Goal: Task Accomplishment & Management: Complete application form

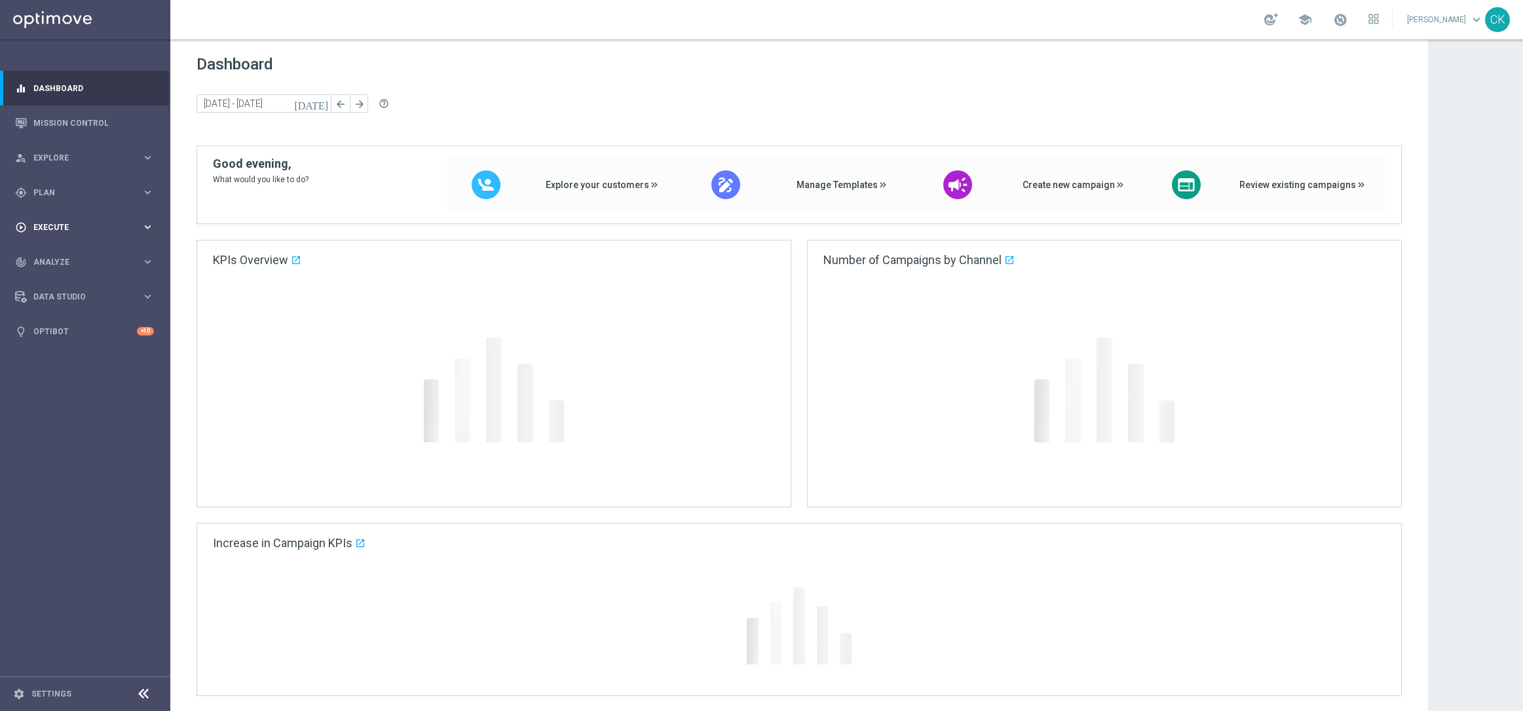
click at [55, 227] on span "Execute" at bounding box center [87, 227] width 108 height 8
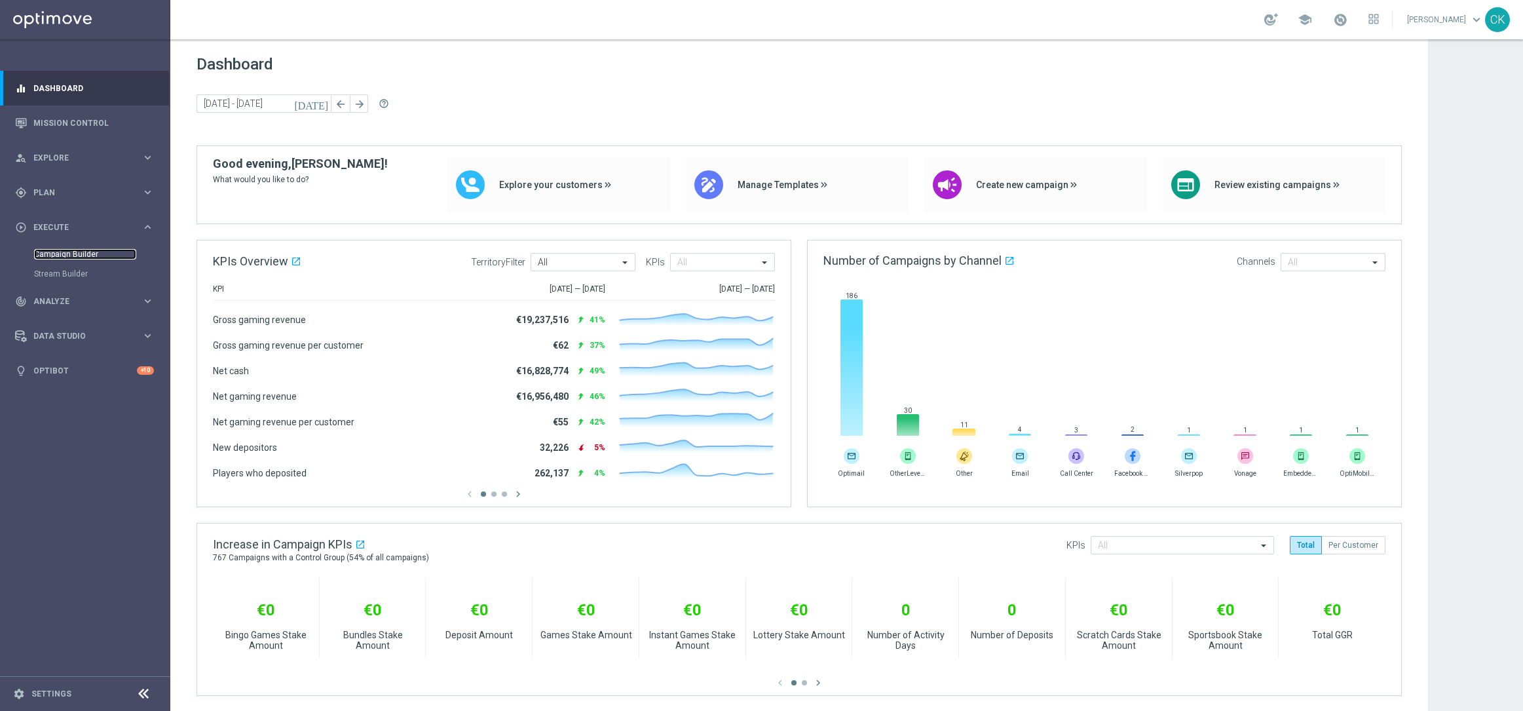
click at [60, 252] on link "Campaign Builder" at bounding box center [85, 254] width 102 height 10
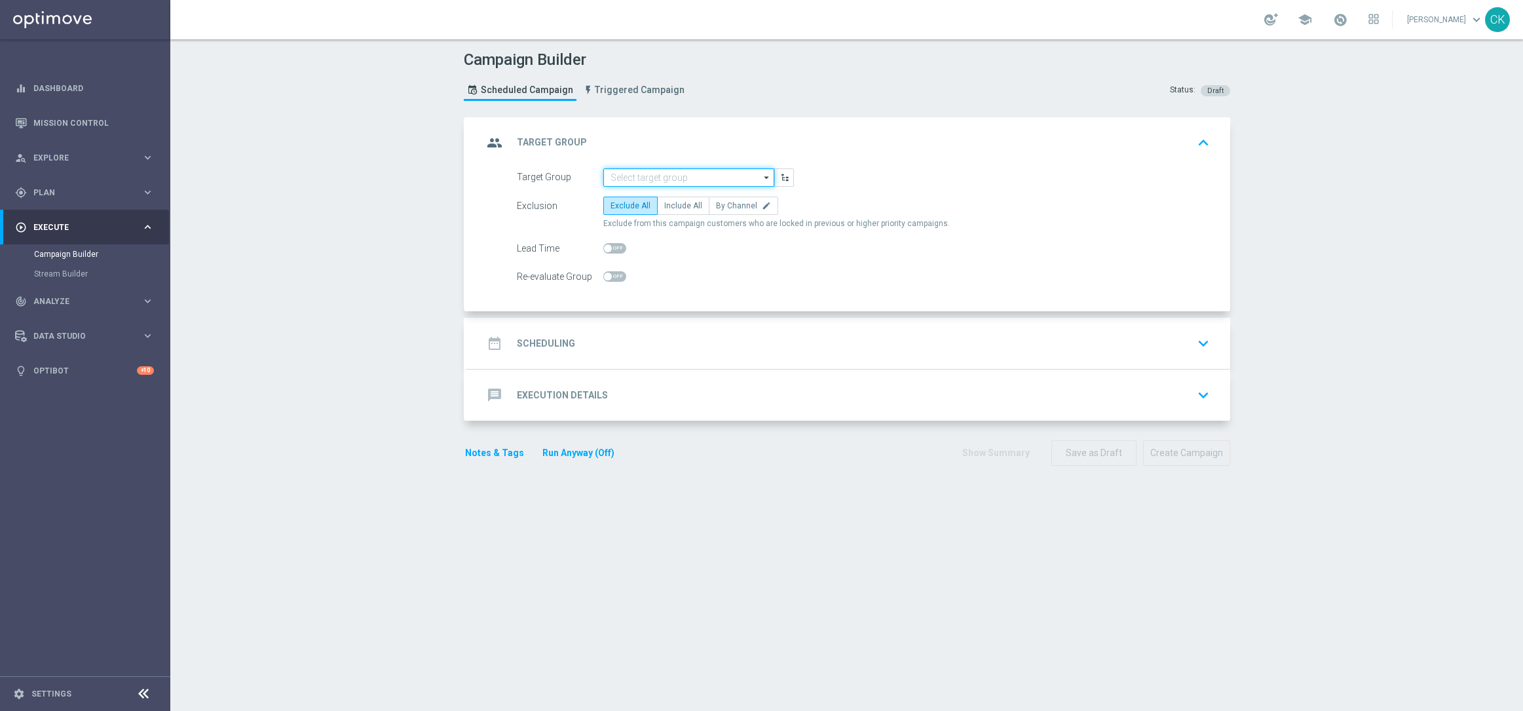
click at [643, 178] on input at bounding box center [688, 177] width 171 height 18
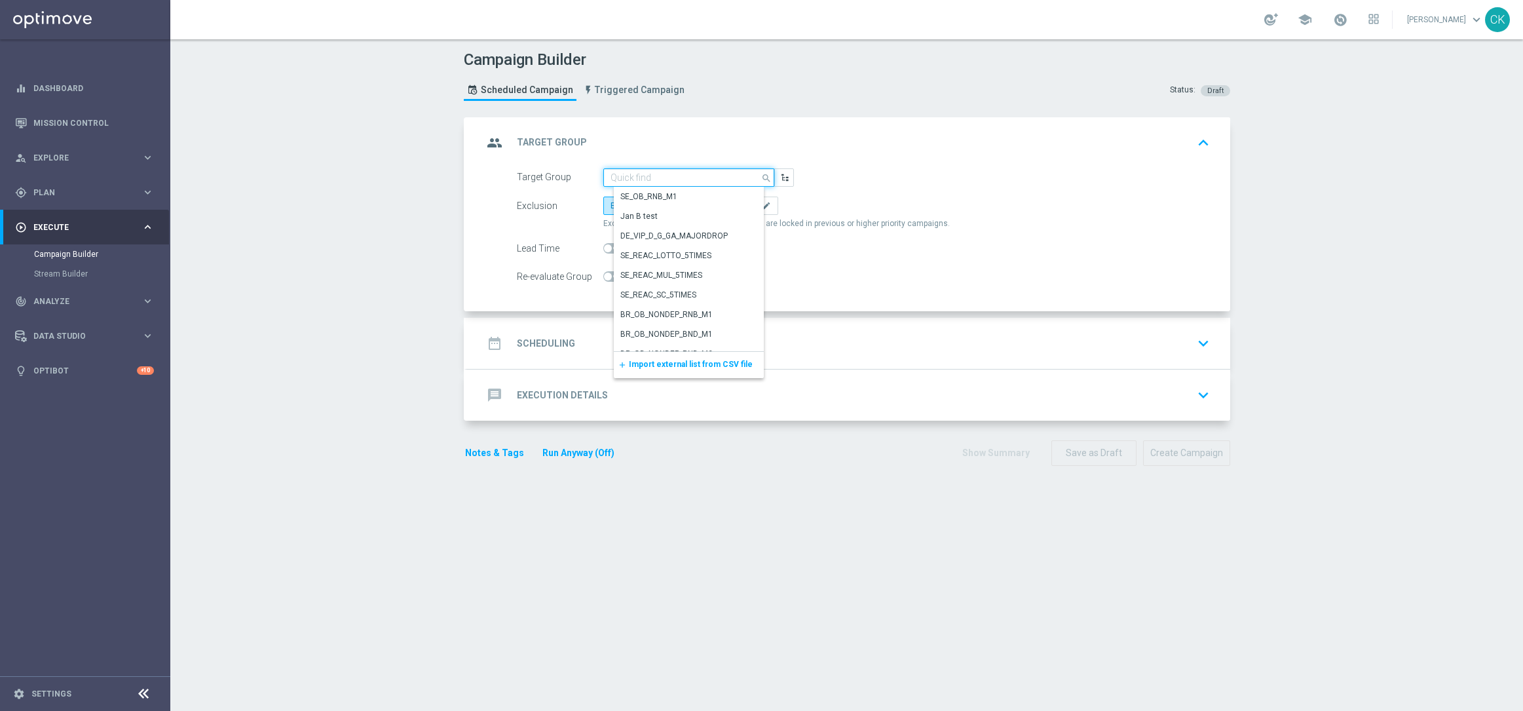
paste input "de_DE_TGT_NVIP_EM_TAC_MIX__ACTIVE_ALL_HIGHJACKPOT"
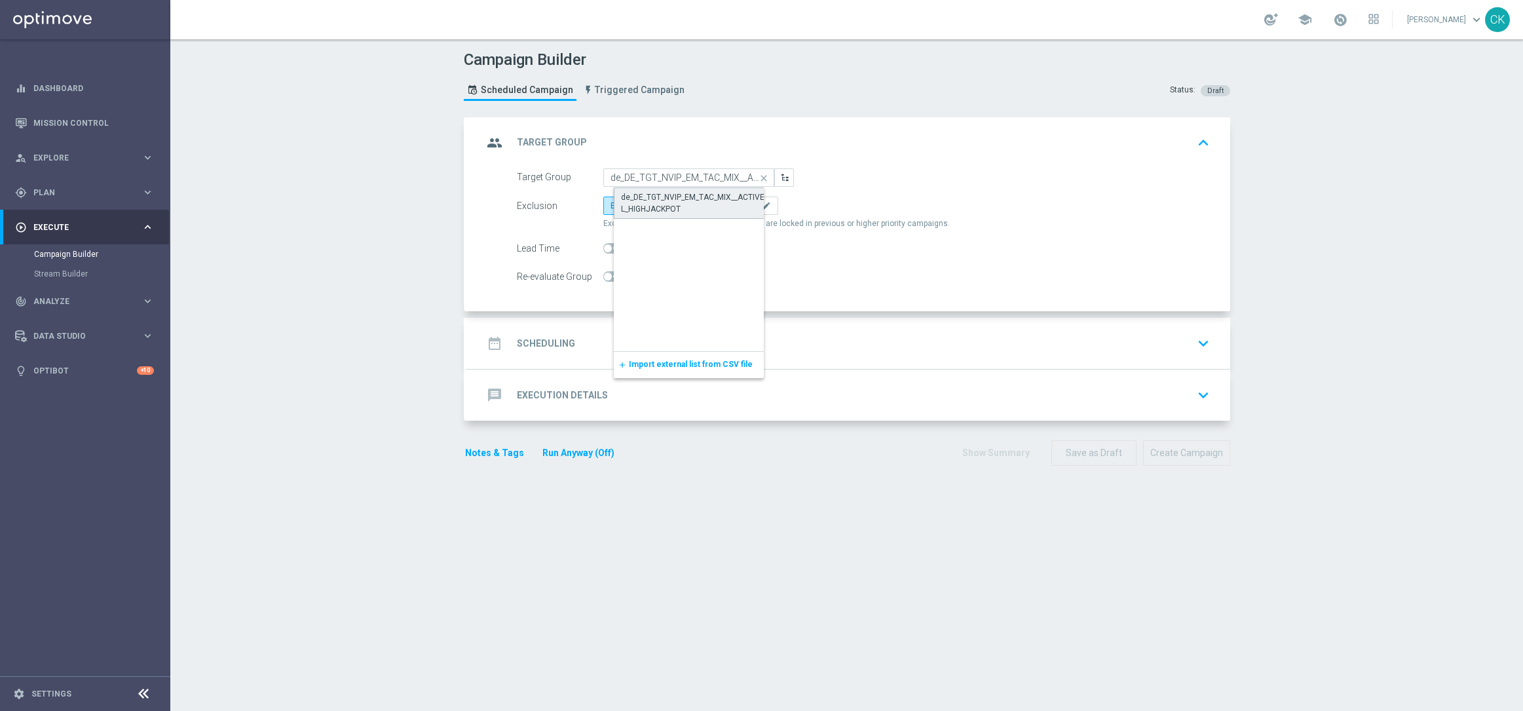
click at [650, 197] on div "de_DE_TGT_NVIP_EM_TAC_MIX__ACTIVE_ALL_HIGHJACKPOT" at bounding box center [699, 203] width 157 height 24
type input "de_DE_TGT_NVIP_EM_TAC_MIX__ACTIVE_ALL_HIGHJACKPOT"
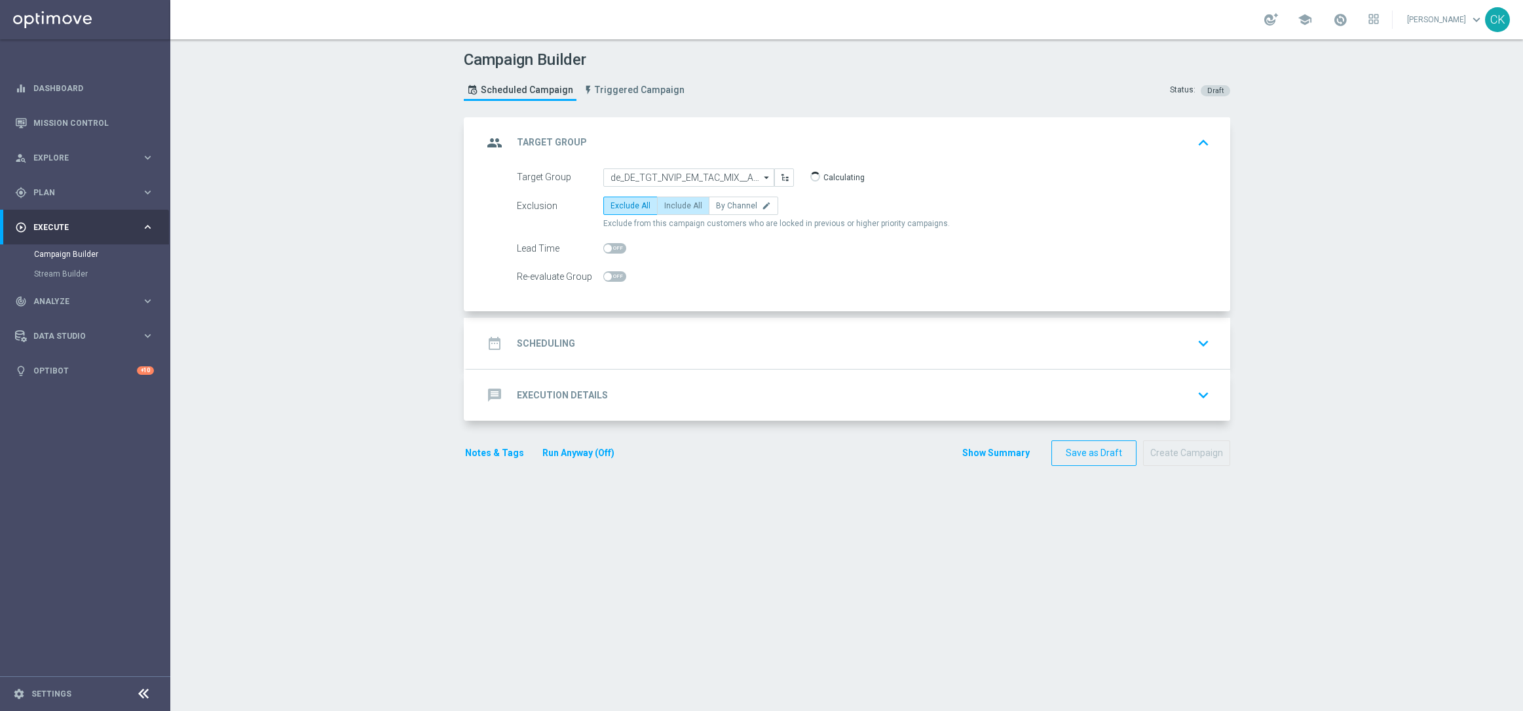
click at [683, 204] on span "Include All" at bounding box center [683, 205] width 38 height 9
click at [673, 204] on input "Include All" at bounding box center [668, 208] width 9 height 9
radio input "true"
click at [608, 245] on span at bounding box center [614, 248] width 23 height 10
click at [608, 245] on input "checkbox" at bounding box center [614, 248] width 23 height 10
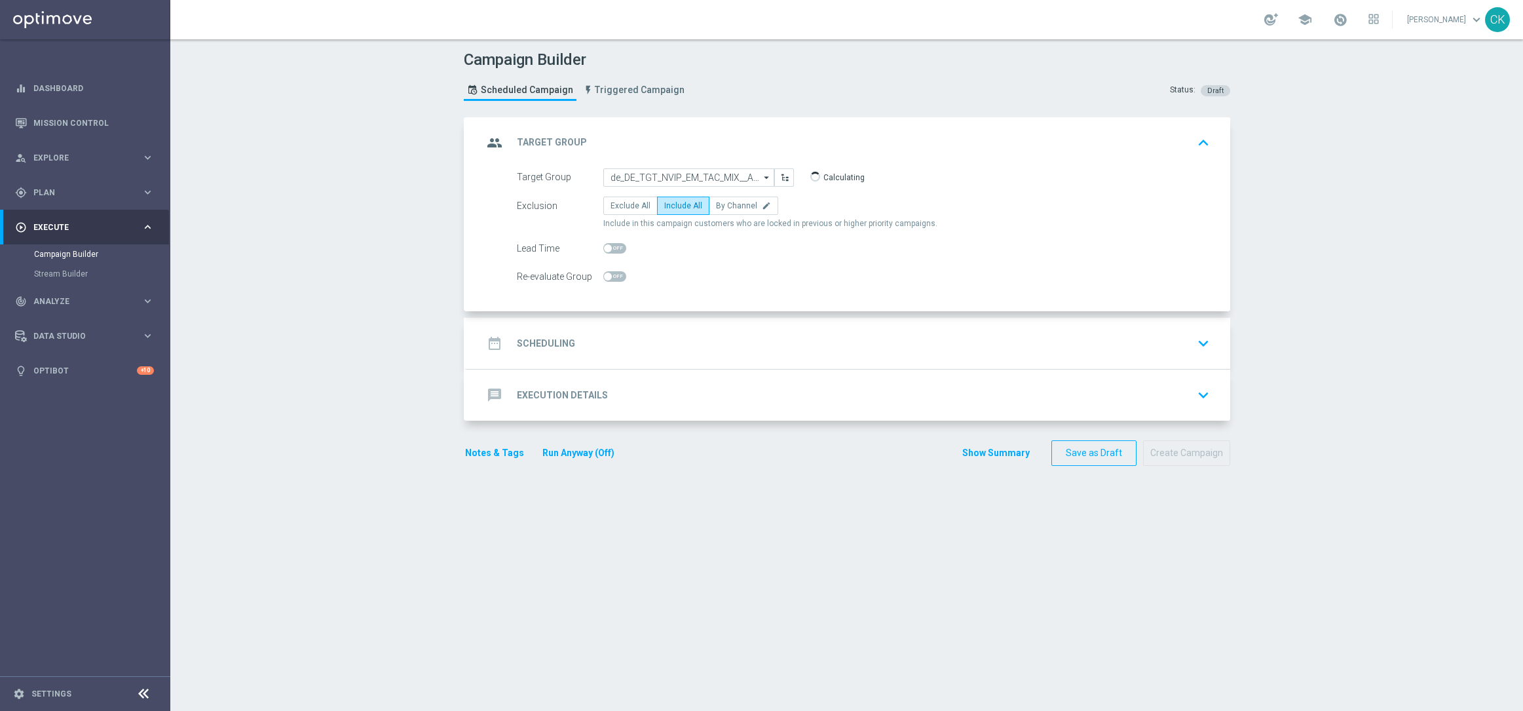
checkbox input "true"
click at [543, 343] on h2 "Scheduling" at bounding box center [546, 343] width 58 height 12
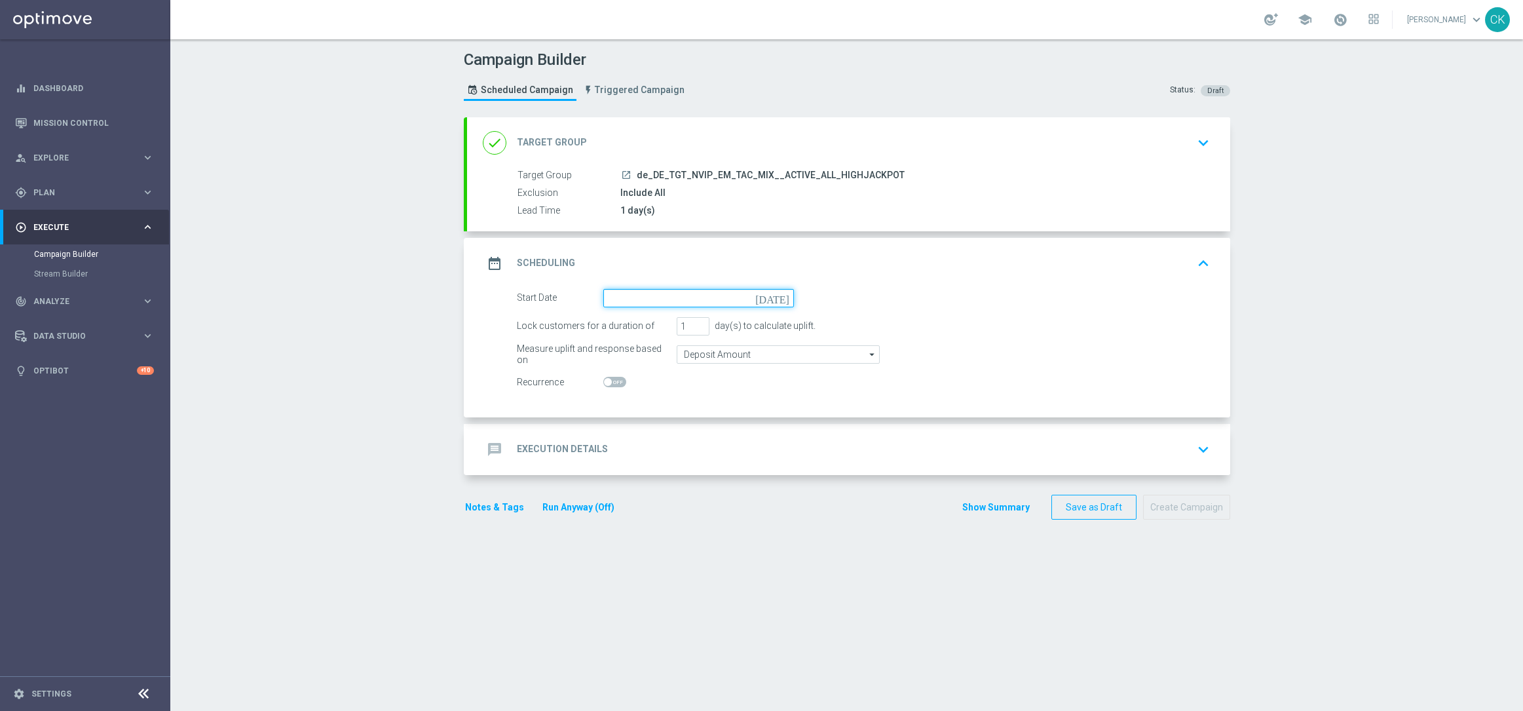
click at [671, 302] on input at bounding box center [698, 298] width 191 height 18
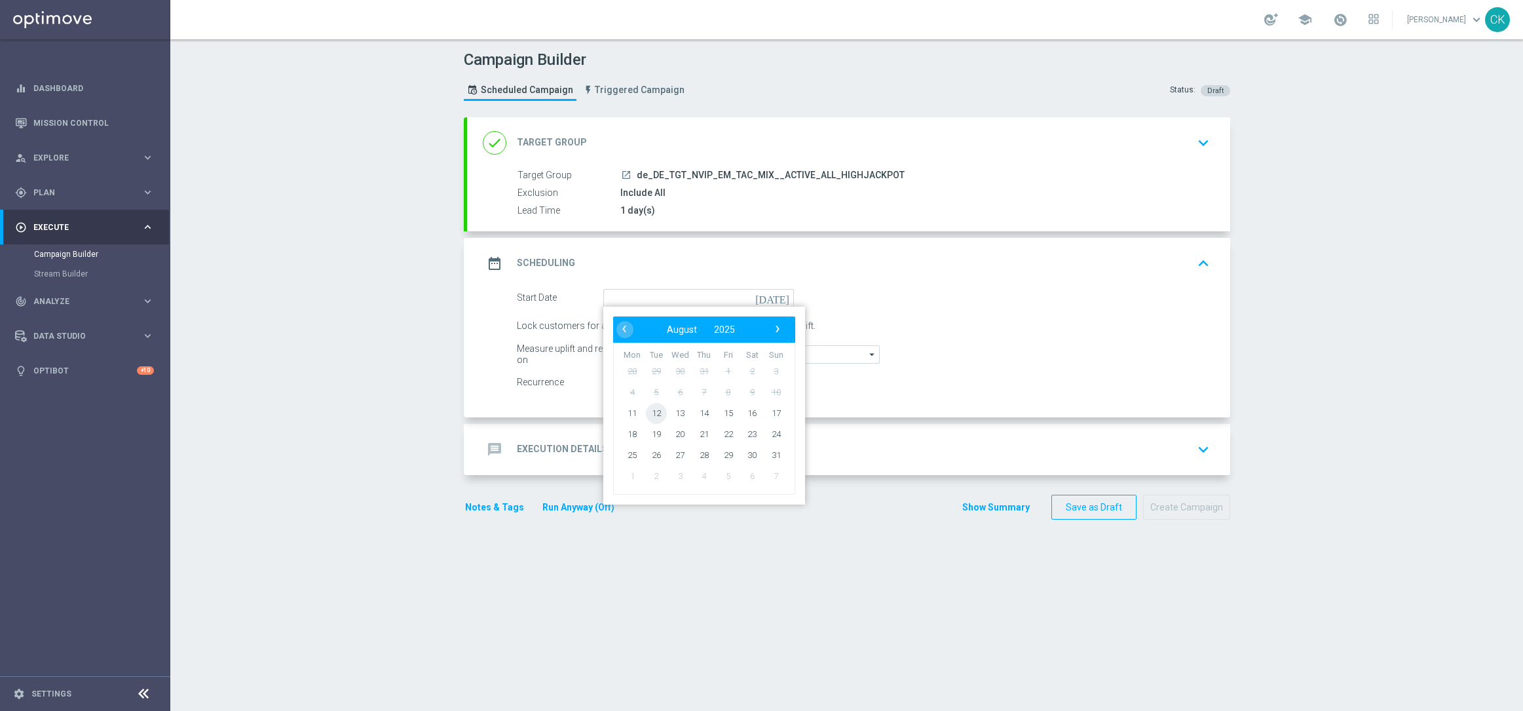
click at [651, 408] on span "12" at bounding box center [655, 412] width 21 height 21
type input "[DATE]"
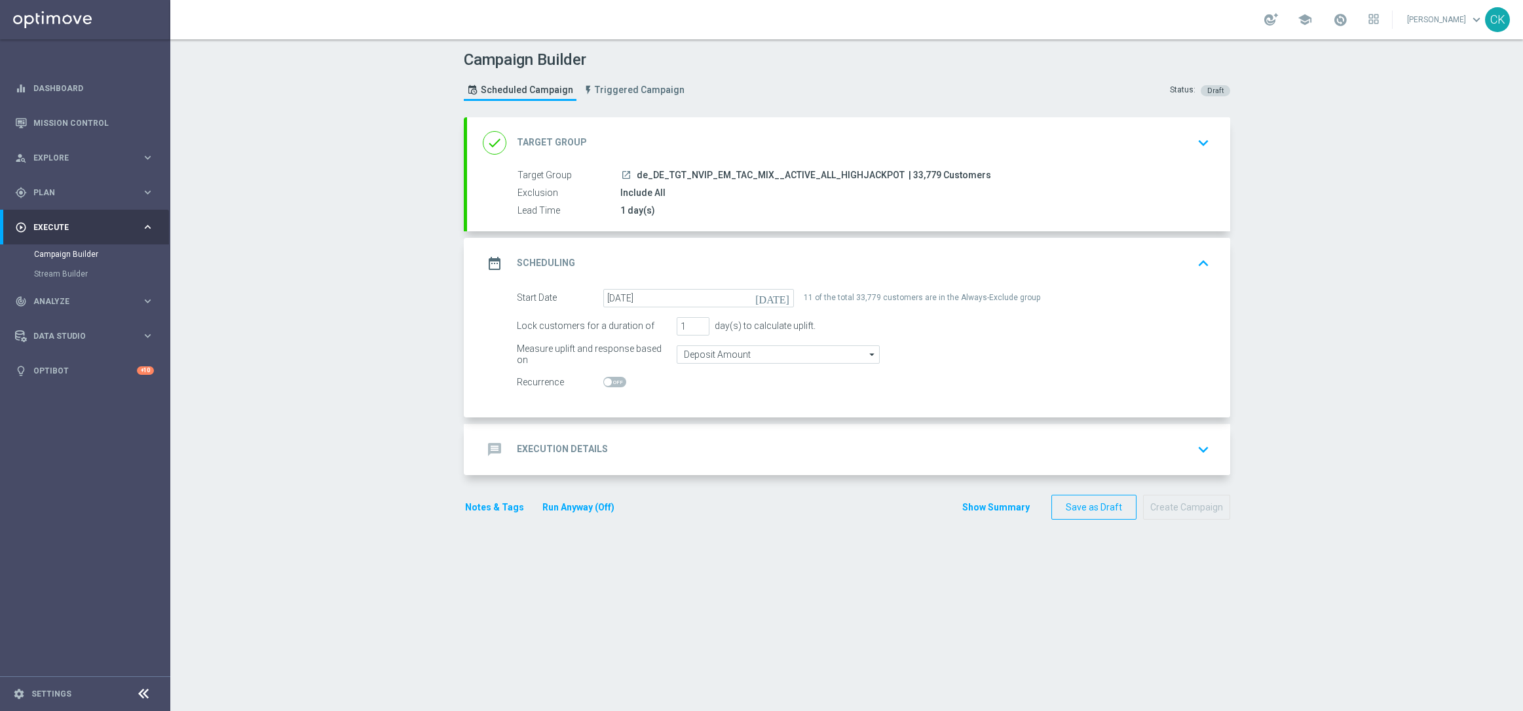
click at [541, 438] on div "message Execution Details" at bounding box center [545, 450] width 125 height 24
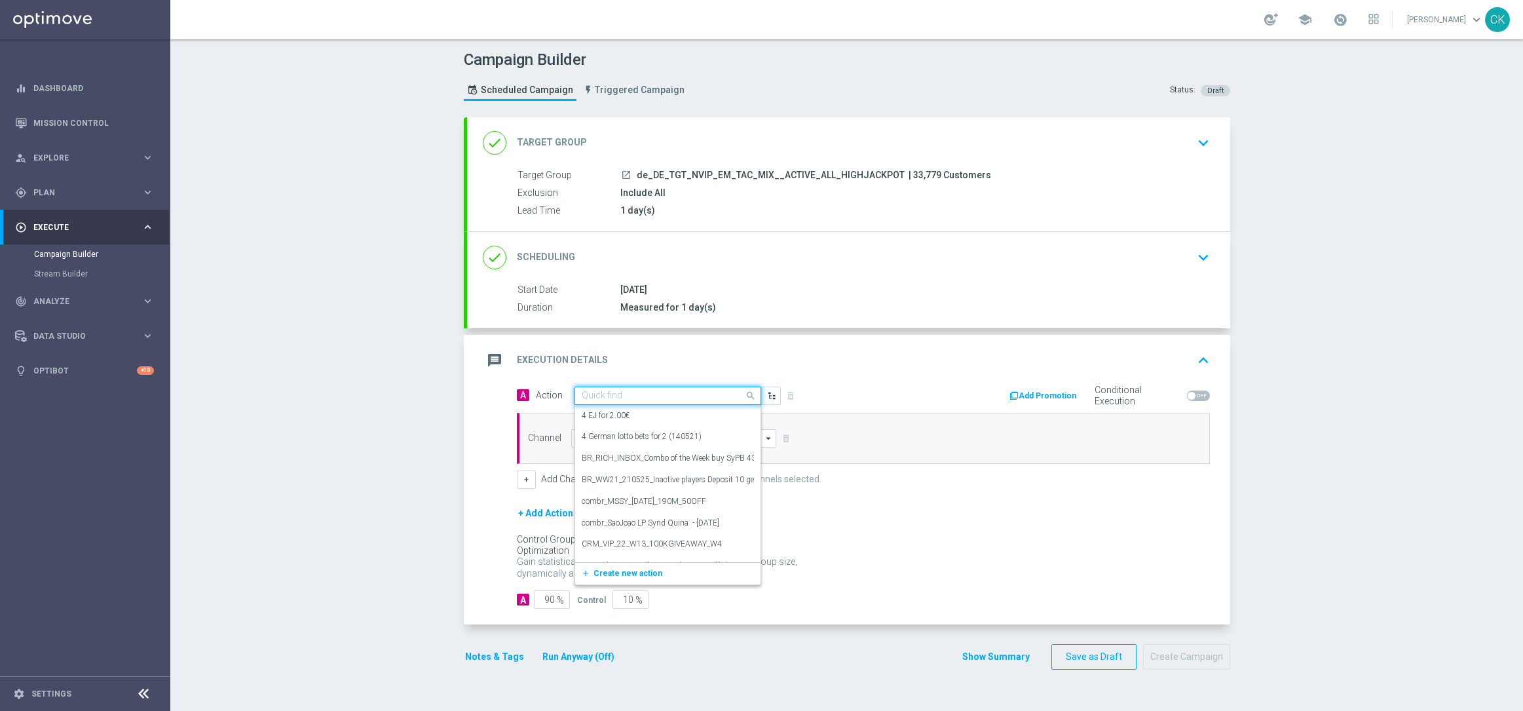
click at [639, 396] on input "text" at bounding box center [655, 395] width 146 height 11
paste input "EuroMillions Exklusiv with 20% off"
type input "EuroMillions Exklusiv with 20% off"
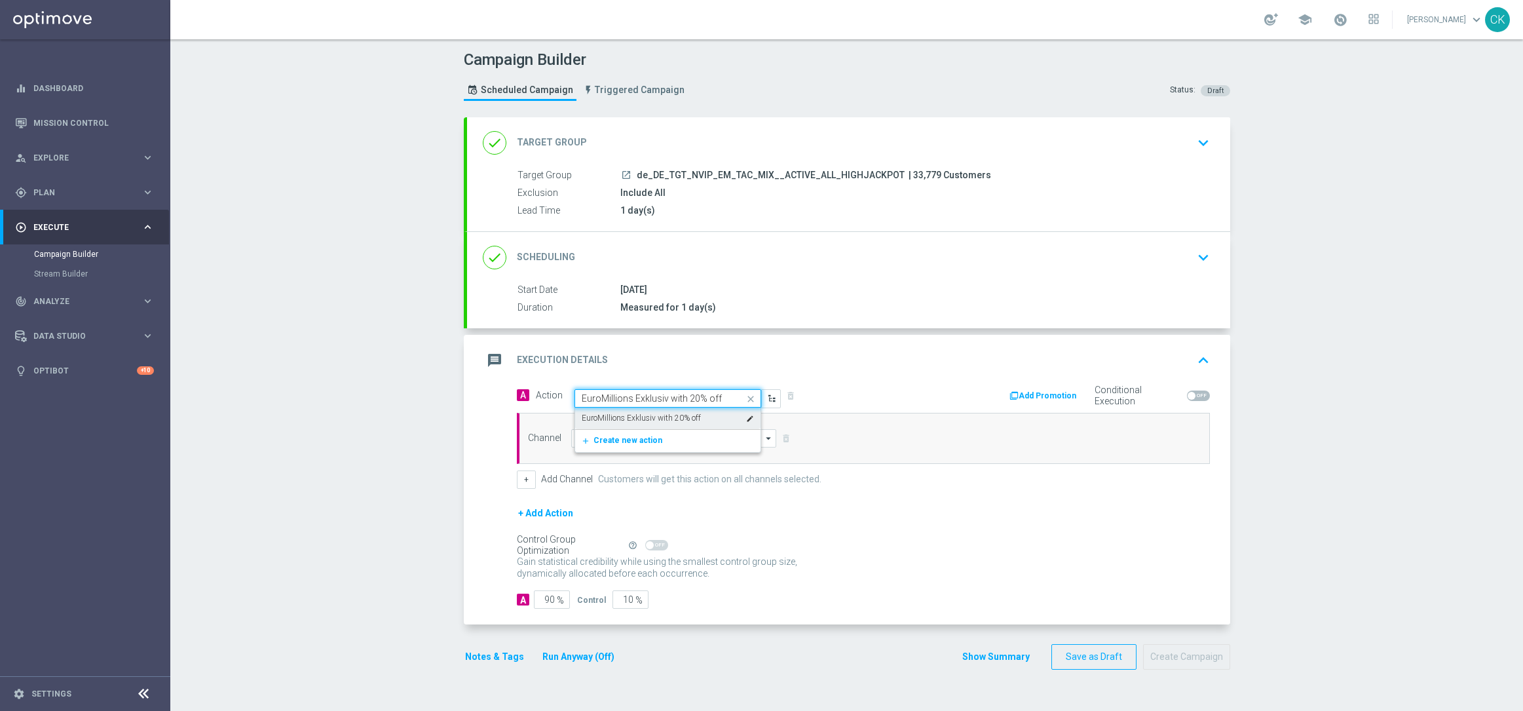
click at [640, 415] on label "EuroMillions Exklusiv with 20% off" at bounding box center [641, 418] width 119 height 11
click at [625, 440] on input at bounding box center [674, 438] width 206 height 18
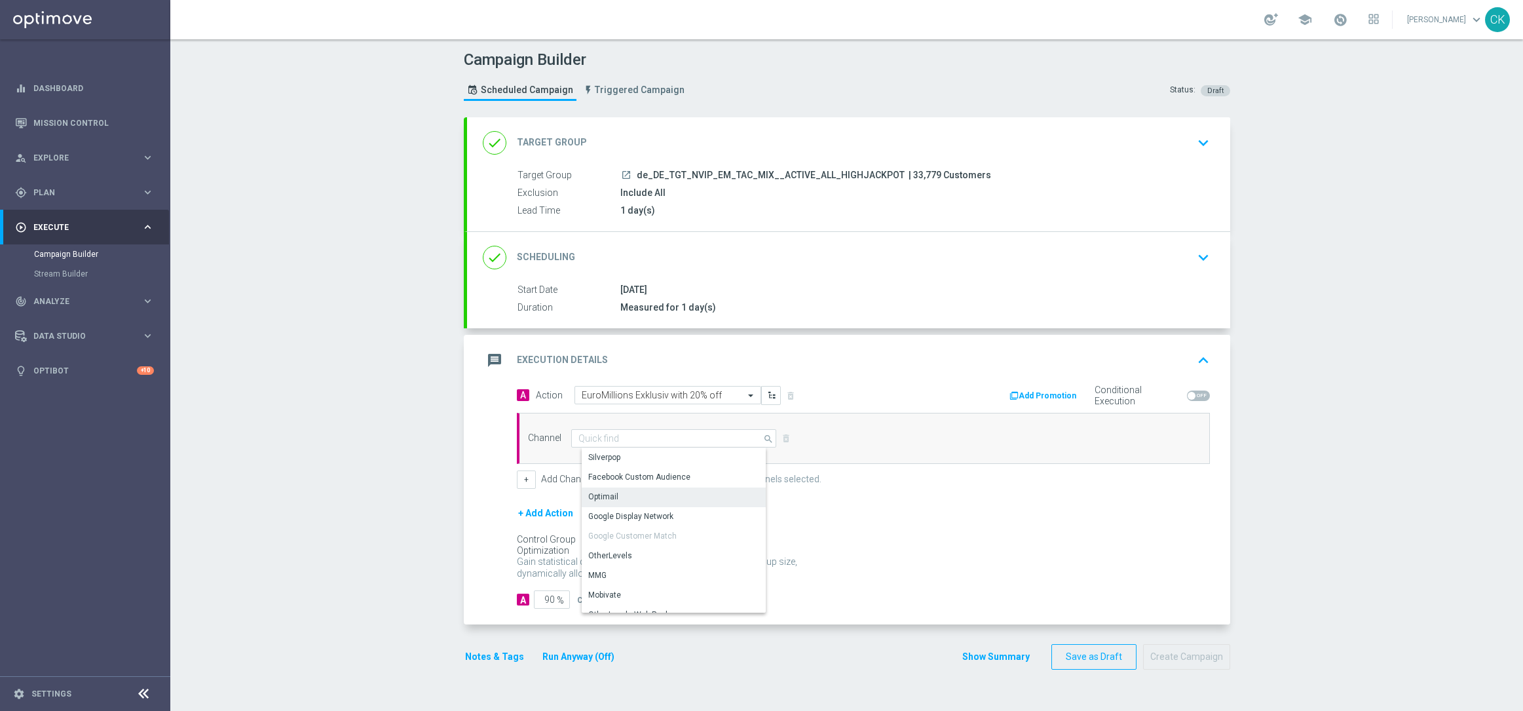
click at [618, 502] on div "Optimail" at bounding box center [679, 496] width 195 height 18
type input "Optimail"
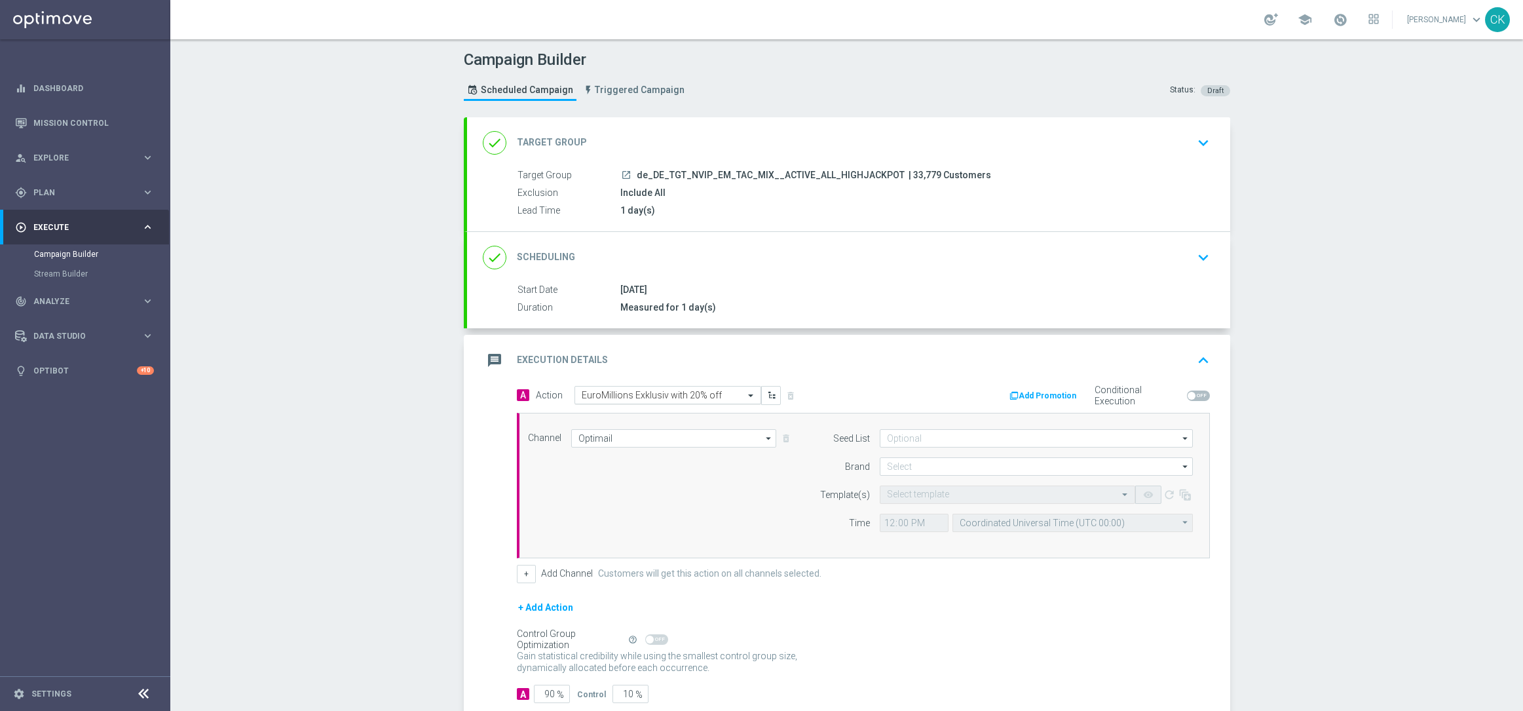
scroll to position [81, 0]
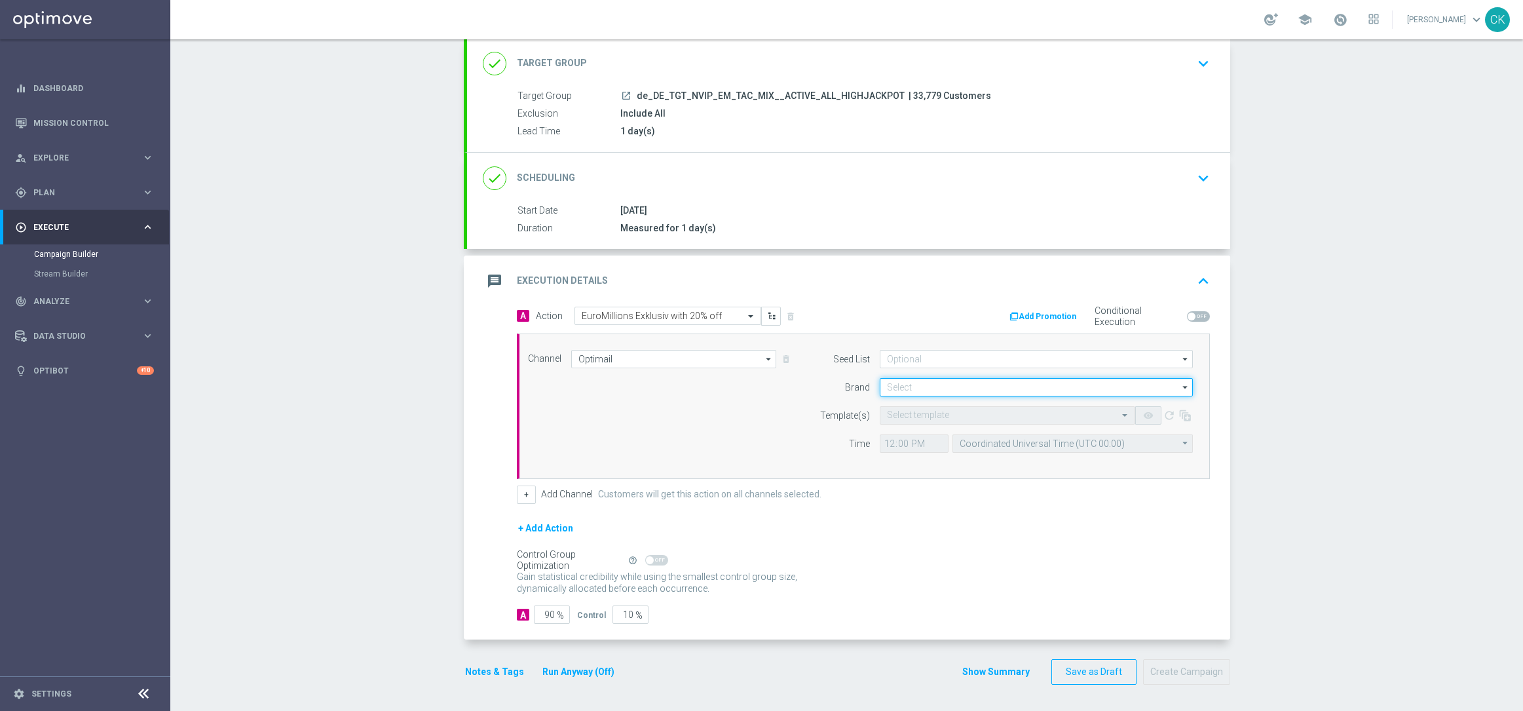
click at [928, 386] on input at bounding box center [1036, 387] width 313 height 18
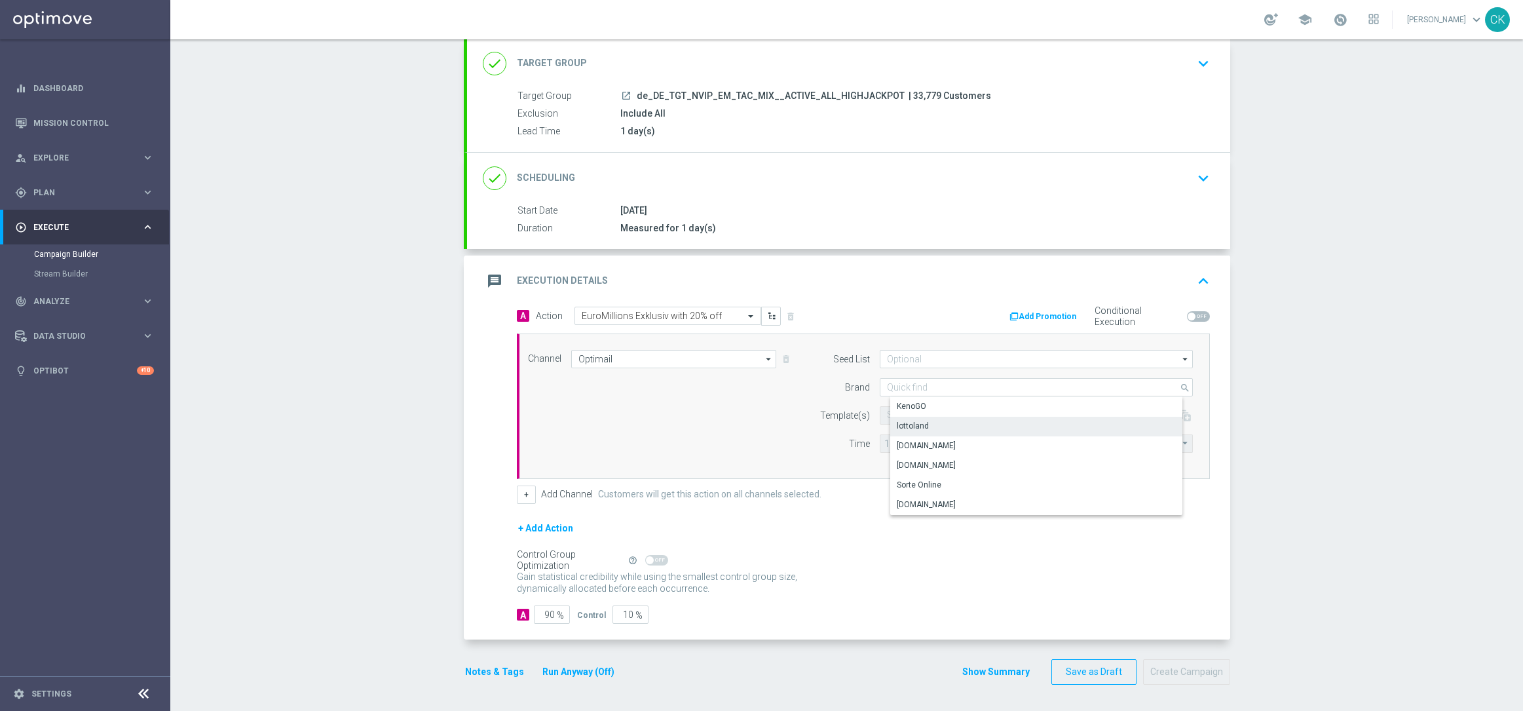
click at [920, 423] on div "lottoland" at bounding box center [913, 426] width 32 height 12
type input "lottoland"
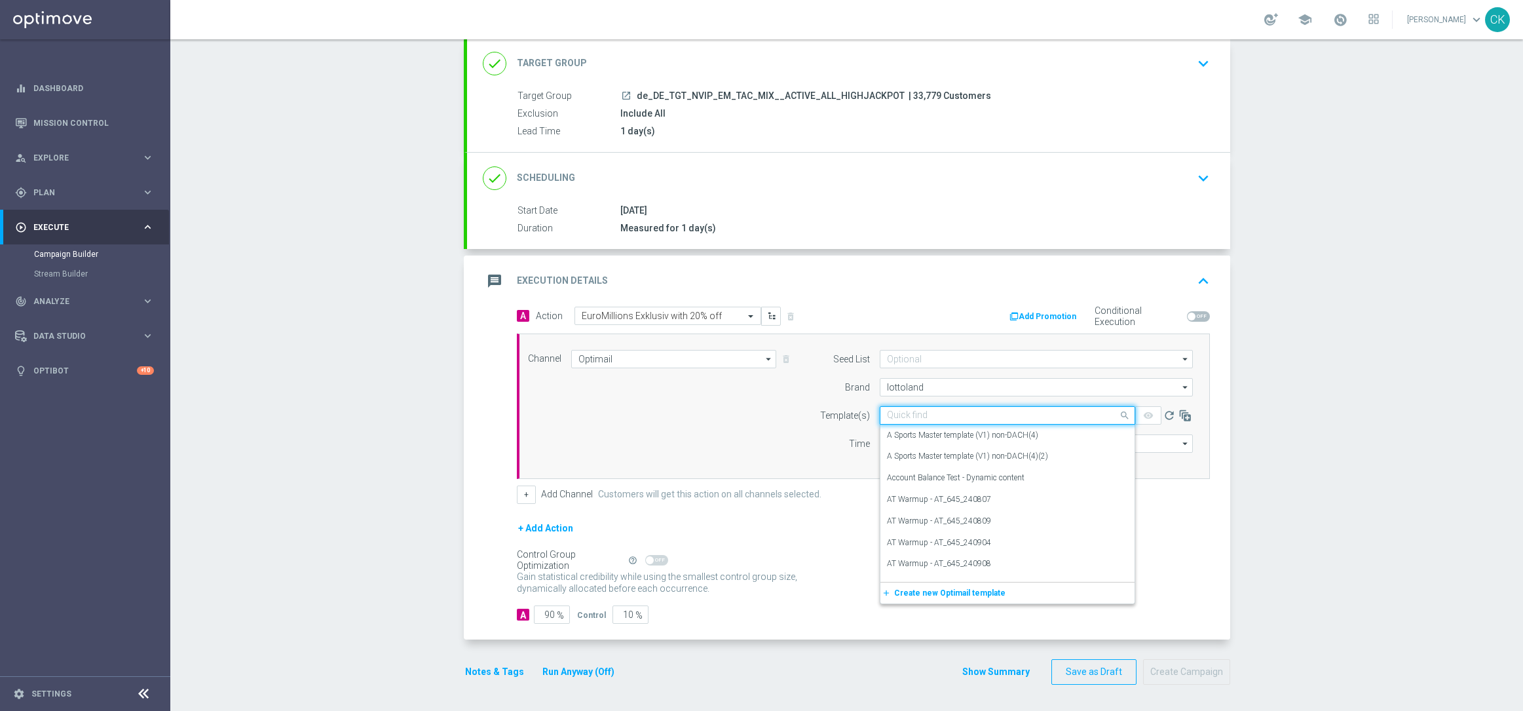
click at [916, 410] on input "text" at bounding box center [994, 415] width 215 height 11
paste input "DE_REG__EM_250812__NVIP_EMA_TAC_LT"
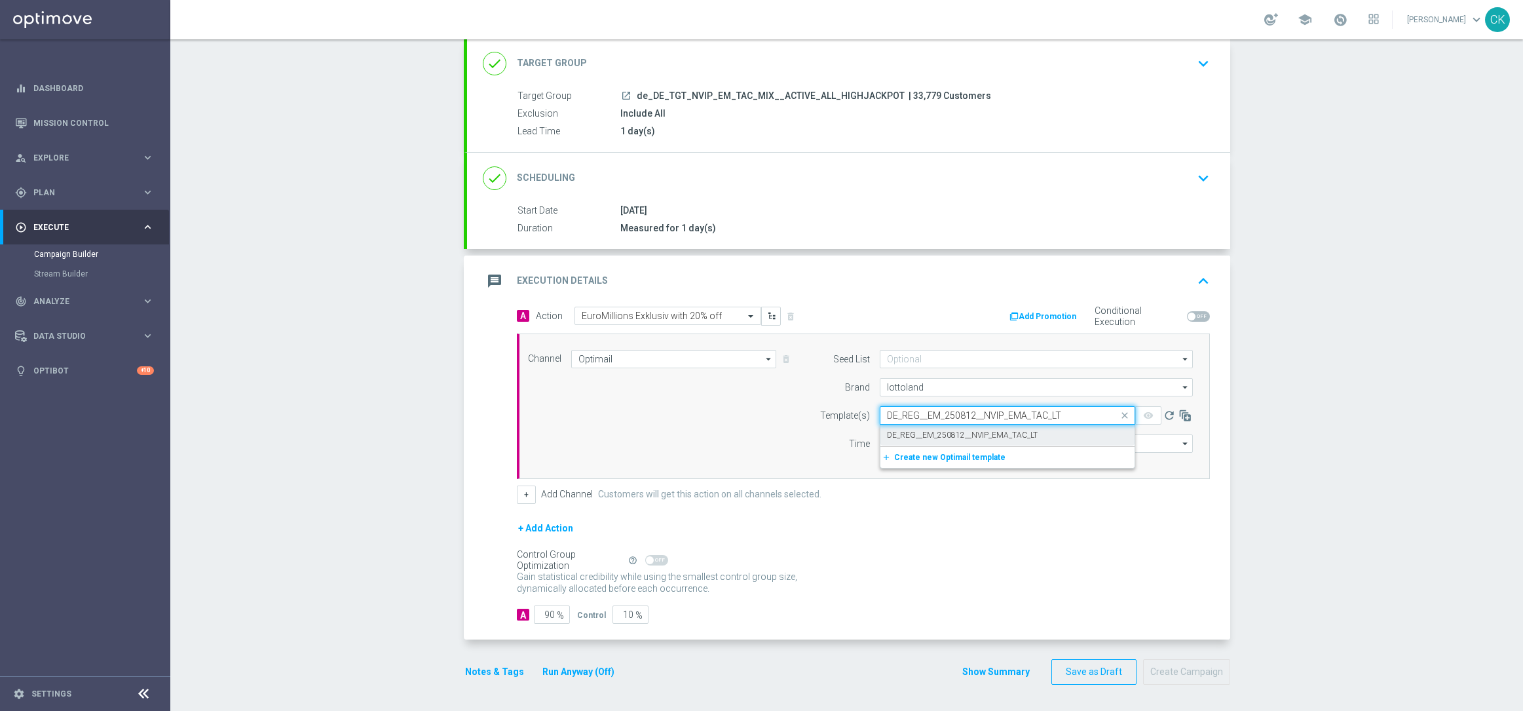
click at [917, 432] on label "DE_REG__EM_250812__NVIP_EMA_TAC_LT" at bounding box center [962, 435] width 151 height 11
type input "DE_REG__EM_250812__NVIP_EMA_TAC_LT"
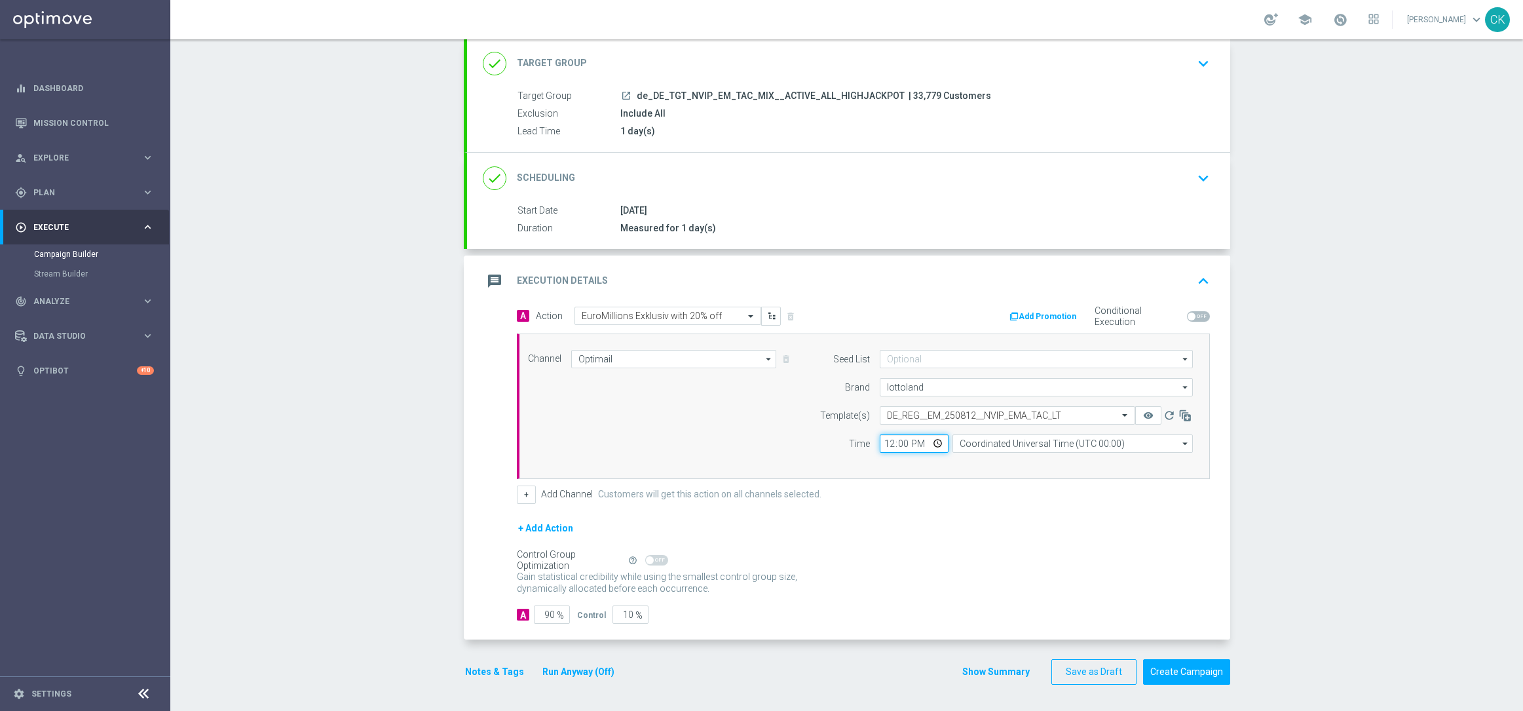
click at [880, 444] on input "12:00" at bounding box center [914, 443] width 69 height 18
type input "06:00"
click at [1112, 488] on div "+ Add Channel Customers will get this action on all channels selected." at bounding box center [863, 494] width 693 height 18
click at [1137, 434] on input "Coordinated Universal Time (UTC 00:00)" at bounding box center [1073, 443] width 240 height 18
click at [1119, 457] on div "Central European Time ([GEOGRAPHIC_DATA]) (UTC +02:00)" at bounding box center [1083, 462] width 240 height 18
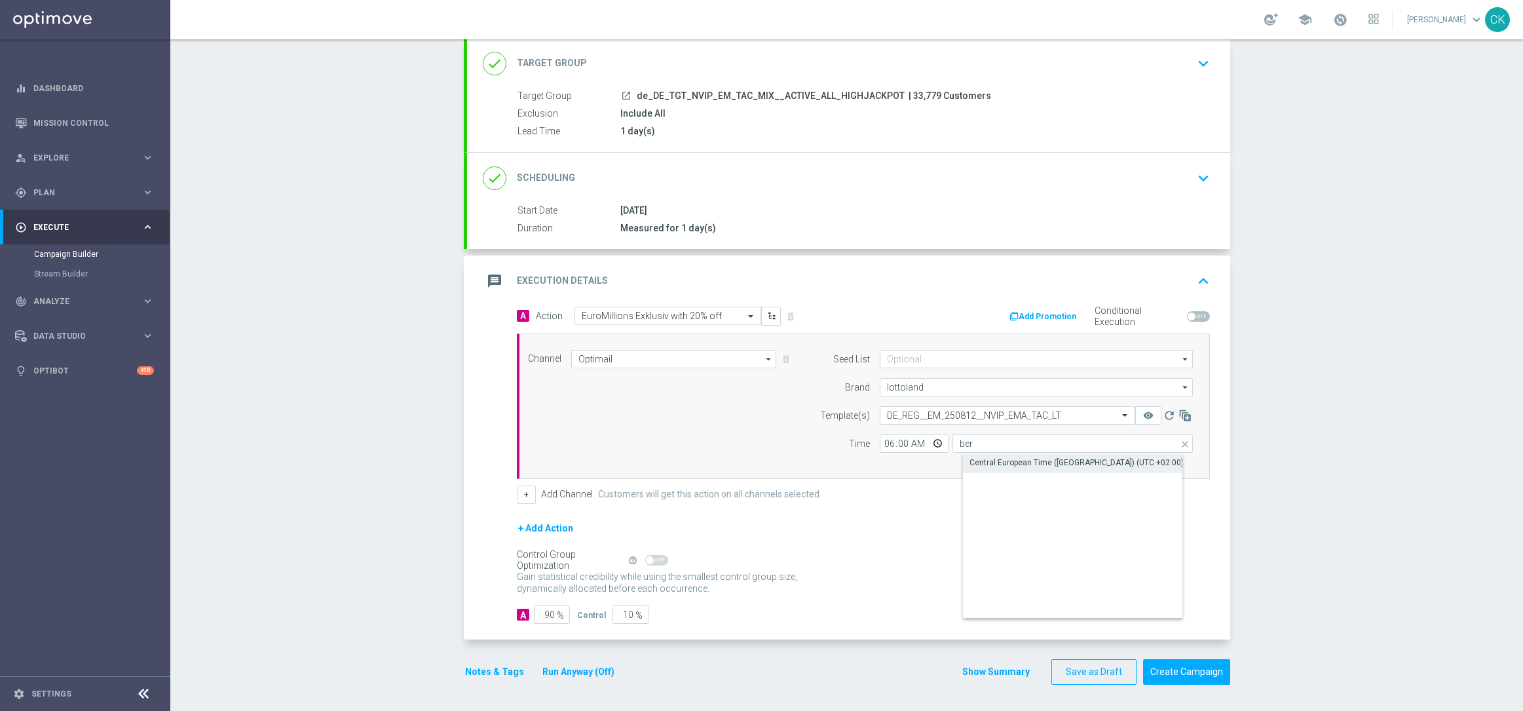
type input "Central European Time ([GEOGRAPHIC_DATA]) (UTC +02:00)"
drag, startPoint x: 548, startPoint y: 614, endPoint x: 564, endPoint y: 631, distance: 23.2
click at [548, 614] on input "90" at bounding box center [552, 614] width 36 height 18
type input "9"
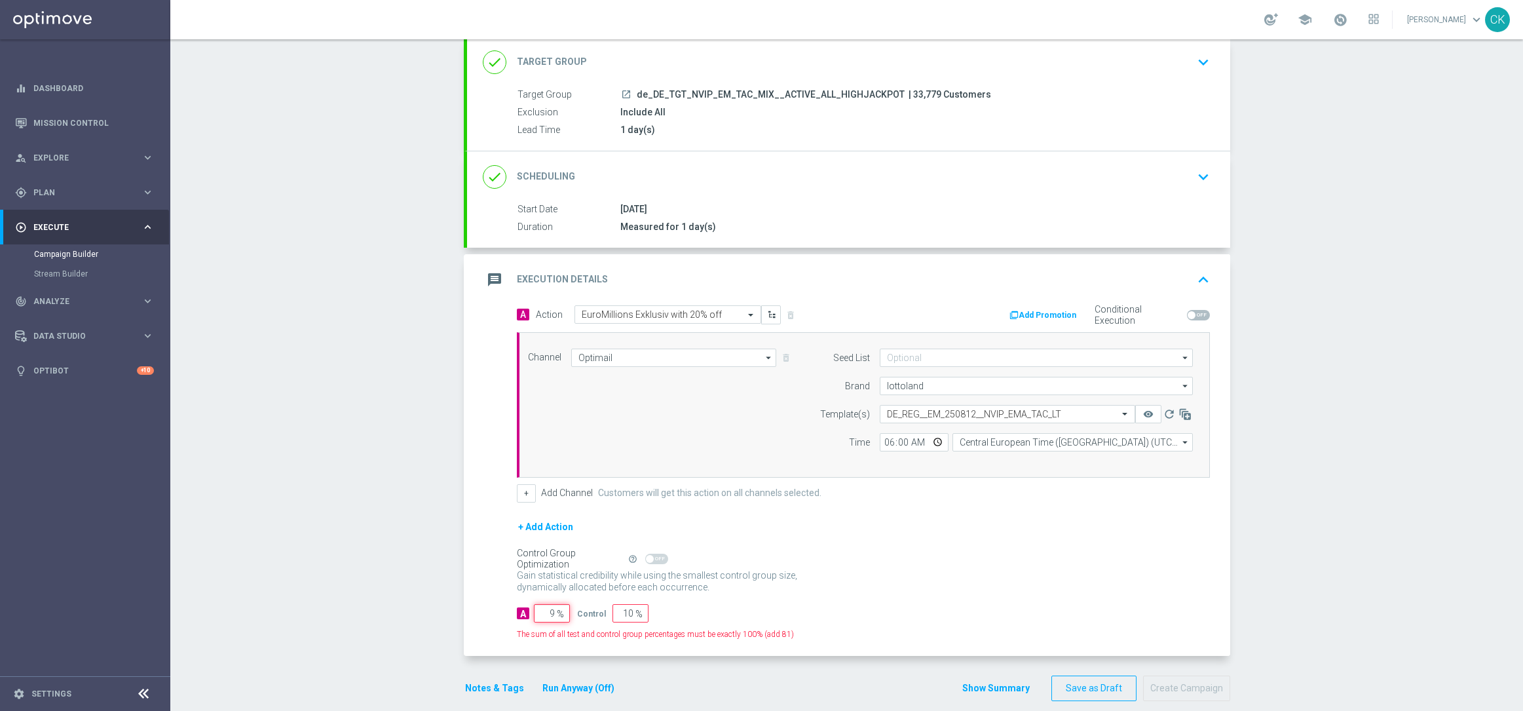
type input "91"
type input "98"
type input "2"
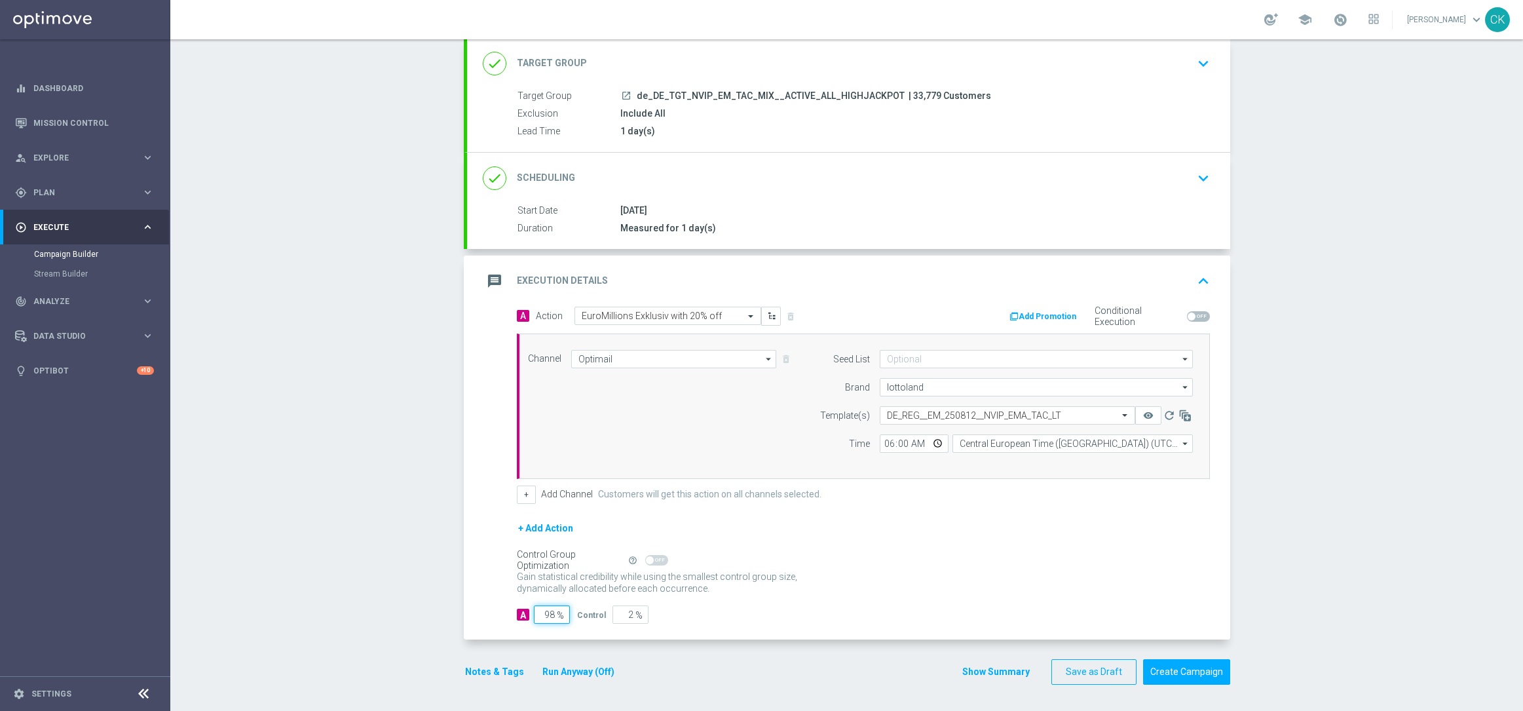
type input "98"
click at [472, 575] on div "A Action Select action EuroMillions Exklusiv with 20% off delete_forever Add Pr…" at bounding box center [848, 473] width 763 height 333
click at [493, 664] on button "Notes & Tags" at bounding box center [495, 672] width 62 height 16
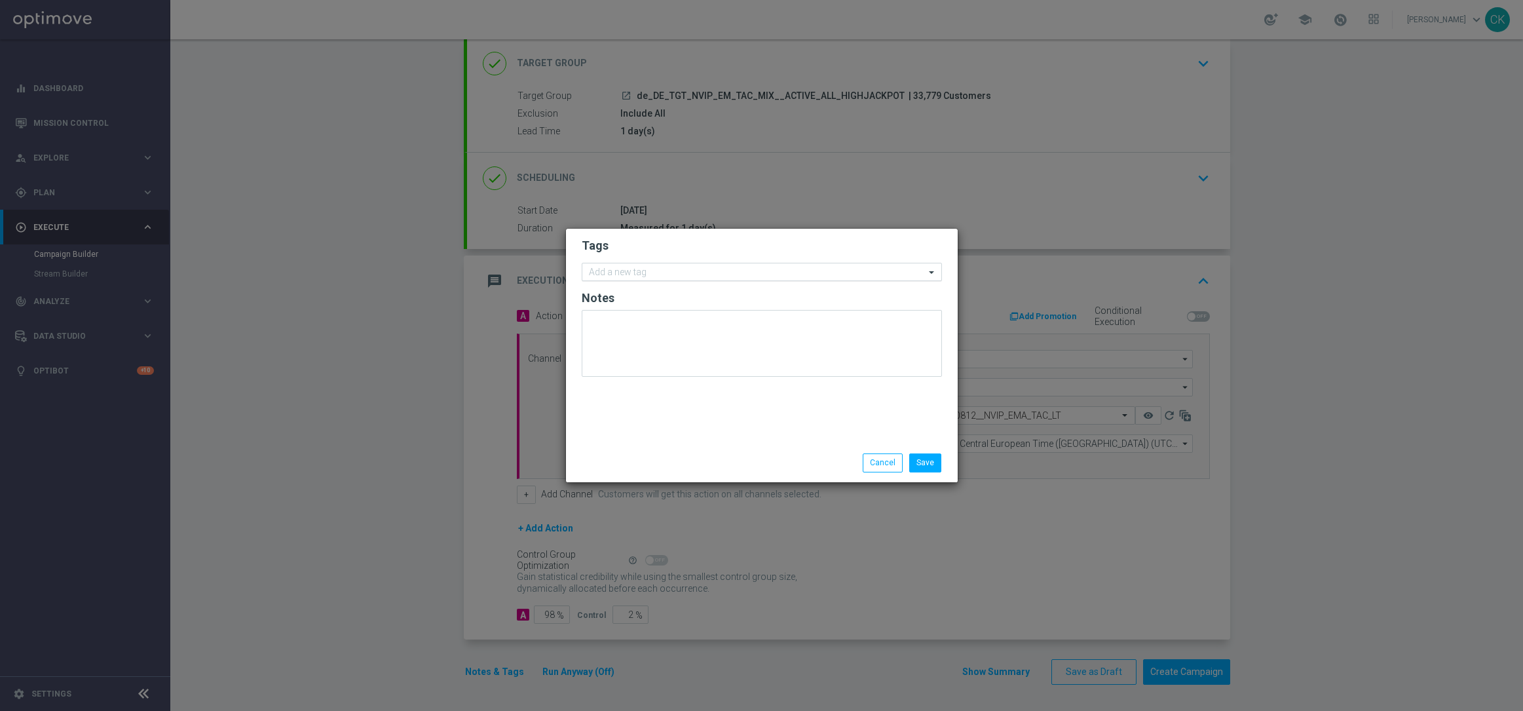
click at [650, 271] on input "text" at bounding box center [757, 272] width 336 height 11
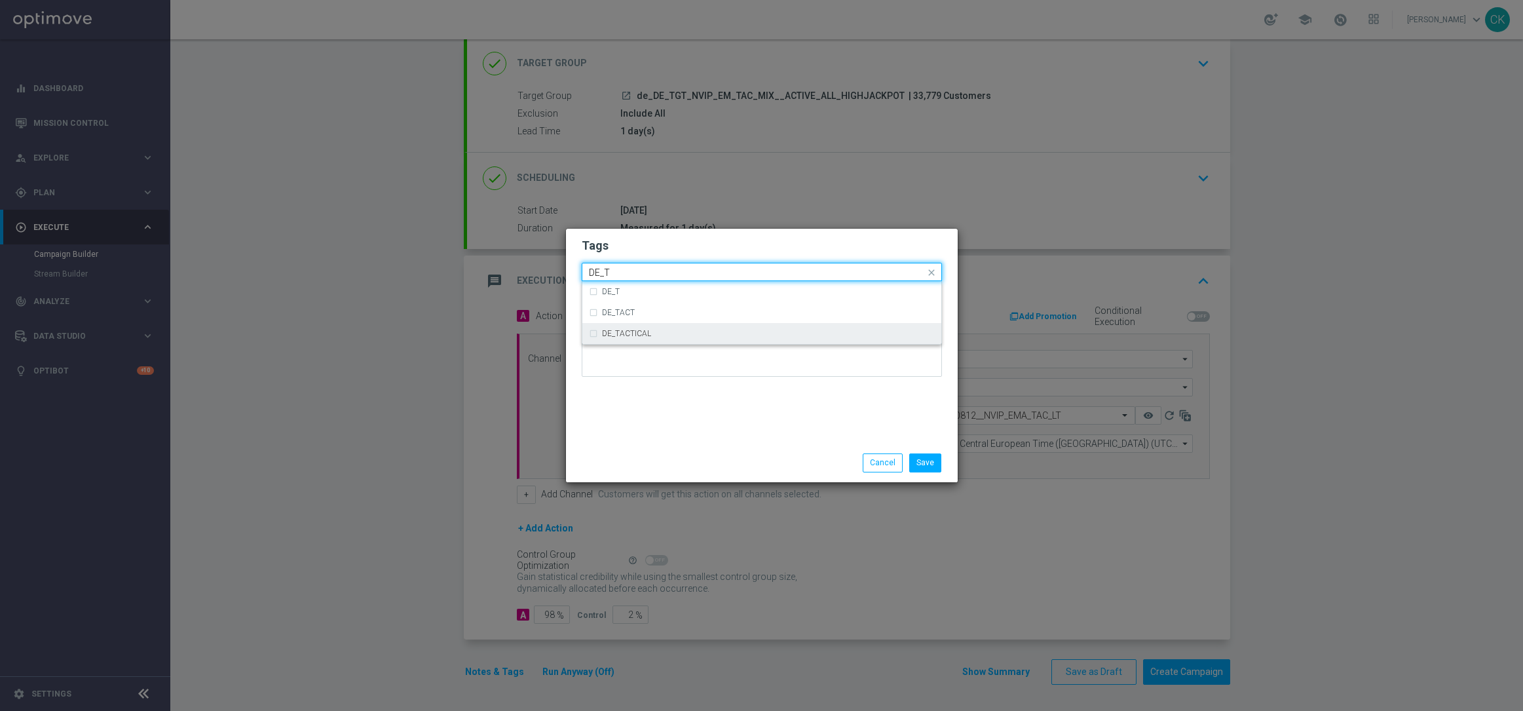
click at [674, 330] on div "DE_TACTICAL" at bounding box center [768, 334] width 333 height 8
type input "DE_T"
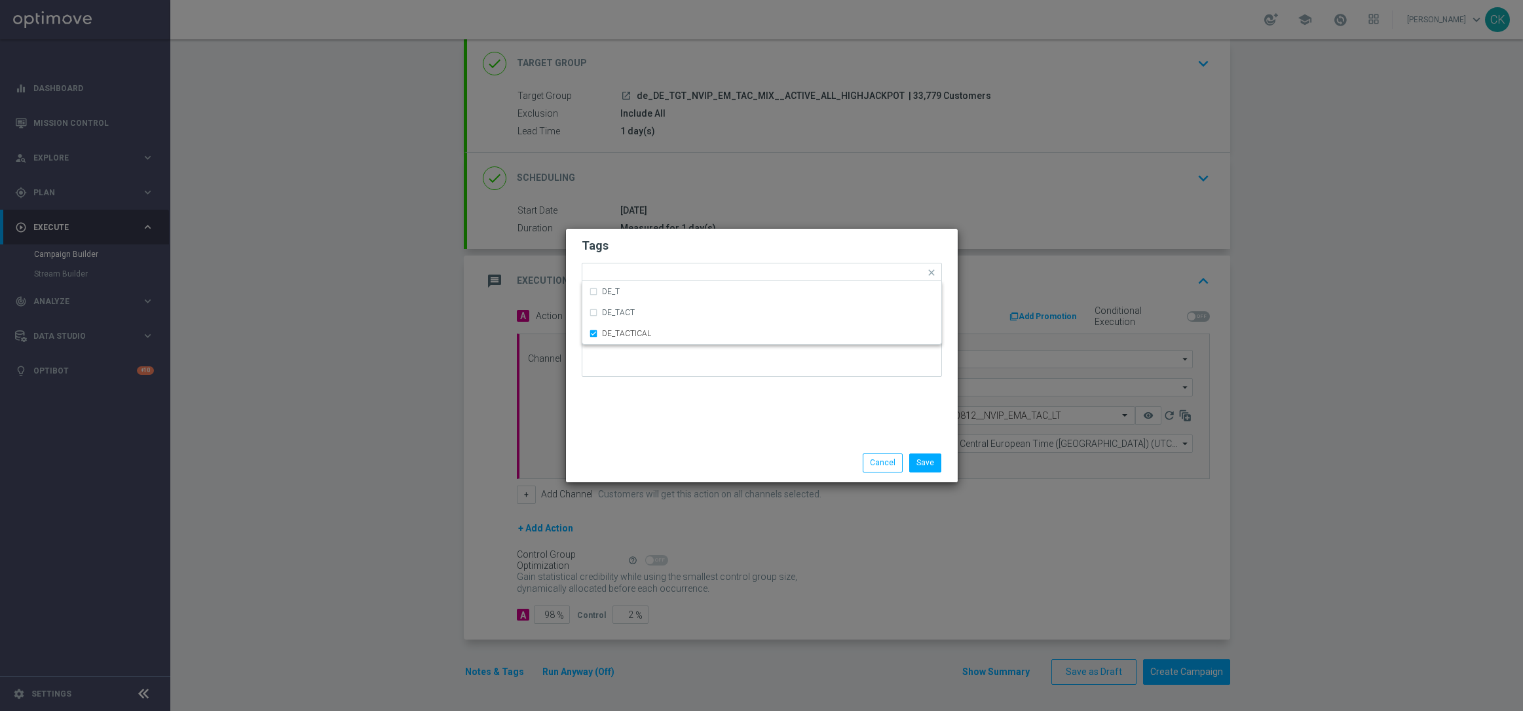
click at [635, 480] on div "Save Cancel" at bounding box center [762, 463] width 392 height 38
click at [926, 457] on button "Save" at bounding box center [925, 462] width 32 height 18
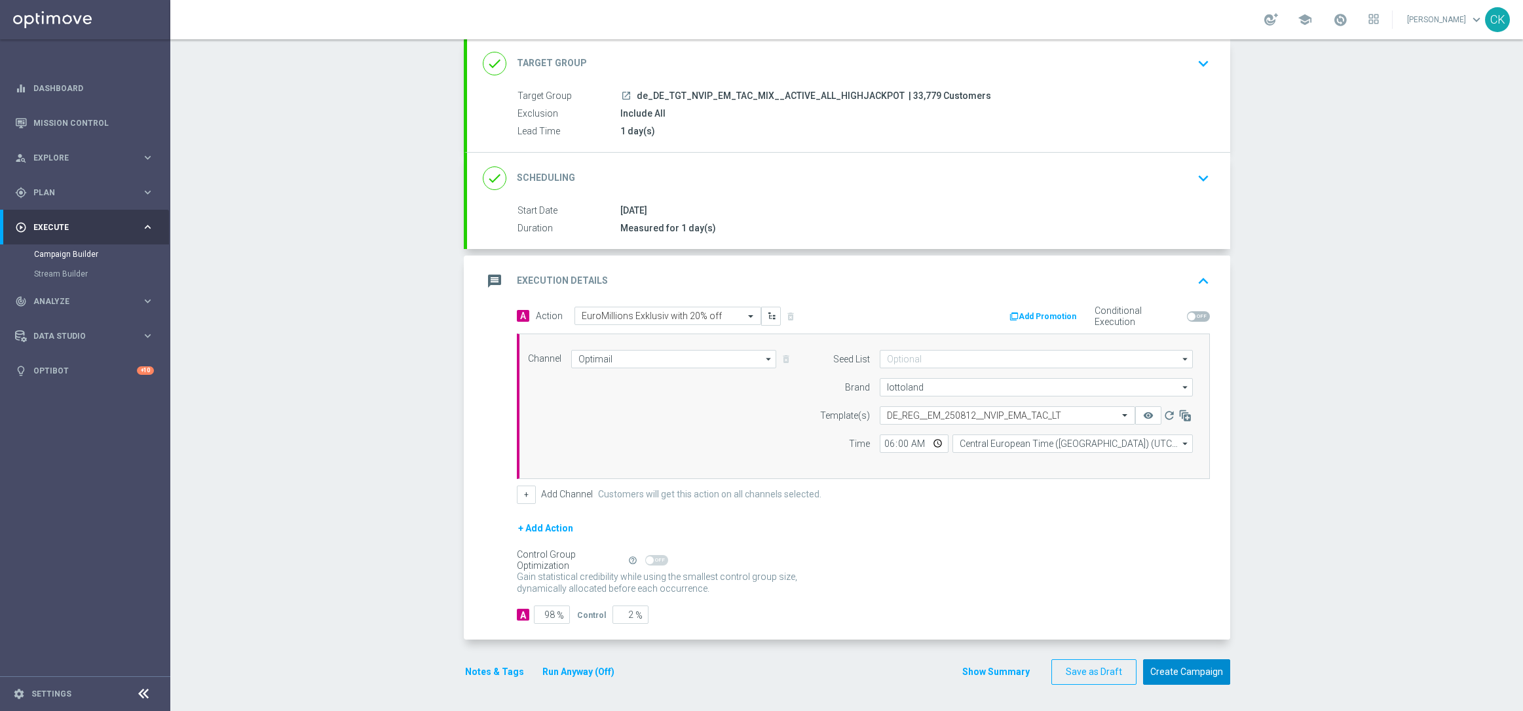
click at [1185, 668] on button "Create Campaign" at bounding box center [1186, 672] width 87 height 26
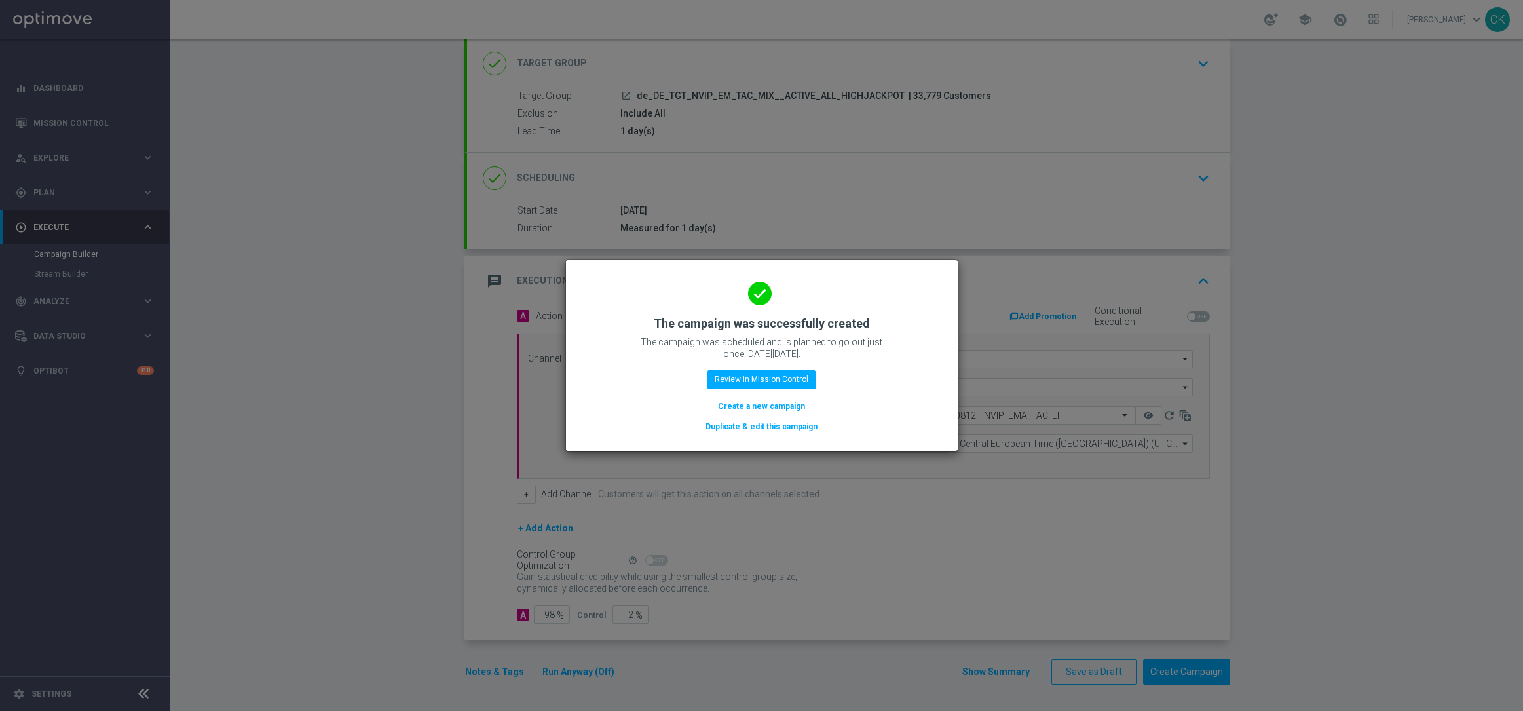
click at [736, 409] on button "Create a new campaign" at bounding box center [762, 406] width 90 height 14
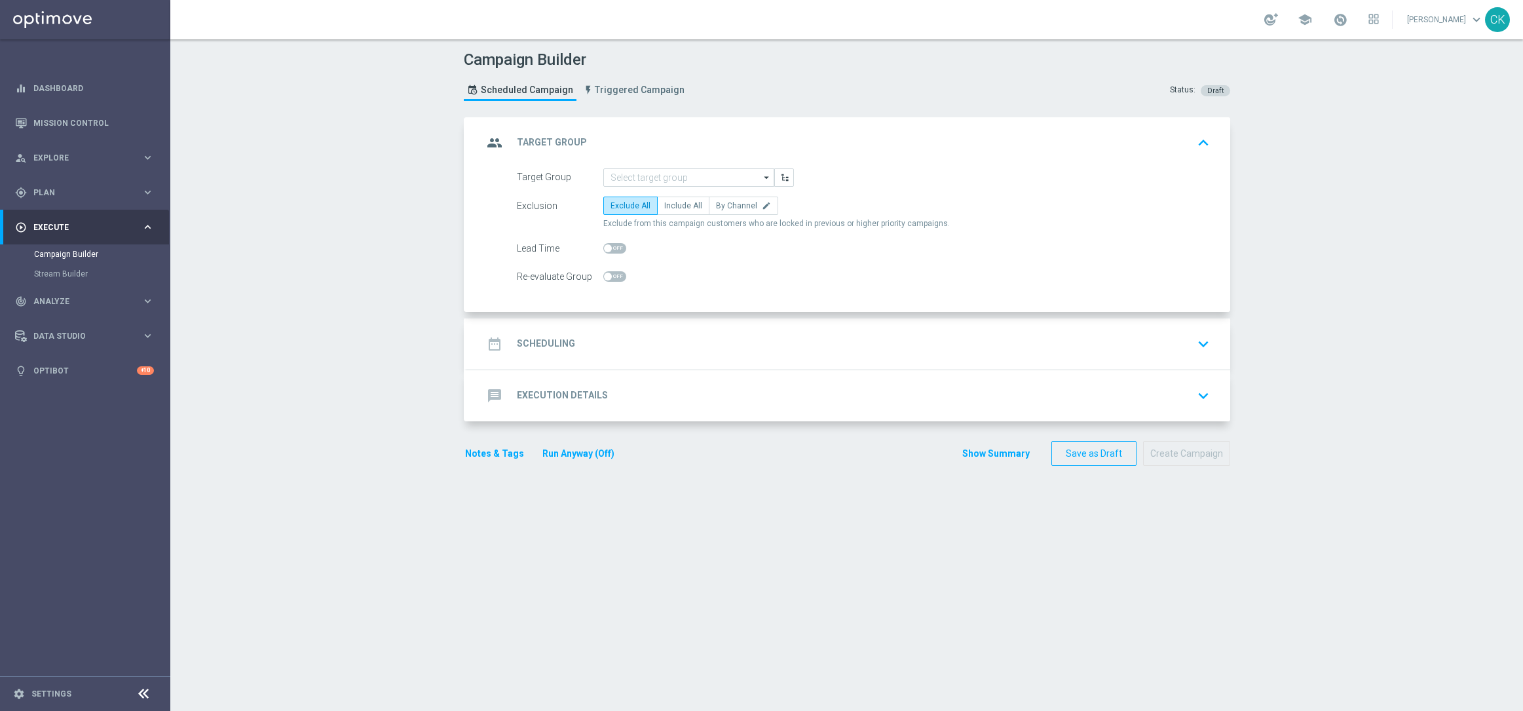
scroll to position [0, 0]
click at [653, 174] on input at bounding box center [688, 177] width 171 height 18
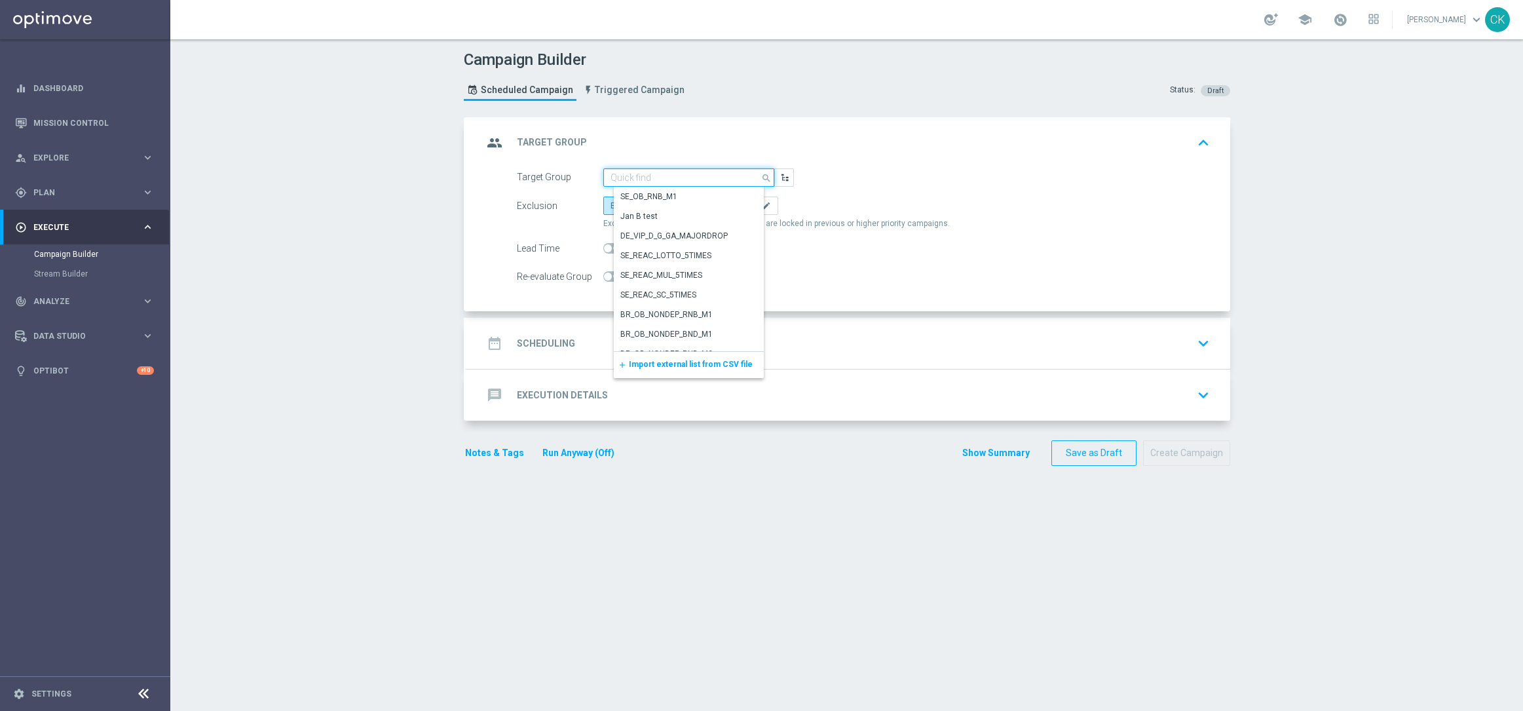
paste input "de_DE_TGT_NVIP_EM_TAC_MIX__REACTIVATED_HIGHJACKPOT"
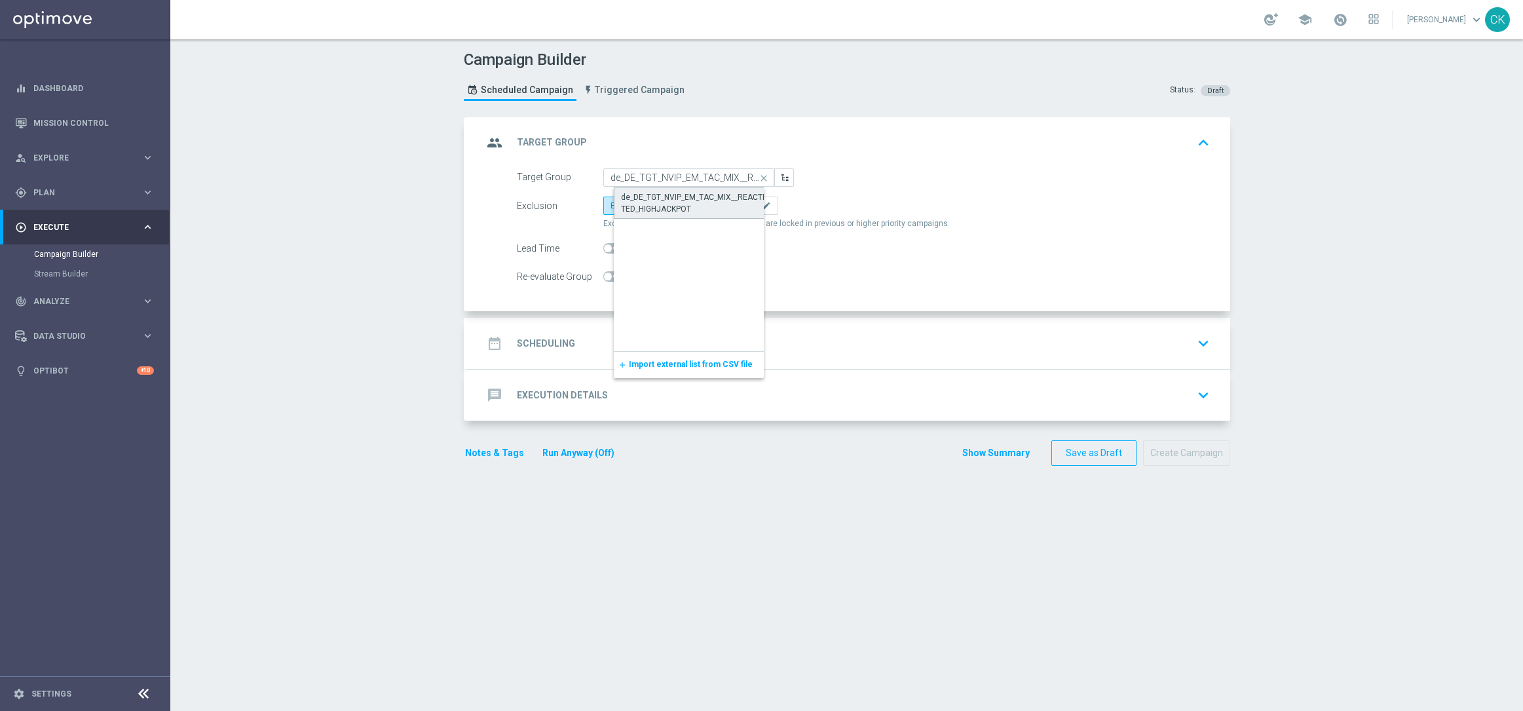
click at [654, 195] on div "de_DE_TGT_NVIP_EM_TAC_MIX__REACTIVATED_HIGHJACKPOT" at bounding box center [699, 203] width 157 height 24
type input "de_DE_TGT_NVIP_EM_TAC_MIX__REACTIVATED_HIGHJACKPOT"
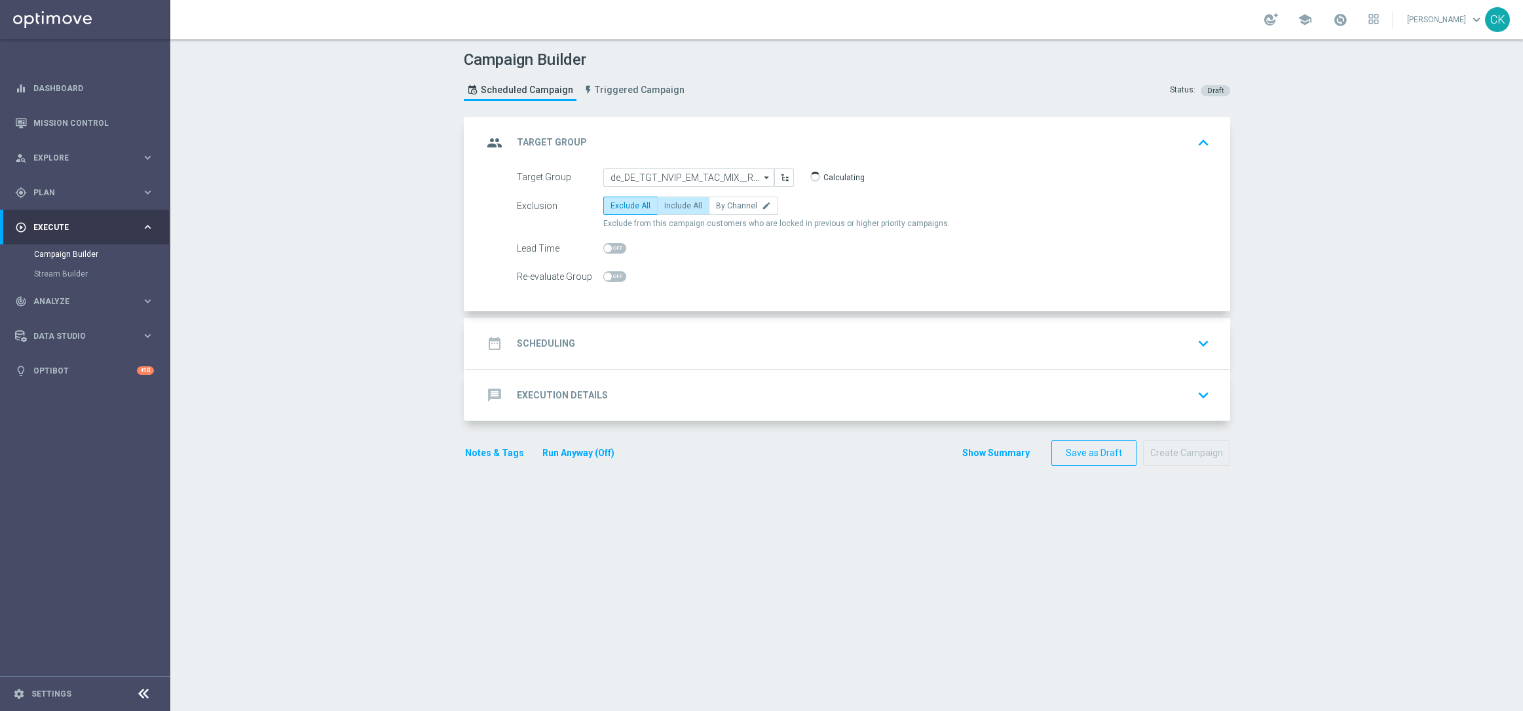
click at [683, 204] on span "Include All" at bounding box center [683, 205] width 38 height 9
click at [673, 204] on input "Include All" at bounding box center [668, 208] width 9 height 9
radio input "true"
click at [603, 243] on span at bounding box center [614, 248] width 23 height 10
click at [603, 243] on input "checkbox" at bounding box center [614, 248] width 23 height 10
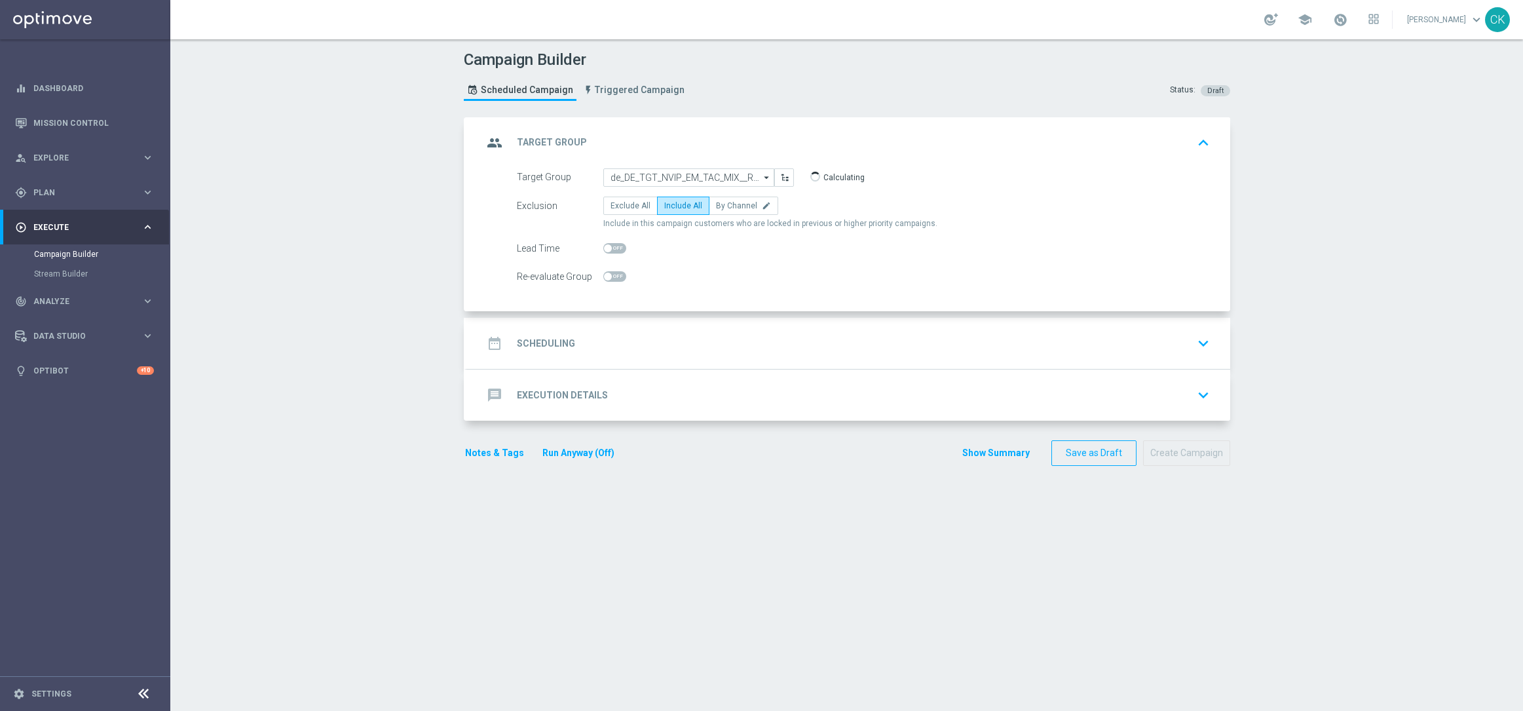
checkbox input "true"
click at [529, 342] on h2 "Scheduling" at bounding box center [546, 343] width 58 height 12
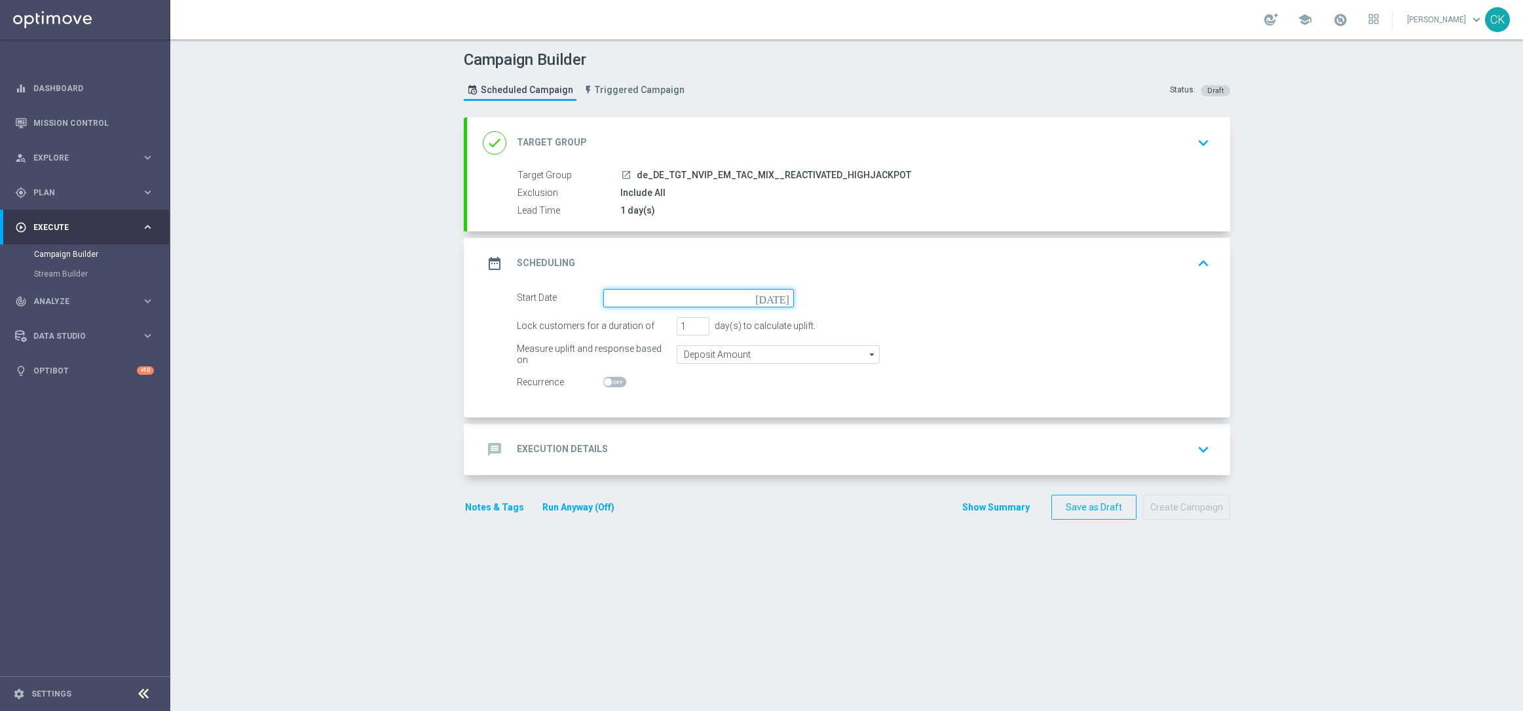
click at [668, 304] on input at bounding box center [698, 298] width 191 height 18
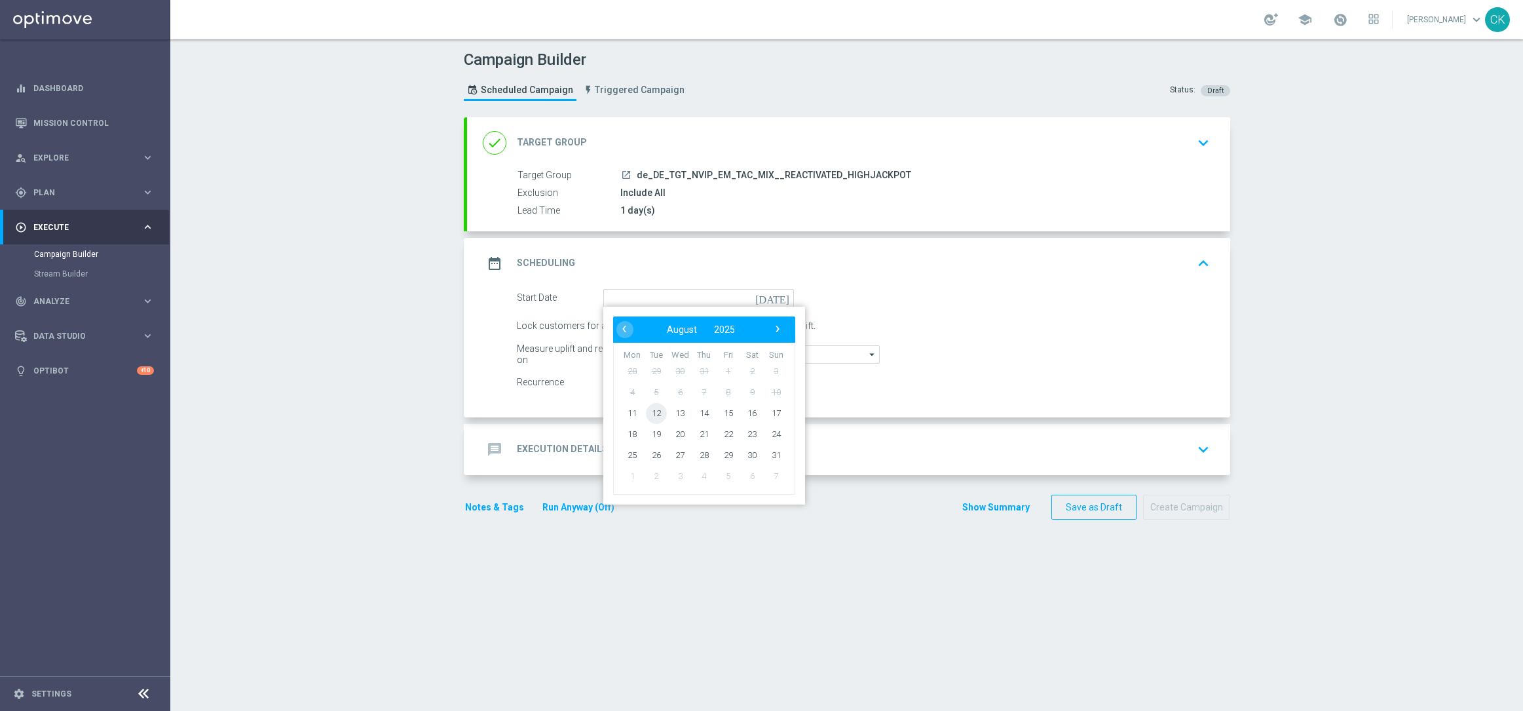
click at [647, 411] on span "12" at bounding box center [655, 412] width 21 height 21
type input "[DATE]"
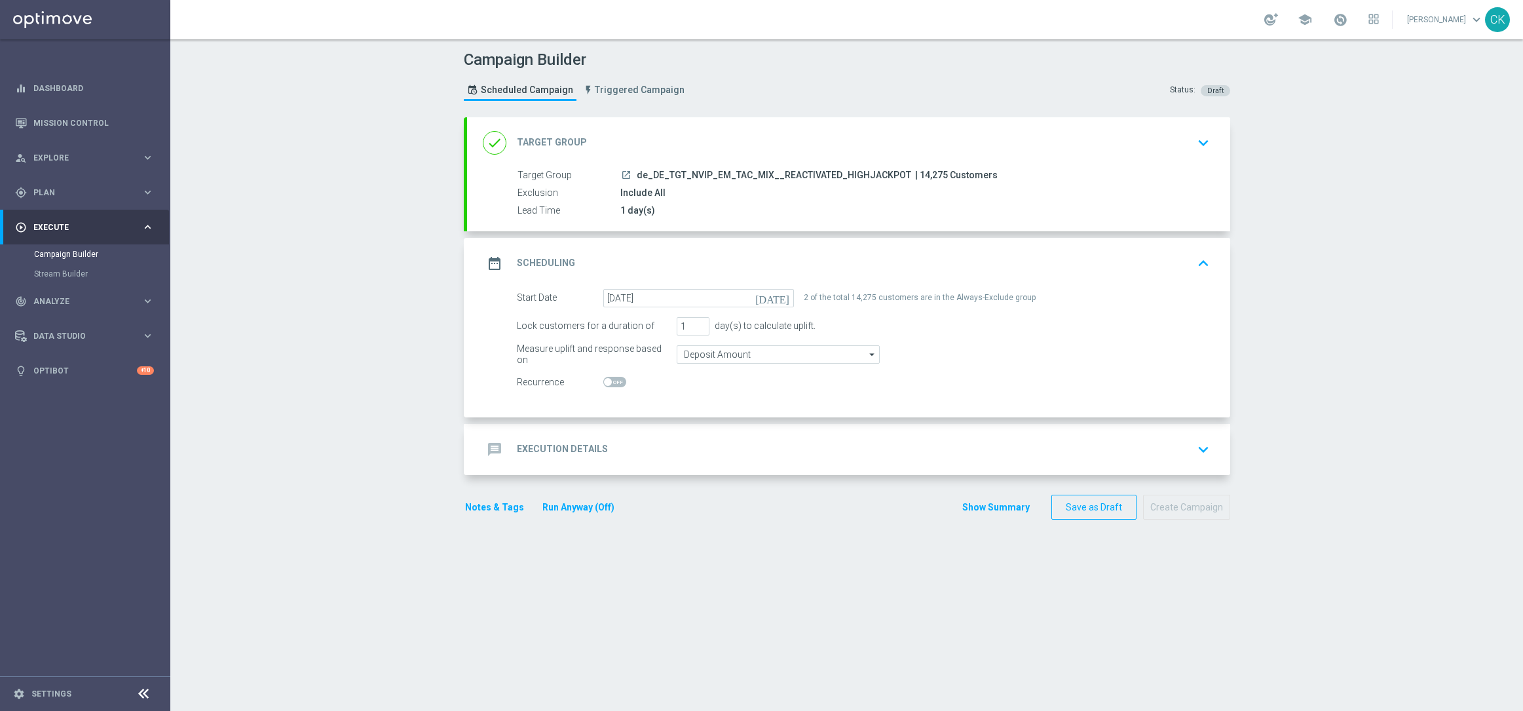
click at [530, 445] on h2 "Execution Details" at bounding box center [562, 449] width 91 height 12
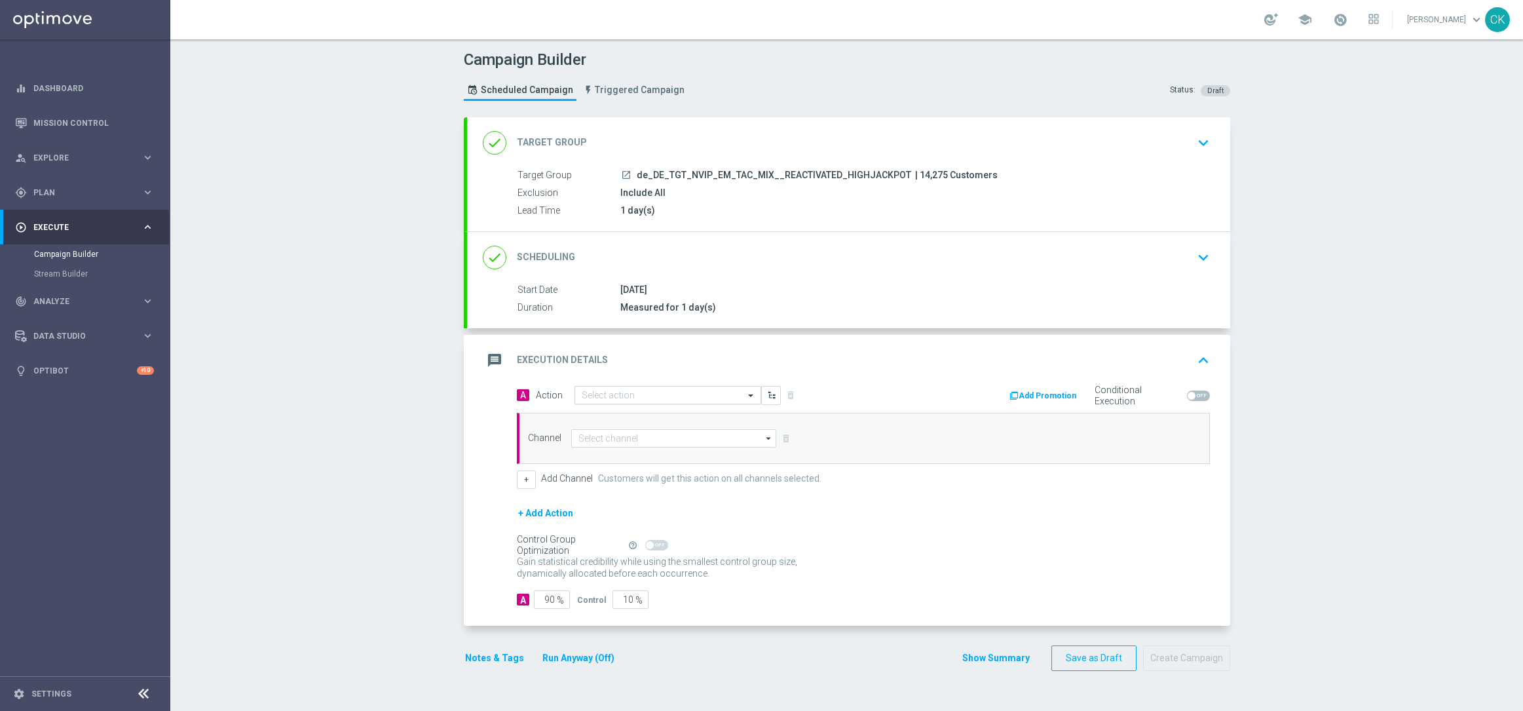
click at [656, 390] on input "text" at bounding box center [655, 395] width 146 height 11
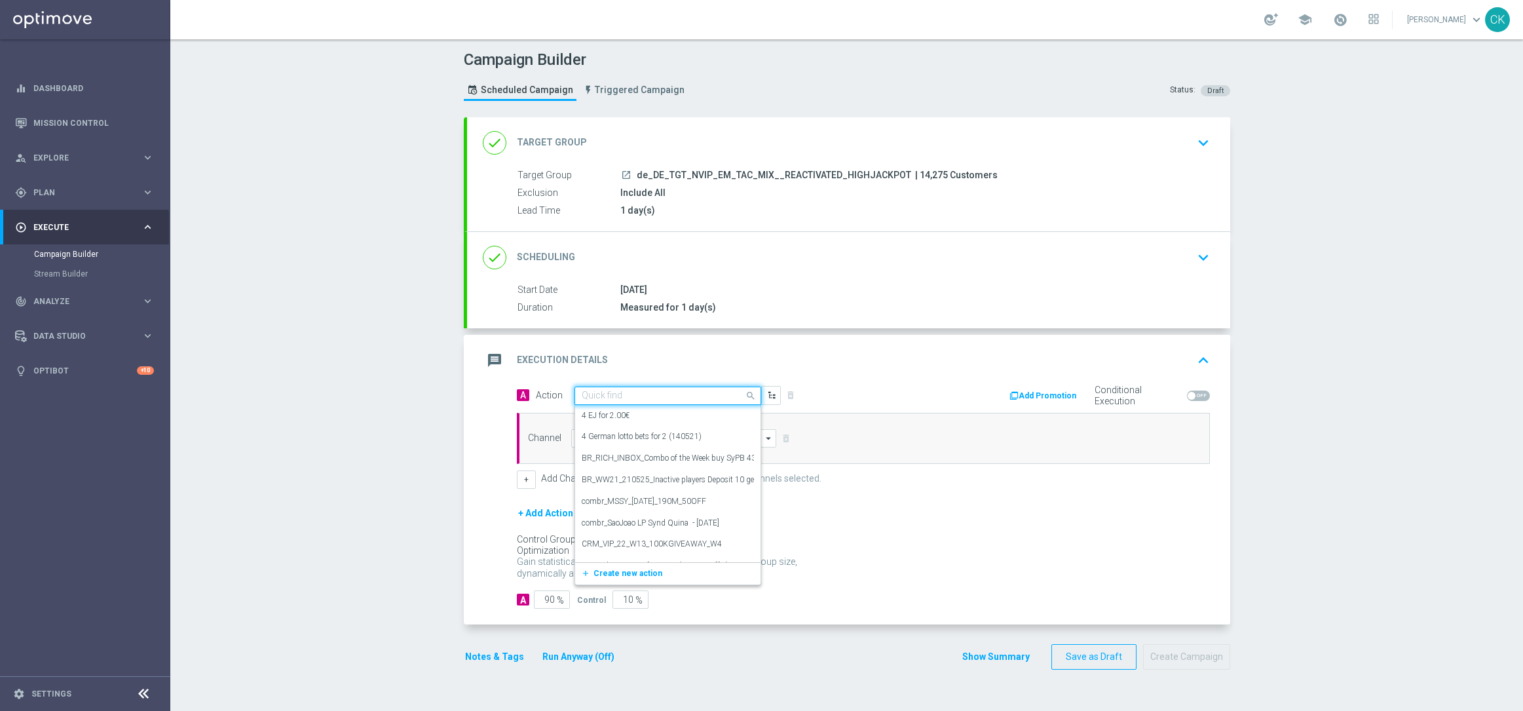
paste input "EuroMillions Exklusiv with 20% off"
type input "EuroMillions Exklusiv with 20% off"
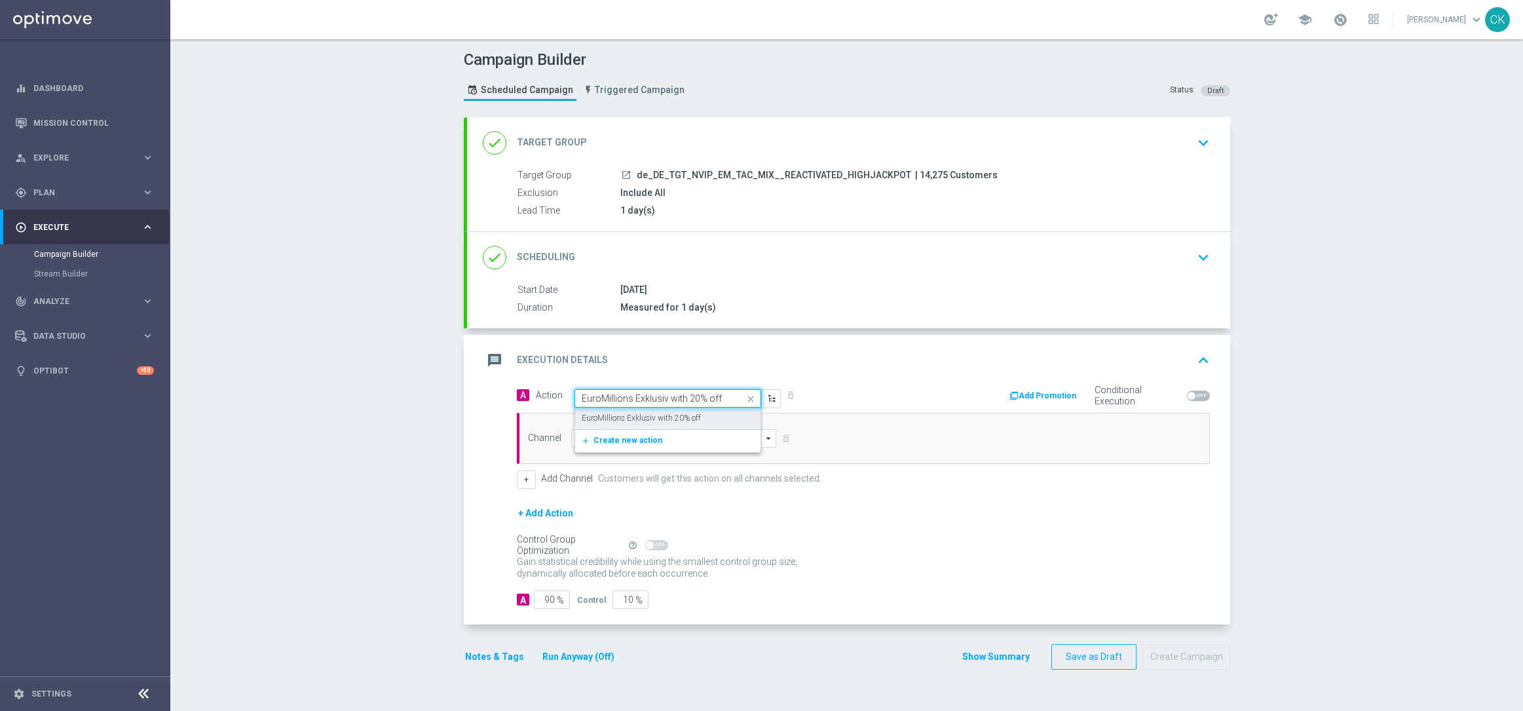
click at [654, 408] on div "Quick find EuroMillions Exklusiv with 20% off" at bounding box center [668, 398] width 187 height 18
click at [638, 427] on div "EuroMillions Exklusiv with 20% off edit" at bounding box center [668, 419] width 172 height 22
click at [630, 436] on input at bounding box center [674, 438] width 206 height 18
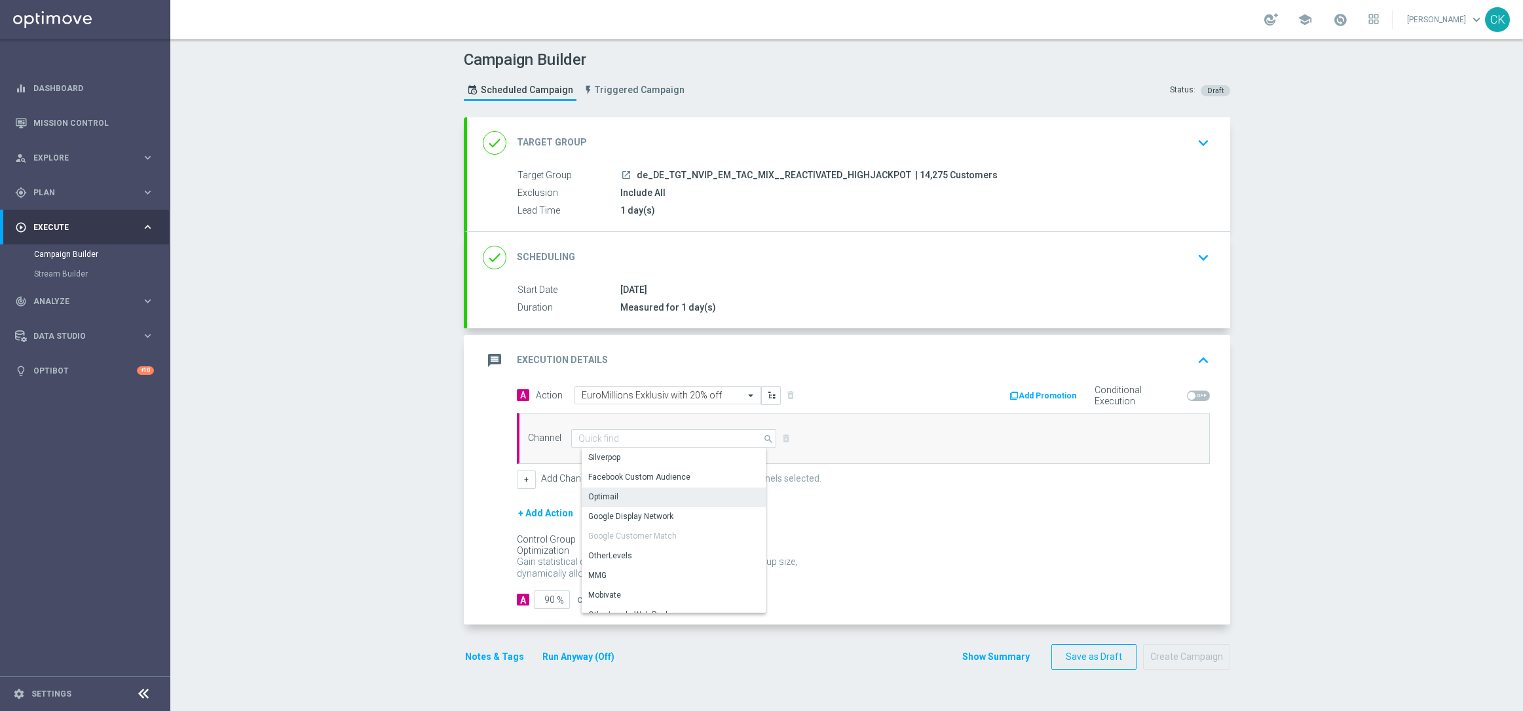
click at [625, 504] on div "Optimail" at bounding box center [679, 496] width 195 height 18
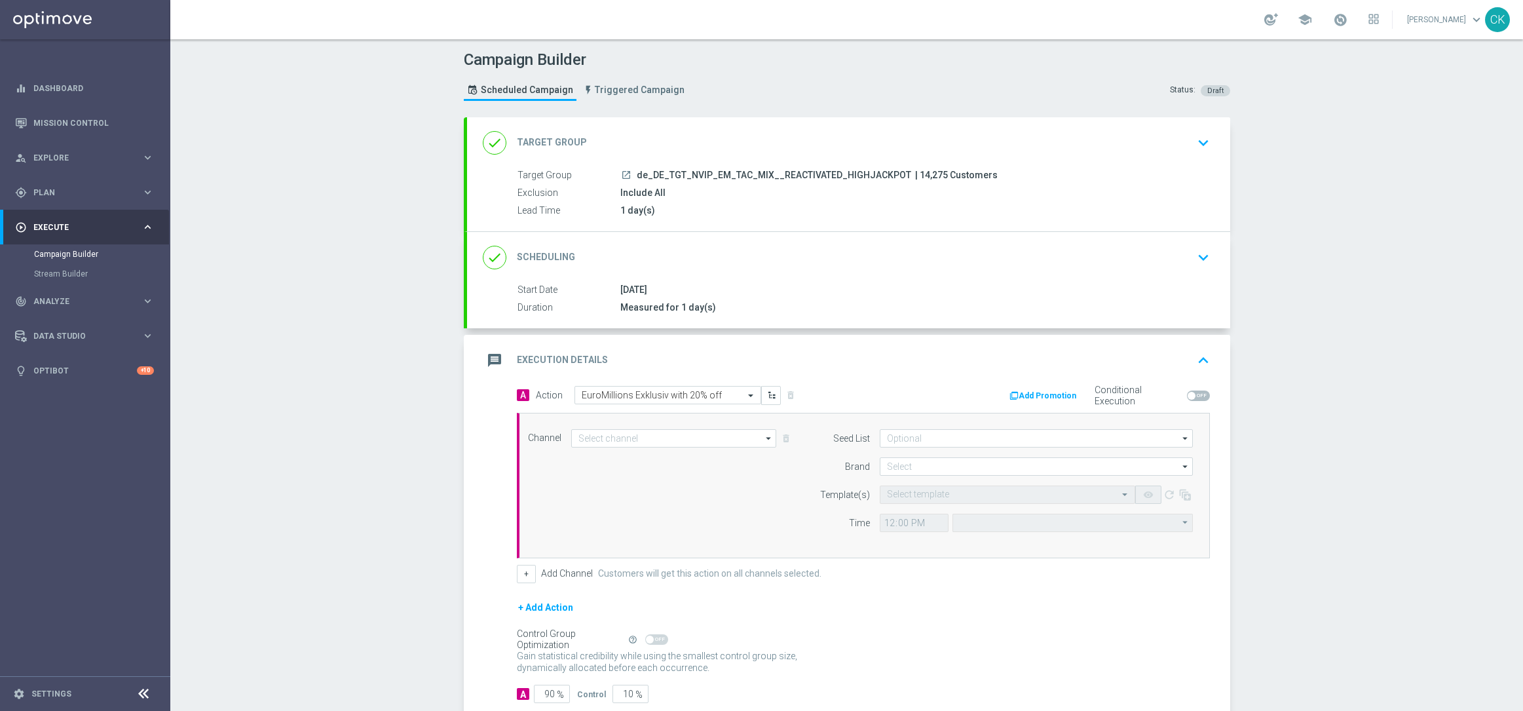
type input "Optimail"
type input "Coordinated Universal Time (UTC 00:00)"
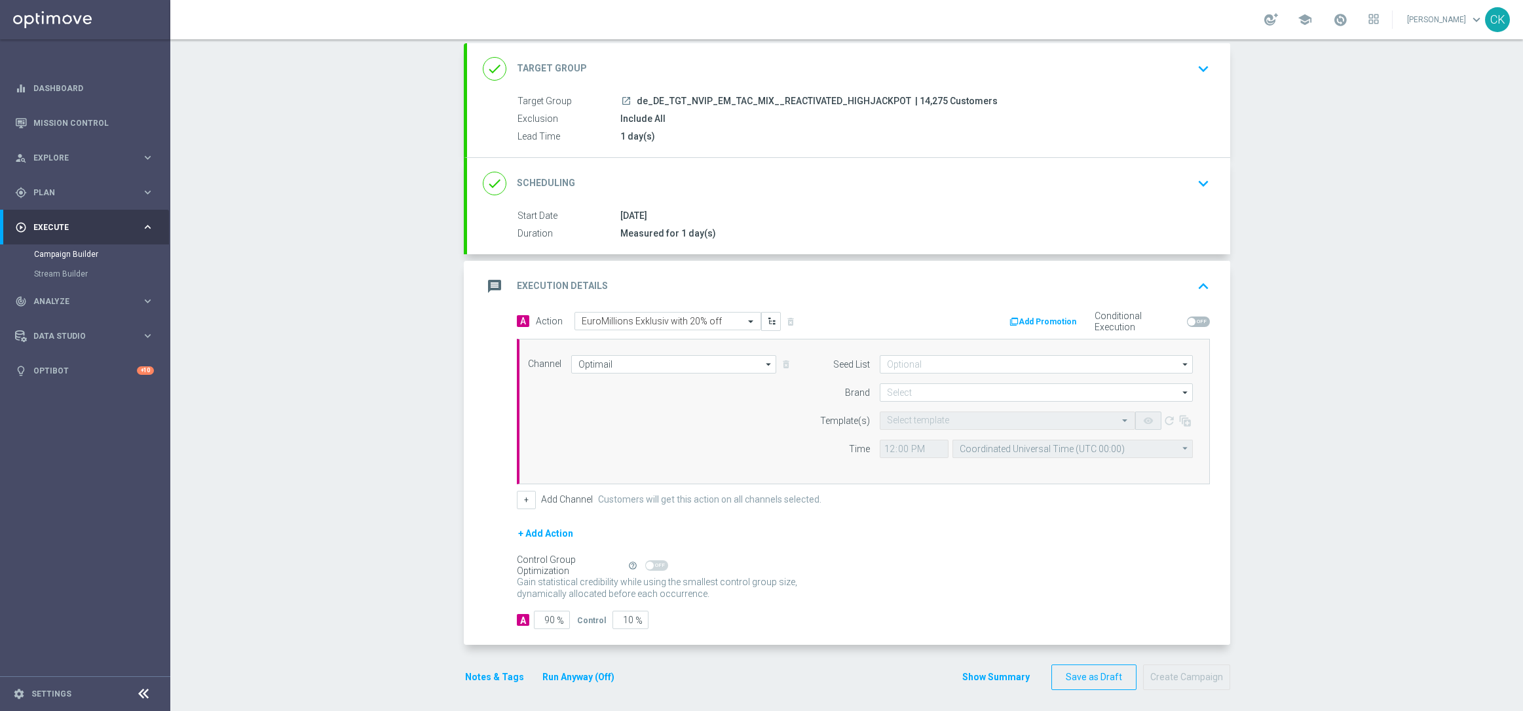
scroll to position [81, 0]
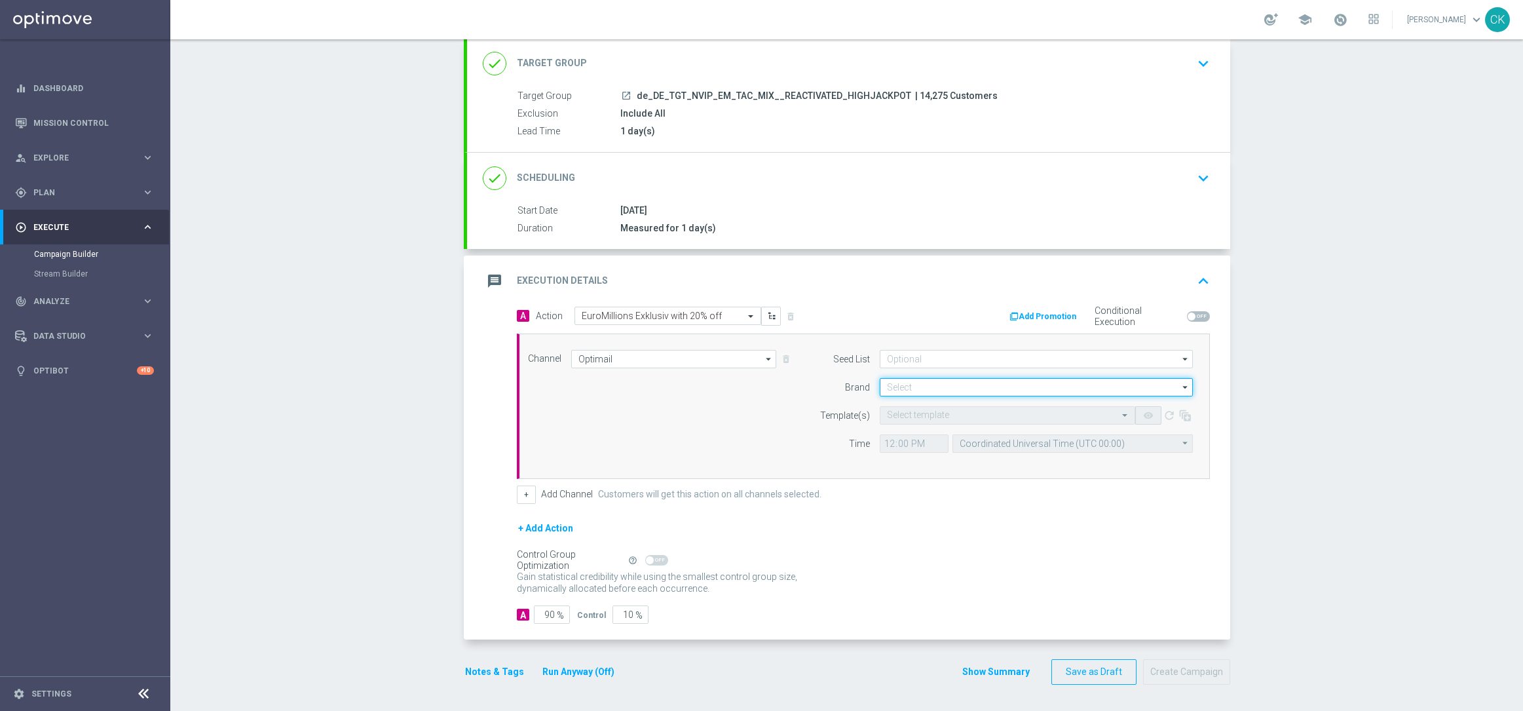
click at [935, 385] on input at bounding box center [1036, 387] width 313 height 18
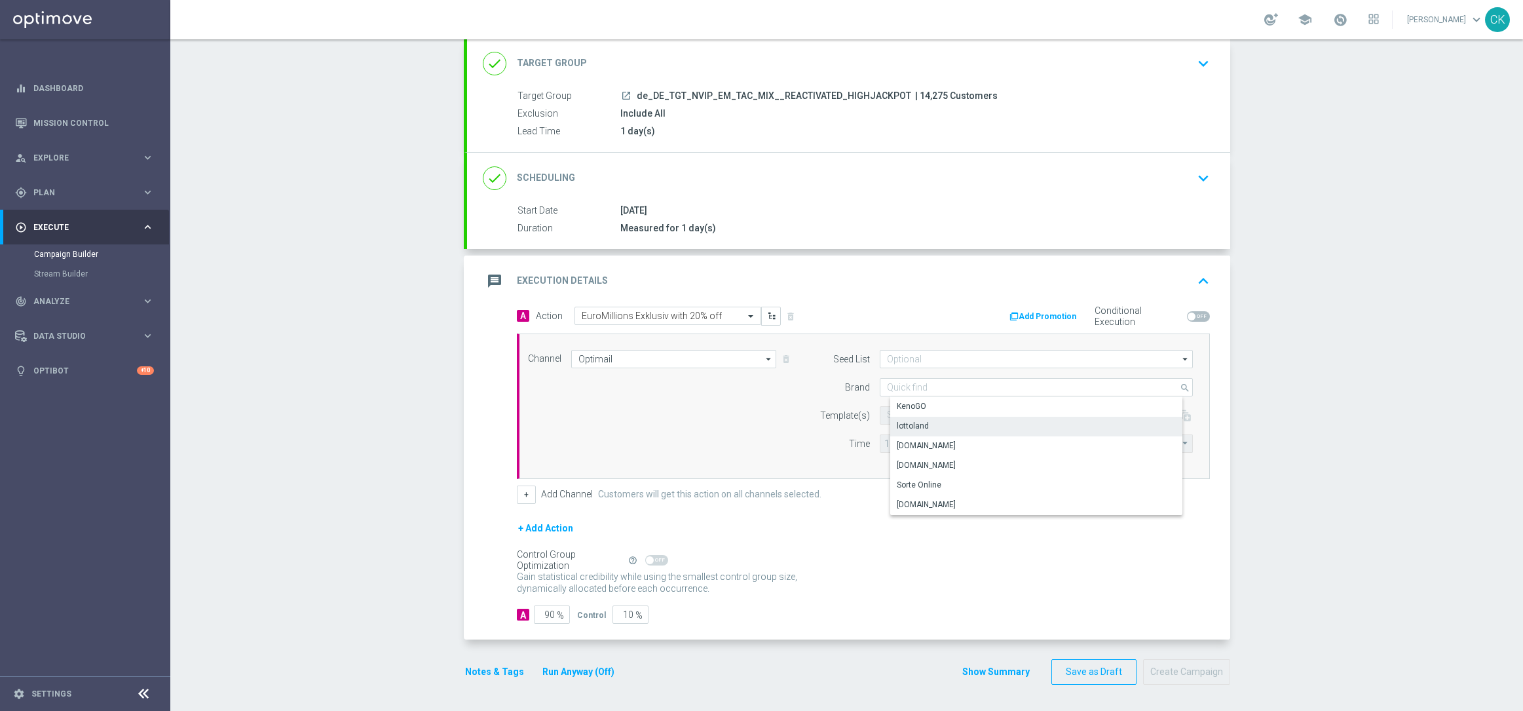
click at [917, 418] on div "lottoland" at bounding box center [1046, 426] width 313 height 18
type input "lottoland"
click at [909, 410] on input "text" at bounding box center [994, 415] width 215 height 11
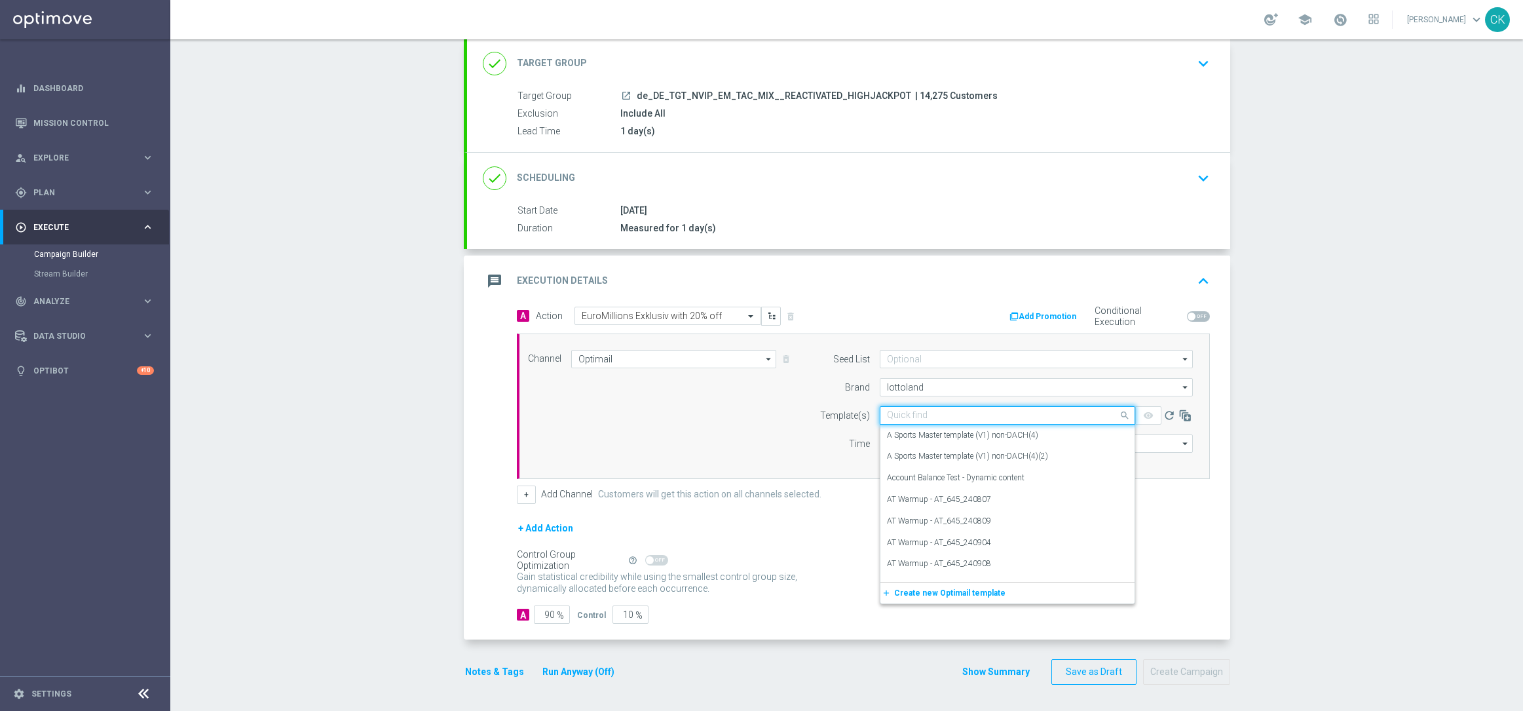
paste input "DE_REG__EM_250812__NVIP_EMA_TAC_LT"
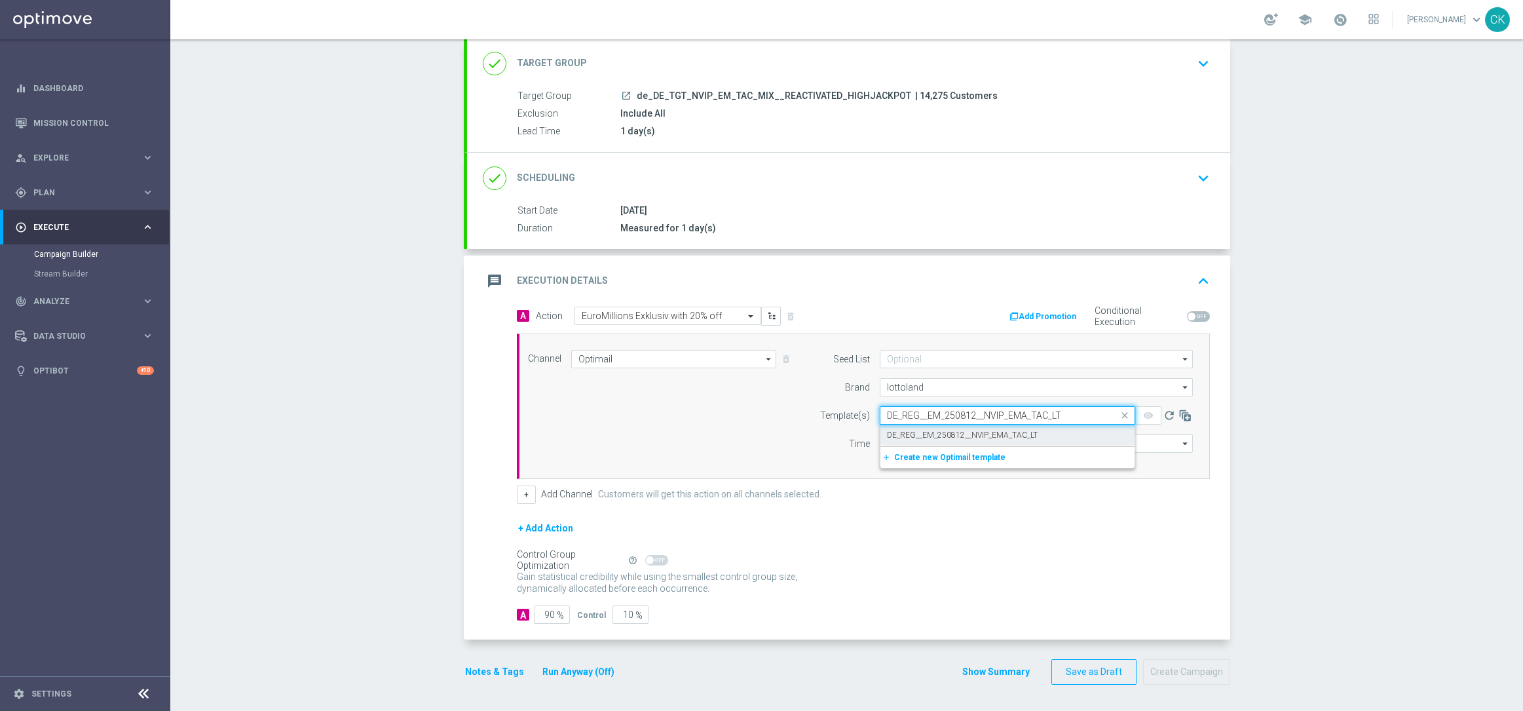
click at [909, 430] on label "DE_REG__EM_250812__NVIP_EMA_TAC_LT" at bounding box center [962, 435] width 151 height 11
type input "DE_REG__EM_250812__NVIP_EMA_TAC_LT"
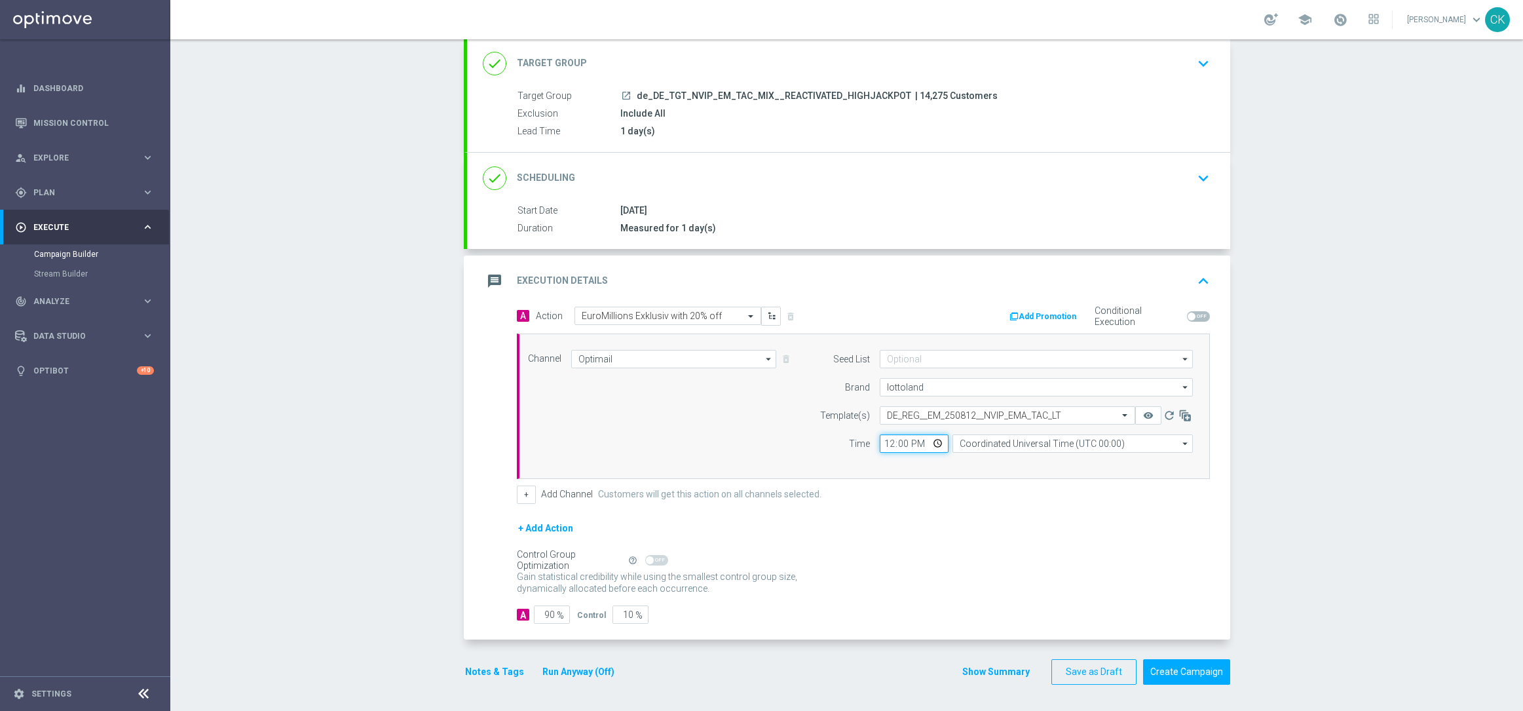
click at [885, 446] on input "12:00" at bounding box center [914, 443] width 69 height 18
type input "06:00"
click at [1037, 442] on input "Coordinated Universal Time (UTC 00:00)" at bounding box center [1073, 443] width 240 height 18
click at [1042, 465] on div "Central European Time ([GEOGRAPHIC_DATA]) (UTC +02:00)" at bounding box center [1077, 463] width 214 height 12
type input "Central European Time ([GEOGRAPHIC_DATA]) (UTC +02:00)"
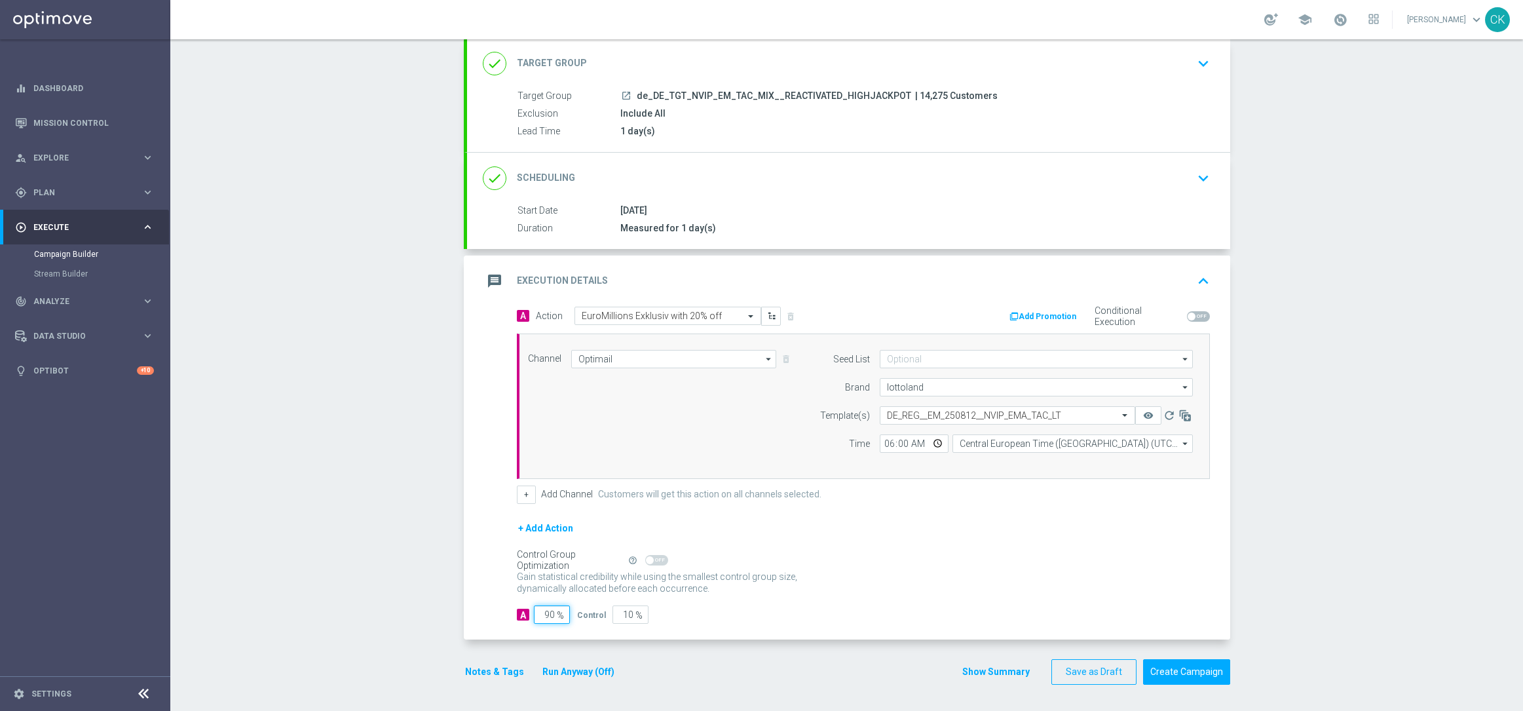
click at [549, 614] on input "90" at bounding box center [552, 614] width 36 height 18
type input "9"
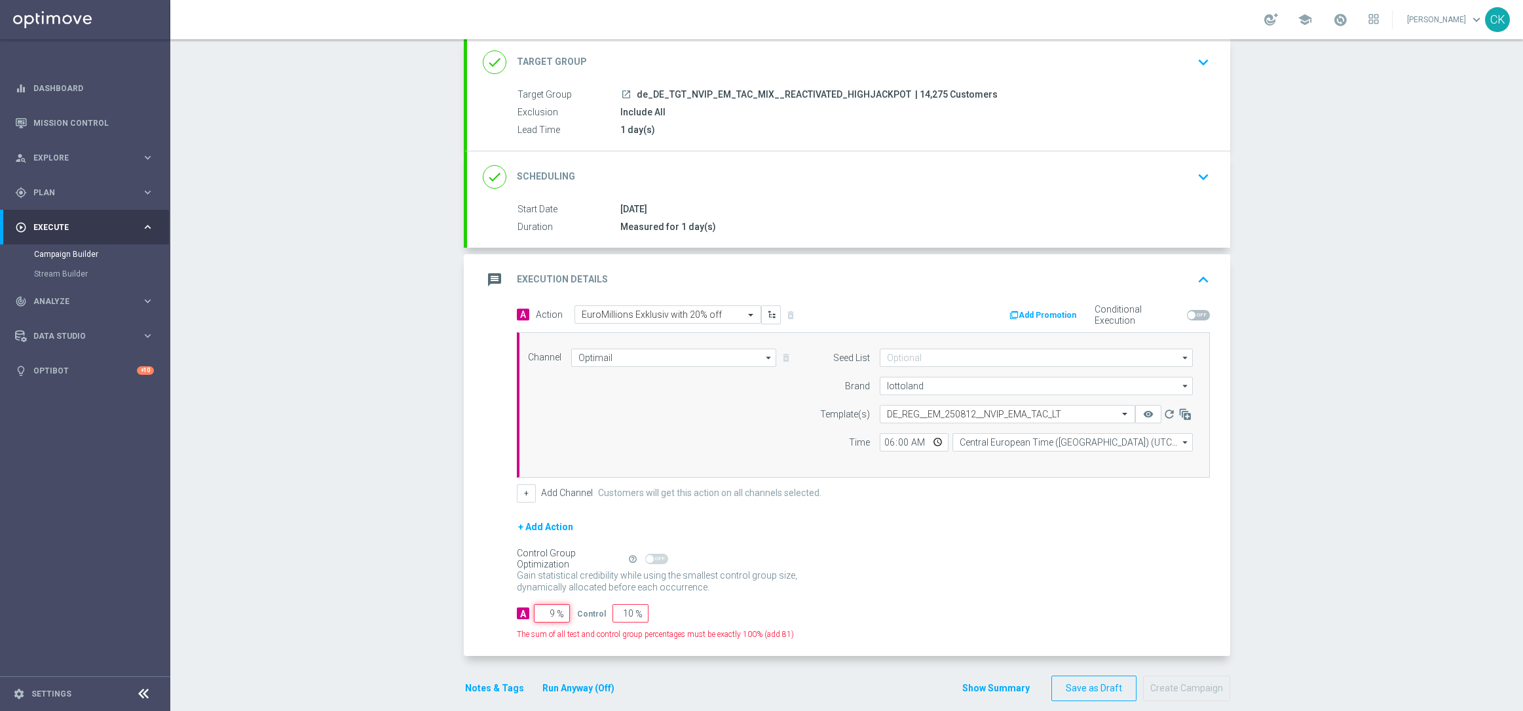
type input "91"
type input "98"
type input "2"
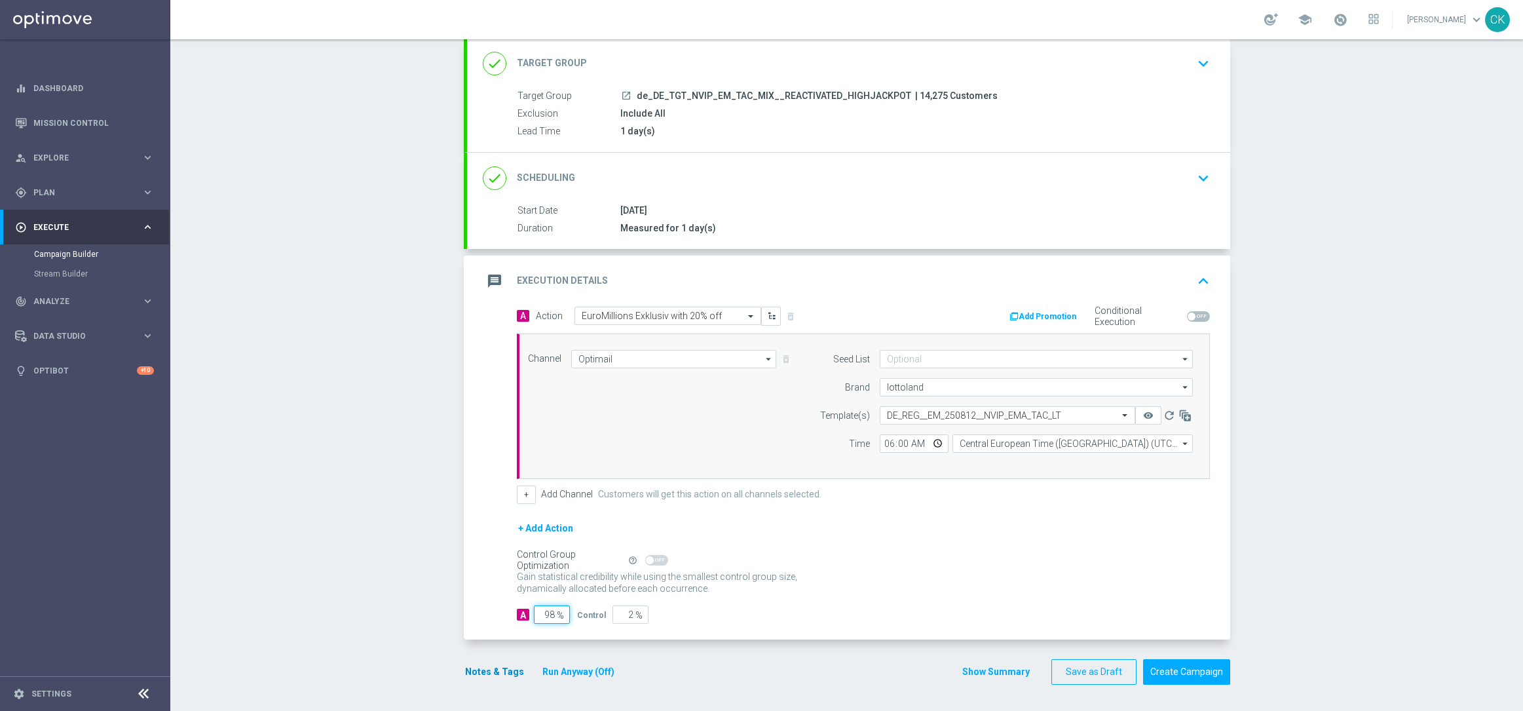
type input "98"
click at [489, 675] on button "Notes & Tags" at bounding box center [495, 672] width 62 height 16
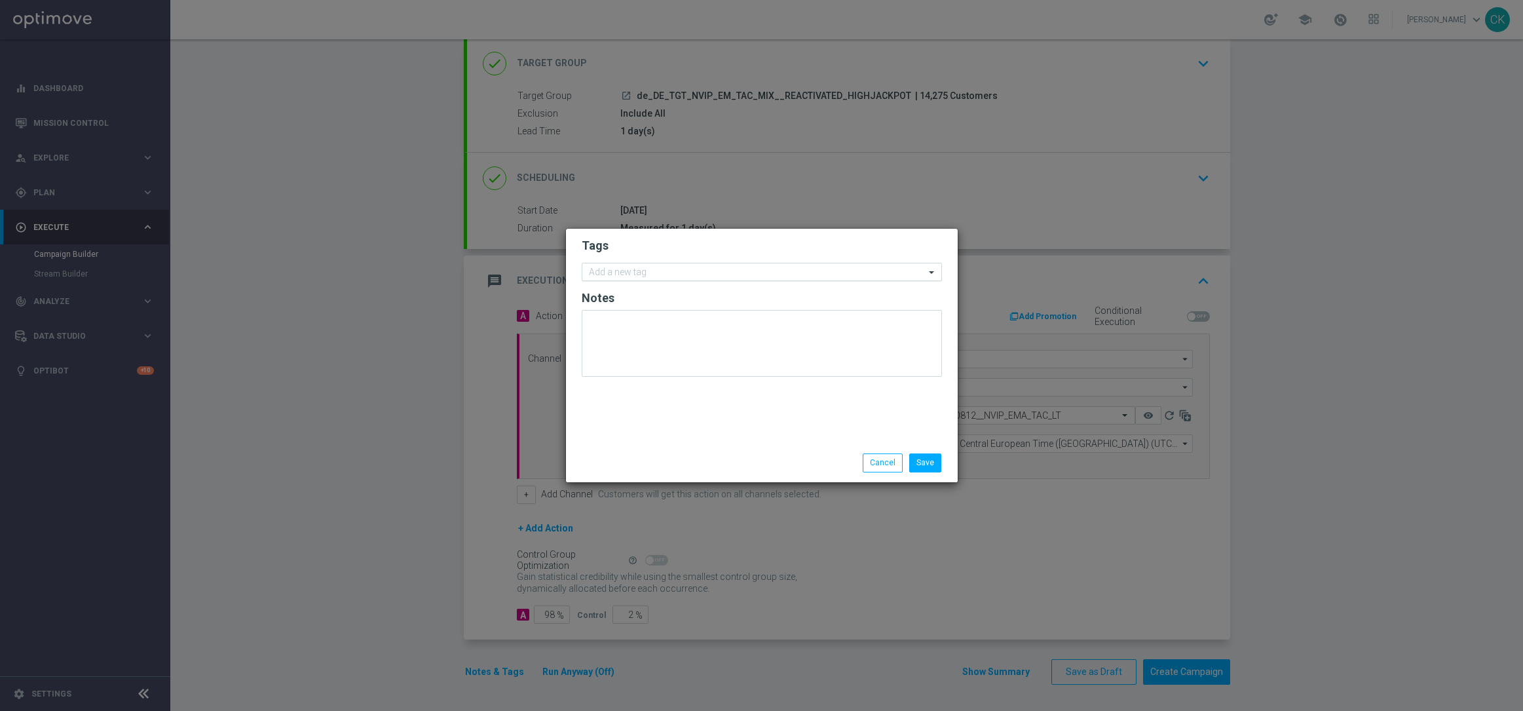
click at [628, 270] on input "text" at bounding box center [757, 272] width 336 height 11
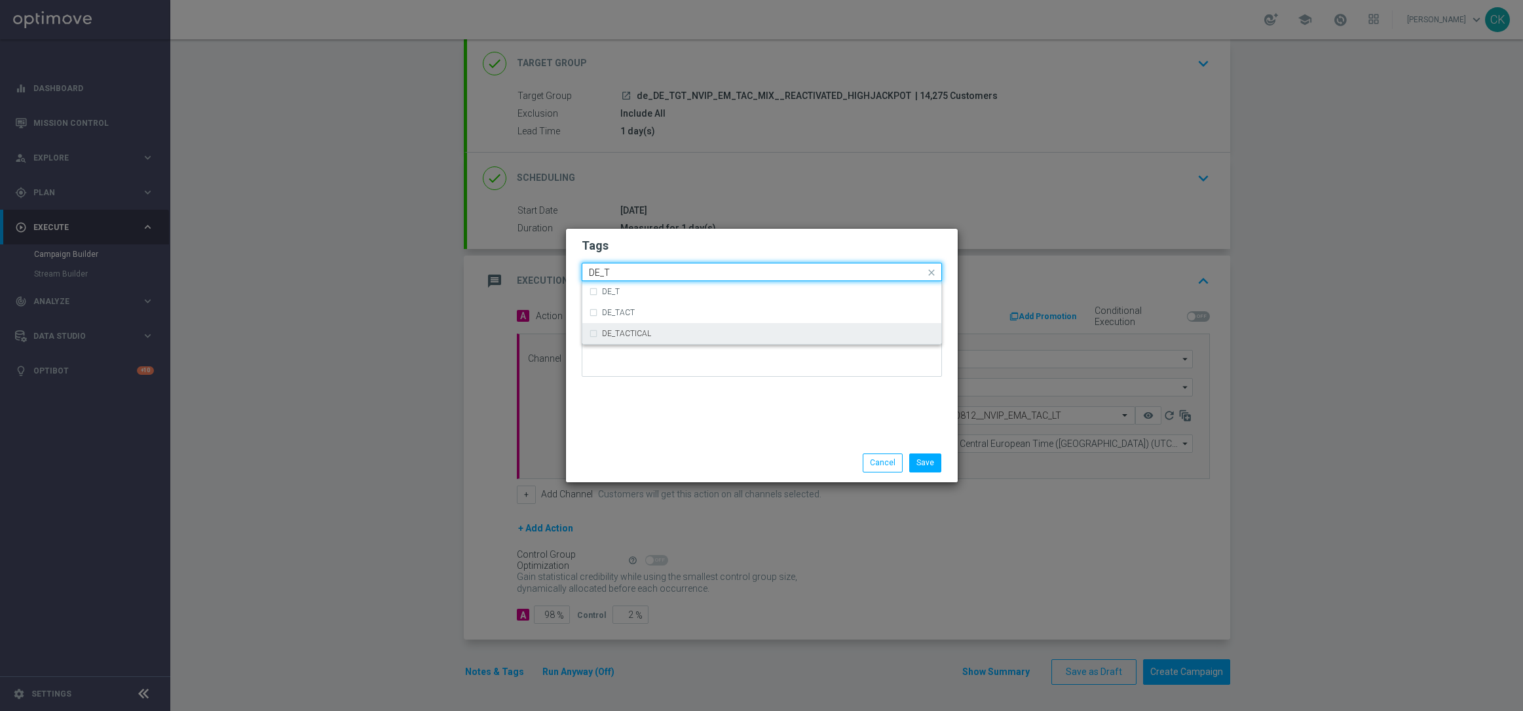
click at [631, 333] on label "DE_TACTICAL" at bounding box center [626, 334] width 49 height 8
type input "DE_T"
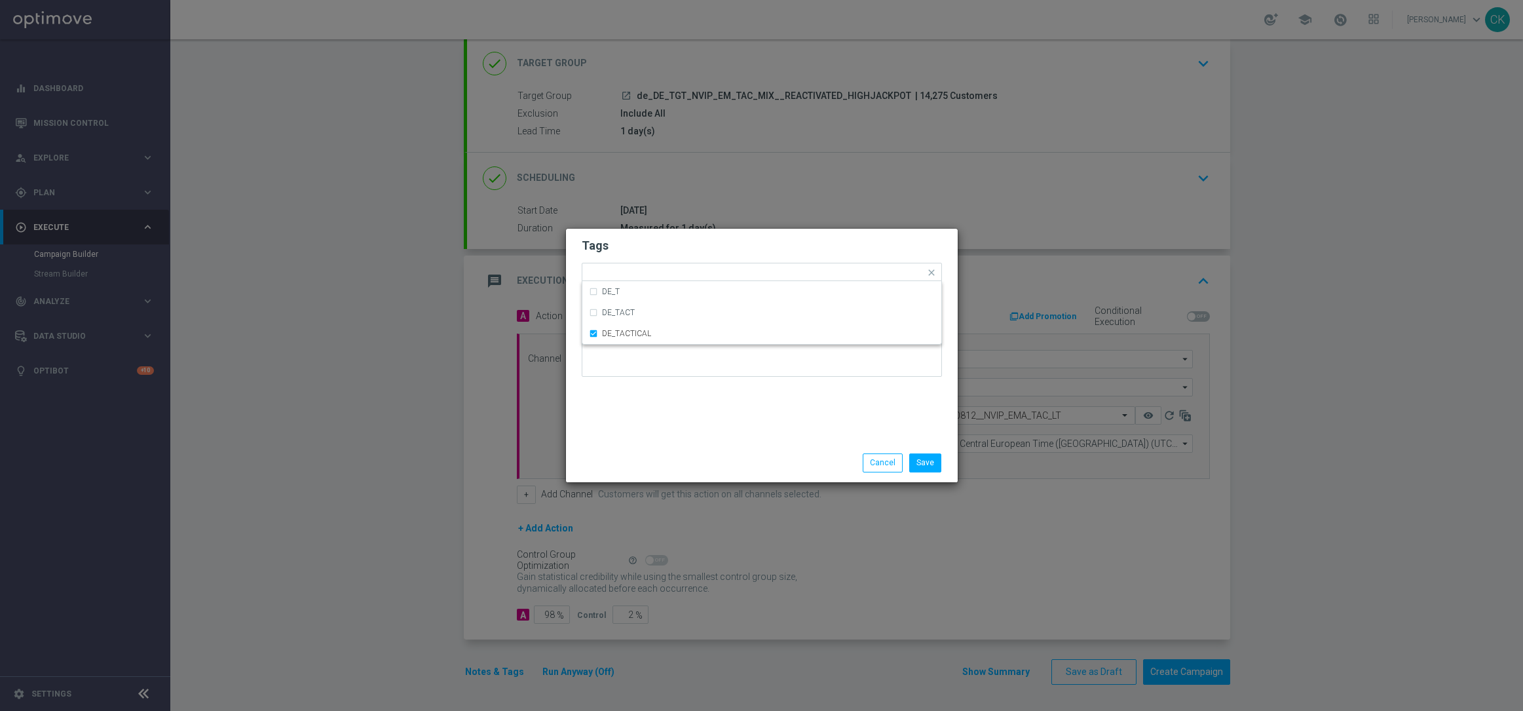
click at [641, 466] on div "Save Cancel" at bounding box center [762, 462] width 380 height 18
click at [926, 462] on button "Save" at bounding box center [925, 462] width 32 height 18
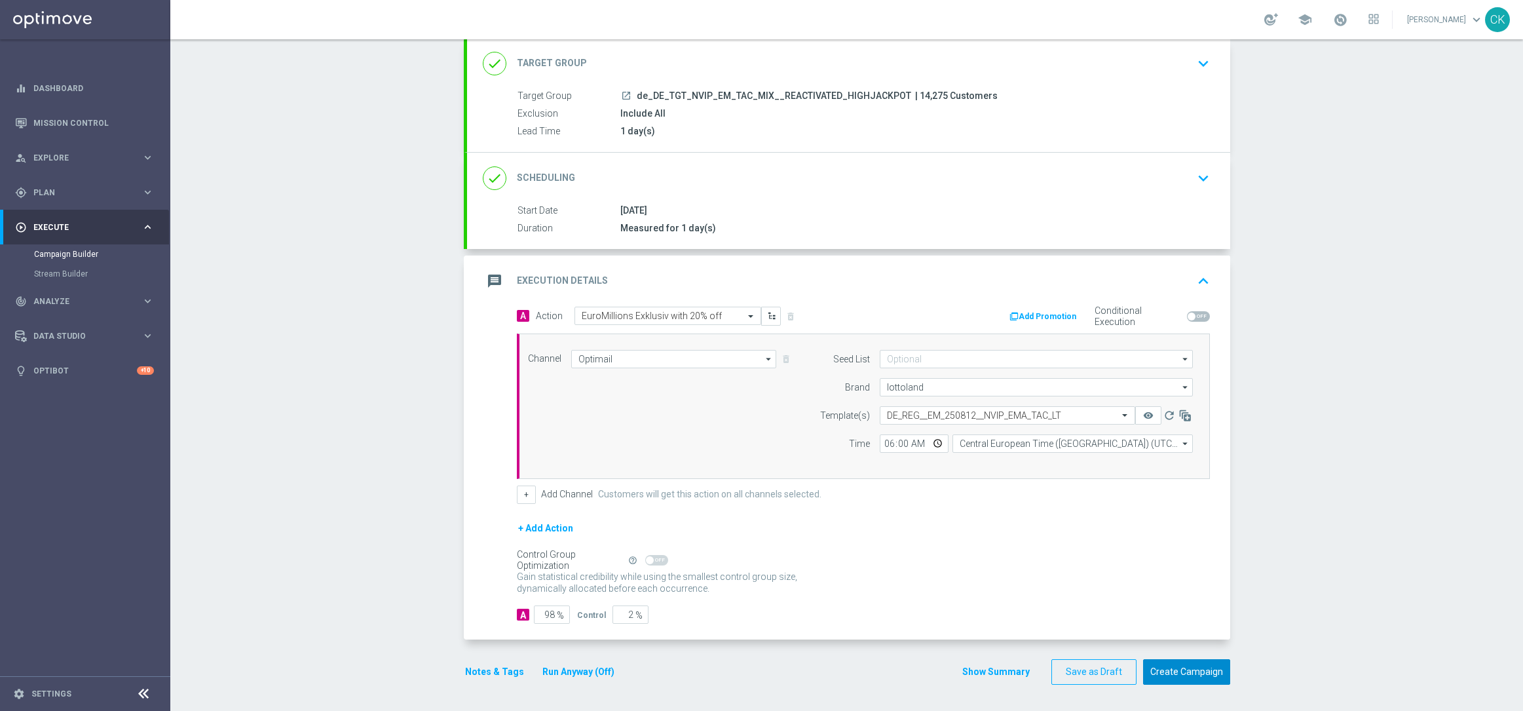
click at [1197, 670] on button "Create Campaign" at bounding box center [1186, 672] width 87 height 26
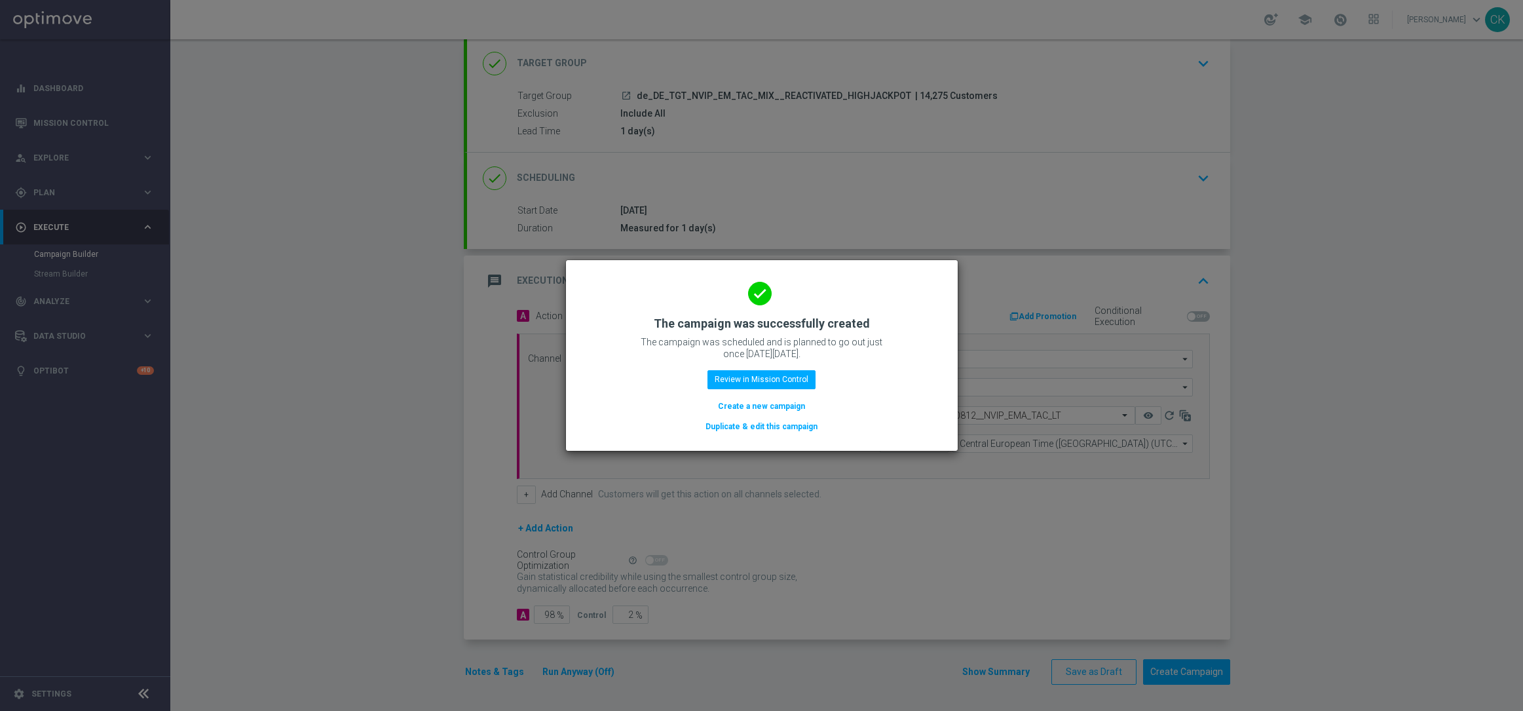
click at [754, 403] on button "Create a new campaign" at bounding box center [762, 406] width 90 height 14
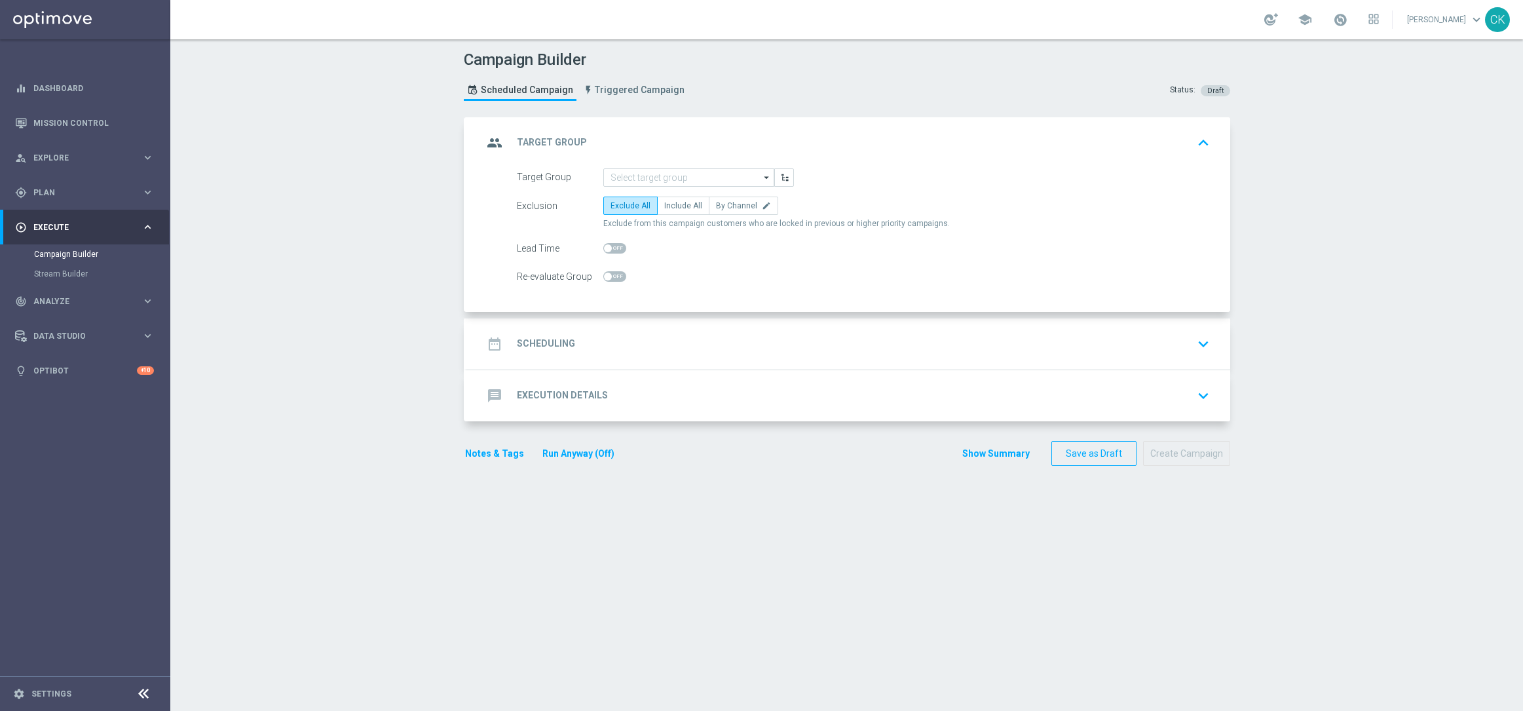
scroll to position [0, 0]
click at [640, 171] on input at bounding box center [688, 177] width 171 height 18
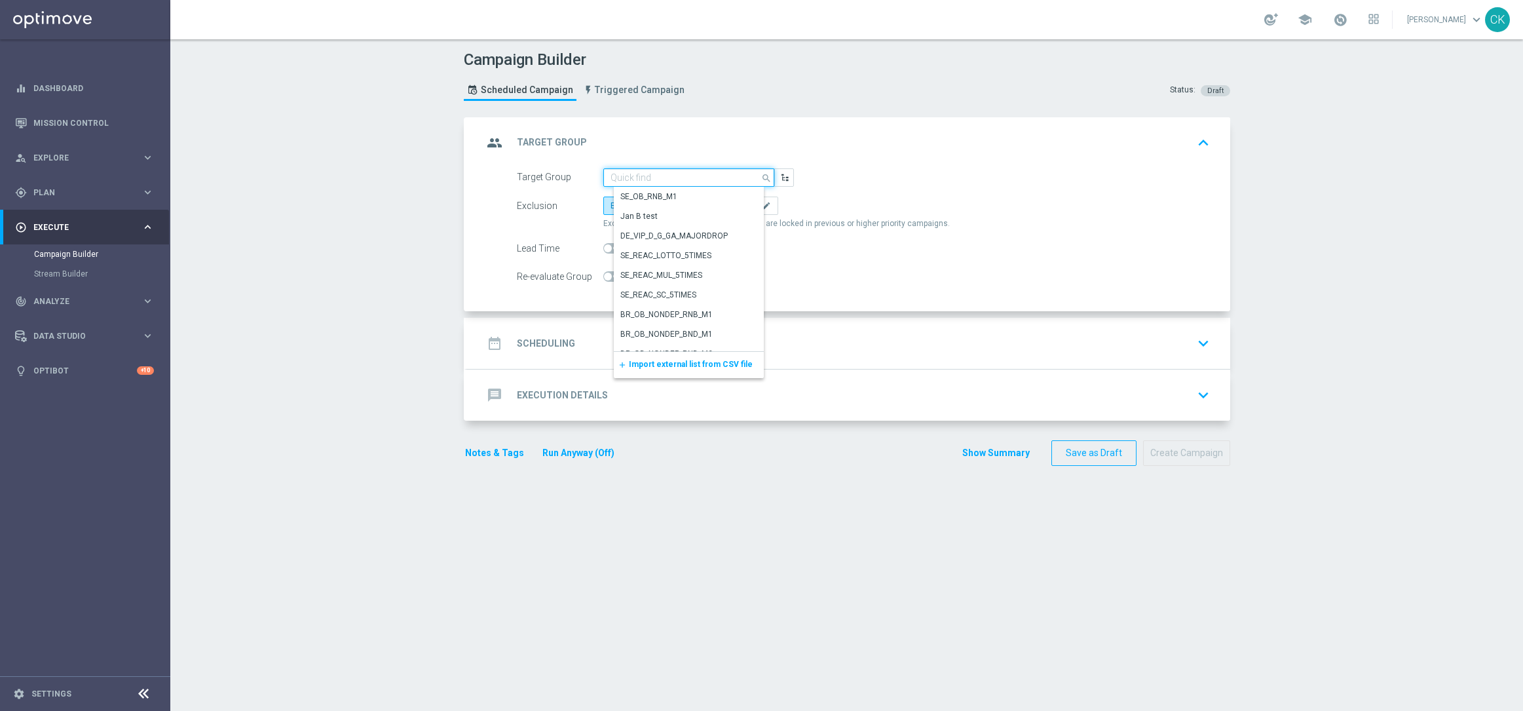
paste input "de_DE_TGT_NVIP_EM_TAC_MIX__CHURNED_HIGHJACKPOT"
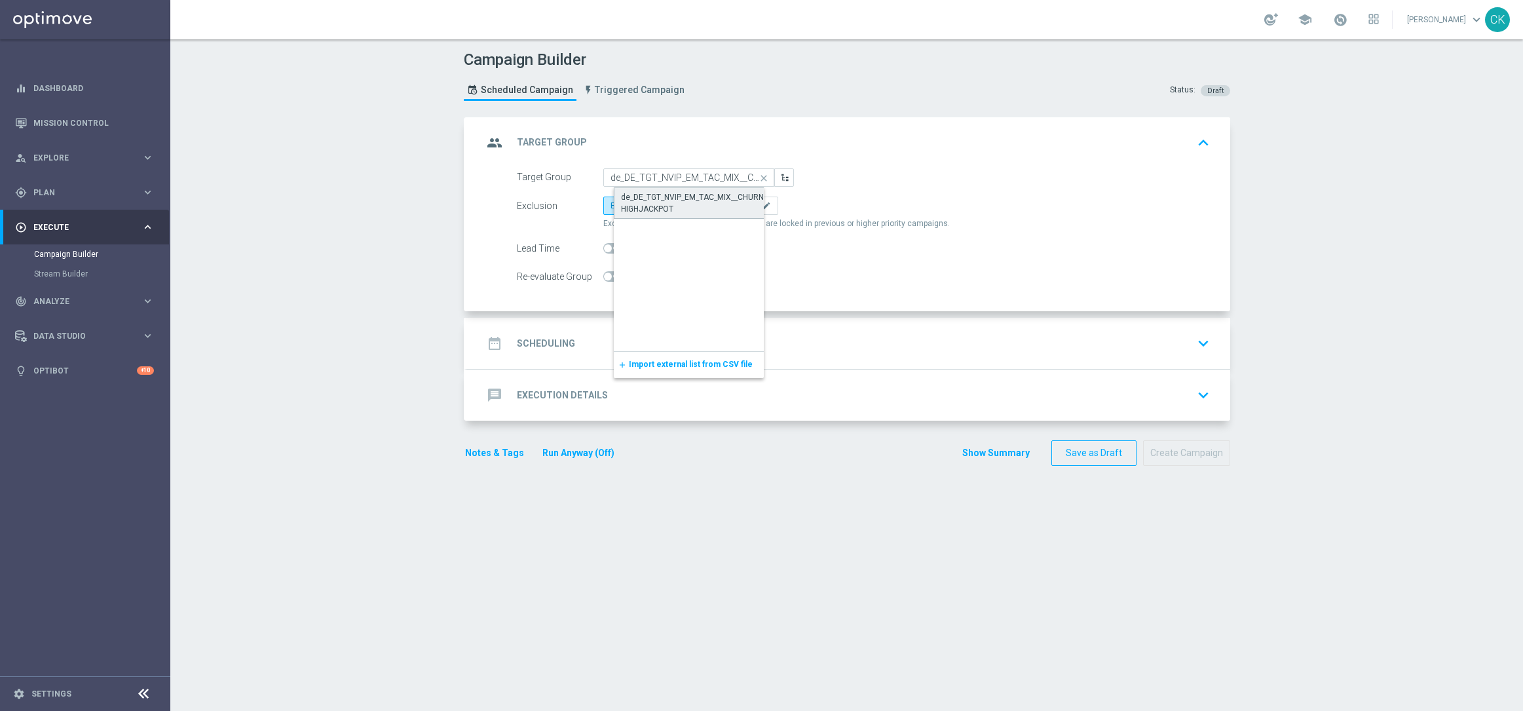
click at [643, 191] on div "de_DE_TGT_NVIP_EM_TAC_MIX__CHURNED_HIGHJACKPOT" at bounding box center [699, 203] width 157 height 24
type input "de_DE_TGT_NVIP_EM_TAC_MIX__CHURNED_HIGHJACKPOT"
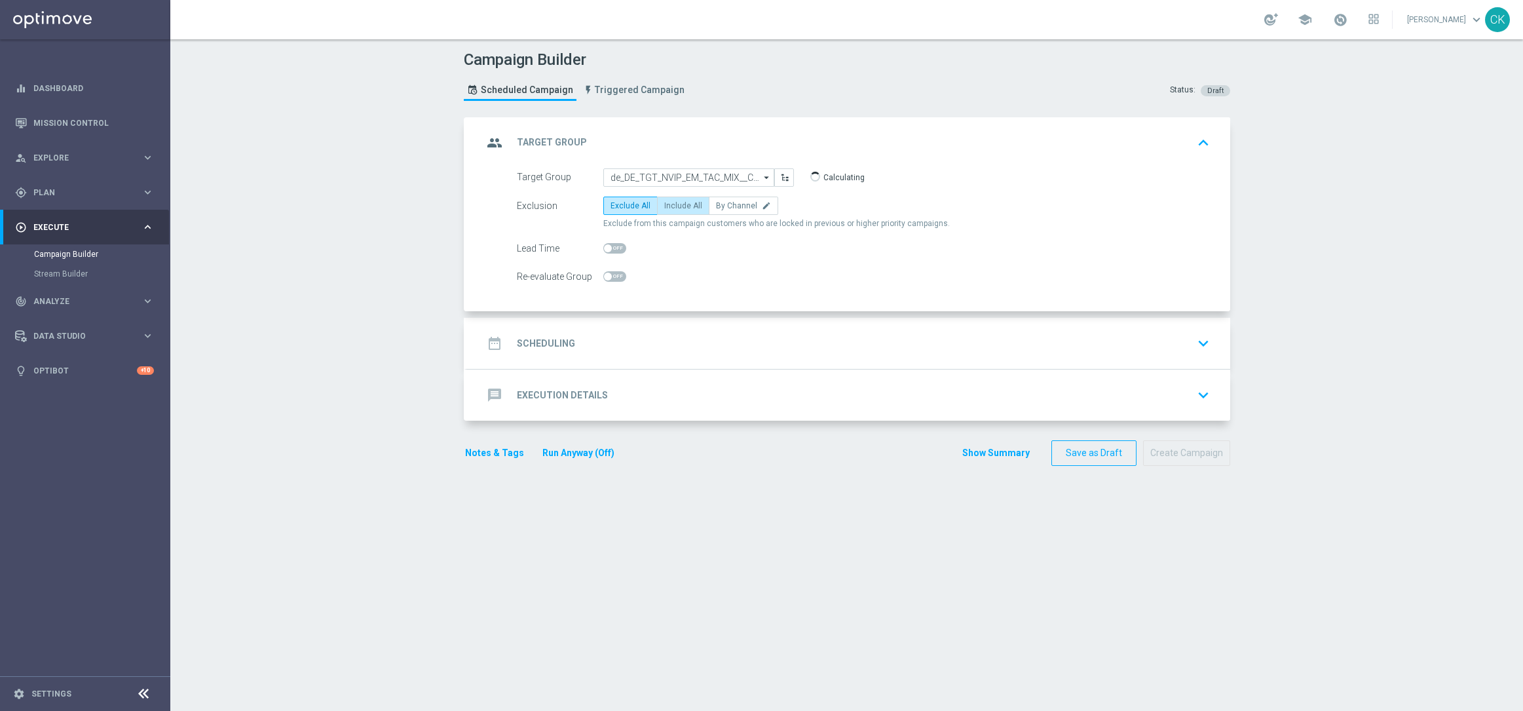
click at [673, 205] on span "Include All" at bounding box center [683, 205] width 38 height 9
click at [673, 205] on input "Include All" at bounding box center [668, 208] width 9 height 9
radio input "true"
click at [613, 246] on span at bounding box center [614, 248] width 23 height 10
click at [613, 246] on input "checkbox" at bounding box center [614, 248] width 23 height 10
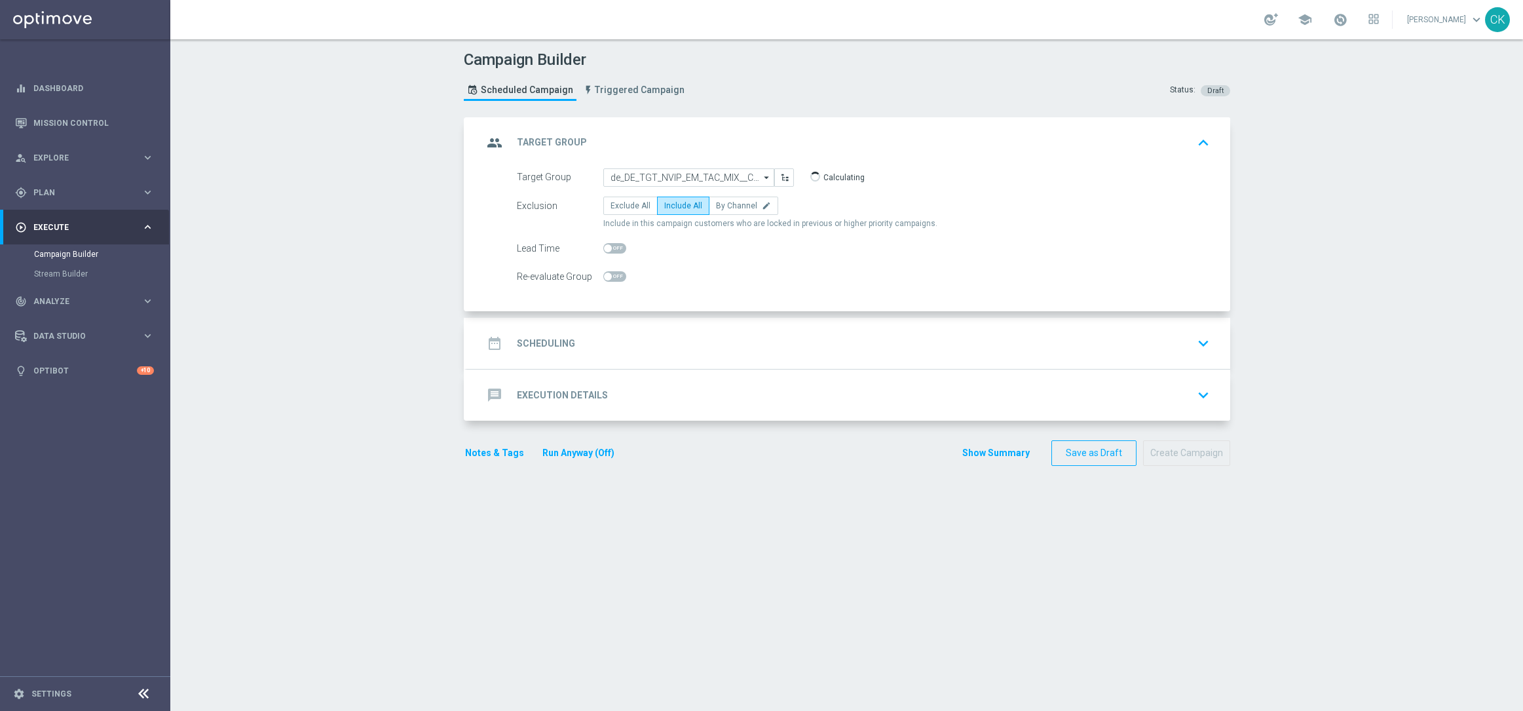
checkbox input "true"
click at [531, 337] on h2 "Scheduling" at bounding box center [546, 343] width 58 height 12
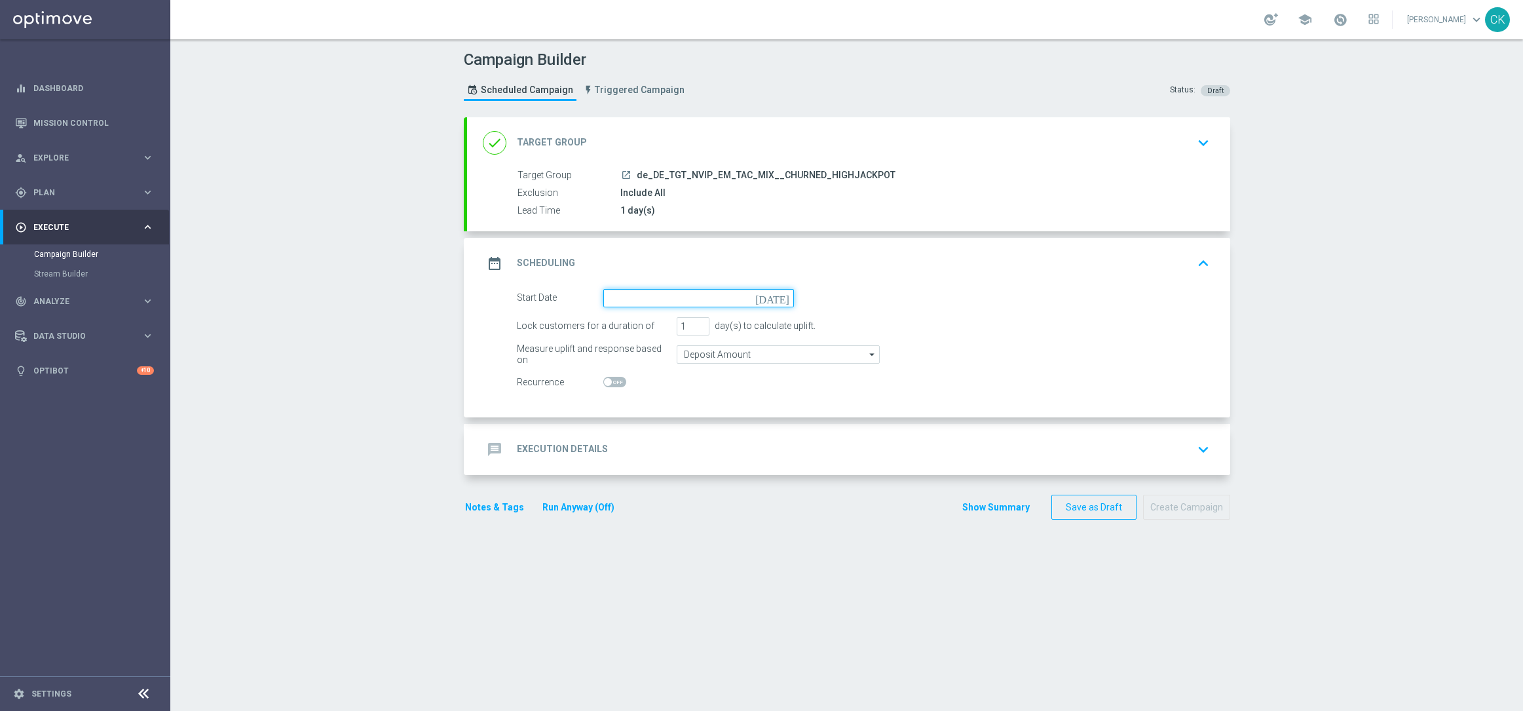
click at [631, 301] on input at bounding box center [698, 298] width 191 height 18
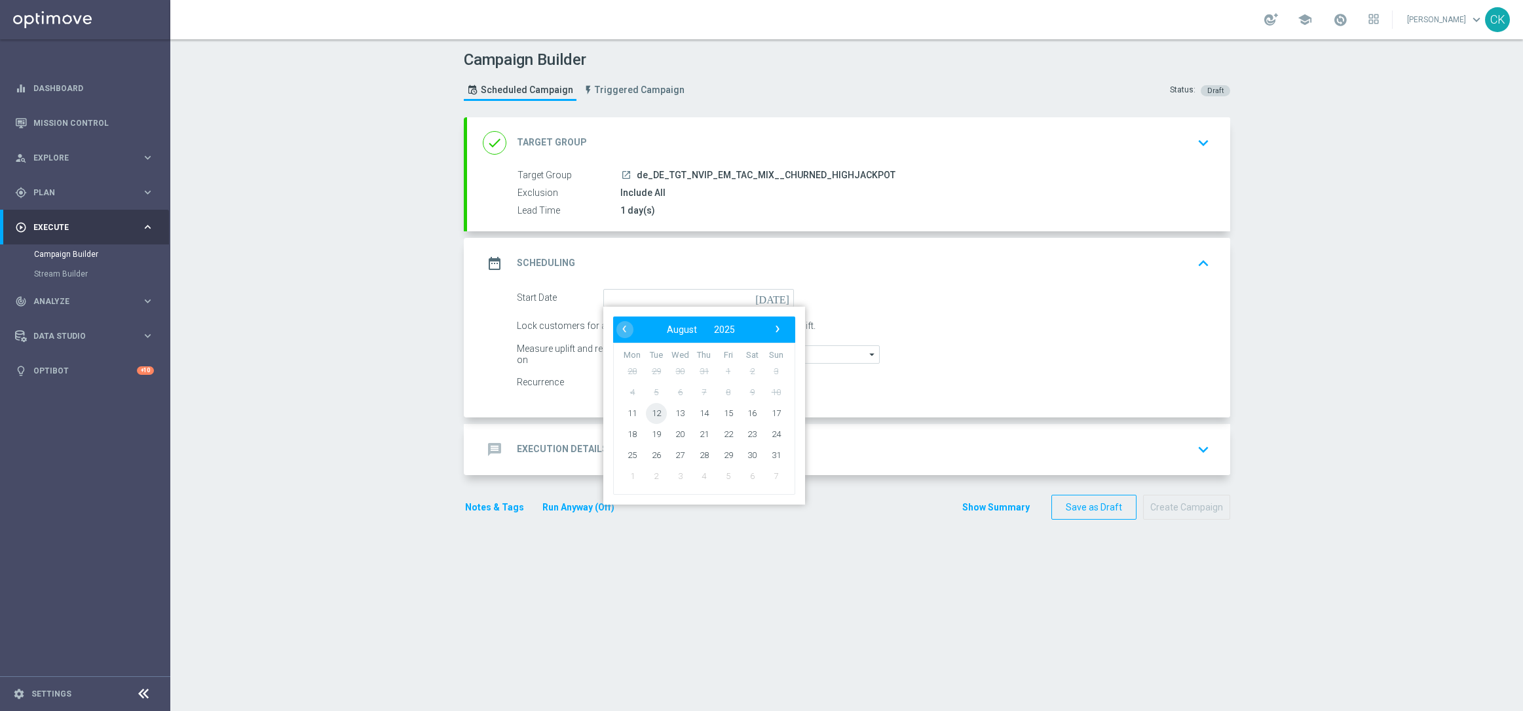
click at [652, 408] on span "12" at bounding box center [655, 412] width 21 height 21
type input "[DATE]"
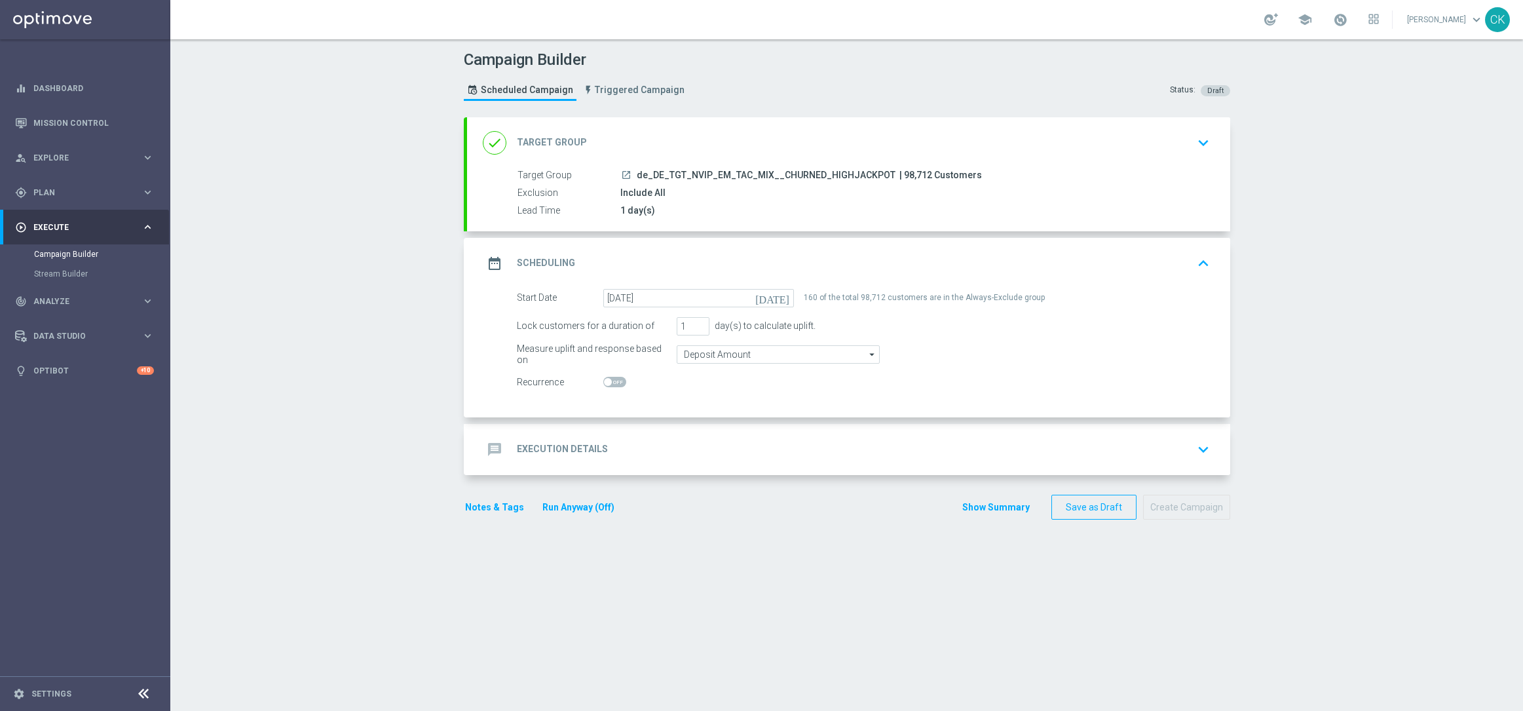
click at [549, 449] on h2 "Execution Details" at bounding box center [562, 449] width 91 height 12
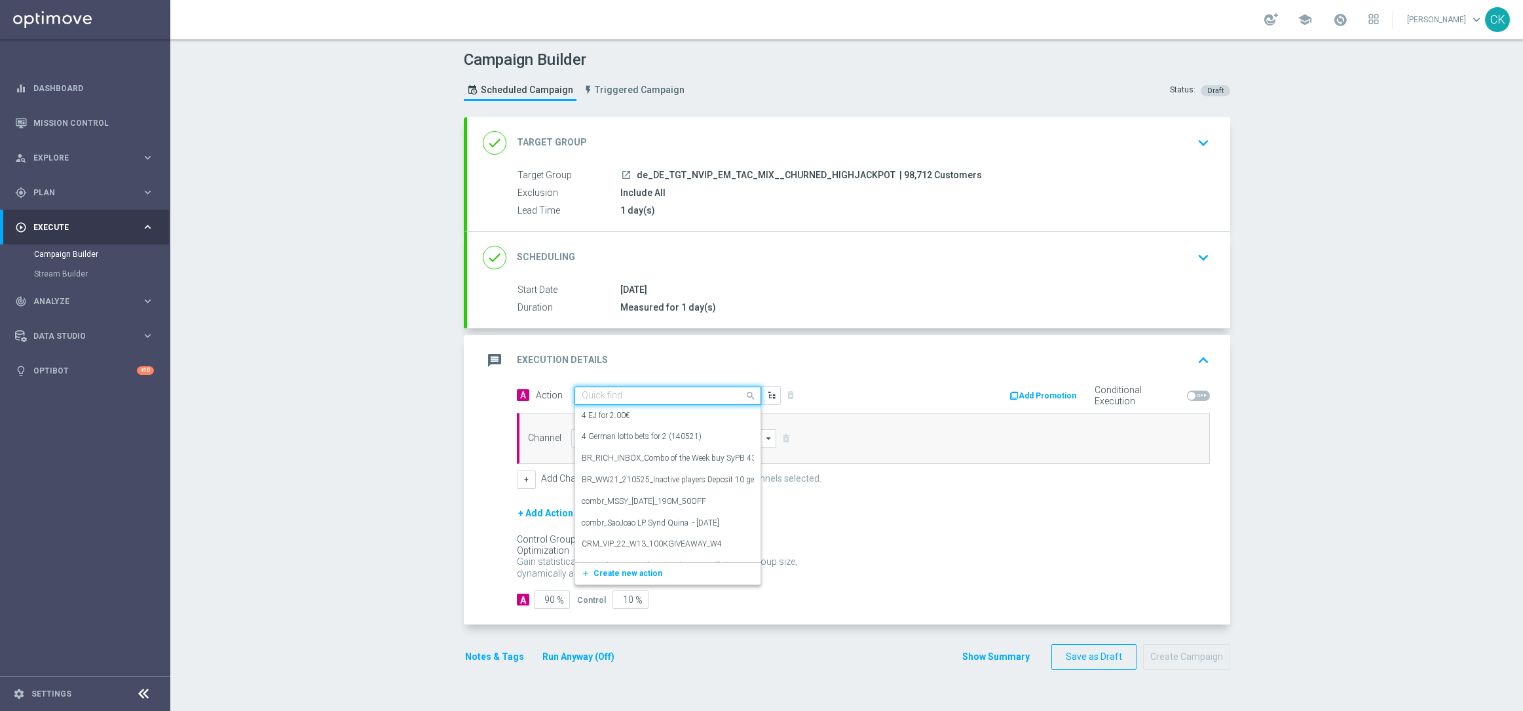
click at [620, 395] on input "text" at bounding box center [655, 395] width 146 height 11
paste input "EuroMillions Exklusiv with 20% off"
type input "EuroMillions Exklusiv with 20% off"
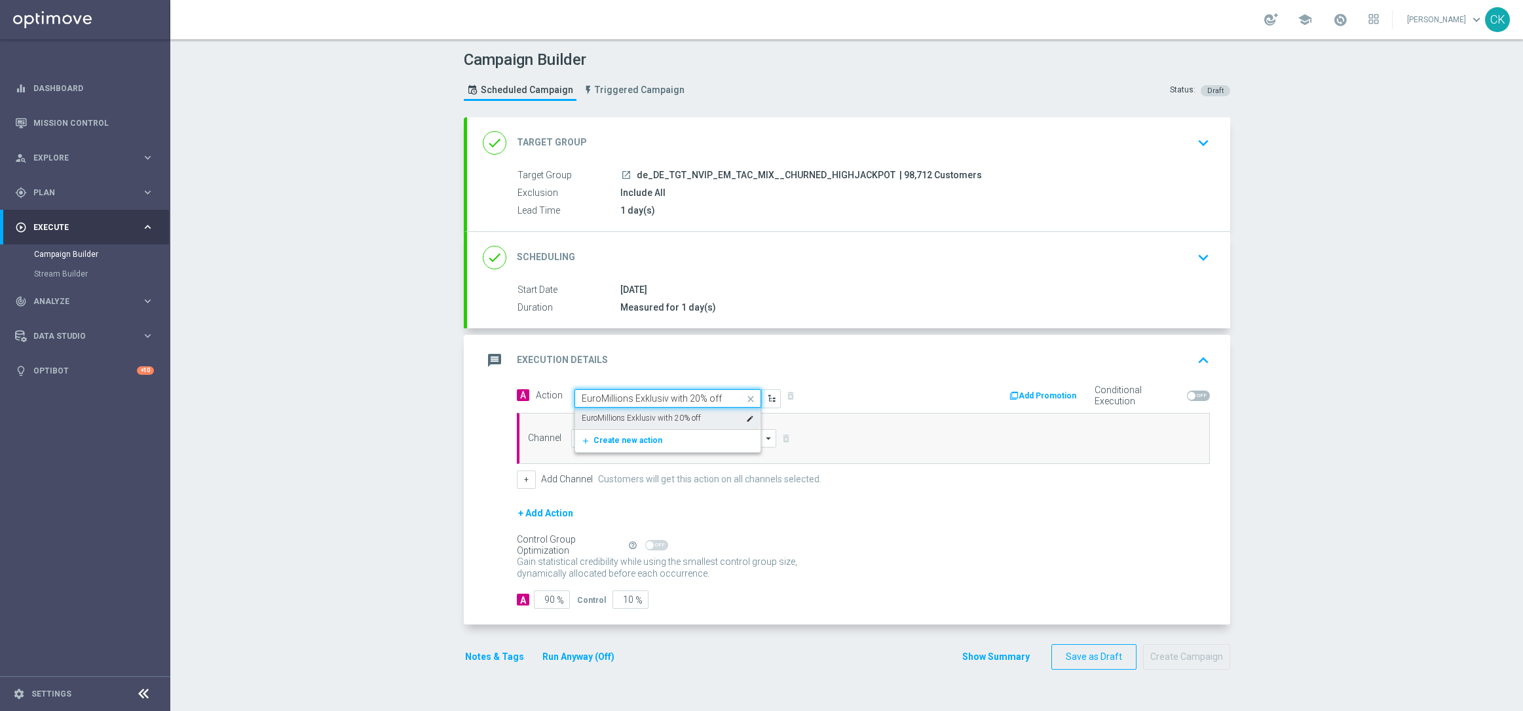
click at [623, 417] on label "EuroMillions Exklusiv with 20% off" at bounding box center [641, 418] width 119 height 11
click at [612, 434] on input at bounding box center [674, 438] width 206 height 18
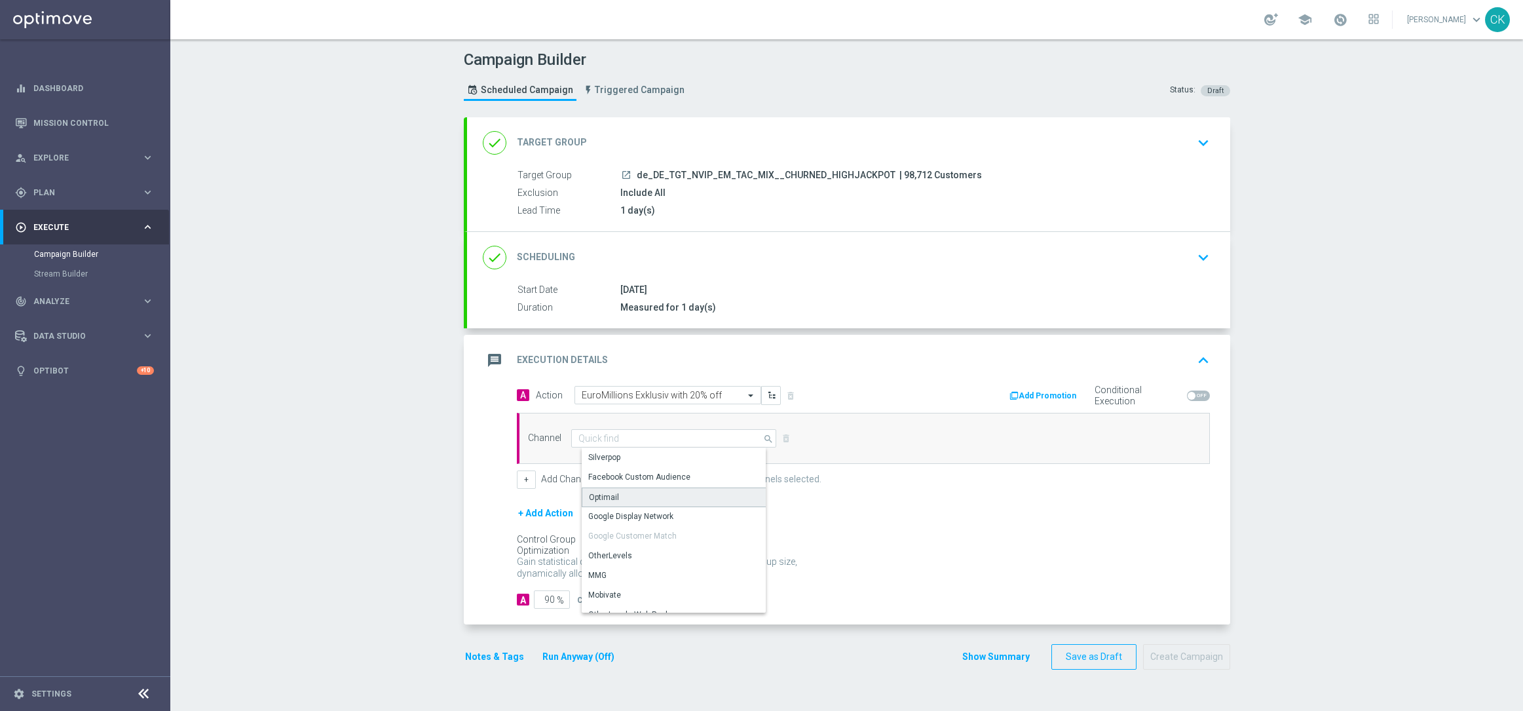
click at [617, 488] on div "Optimail" at bounding box center [679, 497] width 195 height 20
type input "Optimail"
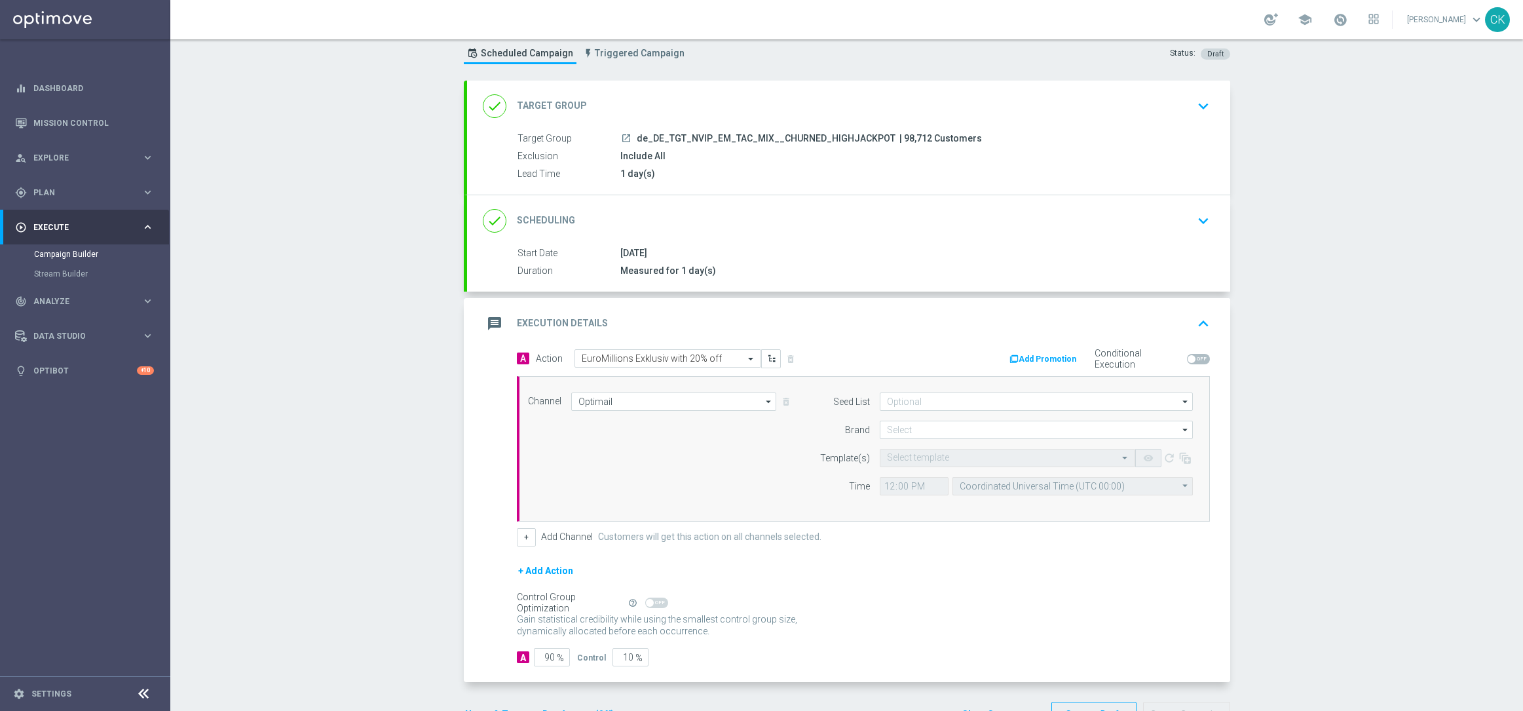
scroll to position [81, 0]
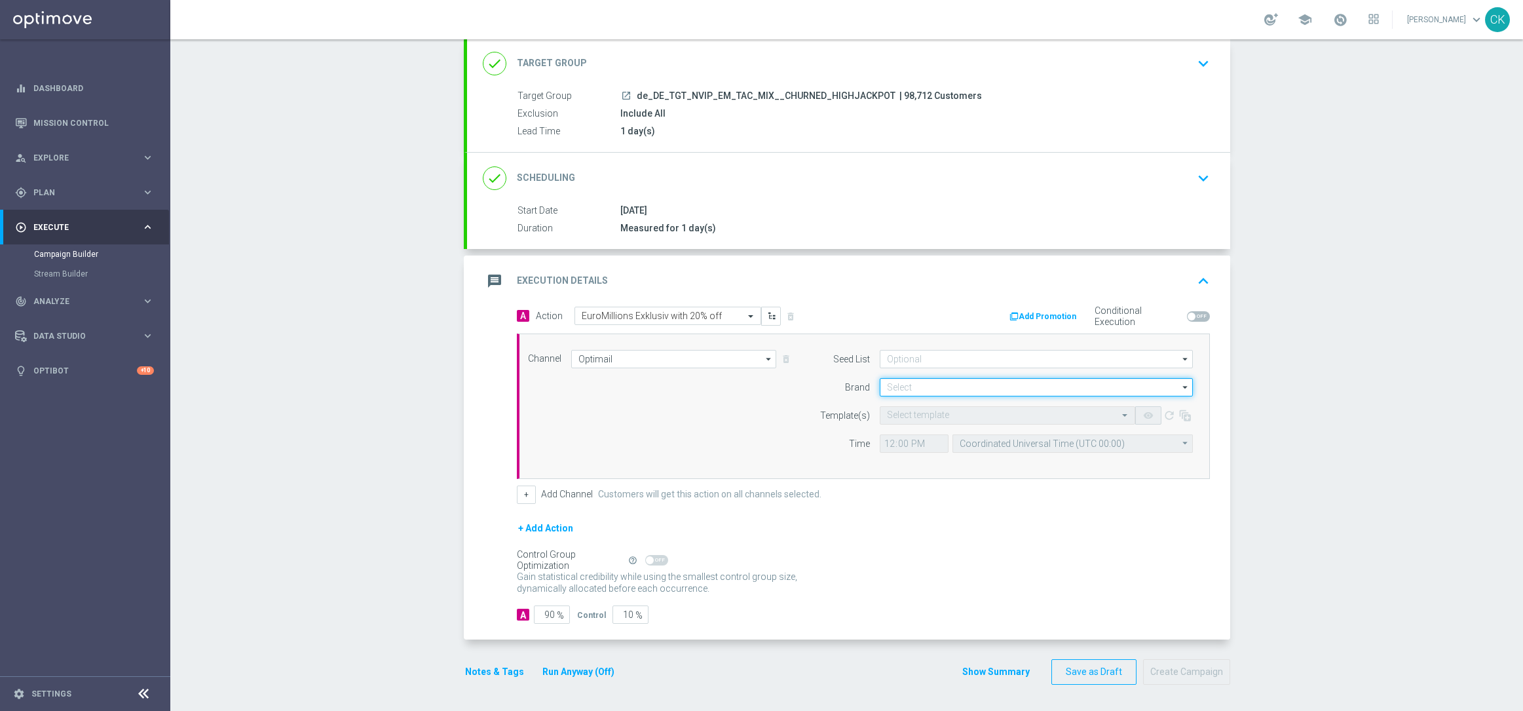
click at [933, 391] on input at bounding box center [1036, 387] width 313 height 18
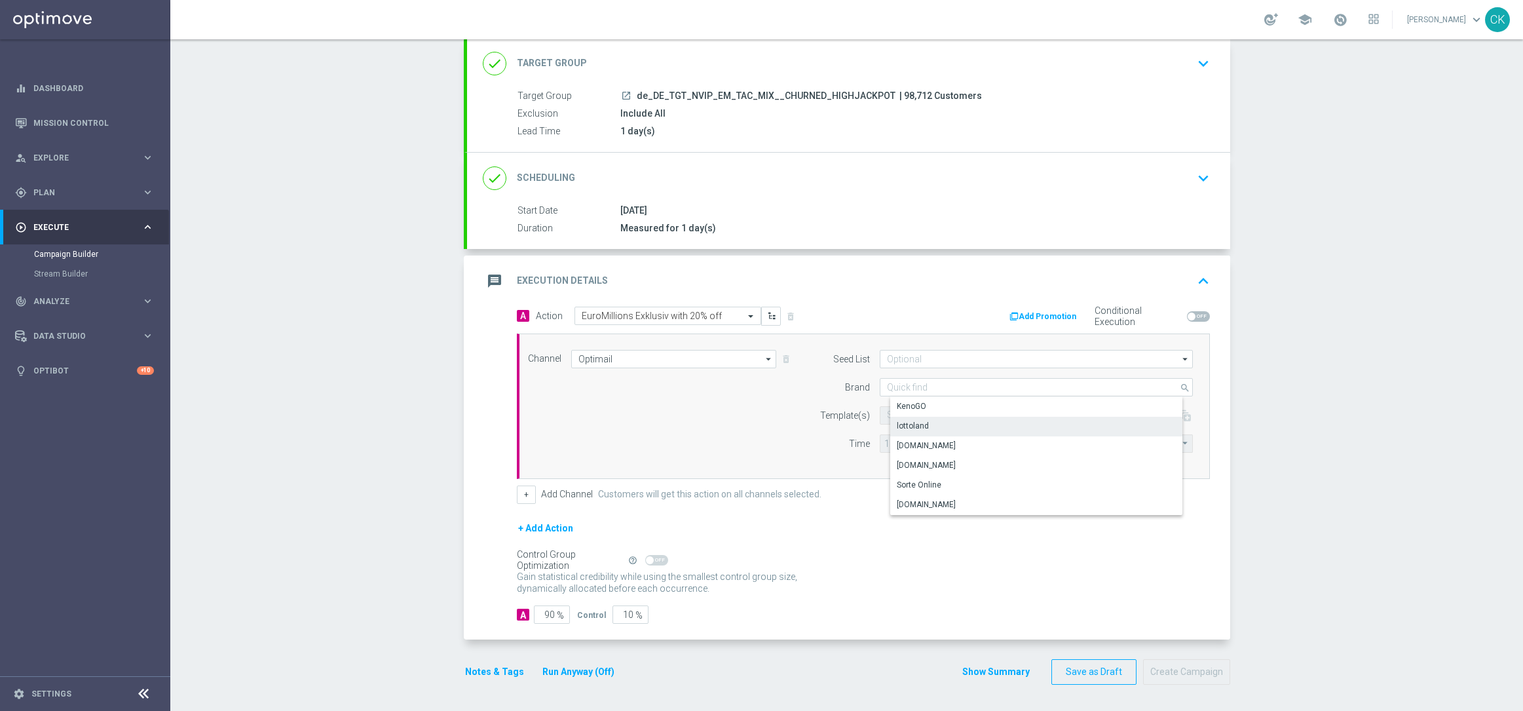
click at [925, 421] on div "lottoland" at bounding box center [1046, 426] width 313 height 18
type input "lottoland"
click at [913, 410] on input "text" at bounding box center [994, 415] width 215 height 11
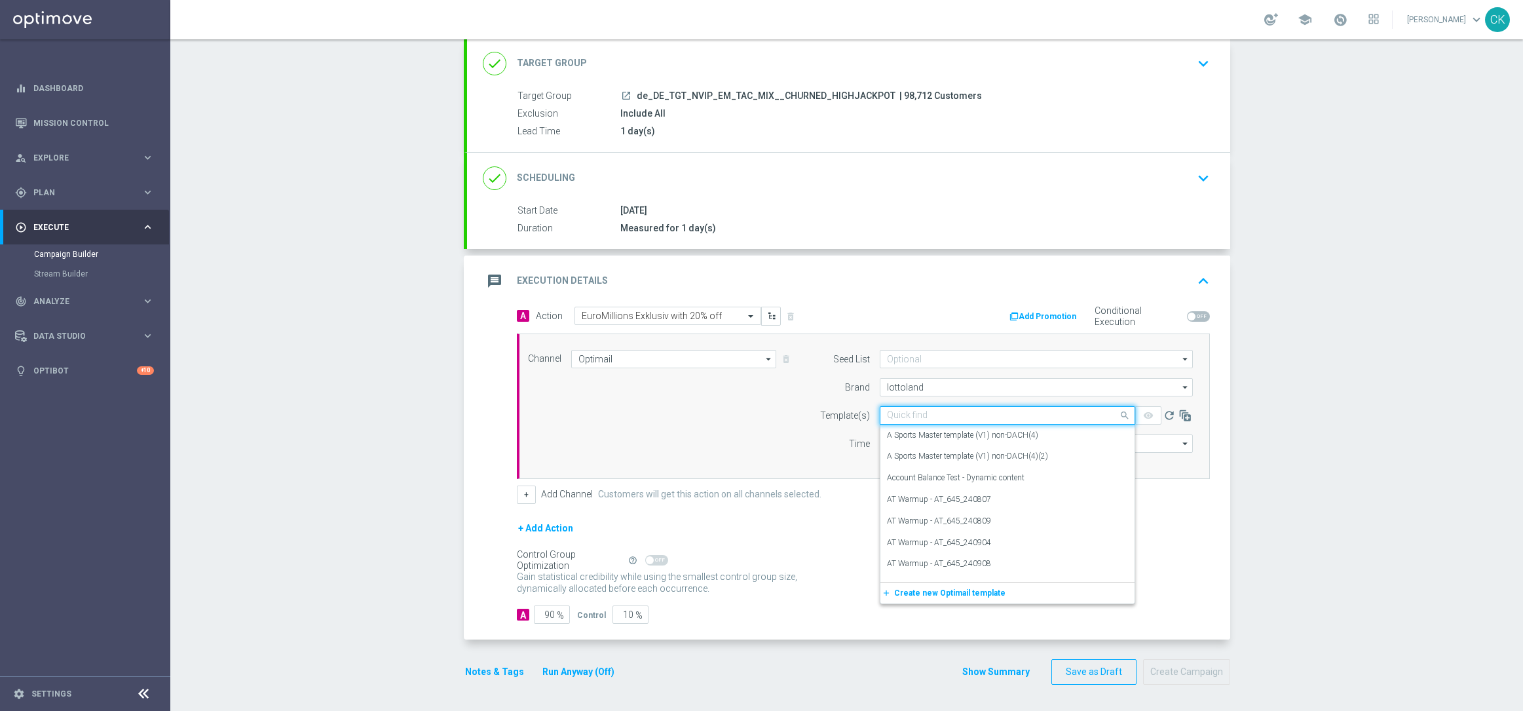
paste input "DE_REG__EM_250812__NVIP_EMA_TAC_LT"
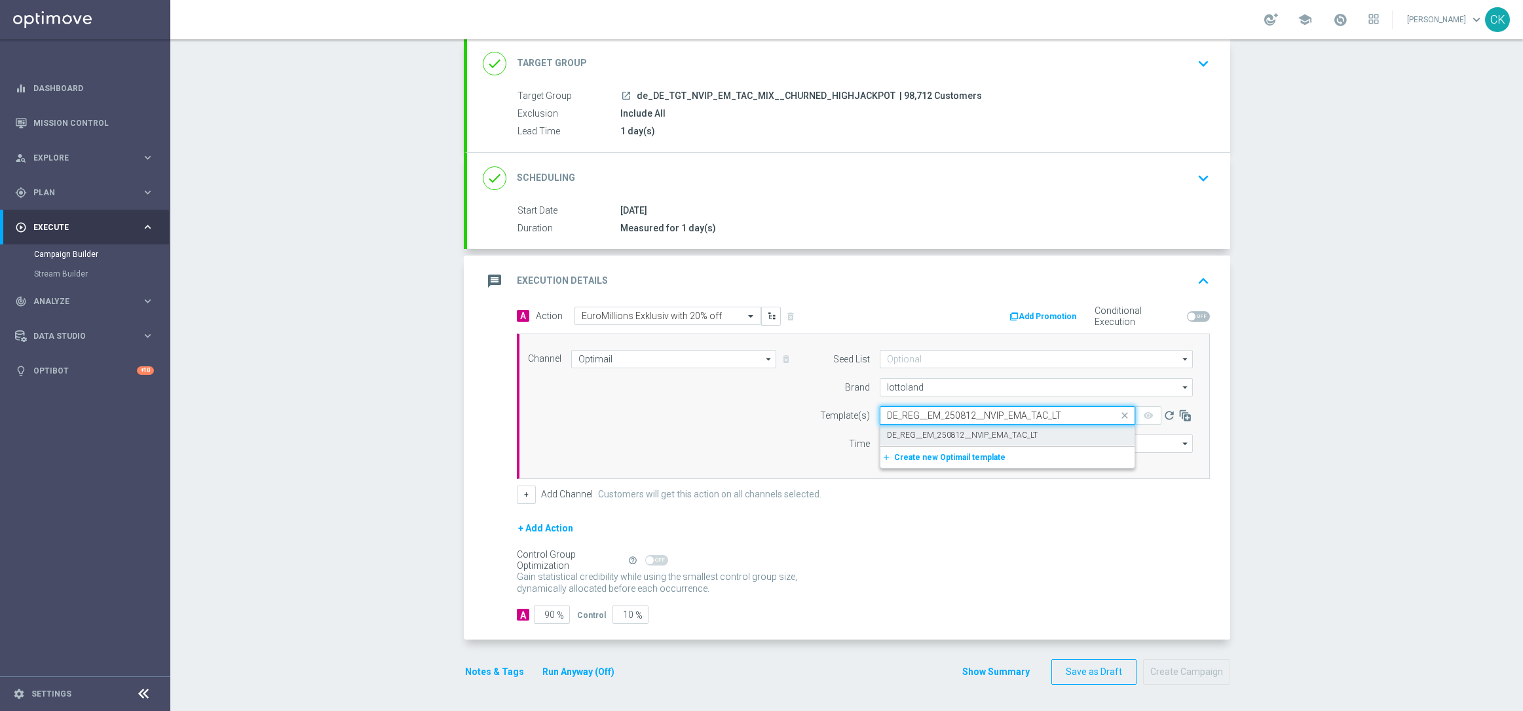
click at [903, 436] on label "DE_REG__EM_250812__NVIP_EMA_TAC_LT" at bounding box center [962, 435] width 151 height 11
type input "DE_REG__EM_250812__NVIP_EMA_TAC_LT"
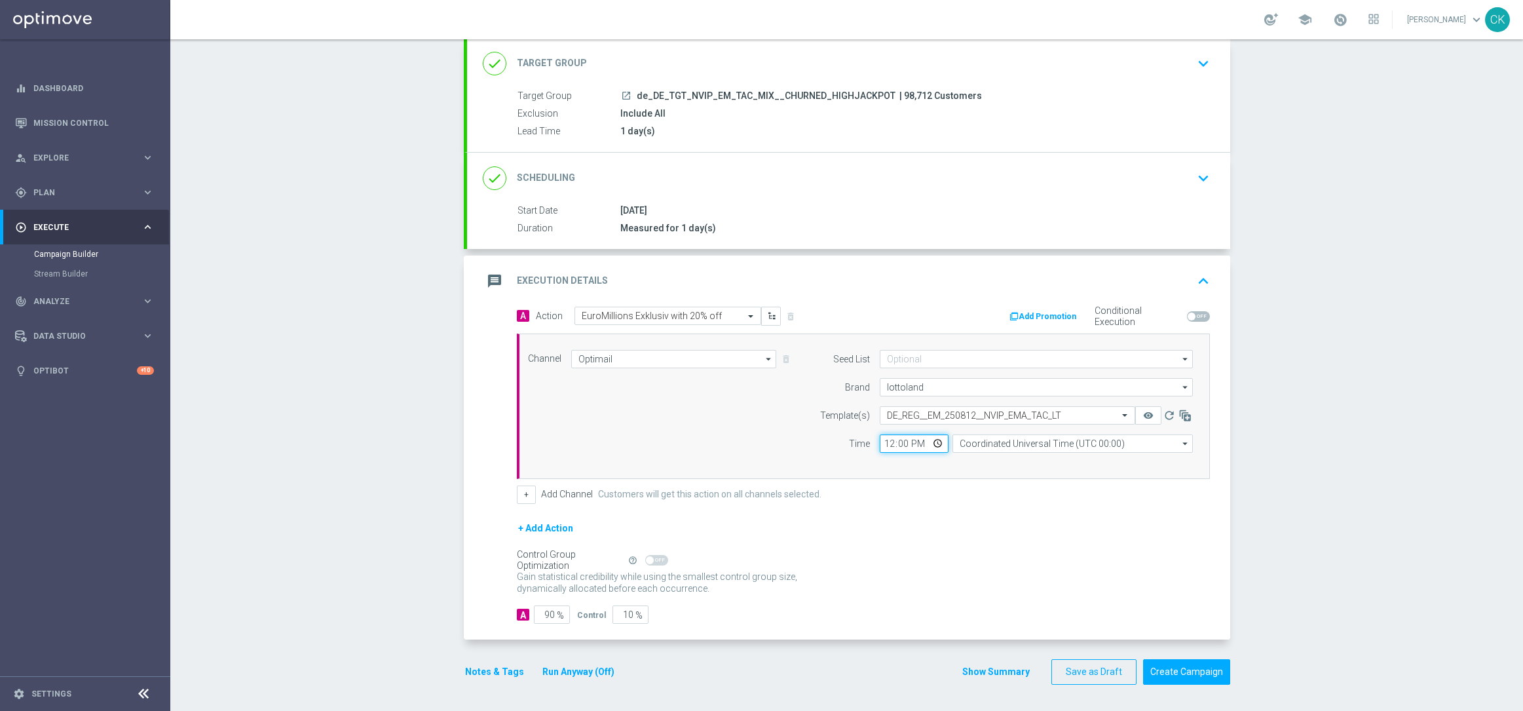
click at [884, 446] on input "12:00" at bounding box center [914, 443] width 69 height 18
type input "06:00"
click at [1055, 447] on input "Coordinated Universal Time (UTC 00:00)" at bounding box center [1073, 443] width 240 height 18
click at [1084, 460] on div "Central European Time ([GEOGRAPHIC_DATA]) (UTC +02:00)" at bounding box center [1077, 463] width 214 height 12
type input "Central European Time ([GEOGRAPHIC_DATA]) (UTC +02:00)"
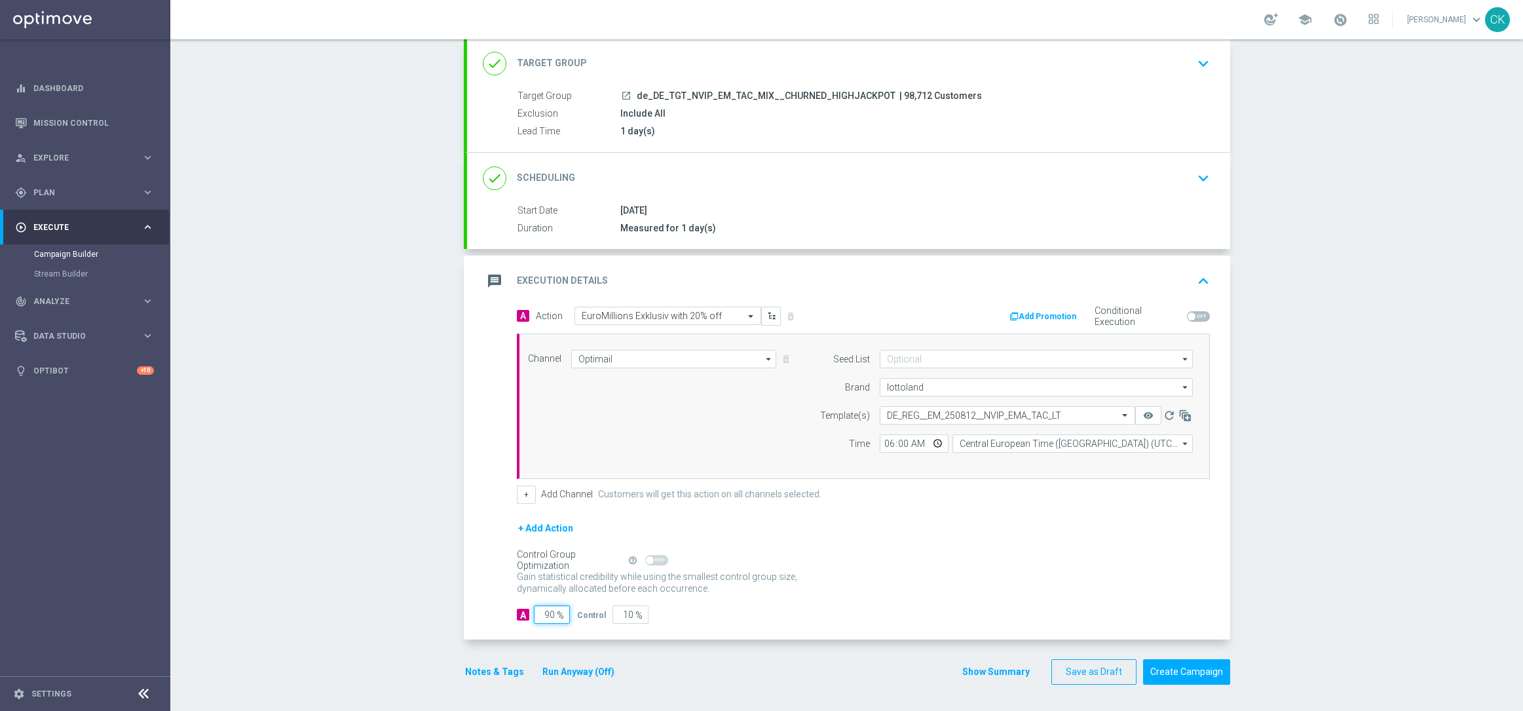
click at [550, 615] on input "90" at bounding box center [552, 614] width 36 height 18
type input "9"
type input "91"
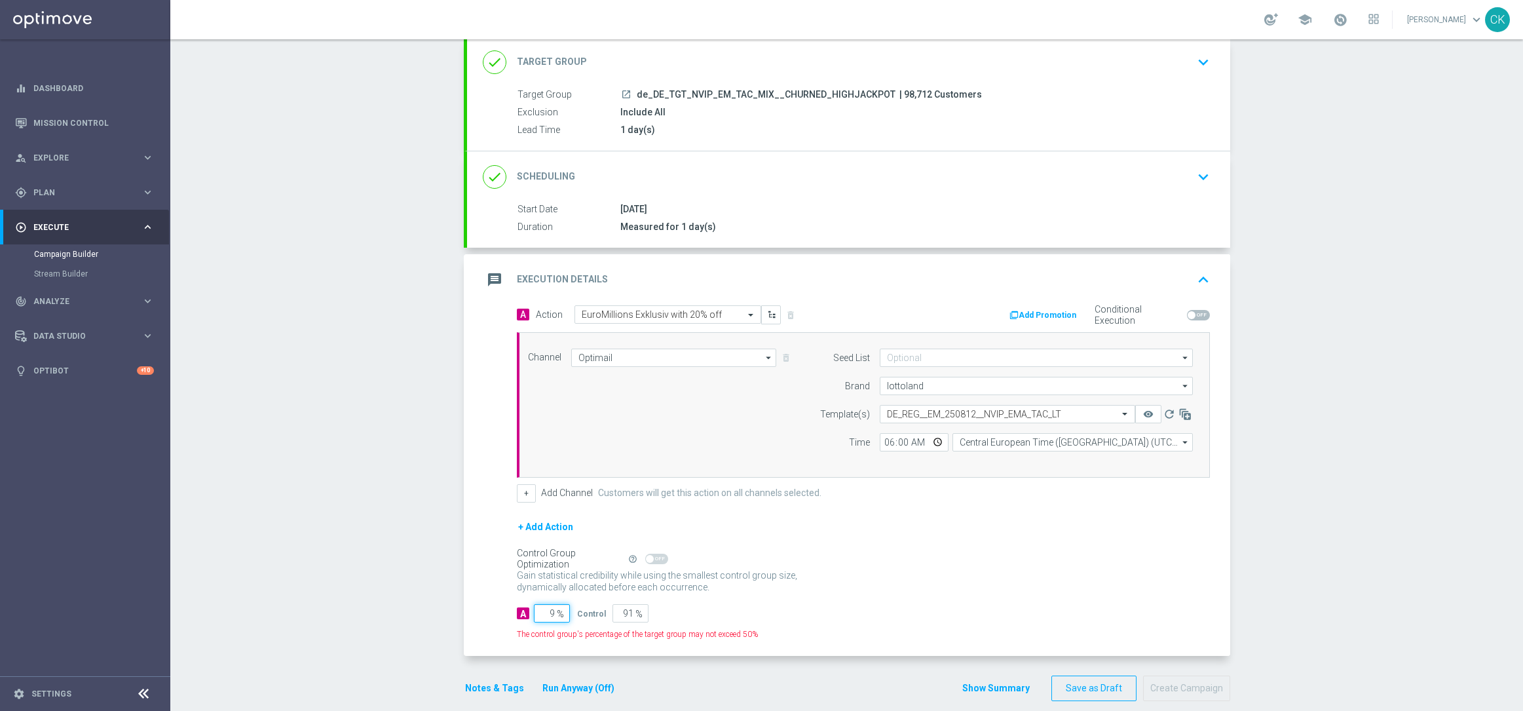
type input "98"
type input "2"
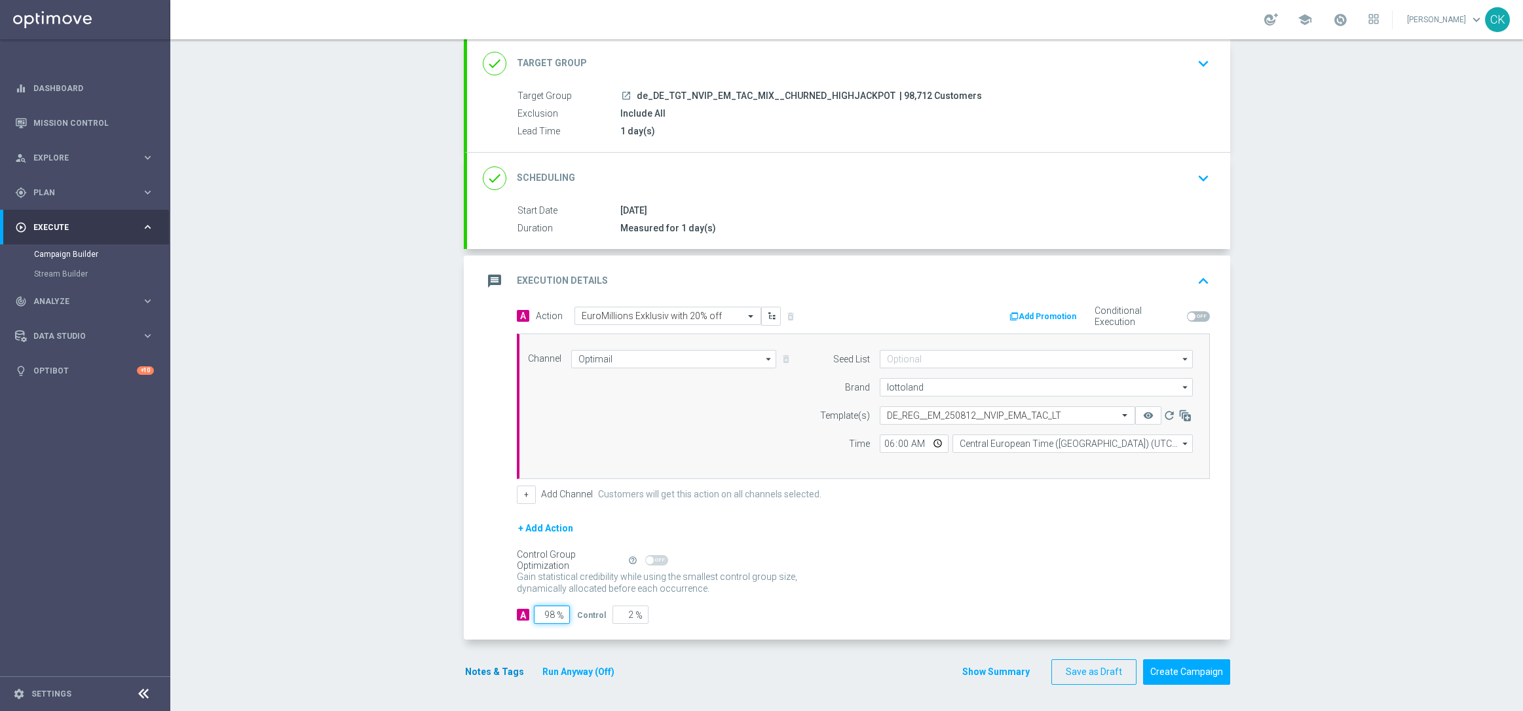
type input "98"
click at [489, 668] on button "Notes & Tags" at bounding box center [495, 672] width 62 height 16
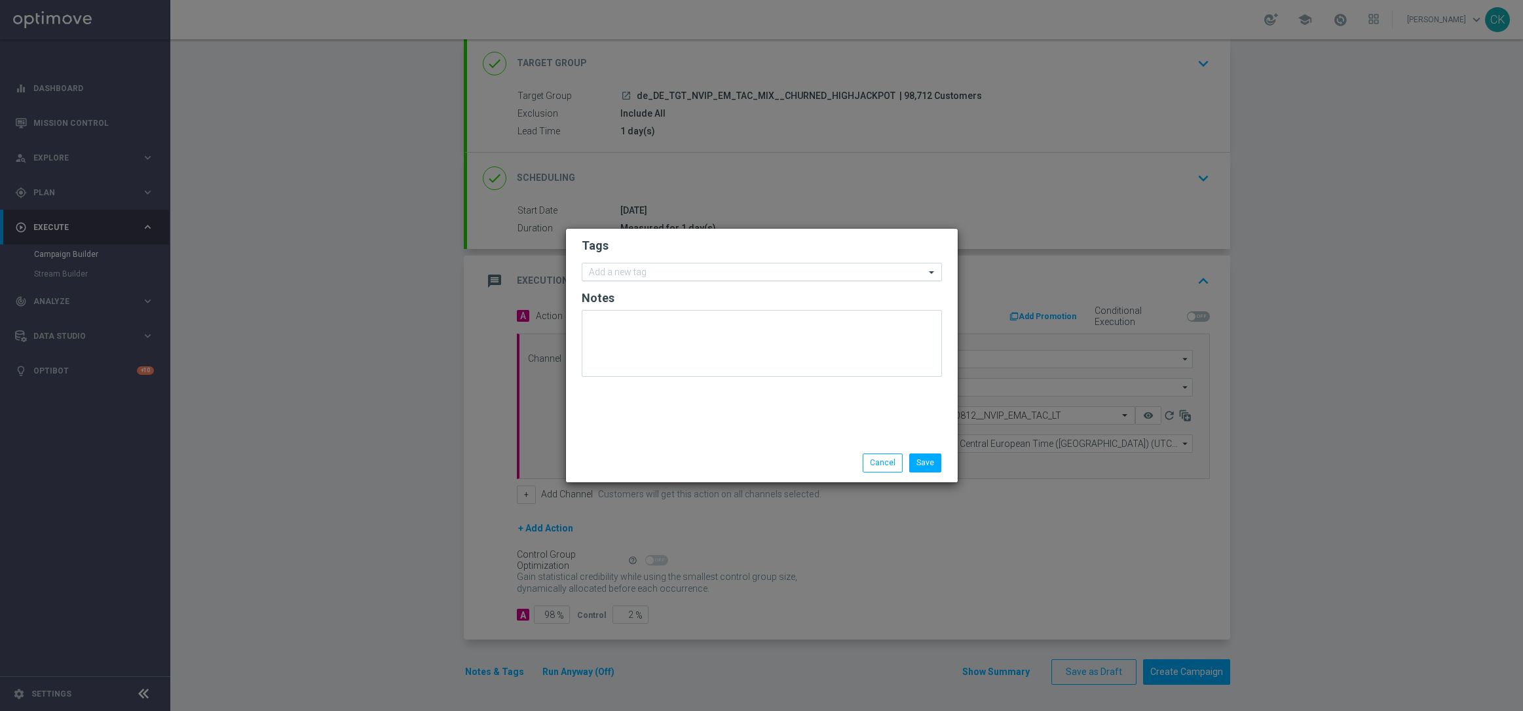
click at [626, 269] on input "text" at bounding box center [757, 272] width 336 height 11
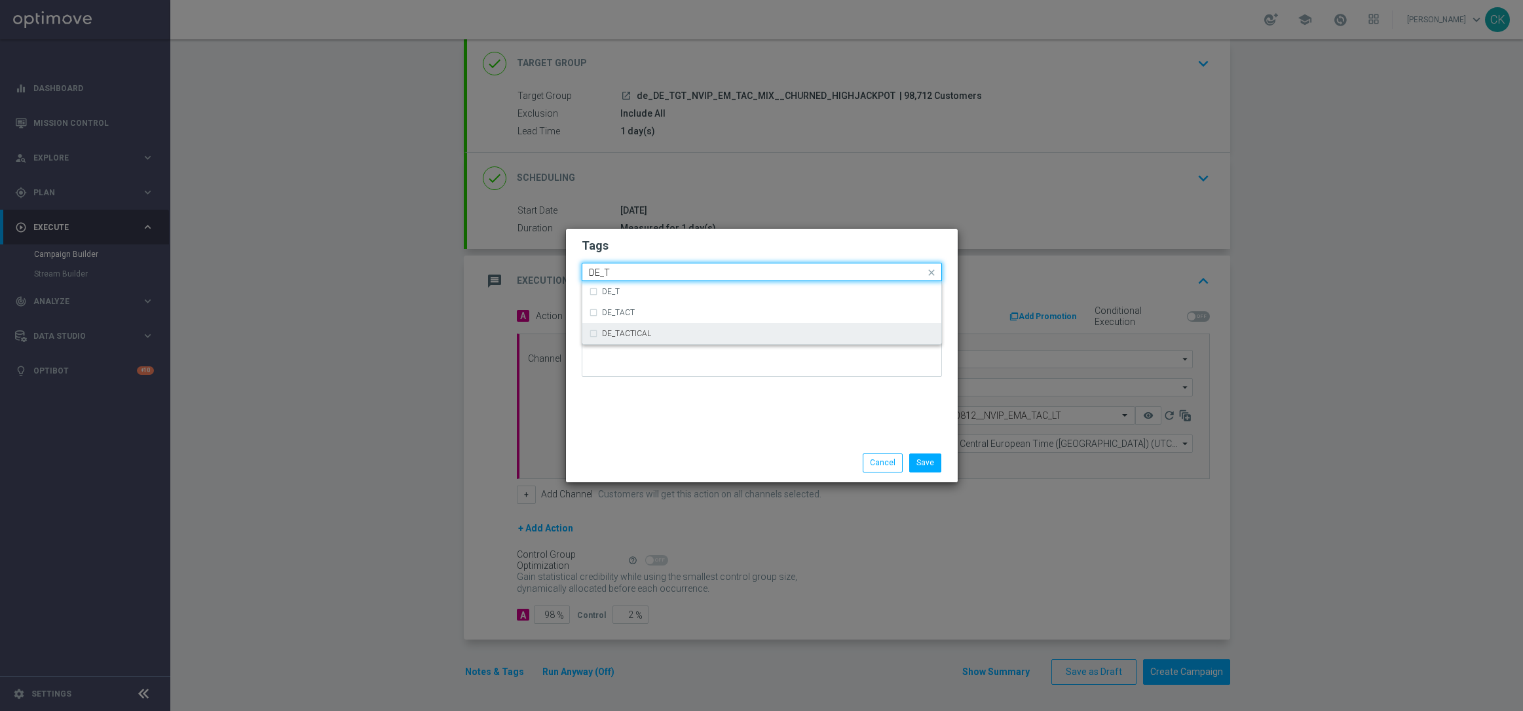
click at [638, 332] on label "DE_TACTICAL" at bounding box center [626, 334] width 49 height 8
type input "DE_T"
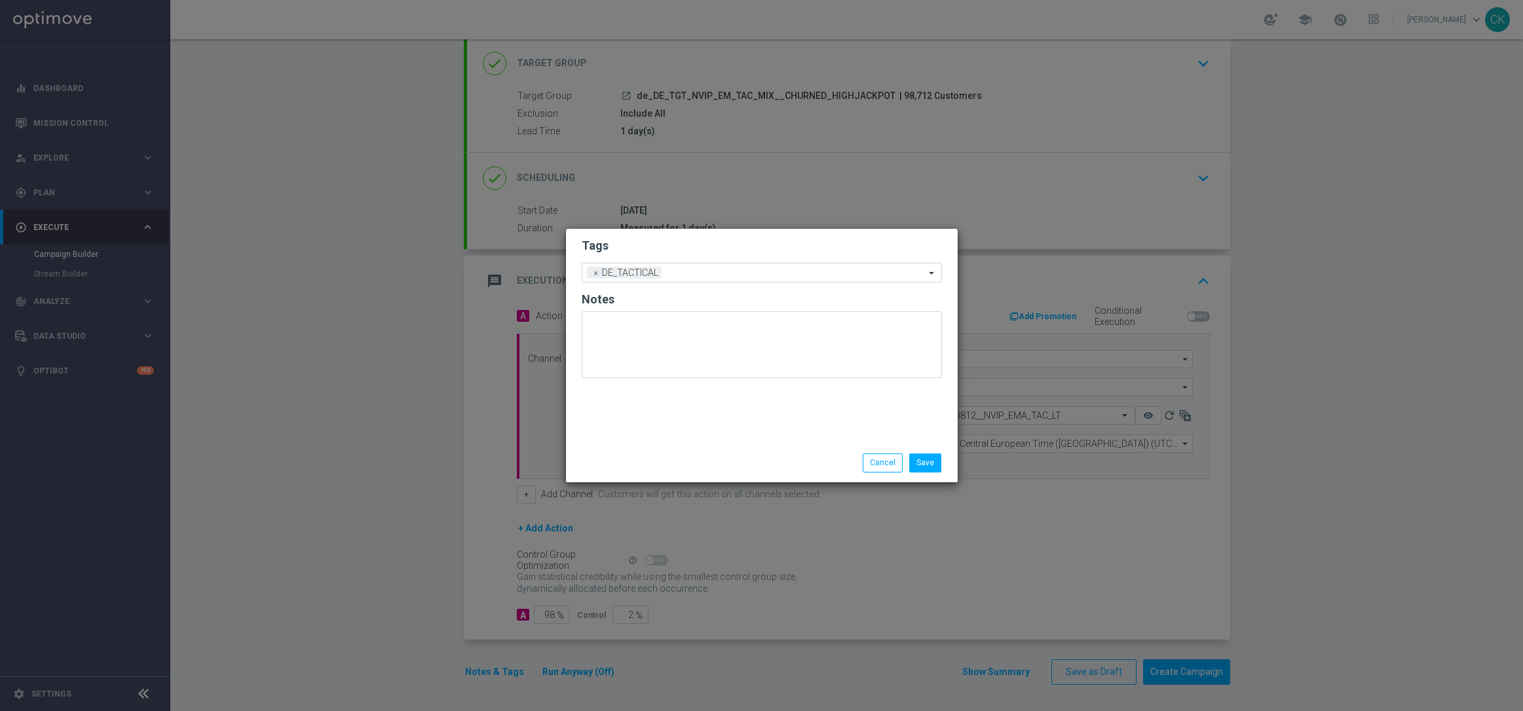
click at [638, 412] on div "Tags Add a new tag × DE_TACTICAL Notes" at bounding box center [762, 336] width 392 height 215
click at [931, 464] on button "Save" at bounding box center [925, 462] width 32 height 18
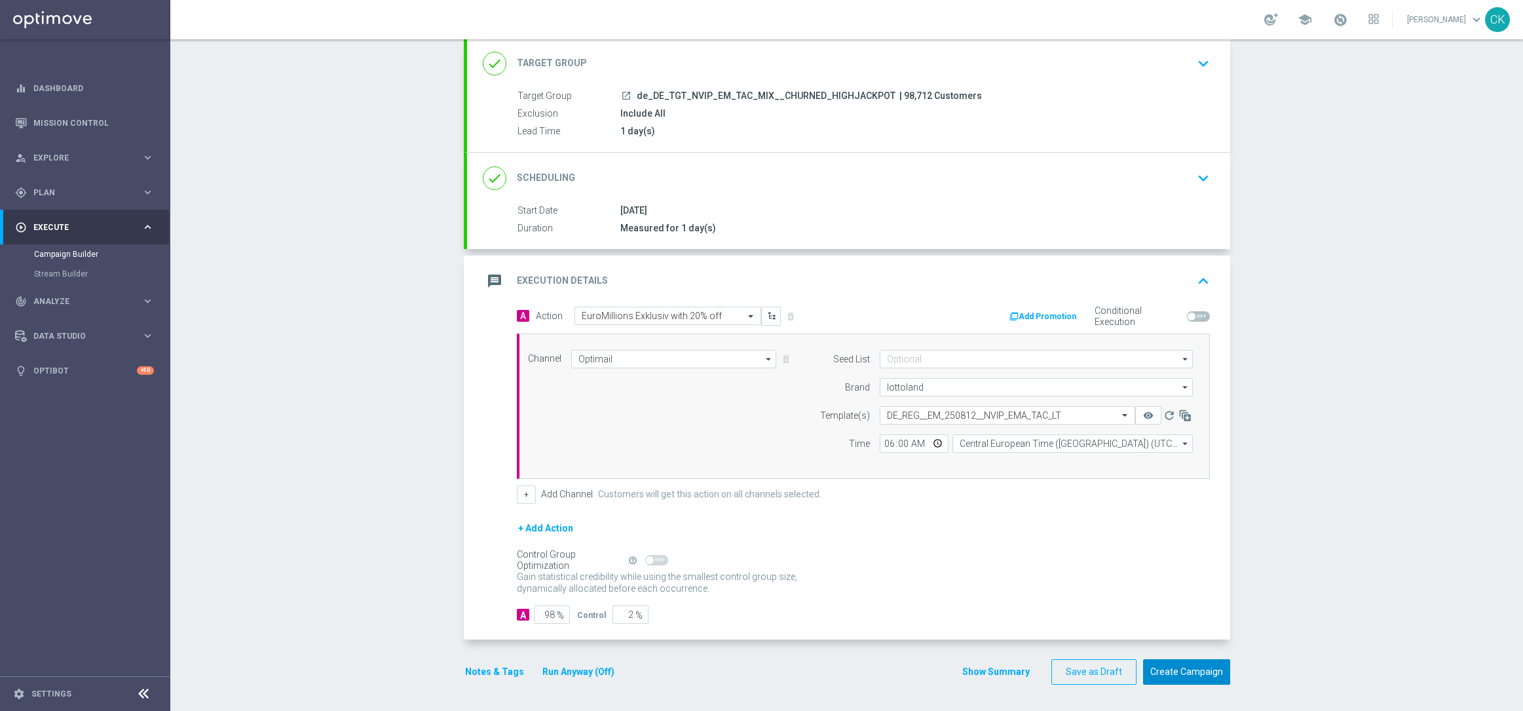
click at [1191, 665] on button "Create Campaign" at bounding box center [1186, 672] width 87 height 26
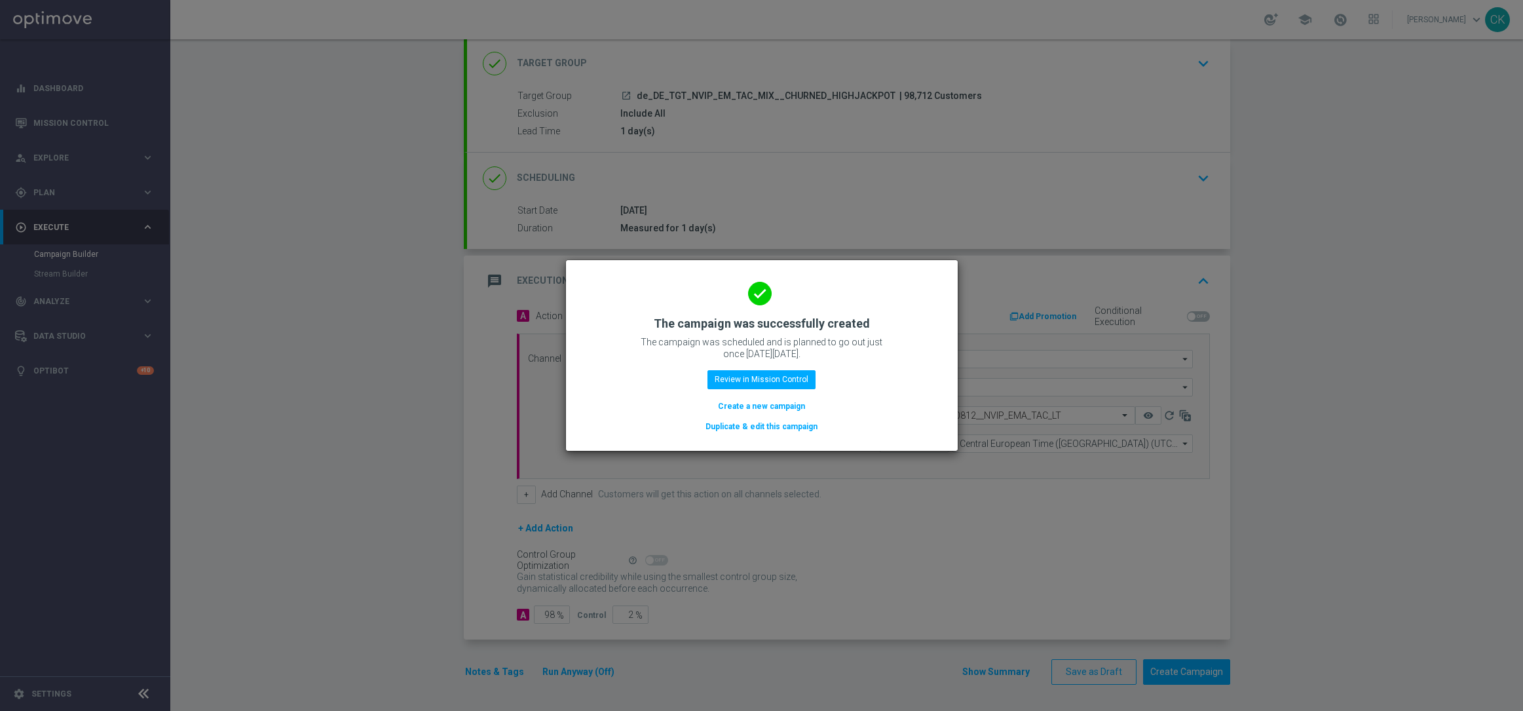
click at [735, 408] on button "Create a new campaign" at bounding box center [762, 406] width 90 height 14
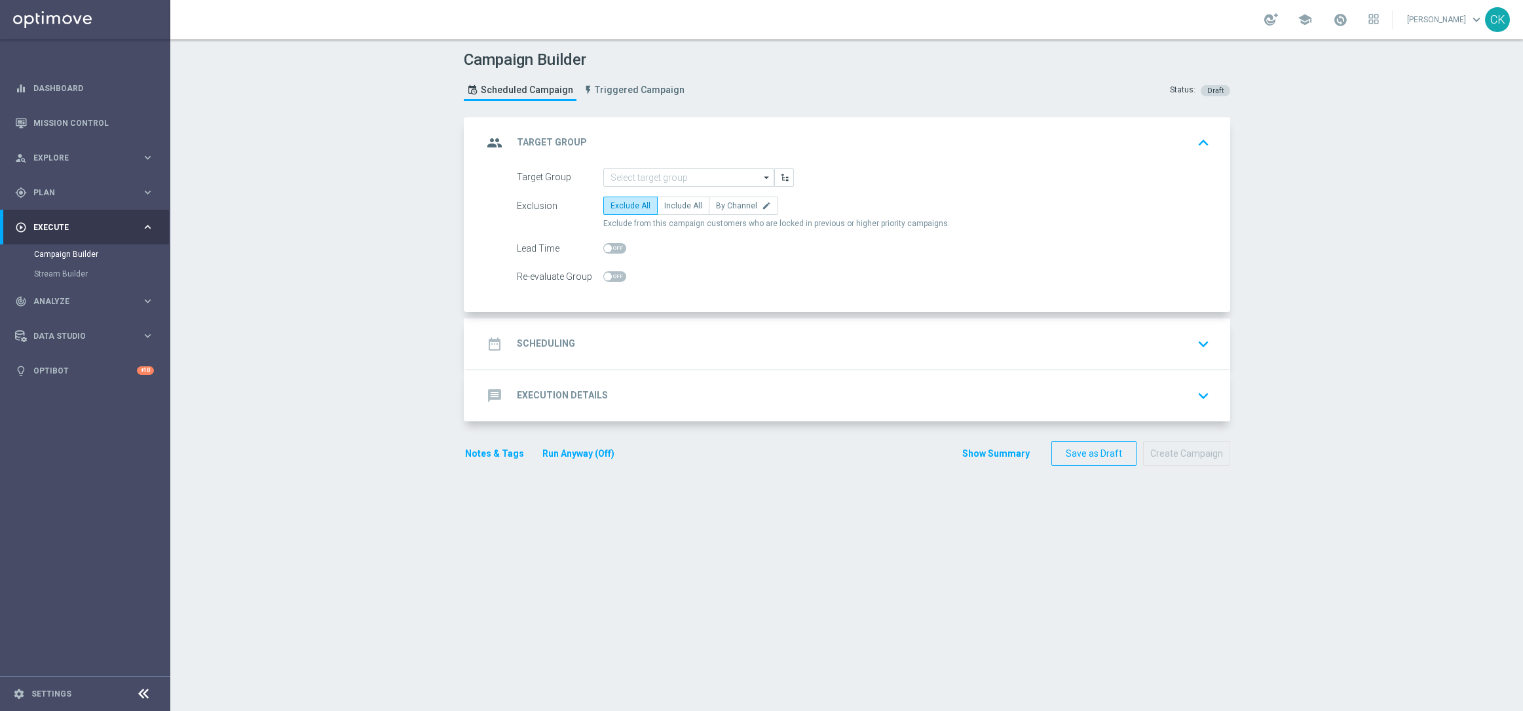
scroll to position [0, 0]
click at [679, 179] on input at bounding box center [688, 177] width 171 height 18
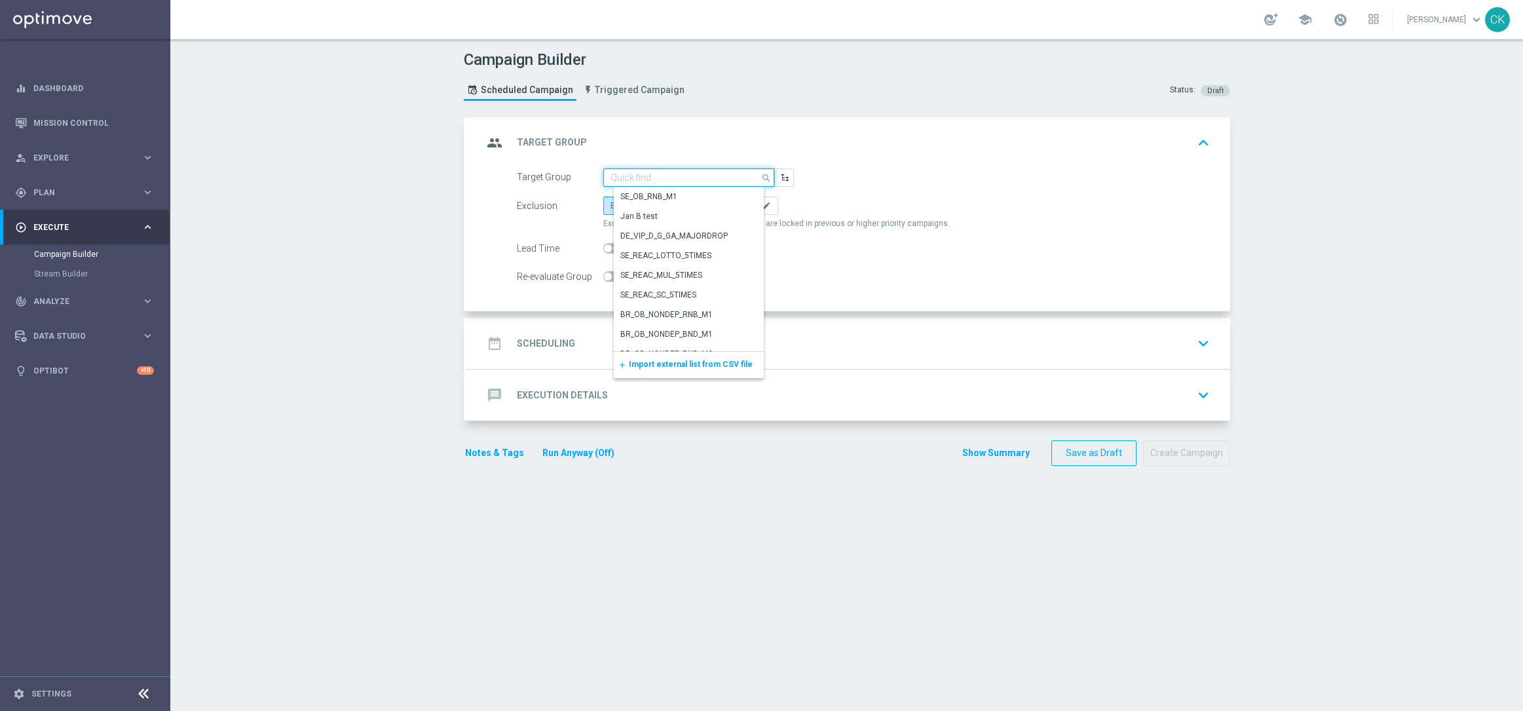
paste input "de_DE_TGT_NVIP_EM_TAC_MIX__DORMANT_HIGHJACKPOT_EM"
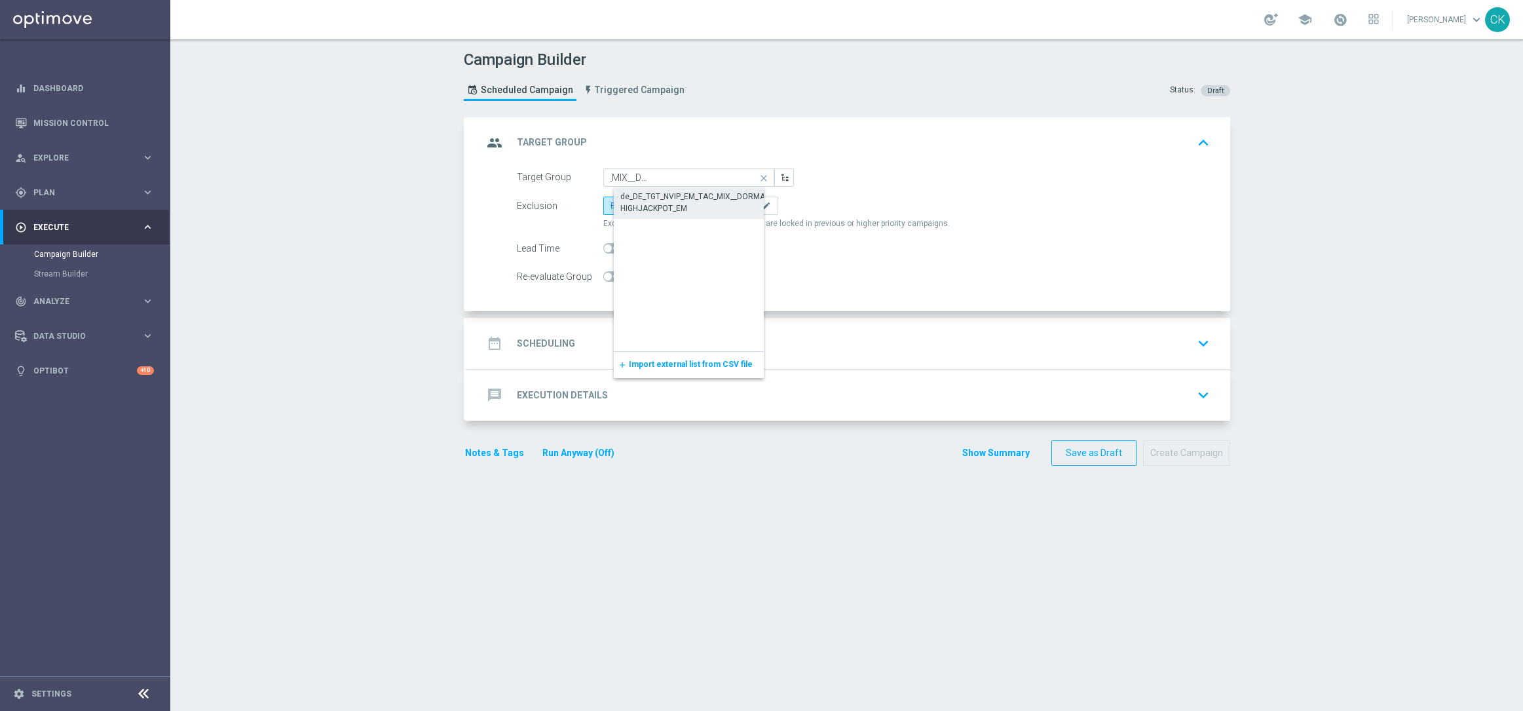
drag, startPoint x: 704, startPoint y: 195, endPoint x: 698, endPoint y: 198, distance: 7.1
click at [704, 195] on div "de_DE_TGT_NVIP_EM_TAC_MIX__DORMANT_HIGHJACKPOT_EM" at bounding box center [699, 203] width 158 height 24
type input "de_DE_TGT_NVIP_EM_TAC_MIX__DORMANT_HIGHJACKPOT_EM"
click at [671, 199] on label "Include All" at bounding box center [683, 206] width 52 height 18
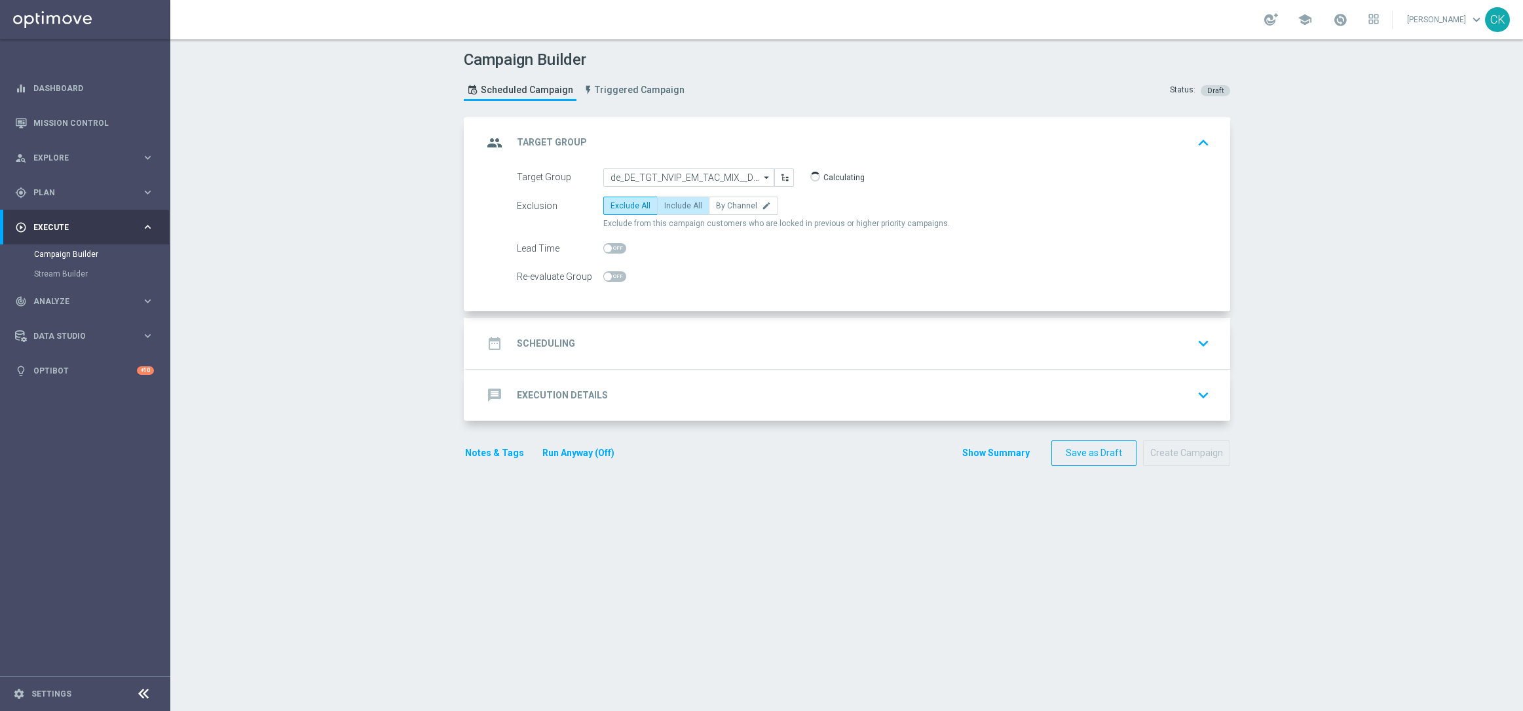
click at [671, 204] on input "Include All" at bounding box center [668, 208] width 9 height 9
radio input "true"
click at [610, 247] on span at bounding box center [614, 248] width 23 height 10
click at [610, 247] on input "checkbox" at bounding box center [614, 248] width 23 height 10
checkbox input "true"
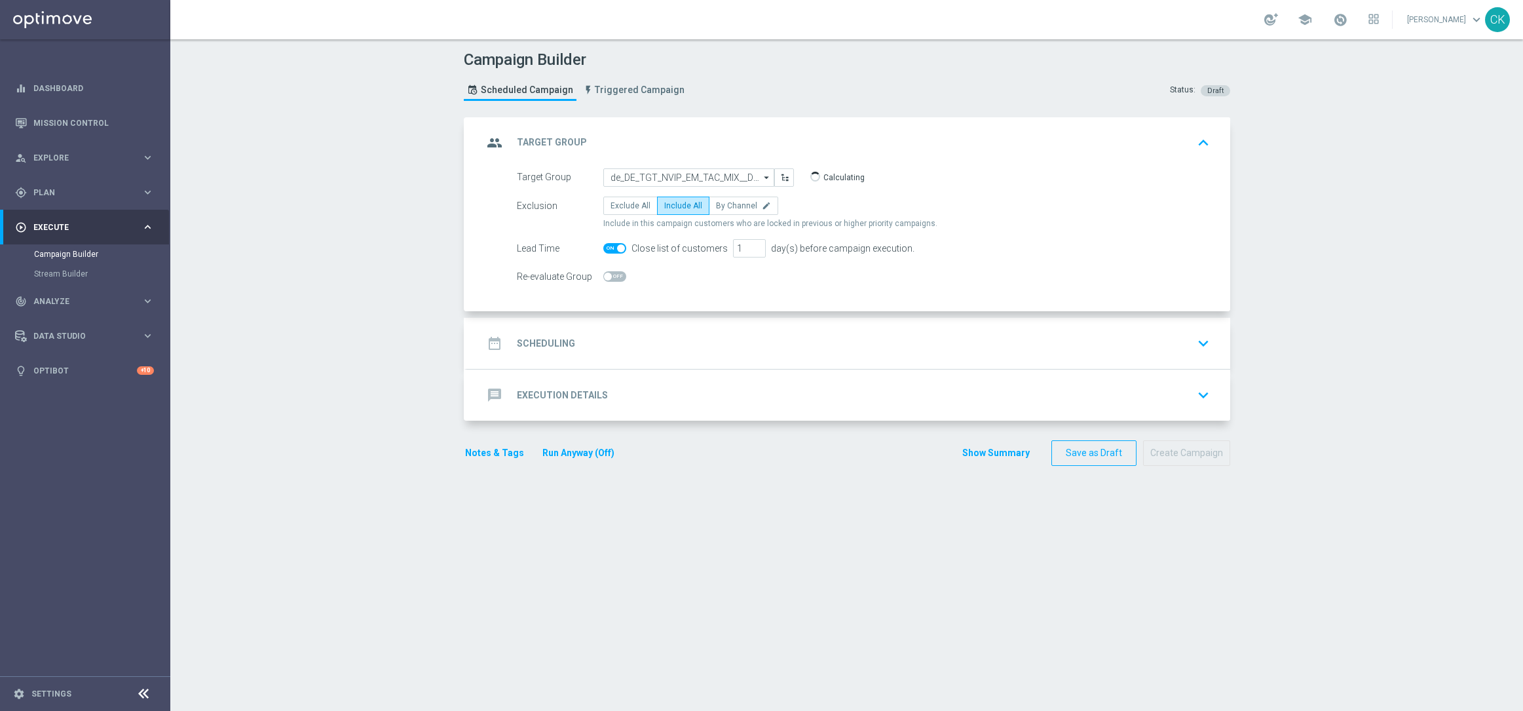
click at [535, 337] on h2 "Scheduling" at bounding box center [546, 343] width 58 height 12
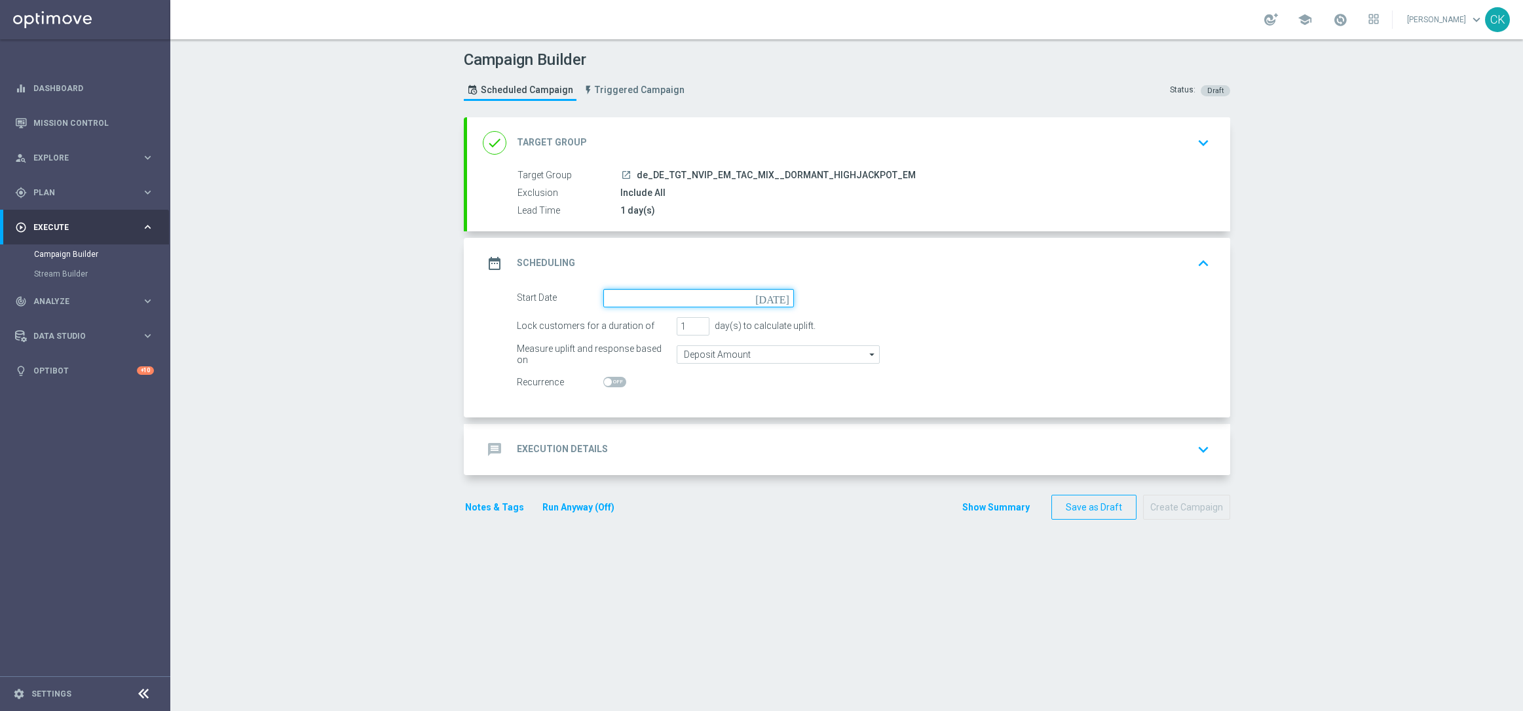
click at [662, 295] on input at bounding box center [698, 298] width 191 height 18
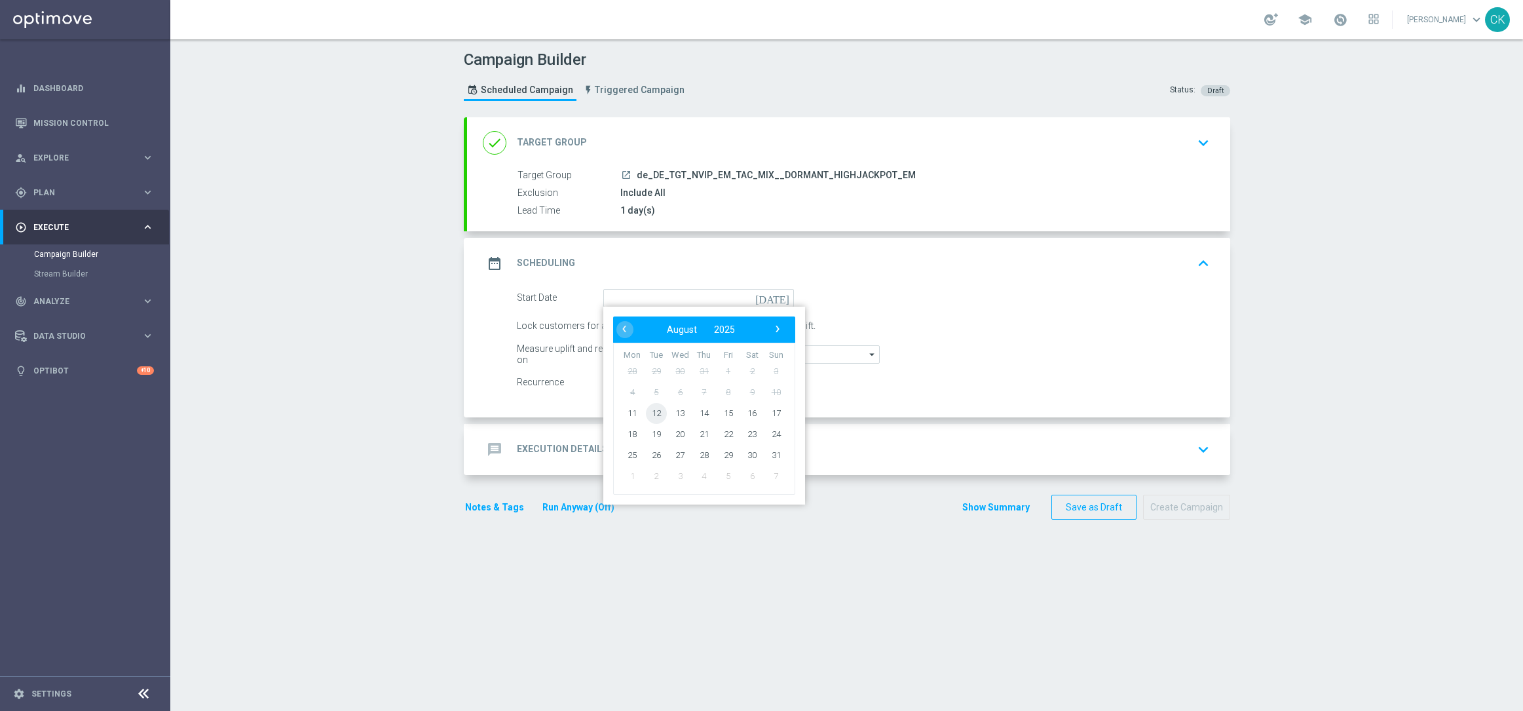
click at [651, 408] on span "12" at bounding box center [655, 412] width 21 height 21
type input "[DATE]"
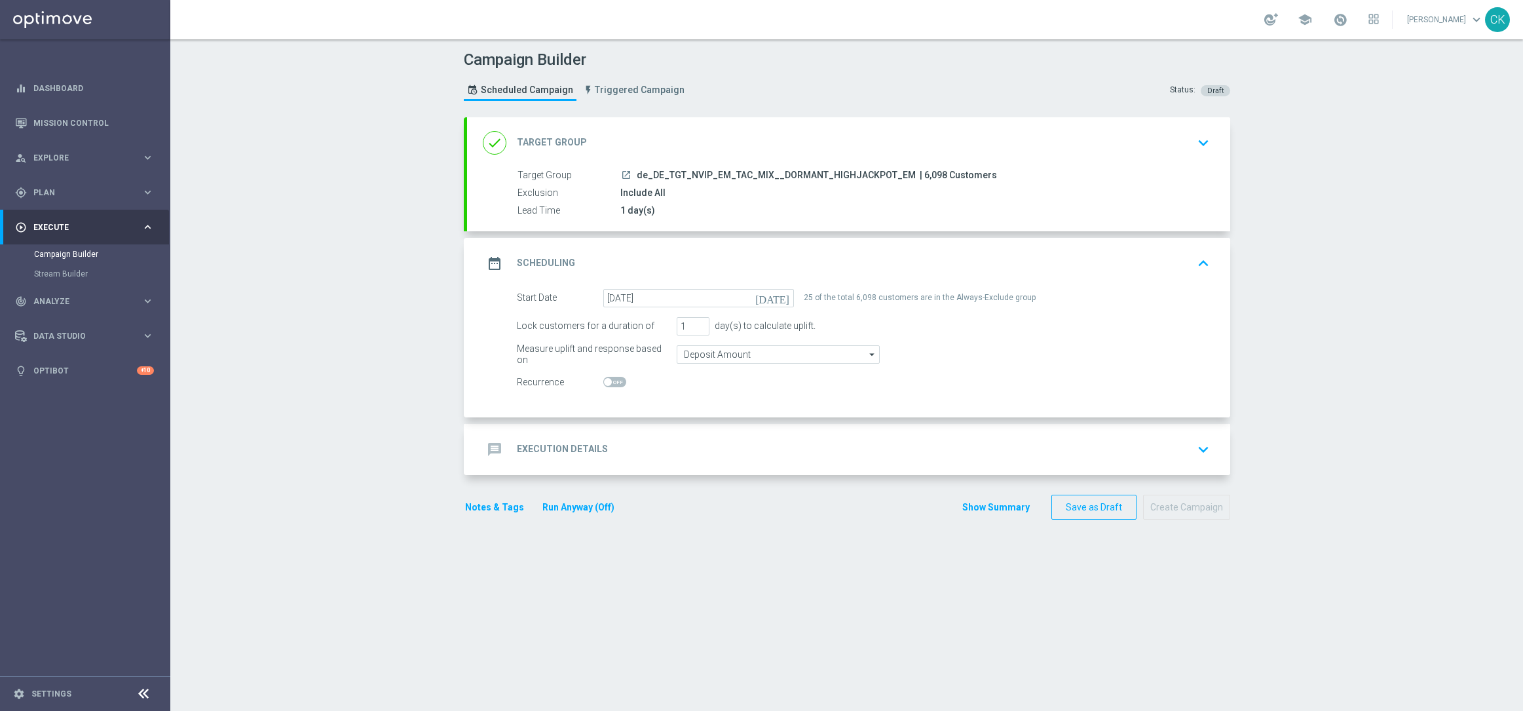
click at [549, 450] on h2 "Execution Details" at bounding box center [562, 449] width 91 height 12
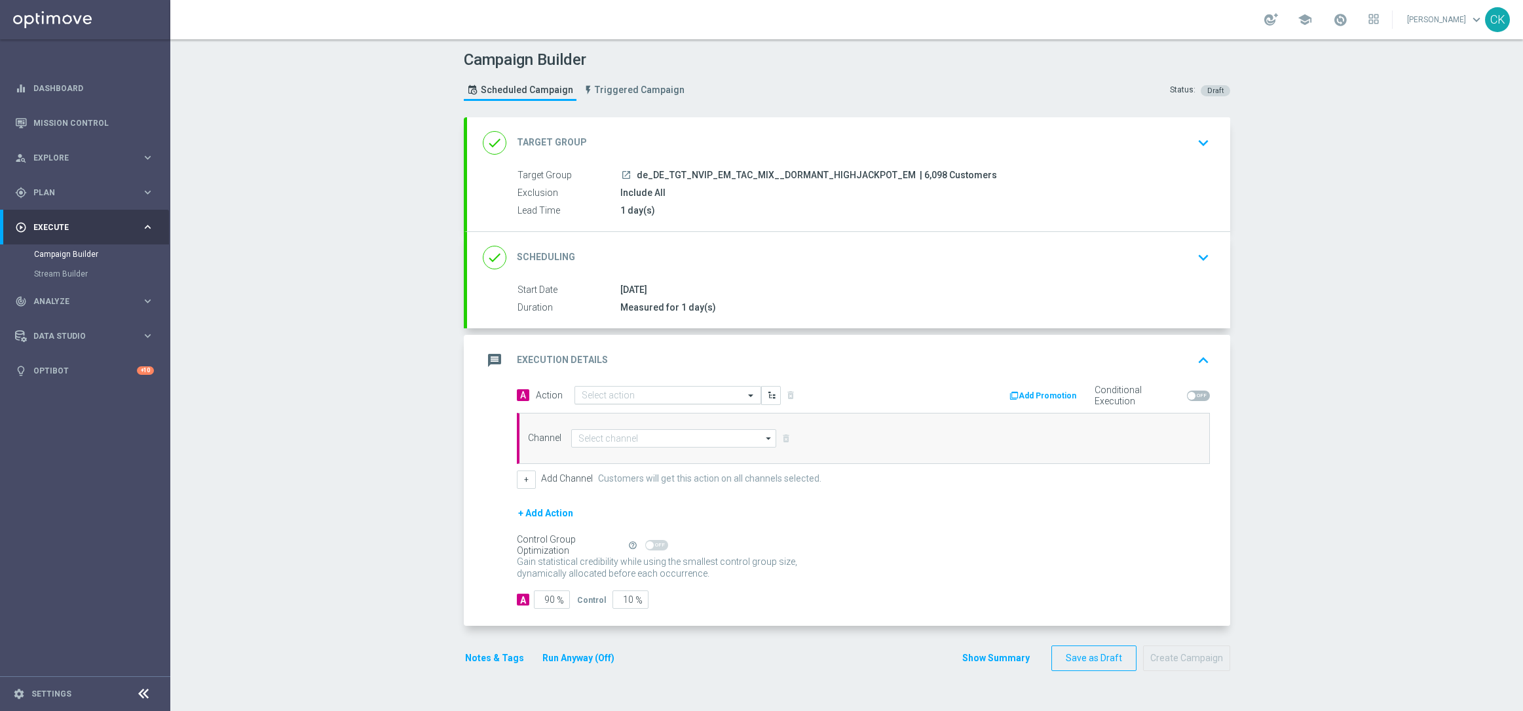
click at [617, 400] on input "text" at bounding box center [655, 395] width 146 height 11
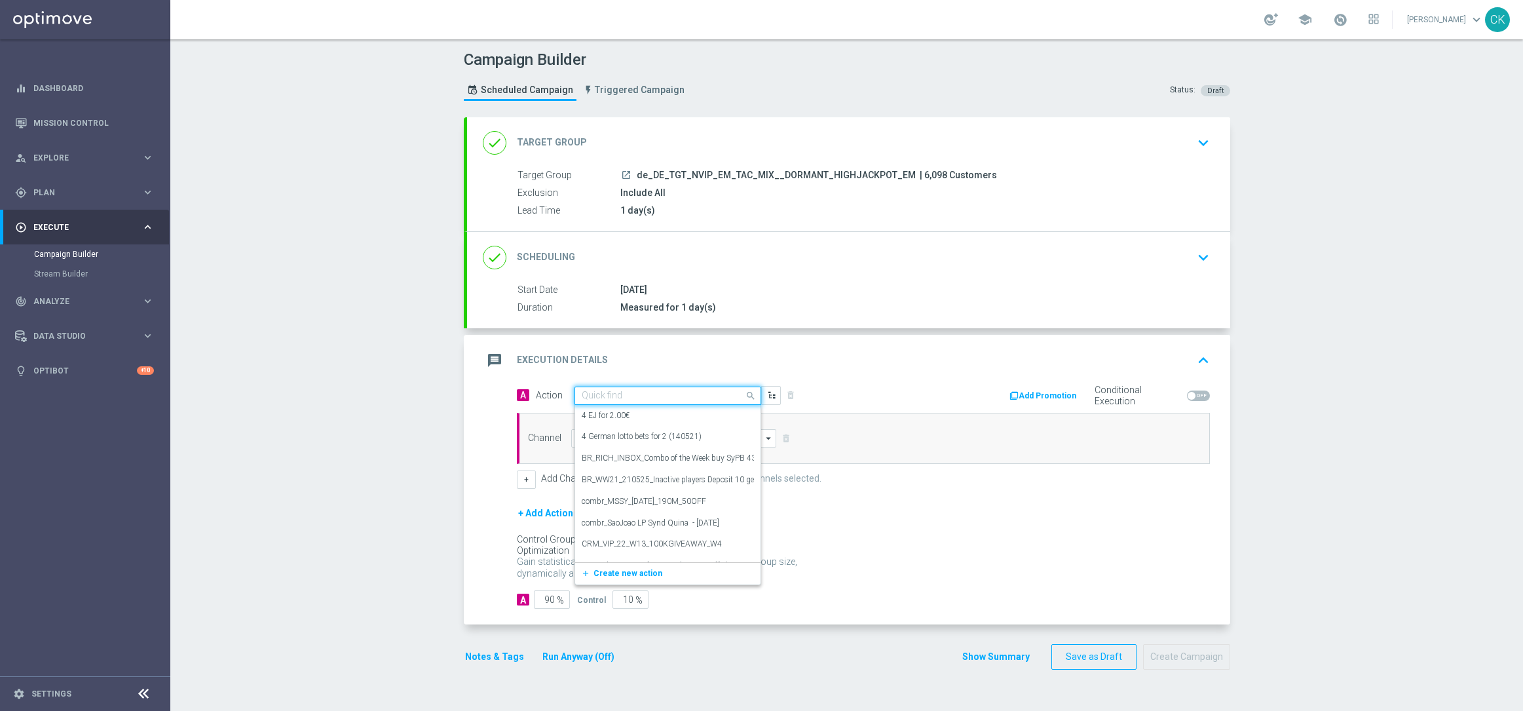
paste input "EuroMillions Exklusiv with 20% off"
type input "EuroMillions Exklusiv with 20% off"
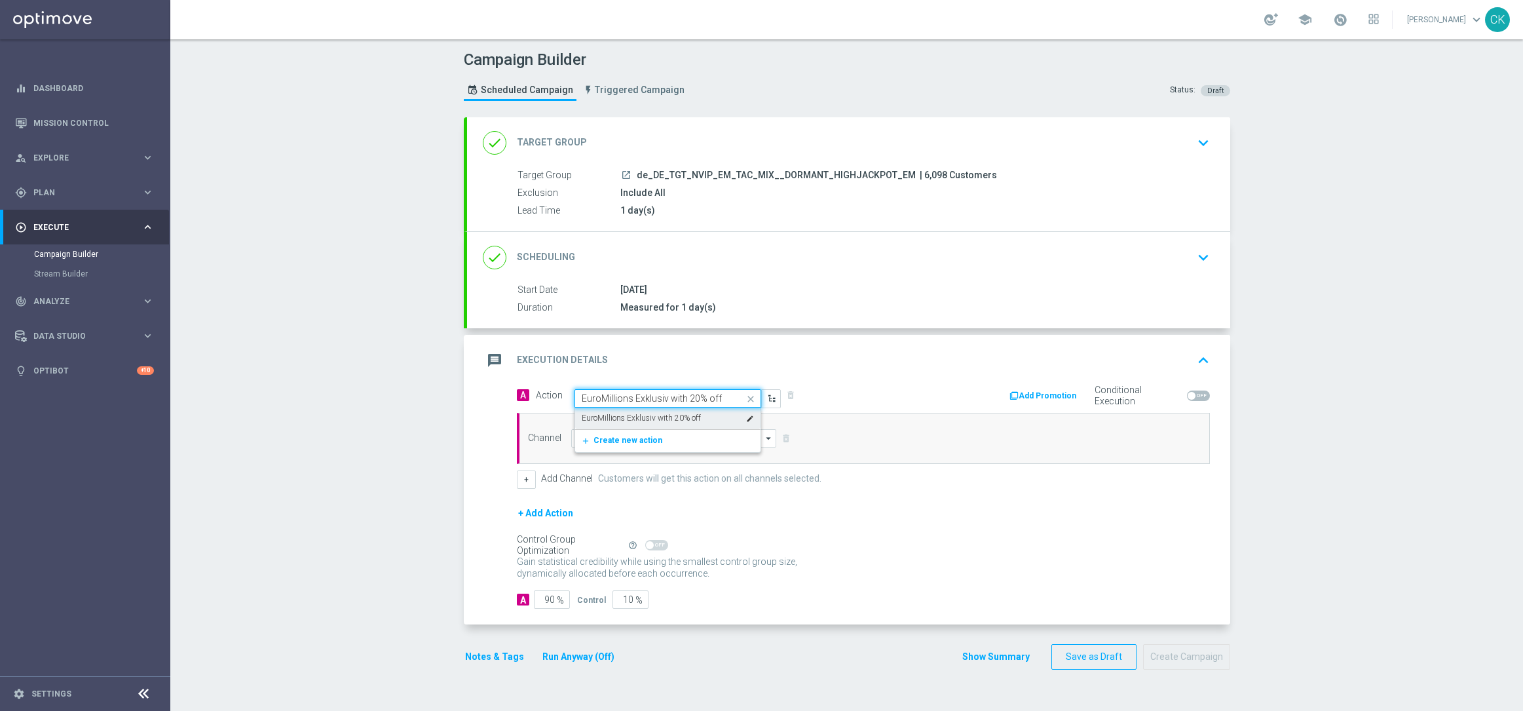
click at [618, 413] on label "EuroMillions Exklusiv with 20% off" at bounding box center [641, 418] width 119 height 11
click at [616, 434] on input at bounding box center [674, 438] width 206 height 18
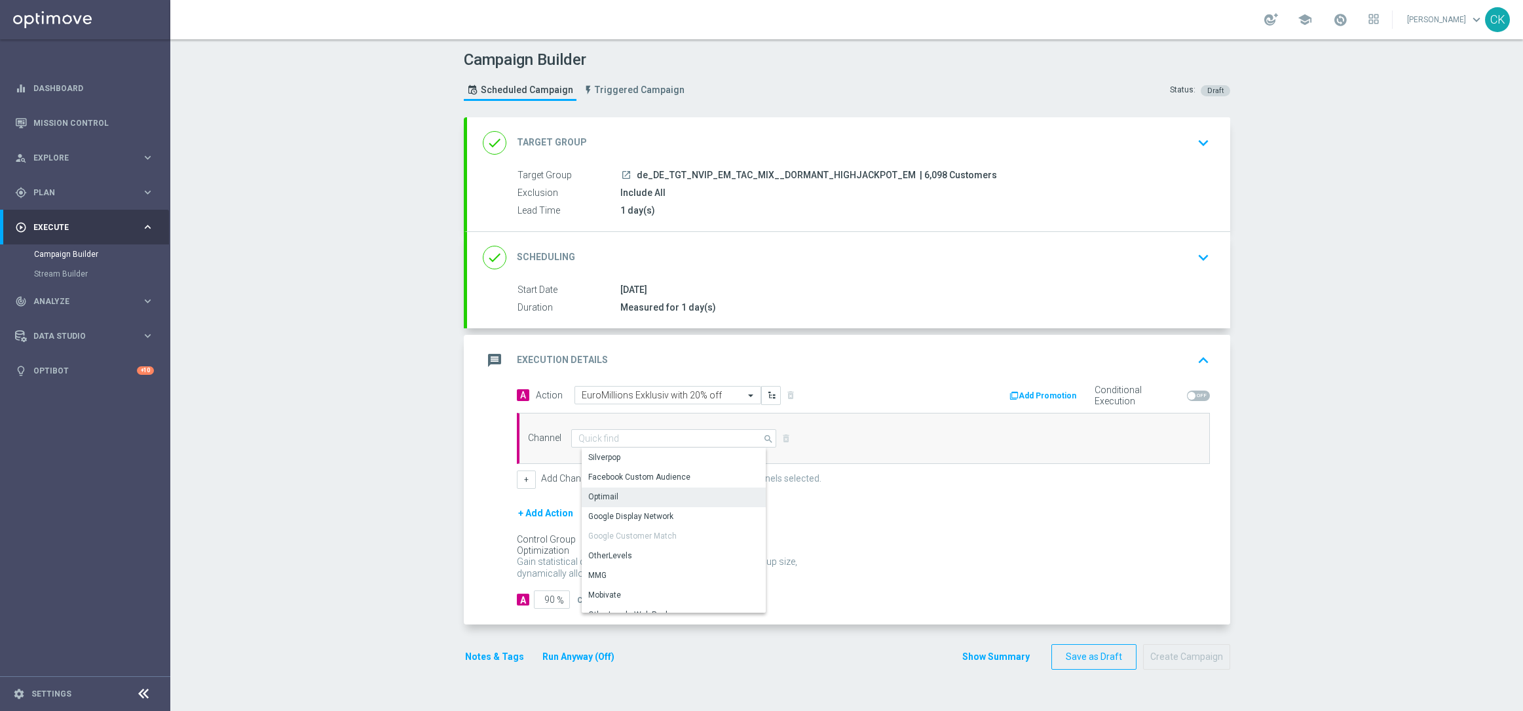
click at [606, 493] on div "Optimail" at bounding box center [603, 497] width 30 height 12
type input "Optimail"
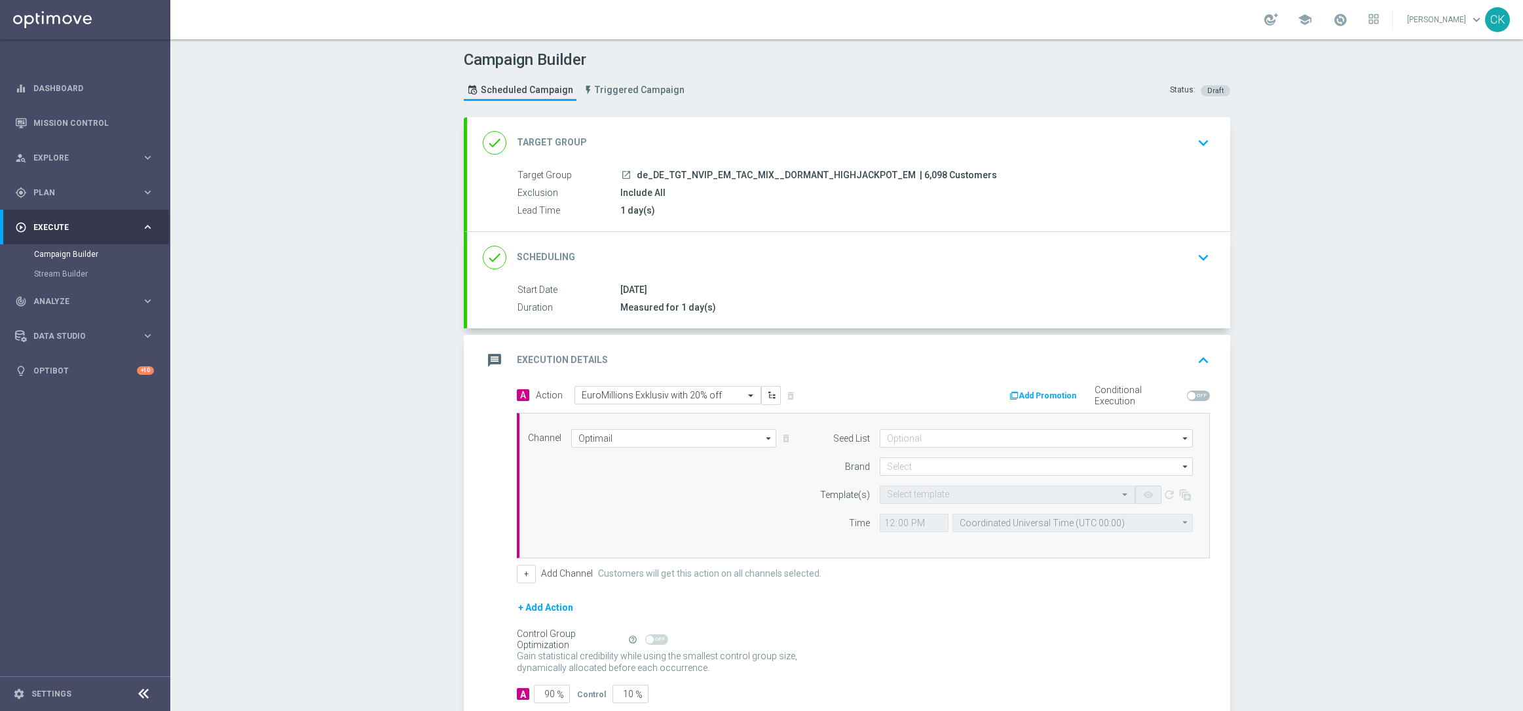
scroll to position [81, 0]
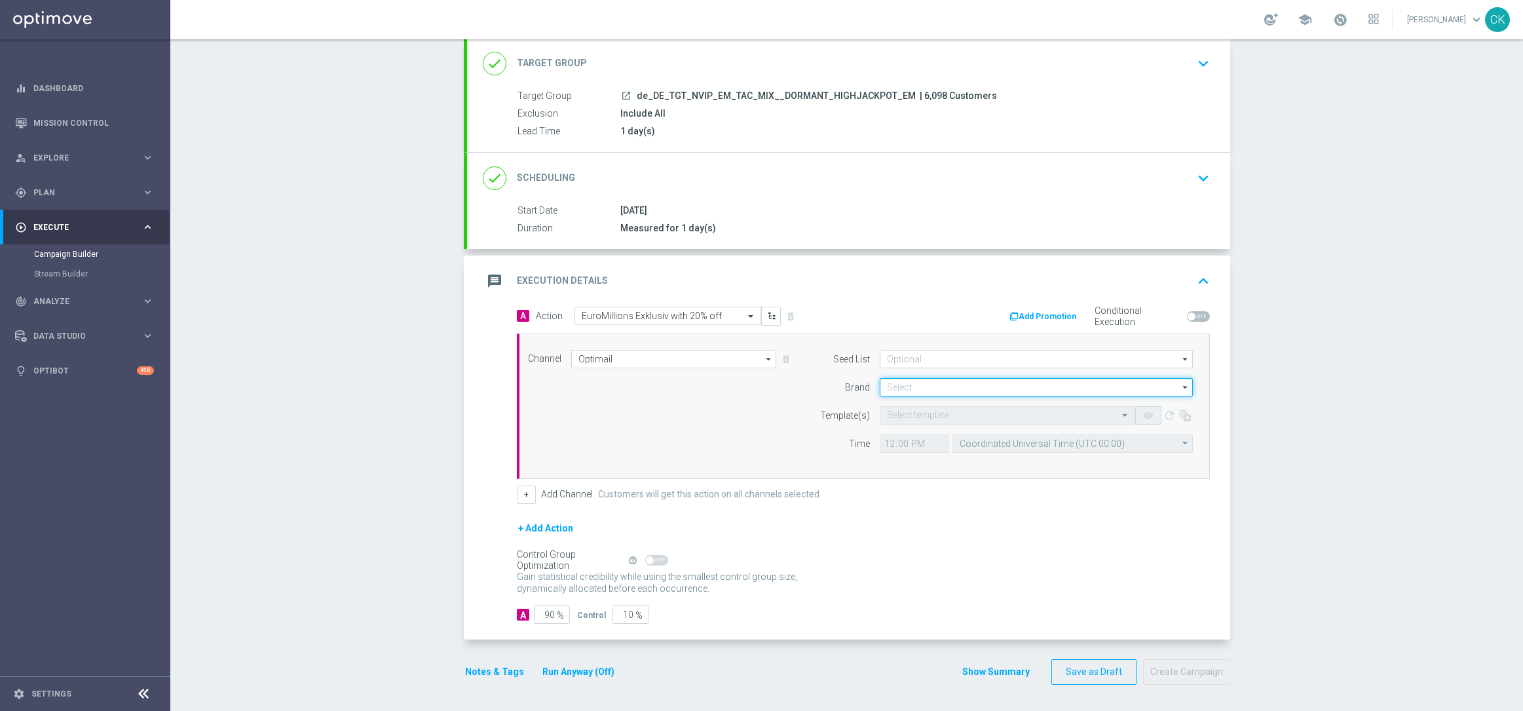
click at [942, 388] on input at bounding box center [1036, 387] width 313 height 18
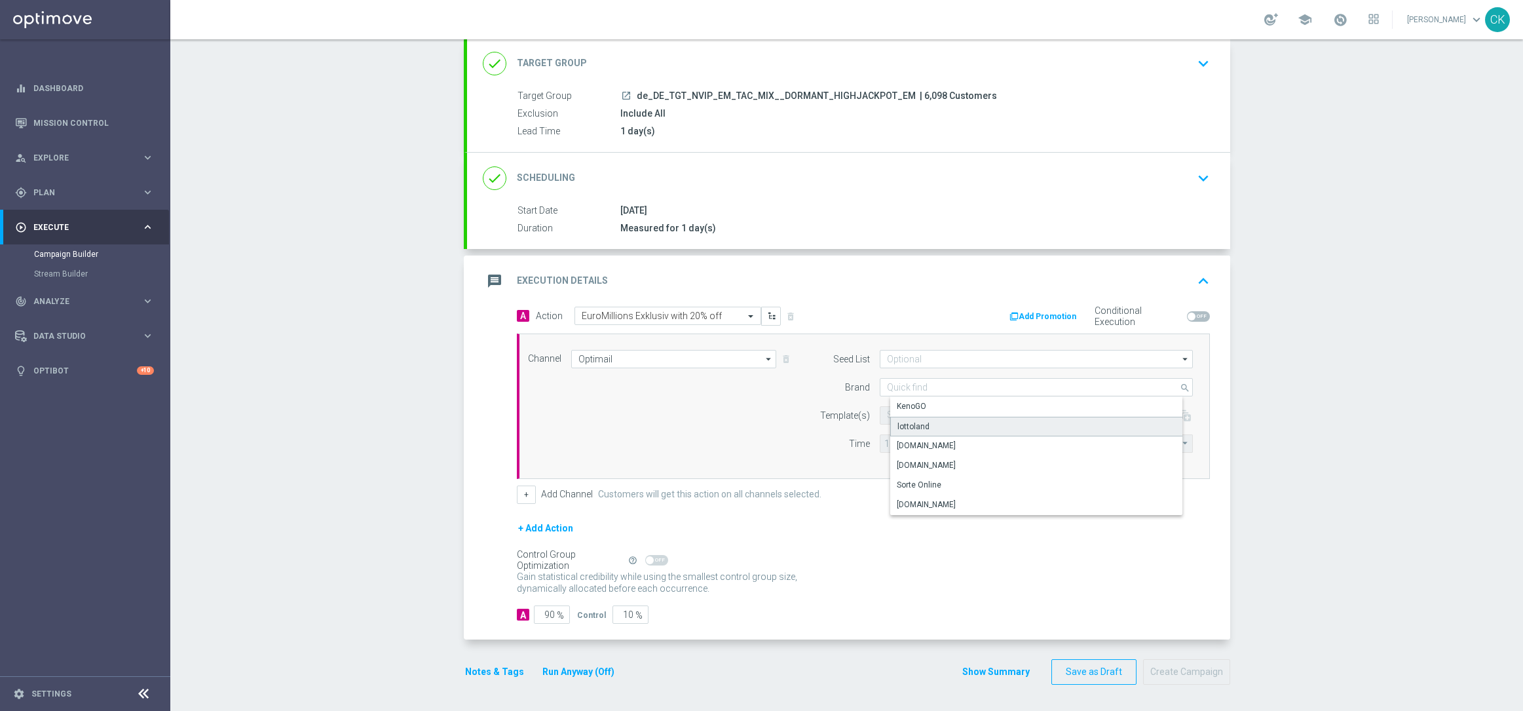
click at [916, 427] on div "lottoland" at bounding box center [914, 427] width 32 height 12
type input "lottoland"
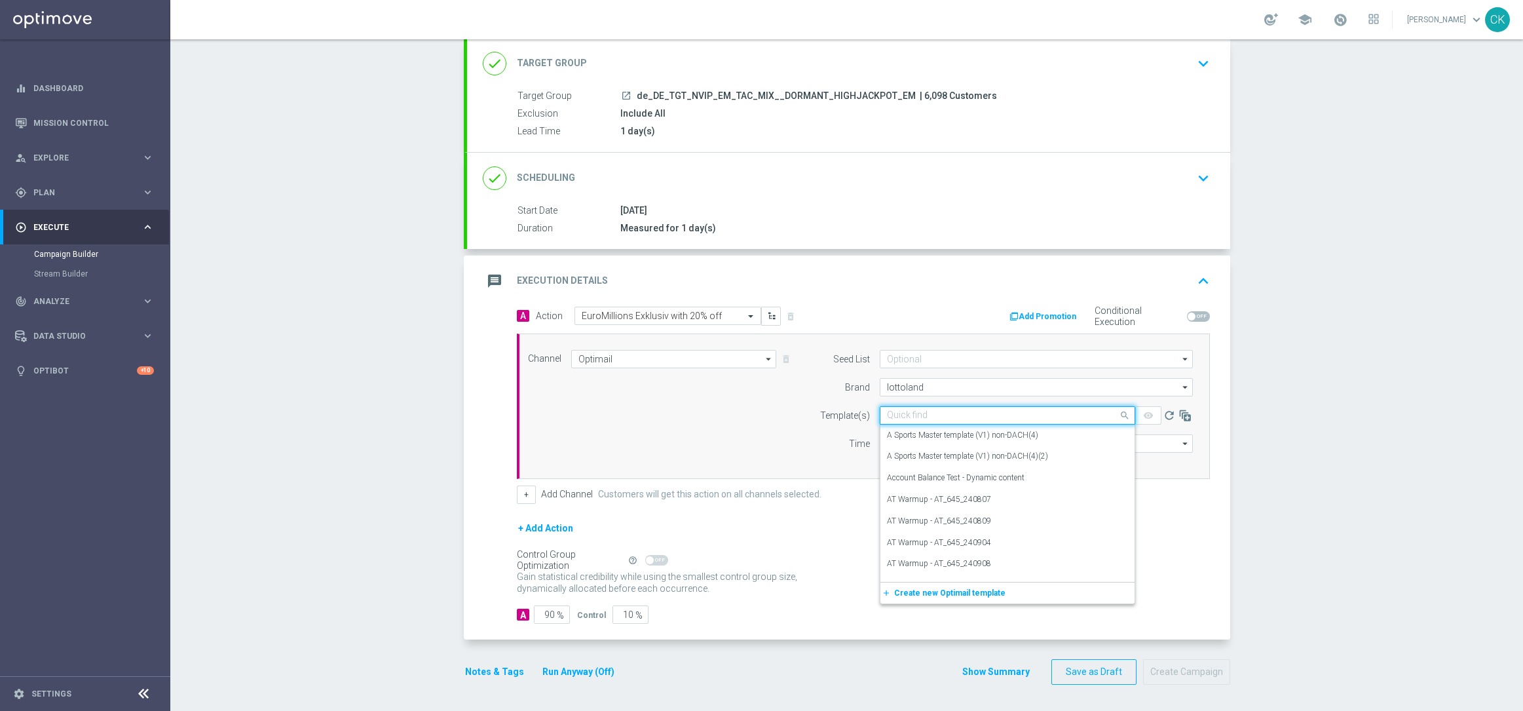
click at [913, 411] on input "text" at bounding box center [994, 415] width 215 height 11
paste input "DE_REG__EM_250812__NVIP_EMA_TAC_LT"
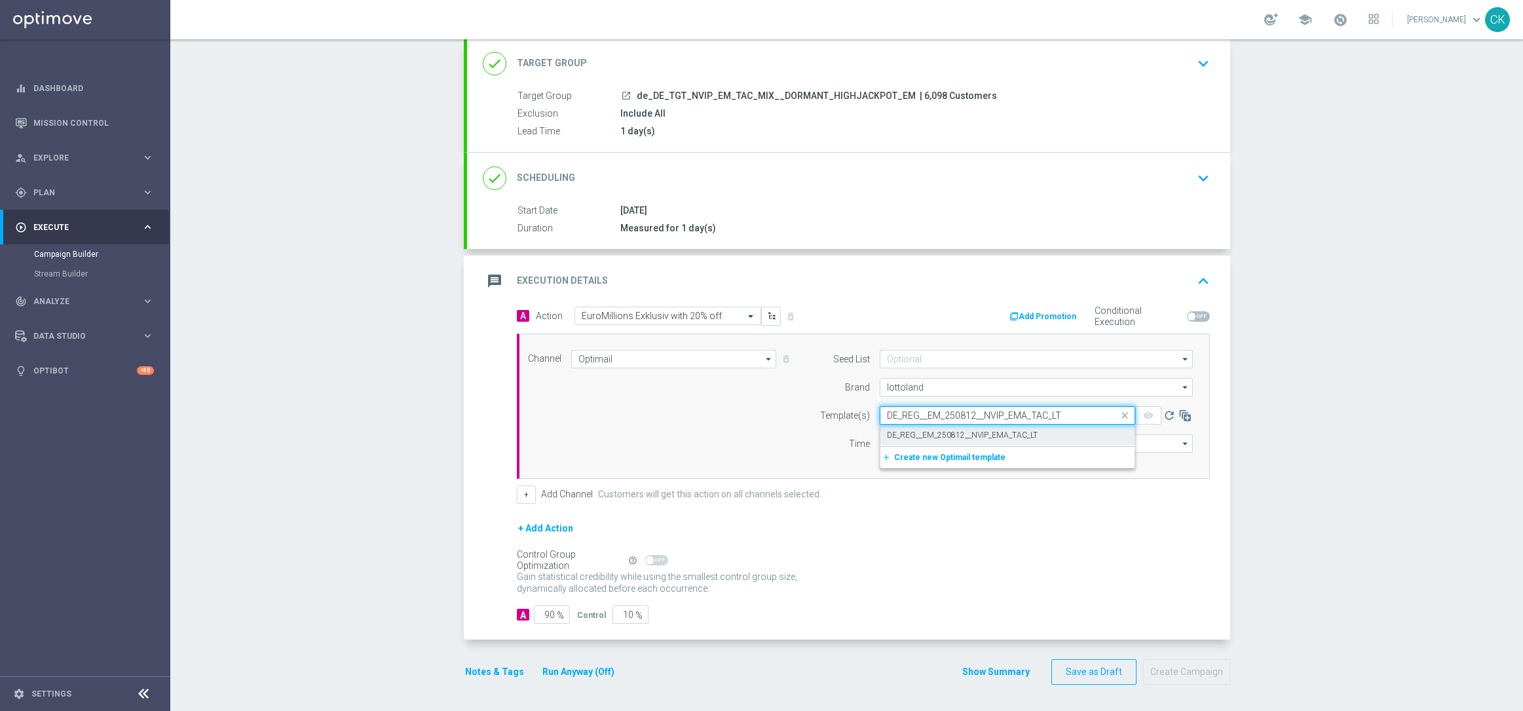
click at [919, 435] on label "DE_REG__EM_250812__NVIP_EMA_TAC_LT" at bounding box center [962, 435] width 151 height 11
type input "DE_REG__EM_250812__NVIP_EMA_TAC_LT"
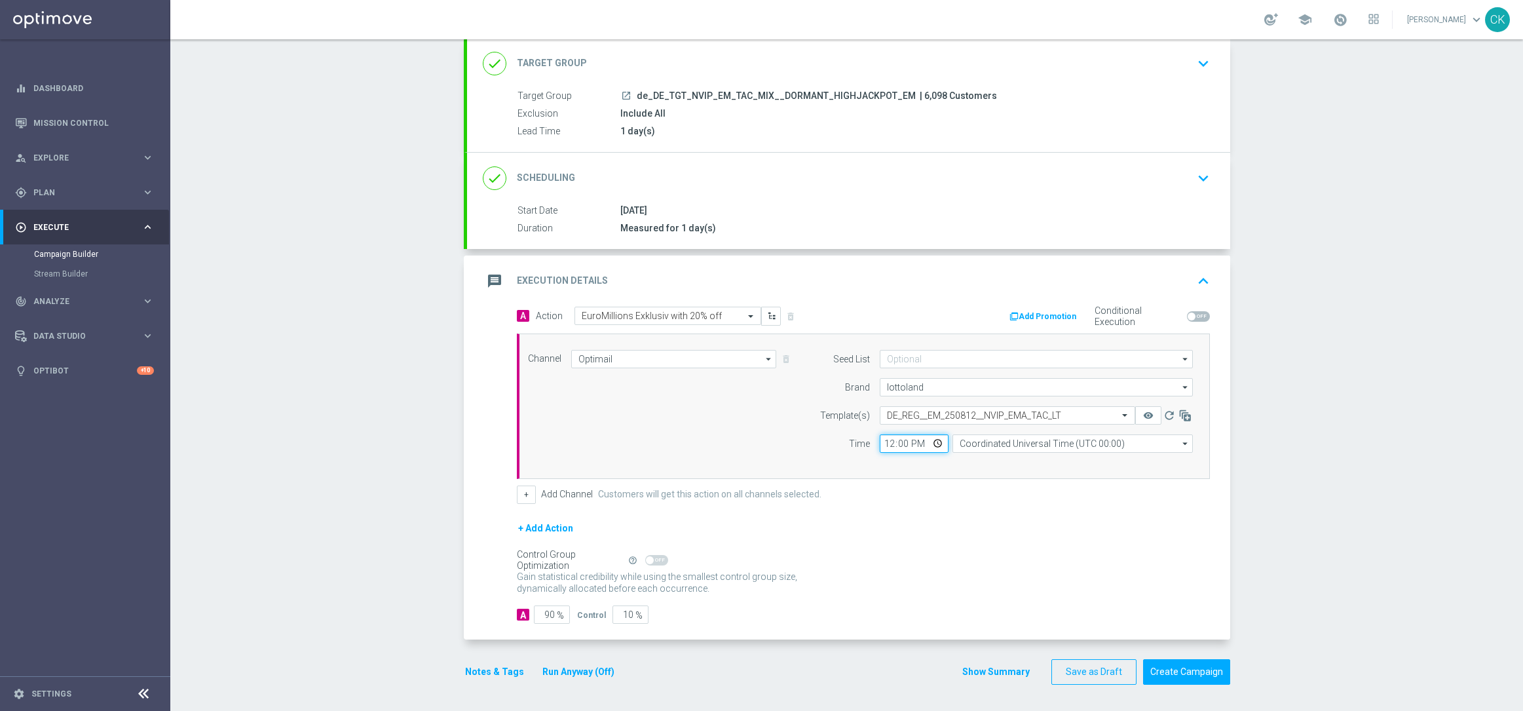
click at [883, 445] on input "12:00" at bounding box center [914, 443] width 69 height 18
type input "06:00"
click at [1154, 443] on input "Coordinated Universal Time (UTC 00:00)" at bounding box center [1073, 443] width 240 height 18
click at [1131, 459] on div "Central European Time ([GEOGRAPHIC_DATA]) (UTC +02:00)" at bounding box center [1083, 463] width 240 height 20
type input "Central European Time ([GEOGRAPHIC_DATA]) (UTC +02:00)"
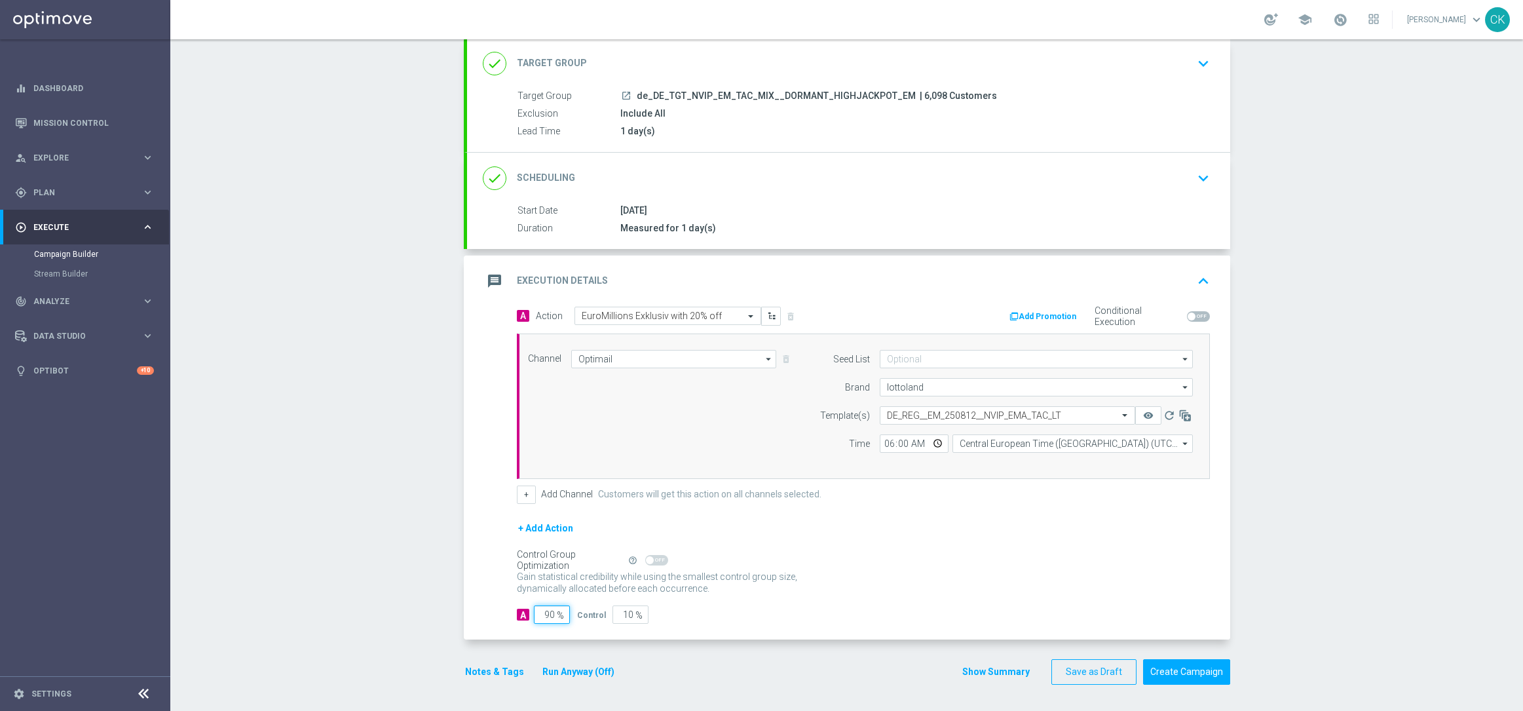
click at [548, 611] on input "90" at bounding box center [552, 614] width 36 height 18
type input "9"
type input "91"
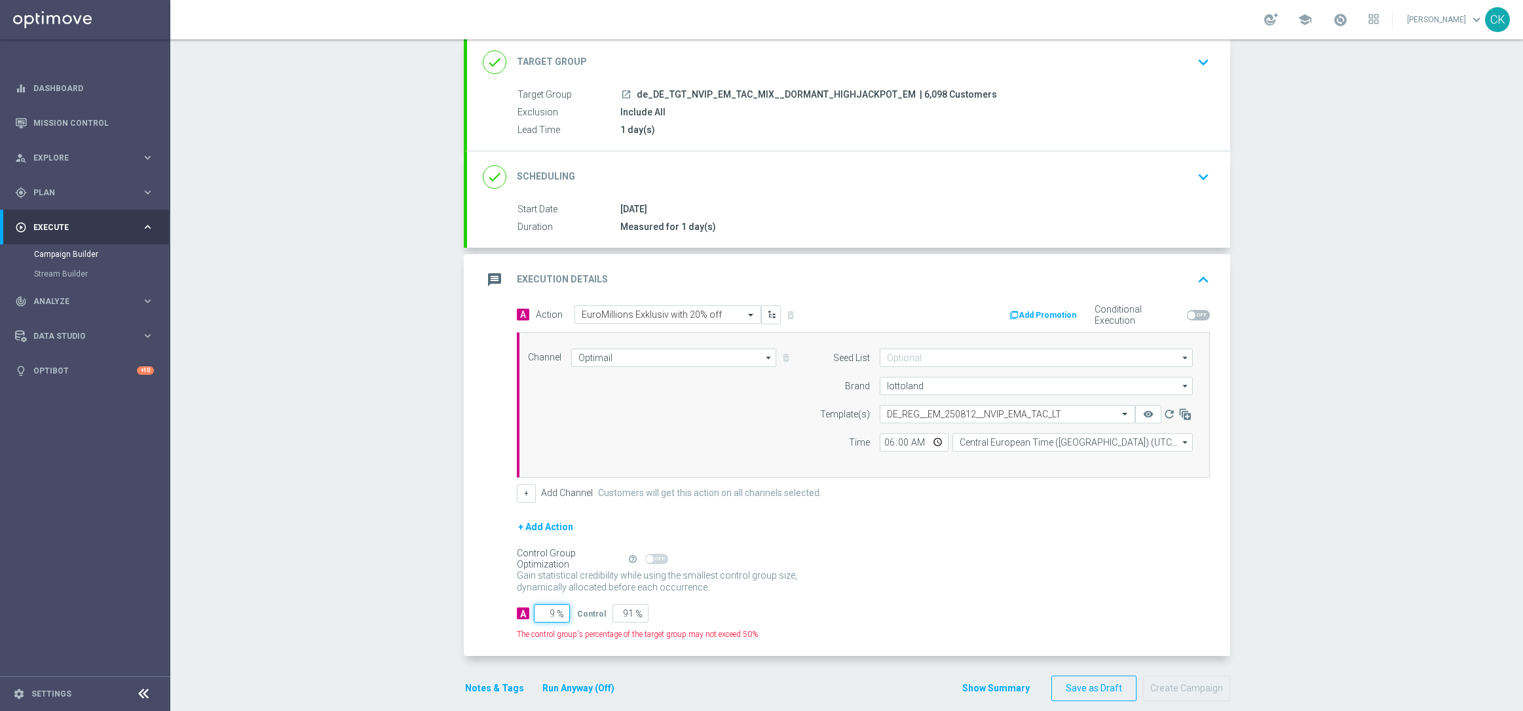
type input "98"
type input "2"
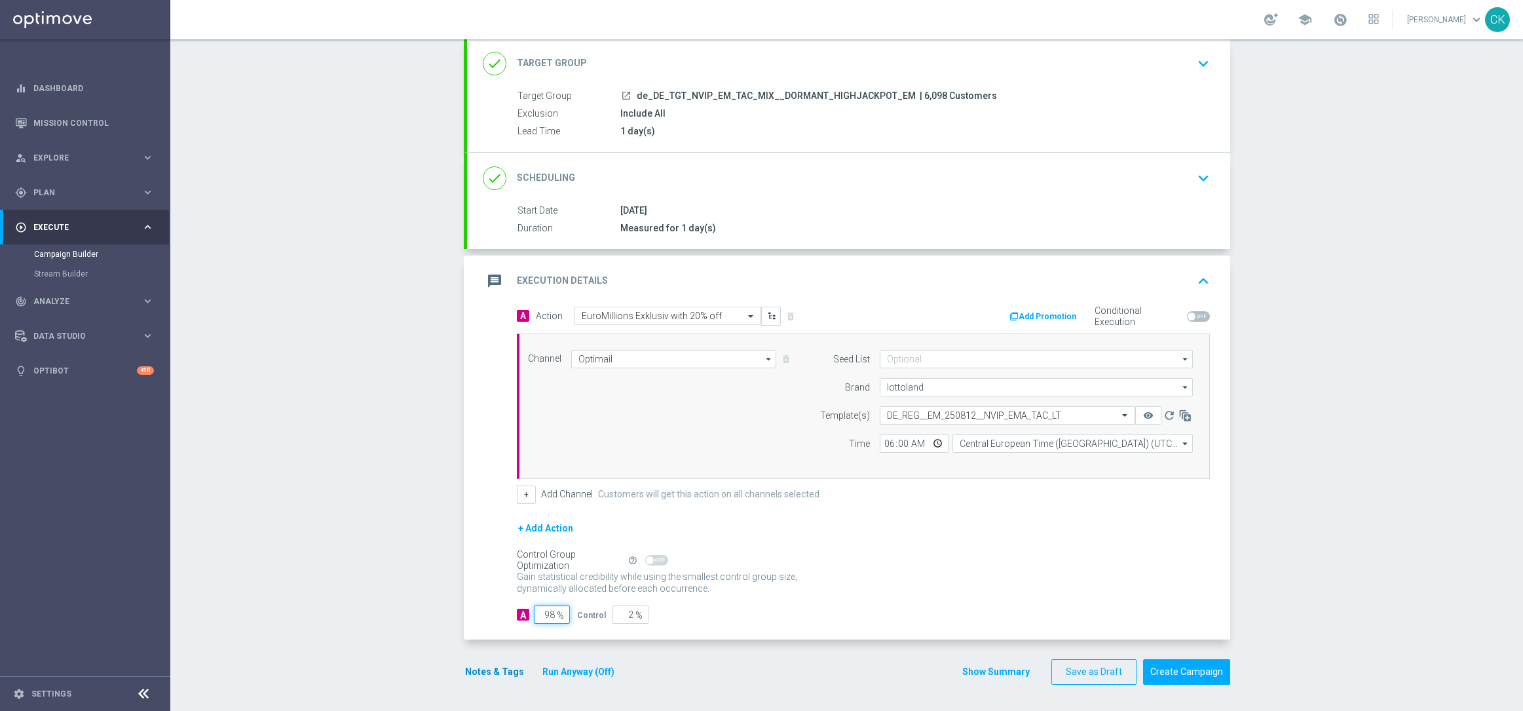
type input "98"
click at [479, 674] on button "Notes & Tags" at bounding box center [495, 672] width 62 height 16
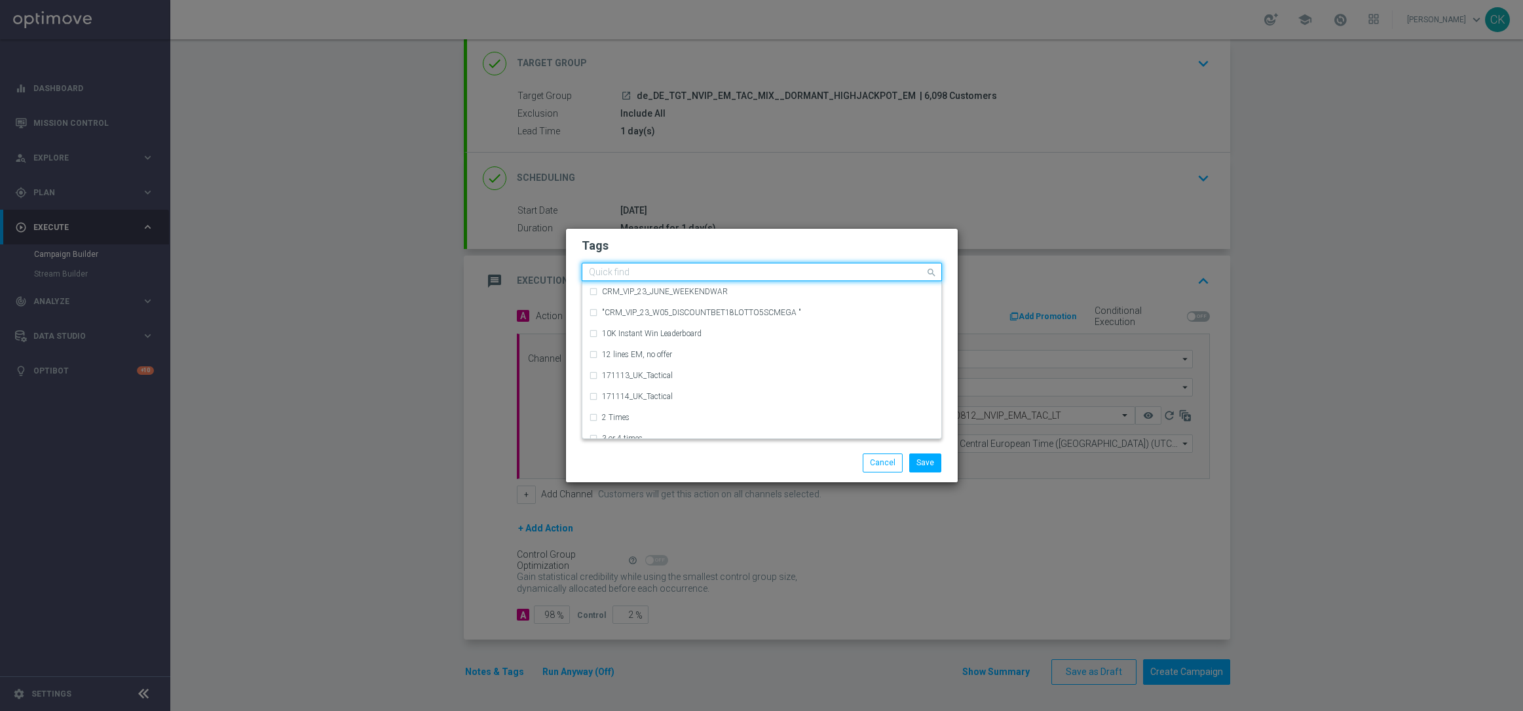
click at [651, 271] on input "text" at bounding box center [757, 272] width 336 height 11
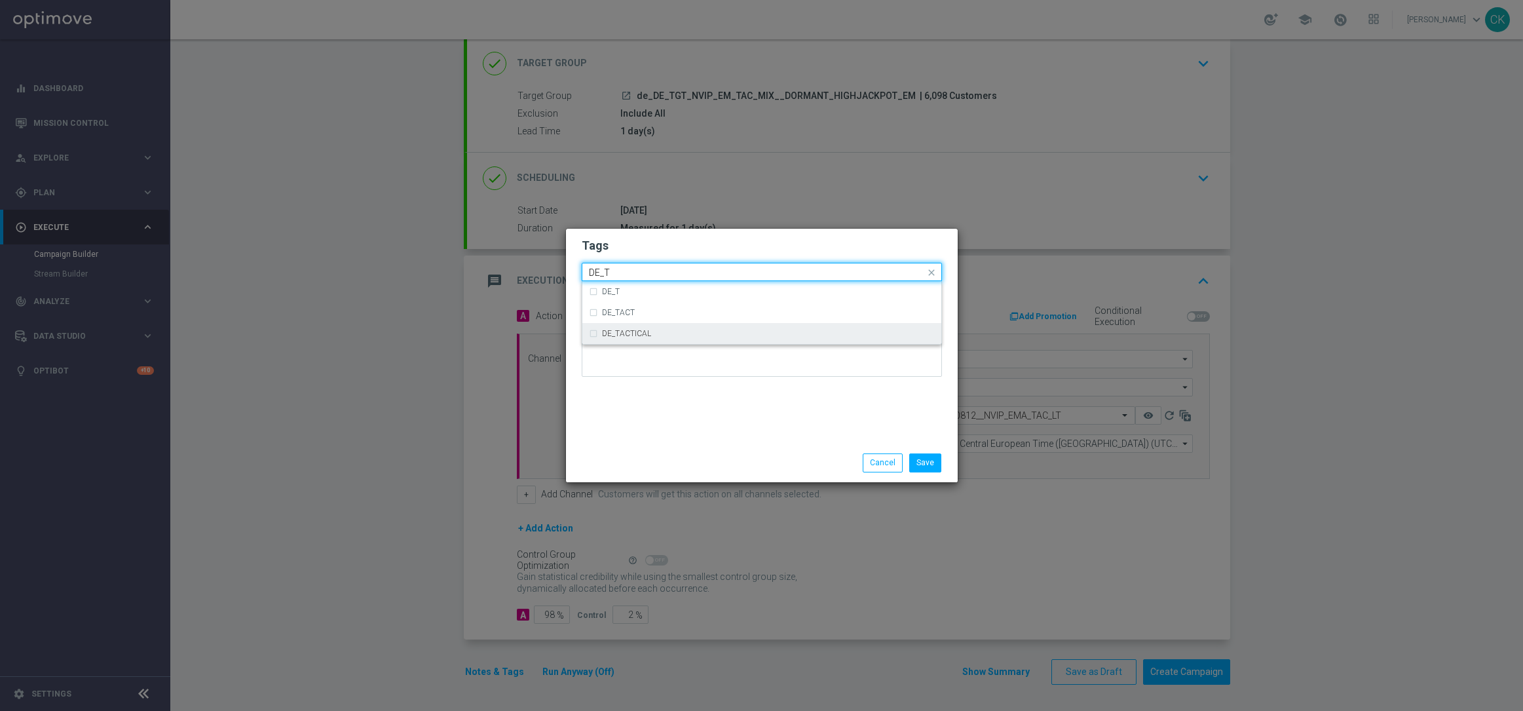
click at [662, 337] on div "DE_TACTICAL" at bounding box center [768, 334] width 333 height 8
type input "DE_T"
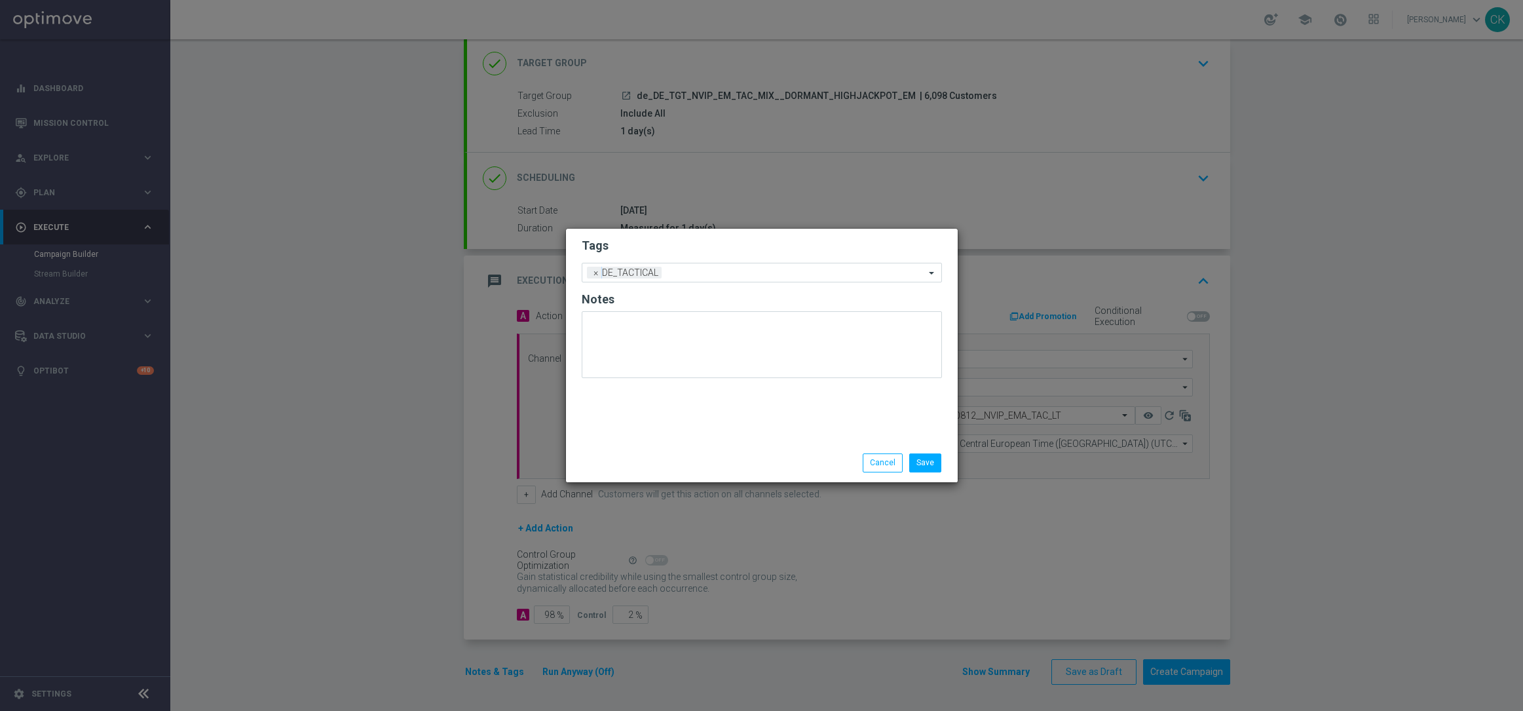
click at [662, 412] on div "Tags Add a new tag × DE_TACTICAL Notes" at bounding box center [762, 336] width 392 height 215
click at [927, 459] on button "Save" at bounding box center [925, 462] width 32 height 18
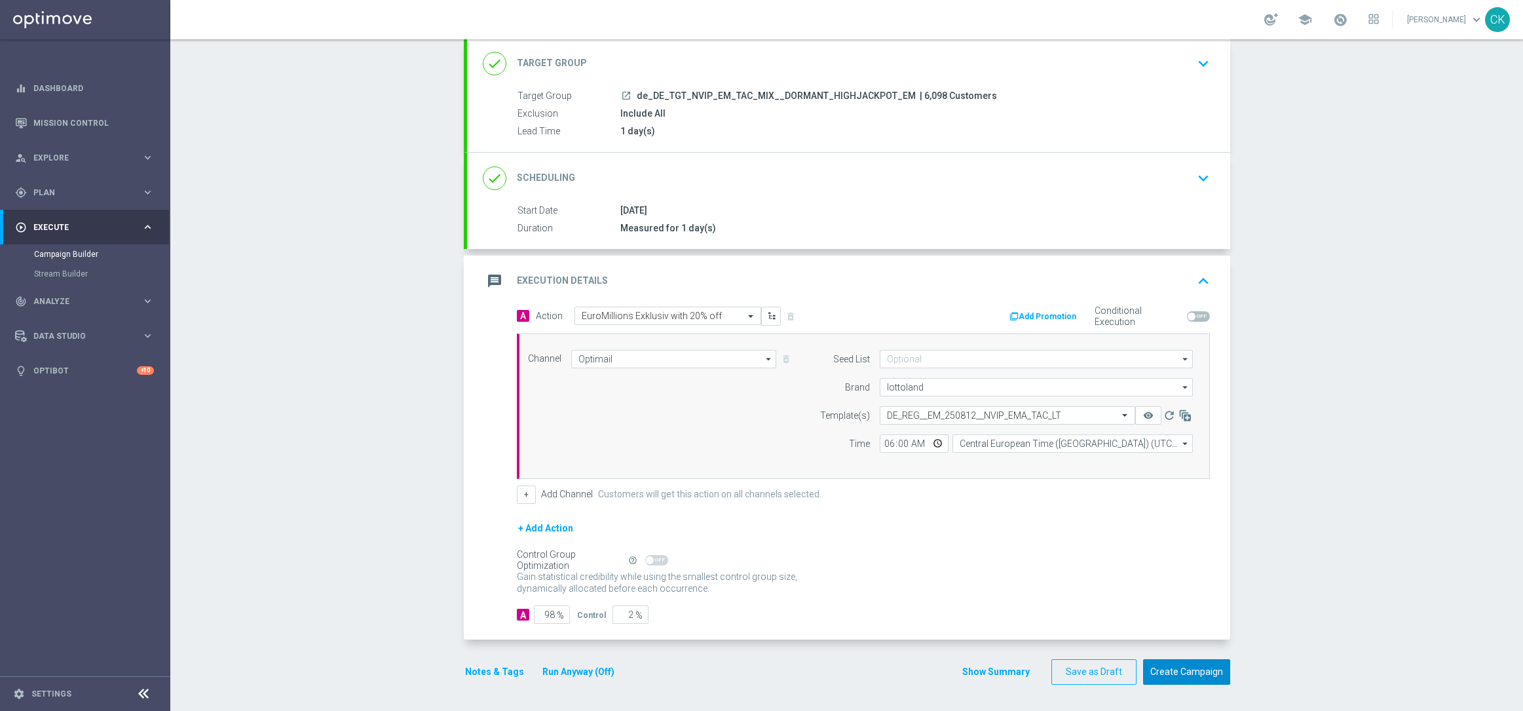
click at [1177, 672] on button "Create Campaign" at bounding box center [1186, 672] width 87 height 26
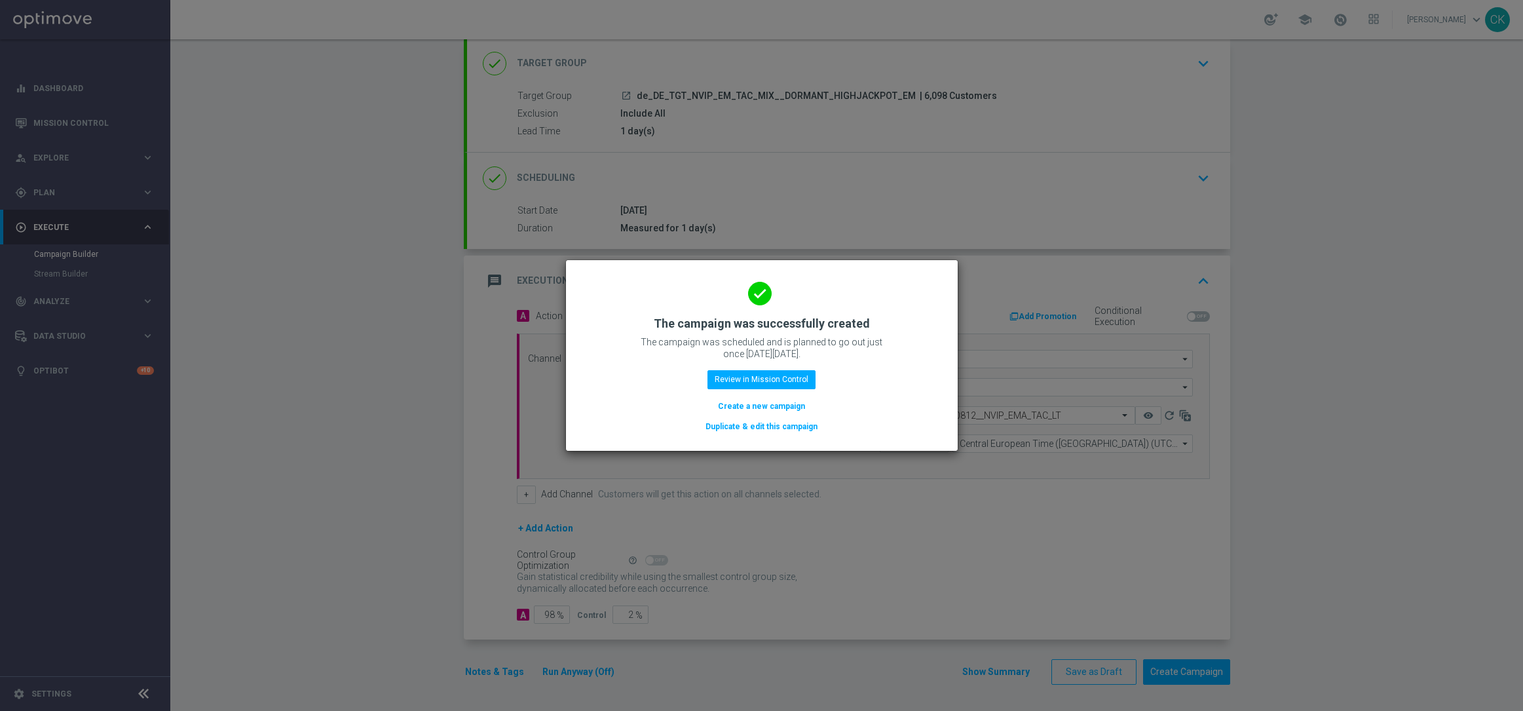
click at [731, 401] on button "Create a new campaign" at bounding box center [762, 406] width 90 height 14
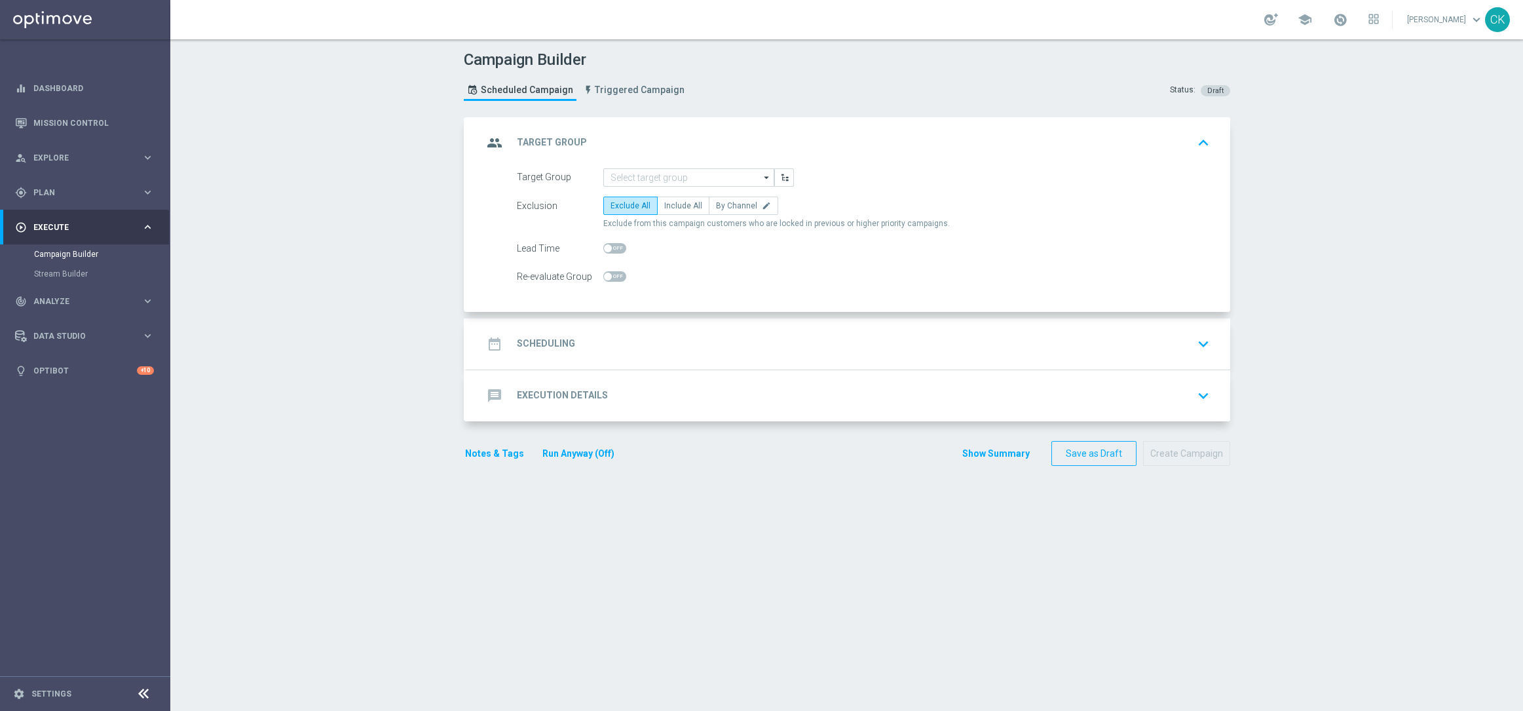
scroll to position [0, 0]
click at [678, 180] on input at bounding box center [688, 177] width 171 height 18
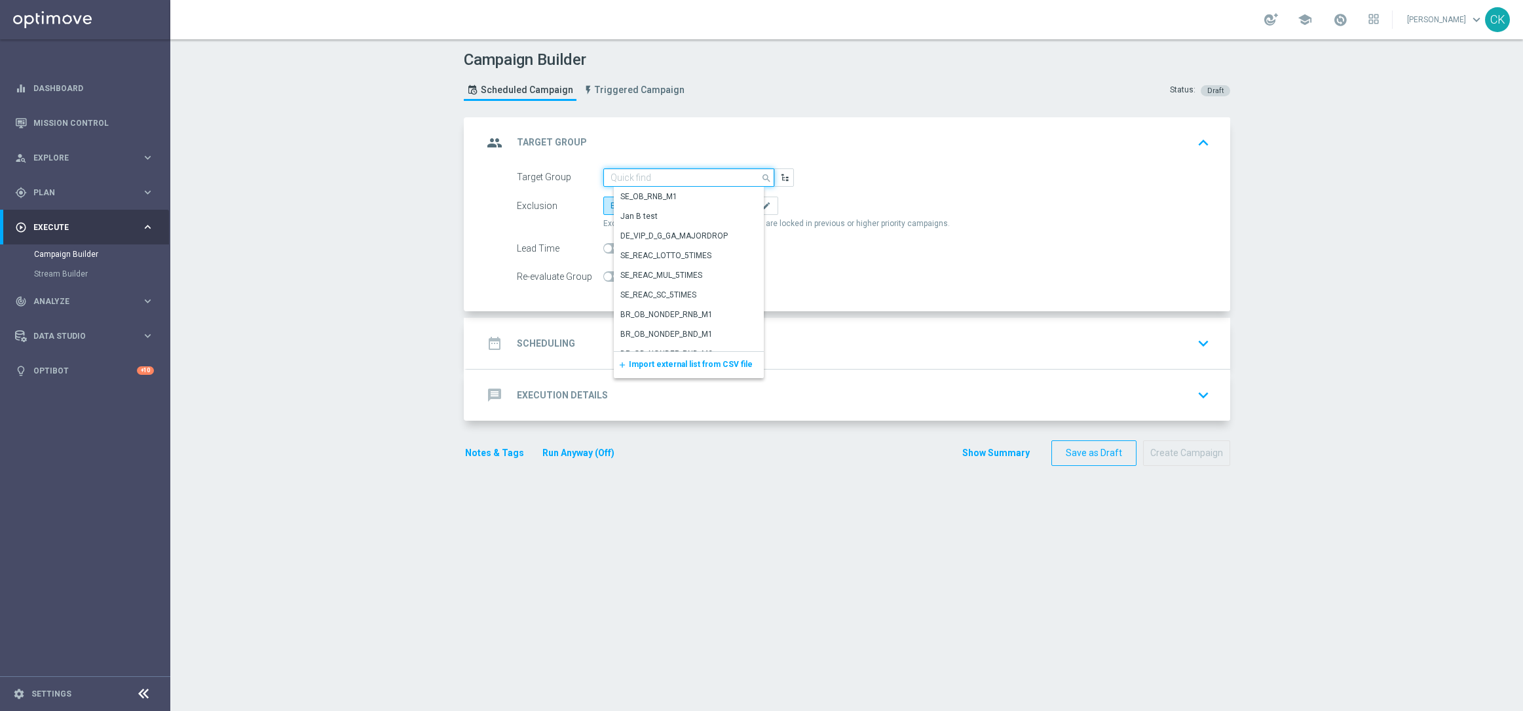
paste input "de_TGT_NVIP_EM_TAC_MIX__ACTIVE_ALL_HIGHJACKPOT"
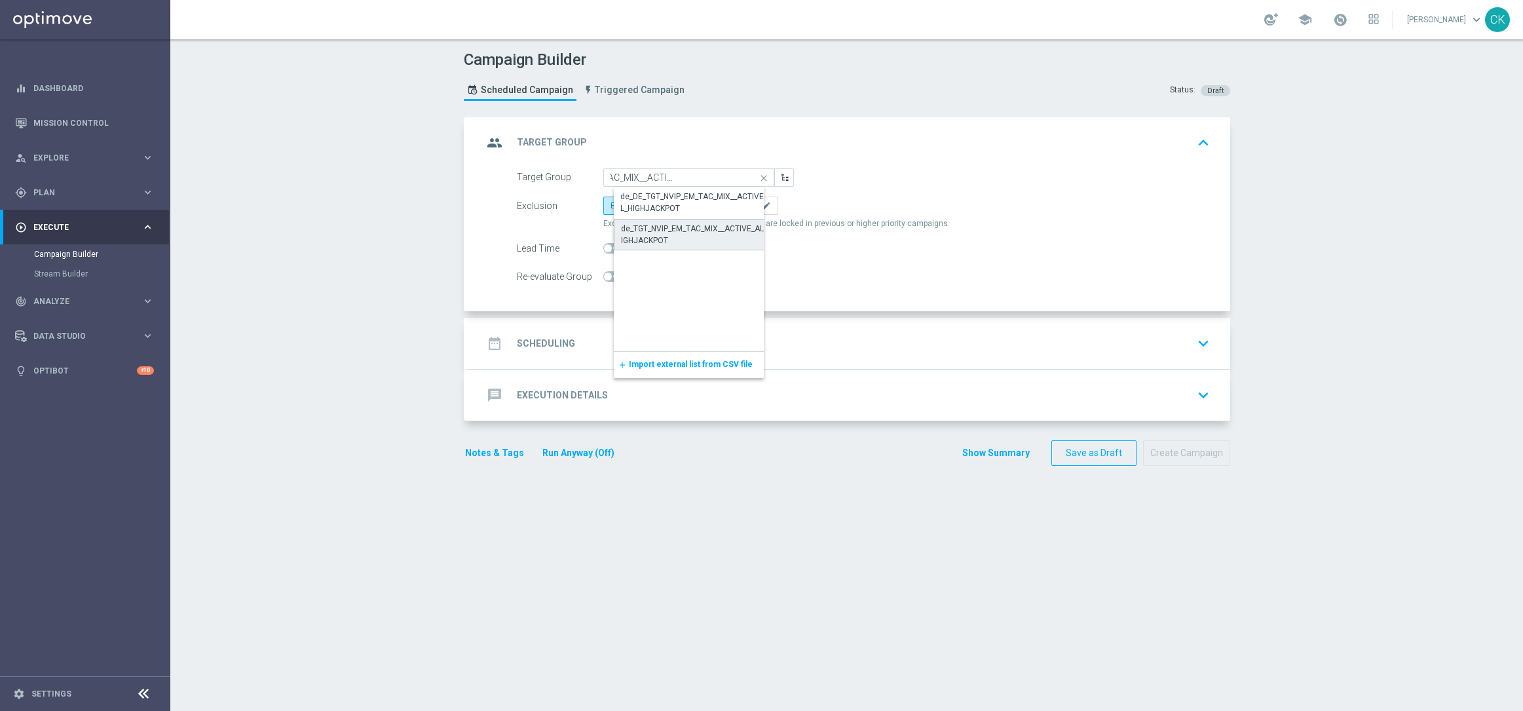
click at [656, 229] on div "de_TGT_NVIP_EM_TAC_MIX__ACTIVE_ALL_HIGHJACKPOT" at bounding box center [699, 235] width 157 height 24
type input "de_TGT_NVIP_EM_TAC_MIX__ACTIVE_ALL_HIGHJACKPOT"
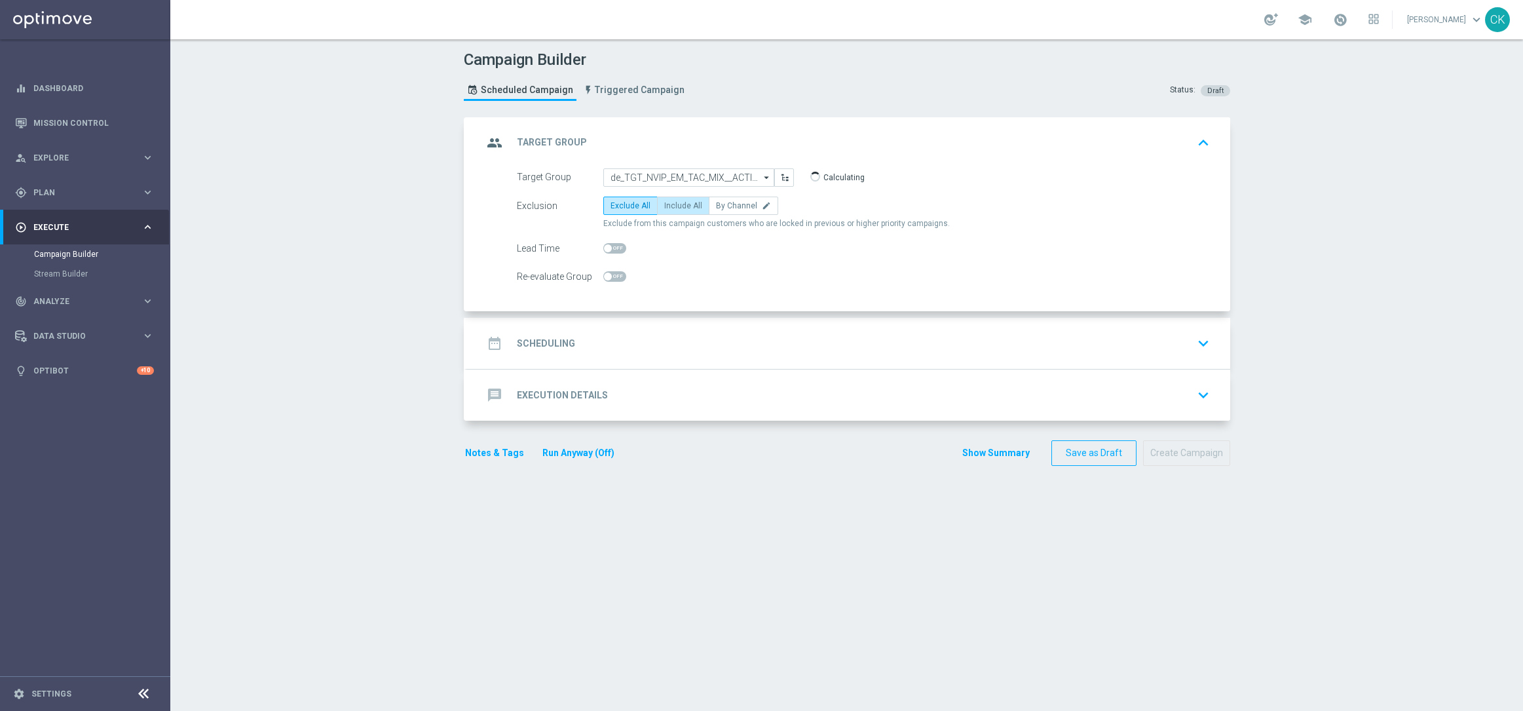
click at [664, 205] on span "Include All" at bounding box center [683, 205] width 38 height 9
click at [664, 205] on input "Include All" at bounding box center [668, 208] width 9 height 9
radio input "true"
click at [604, 247] on span at bounding box center [608, 248] width 8 height 8
click at [603, 247] on input "checkbox" at bounding box center [614, 248] width 23 height 10
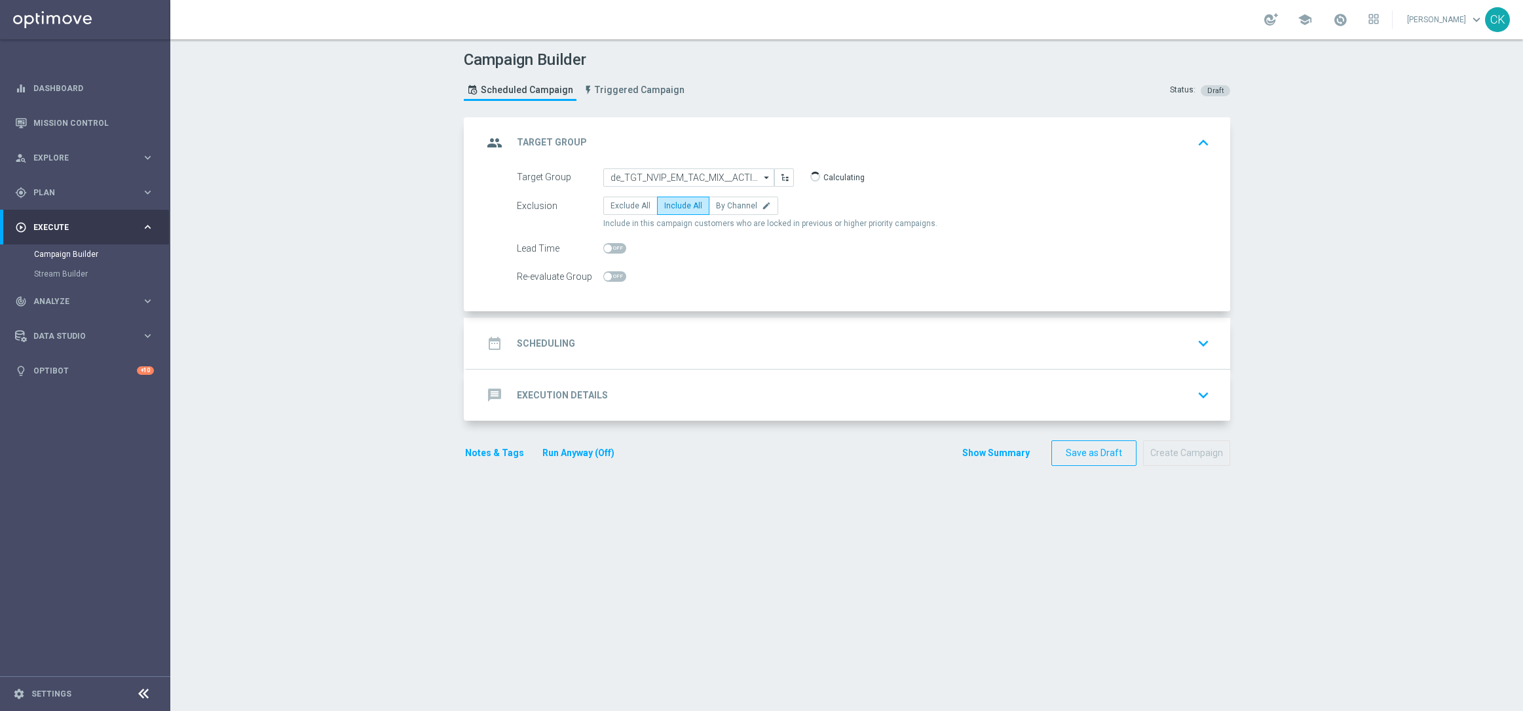
checkbox input "true"
click at [539, 346] on h2 "Scheduling" at bounding box center [546, 343] width 58 height 12
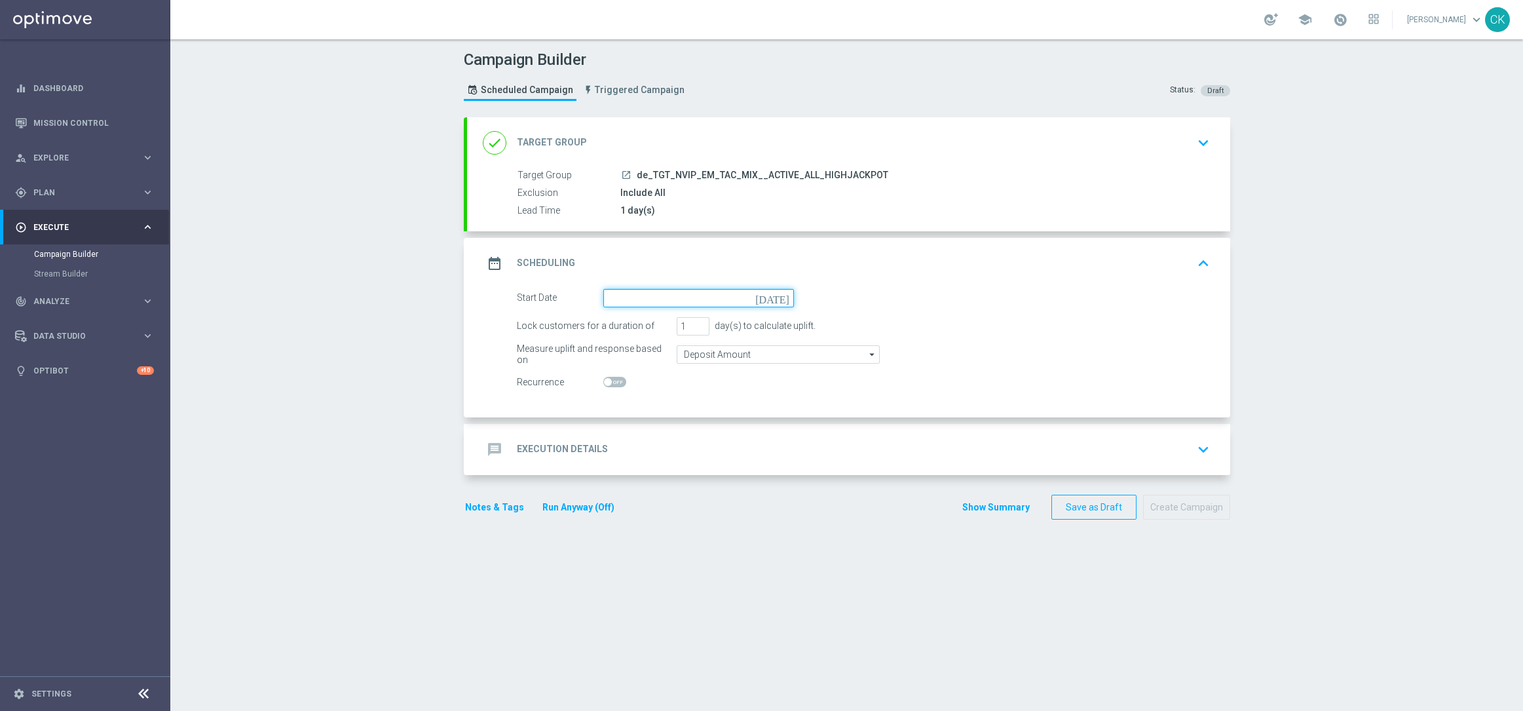
click at [687, 290] on input at bounding box center [698, 298] width 191 height 18
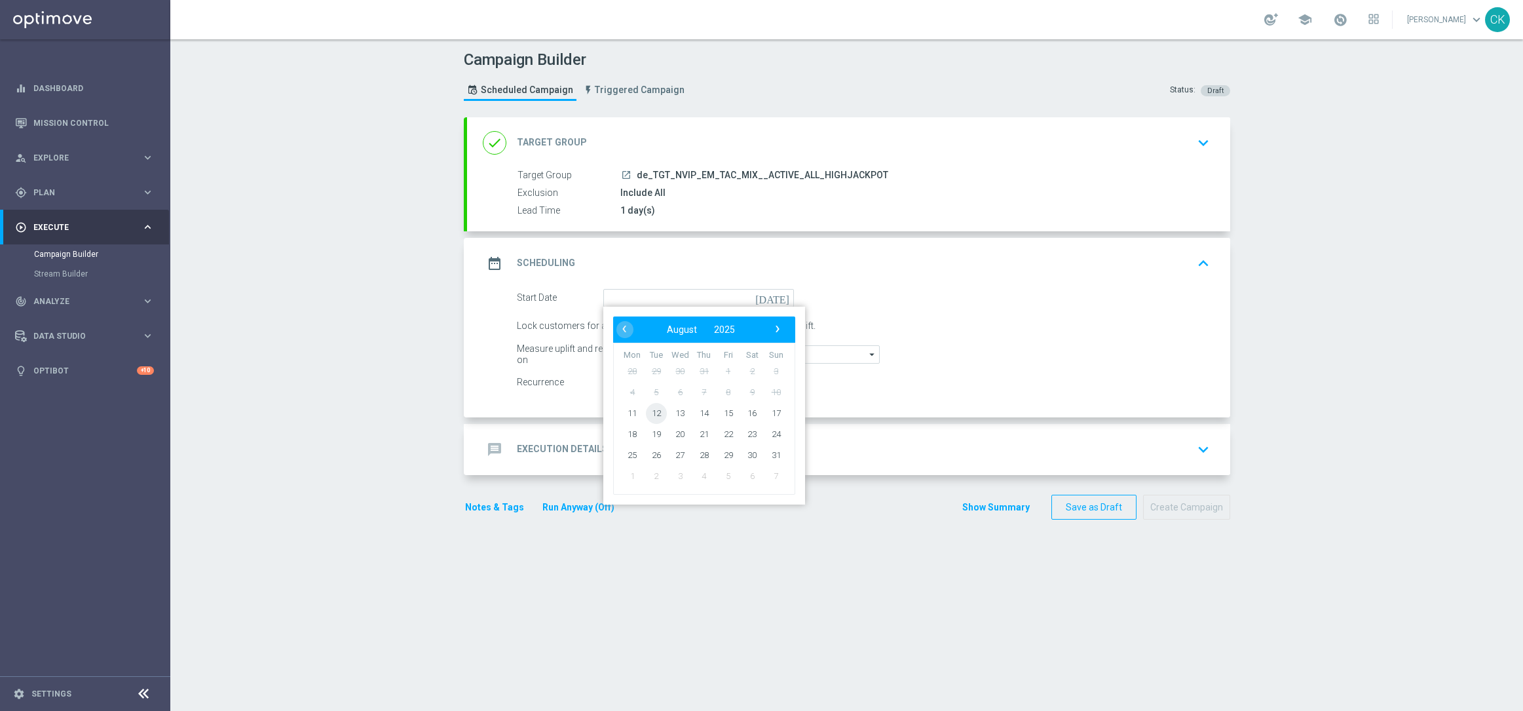
click at [646, 411] on span "12" at bounding box center [655, 412] width 21 height 21
type input "[DATE]"
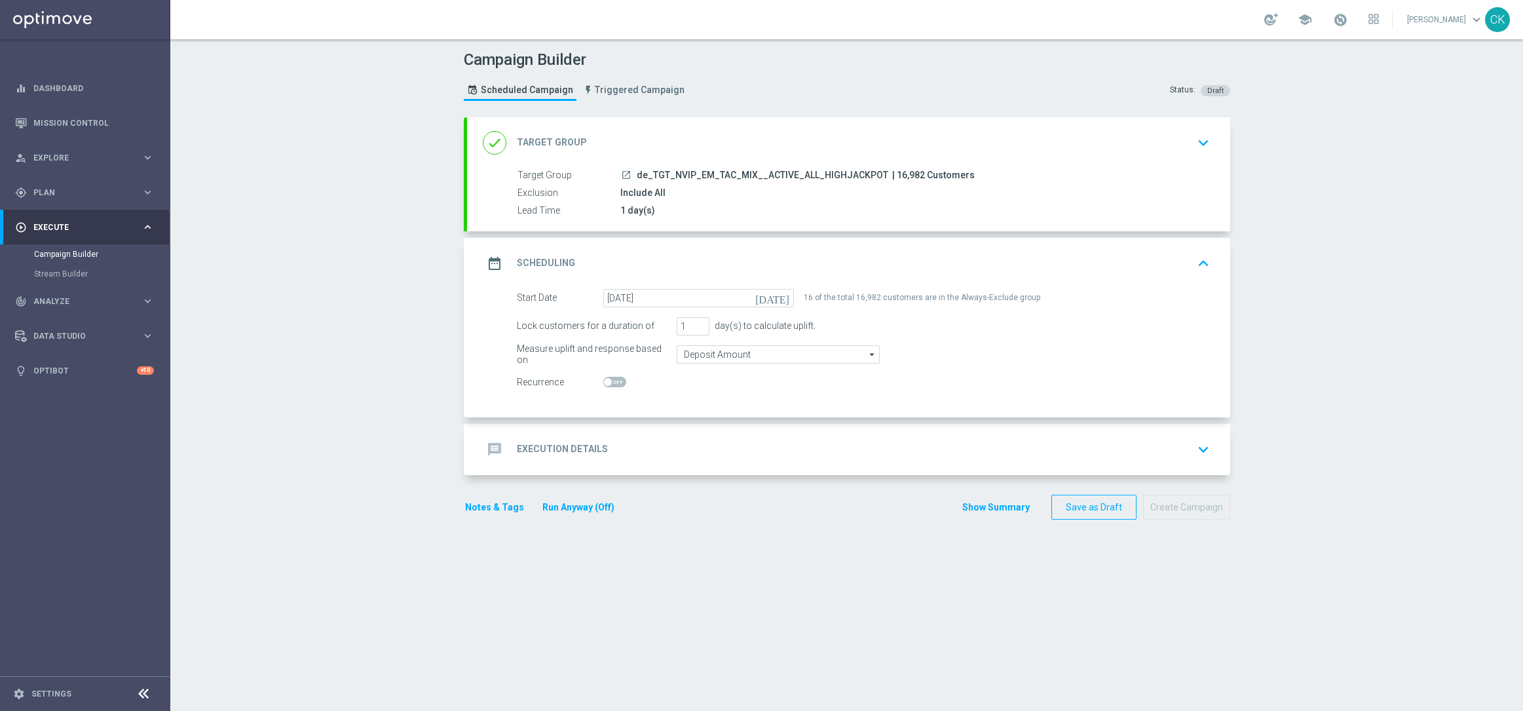
click at [539, 441] on div "message Execution Details" at bounding box center [545, 450] width 125 height 24
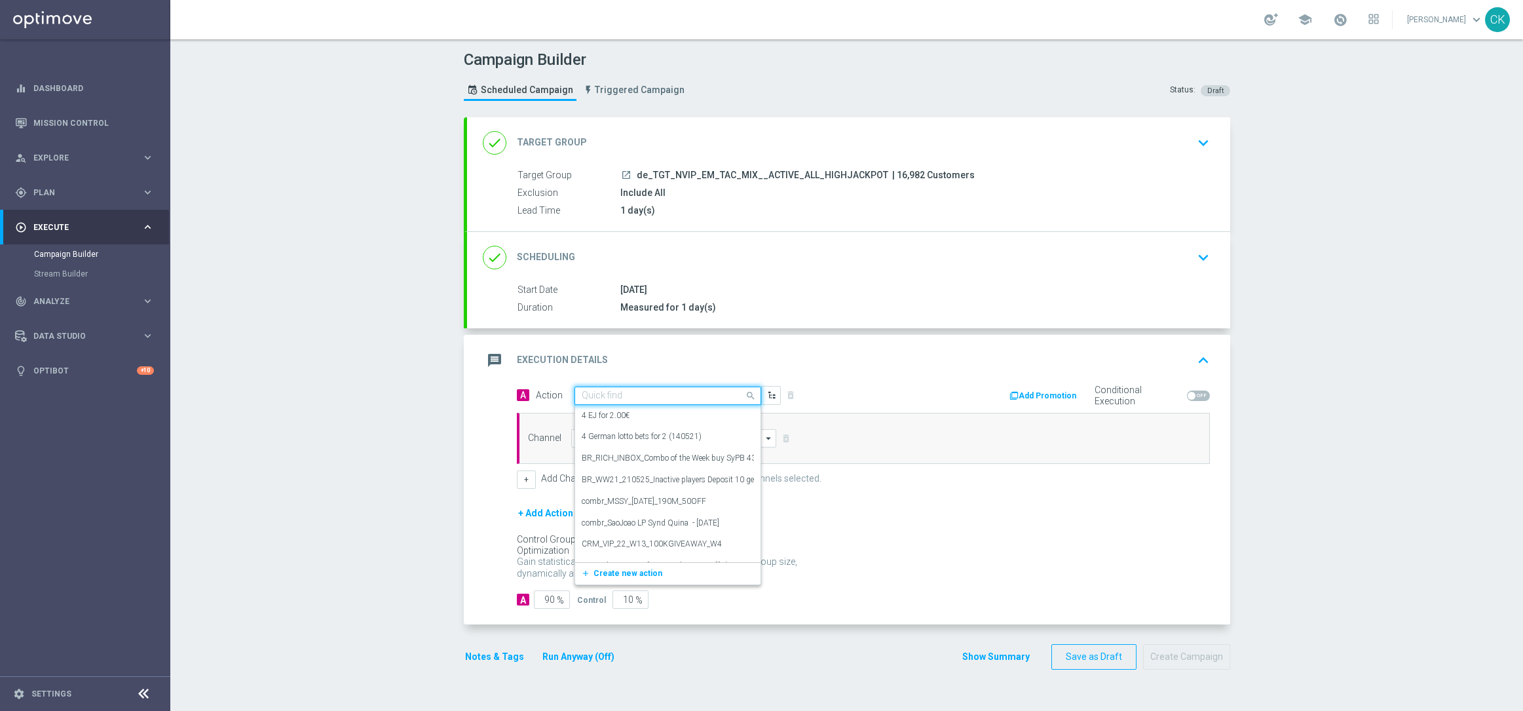
click at [644, 390] on div "Quick find" at bounding box center [659, 395] width 169 height 11
paste input "EuroMillions Exklusiv with 20% off"
type input "EuroMillions Exklusiv with 20% off"
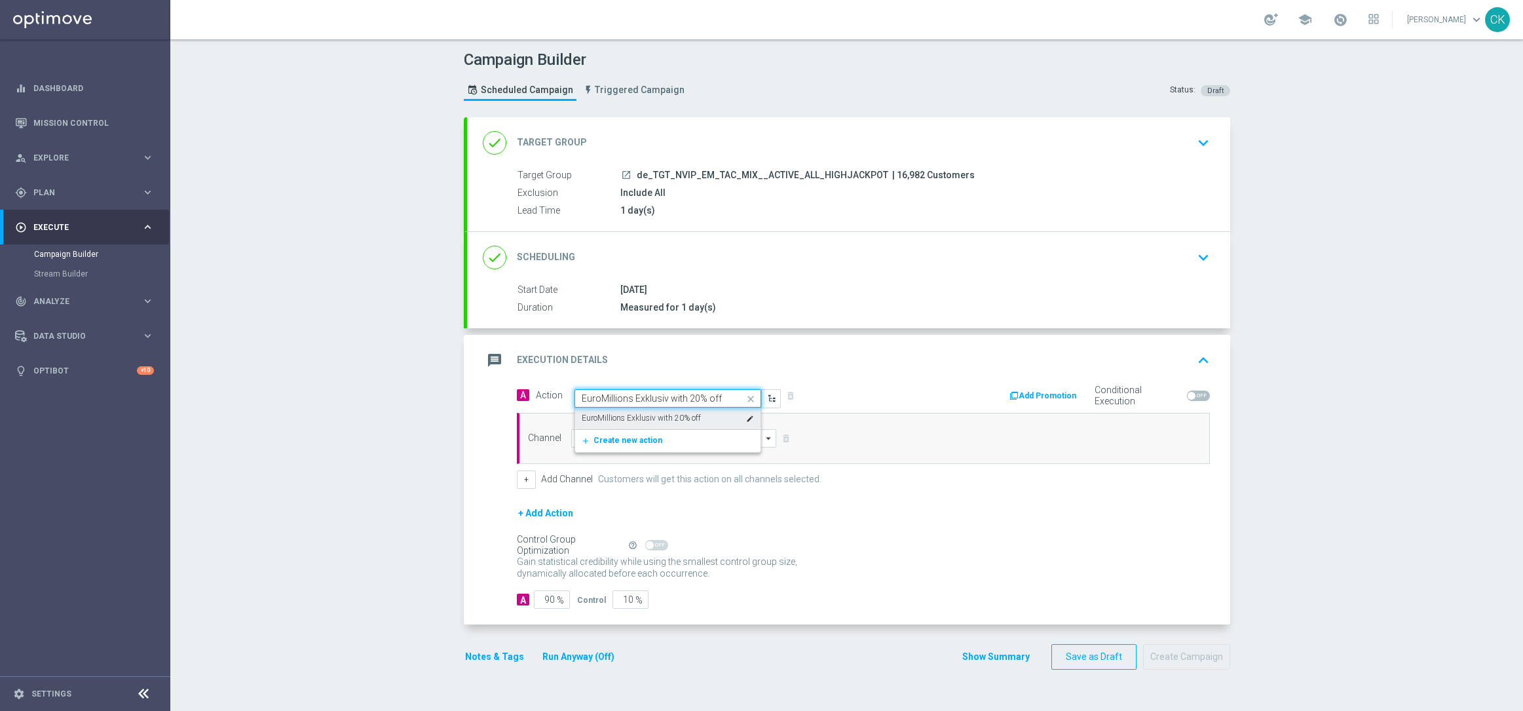
click at [632, 418] on label "EuroMillions Exklusiv with 20% off" at bounding box center [641, 418] width 119 height 11
click at [618, 436] on input at bounding box center [674, 438] width 206 height 18
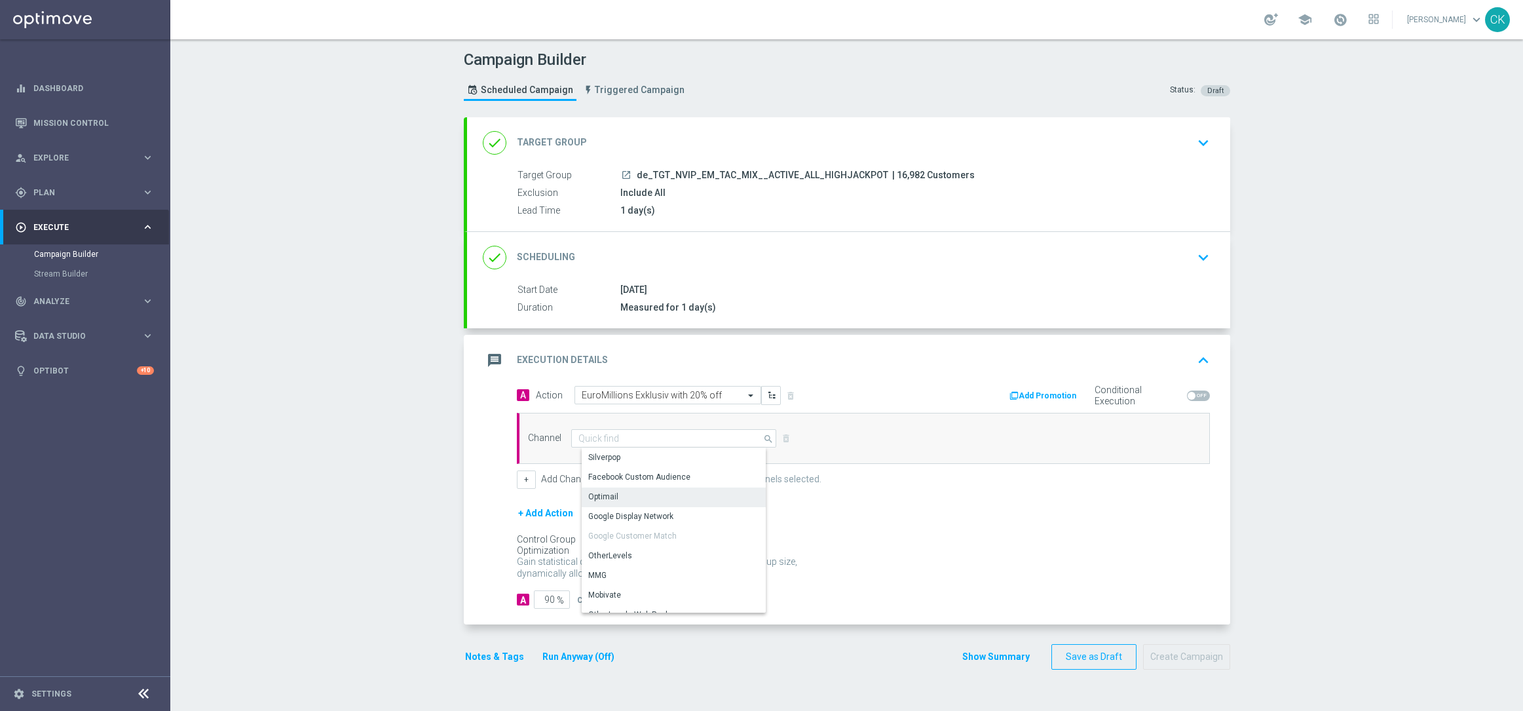
click at [611, 489] on div "Optimail" at bounding box center [679, 496] width 195 height 18
type input "Optimail"
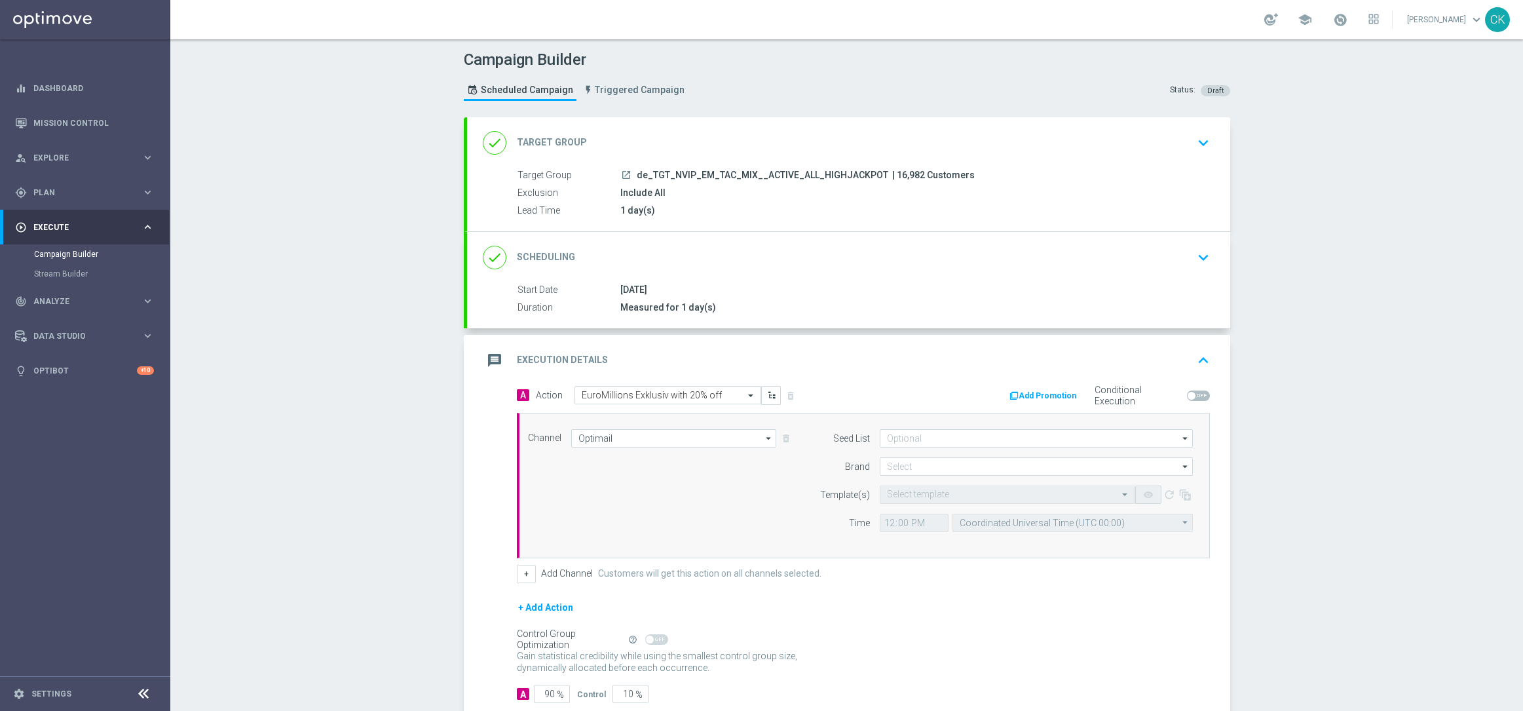
scroll to position [81, 0]
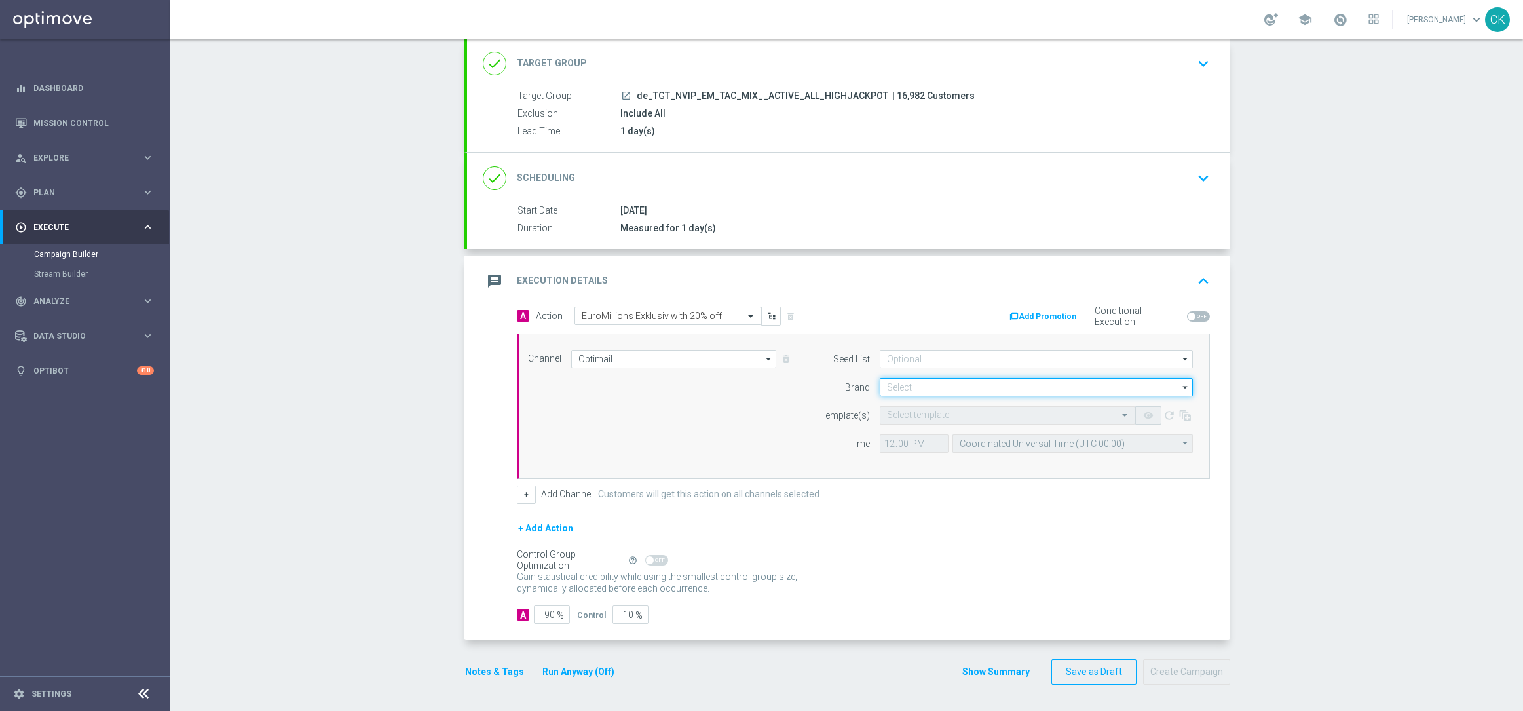
click at [974, 378] on input at bounding box center [1036, 387] width 313 height 18
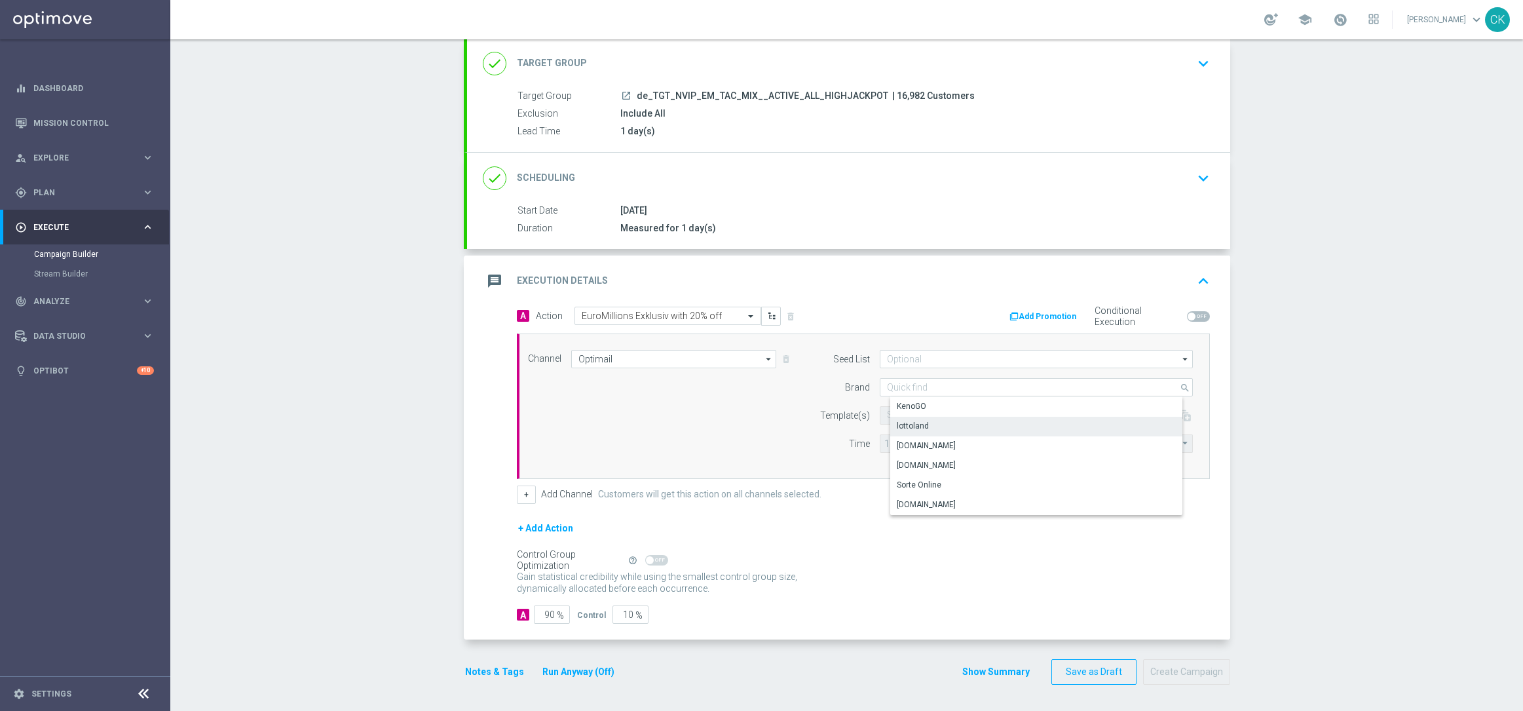
click at [930, 417] on div "lottoland" at bounding box center [1046, 426] width 313 height 18
type input "lottoland"
click at [926, 413] on input "text" at bounding box center [994, 415] width 215 height 11
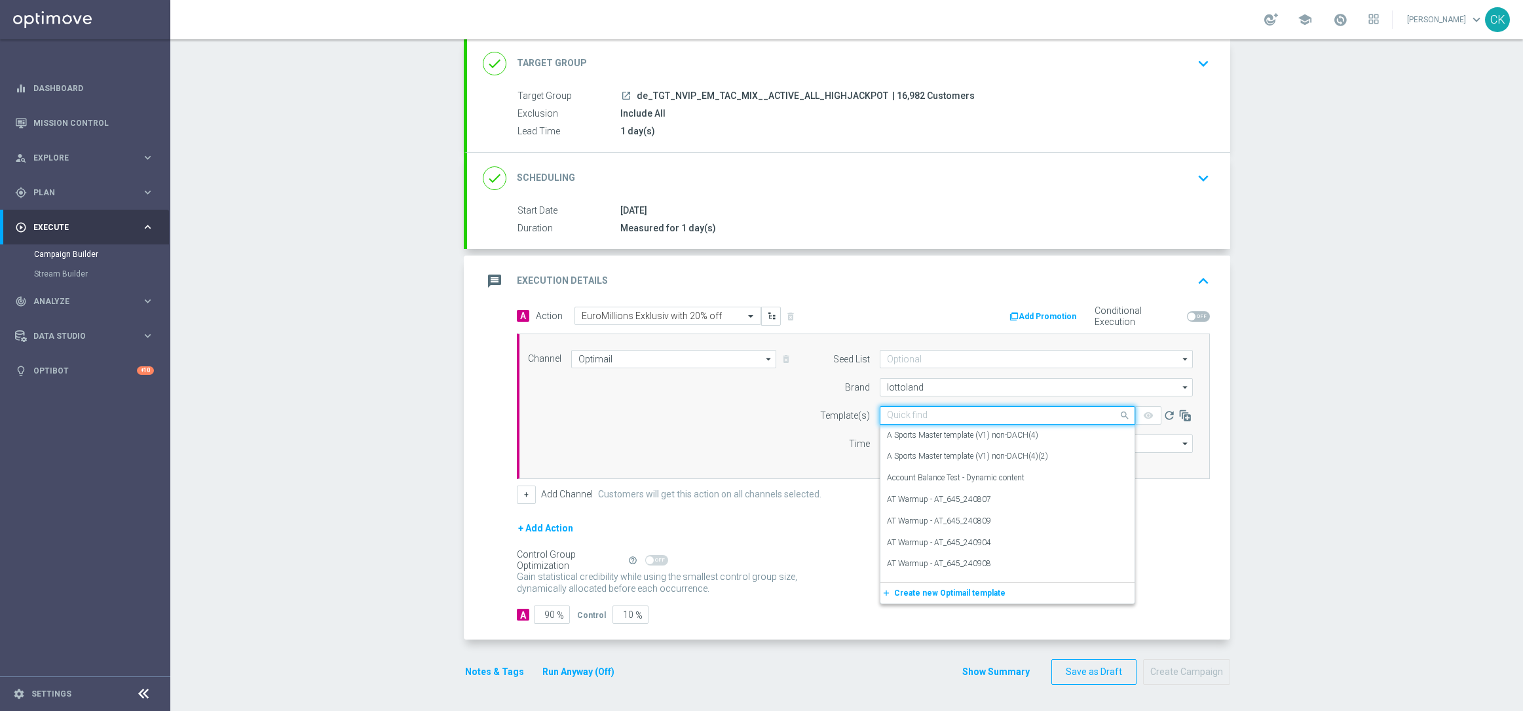
paste input "DE_INT__EM_250812__NVIP_EMA_TAC_LT"
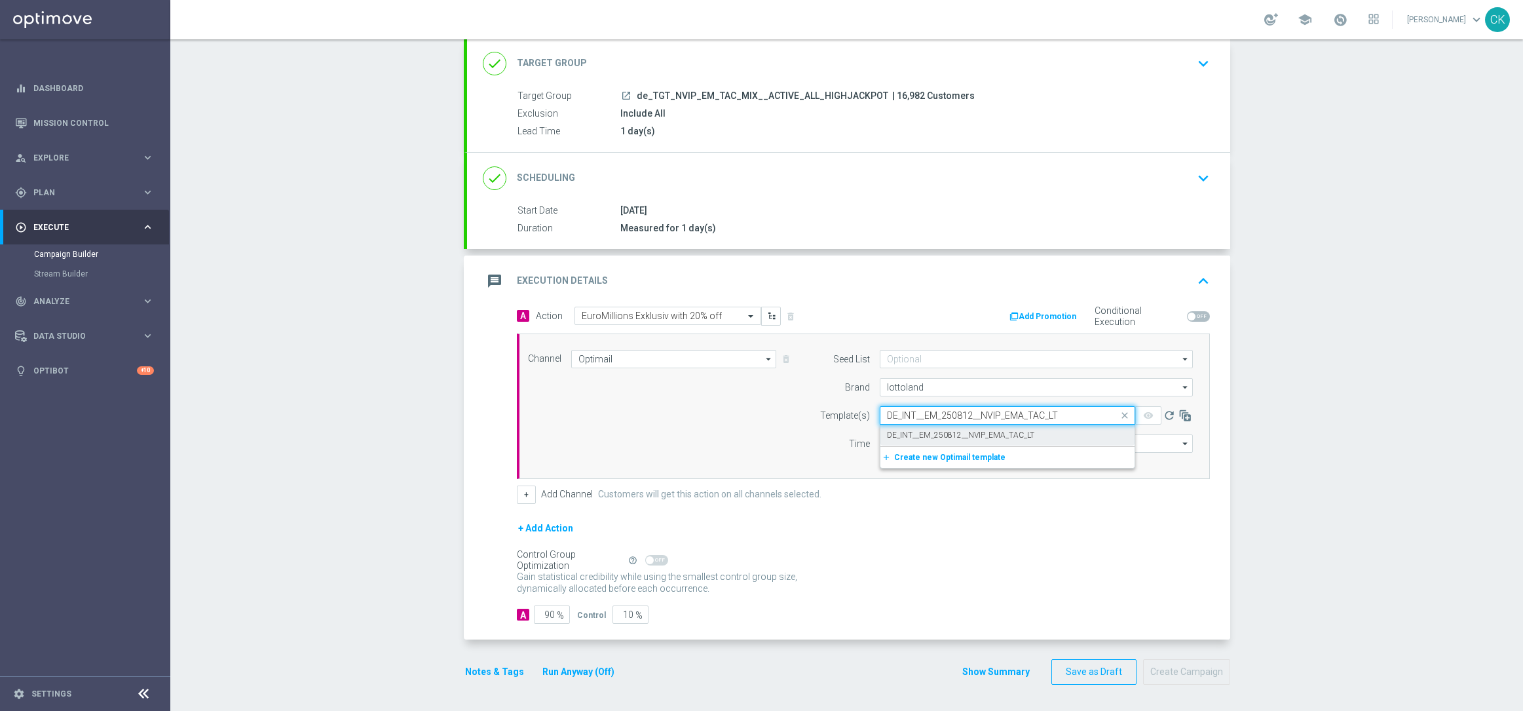
click at [917, 430] on label "DE_INT__EM_250812__NVIP_EMA_TAC_LT" at bounding box center [960, 435] width 147 height 11
type input "DE_INT__EM_250812__NVIP_EMA_TAC_LT"
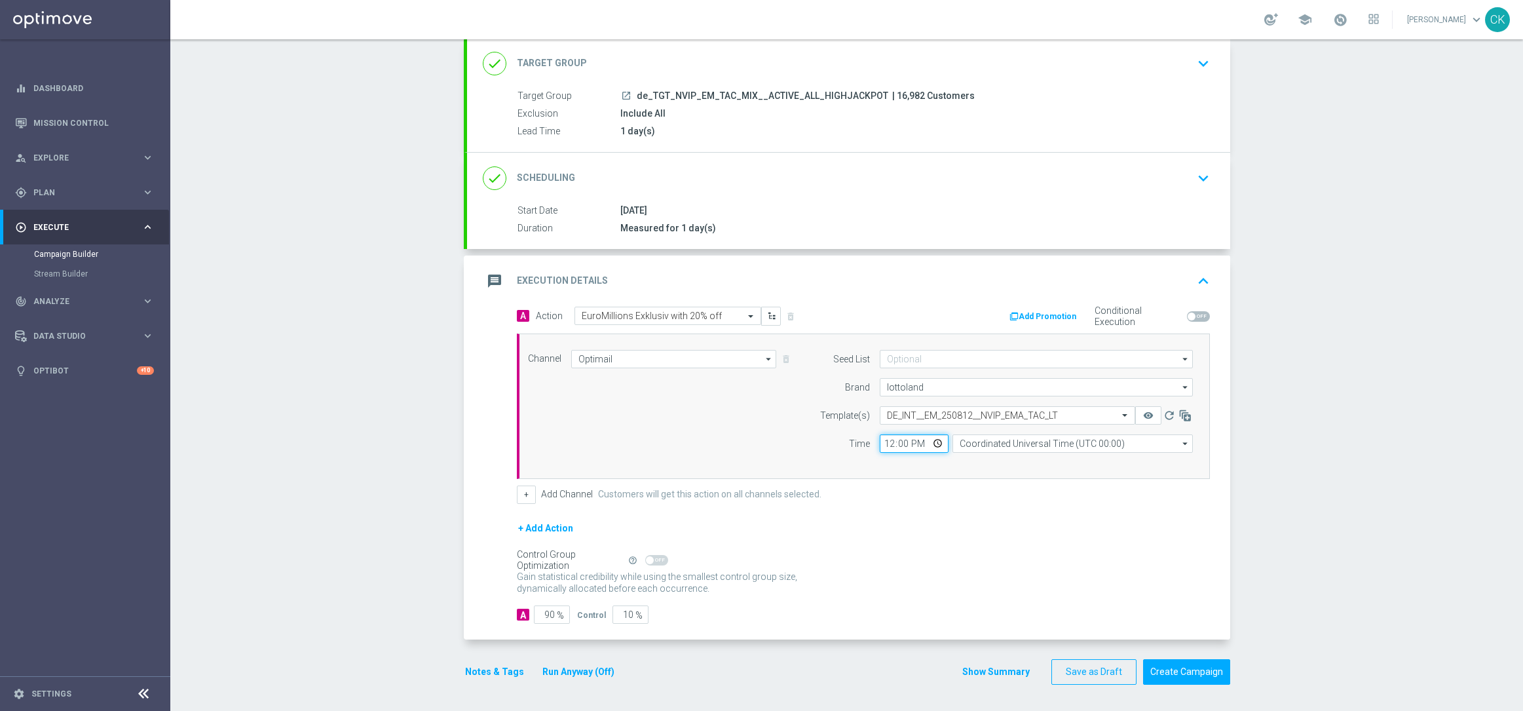
click at [880, 444] on input "12:00" at bounding box center [914, 443] width 69 height 18
type input "06:00"
click at [1101, 447] on input "Coordinated Universal Time (UTC 00:00)" at bounding box center [1073, 443] width 240 height 18
click at [1087, 463] on div "Central European Time ([GEOGRAPHIC_DATA]) (UTC +02:00)" at bounding box center [1077, 463] width 214 height 12
type input "Central European Time ([GEOGRAPHIC_DATA]) (UTC +02:00)"
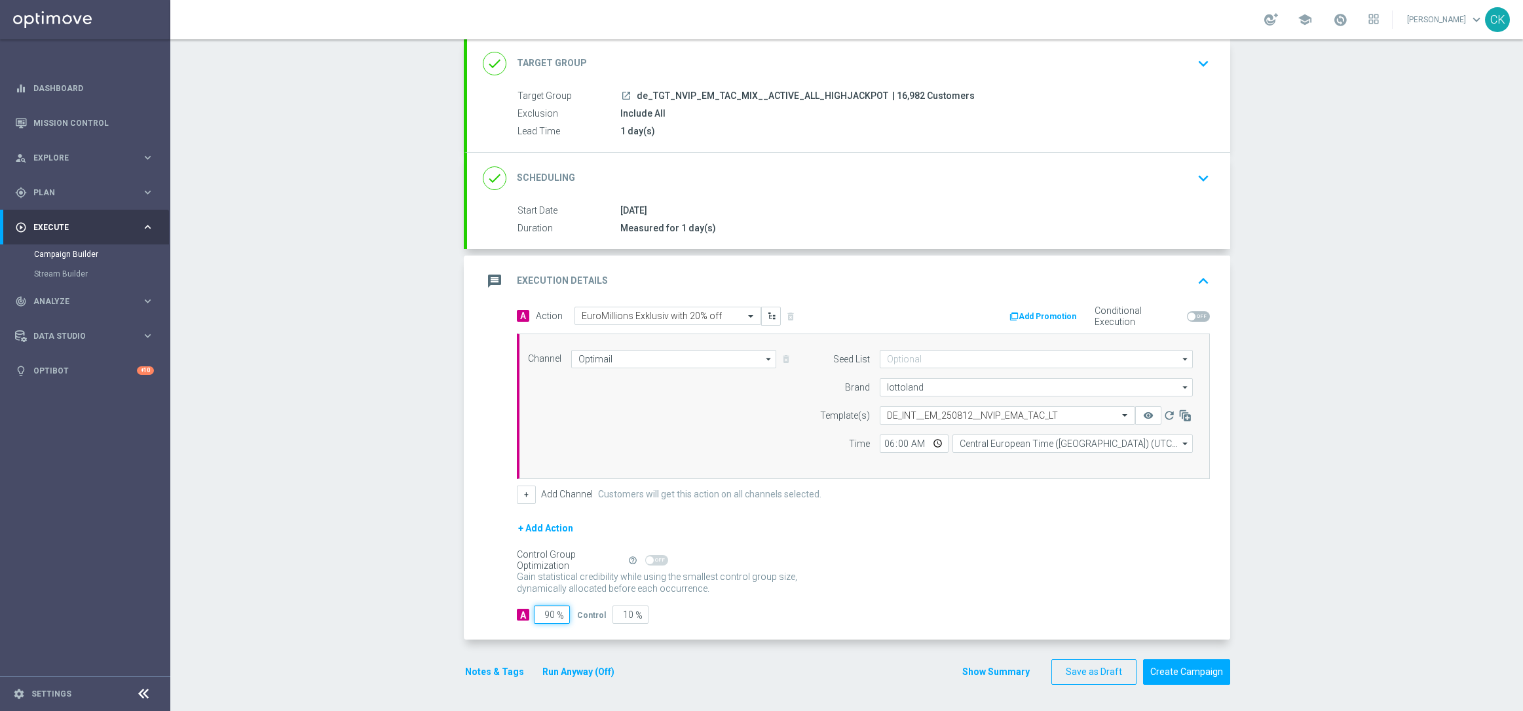
click at [548, 617] on input "90" at bounding box center [552, 614] width 36 height 18
type input "9"
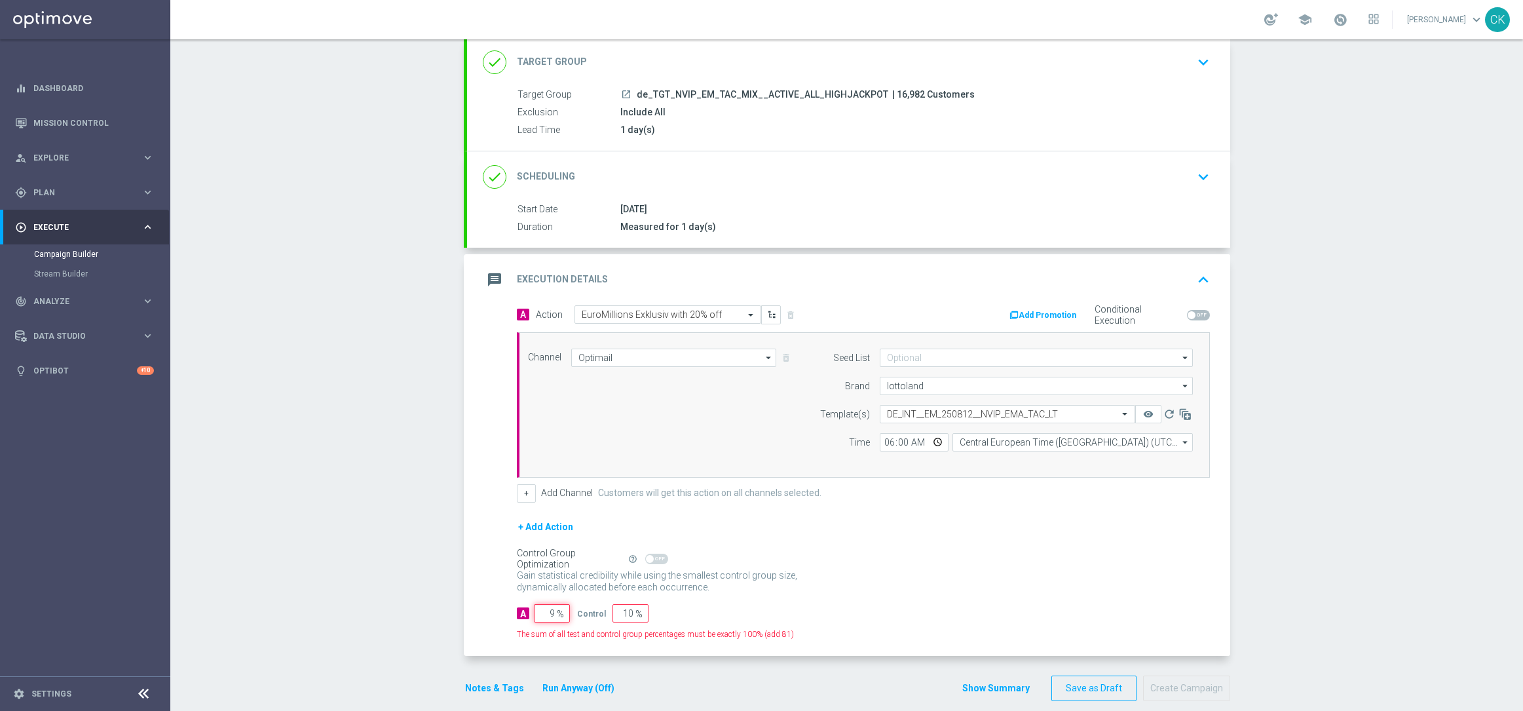
type input "91"
type input "98"
type input "2"
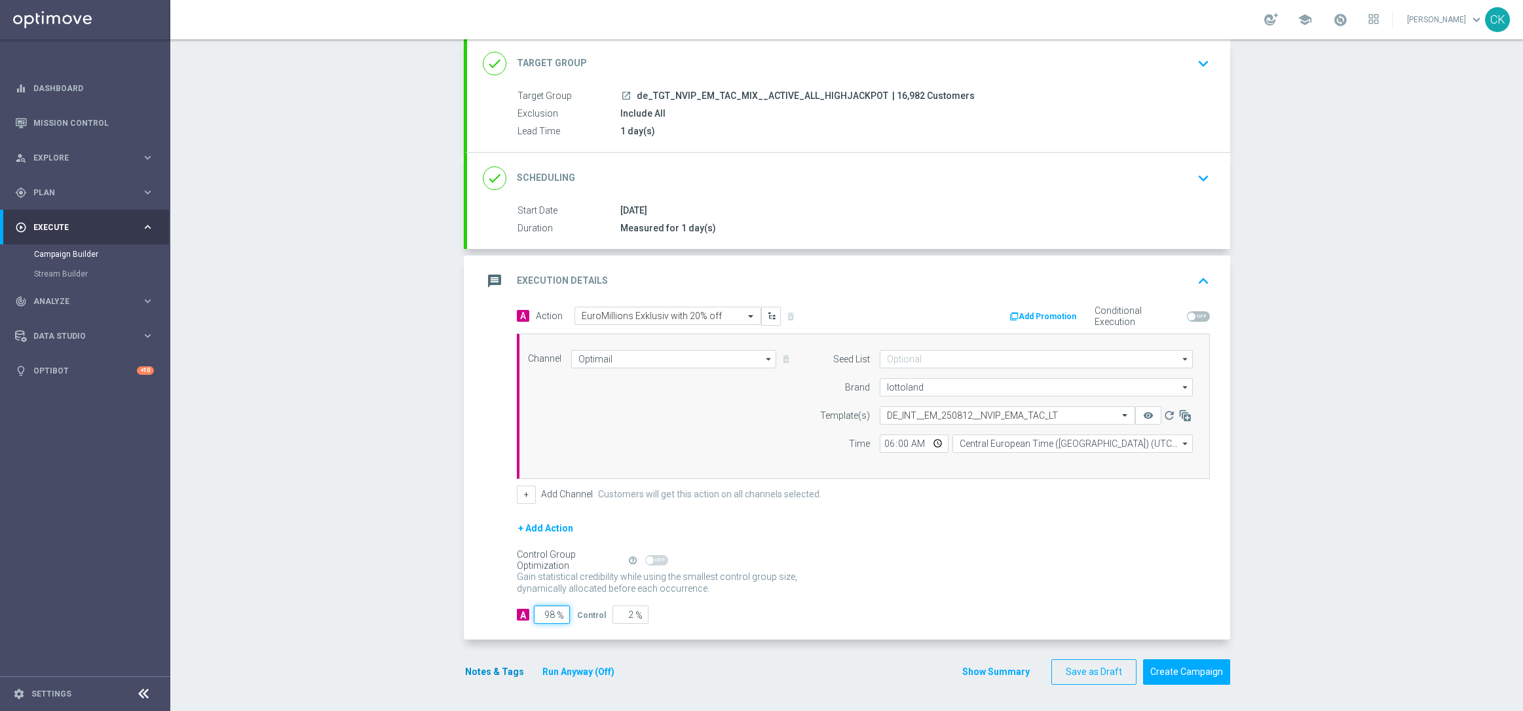
type input "98"
click at [490, 672] on button "Notes & Tags" at bounding box center [495, 672] width 62 height 16
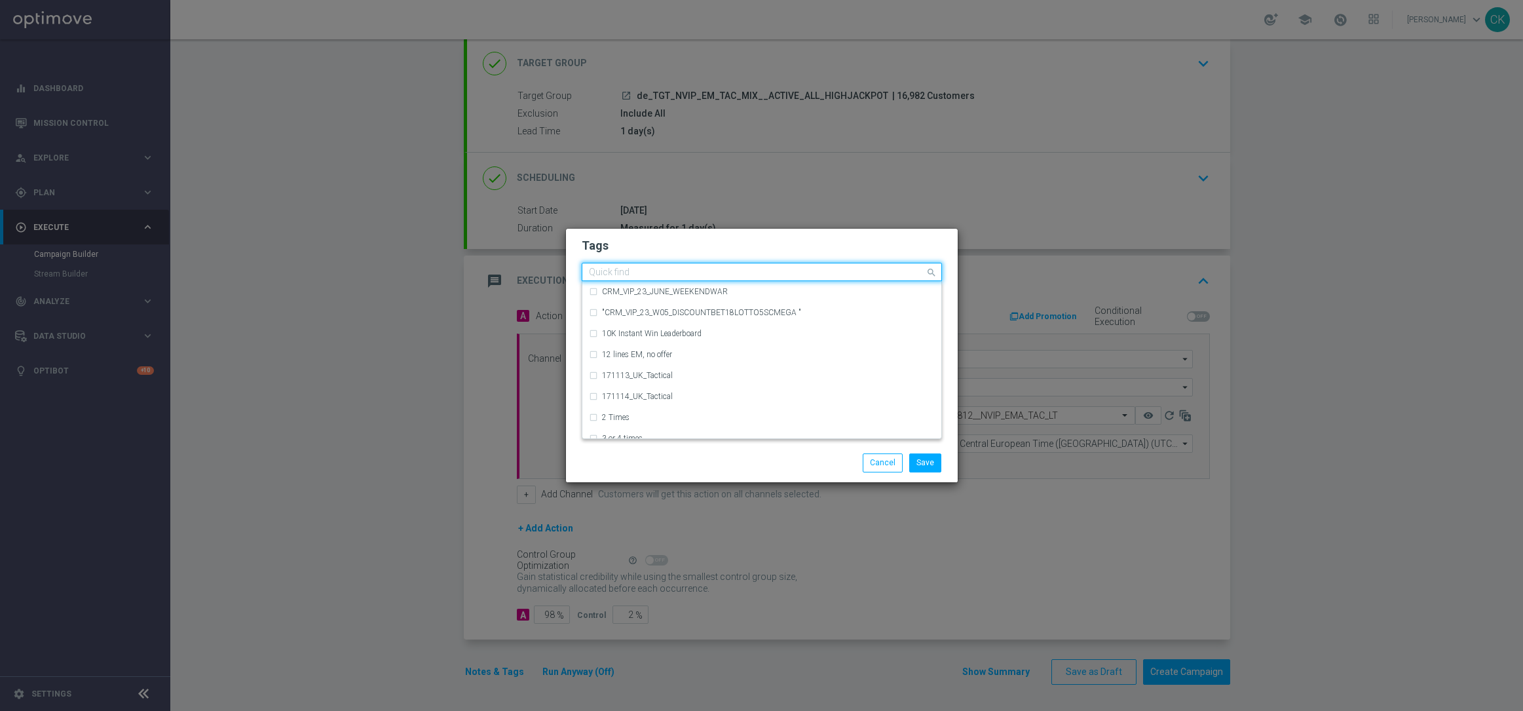
click at [642, 267] on input "text" at bounding box center [757, 272] width 336 height 11
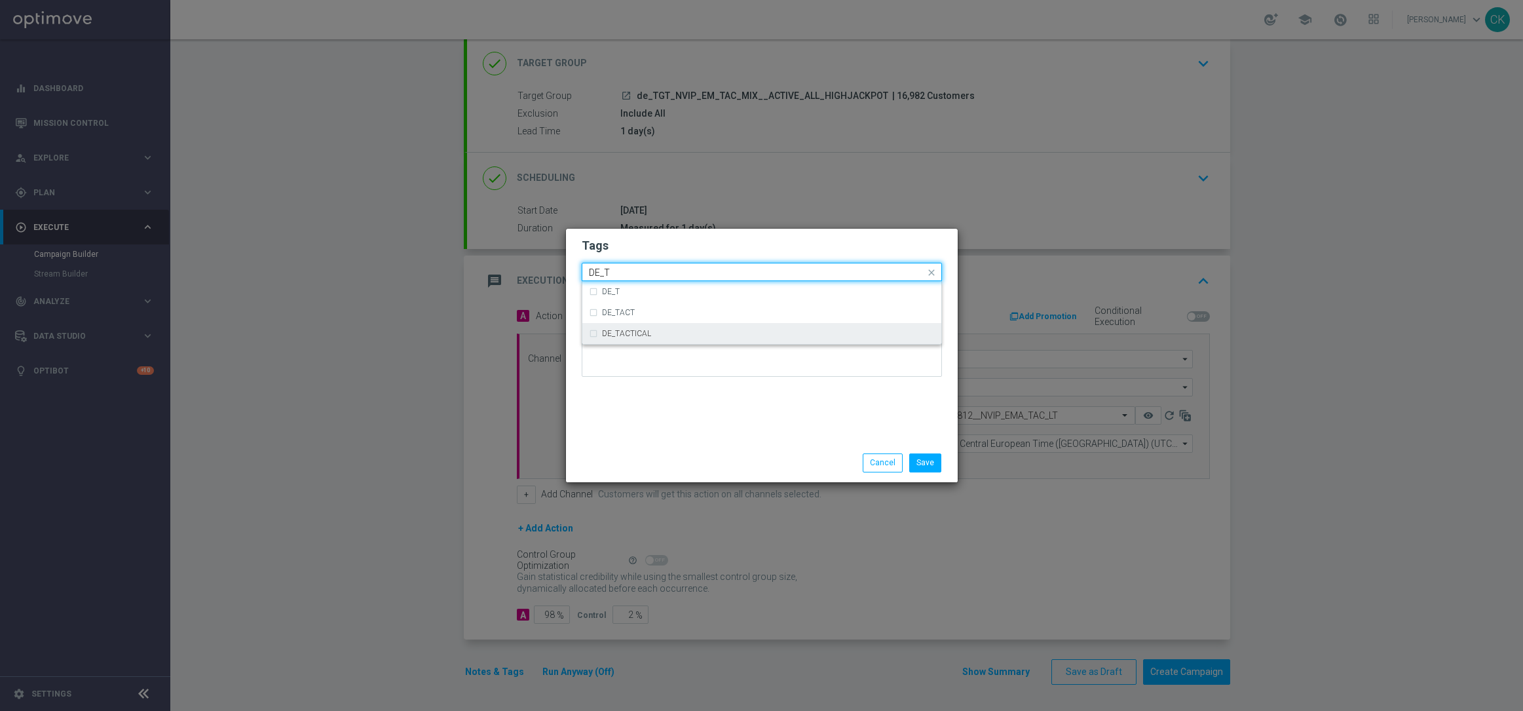
click at [615, 330] on label "DE_TACTICAL" at bounding box center [626, 334] width 49 height 8
type input "DE_T"
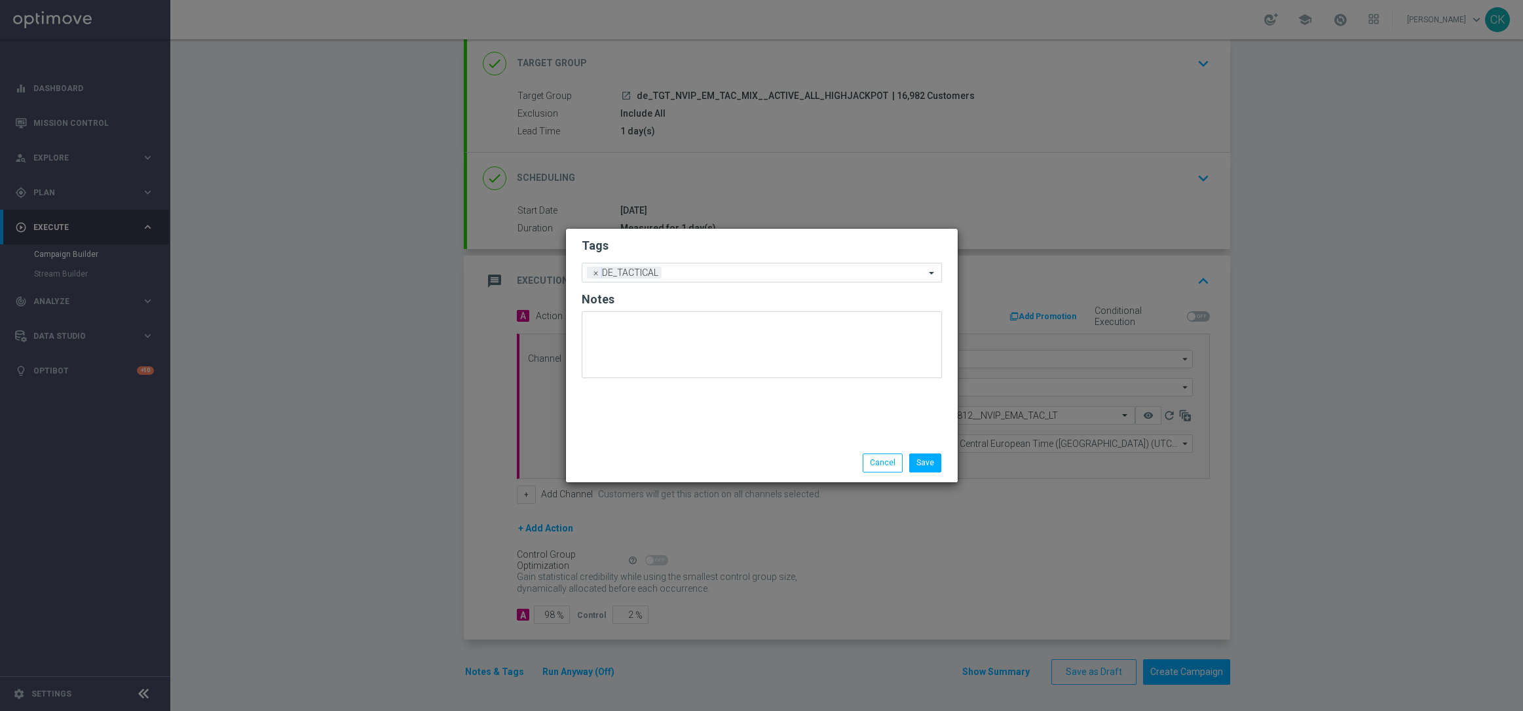
click at [622, 421] on div "Tags Add a new tag × DE_TACTICAL Notes" at bounding box center [762, 336] width 392 height 215
click at [932, 470] on button "Save" at bounding box center [925, 462] width 32 height 18
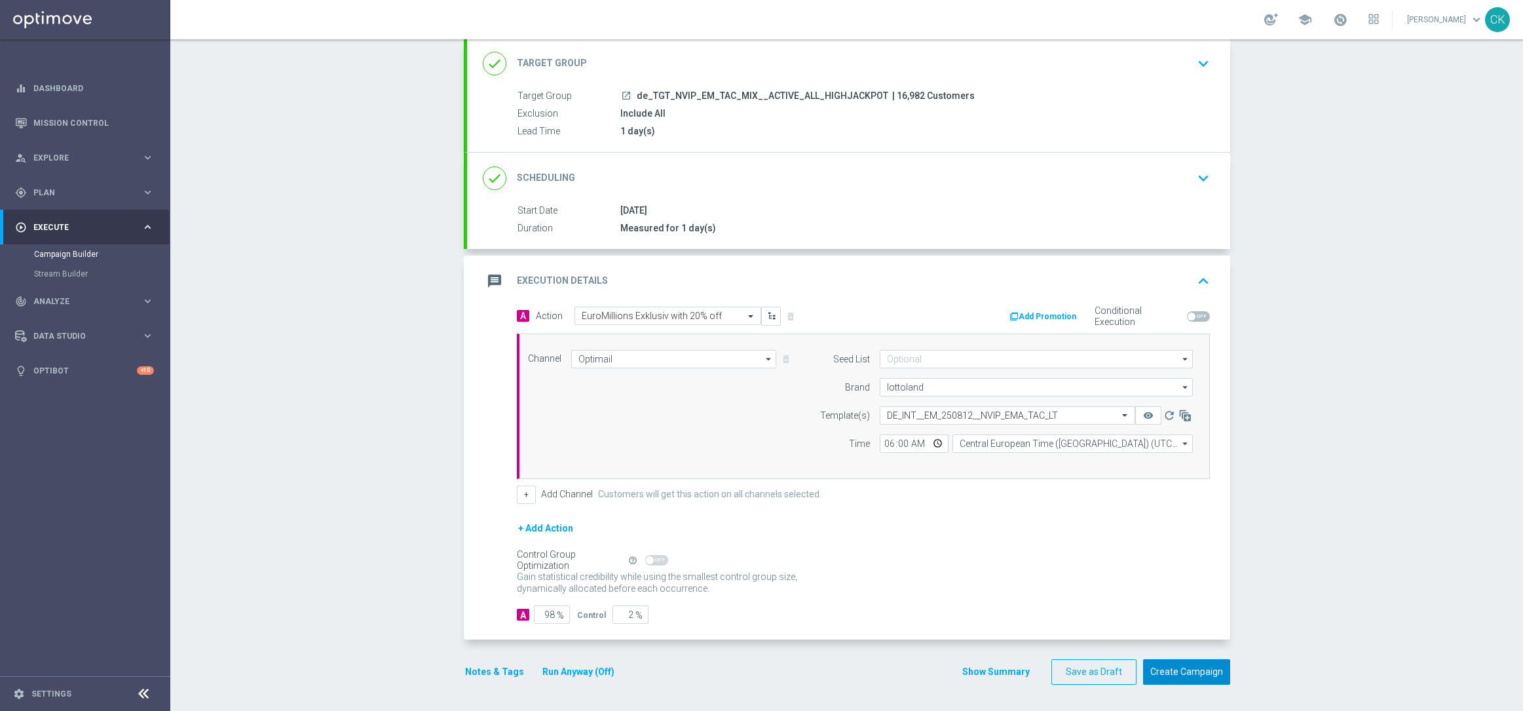
click at [1190, 681] on button "Create Campaign" at bounding box center [1186, 672] width 87 height 26
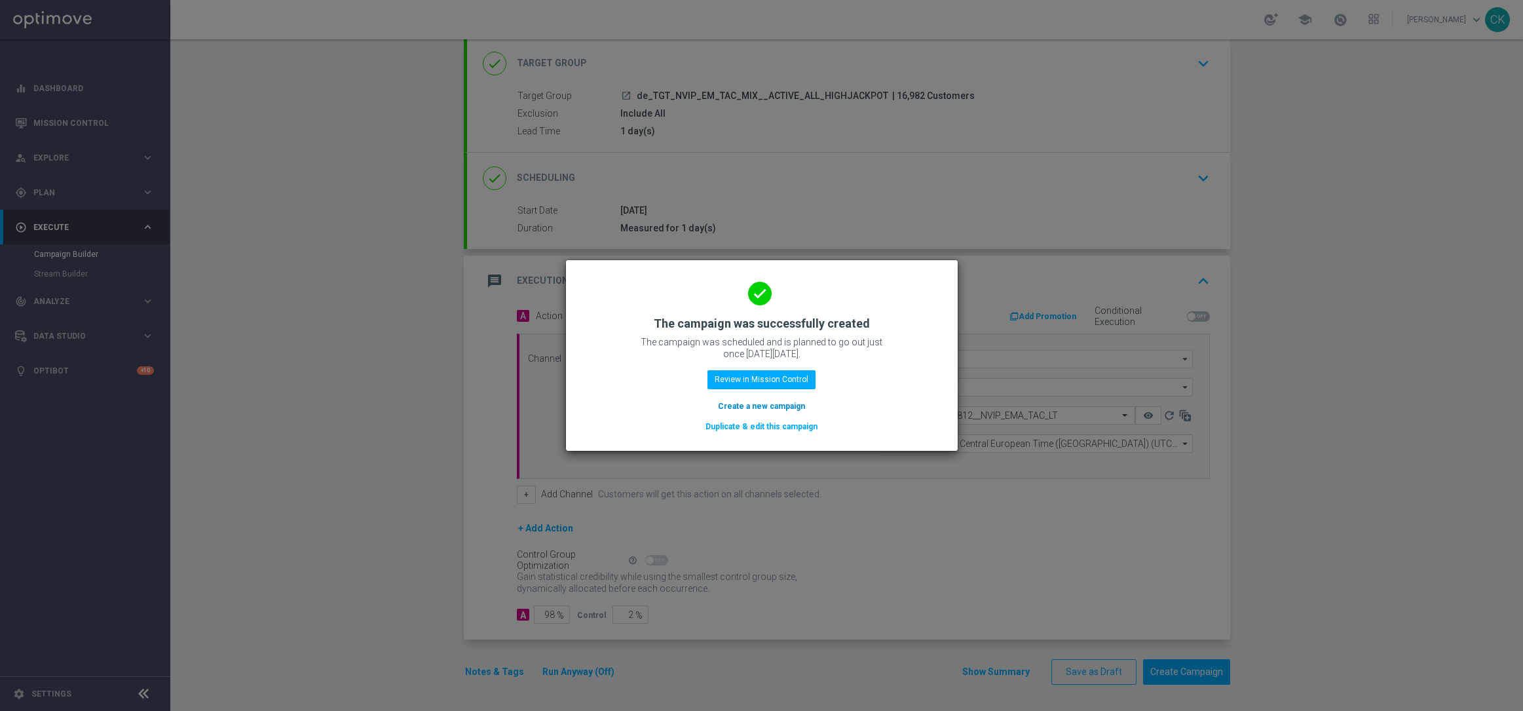
click at [718, 404] on div "done The campaign was successfully created The campaign was scheduled and is pl…" at bounding box center [762, 353] width 360 height 161
click at [736, 405] on button "Create a new campaign" at bounding box center [762, 406] width 90 height 14
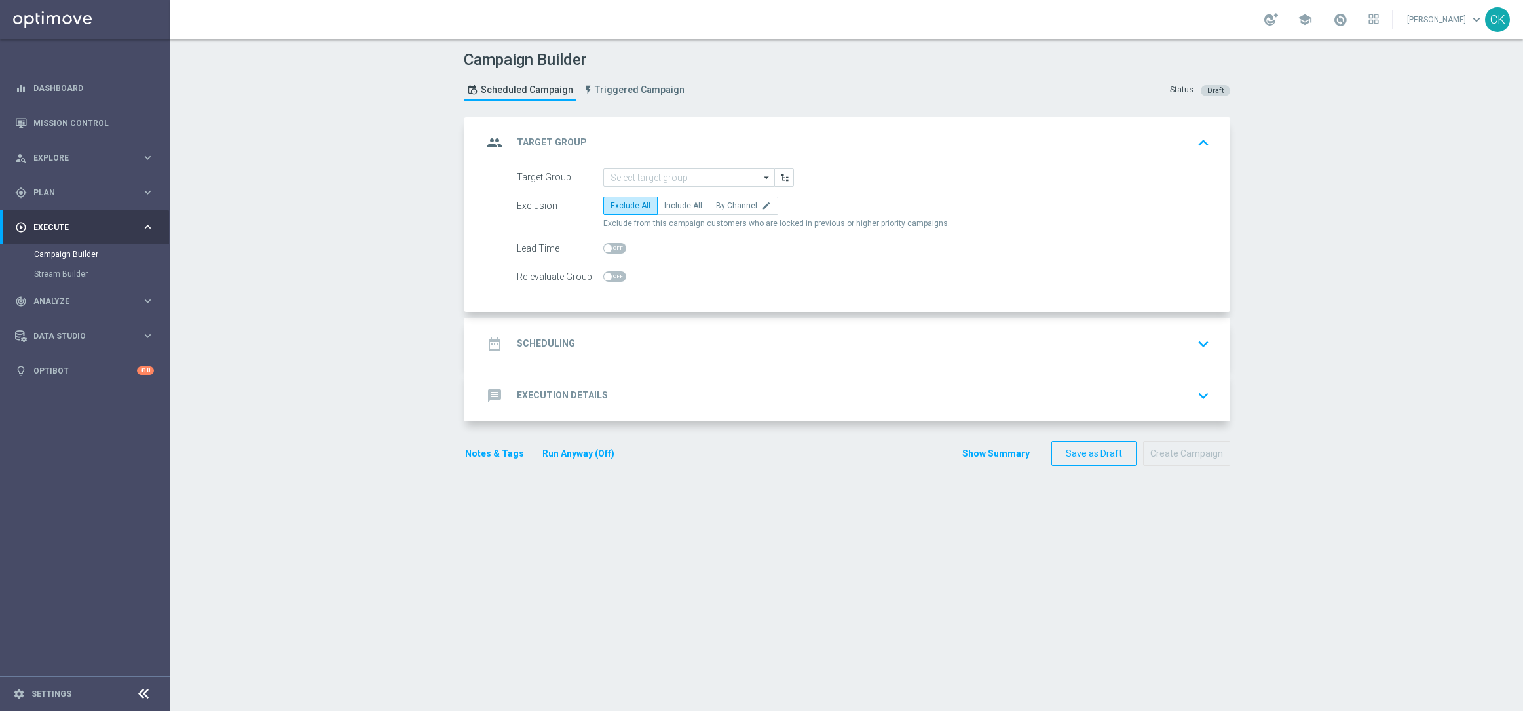
scroll to position [0, 0]
click at [624, 181] on input at bounding box center [688, 177] width 171 height 18
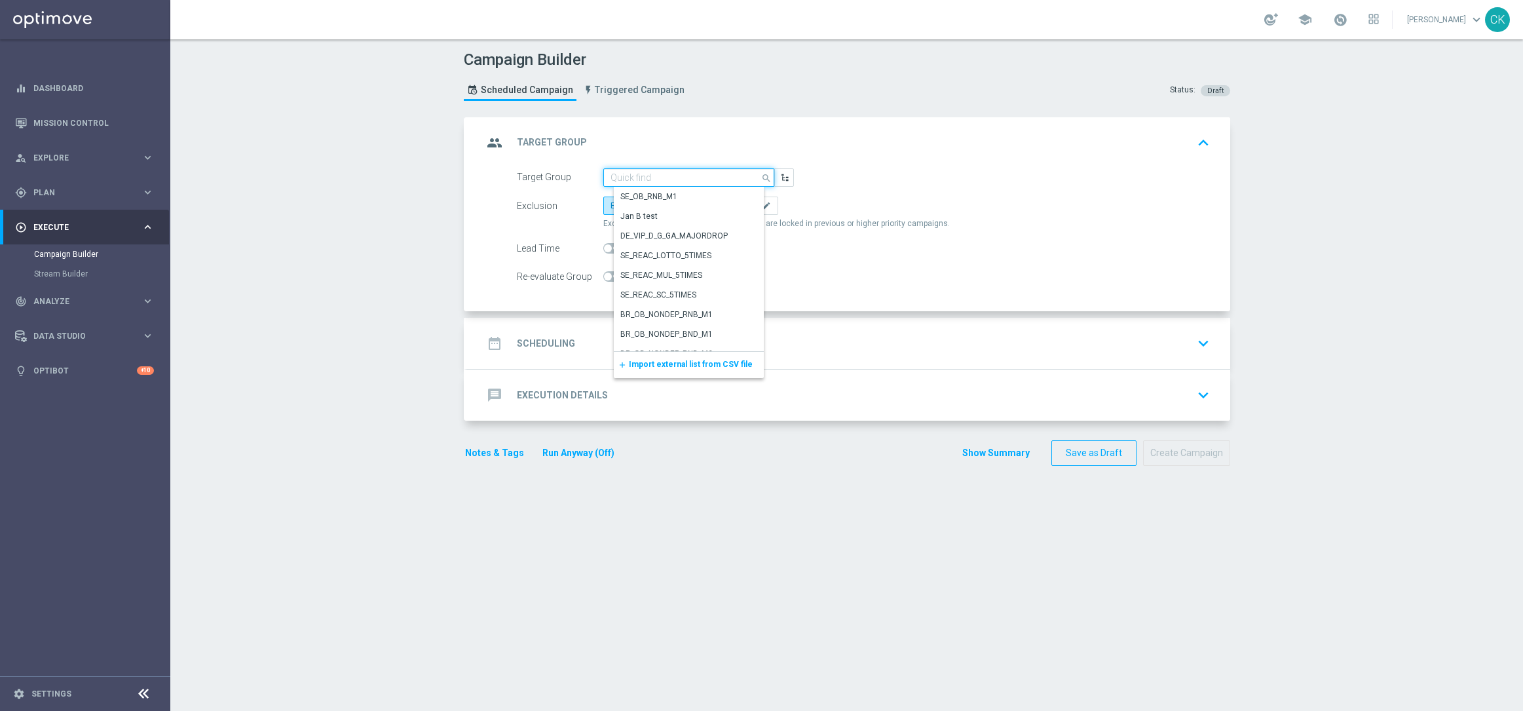
paste input "de_TGT_NVIP_EM_TAC_MIX__REACTIVATED_HIGHJACKPOT"
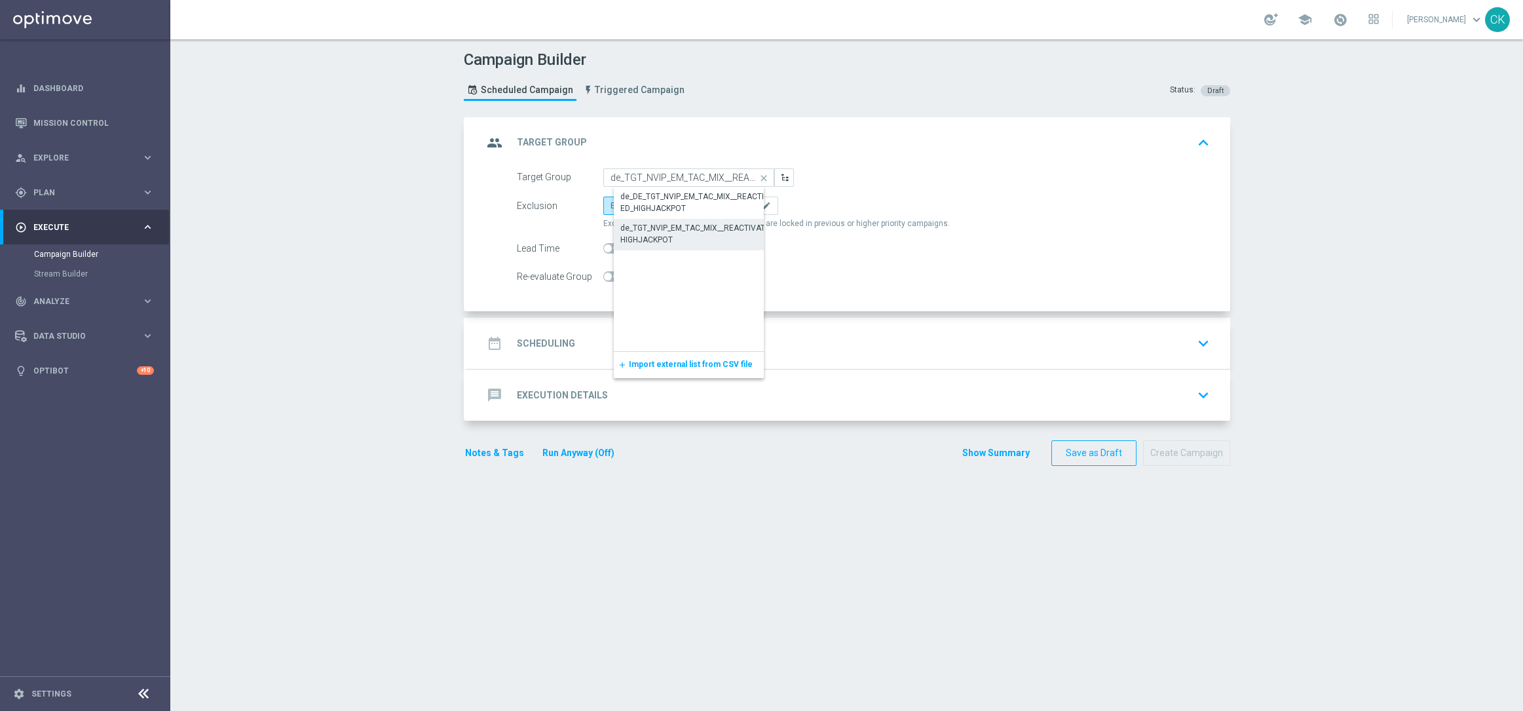
click at [645, 238] on div "de_TGT_NVIP_EM_TAC_MIX__REACTIVATED_HIGHJACKPOT" at bounding box center [699, 234] width 158 height 24
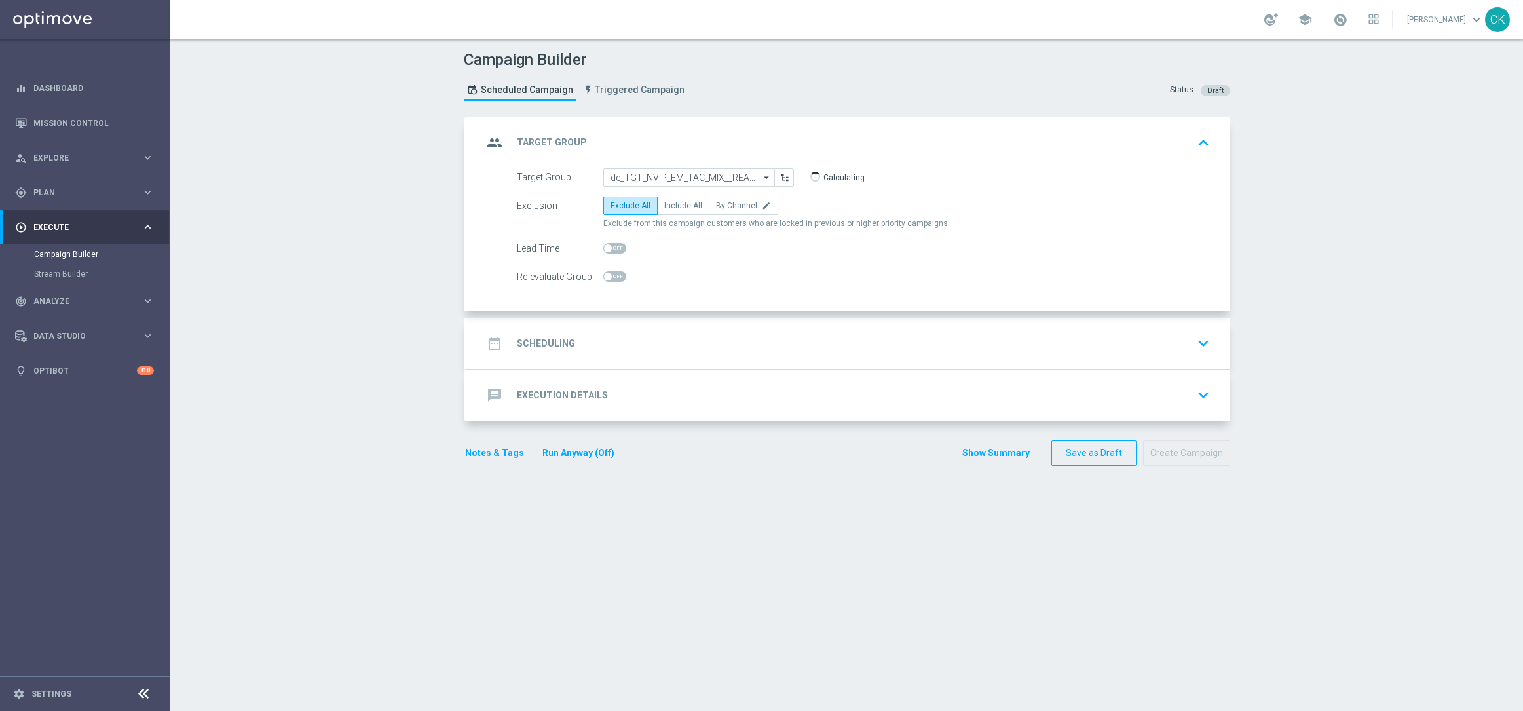
type input "de_TGT_NVIP_EM_TAC_MIX__REACTIVATED_HIGHJACKPOT"
click at [672, 206] on span "Include All" at bounding box center [683, 205] width 38 height 9
click at [672, 206] on input "Include All" at bounding box center [668, 208] width 9 height 9
radio input "true"
click at [607, 249] on span at bounding box center [614, 248] width 23 height 10
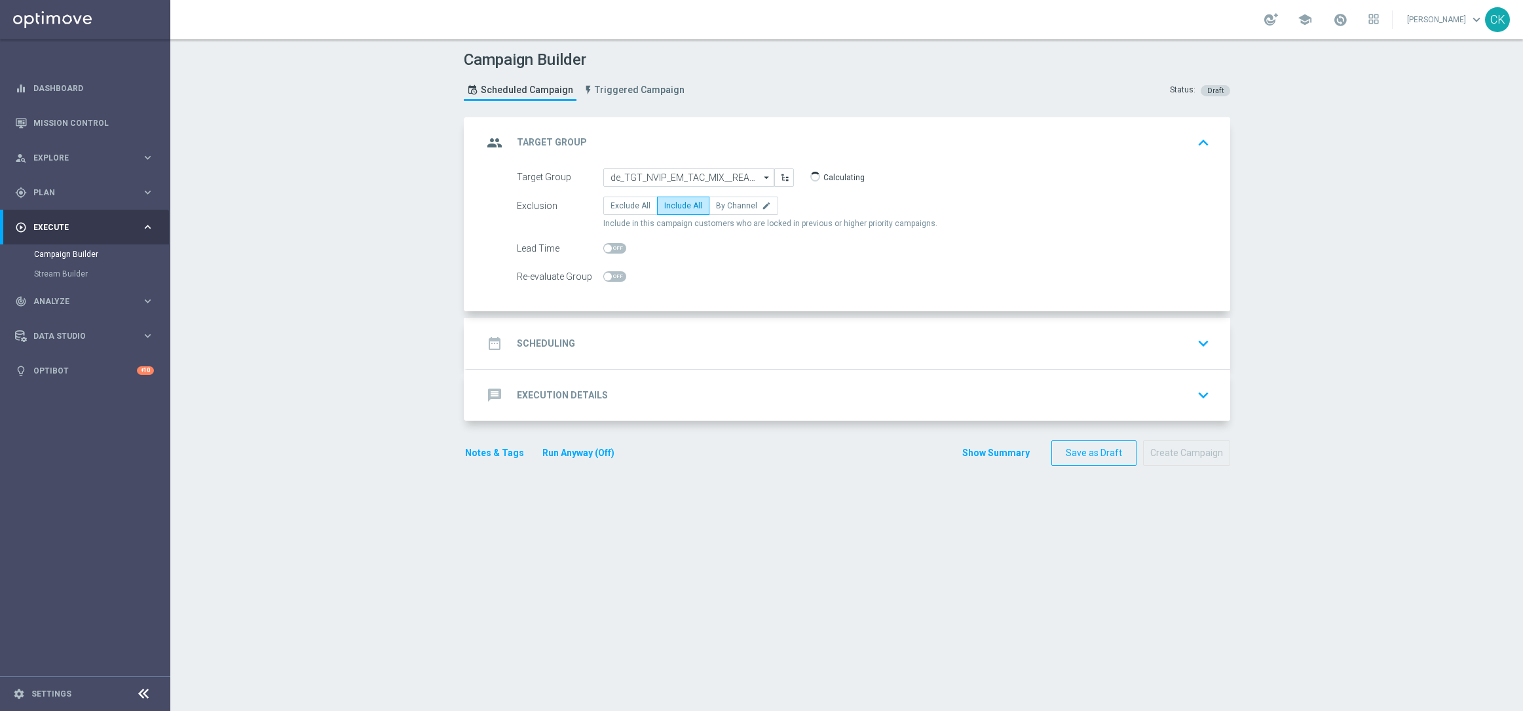
click at [607, 249] on input "checkbox" at bounding box center [614, 248] width 23 height 10
checkbox input "true"
click at [542, 343] on h2 "Scheduling" at bounding box center [546, 343] width 58 height 12
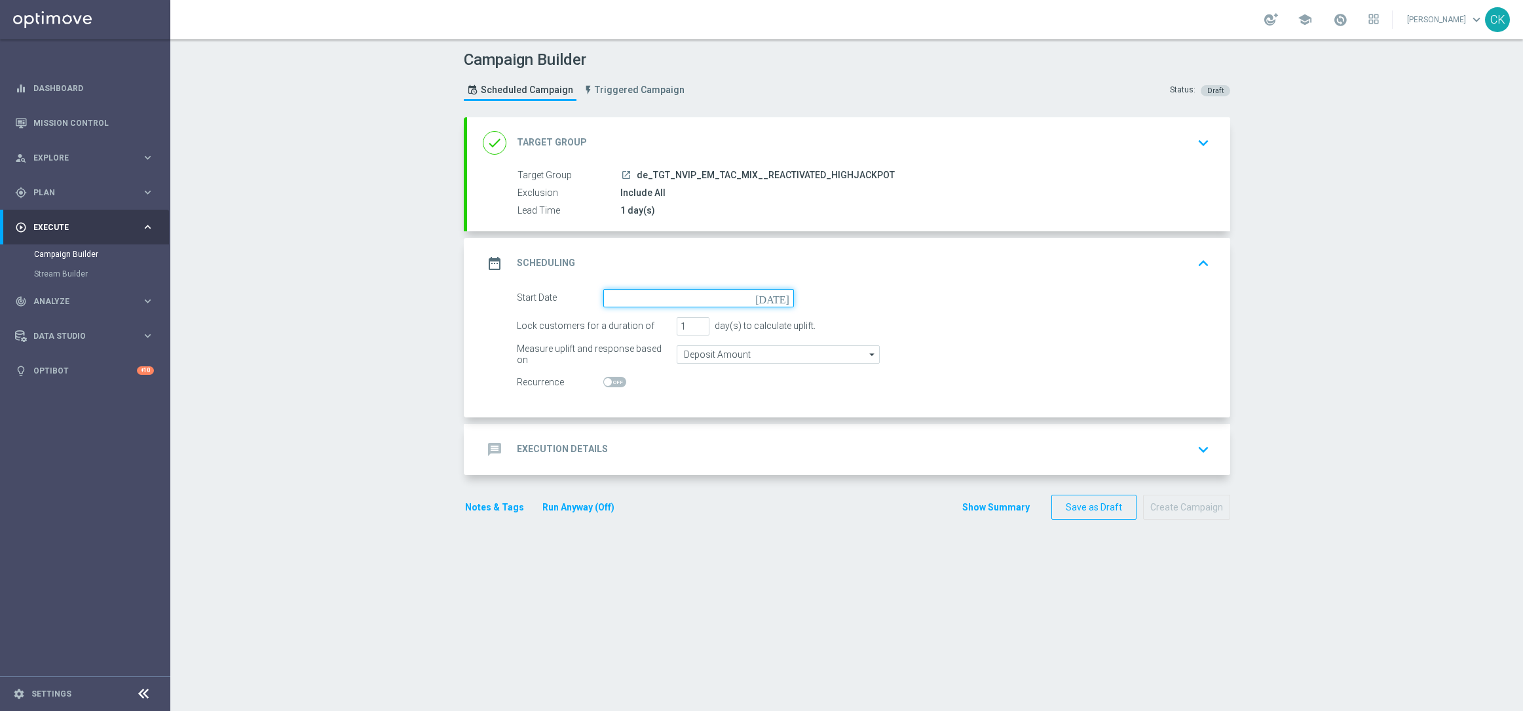
click at [719, 291] on input at bounding box center [698, 298] width 191 height 18
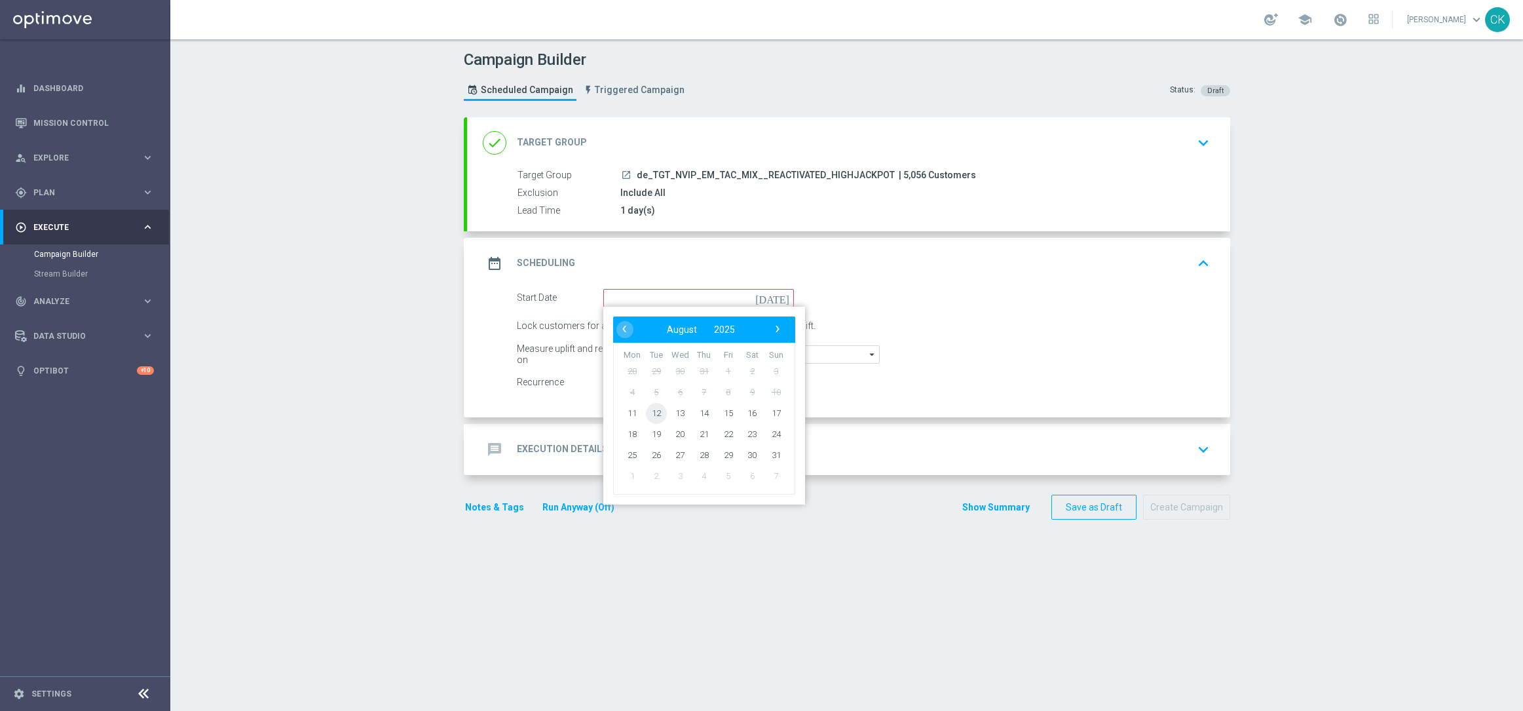
click at [652, 413] on span "12" at bounding box center [655, 412] width 21 height 21
type input "[DATE]"
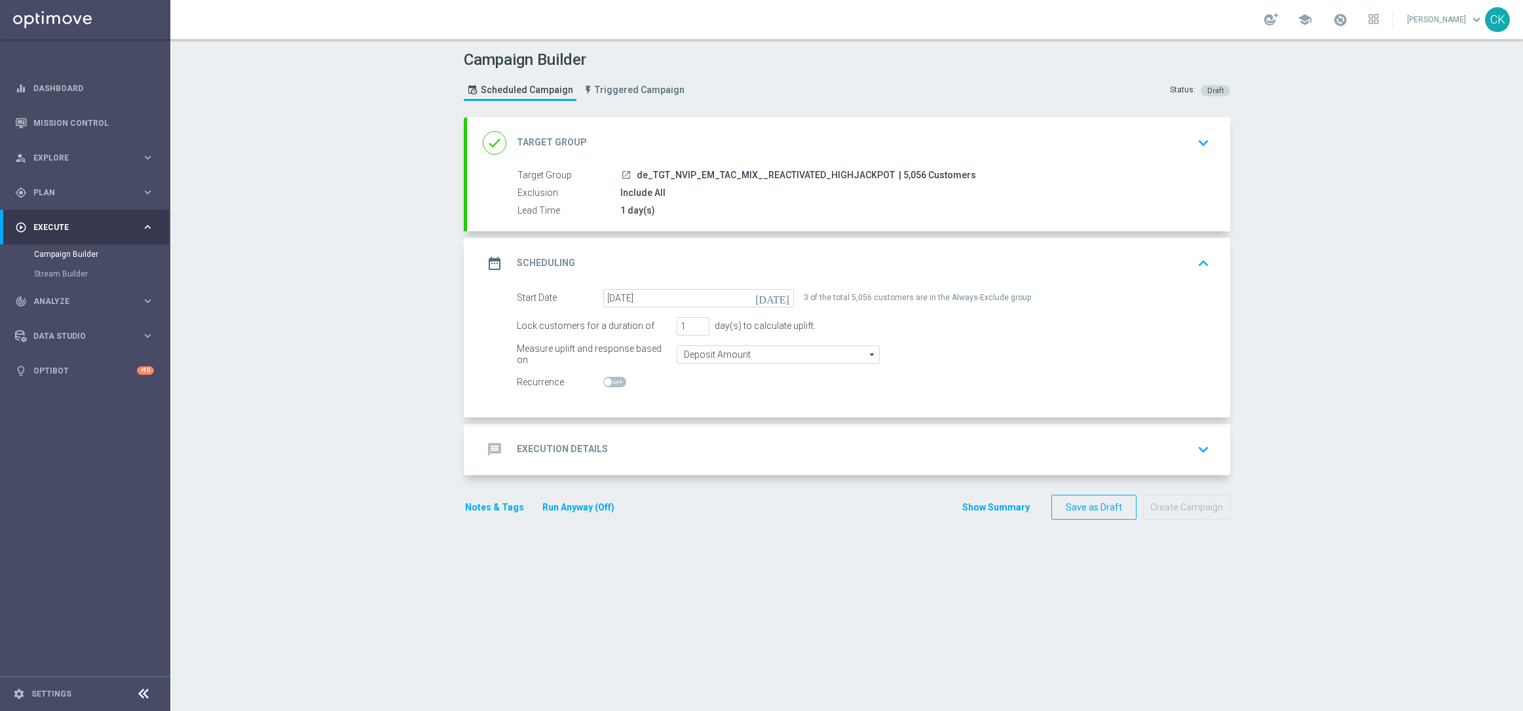
click at [542, 447] on h2 "Execution Details" at bounding box center [562, 449] width 91 height 12
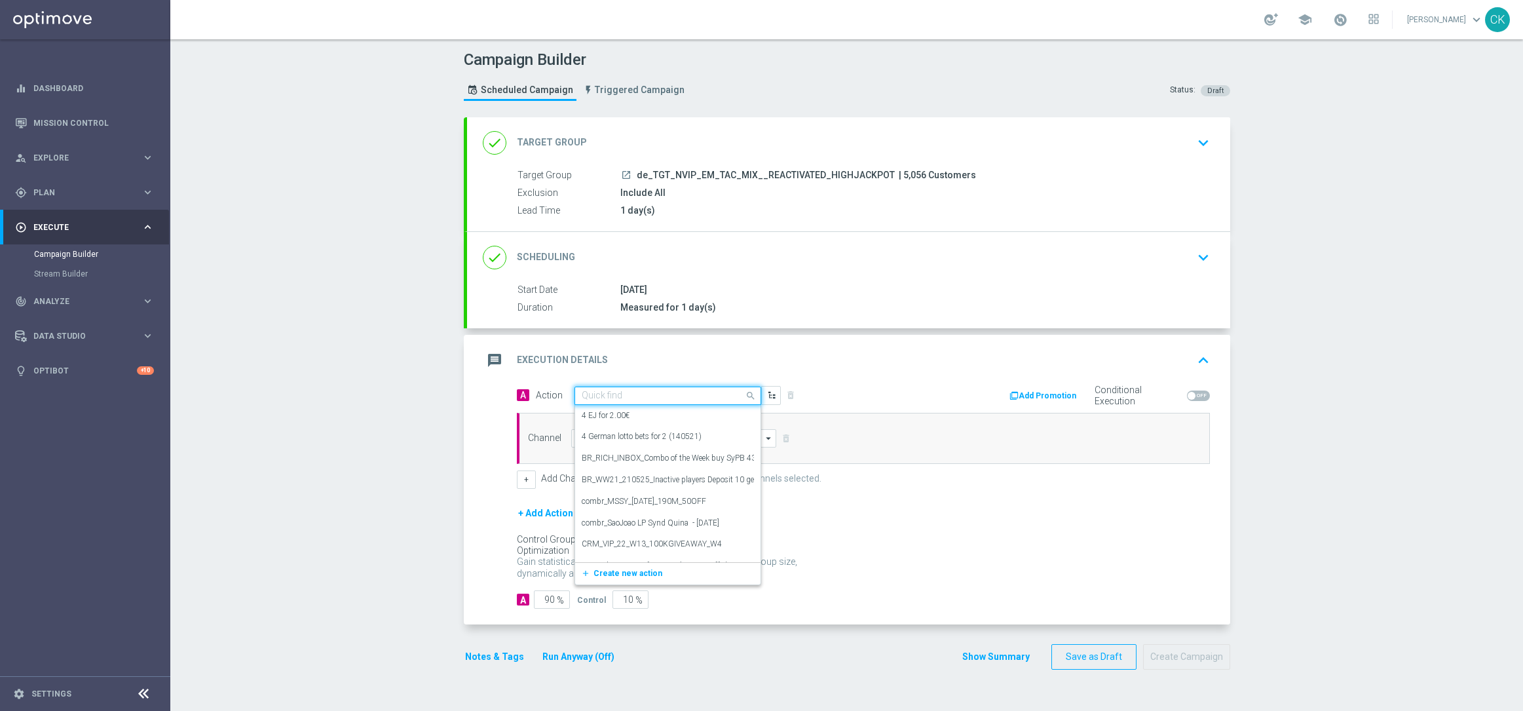
click at [649, 393] on input "text" at bounding box center [655, 395] width 146 height 11
paste input "EuroMillions Exklusiv with 20% off"
type input "EuroMillions Exklusiv with 20% off"
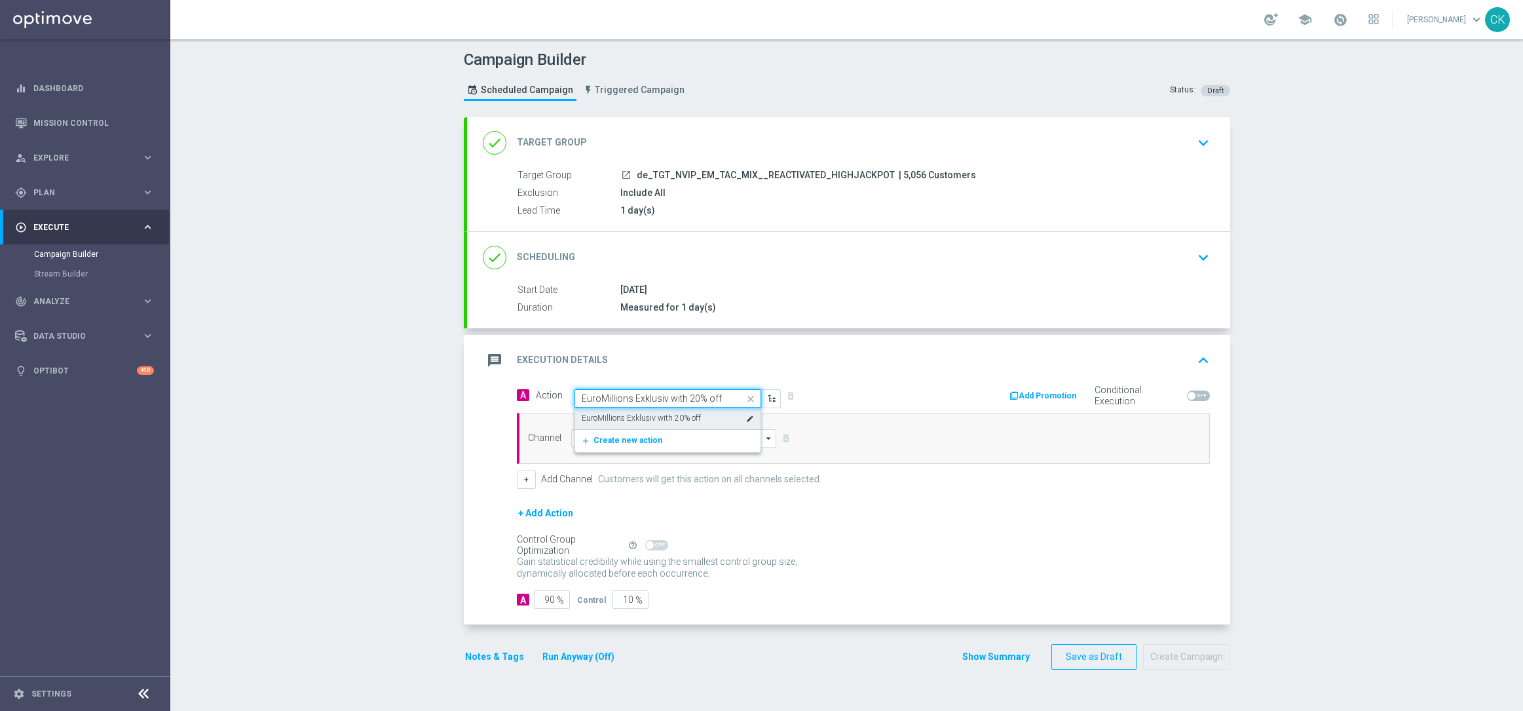
click at [654, 417] on label "EuroMillions Exklusiv with 20% off" at bounding box center [641, 418] width 119 height 11
click at [647, 433] on input at bounding box center [674, 438] width 206 height 18
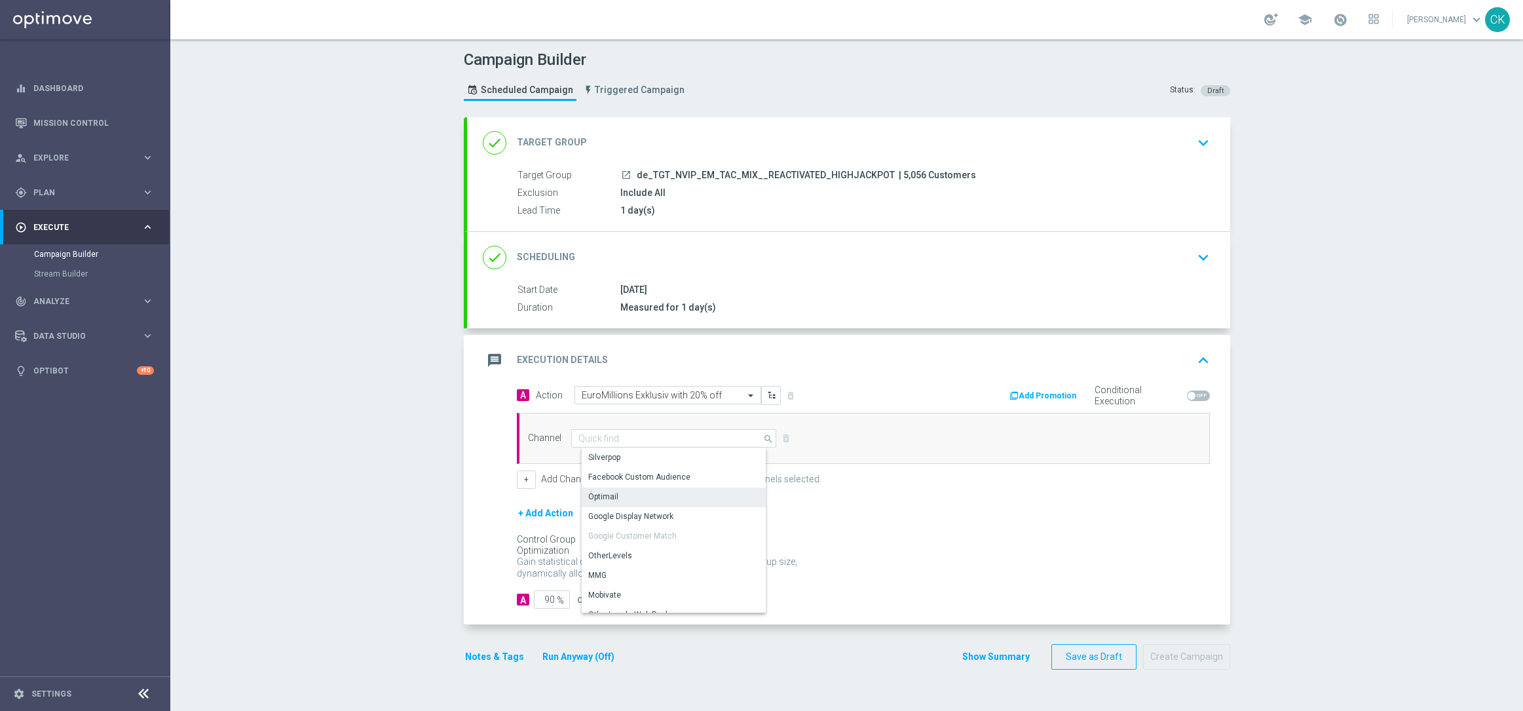
click at [612, 496] on div "Optimail" at bounding box center [679, 496] width 195 height 18
type input "Optimail"
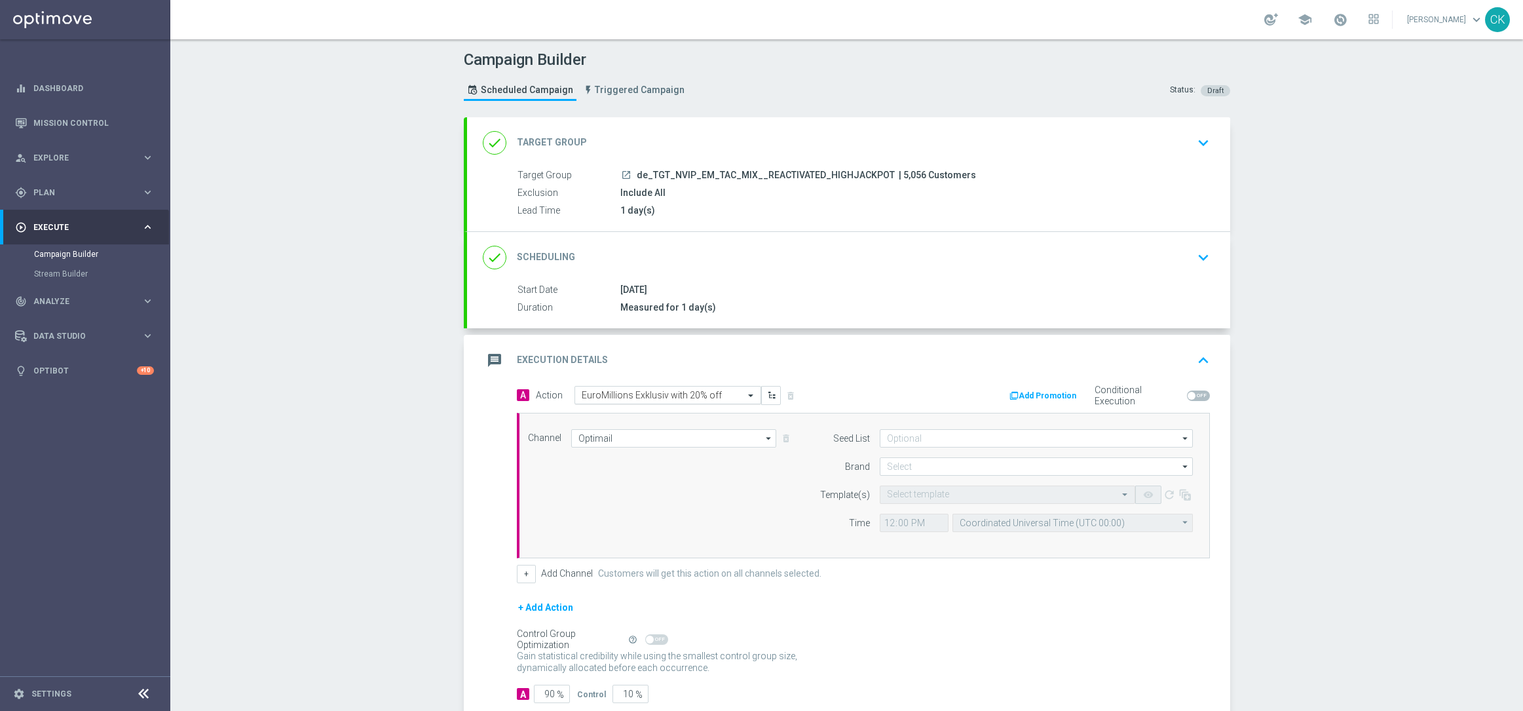
scroll to position [81, 0]
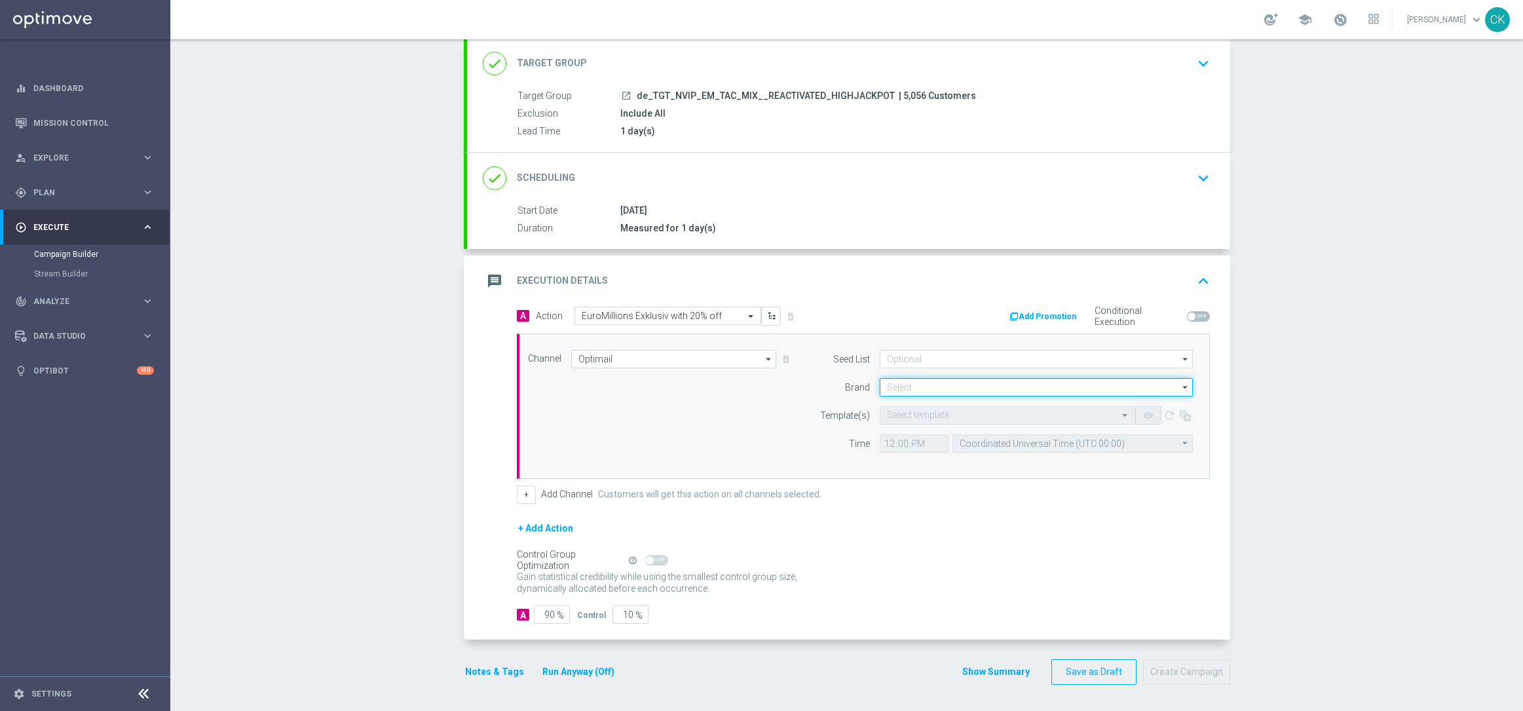
click at [934, 390] on input at bounding box center [1036, 387] width 313 height 18
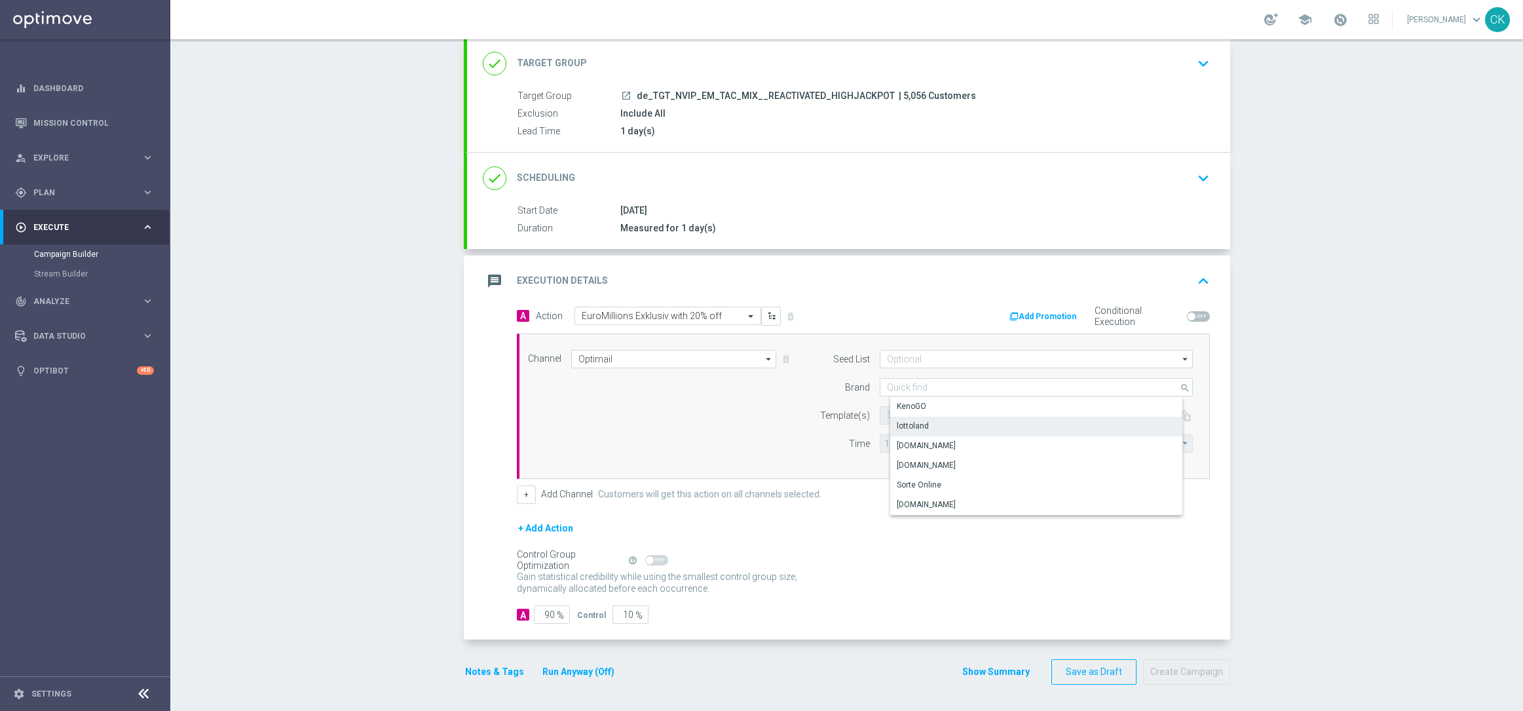
click at [923, 427] on div "lottoland" at bounding box center [1046, 426] width 313 height 18
type input "lottoland"
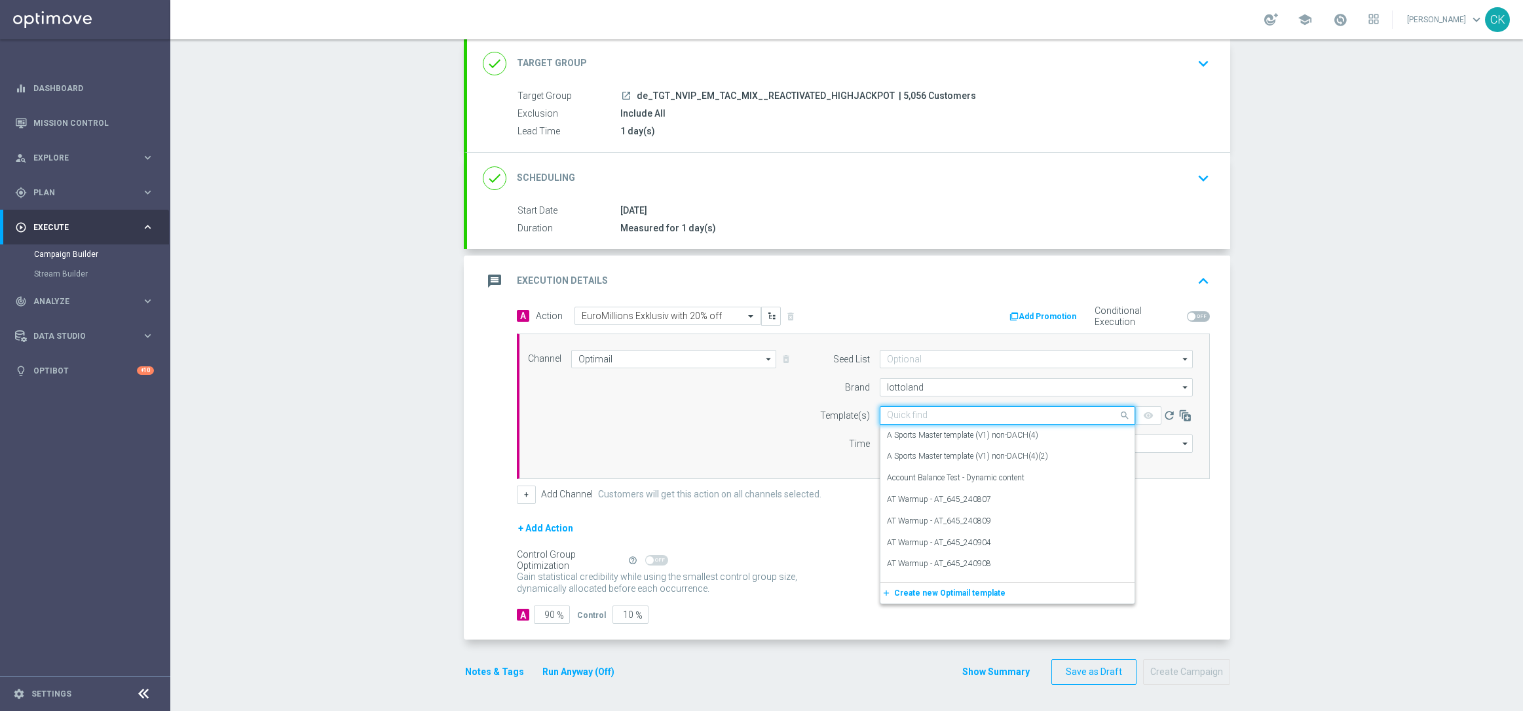
click at [916, 411] on input "text" at bounding box center [994, 415] width 215 height 11
paste input "DE_INT__EM_250812__NVIP_EMA_TAC_LT"
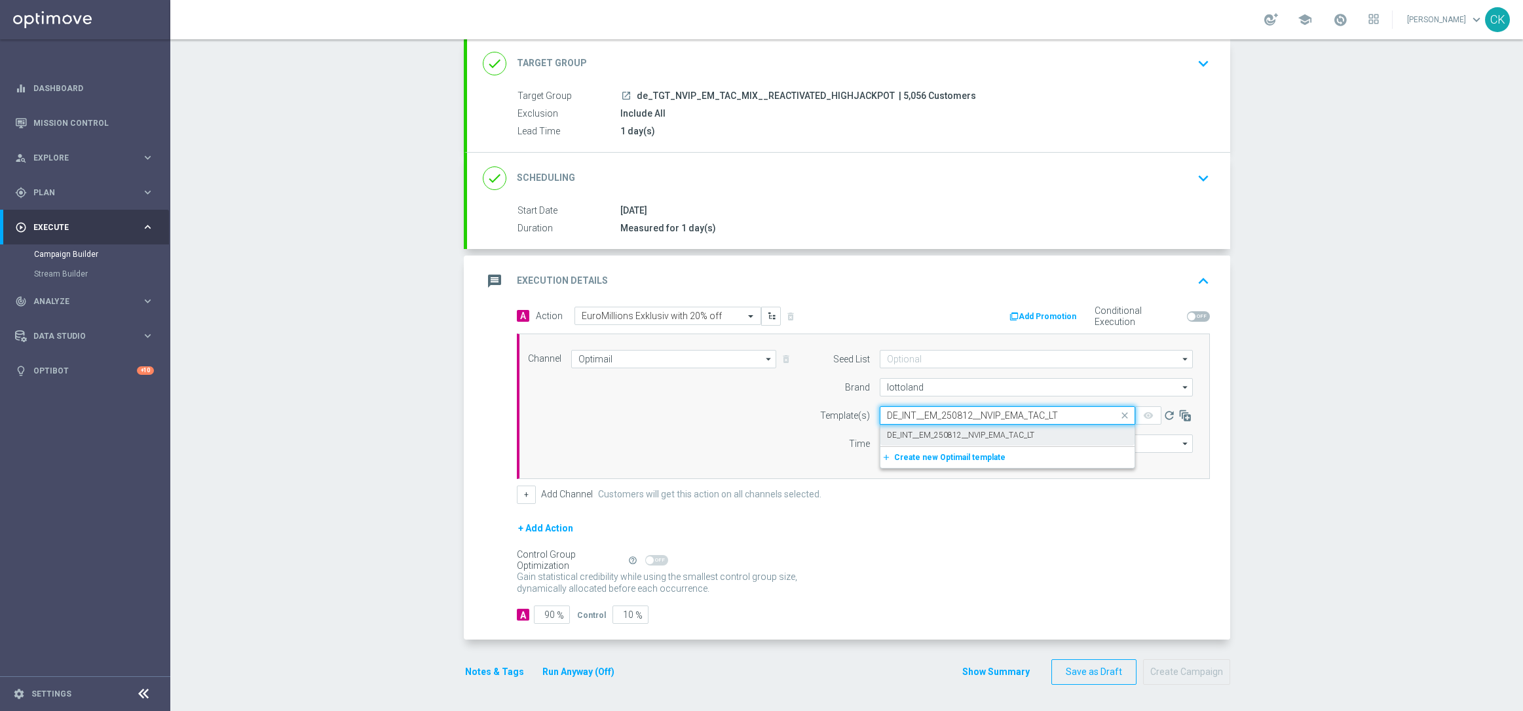
click at [911, 433] on label "DE_INT__EM_250812__NVIP_EMA_TAC_LT" at bounding box center [960, 435] width 147 height 11
type input "DE_INT__EM_250812__NVIP_EMA_TAC_LT"
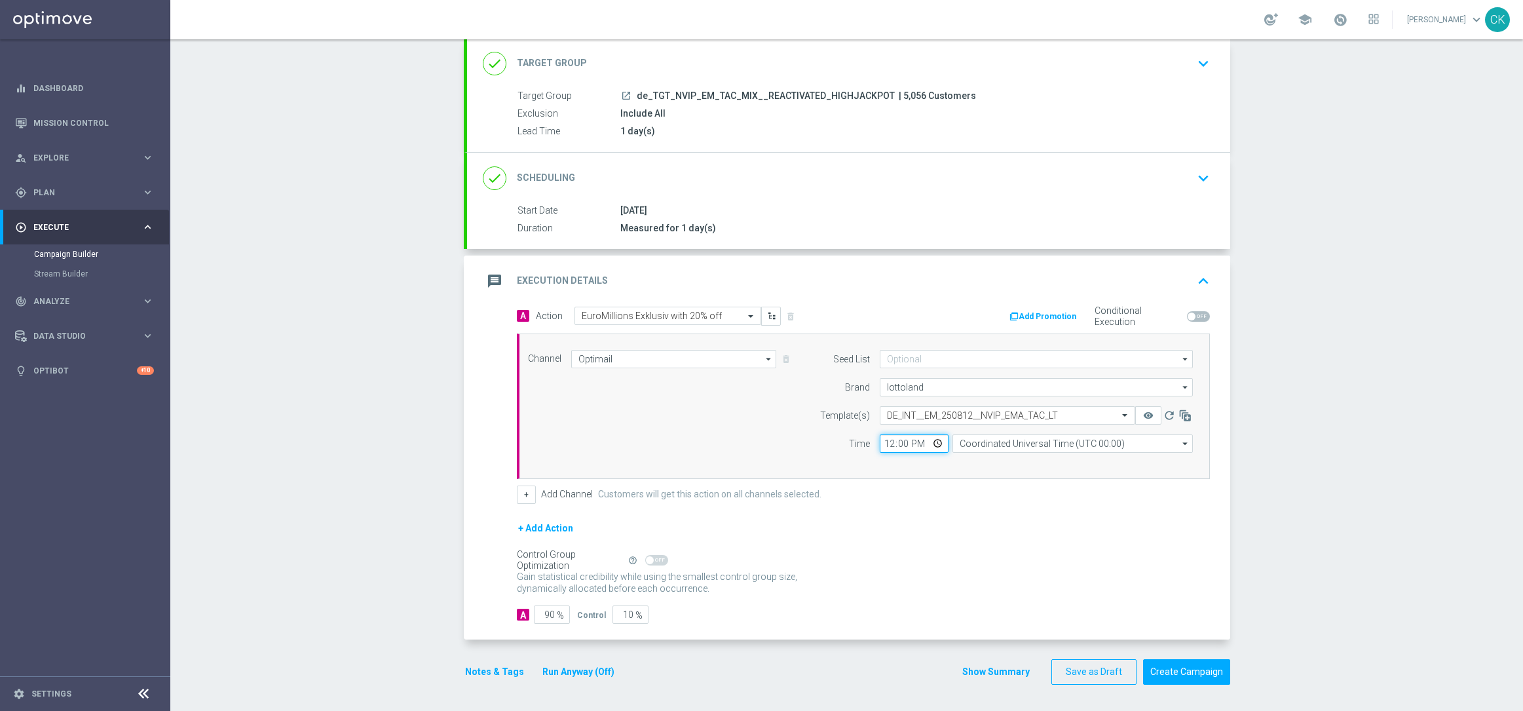
click at [883, 442] on input "12:00" at bounding box center [914, 443] width 69 height 18
type input "06:00"
click at [1066, 437] on input "Coordinated Universal Time (UTC 00:00)" at bounding box center [1073, 443] width 240 height 18
click at [1081, 467] on div "Central European Time ([GEOGRAPHIC_DATA]) (UTC +02:00)" at bounding box center [1083, 463] width 240 height 20
type input "Central European Time ([GEOGRAPHIC_DATA]) (UTC +02:00)"
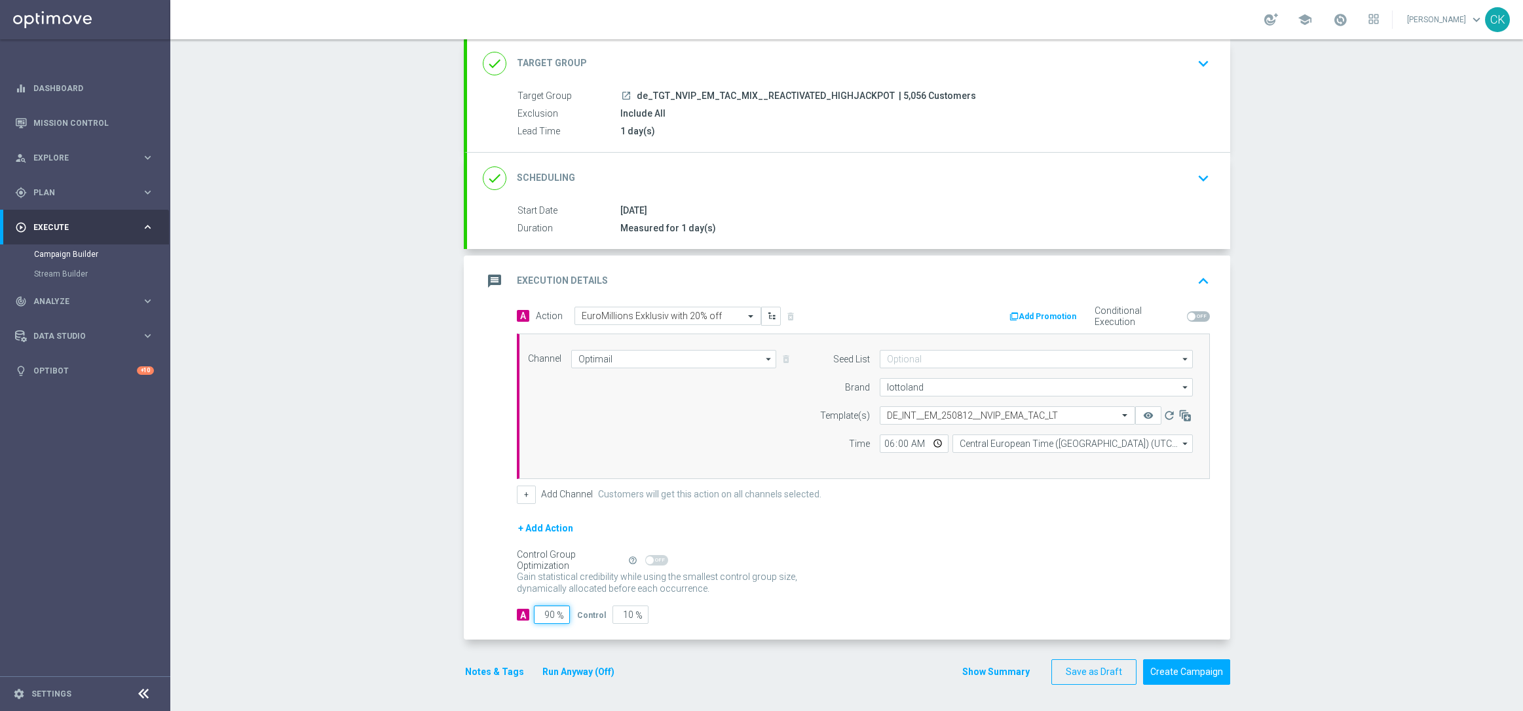
click at [548, 615] on input "90" at bounding box center [552, 614] width 36 height 18
type input "9"
type input "91"
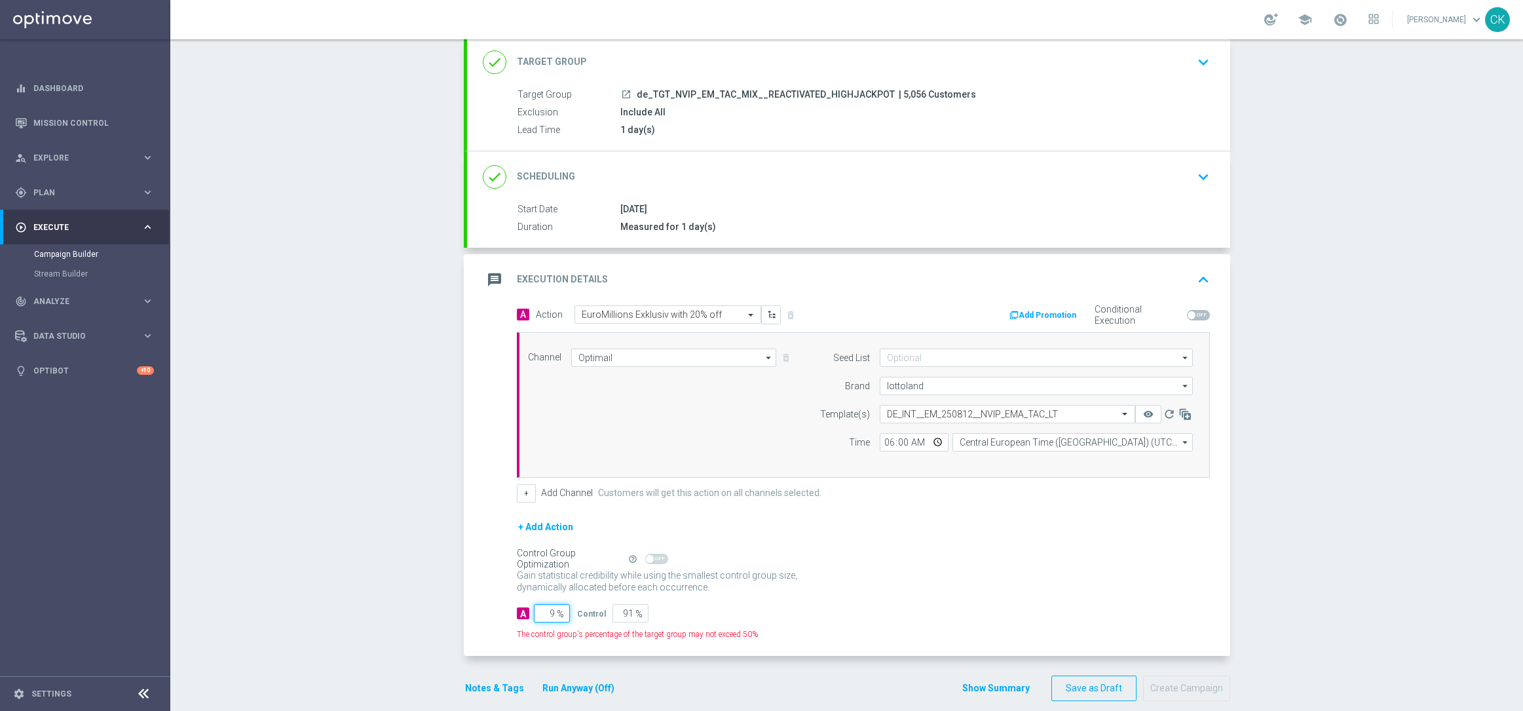
type input "98"
type input "2"
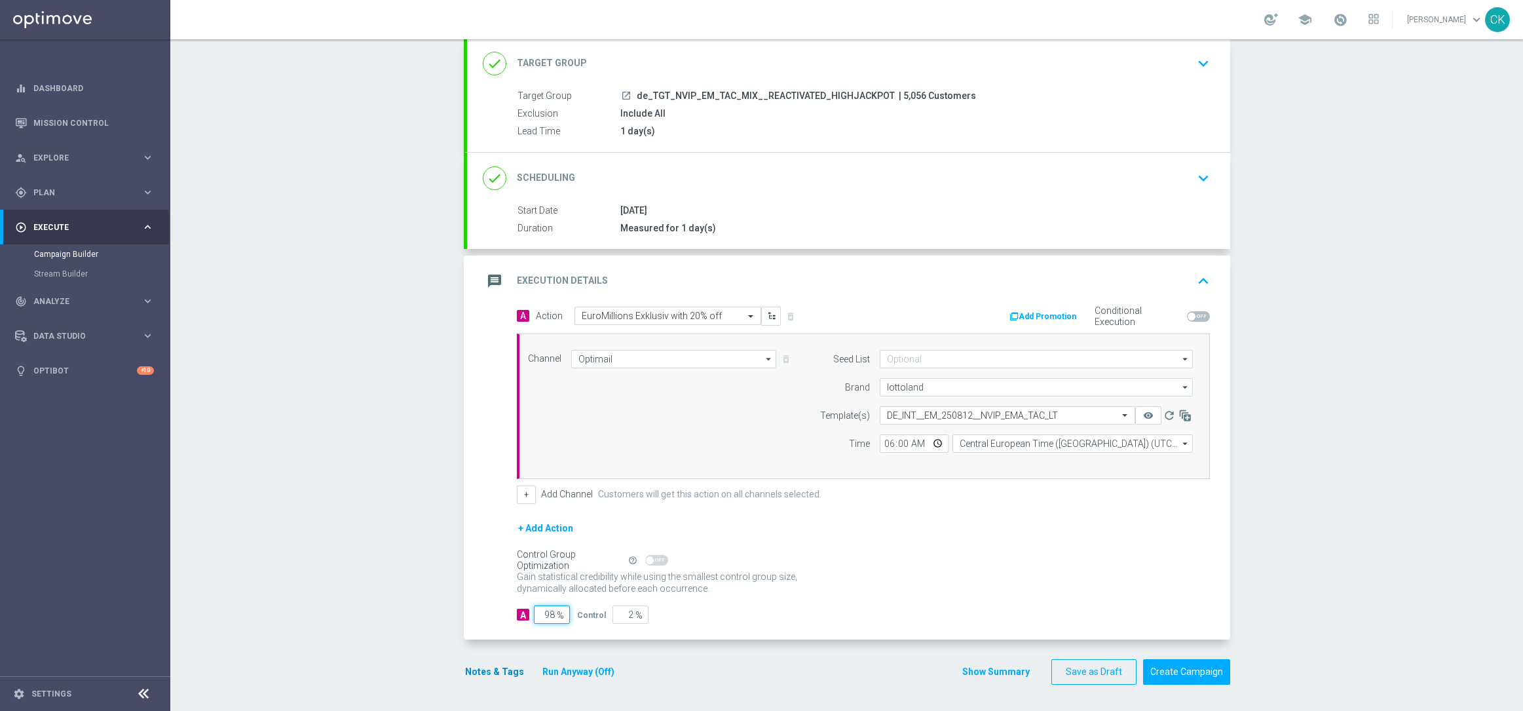
type input "98"
click at [482, 674] on button "Notes & Tags" at bounding box center [495, 672] width 62 height 16
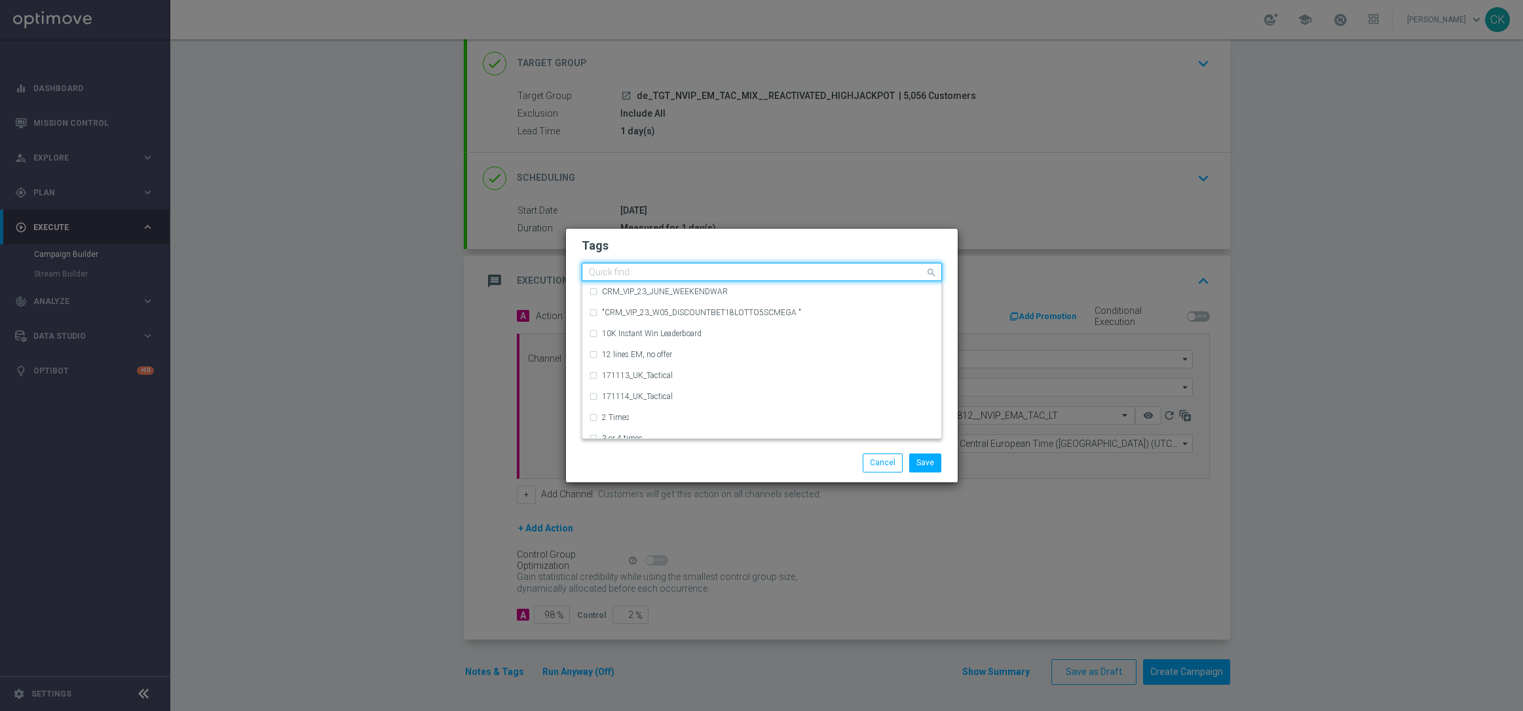
click at [611, 269] on input "text" at bounding box center [757, 272] width 336 height 11
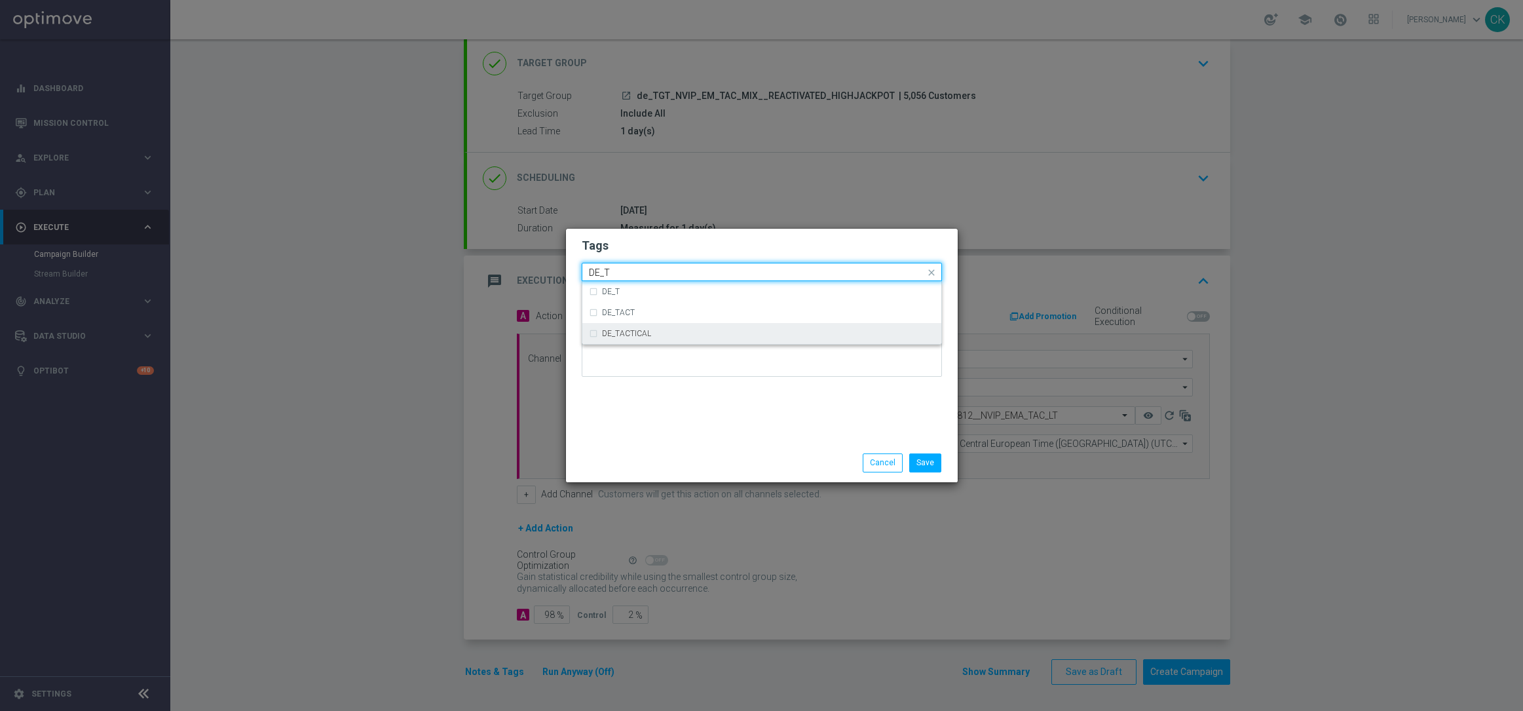
click at [623, 334] on label "DE_TACTICAL" at bounding box center [626, 334] width 49 height 8
type input "DE_T"
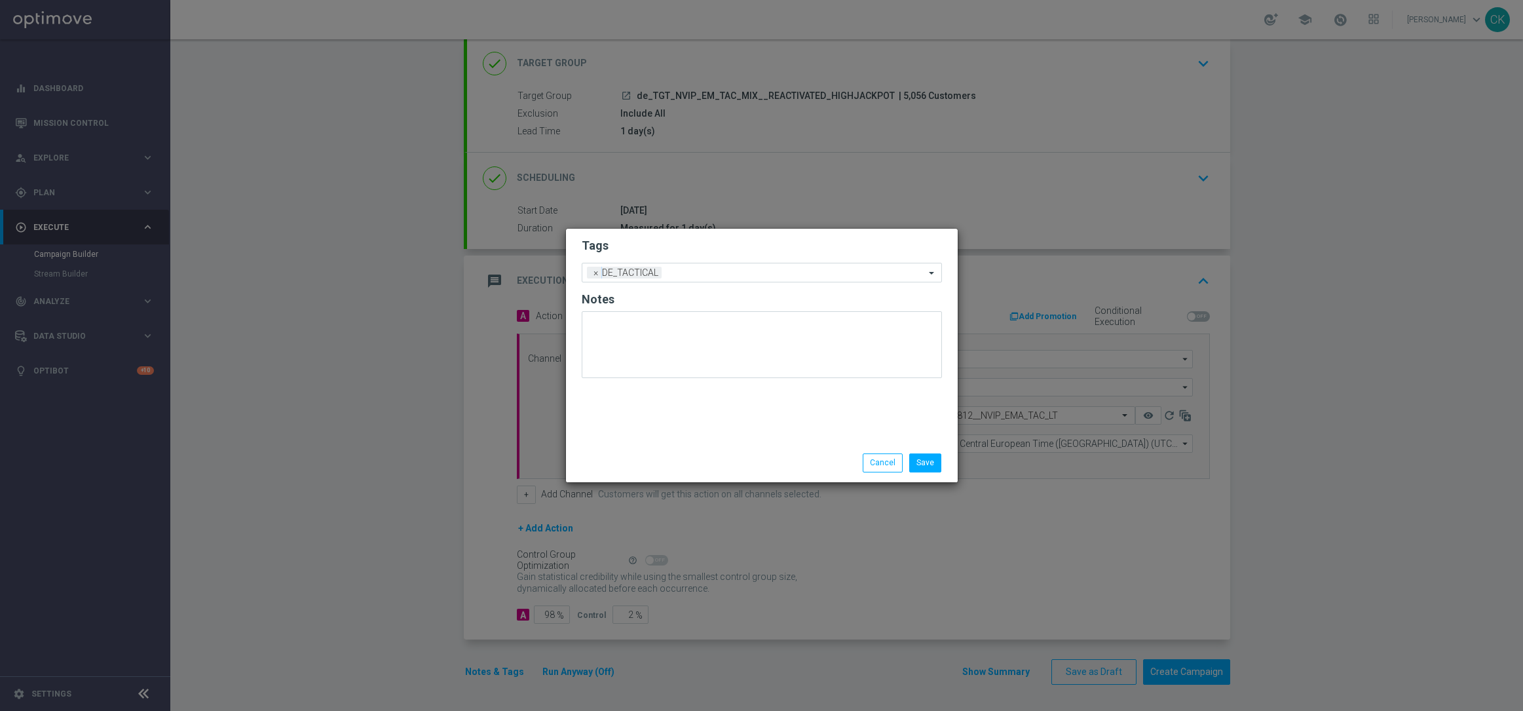
click at [734, 446] on div "Save Cancel" at bounding box center [762, 463] width 392 height 38
click at [932, 460] on button "Save" at bounding box center [925, 462] width 32 height 18
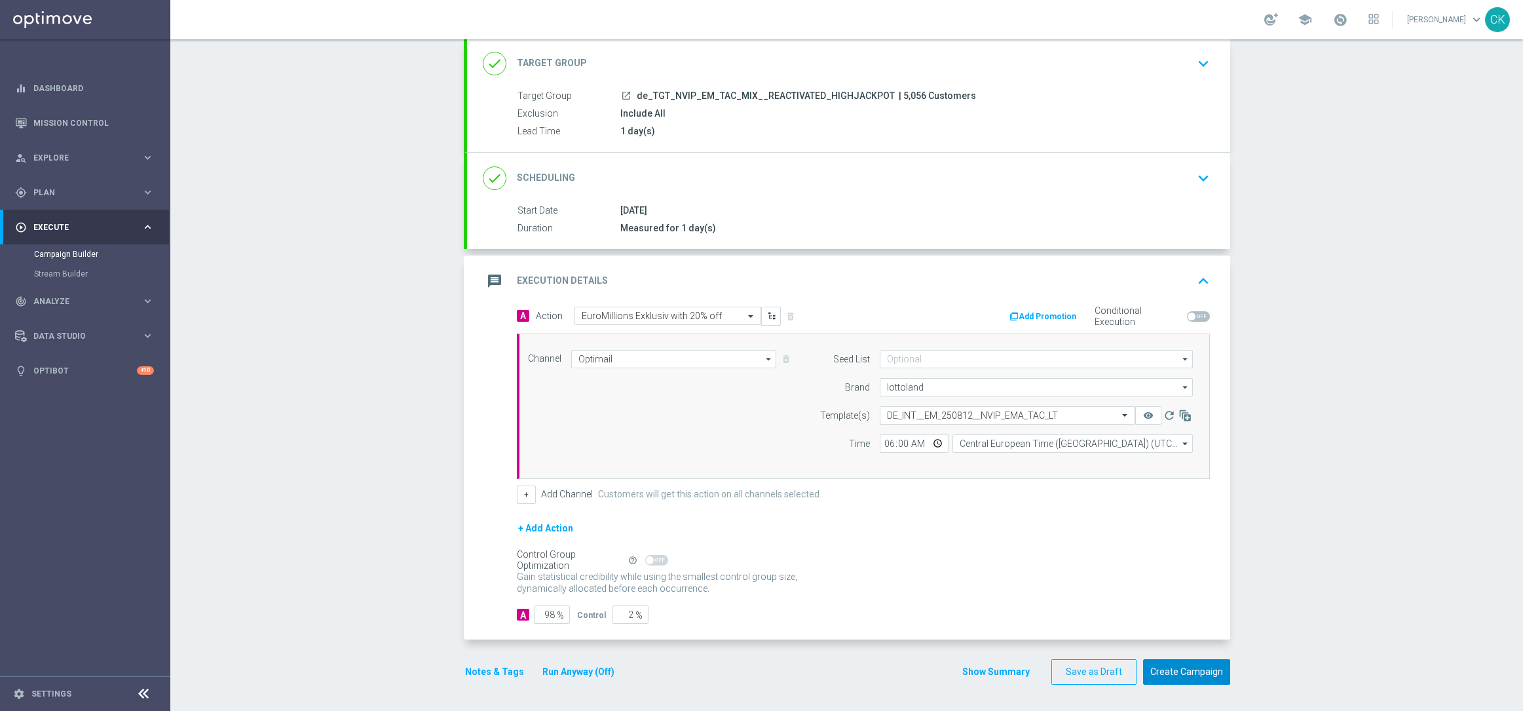
click at [1179, 666] on button "Create Campaign" at bounding box center [1186, 672] width 87 height 26
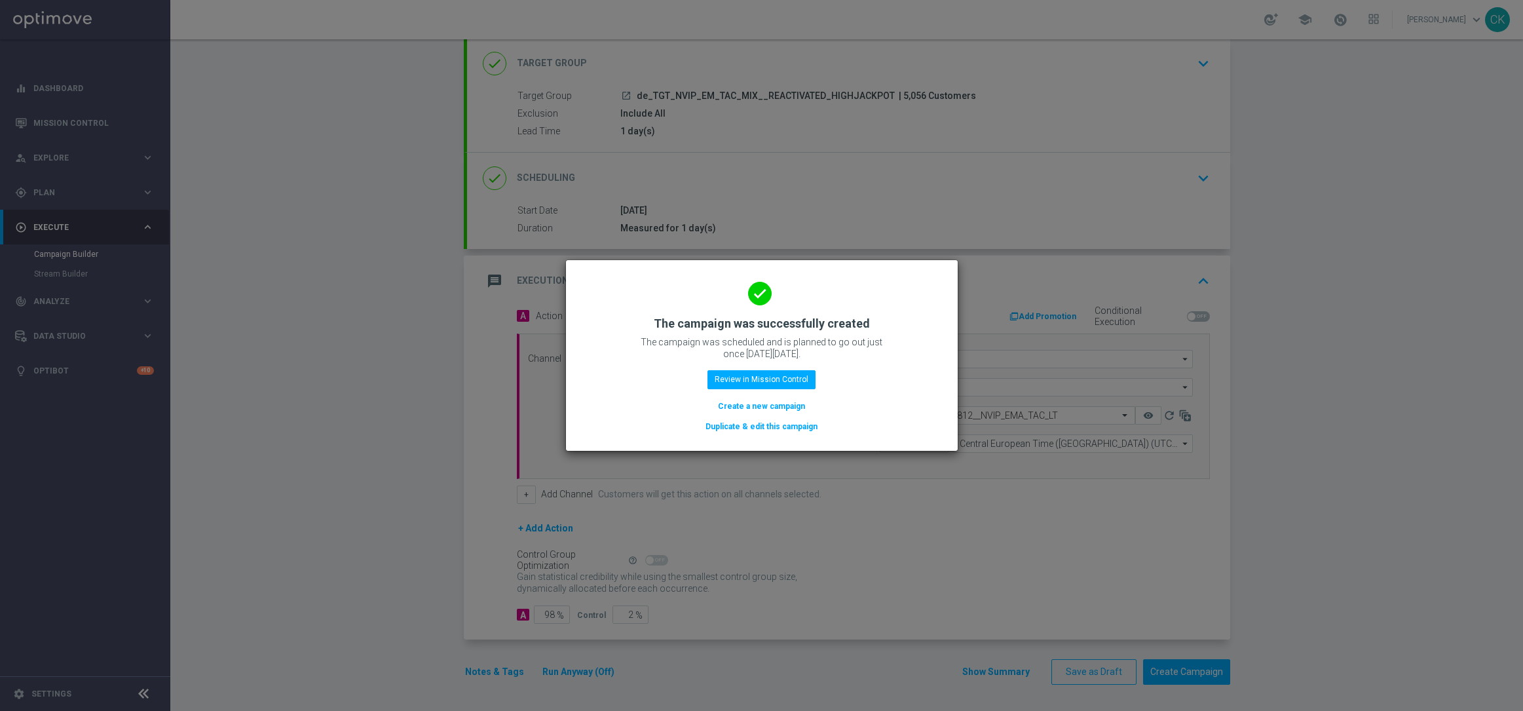
click at [734, 402] on button "Create a new campaign" at bounding box center [762, 406] width 90 height 14
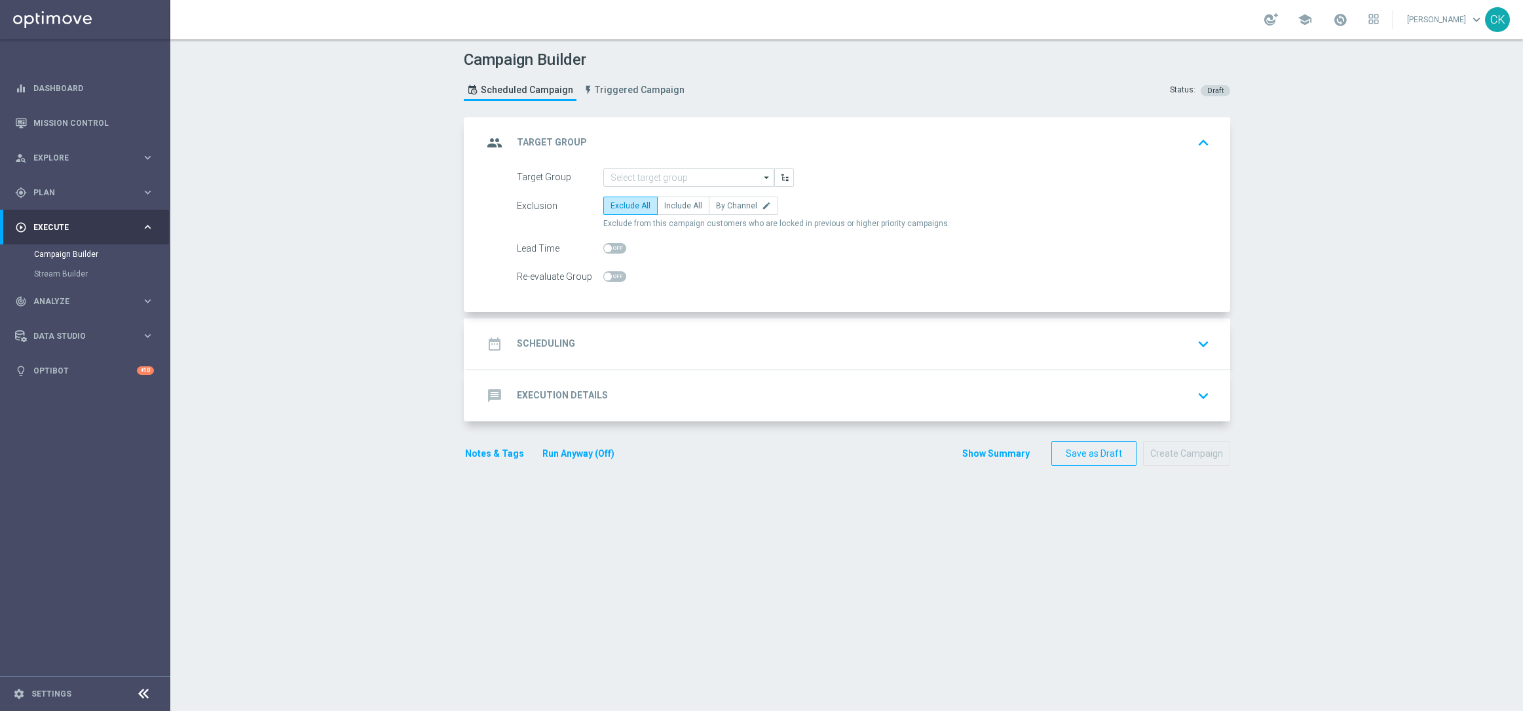
scroll to position [0, 0]
click at [651, 177] on input at bounding box center [688, 177] width 171 height 18
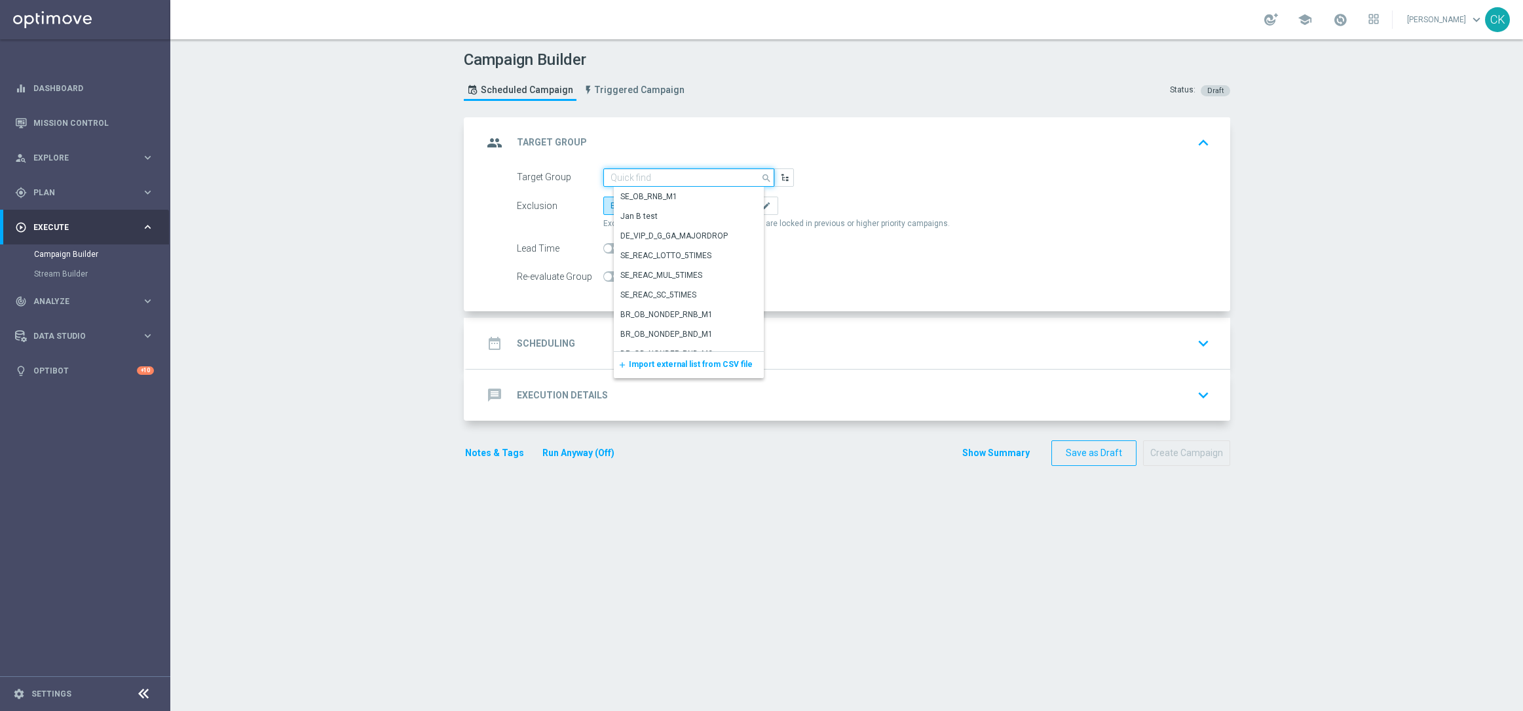
paste input "de_TGT_NVIP_EM_TAC_MIX__CHURNED_HIGHJACKPOT"
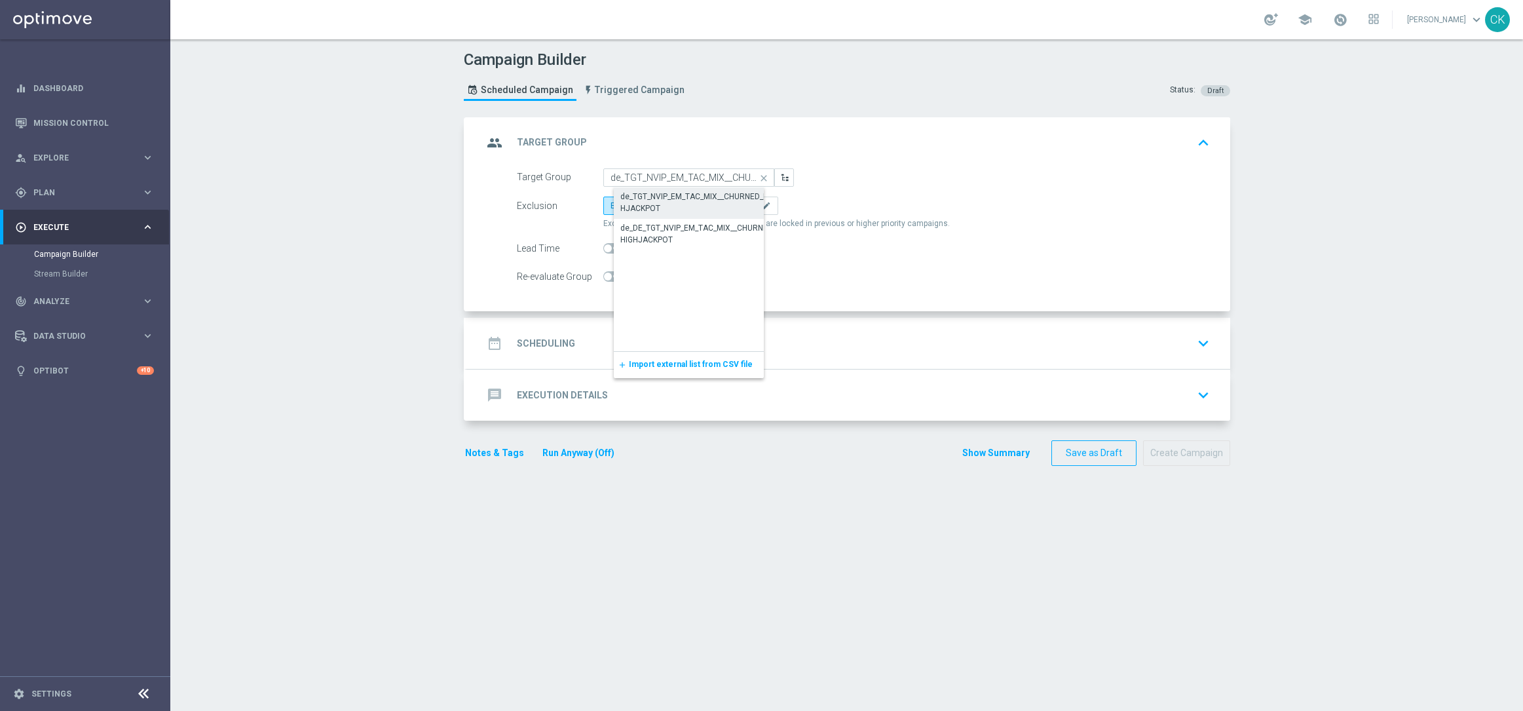
click at [640, 199] on div "de_TGT_NVIP_EM_TAC_MIX__CHURNED_HIGHJACKPOT" at bounding box center [699, 203] width 158 height 24
type input "de_TGT_NVIP_EM_TAC_MIX__CHURNED_HIGHJACKPOT"
click at [678, 208] on span "Include All" at bounding box center [683, 205] width 38 height 9
click at [673, 208] on input "Include All" at bounding box center [668, 208] width 9 height 9
radio input "true"
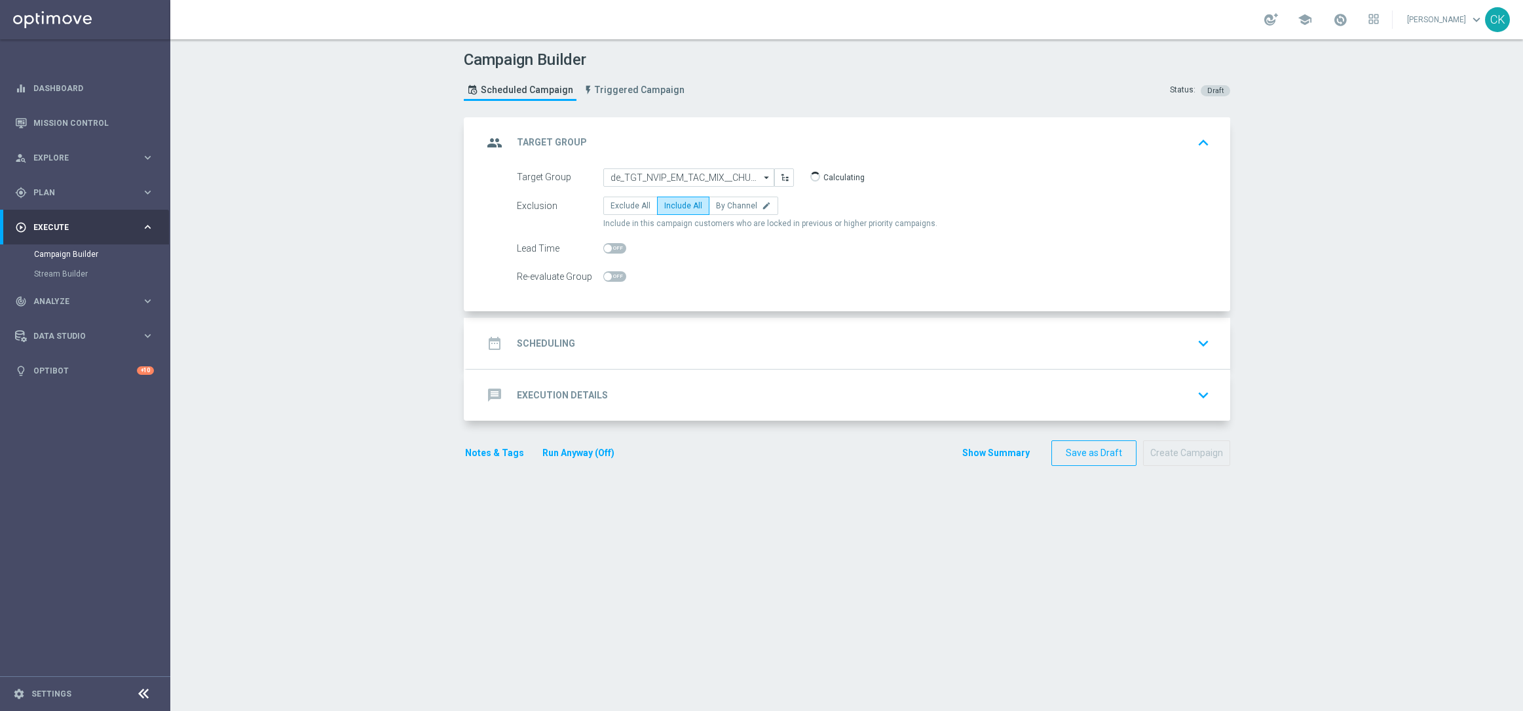
click at [606, 251] on span at bounding box center [614, 248] width 23 height 10
click at [606, 251] on input "checkbox" at bounding box center [614, 248] width 23 height 10
checkbox input "true"
click at [548, 340] on h2 "Scheduling" at bounding box center [546, 343] width 58 height 12
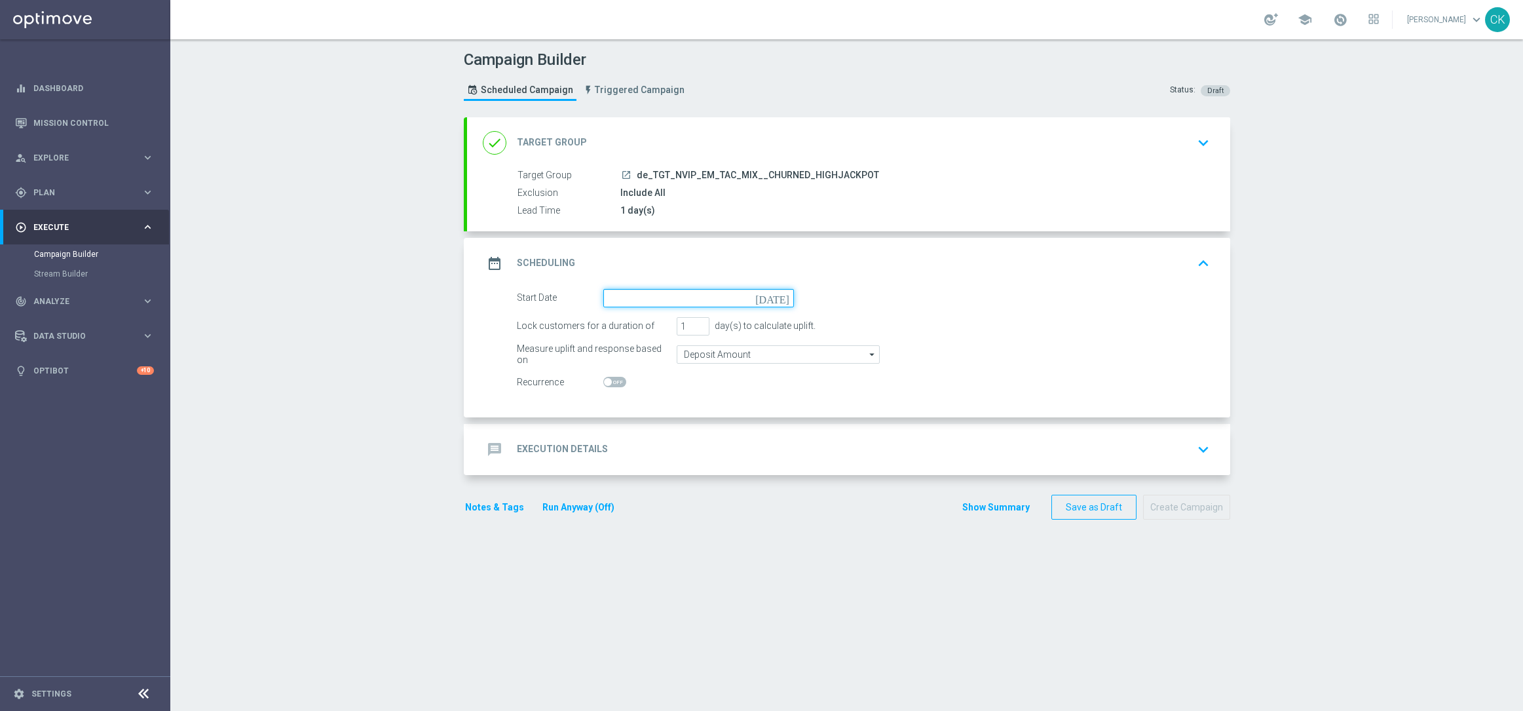
click at [640, 297] on input at bounding box center [698, 298] width 191 height 18
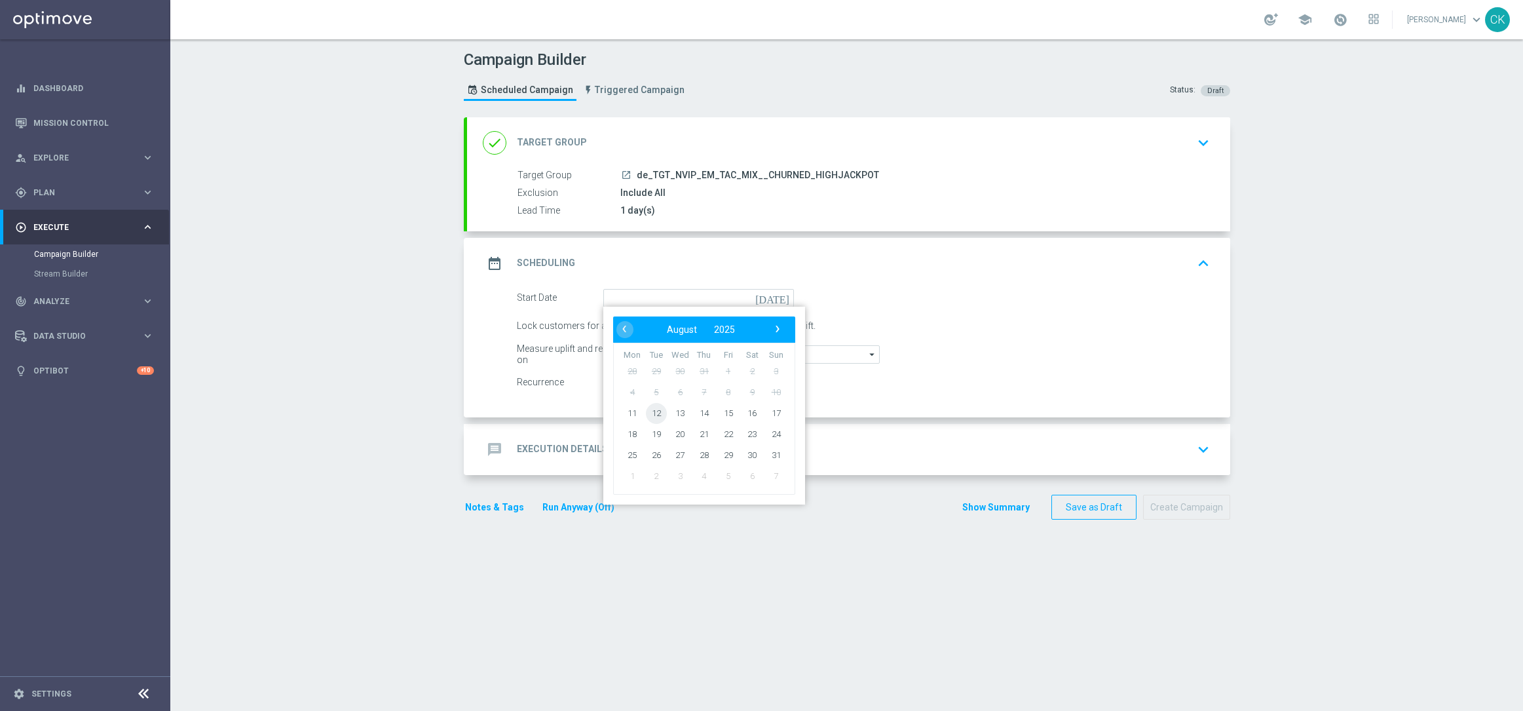
click at [653, 405] on span "12" at bounding box center [655, 412] width 21 height 21
type input "[DATE]"
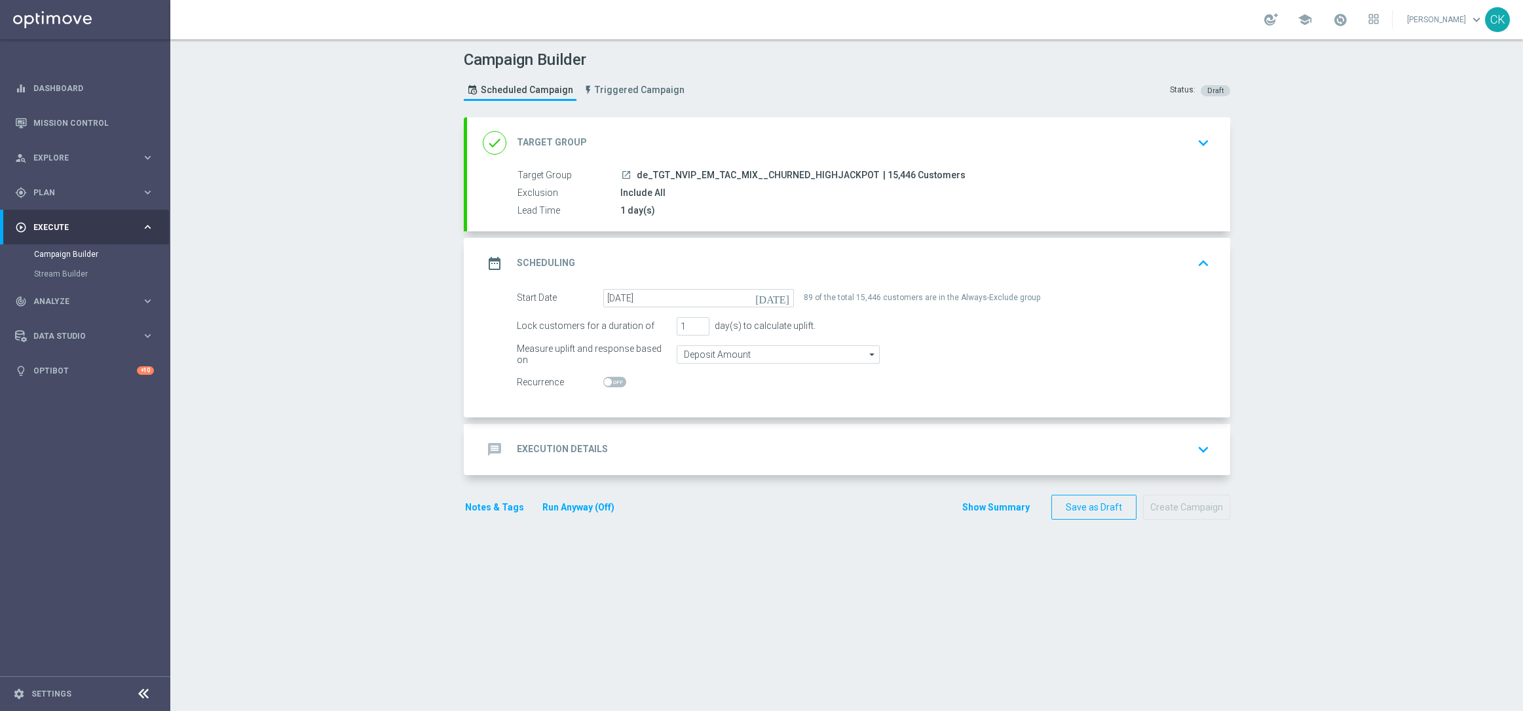
click at [534, 451] on h2 "Execution Details" at bounding box center [562, 449] width 91 height 12
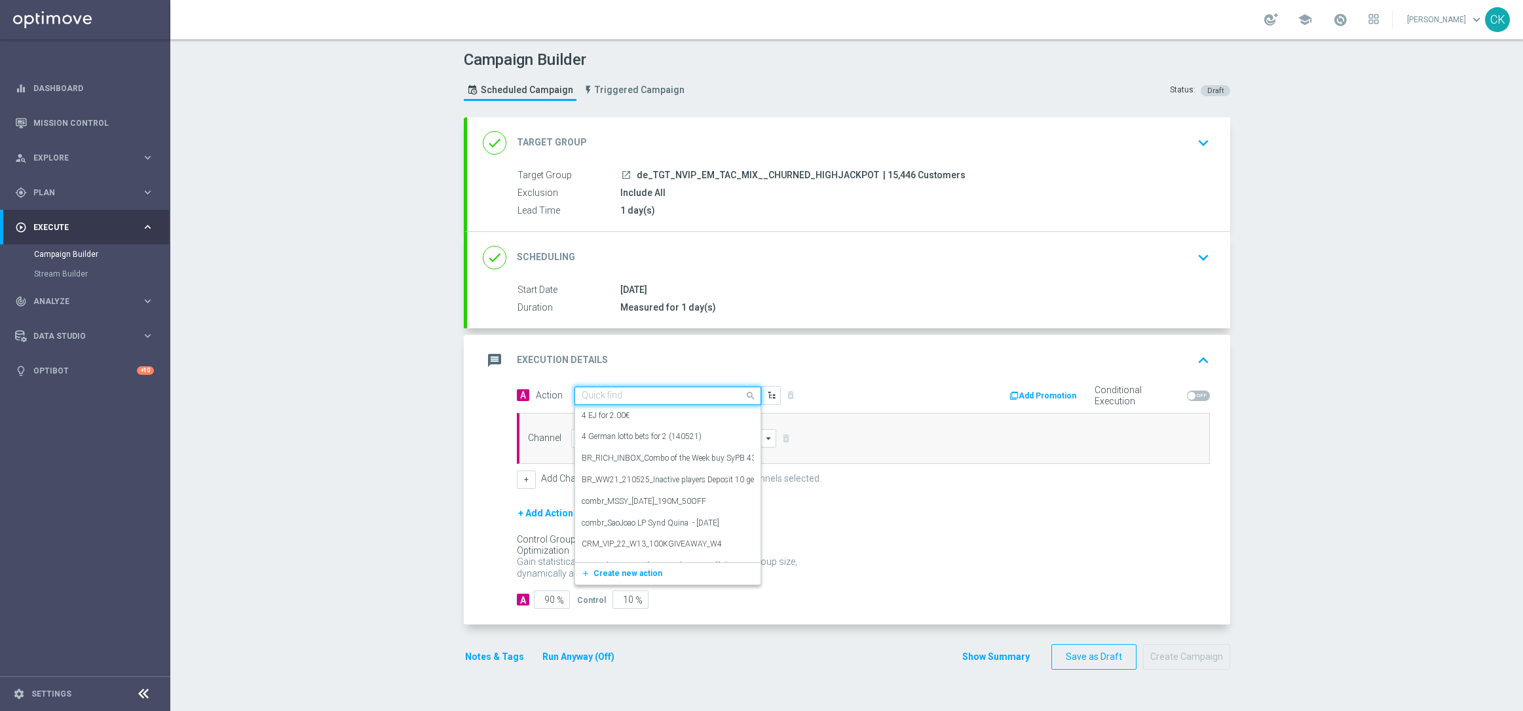
click at [628, 397] on input "text" at bounding box center [655, 395] width 146 height 11
paste input "EuroMillions Exklusiv with 20% off"
type input "EuroMillions Exklusiv with 20% off"
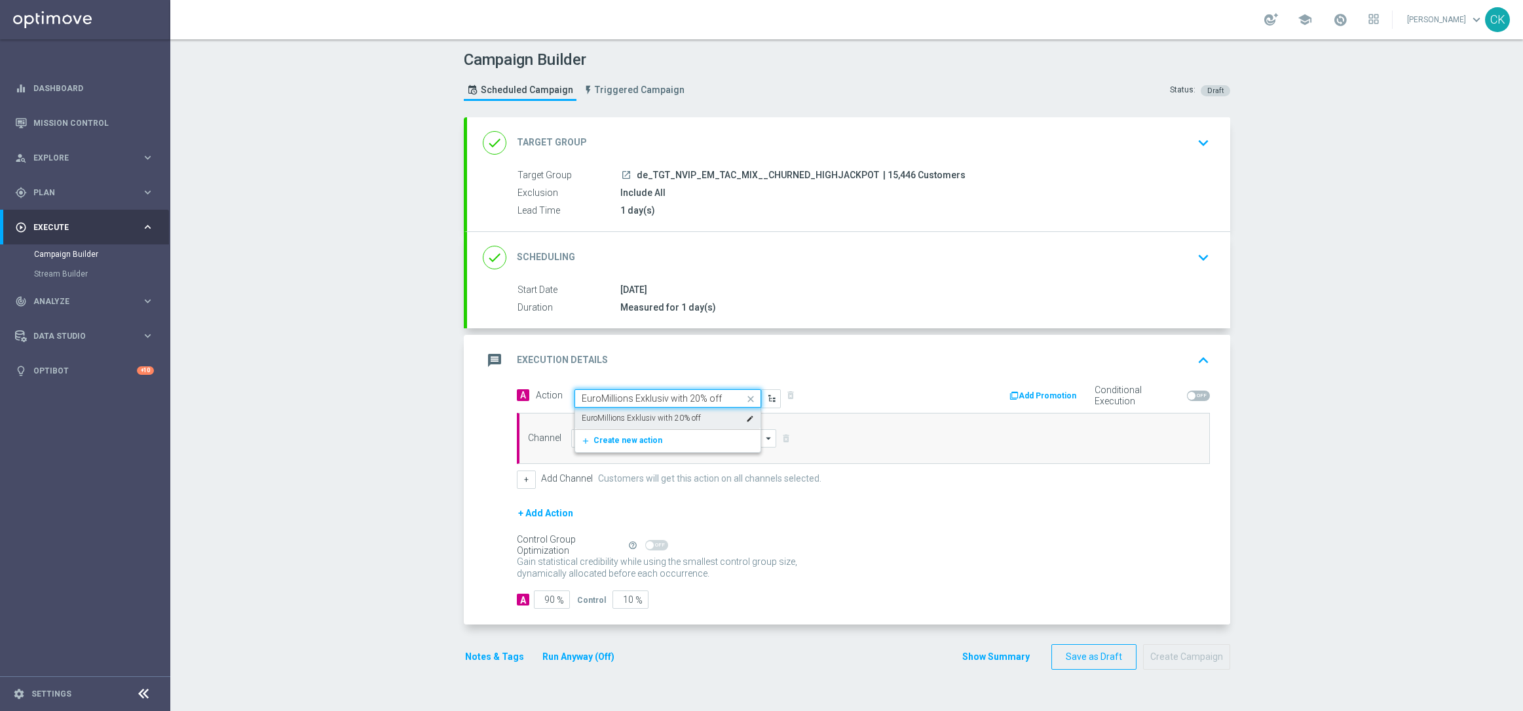
click at [634, 415] on label "EuroMillions Exklusiv with 20% off" at bounding box center [641, 418] width 119 height 11
click at [623, 436] on input at bounding box center [674, 438] width 206 height 18
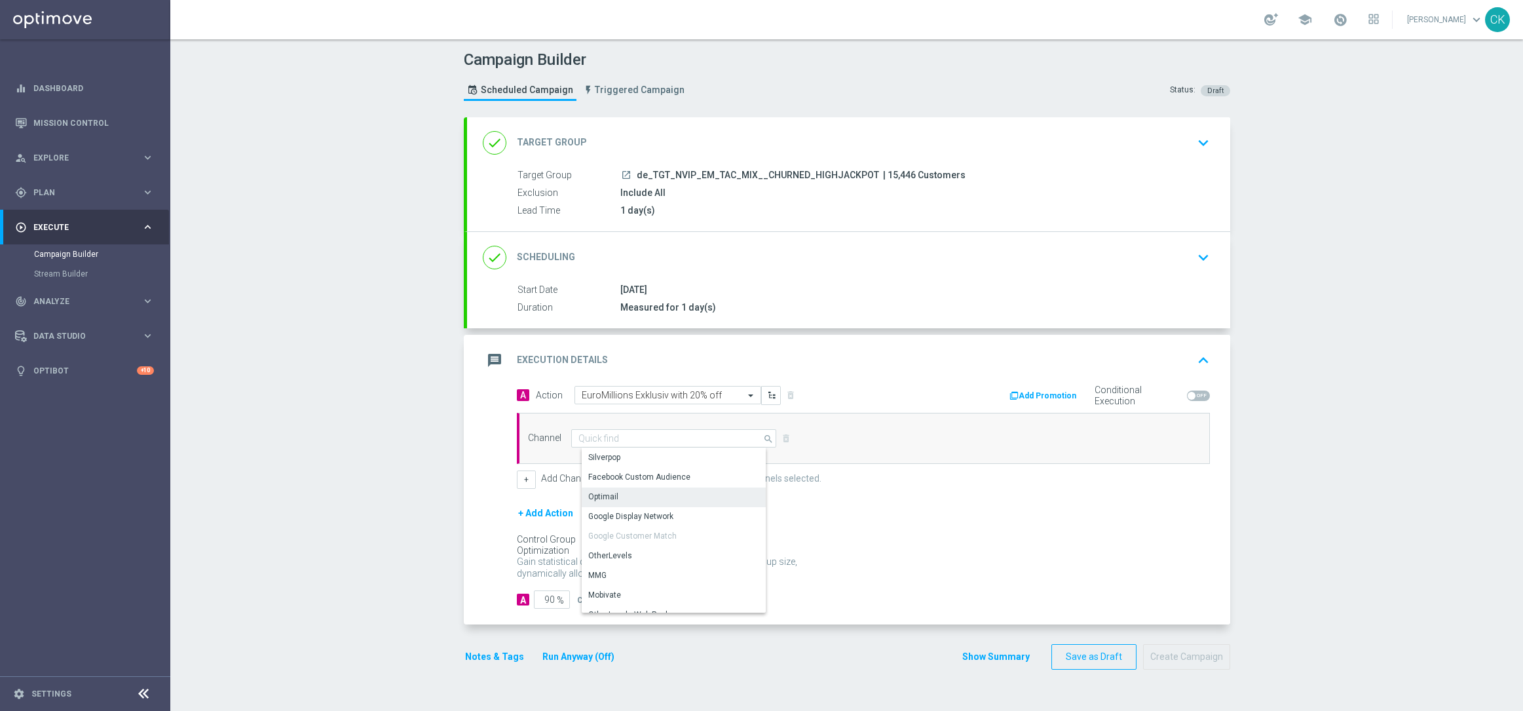
click at [615, 492] on div "Optimail" at bounding box center [679, 496] width 195 height 18
type input "Optimail"
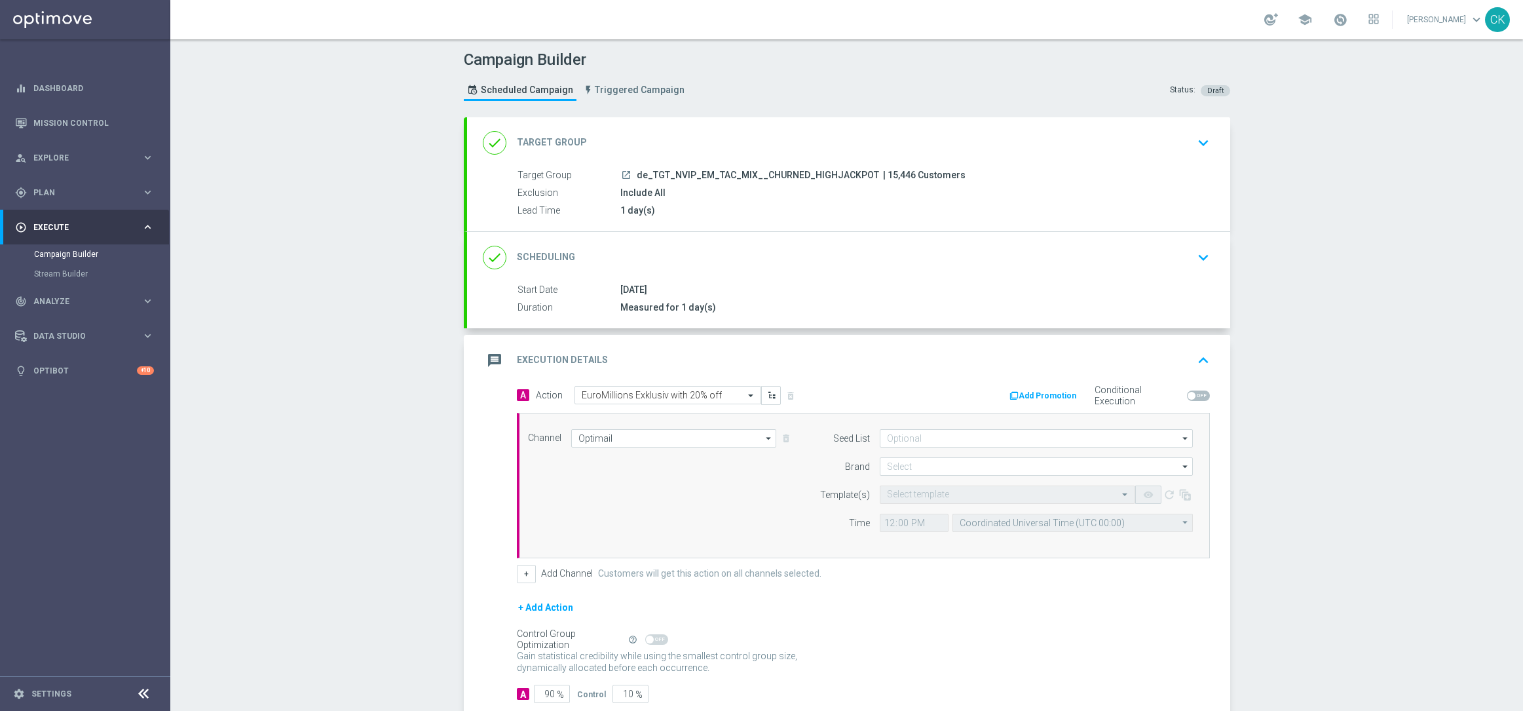
scroll to position [81, 0]
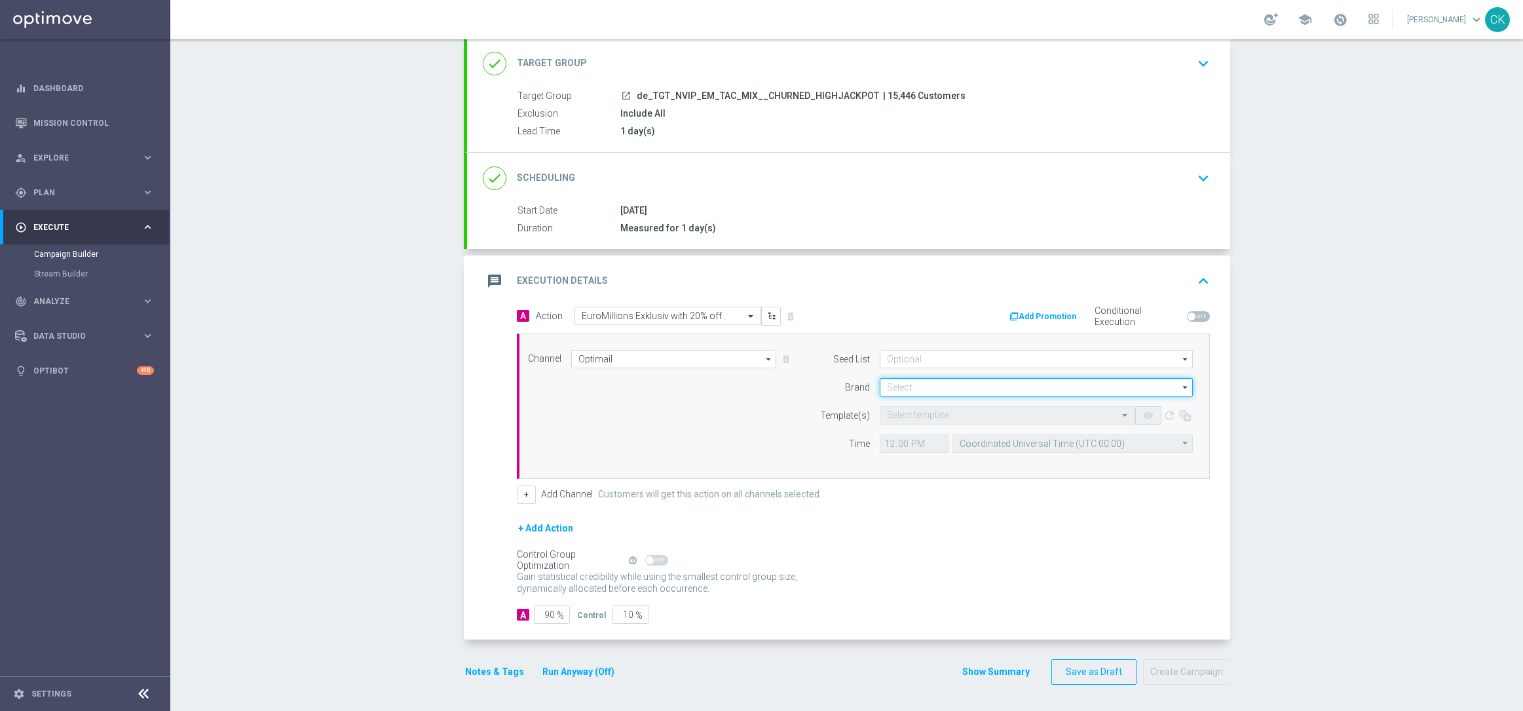
click at [952, 384] on input at bounding box center [1036, 387] width 313 height 18
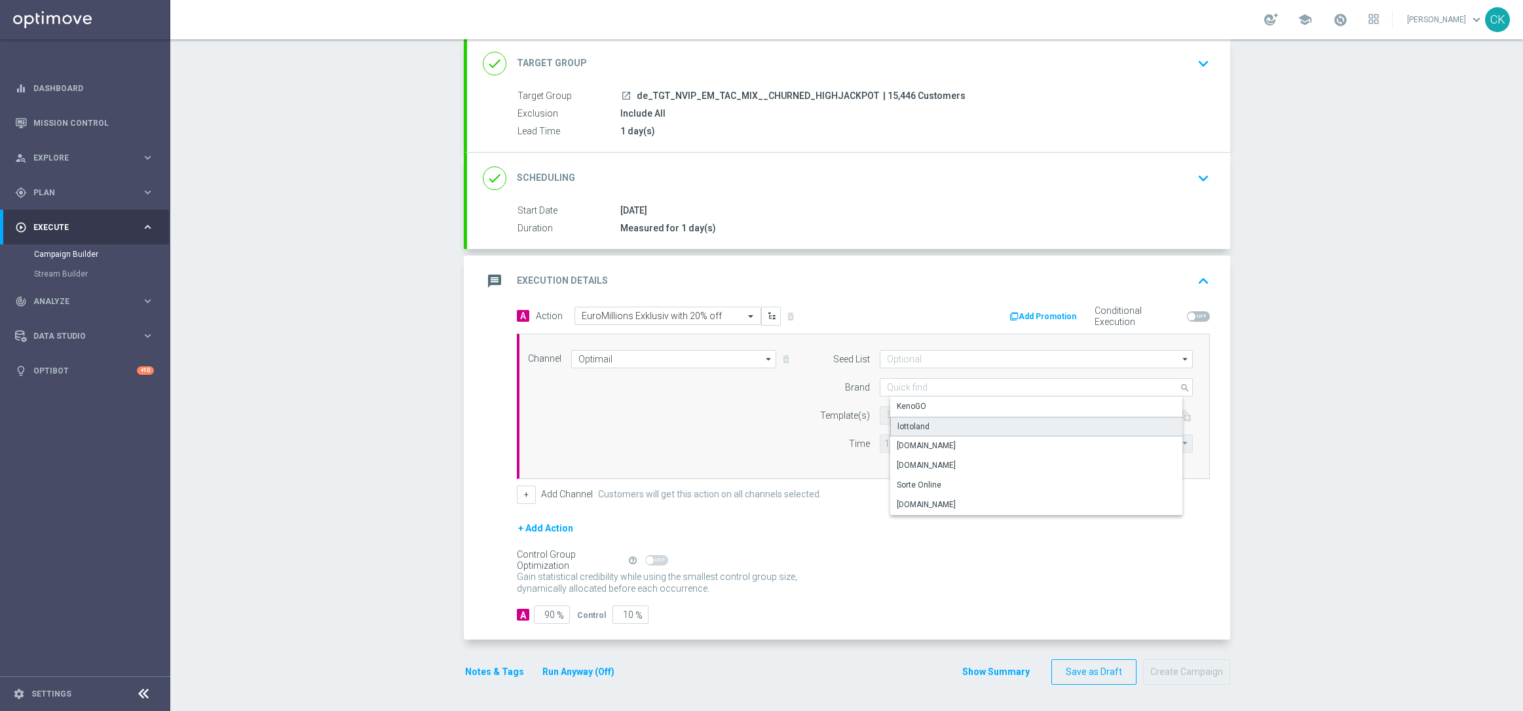
click at [908, 427] on div "lottoland" at bounding box center [914, 427] width 32 height 12
type input "lottoland"
click at [907, 413] on input "text" at bounding box center [994, 415] width 215 height 11
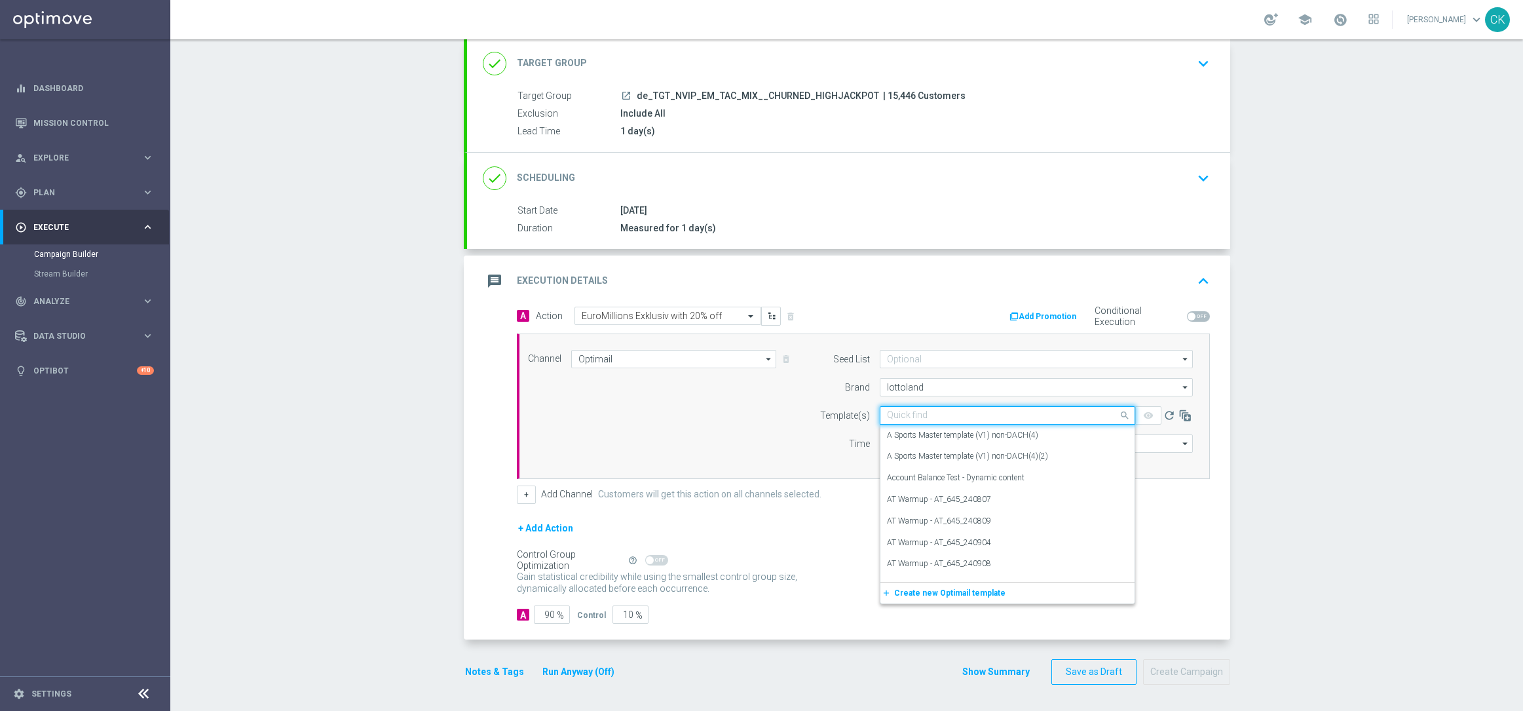
paste input "DE_INT__EM_250812__NVIP_EMA_TAC_LT"
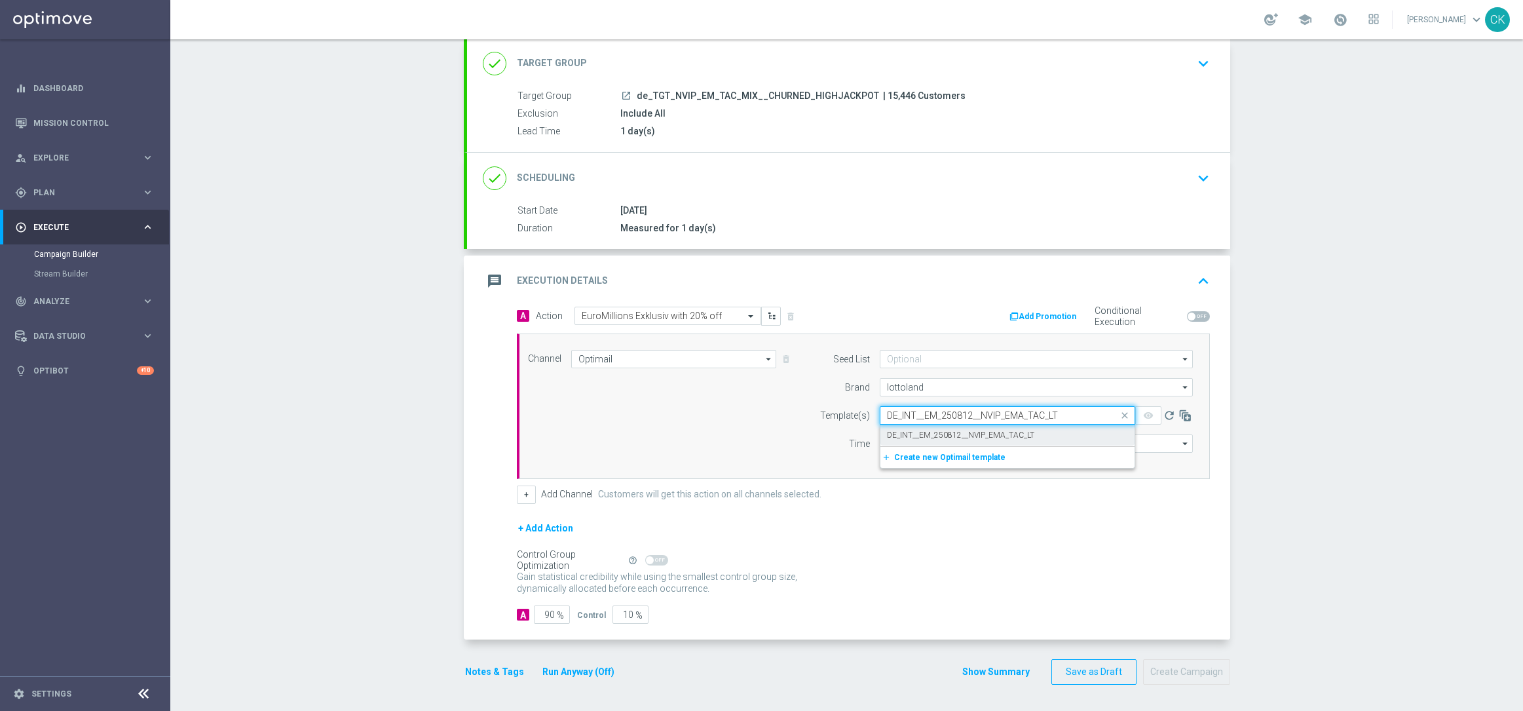
click at [913, 434] on label "DE_INT__EM_250812__NVIP_EMA_TAC_LT" at bounding box center [960, 435] width 147 height 11
type input "DE_INT__EM_250812__NVIP_EMA_TAC_LT"
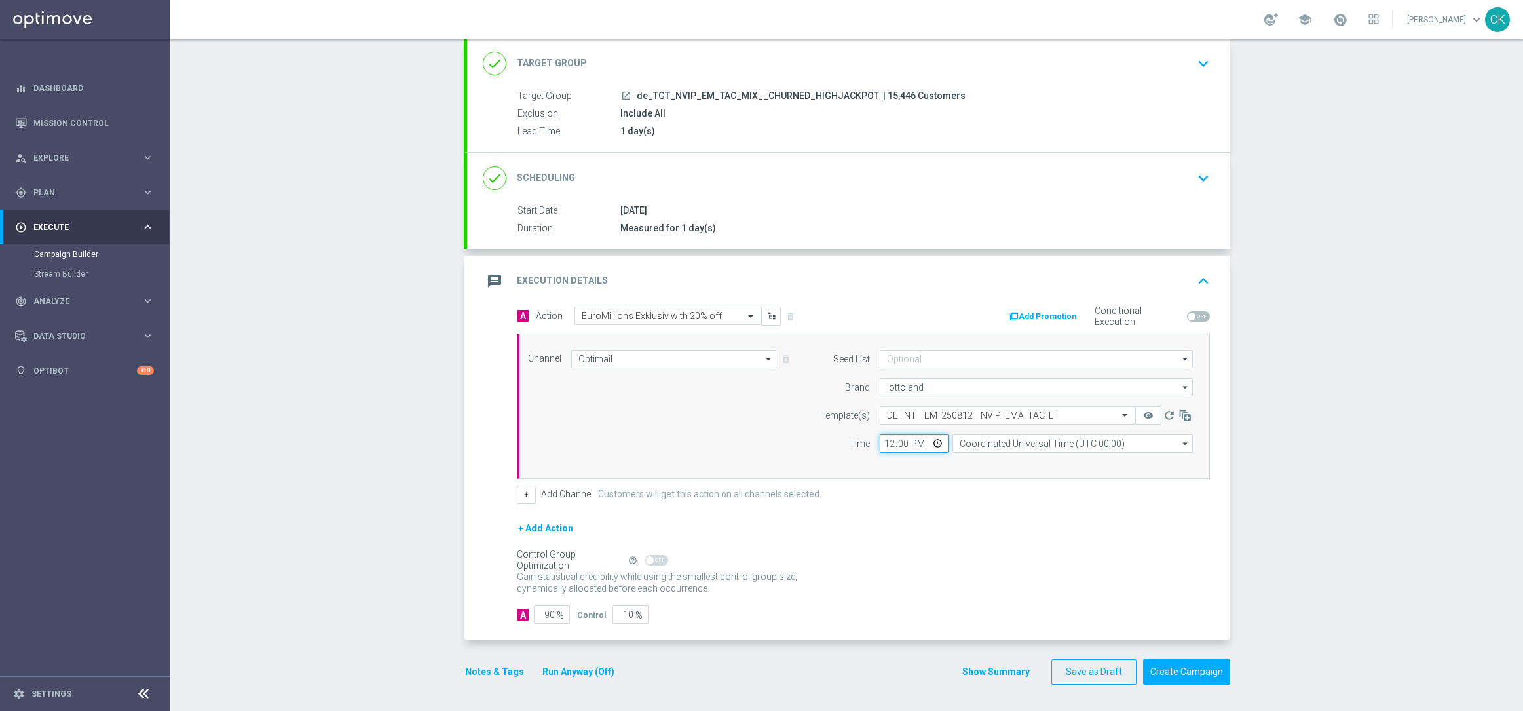
click at [885, 440] on input "12:00" at bounding box center [914, 443] width 69 height 18
type input "06:00"
click at [1021, 444] on input "Coordinated Universal Time (UTC 00:00)" at bounding box center [1073, 443] width 240 height 18
click at [1057, 468] on div "Central European Time ([GEOGRAPHIC_DATA]) (UTC +02:00)" at bounding box center [1083, 463] width 240 height 20
type input "Central European Time ([GEOGRAPHIC_DATA]) (UTC +02:00)"
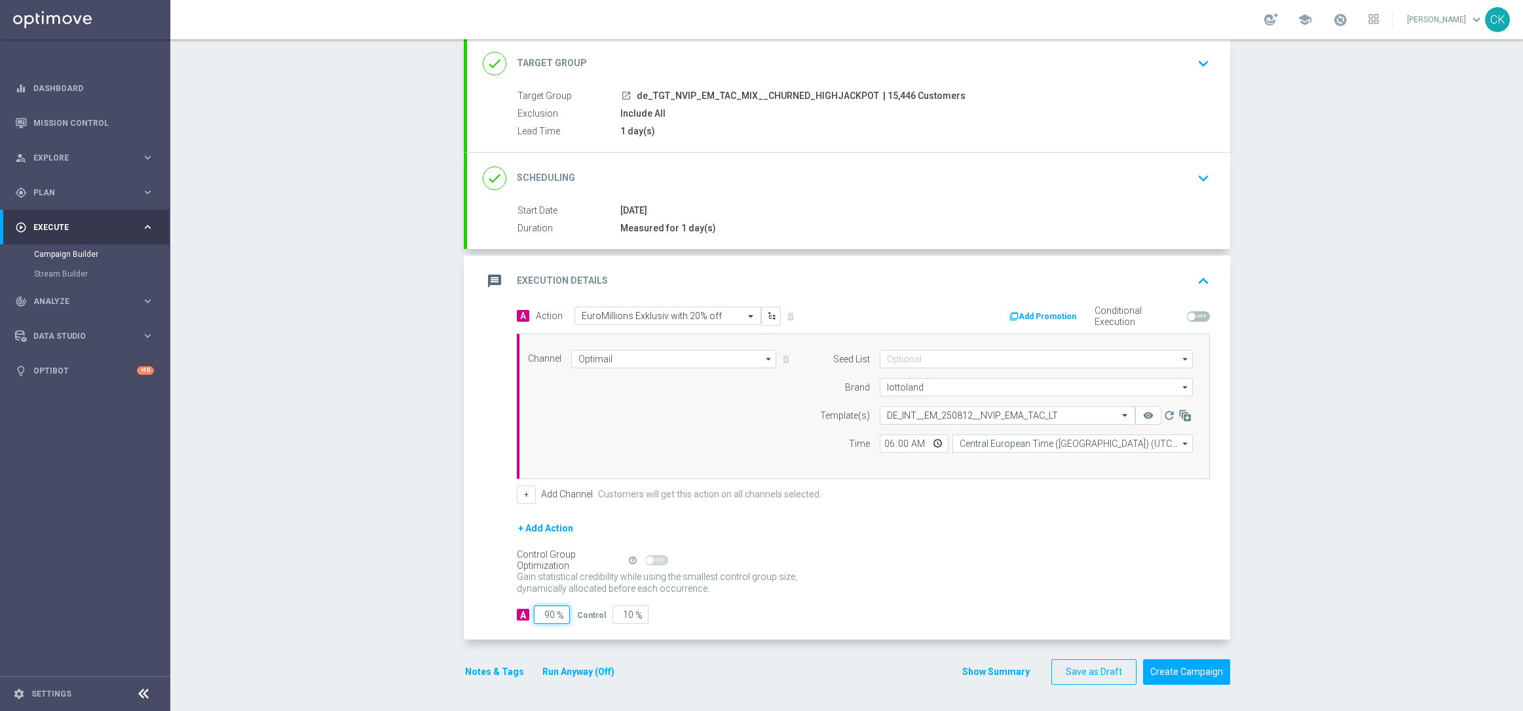
click at [550, 617] on input "90" at bounding box center [552, 614] width 36 height 18
type input "9"
type input "91"
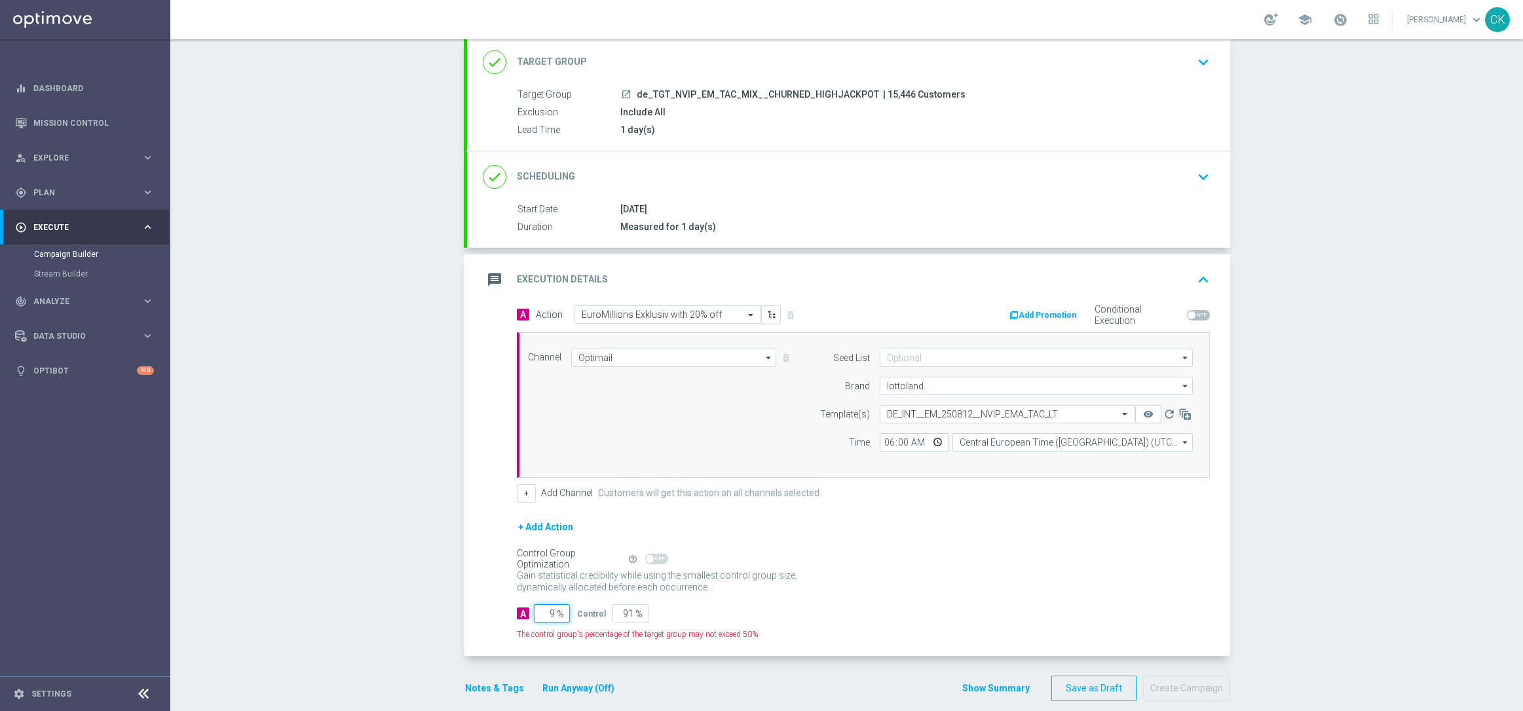
type input "98"
type input "2"
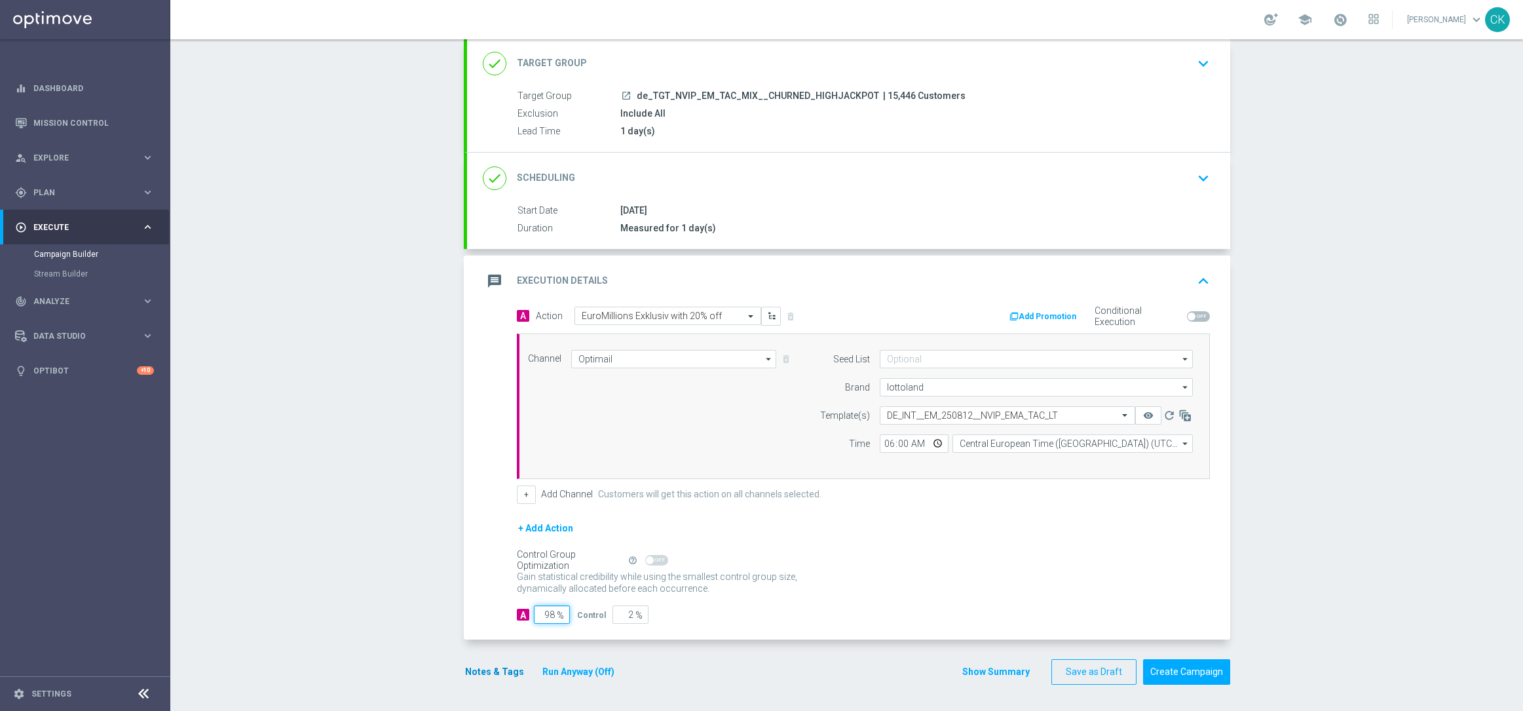
type input "98"
click at [469, 674] on button "Notes & Tags" at bounding box center [495, 672] width 62 height 16
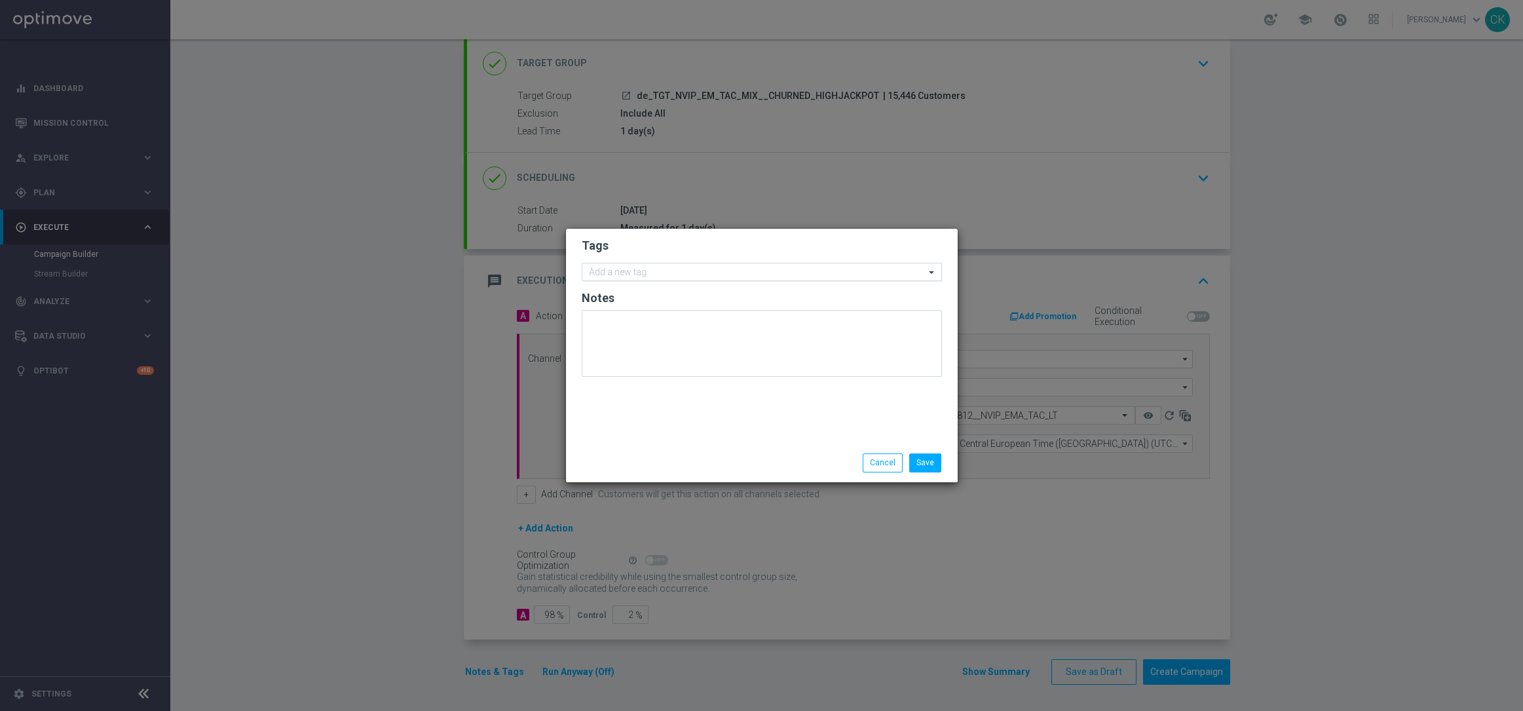
click at [683, 271] on input "text" at bounding box center [757, 272] width 336 height 11
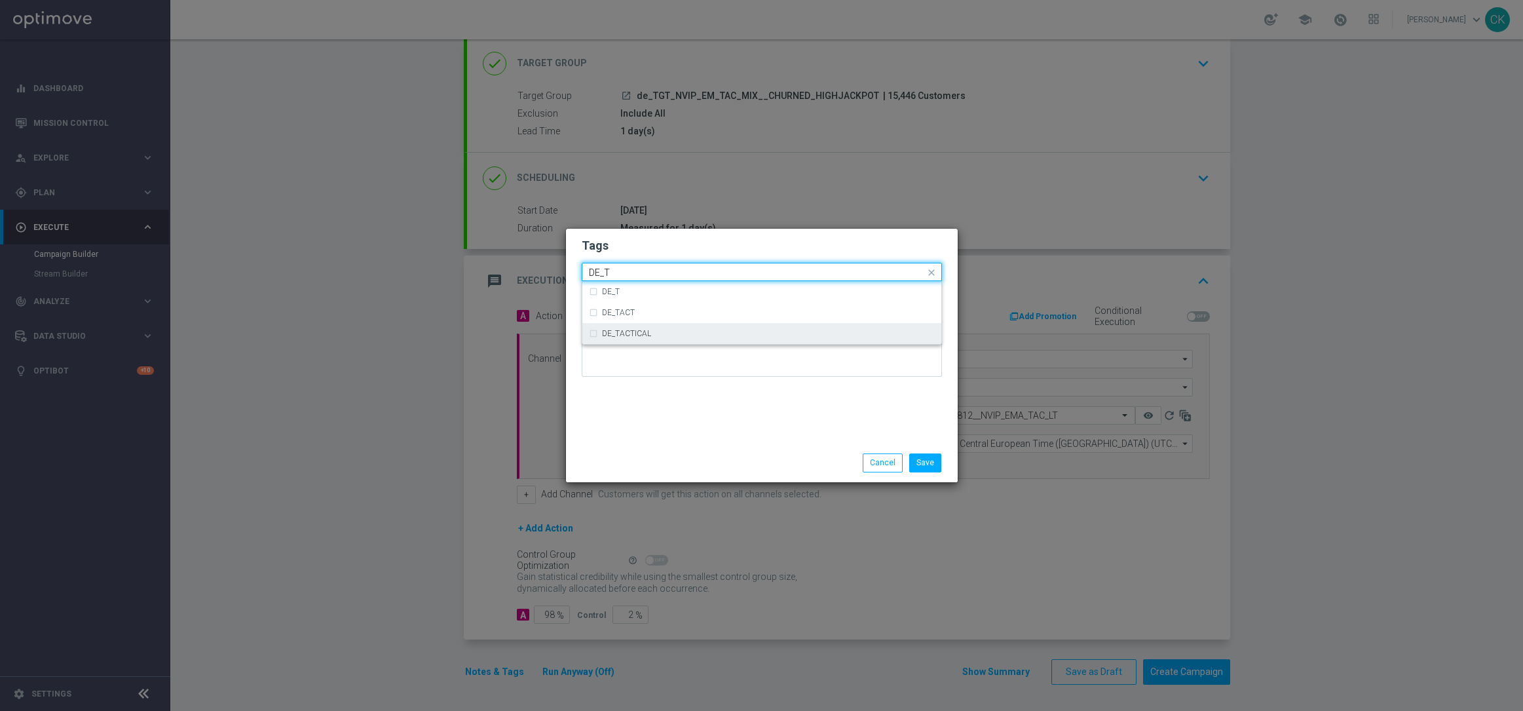
click at [690, 337] on div "DE_TACTICAL" at bounding box center [768, 334] width 333 height 8
type input "DE_T"
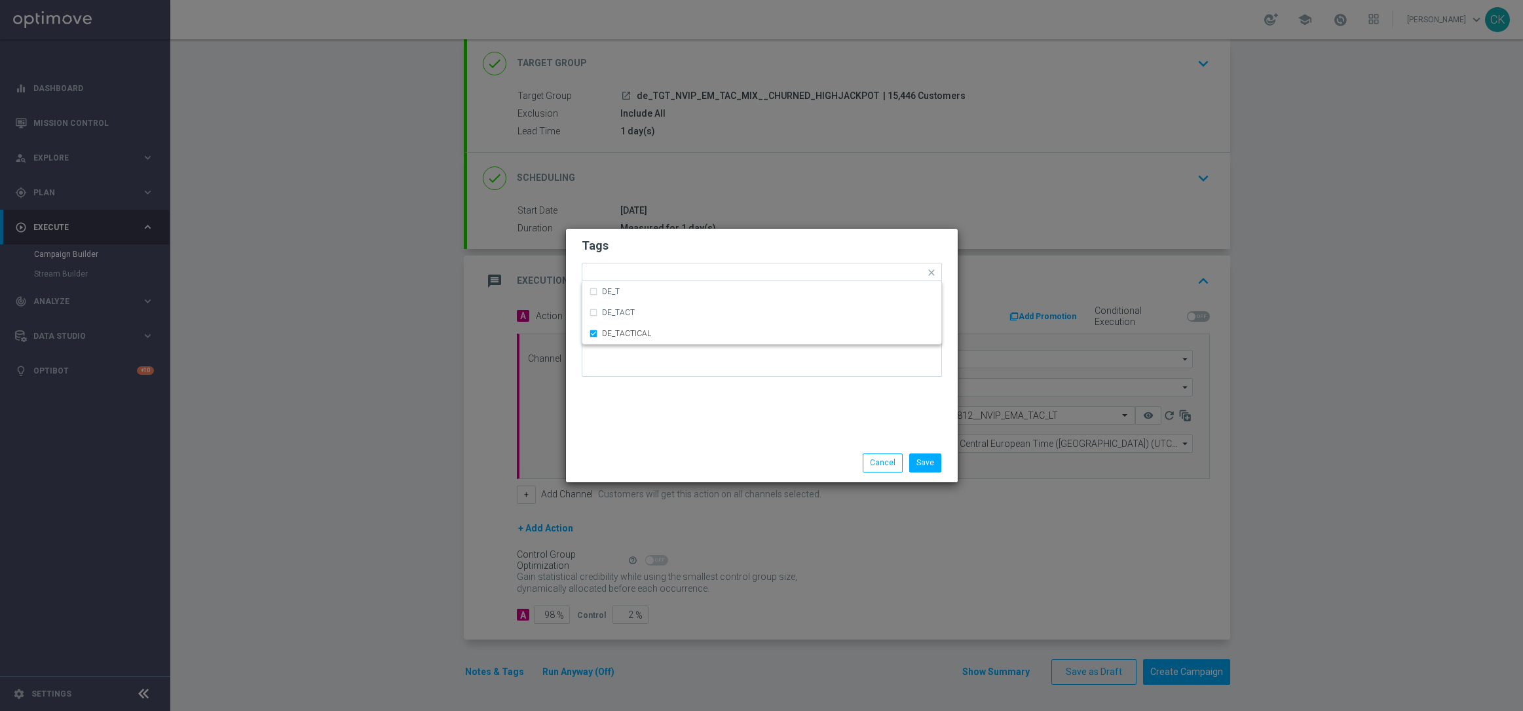
click at [687, 434] on div "Tags Quick find × DE_TACTICAL DE_T DE_TACT DE_TACTICAL Notes" at bounding box center [762, 336] width 392 height 215
click at [930, 461] on button "Save" at bounding box center [925, 462] width 32 height 18
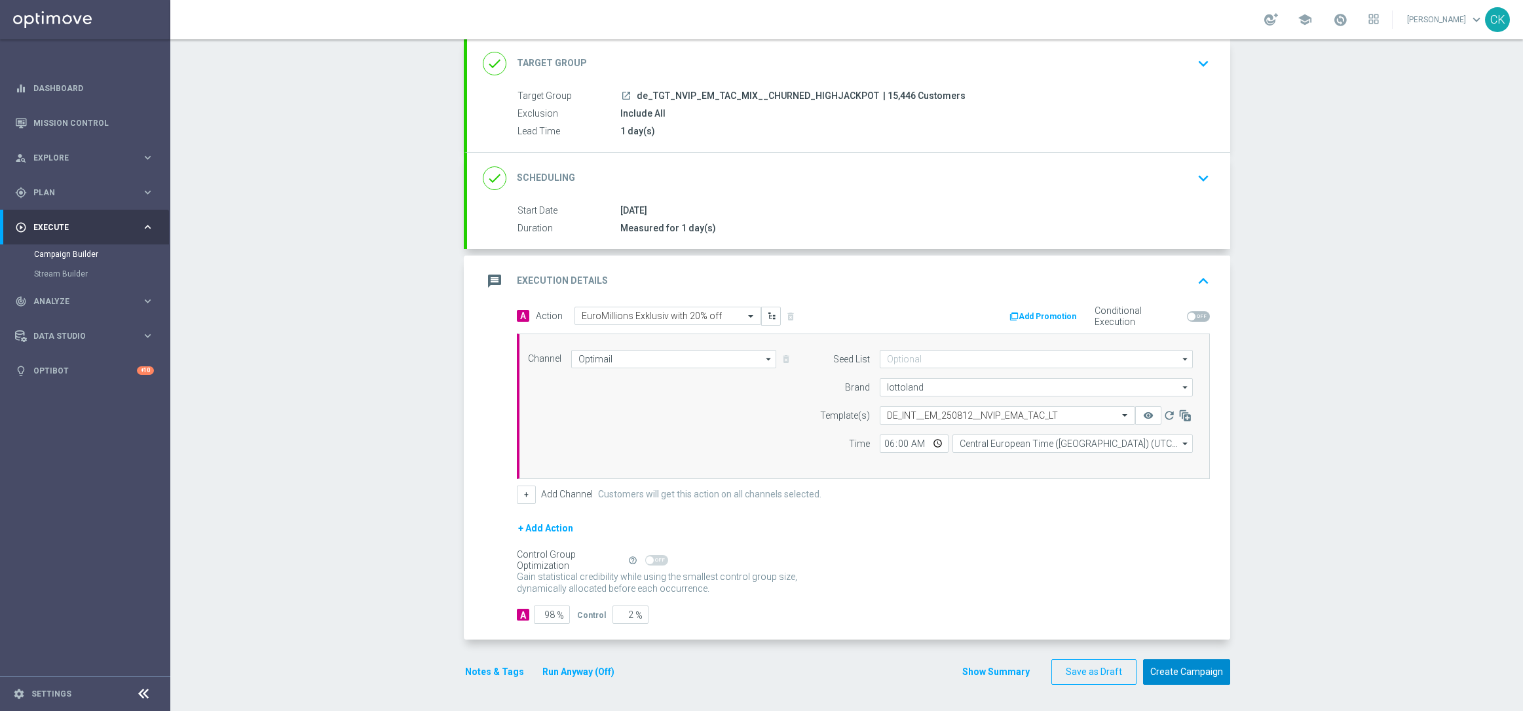
click at [1192, 671] on button "Create Campaign" at bounding box center [1186, 672] width 87 height 26
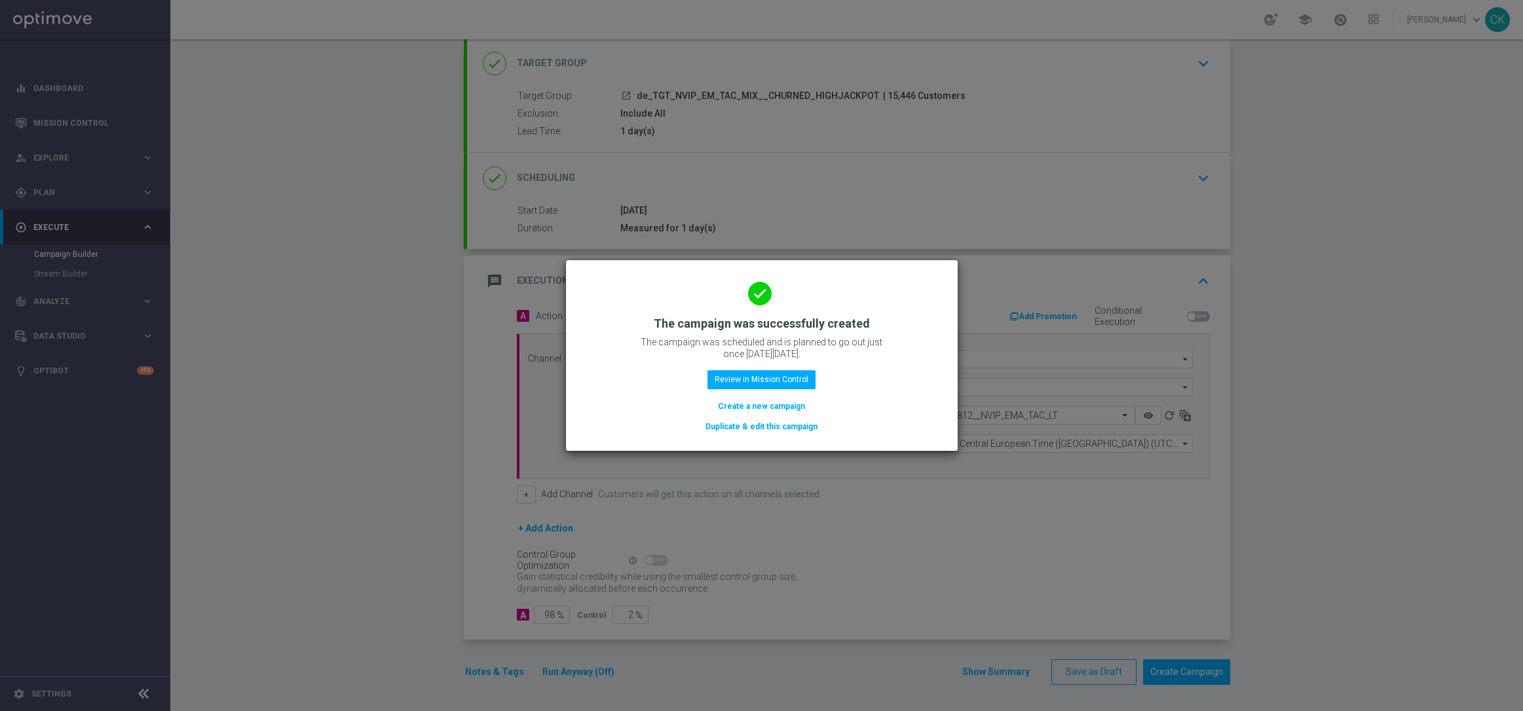
click at [753, 402] on button "Create a new campaign" at bounding box center [762, 406] width 90 height 14
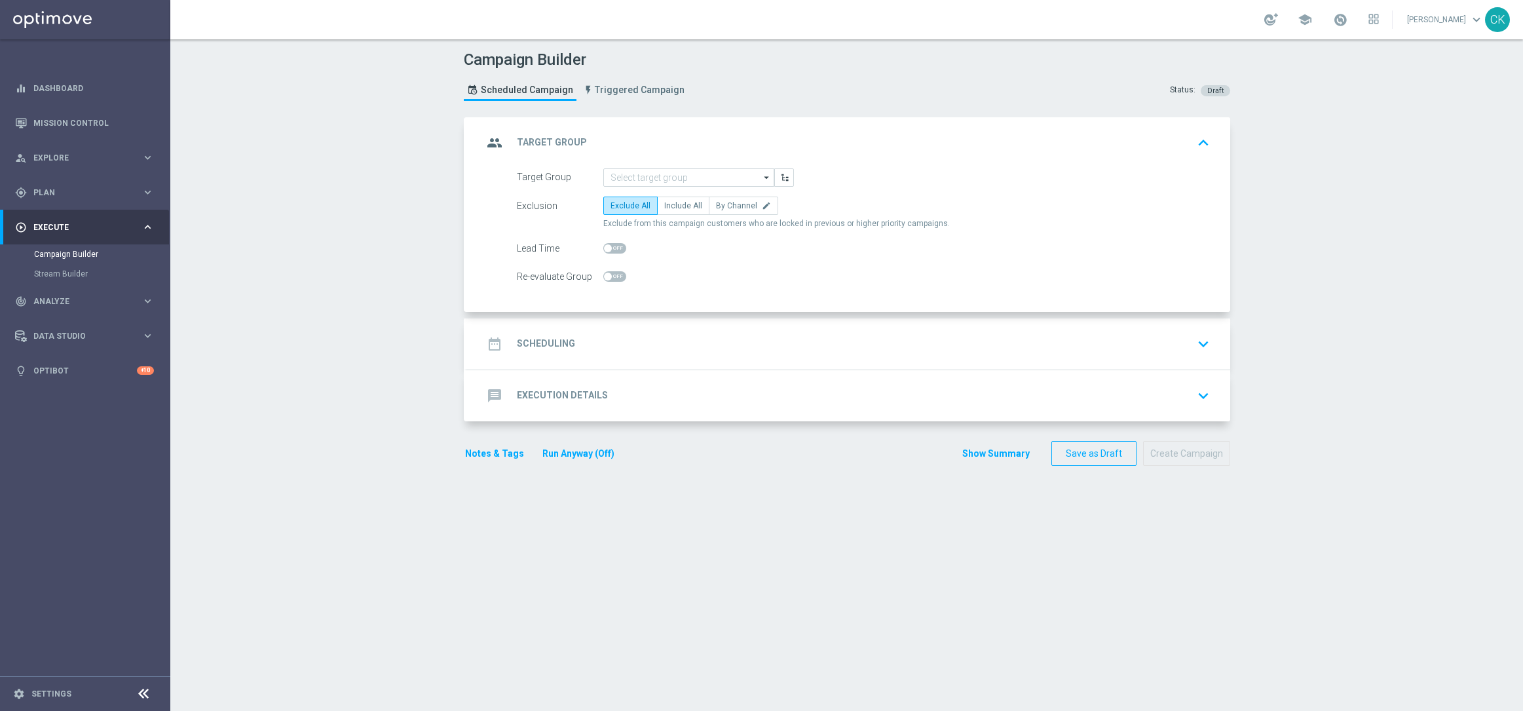
scroll to position [0, 0]
click at [661, 177] on input at bounding box center [688, 177] width 171 height 18
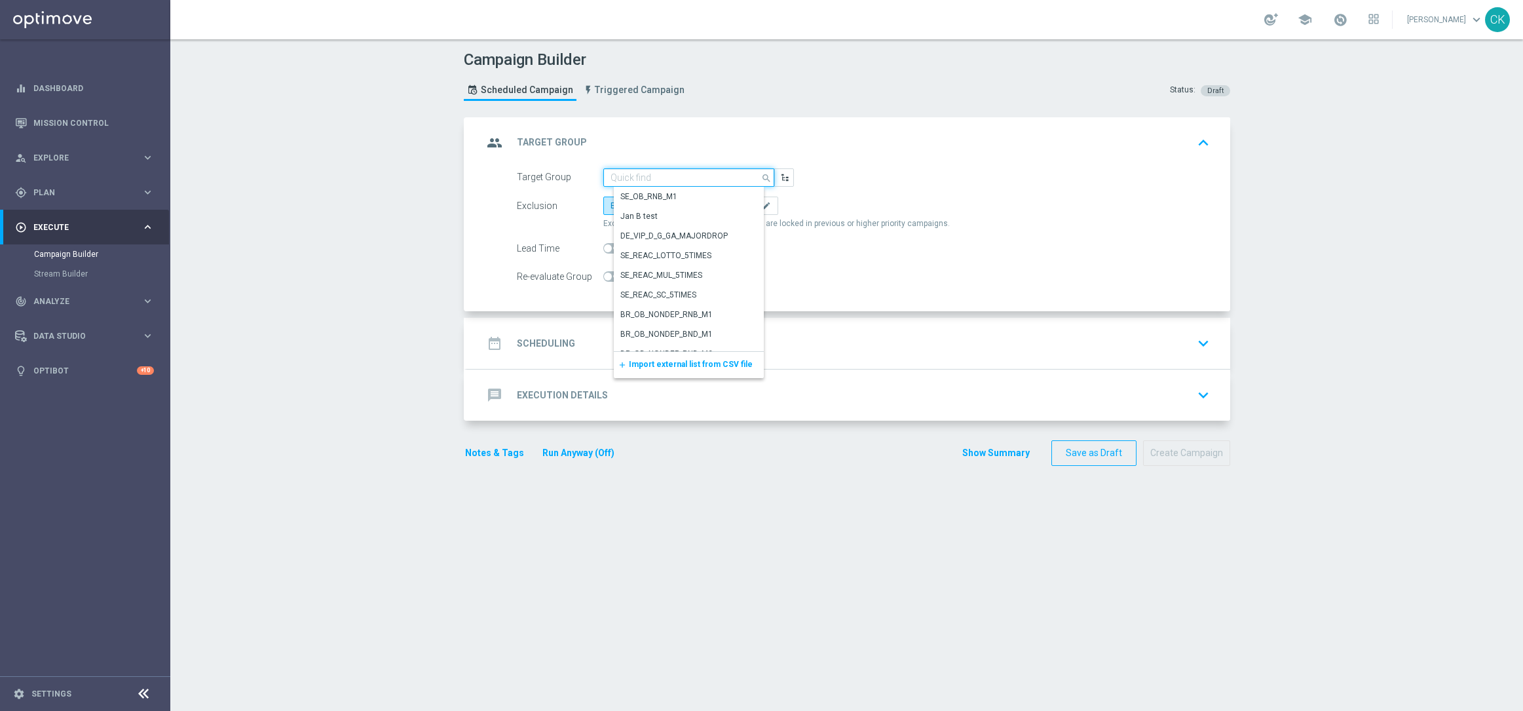
paste input "de_TGT_NVIP_EM_TAC_MIX__DORMANT_HIGHJACKPOT_EM"
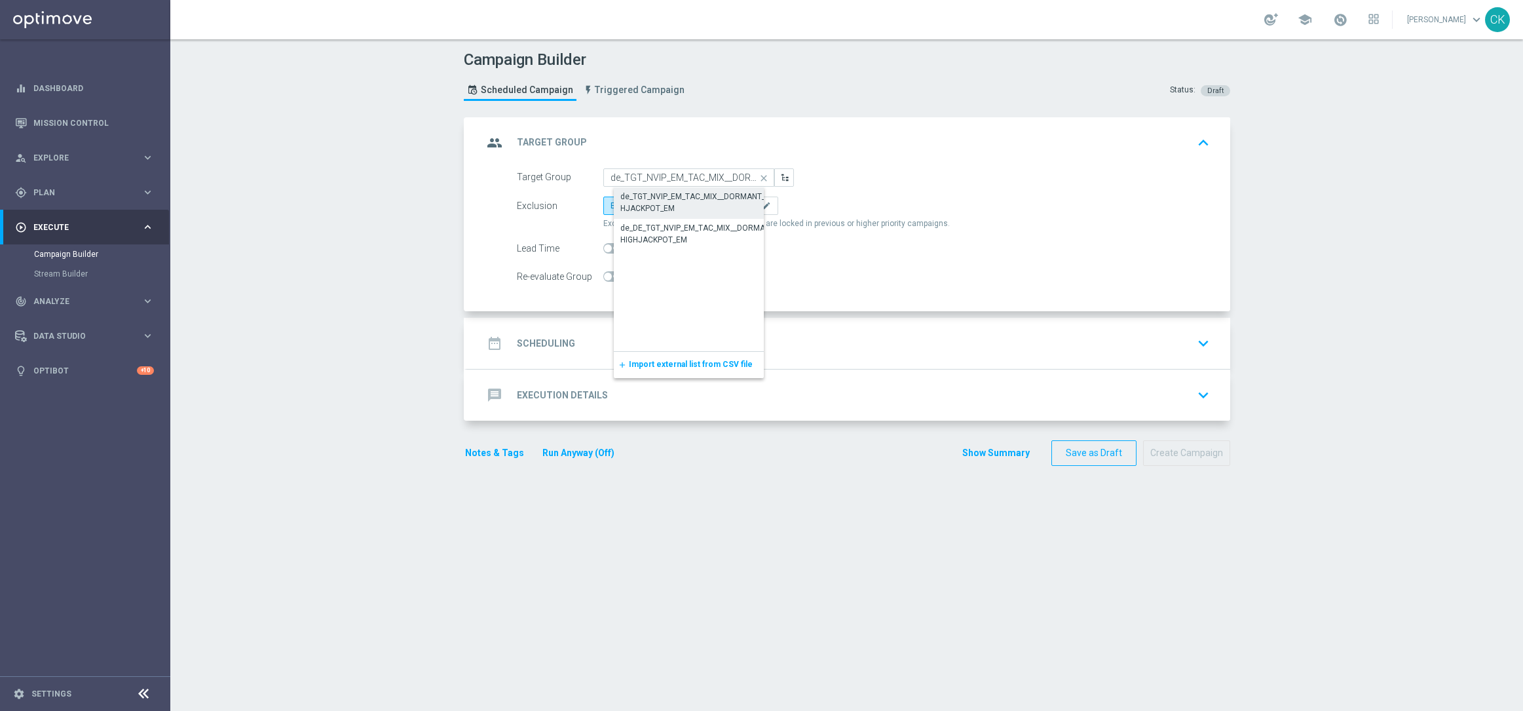
click at [663, 198] on div "de_TGT_NVIP_EM_TAC_MIX__DORMANT_HIGHJACKPOT_EM" at bounding box center [699, 203] width 158 height 24
type input "de_TGT_NVIP_EM_TAC_MIX__DORMANT_HIGHJACKPOT_EM"
click at [668, 205] on span "Include All" at bounding box center [683, 205] width 38 height 9
click at [668, 205] on input "Include All" at bounding box center [668, 208] width 9 height 9
radio input "true"
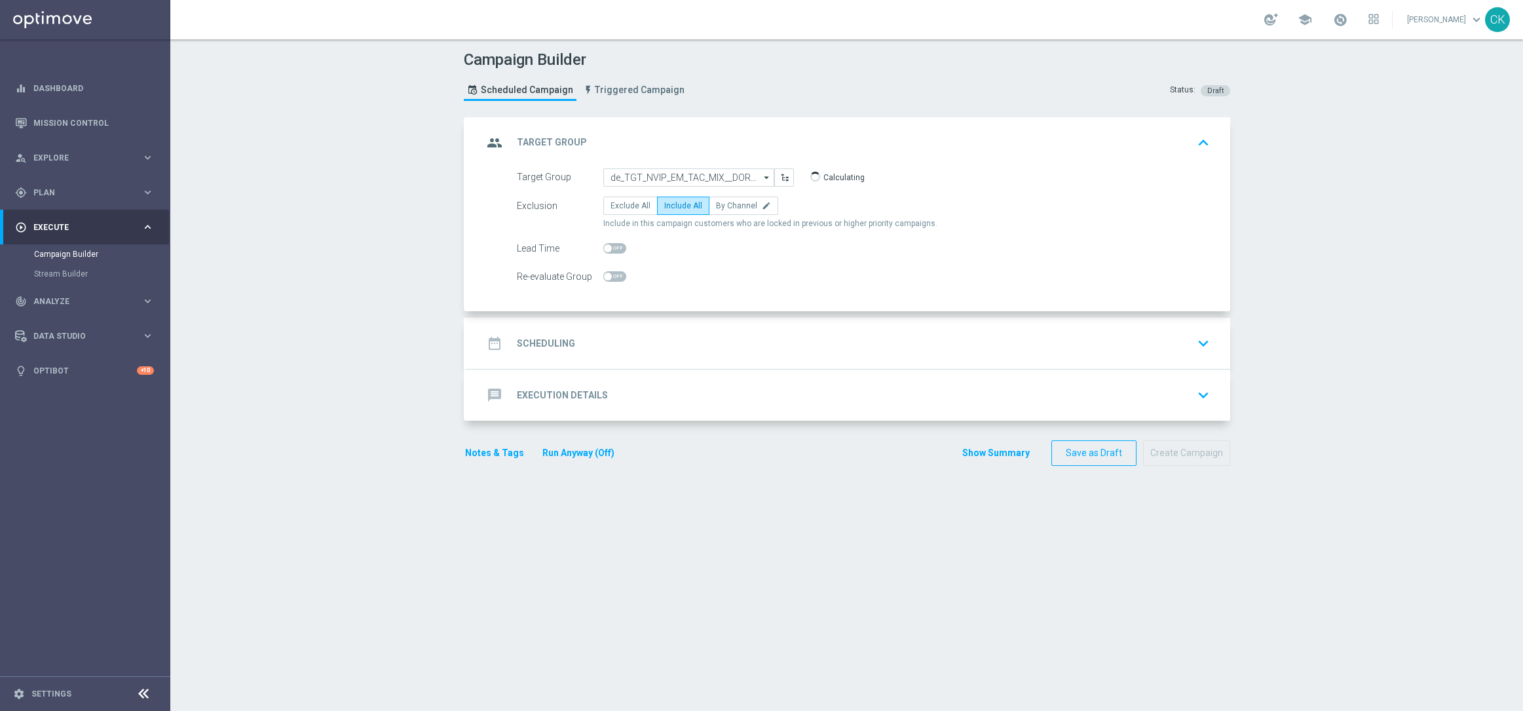
click at [607, 246] on span at bounding box center [614, 248] width 23 height 10
click at [607, 246] on input "checkbox" at bounding box center [614, 248] width 23 height 10
checkbox input "true"
click at [538, 351] on div "date_range Scheduling" at bounding box center [529, 344] width 92 height 24
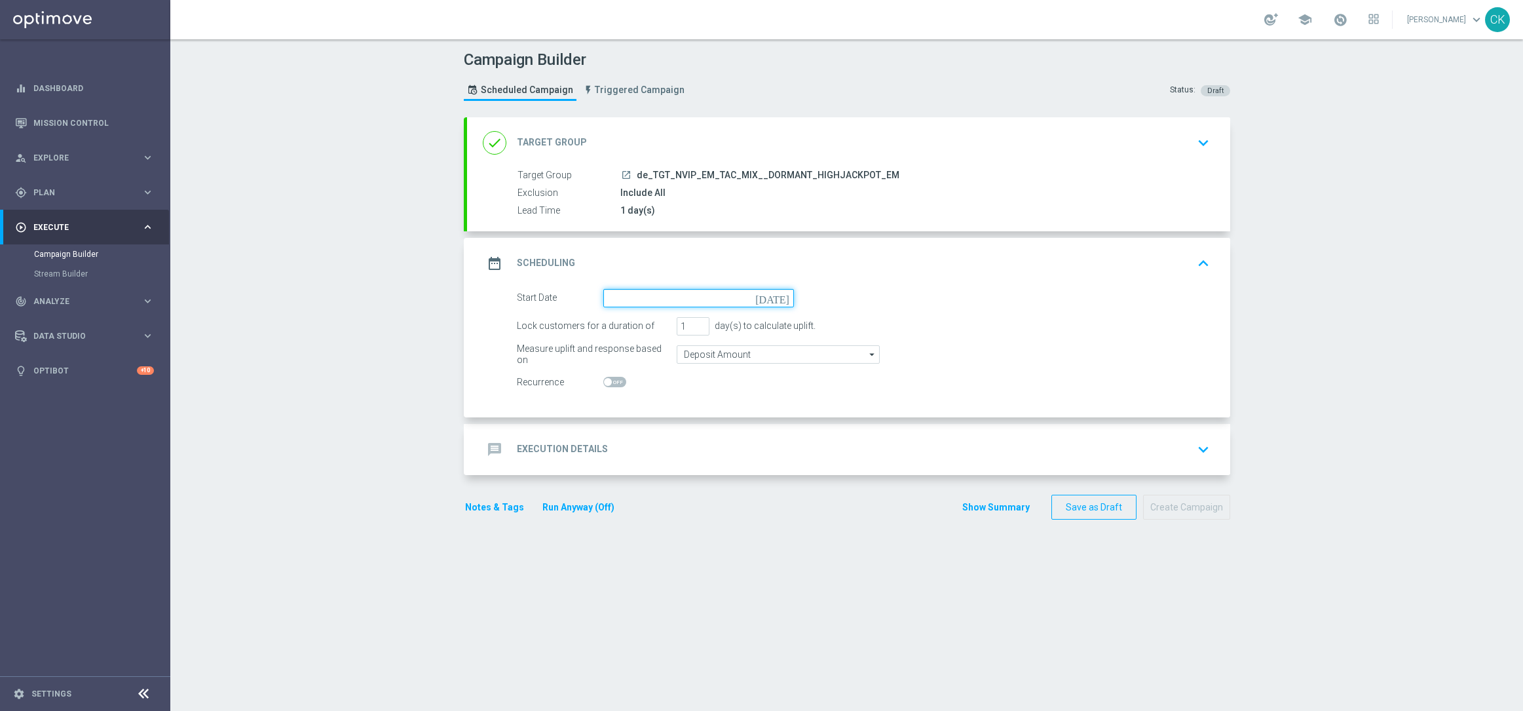
click at [693, 295] on input at bounding box center [698, 298] width 191 height 18
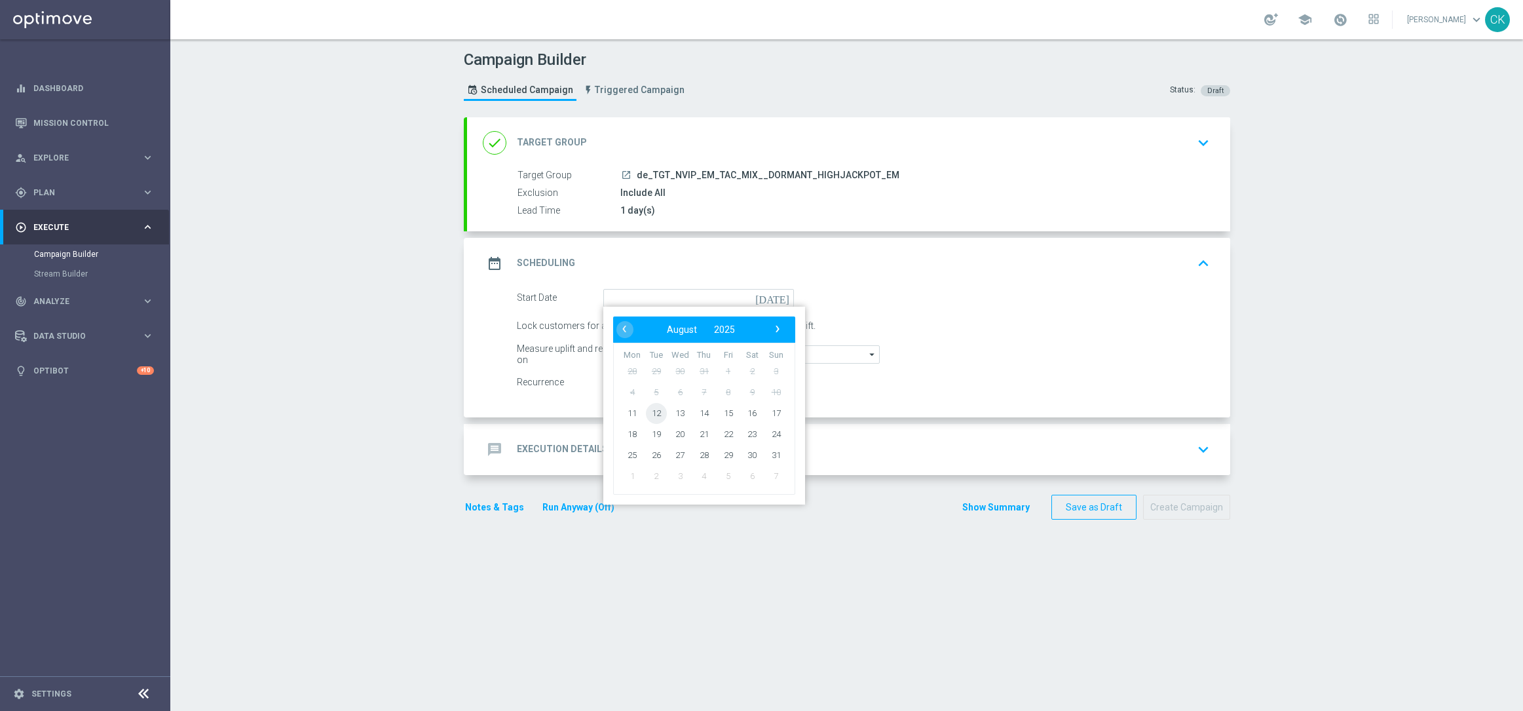
click at [650, 411] on span "12" at bounding box center [655, 412] width 21 height 21
type input "[DATE]"
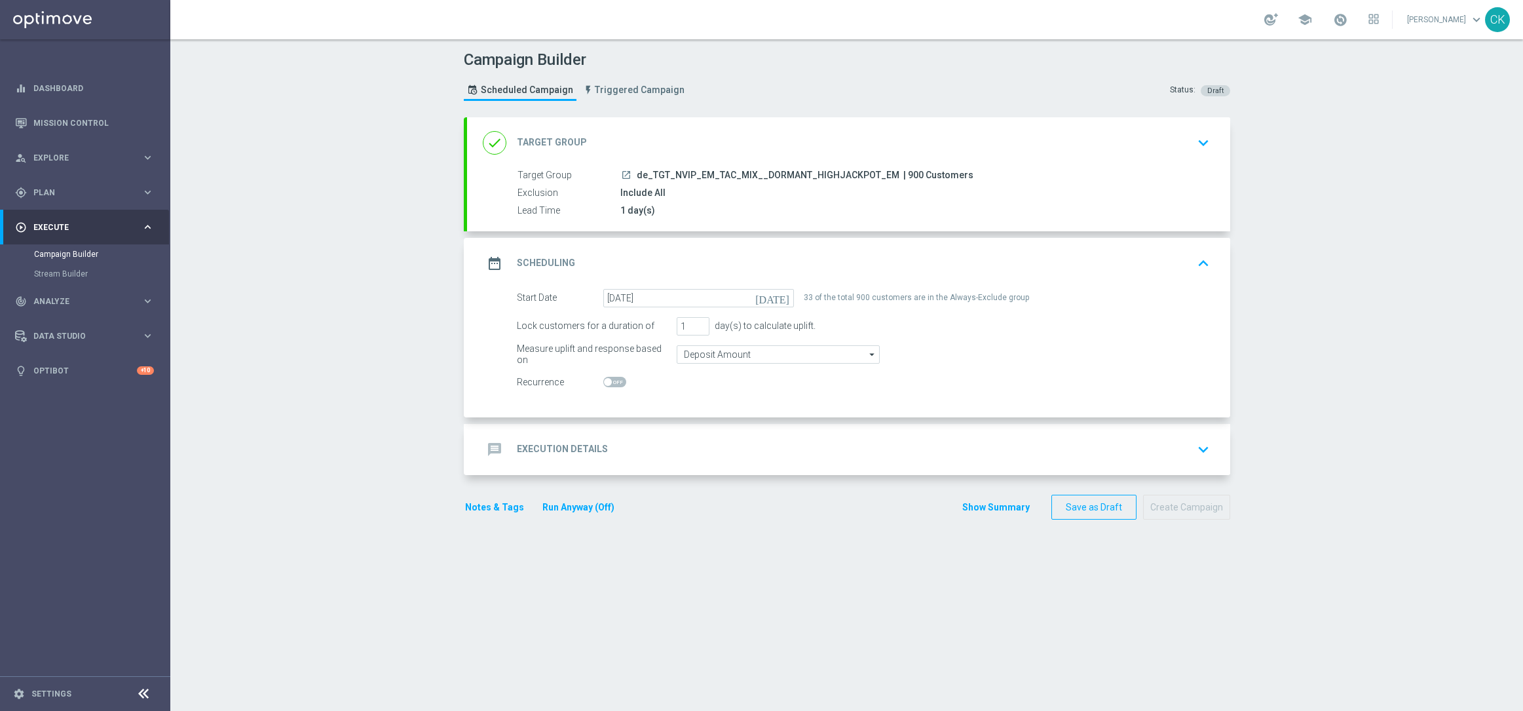
click at [530, 450] on h2 "Execution Details" at bounding box center [562, 449] width 91 height 12
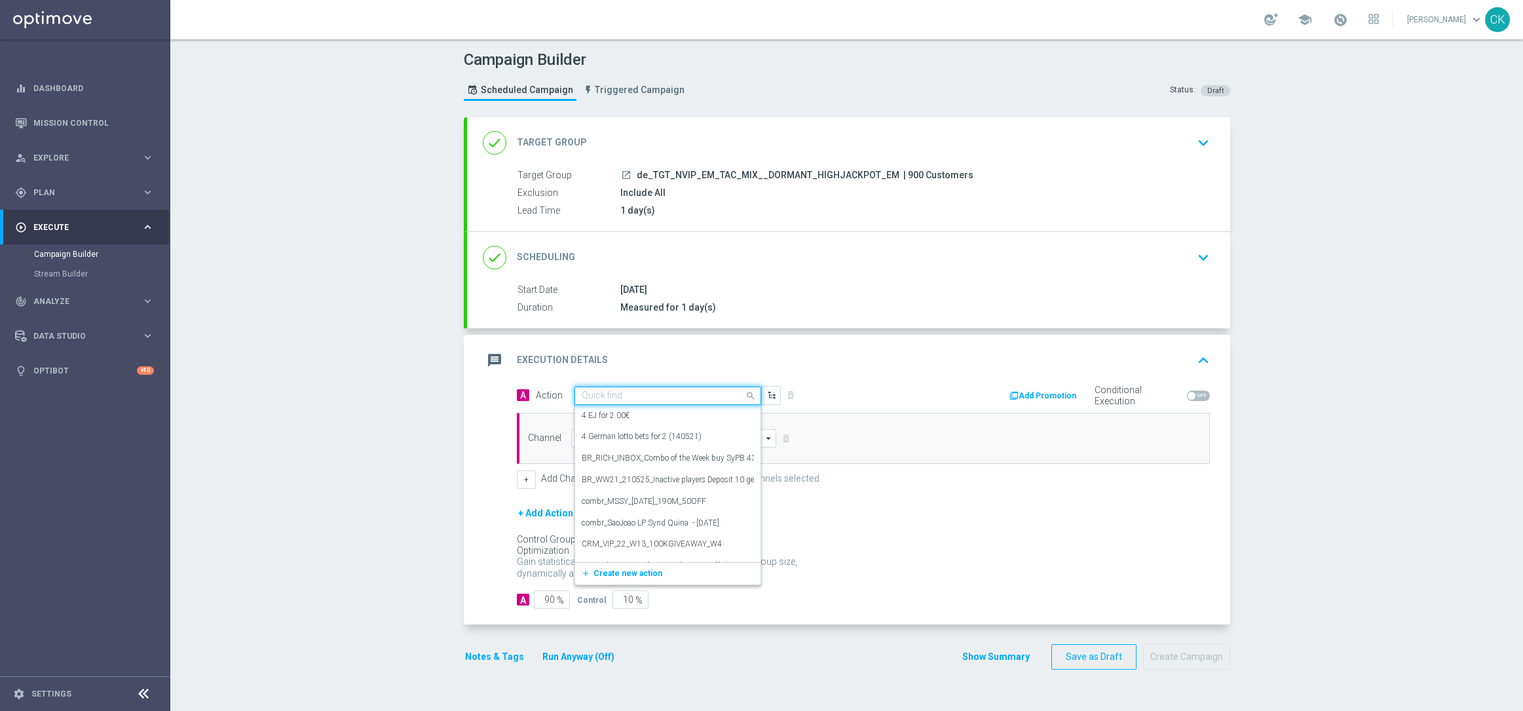
click at [632, 389] on div "Quick find" at bounding box center [668, 396] width 187 height 18
paste input "EuroMillions Exklusiv with 20% off"
type input "EuroMillions Exklusiv with 20% off"
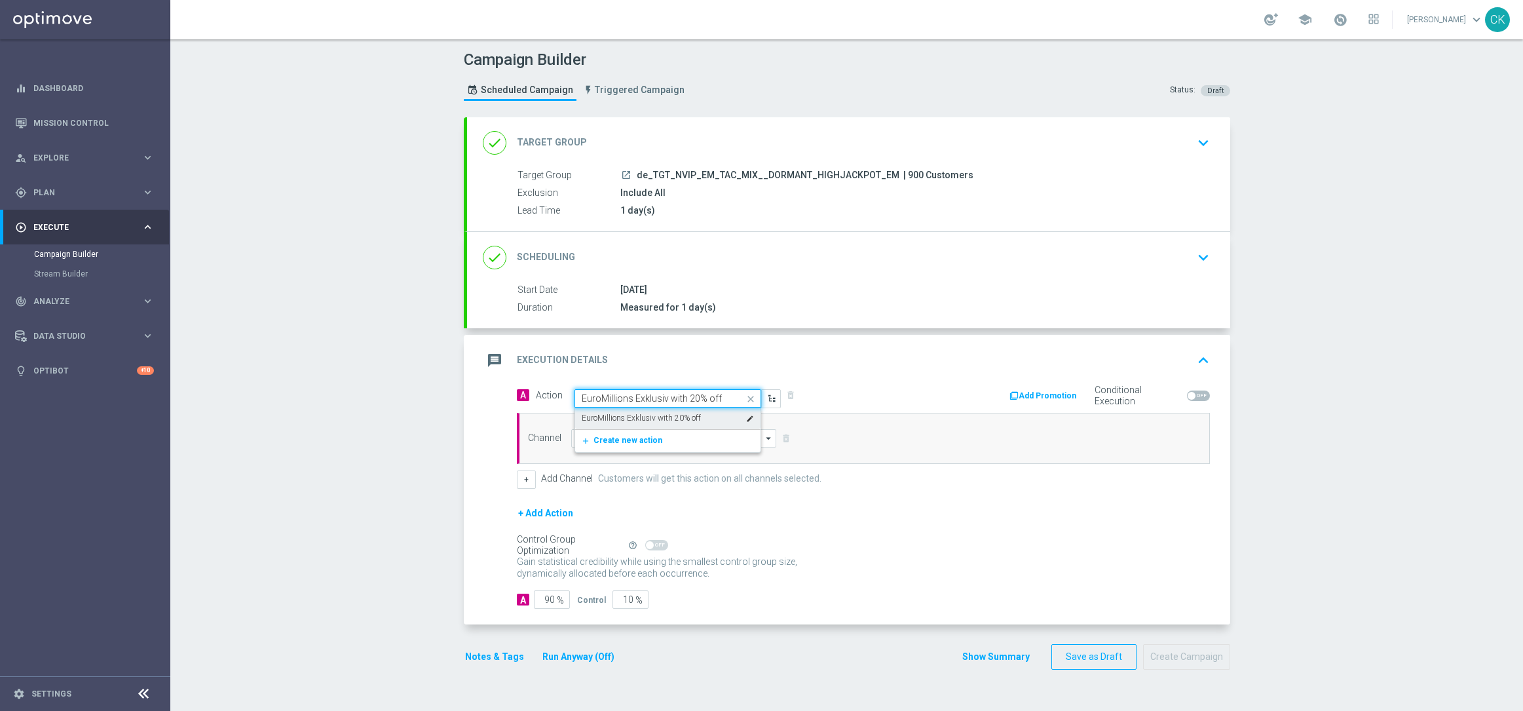
click at [636, 415] on label "EuroMillions Exklusiv with 20% off" at bounding box center [641, 418] width 119 height 11
click at [631, 427] on div "Channel arrow_drop_down Show Selected 0 of NaN Silverpop" at bounding box center [863, 438] width 693 height 51
click at [631, 437] on input at bounding box center [674, 438] width 206 height 18
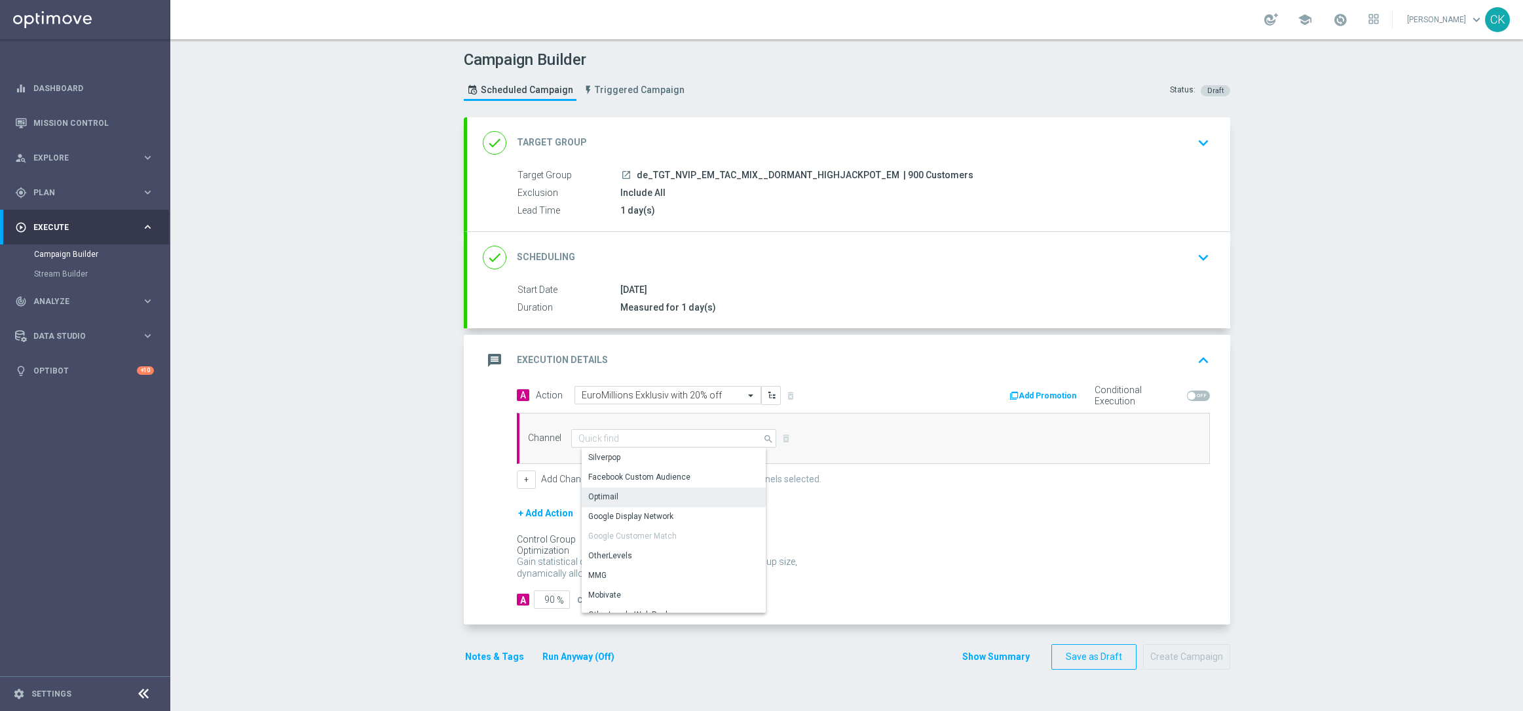
click at [637, 494] on div "Optimail" at bounding box center [679, 496] width 195 height 18
type input "Optimail"
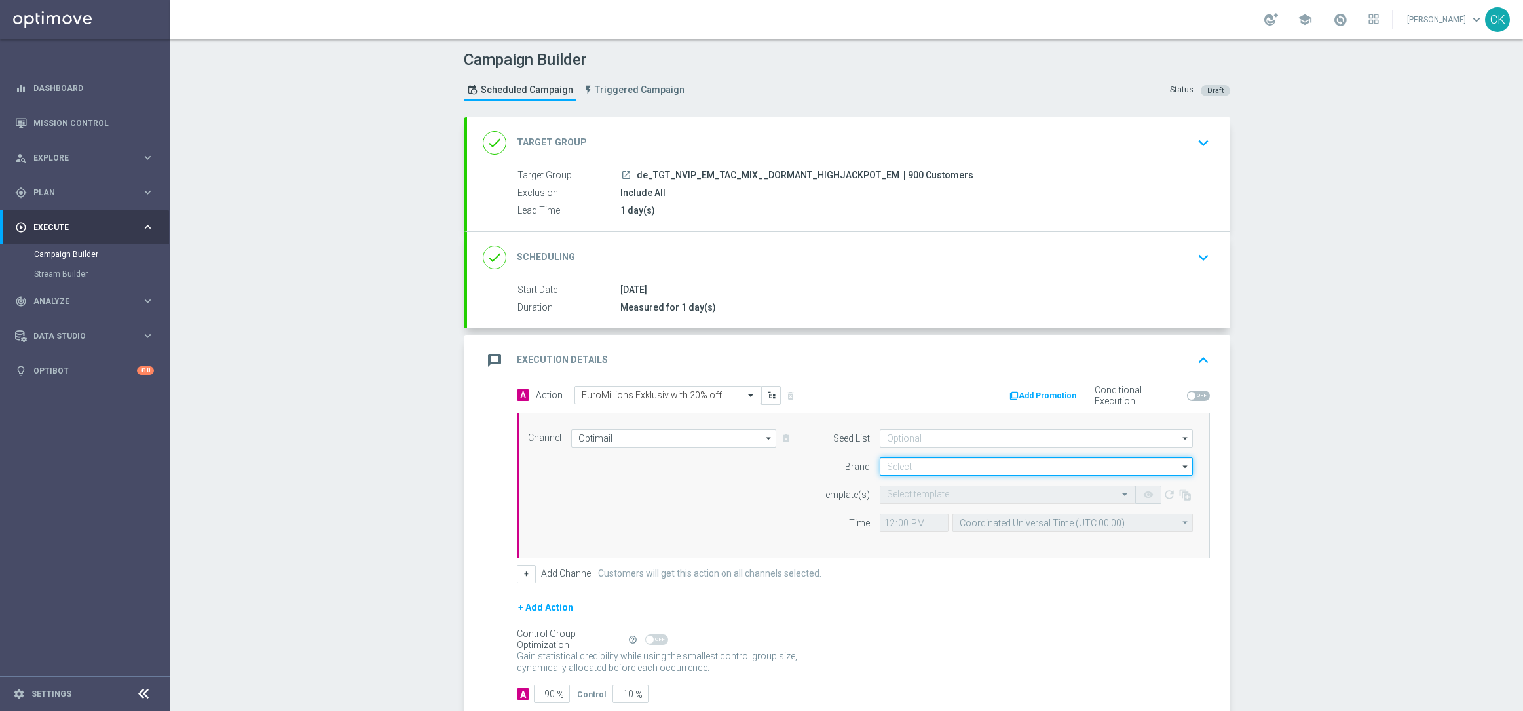
click at [909, 466] on input at bounding box center [1036, 466] width 313 height 18
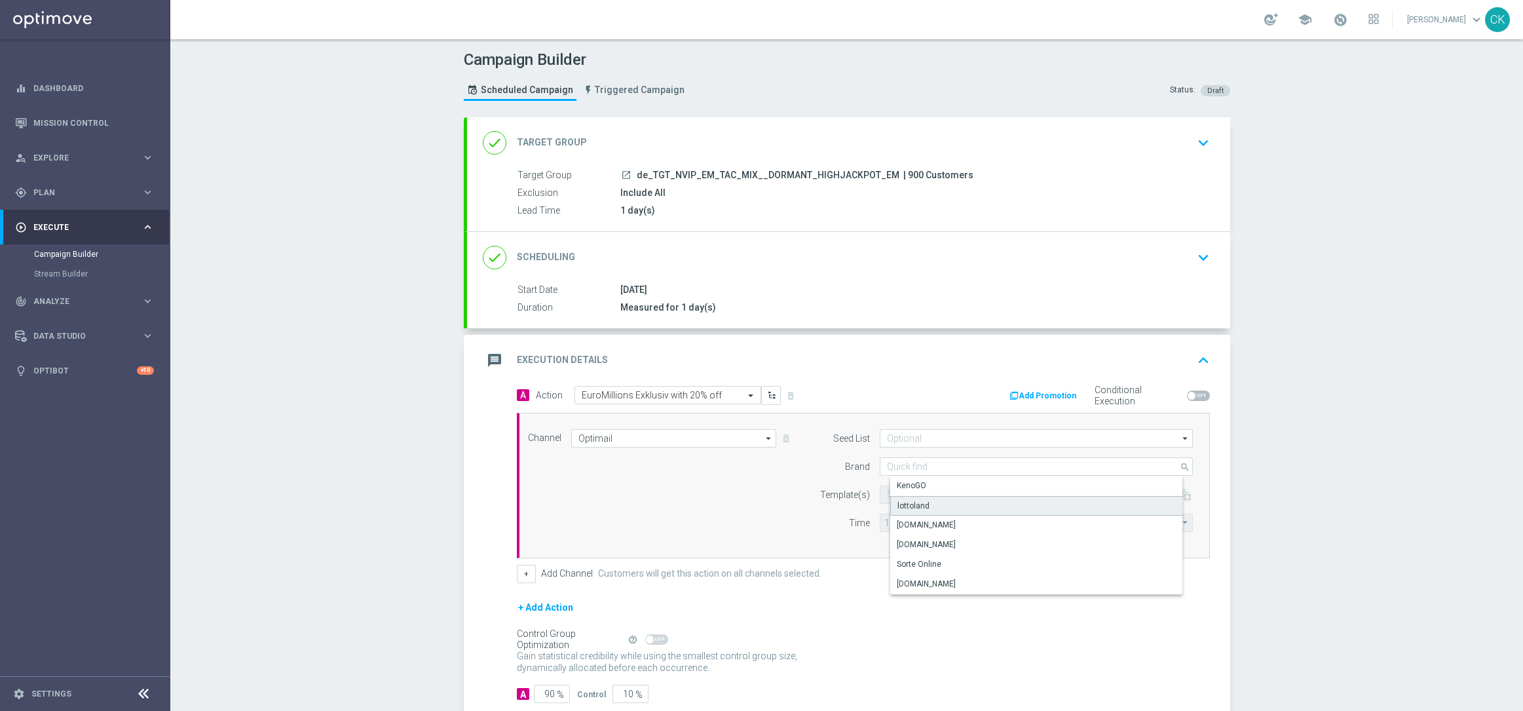
click at [909, 503] on div "lottoland" at bounding box center [914, 506] width 32 height 12
type input "lottoland"
click at [905, 493] on input "text" at bounding box center [994, 494] width 215 height 11
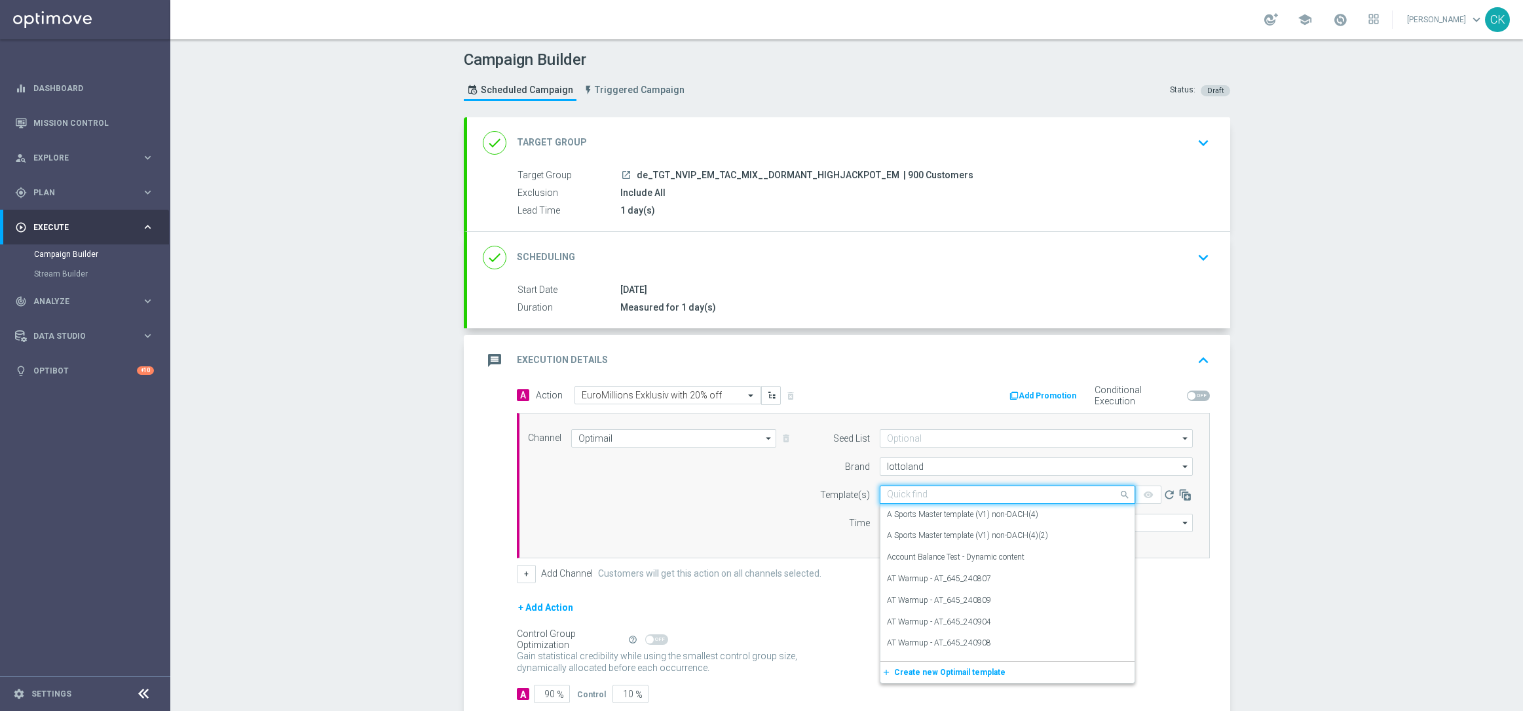
paste input "DE_INT__EM_250812__NVIP_EMA_TAC_LT"
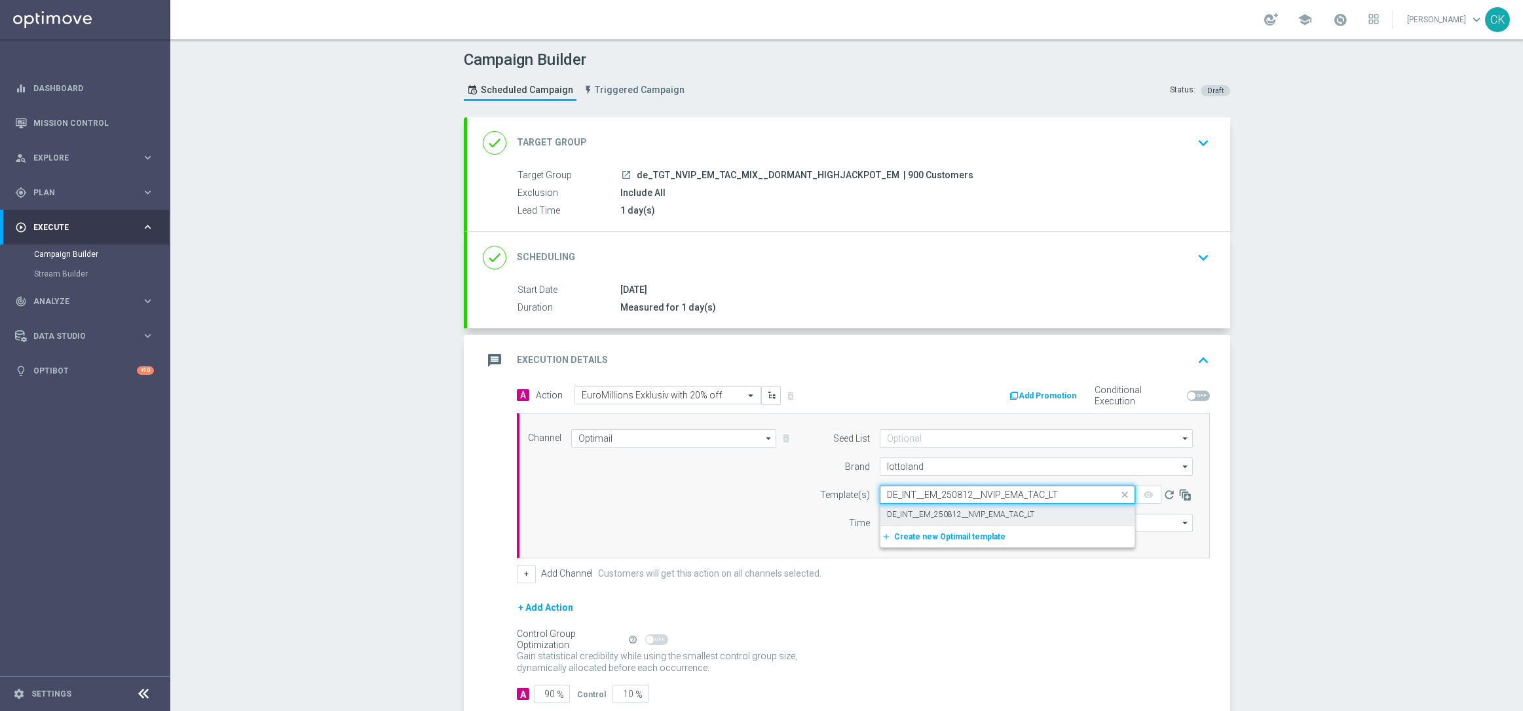
click at [905, 509] on label "DE_INT__EM_250812__NVIP_EMA_TAC_LT" at bounding box center [960, 514] width 147 height 11
type input "DE_INT__EM_250812__NVIP_EMA_TAC_LT"
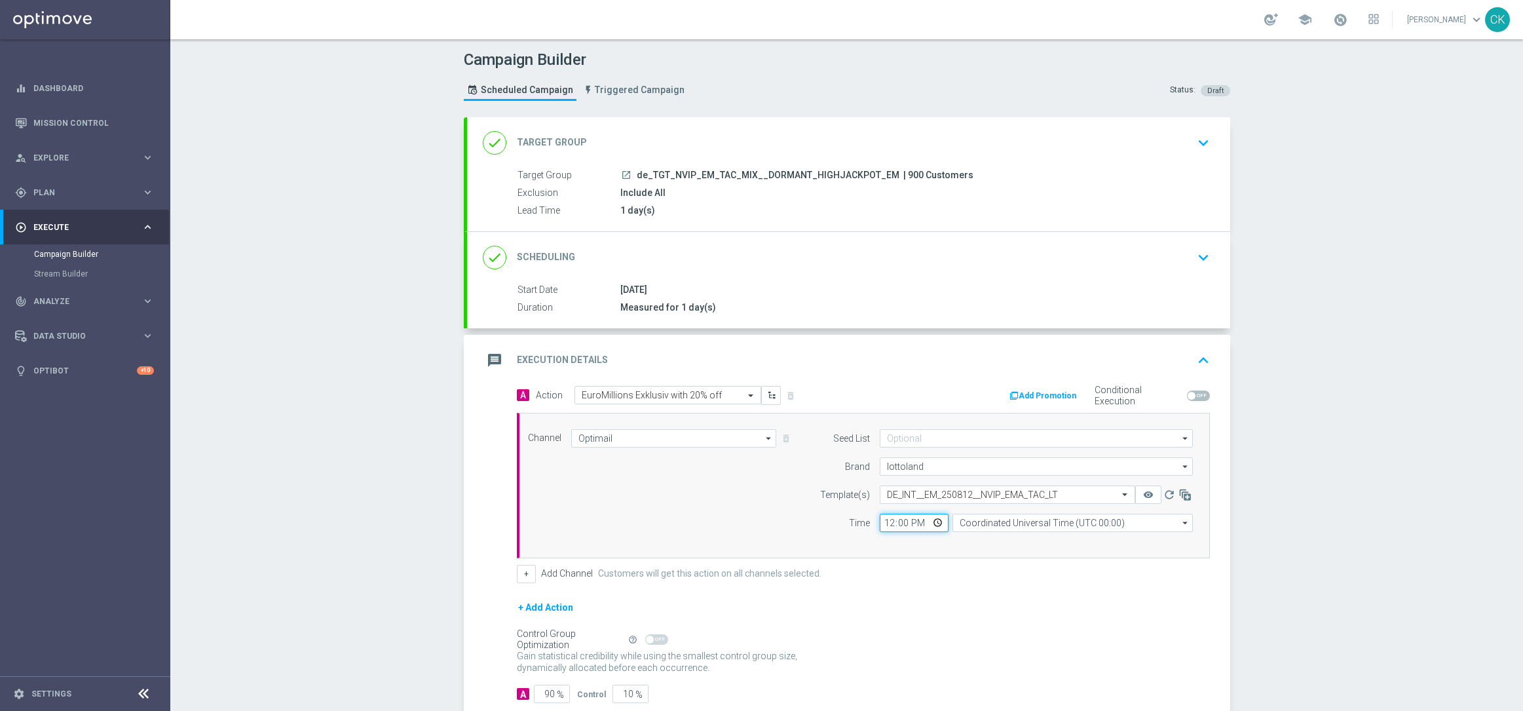
click at [884, 524] on input "12:00" at bounding box center [914, 523] width 69 height 18
type input "06:00"
click at [1063, 523] on input "Coordinated Universal Time (UTC 00:00)" at bounding box center [1073, 523] width 240 height 18
click at [1073, 544] on div "Central European Time ([GEOGRAPHIC_DATA]) (UTC +02:00)" at bounding box center [1077, 542] width 214 height 12
type input "Central European Time ([GEOGRAPHIC_DATA]) (UTC +02:00)"
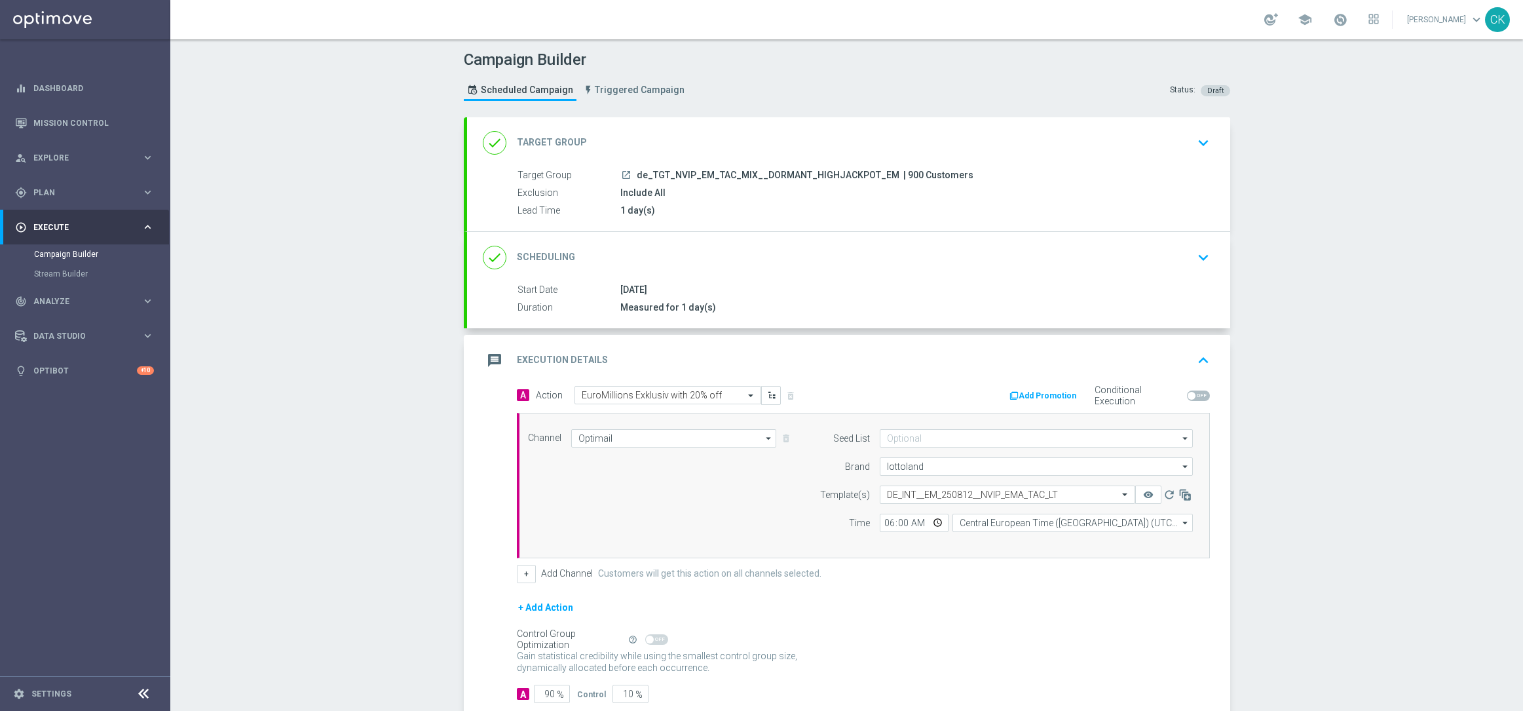
scroll to position [81, 0]
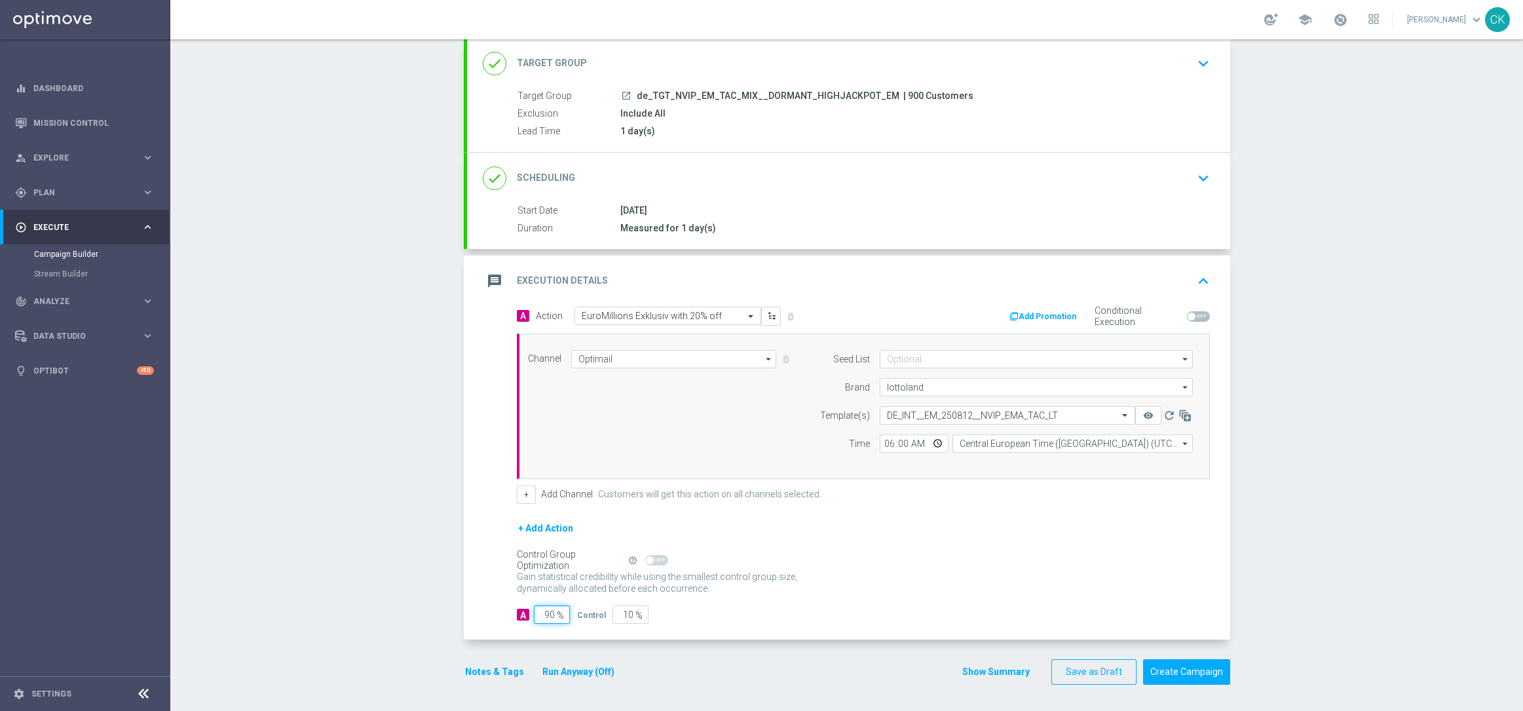
click at [549, 615] on input "90" at bounding box center [552, 614] width 36 height 18
type input "9"
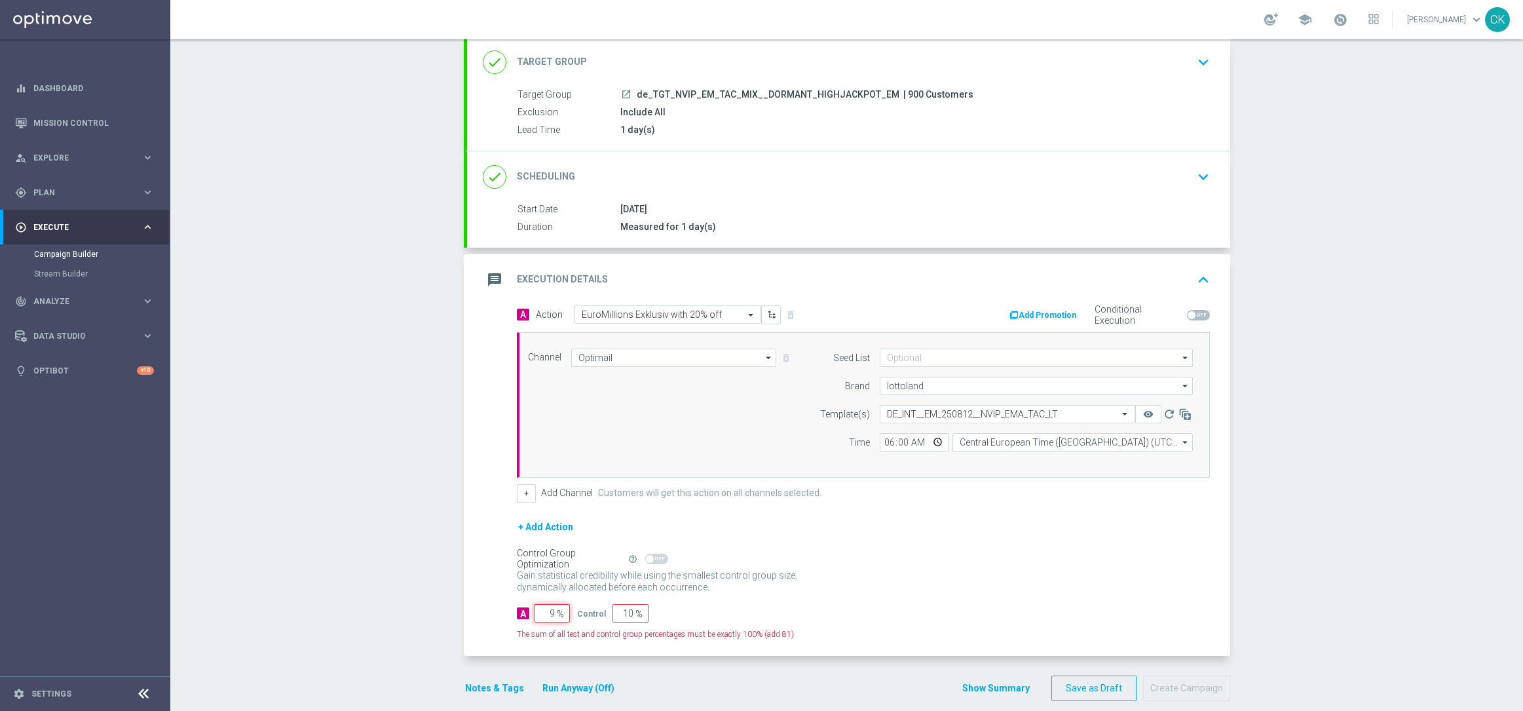
type input "91"
type input "98"
type input "2"
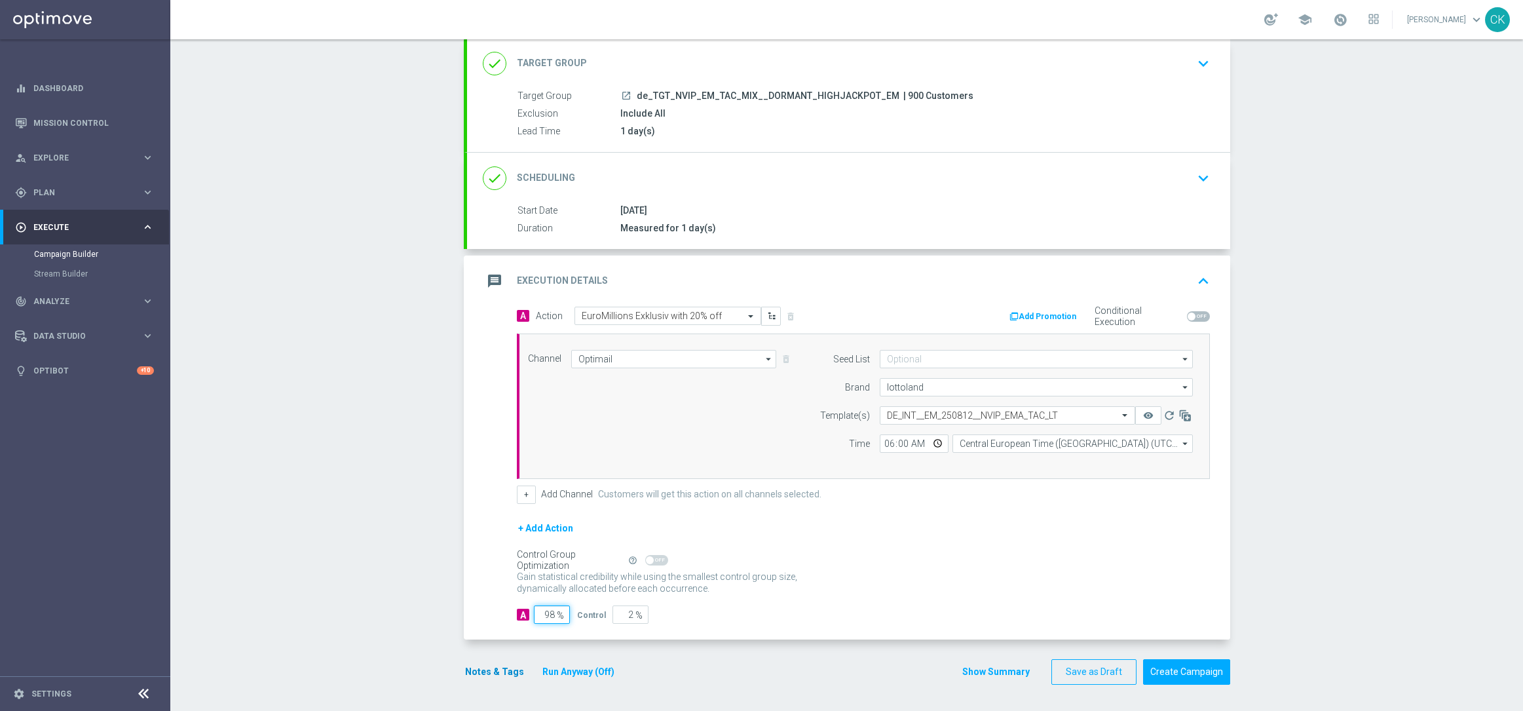
type input "98"
click at [498, 671] on button "Notes & Tags" at bounding box center [495, 672] width 62 height 16
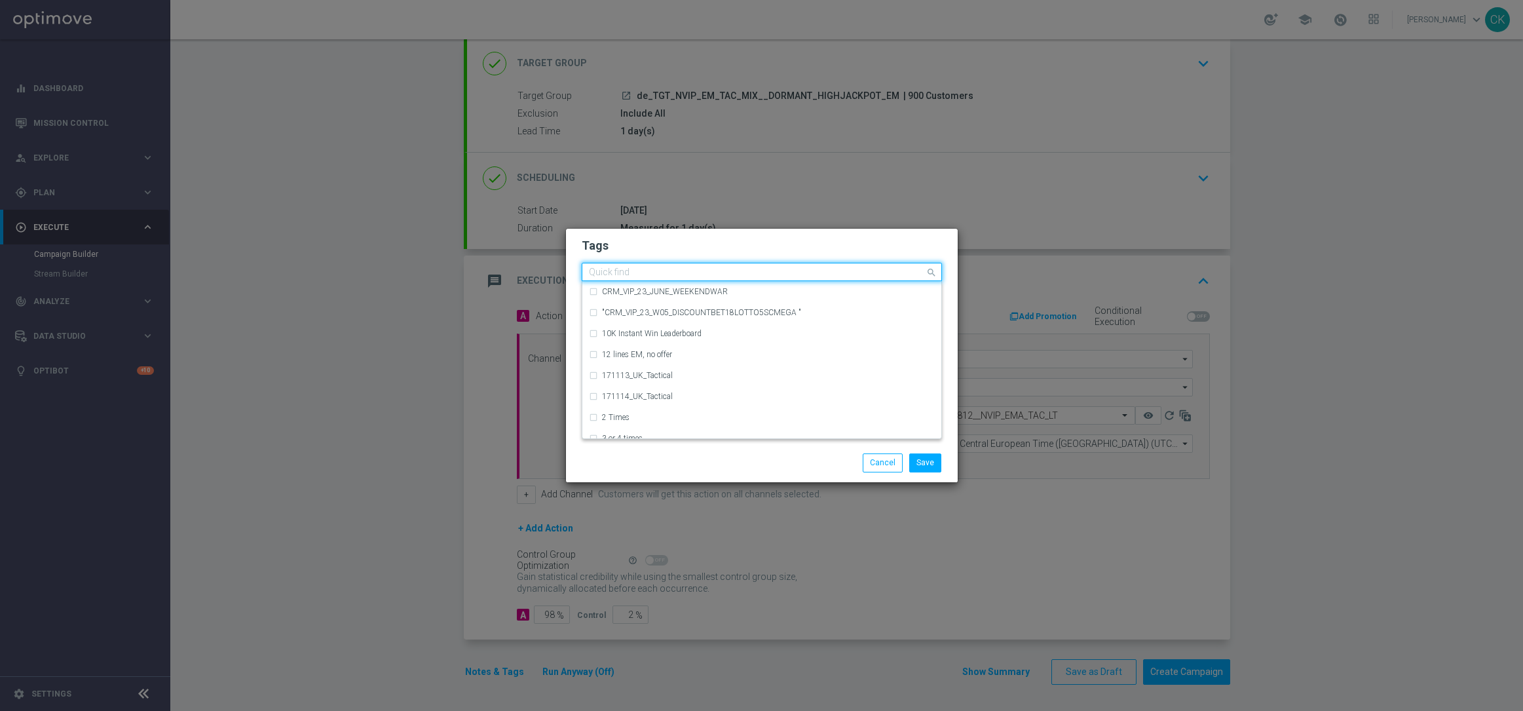
click at [652, 273] on input "text" at bounding box center [757, 272] width 336 height 11
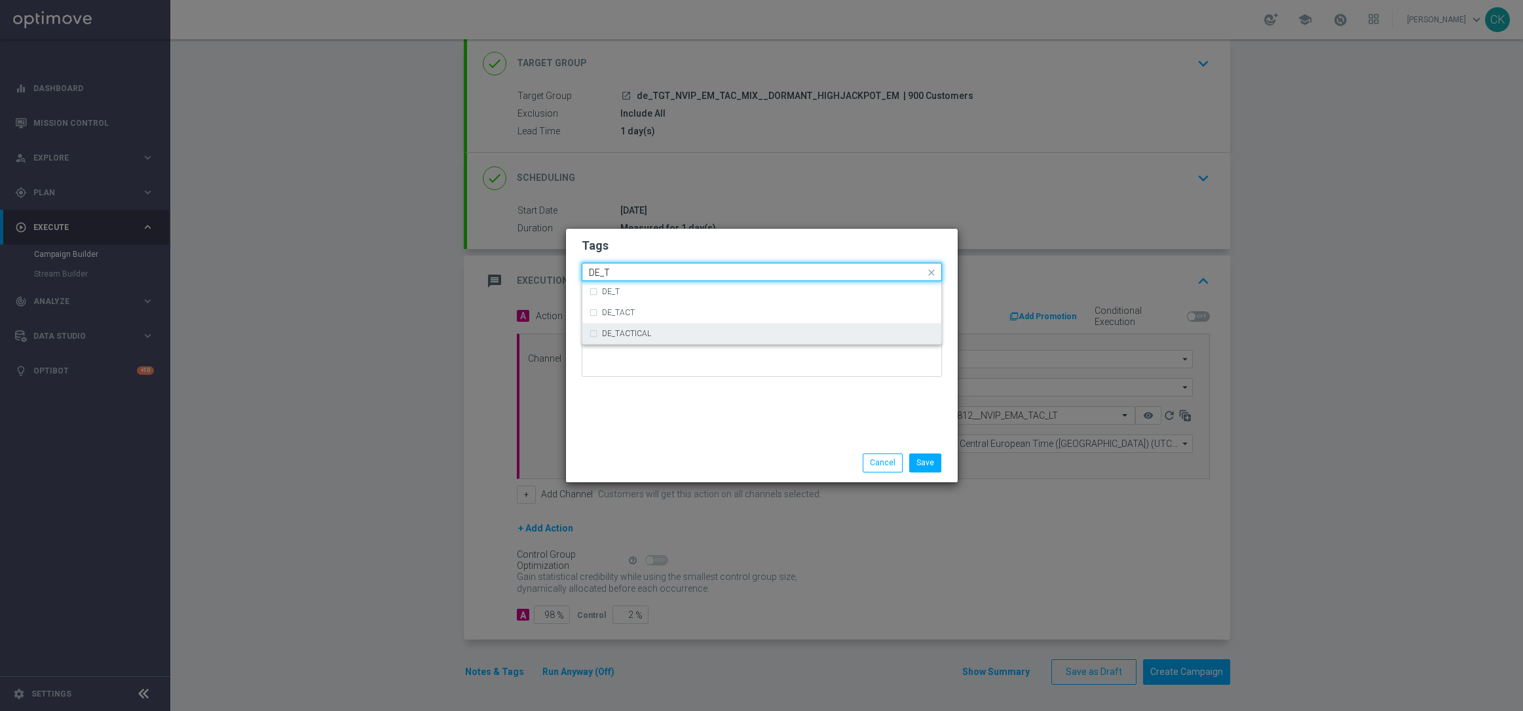
click at [660, 341] on div "DE_TACTICAL" at bounding box center [762, 333] width 346 height 21
type input "DE_T"
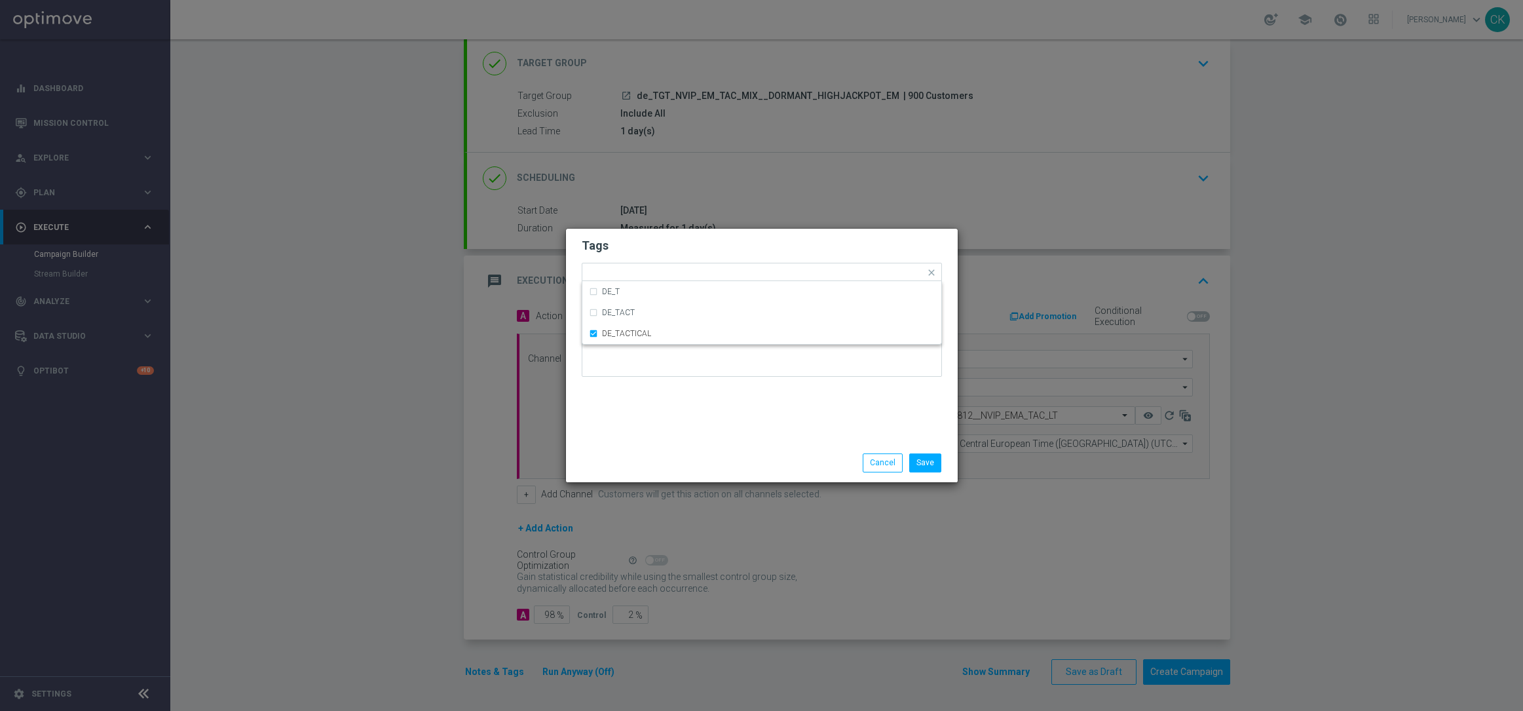
click at [659, 471] on div "Save Cancel" at bounding box center [762, 462] width 380 height 18
click at [932, 466] on button "Save" at bounding box center [925, 462] width 32 height 18
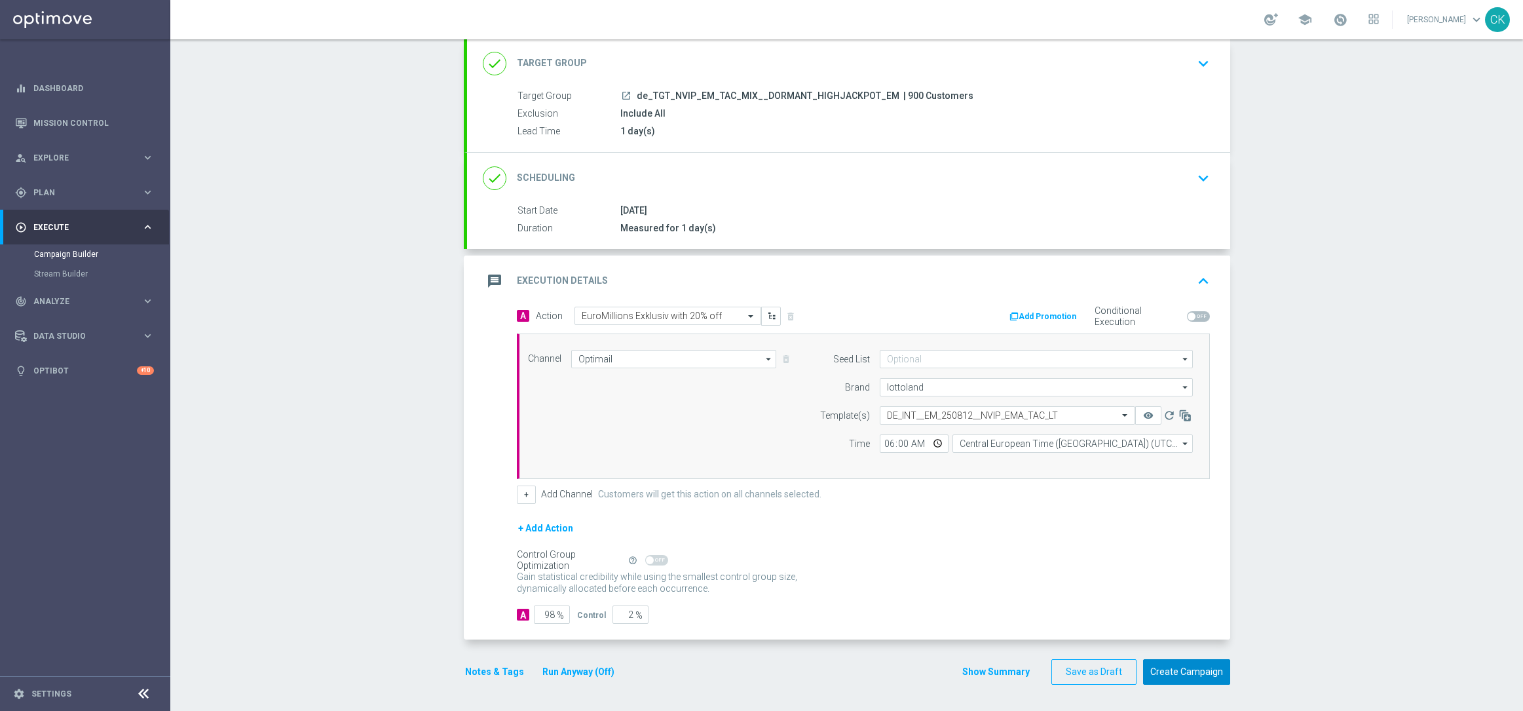
click at [1175, 679] on button "Create Campaign" at bounding box center [1186, 672] width 87 height 26
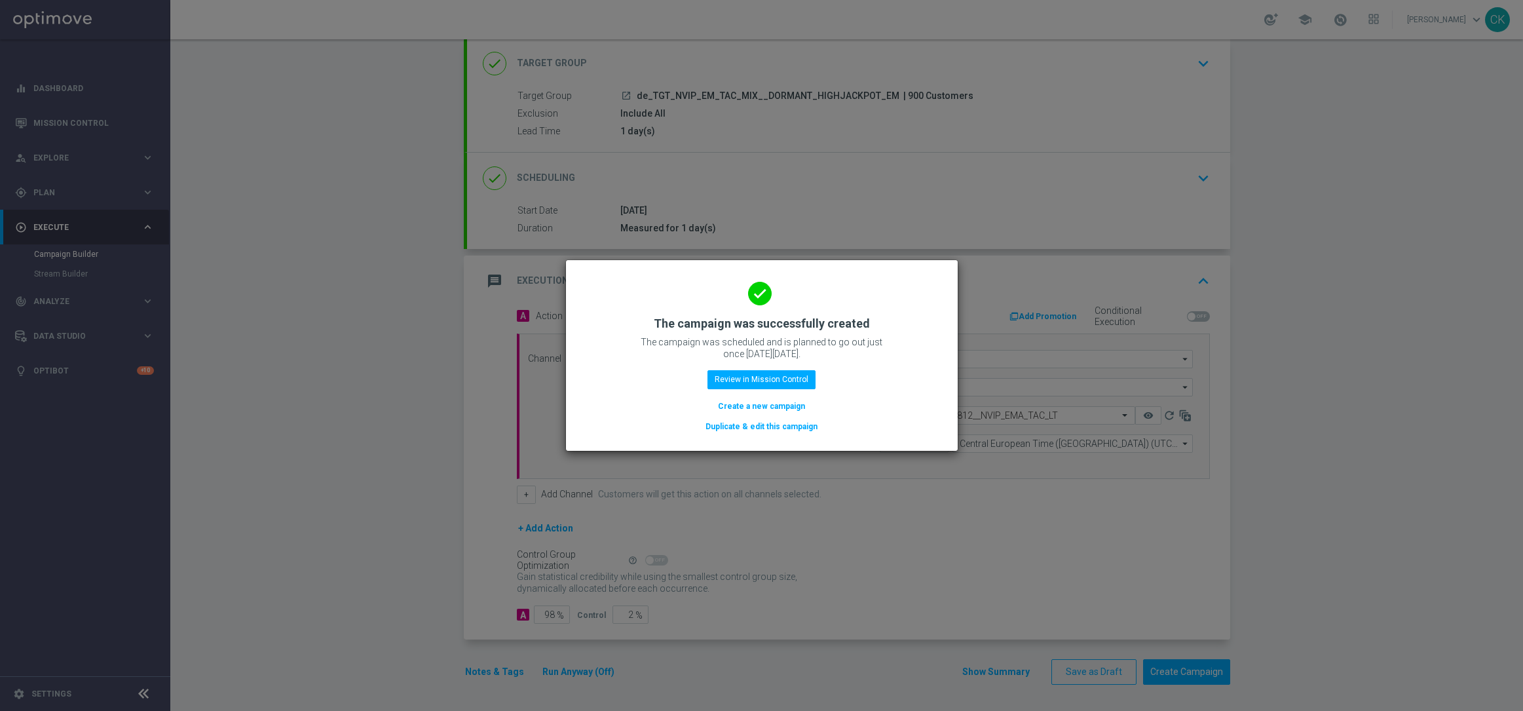
click at [755, 406] on button "Create a new campaign" at bounding box center [762, 406] width 90 height 14
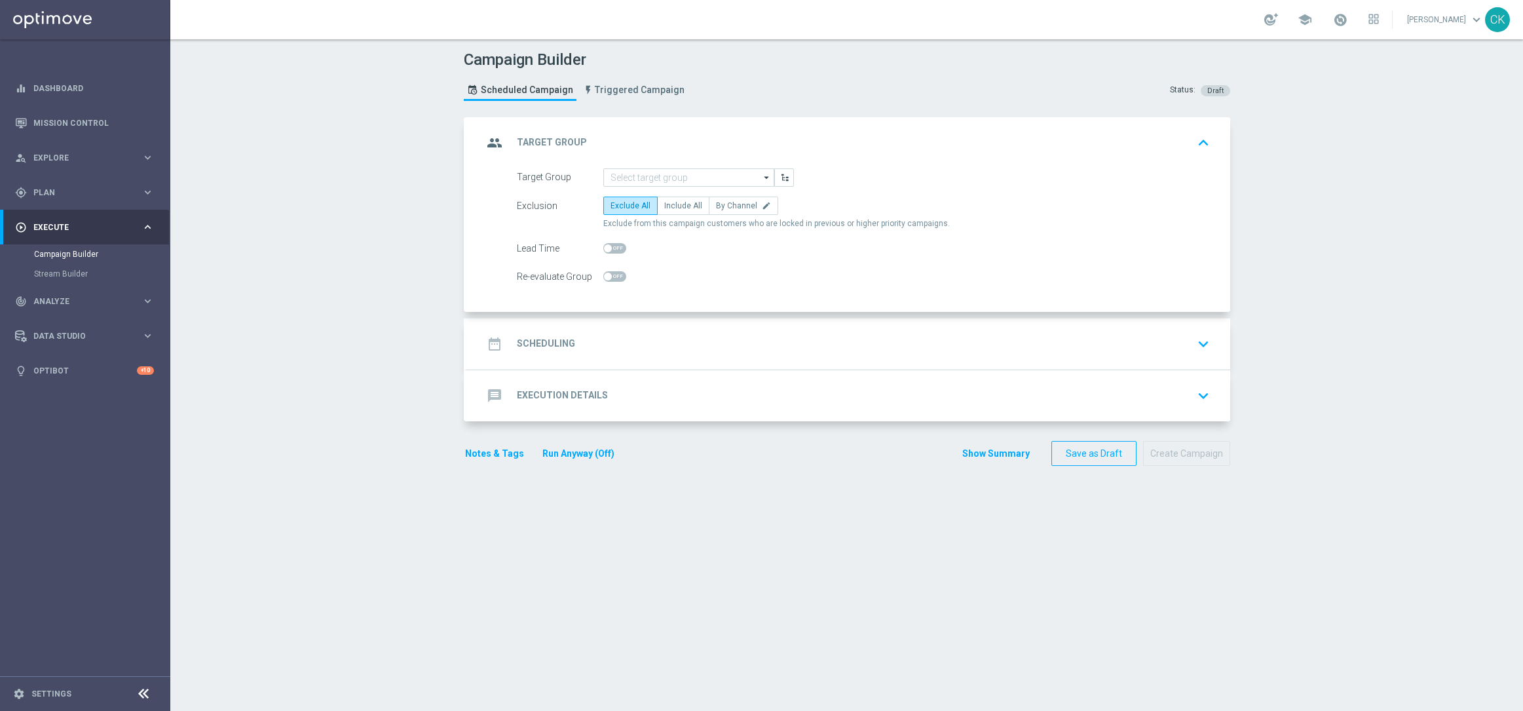
scroll to position [0, 0]
click at [646, 184] on input at bounding box center [688, 177] width 171 height 18
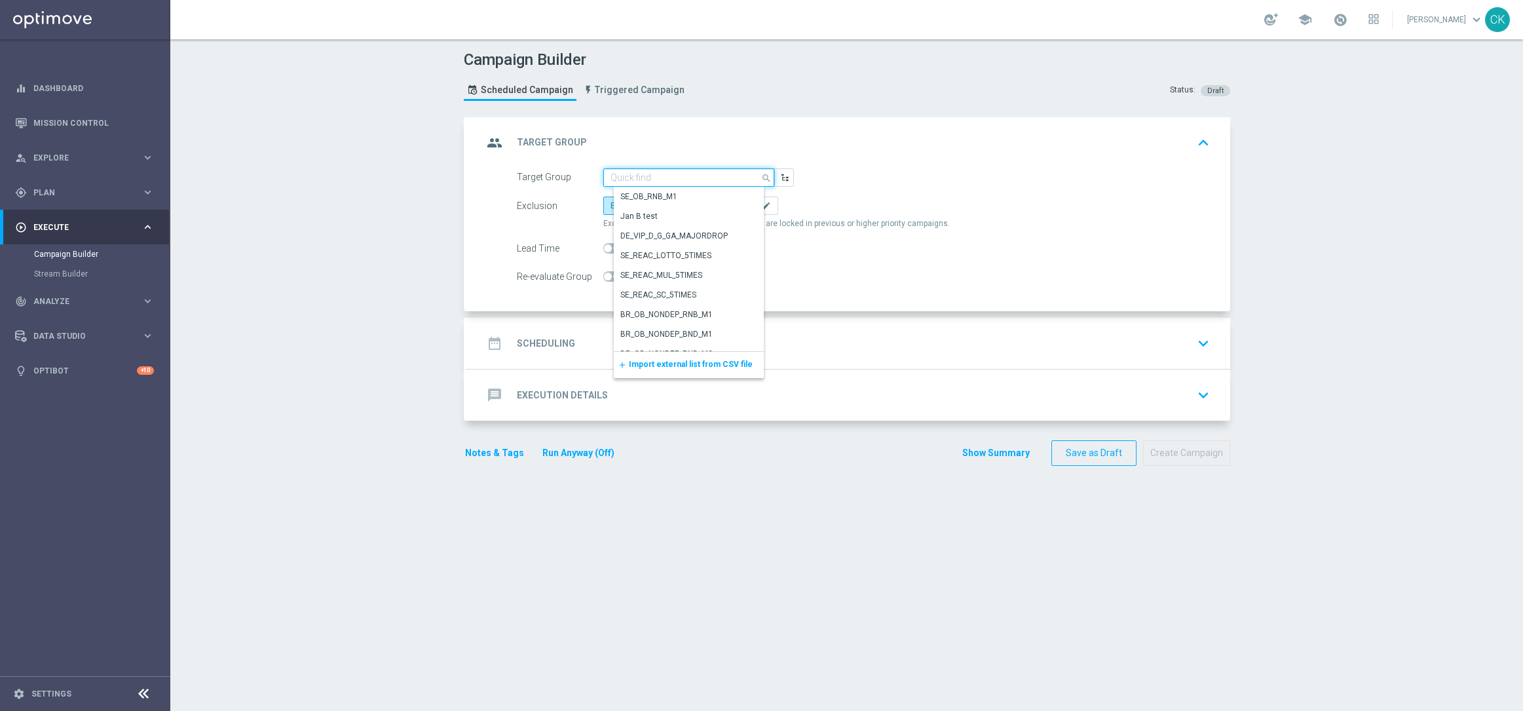
paste input "de_DE_TGT_NVIP_RI_TAC_MIX__BASE_ALL"
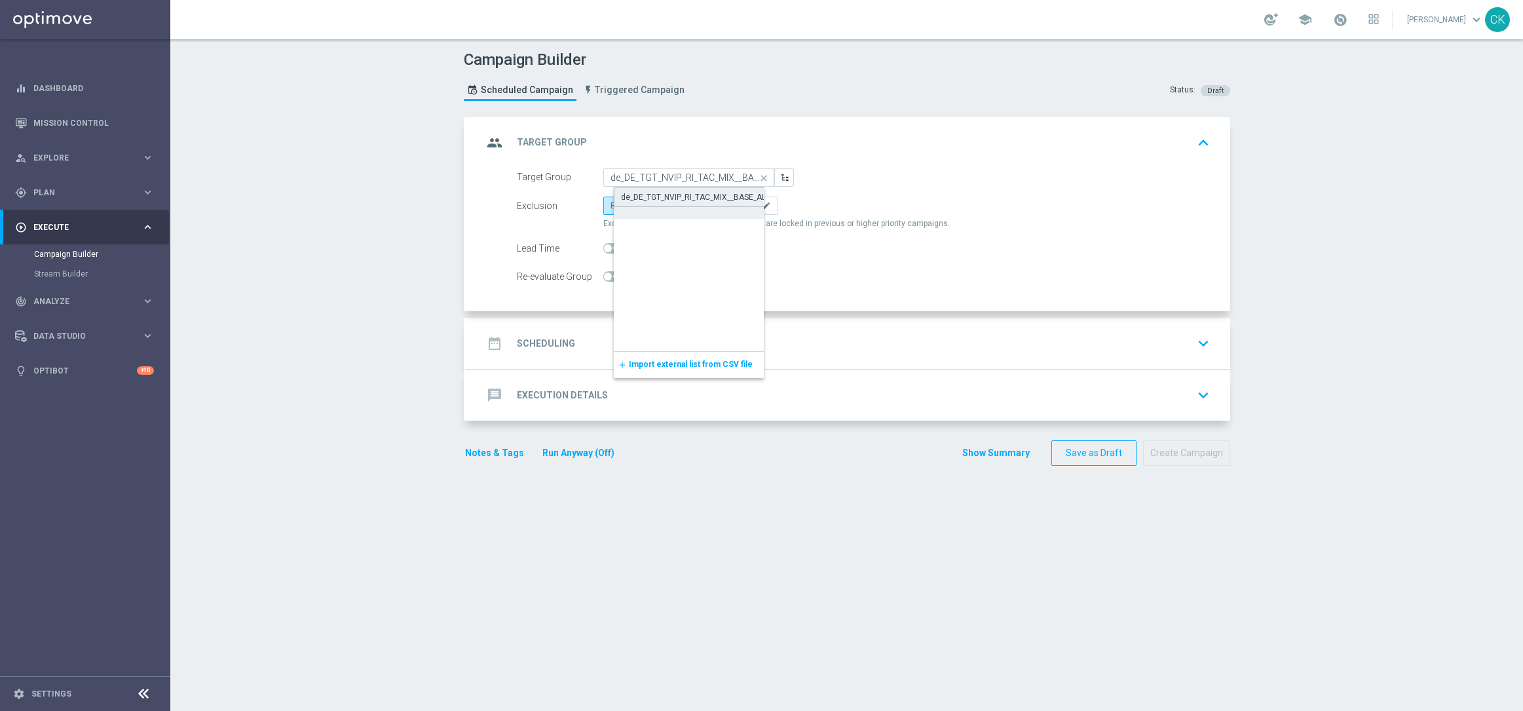
click at [645, 194] on div "de_DE_TGT_NVIP_RI_TAC_MIX__BASE_ALL" at bounding box center [695, 197] width 149 height 12
type input "de_DE_TGT_NVIP_RI_TAC_MIX__BASE_ALL"
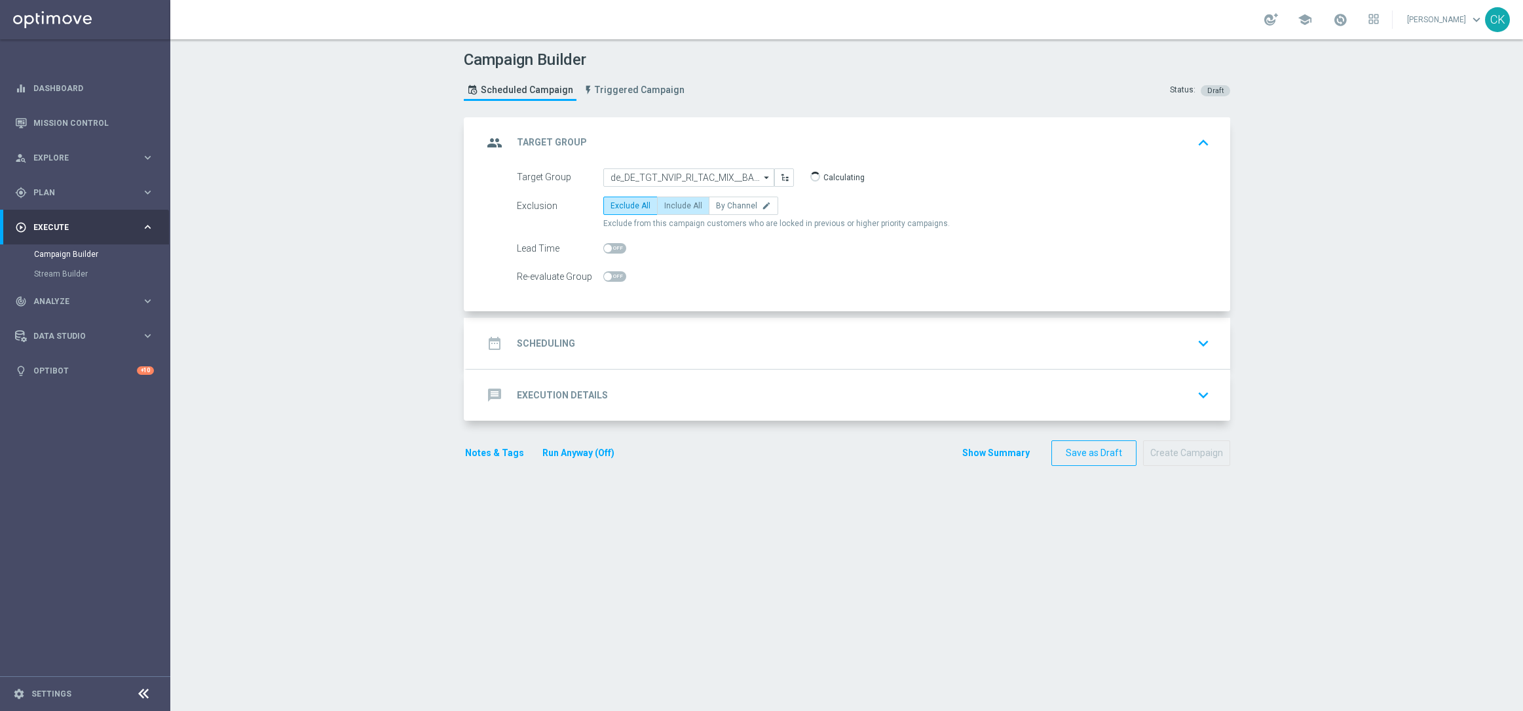
click at [664, 206] on span "Include All" at bounding box center [683, 205] width 38 height 9
click at [664, 206] on input "Include All" at bounding box center [668, 208] width 9 height 9
radio input "true"
click at [609, 243] on span at bounding box center [614, 248] width 23 height 10
click at [609, 243] on input "checkbox" at bounding box center [614, 248] width 23 height 10
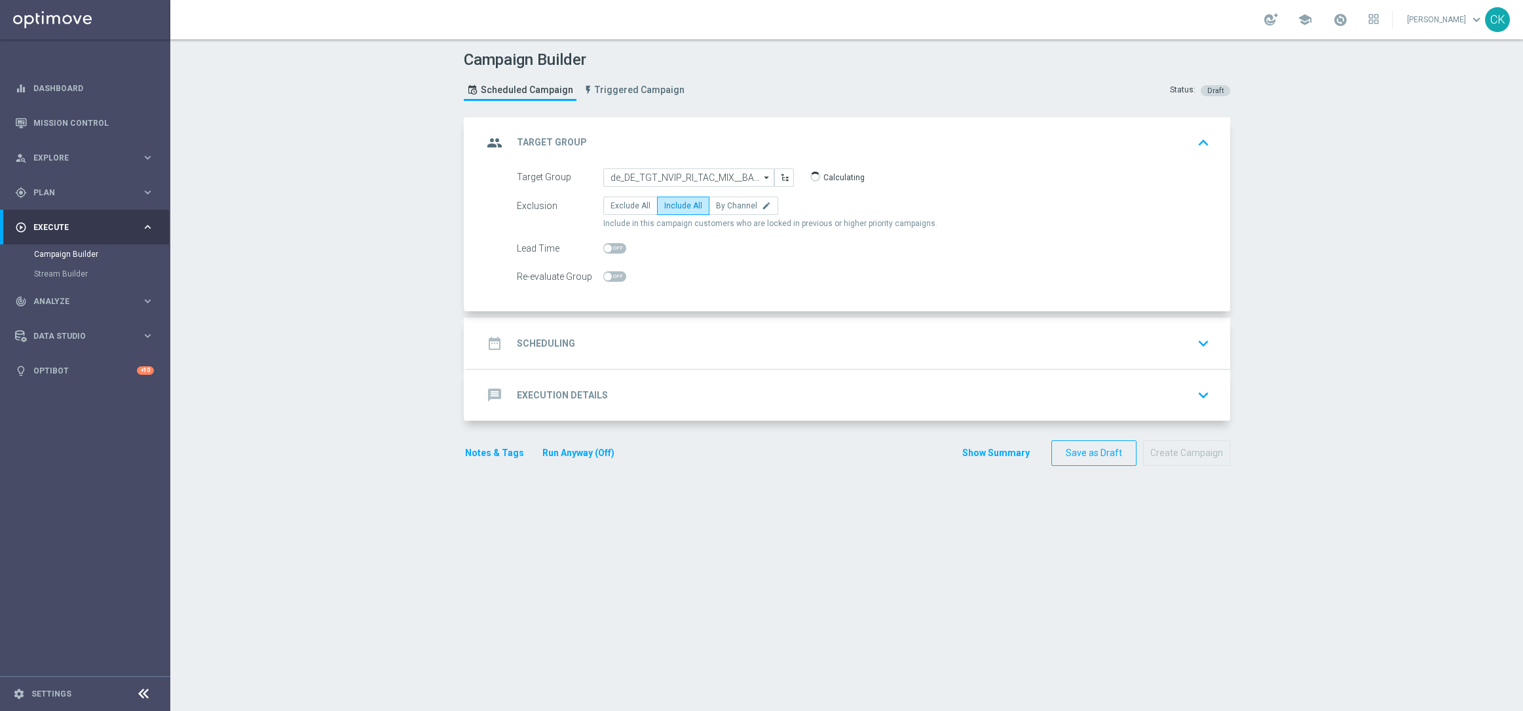
checkbox input "true"
click at [534, 340] on h2 "Scheduling" at bounding box center [546, 343] width 58 height 12
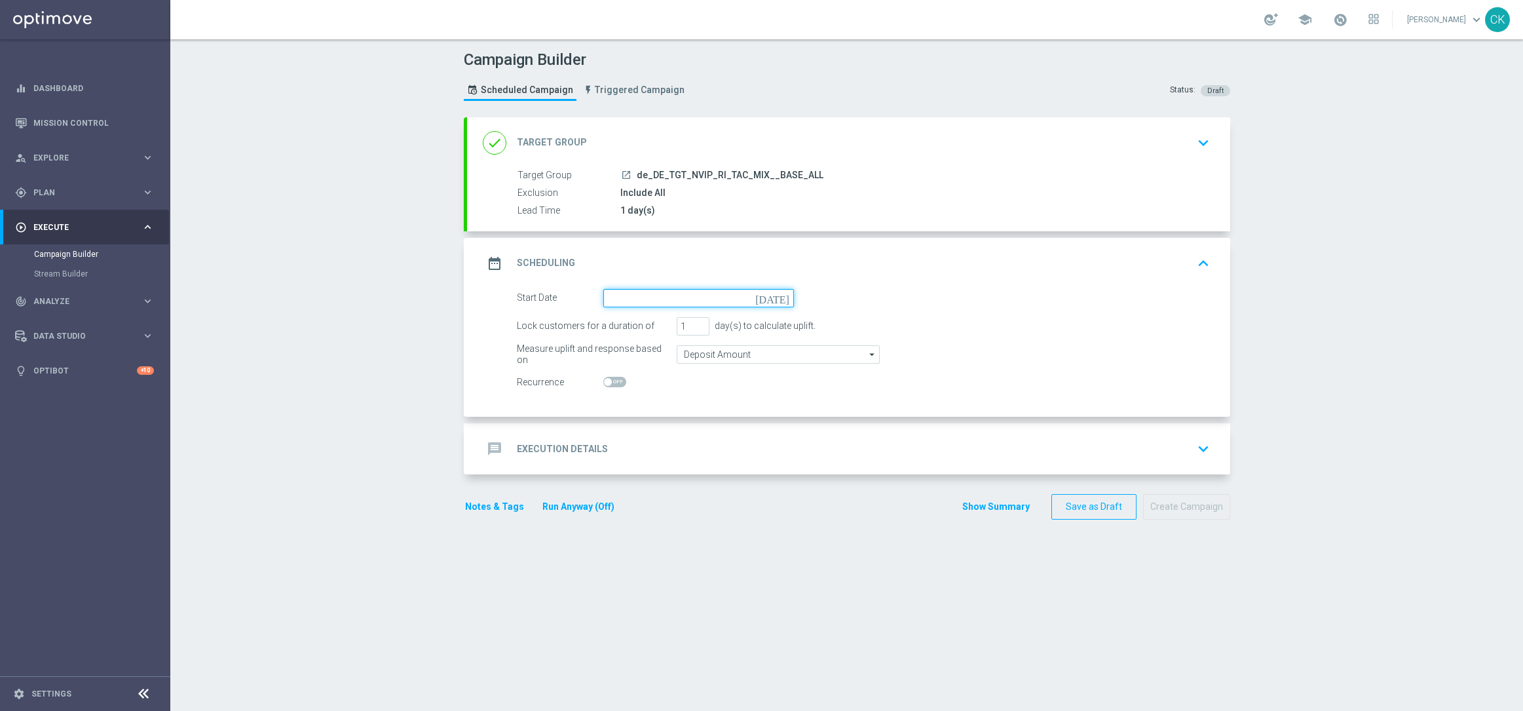
click at [656, 294] on input at bounding box center [698, 298] width 191 height 18
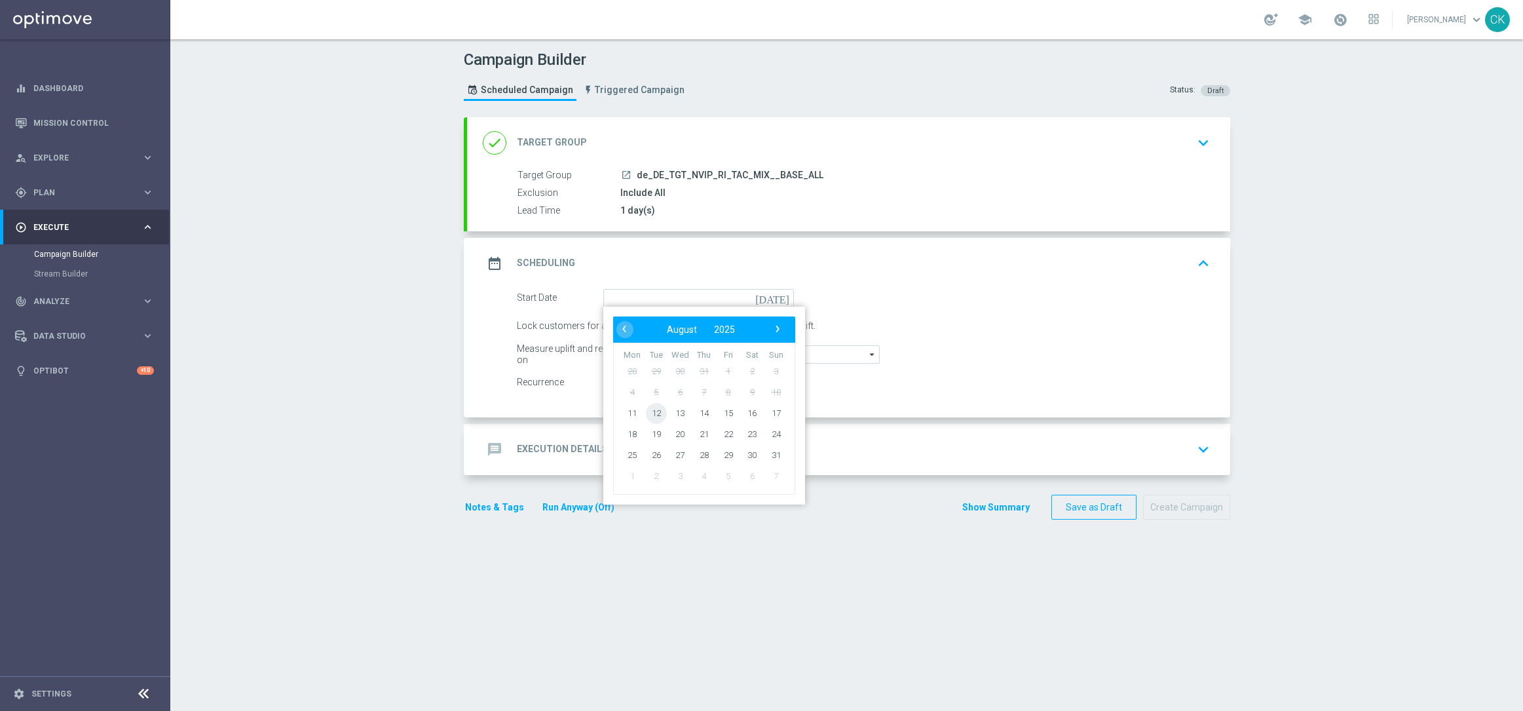
click at [656, 413] on span "12" at bounding box center [655, 412] width 21 height 21
type input "[DATE]"
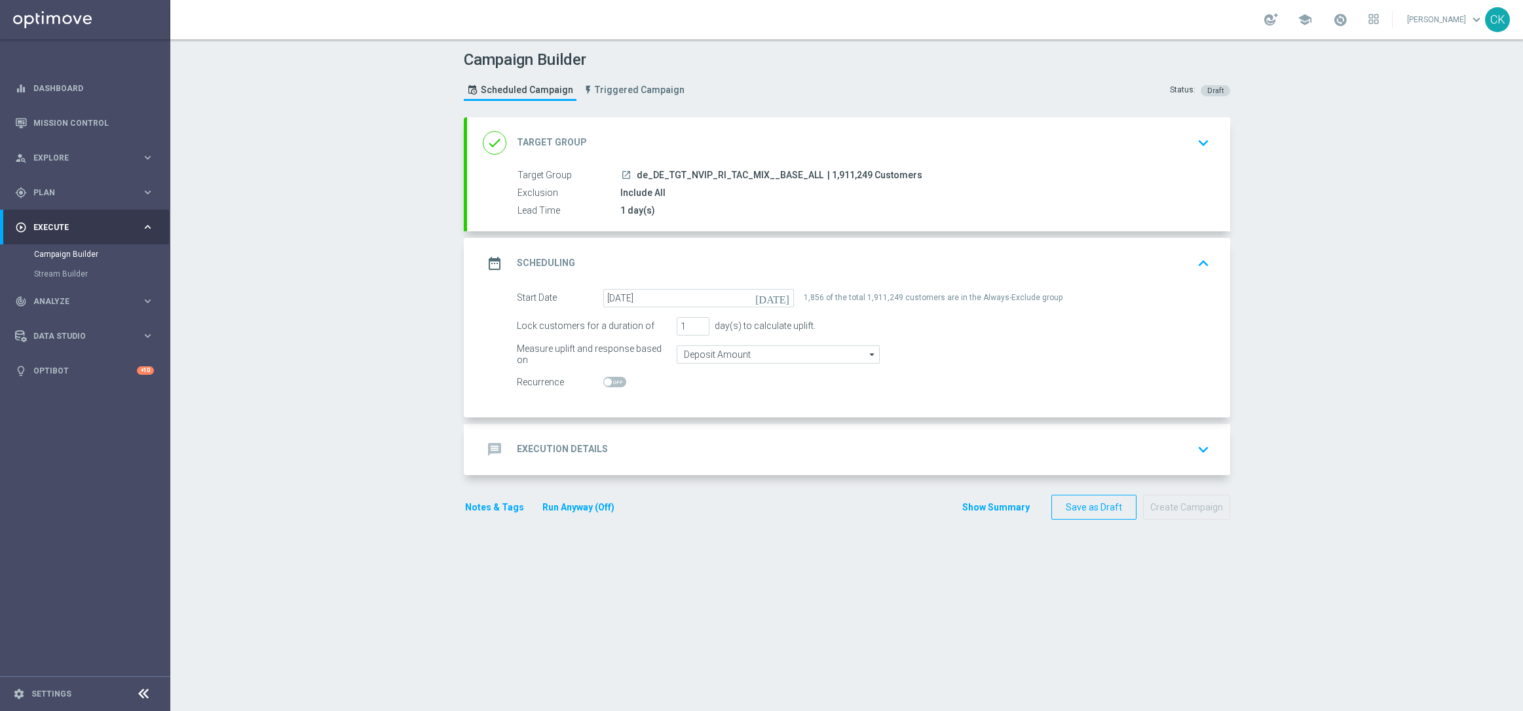
click at [544, 451] on h2 "Execution Details" at bounding box center [562, 449] width 91 height 12
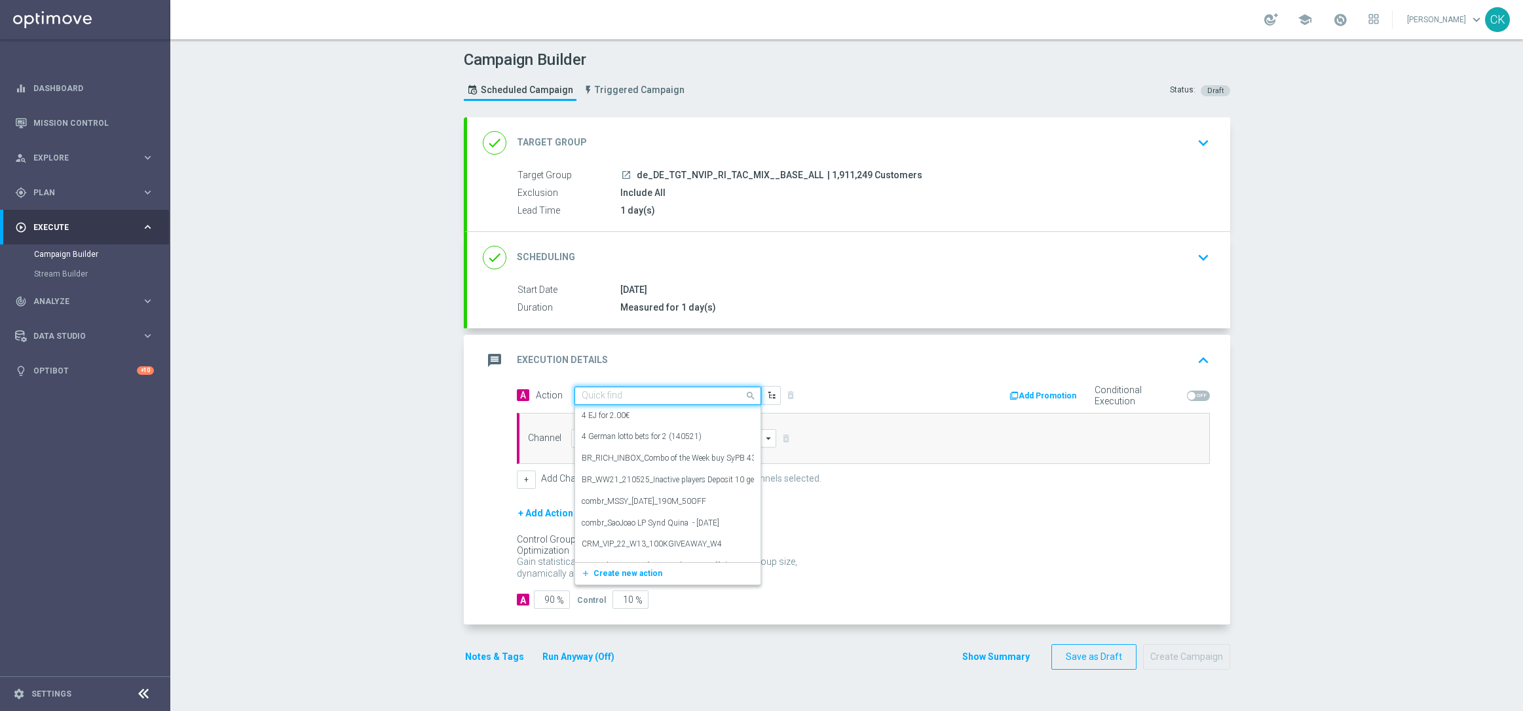
click at [656, 397] on input "text" at bounding box center [655, 395] width 146 height 11
paste input "EuroMillions Exklusiv with 20% off"
type input "EuroMillions Exklusiv with 20% off"
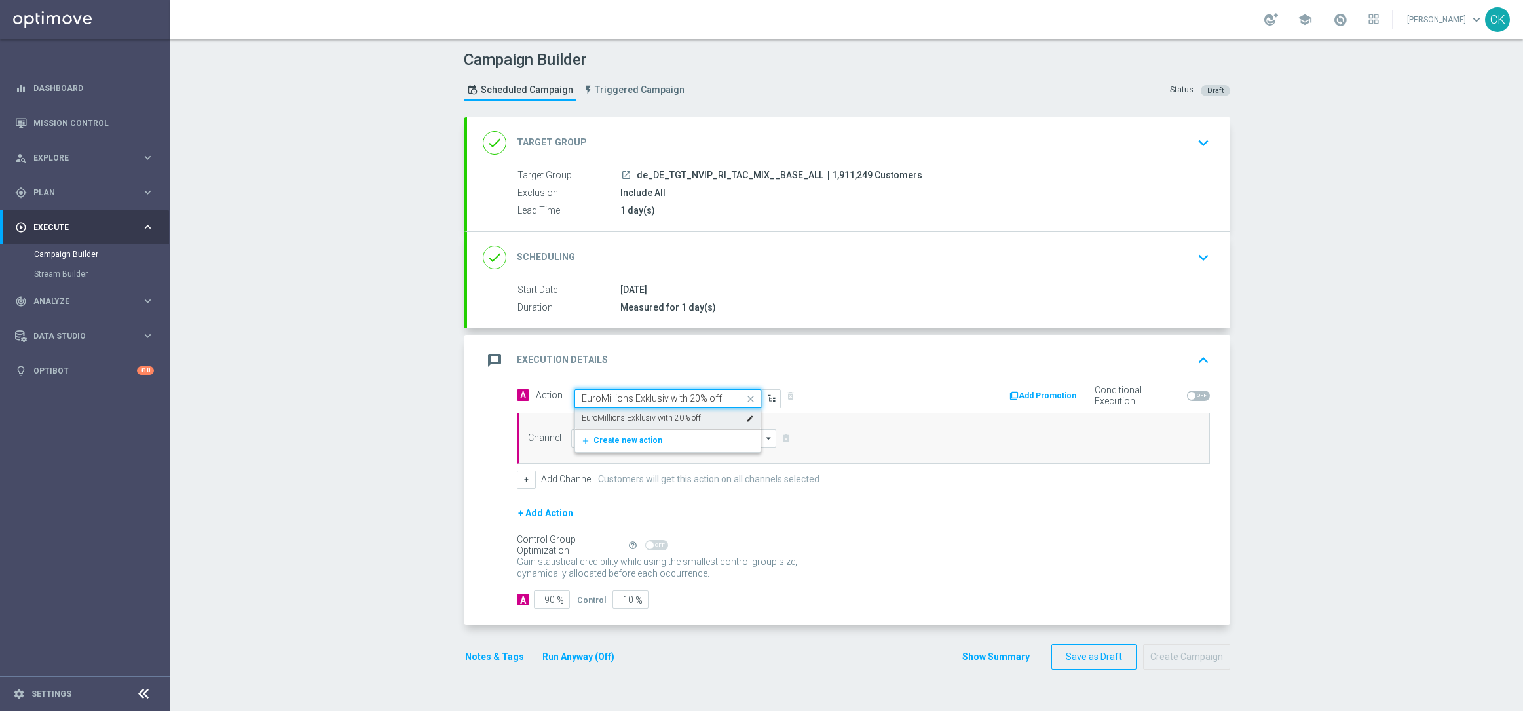
click at [655, 408] on div "EuroMillions Exklusiv with 20% off edit" at bounding box center [668, 419] width 172 height 22
click at [645, 432] on input at bounding box center [674, 438] width 206 height 18
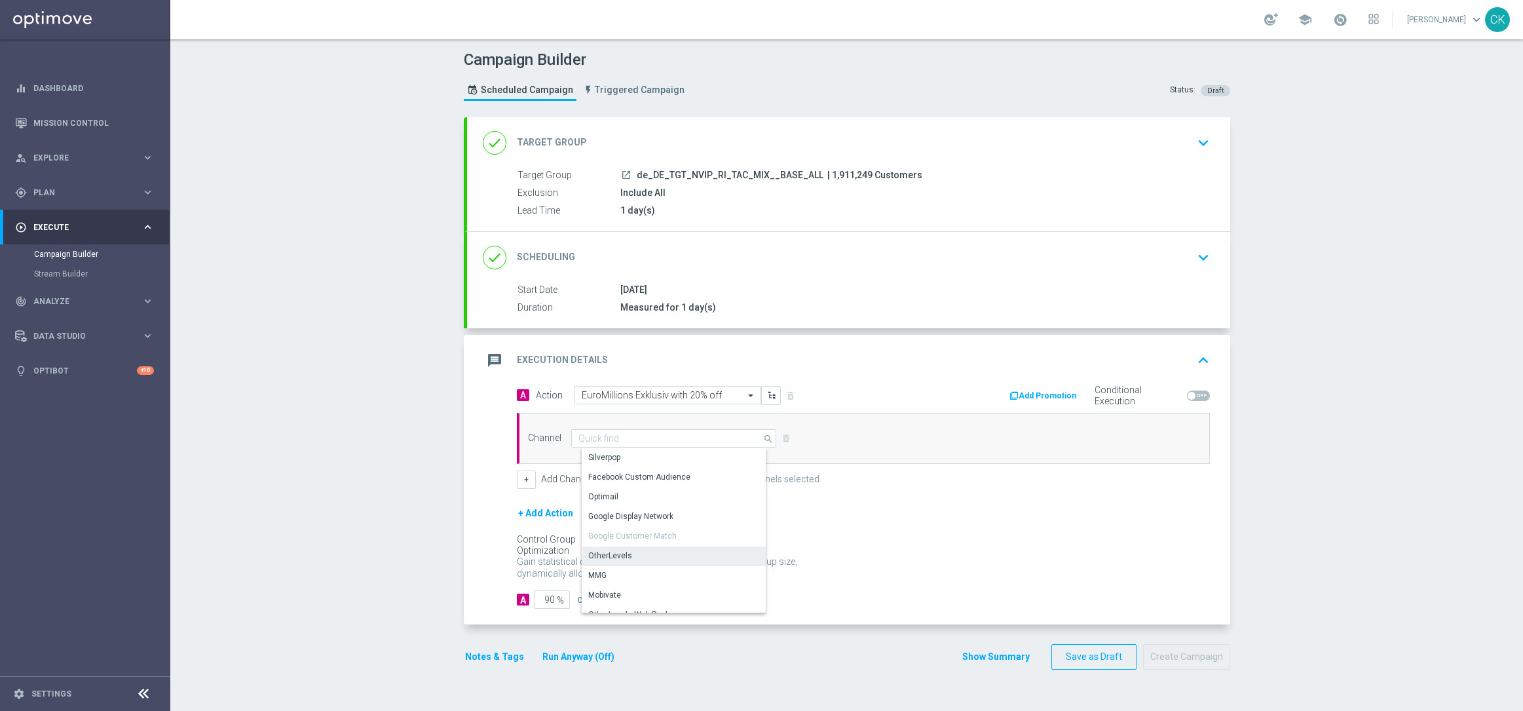
click at [628, 559] on div "OtherLevels" at bounding box center [679, 555] width 195 height 18
type input "OtherLevels"
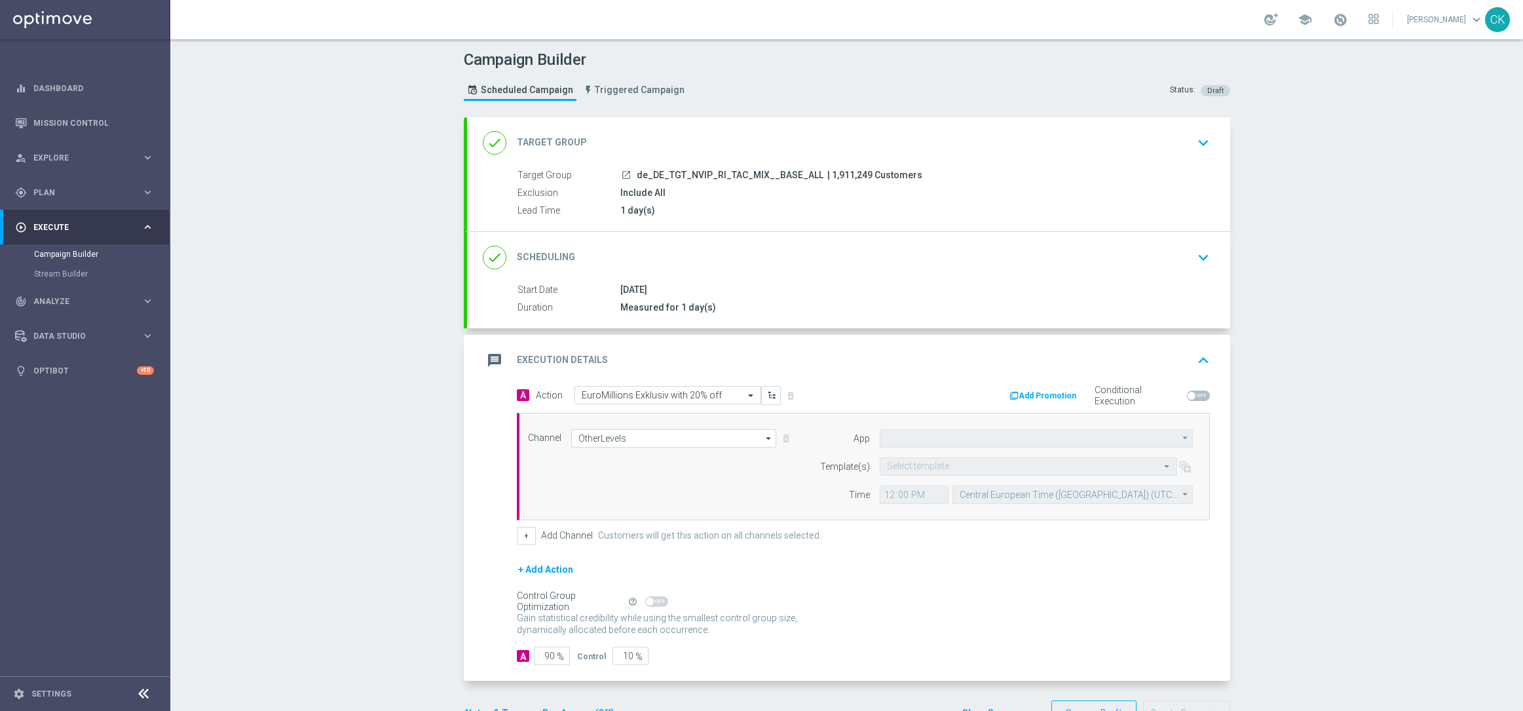
type input "Default App"
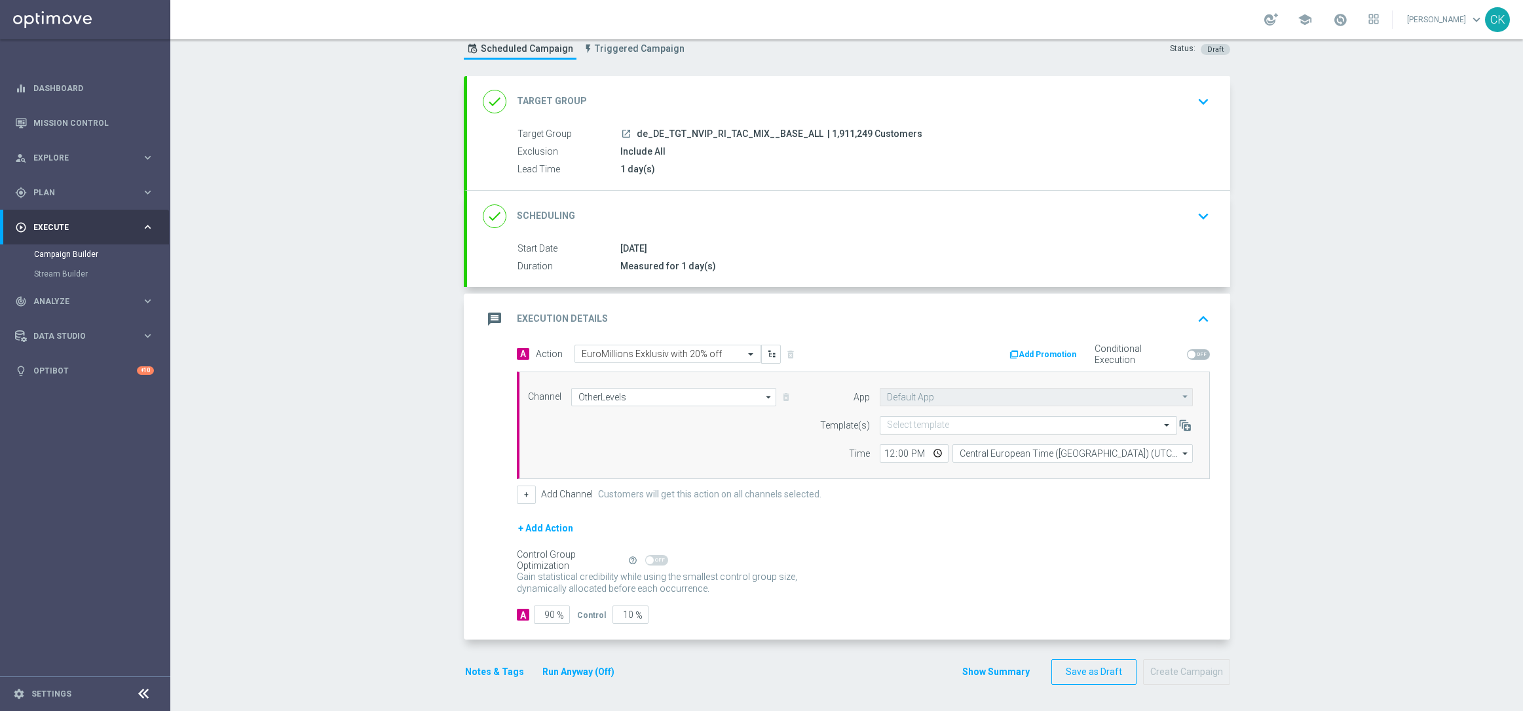
click at [900, 420] on input "text" at bounding box center [1015, 425] width 257 height 11
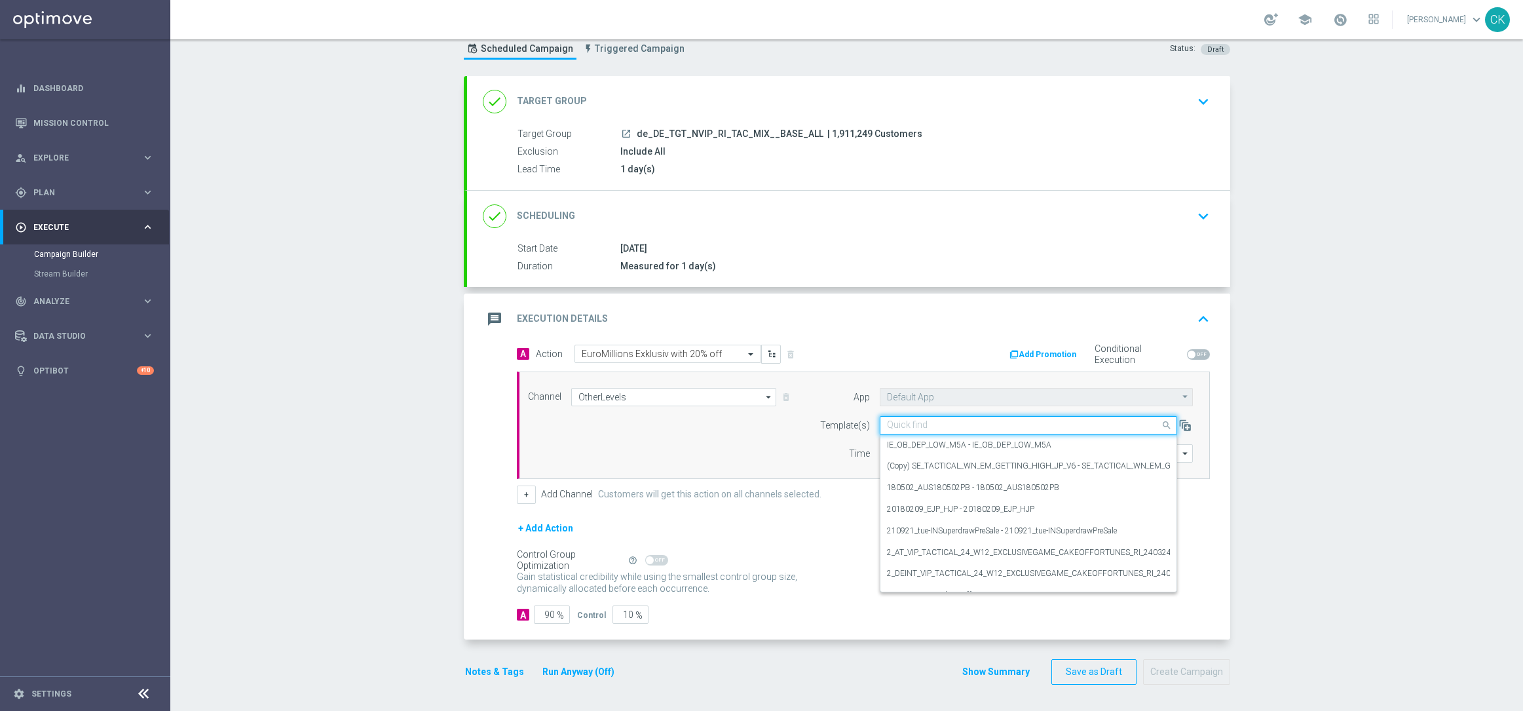
paste input "DE_REG__EM_250812__NVIP_RI_TAC_LT"
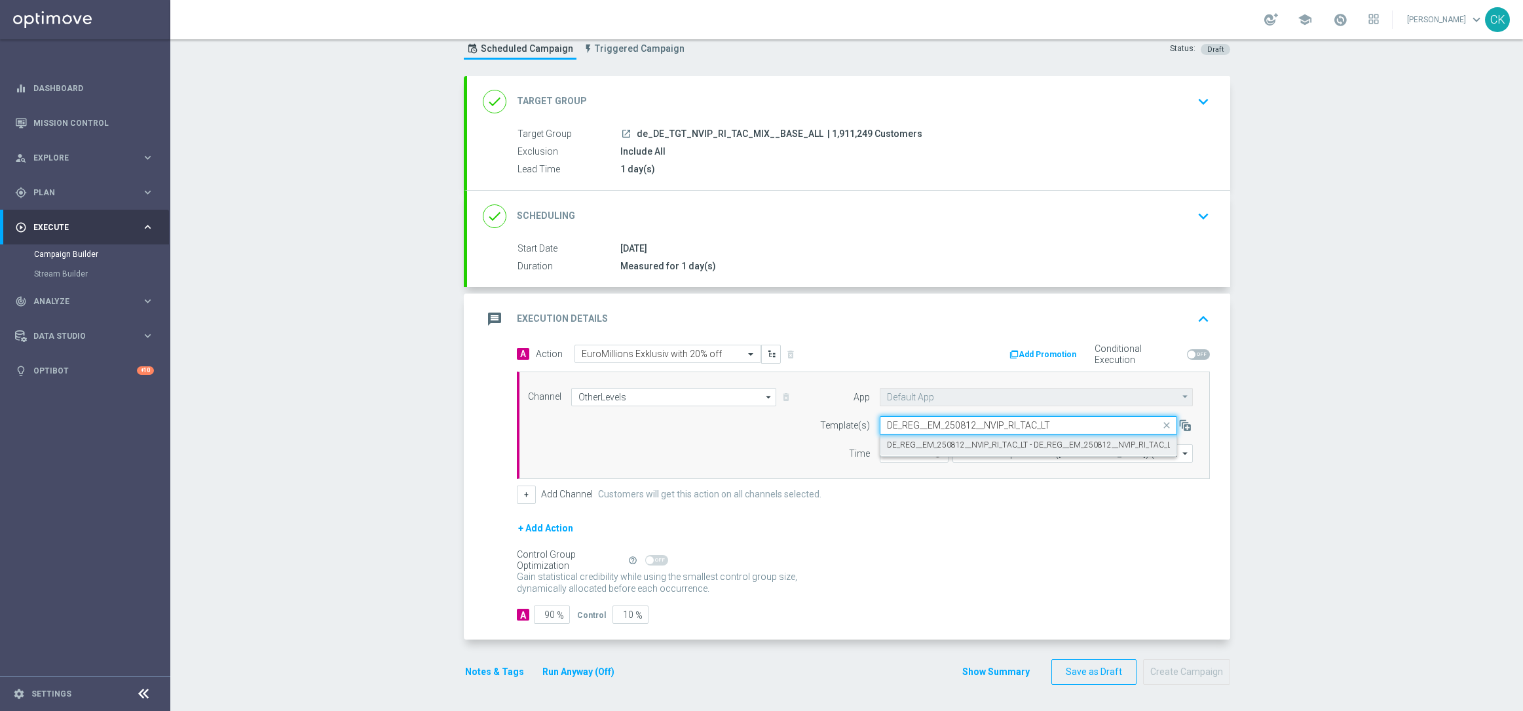
click at [902, 440] on label "DE_REG__EM_250812__NVIP_RI_TAC_LT - DE_REG__EM_250812__NVIP_RI_TAC_LT" at bounding box center [1031, 445] width 288 height 11
type input "DE_REG__EM_250812__NVIP_RI_TAC_LT"
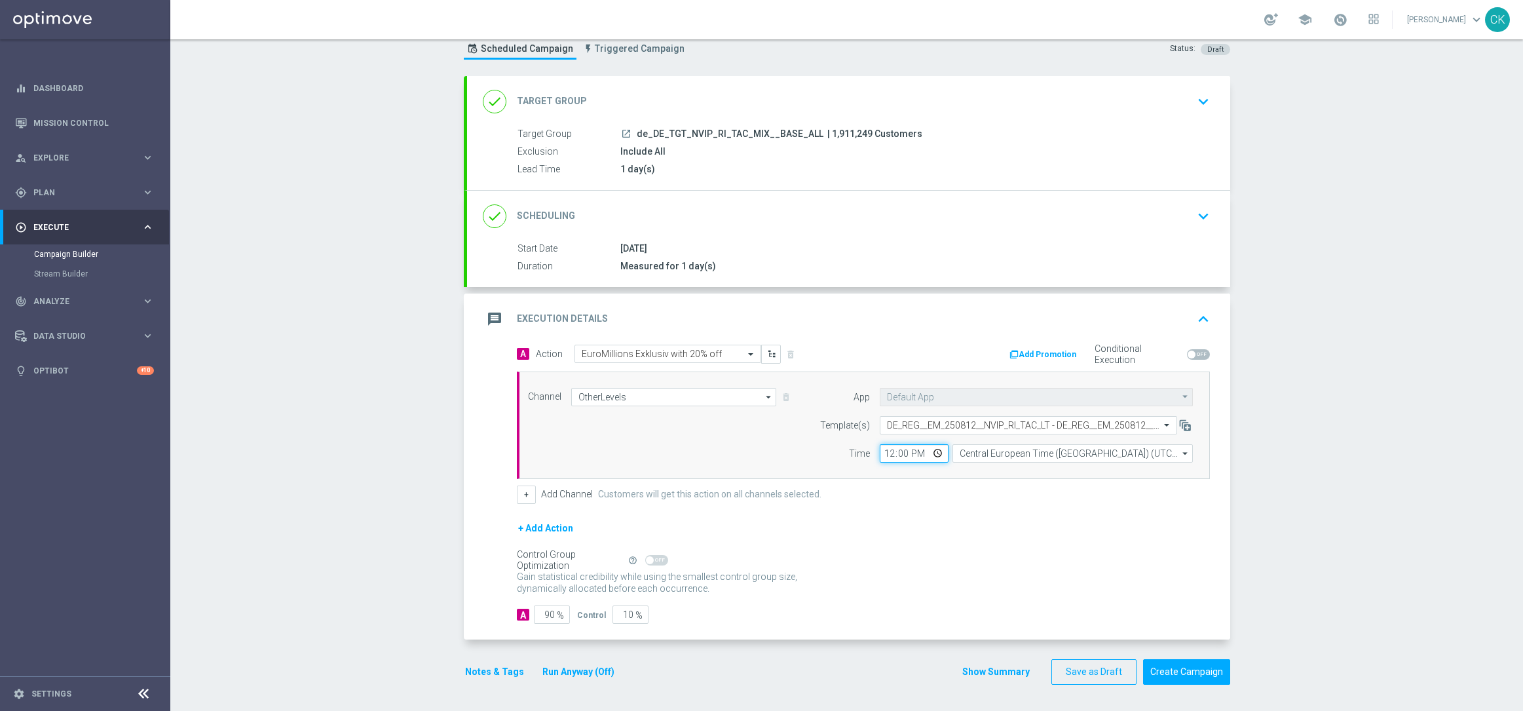
click at [881, 452] on input "12:00" at bounding box center [914, 453] width 69 height 18
type input "06:00"
click at [972, 518] on form "A Action Select action EuroMillions Exklusiv with 20% off delete_forever Add Pr…" at bounding box center [863, 485] width 693 height 280
click at [548, 613] on input "90" at bounding box center [552, 614] width 36 height 18
type input "9"
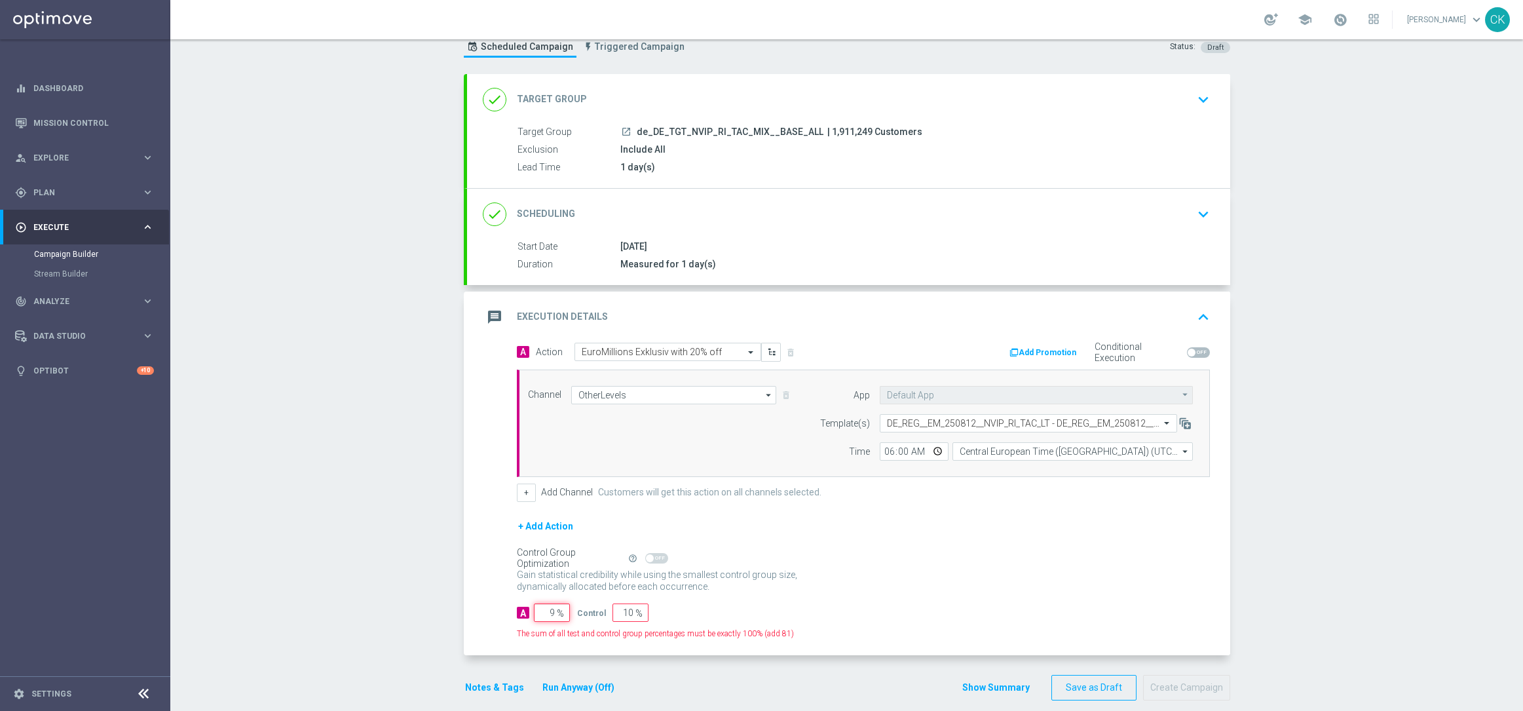
type input "91"
type input "98"
type input "2"
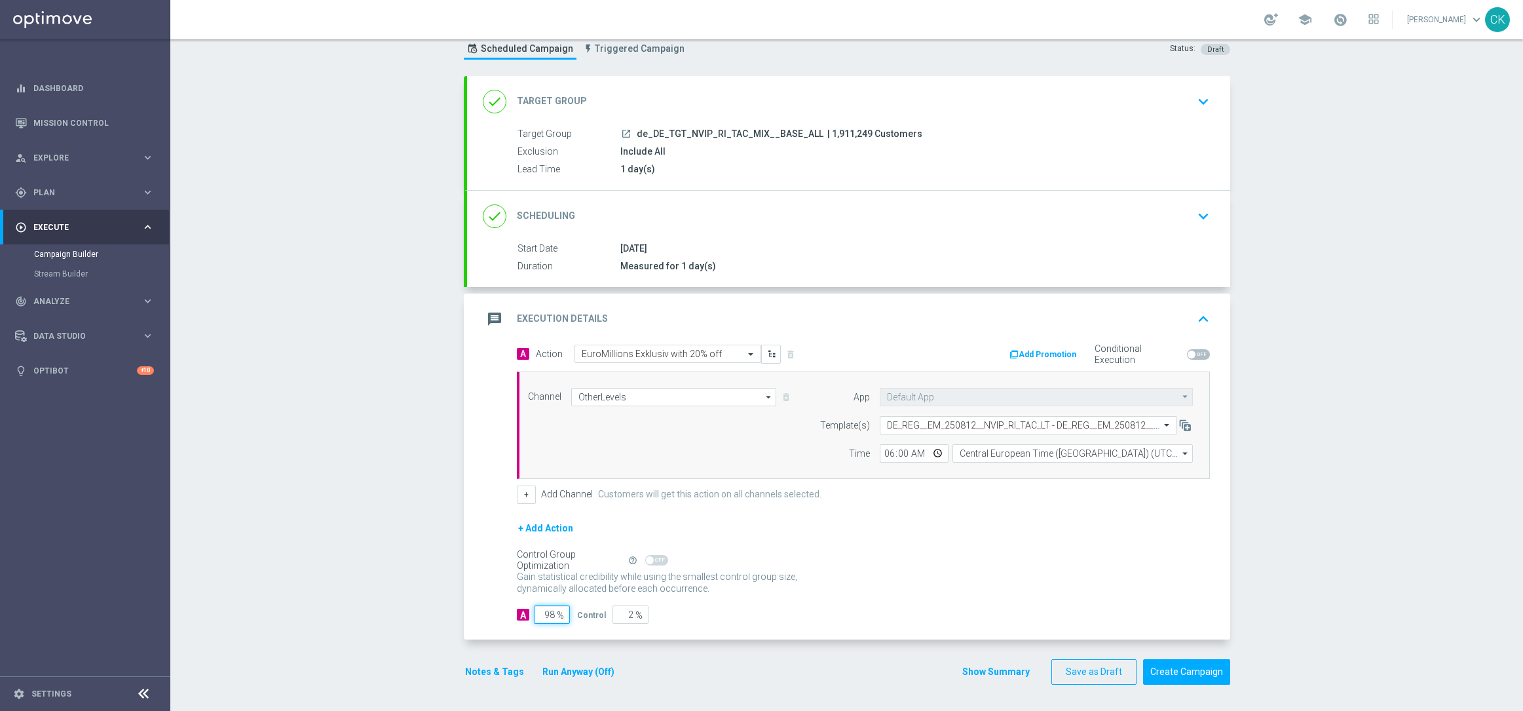
type input "98"
click at [475, 680] on div "Notes & Tags Run Anyway (Off)" at bounding box center [548, 672] width 168 height 26
click at [482, 670] on button "Notes & Tags" at bounding box center [495, 672] width 62 height 16
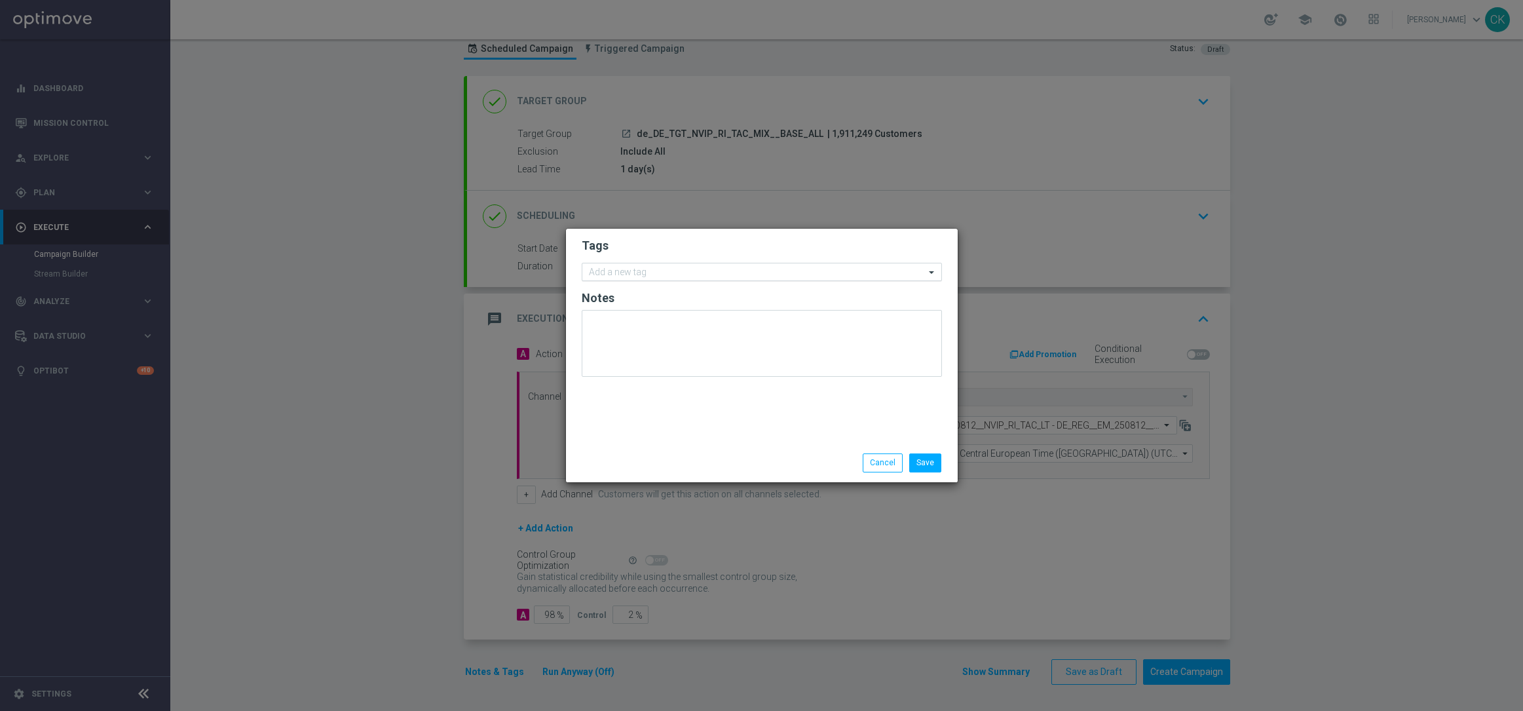
click at [659, 269] on input "text" at bounding box center [757, 272] width 336 height 11
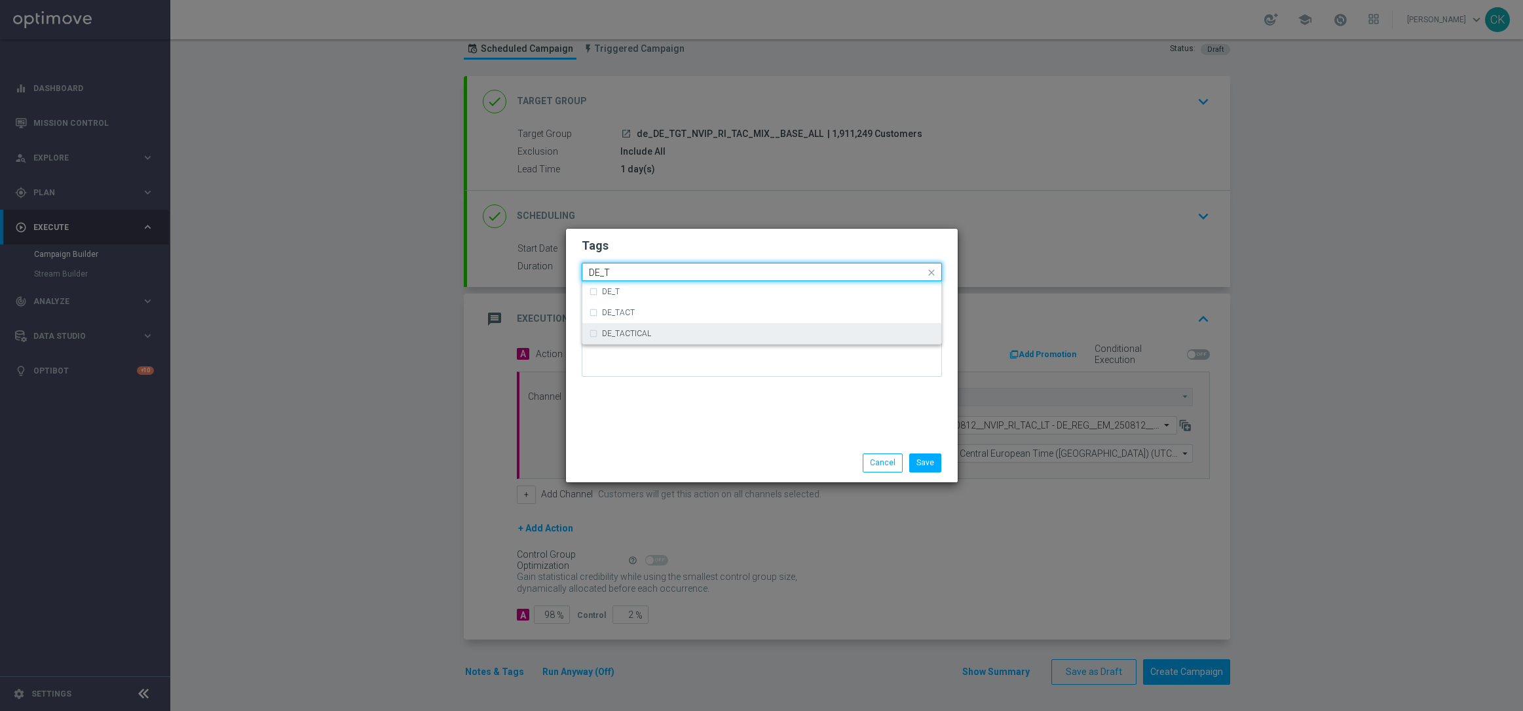
click at [663, 339] on div "DE_TACTICAL" at bounding box center [762, 333] width 346 height 21
type input "DE_T"
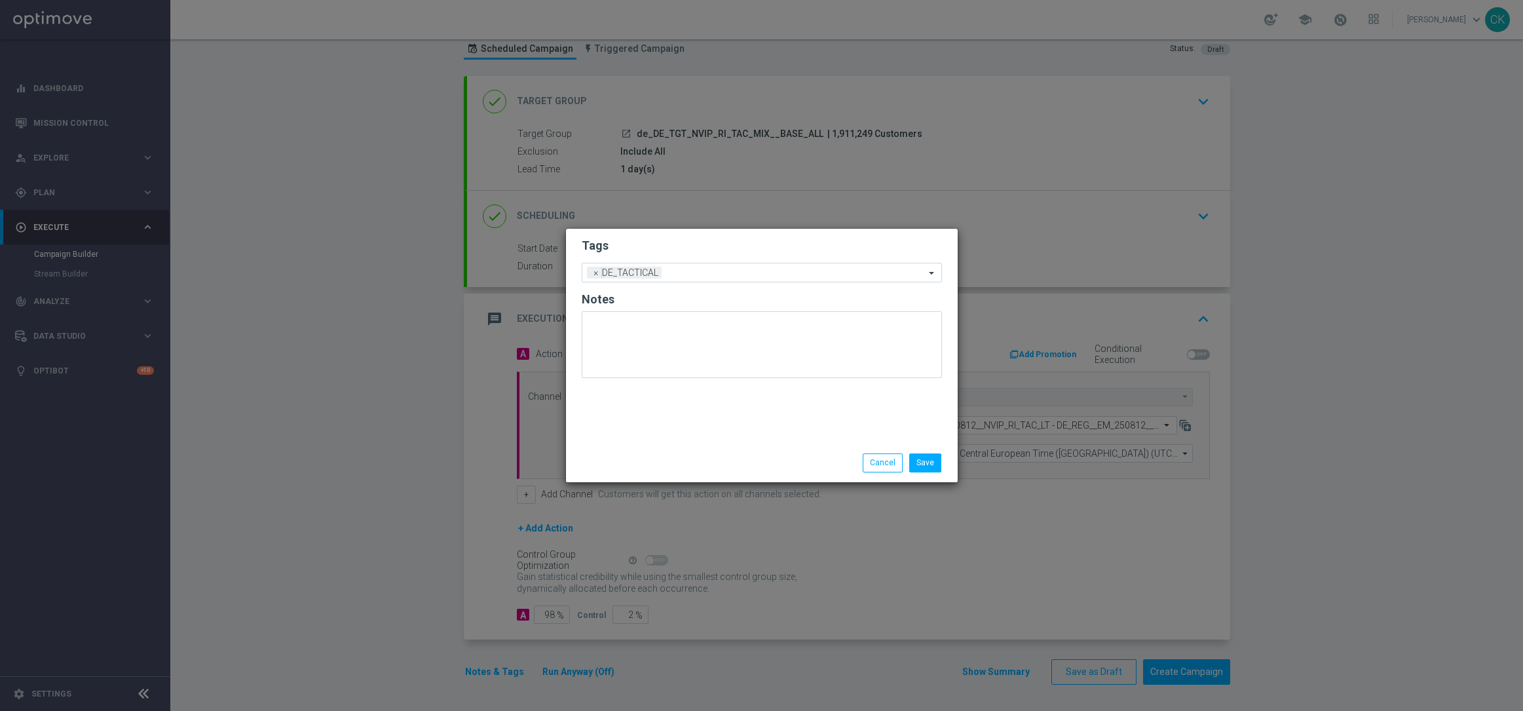
click at [662, 430] on div "Tags Add a new tag × DE_TACTICAL Notes" at bounding box center [762, 336] width 392 height 215
click at [930, 465] on button "Save" at bounding box center [925, 462] width 32 height 18
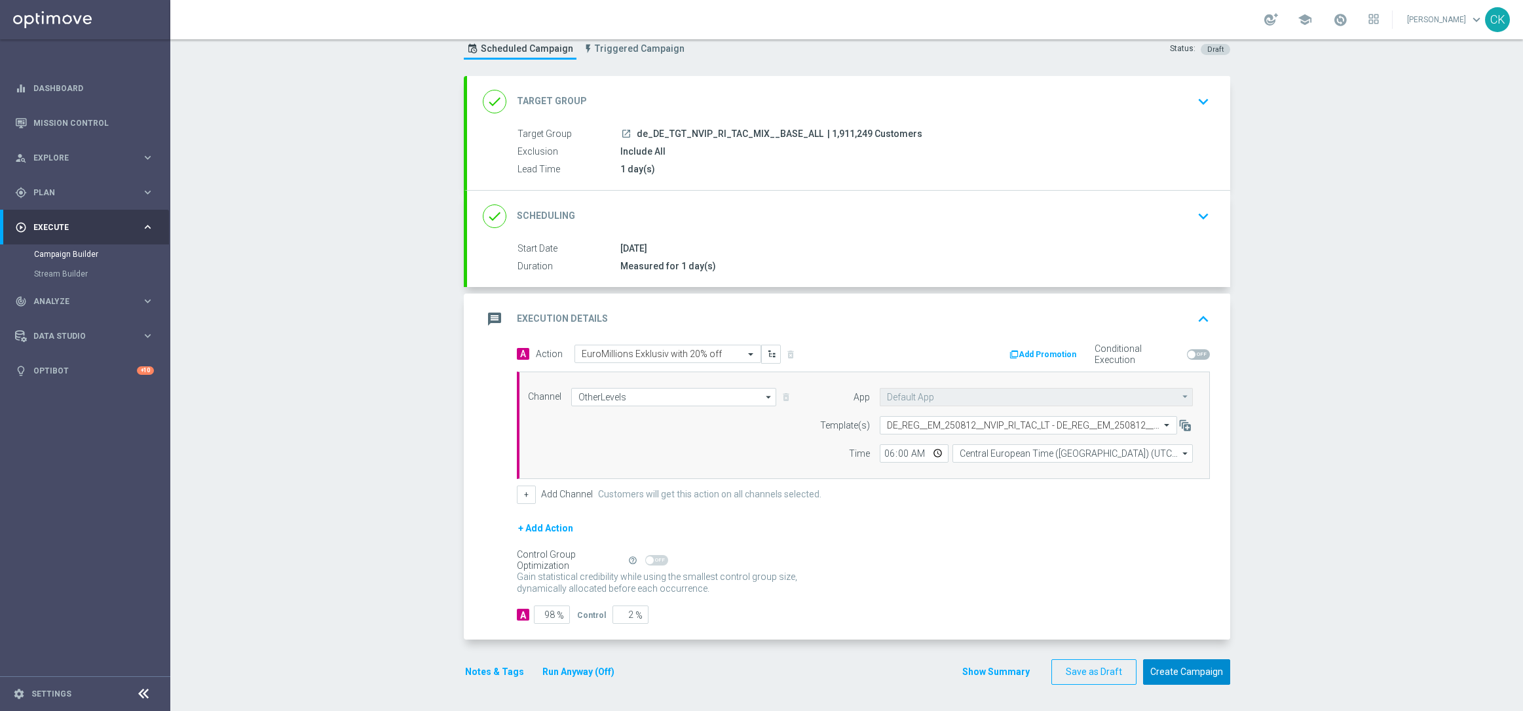
click at [1176, 682] on button "Create Campaign" at bounding box center [1186, 672] width 87 height 26
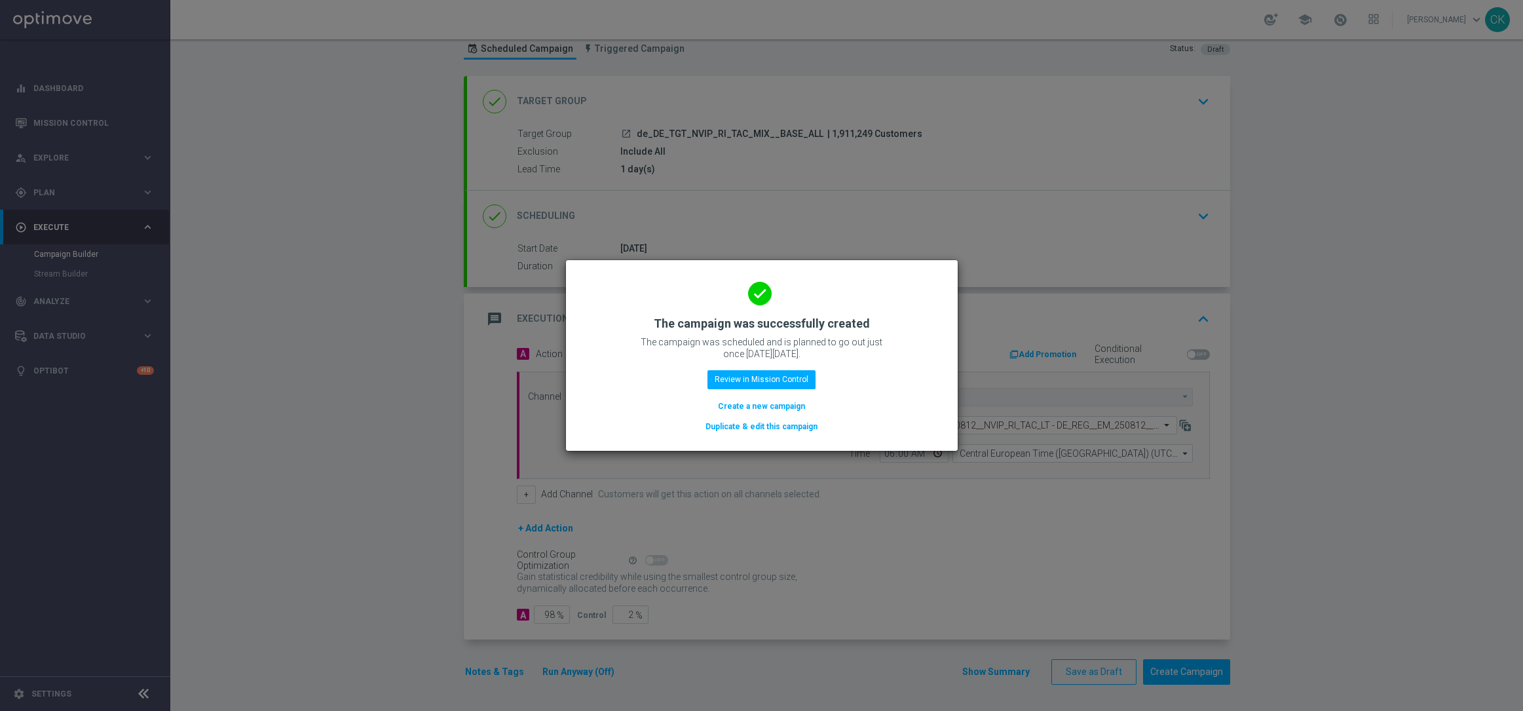
click at [736, 403] on button "Create a new campaign" at bounding box center [762, 406] width 90 height 14
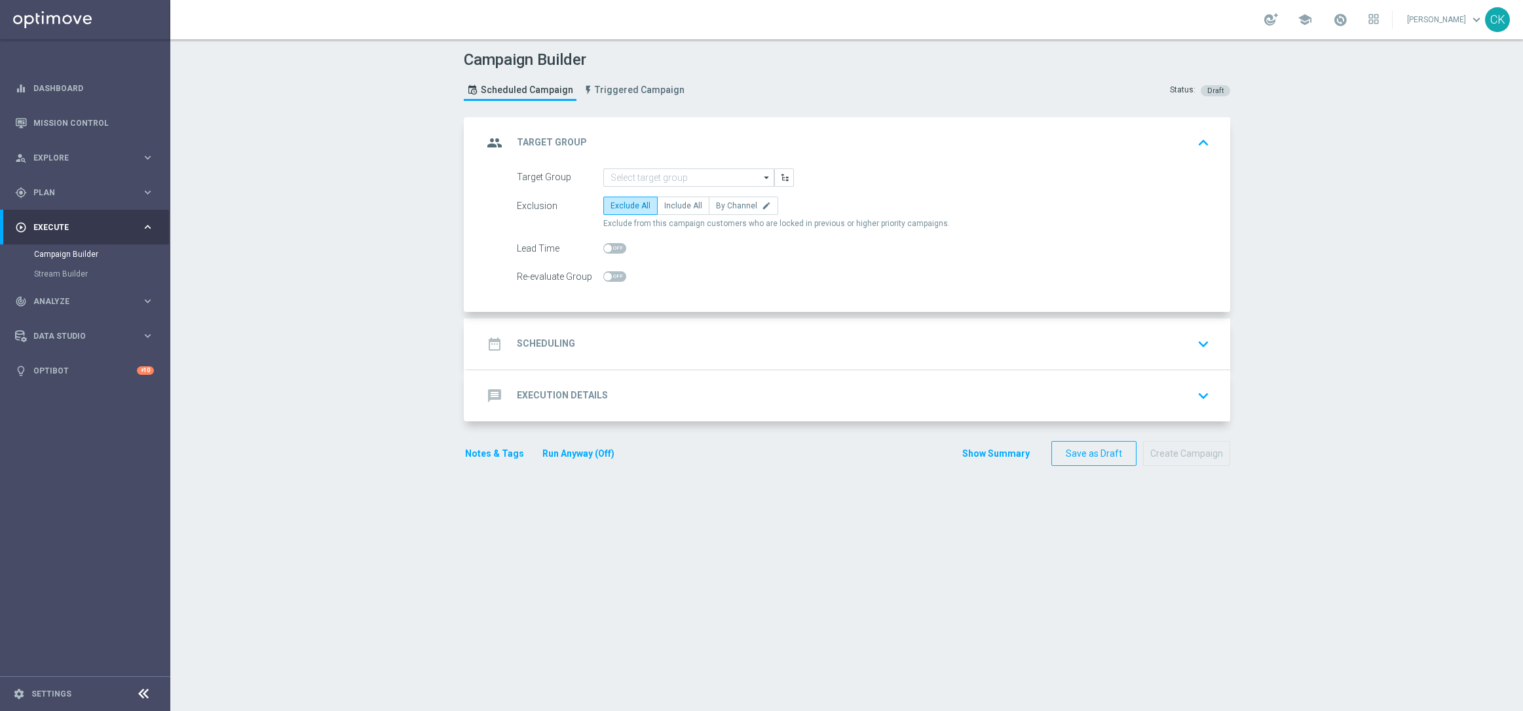
scroll to position [0, 0]
click at [639, 174] on input at bounding box center [688, 177] width 171 height 18
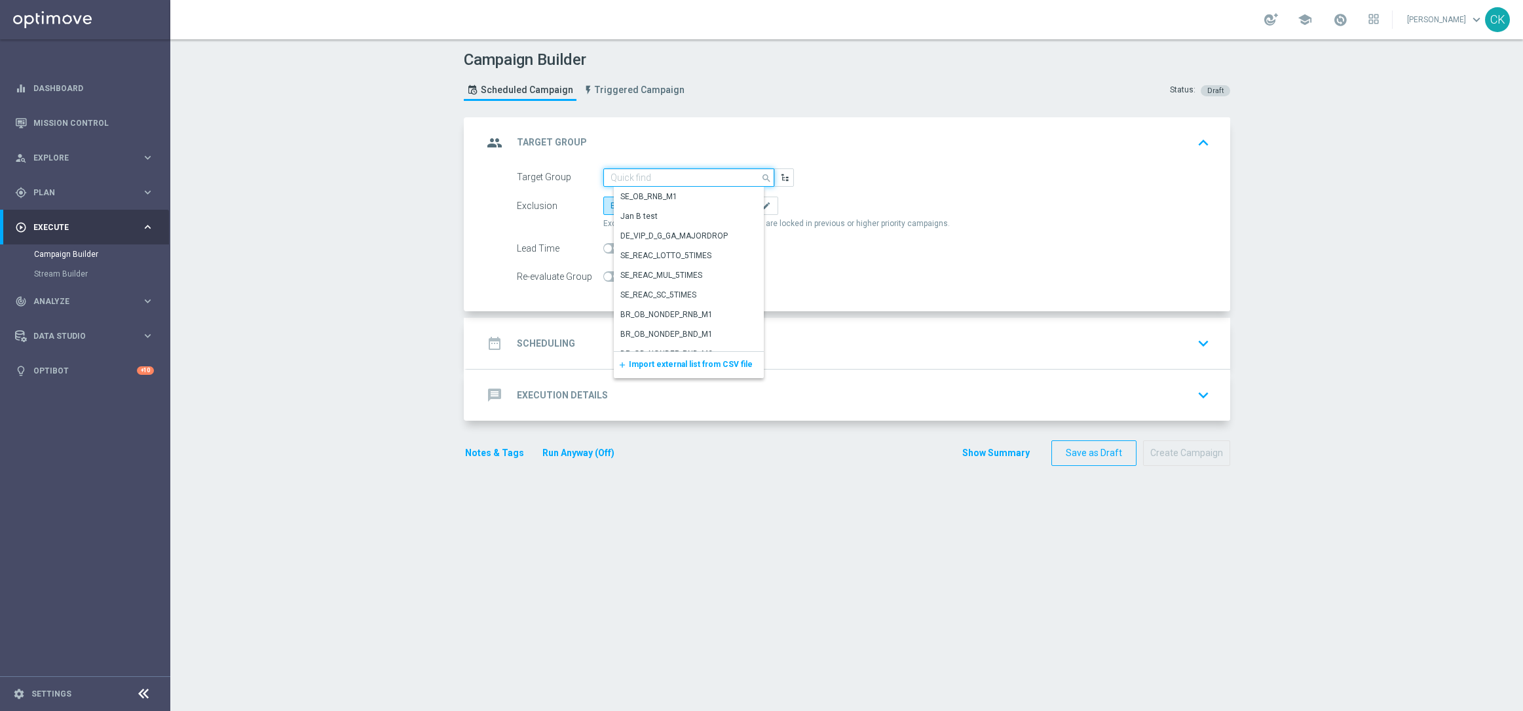
paste input "de_TGT_NVIP_RI_TAC_MIX__BASE_ALL"
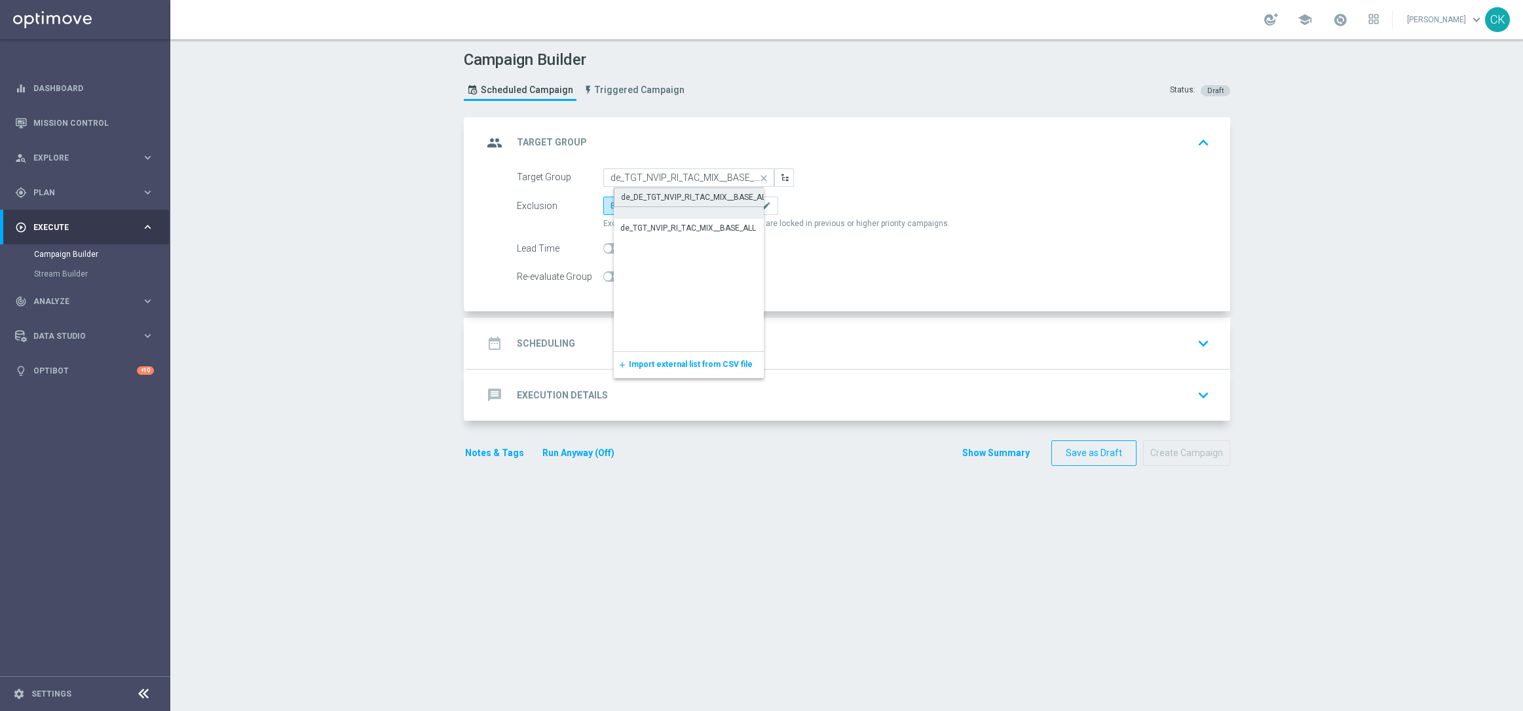
click at [653, 192] on div "de_DE_TGT_NVIP_RI_TAC_MIX__BASE_ALL" at bounding box center [695, 197] width 149 height 12
type input "de_DE_TGT_NVIP_RI_TAC_MIX__BASE_ALL"
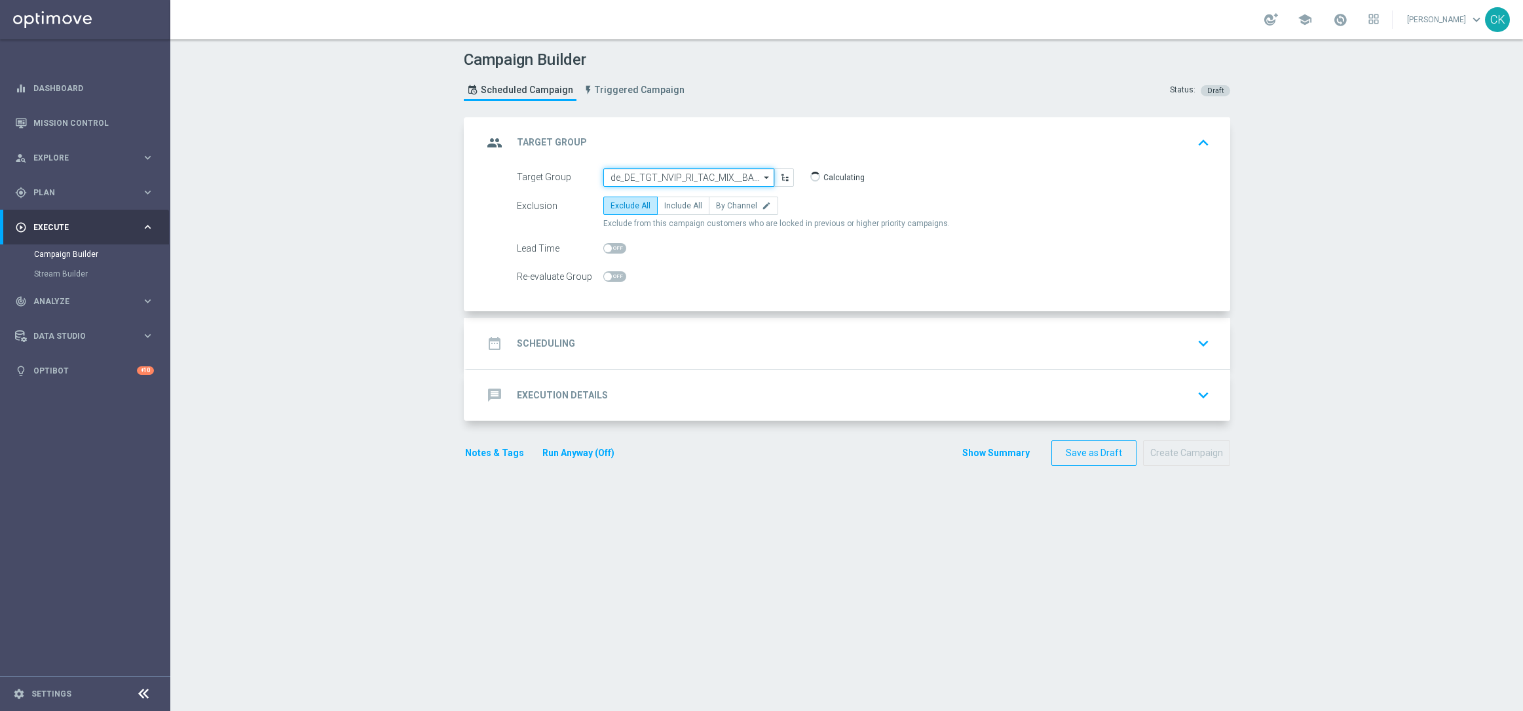
click at [653, 172] on input "de_DE_TGT_NVIP_RI_TAC_MIX__BASE_ALL" at bounding box center [688, 177] width 171 height 18
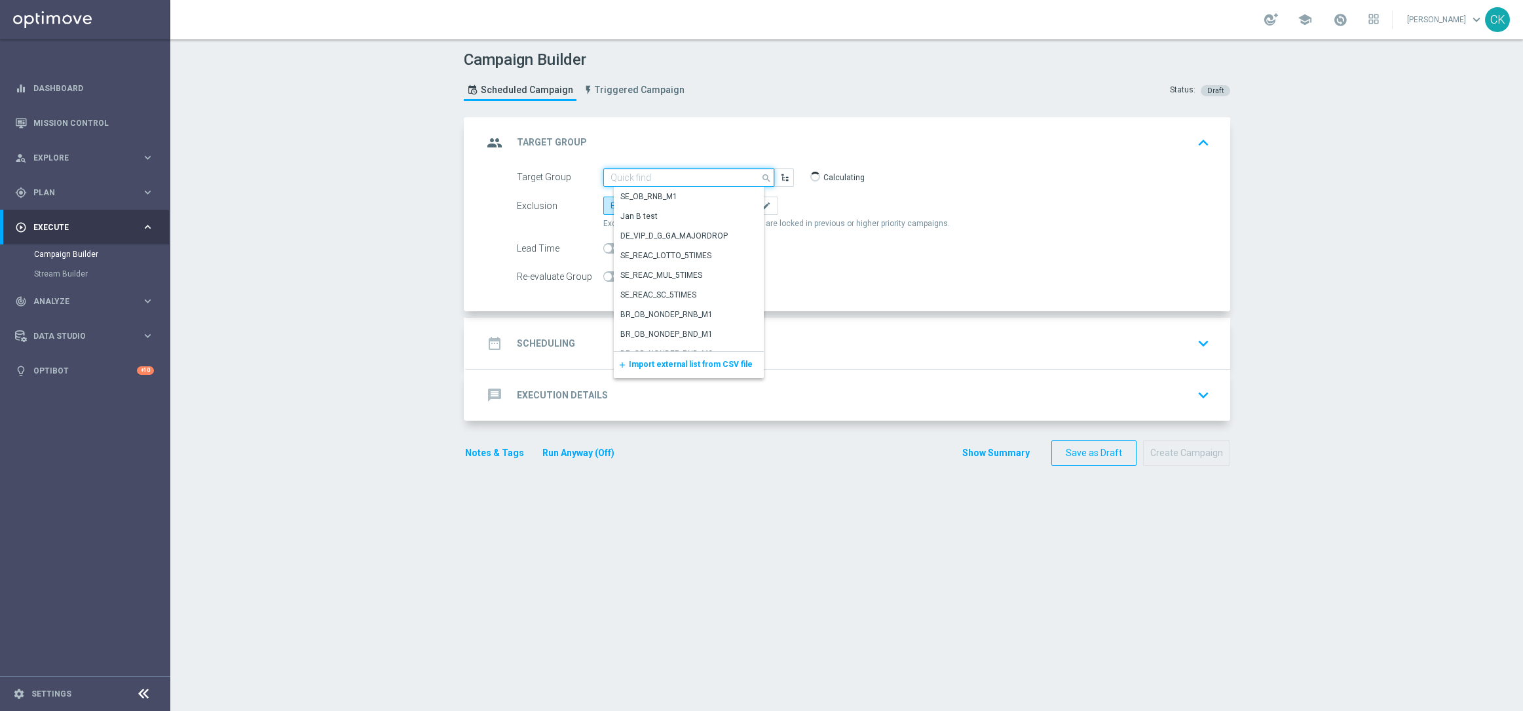
paste input "de_TGT_NVIP_RI_TAC_MIX__BASE_ALL"
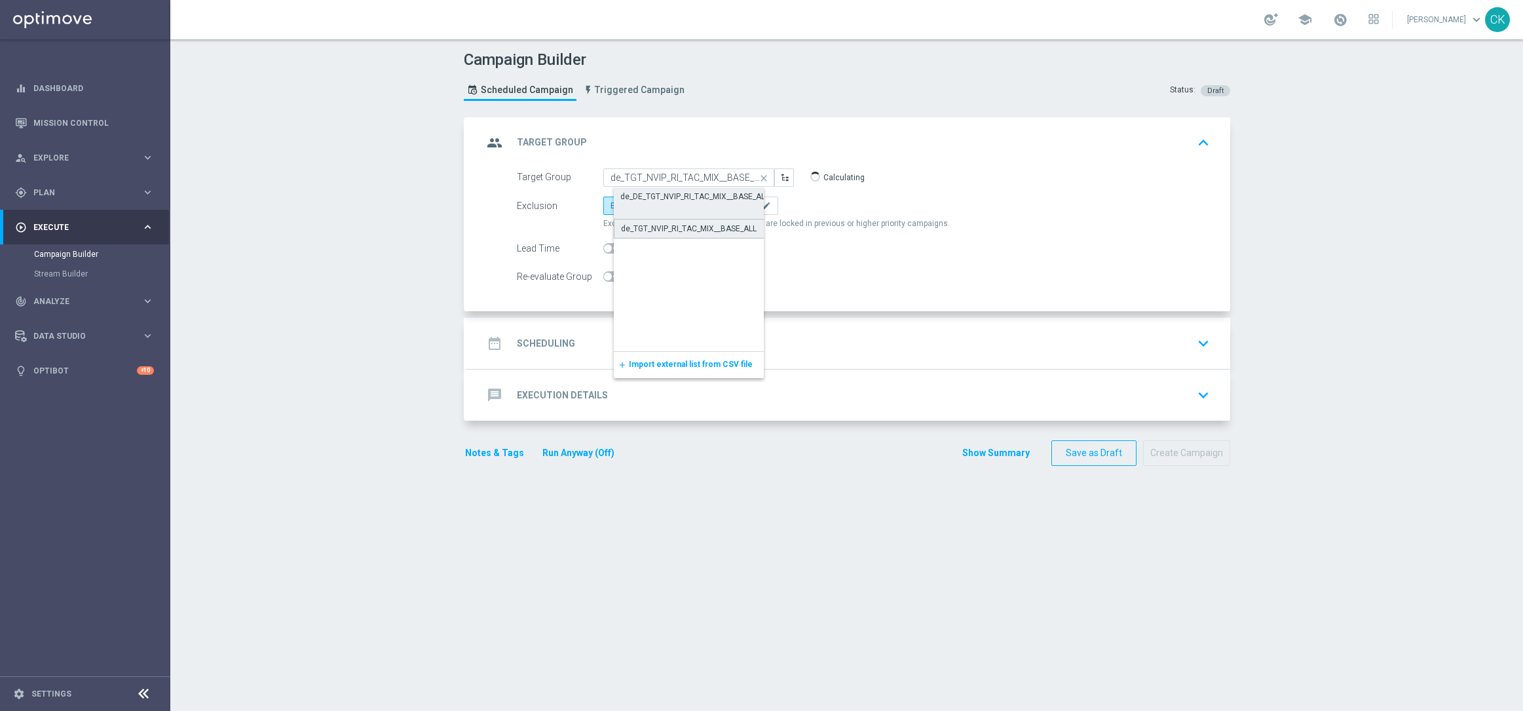
click at [650, 231] on div "de_TGT_NVIP_RI_TAC_MIX__BASE_ALL" at bounding box center [689, 229] width 136 height 12
type input "de_TGT_NVIP_RI_TAC_MIX__BASE_ALL"
click at [674, 206] on span "Include All" at bounding box center [683, 205] width 38 height 9
click at [673, 206] on input "Include All" at bounding box center [668, 208] width 9 height 9
radio input "true"
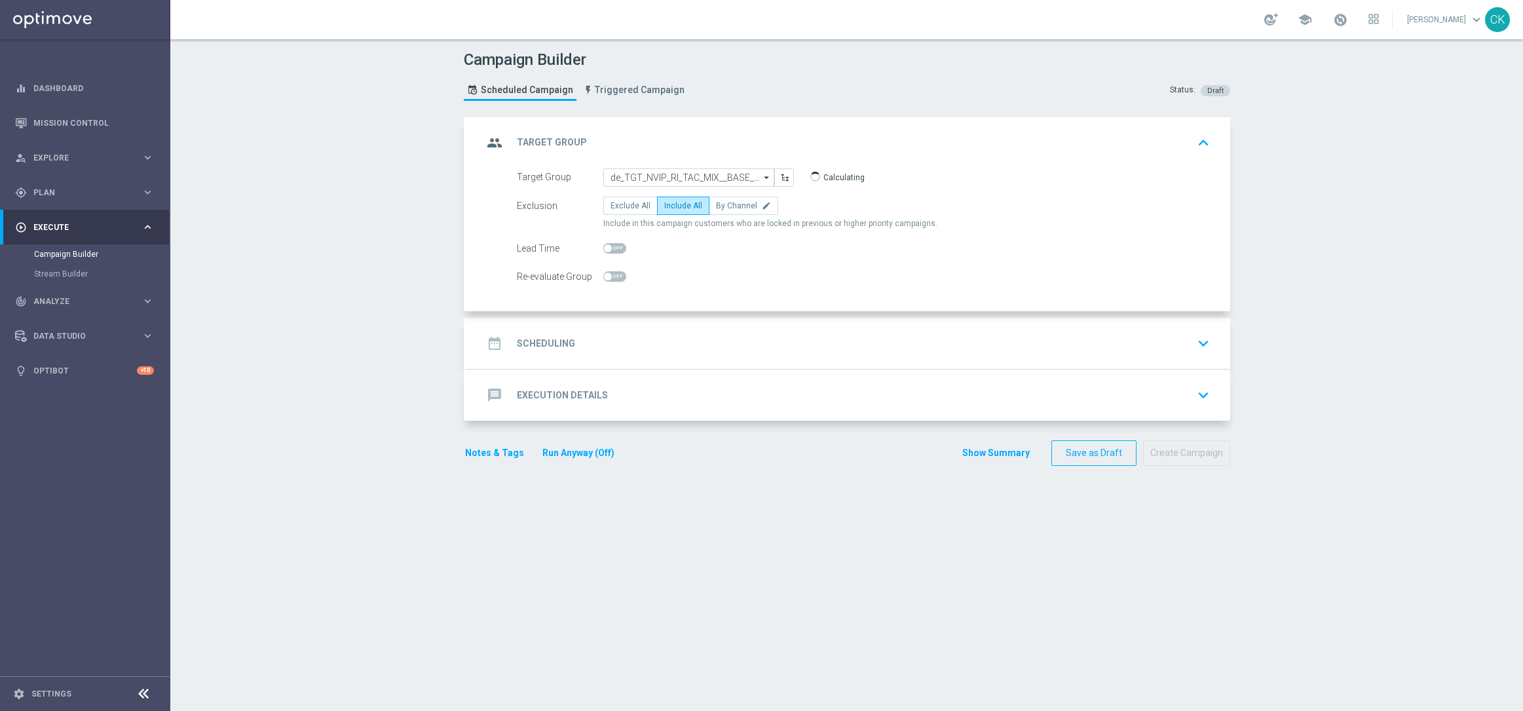
click at [604, 248] on span at bounding box center [608, 248] width 8 height 8
click at [604, 248] on input "checkbox" at bounding box center [614, 248] width 23 height 10
checkbox input "true"
click at [535, 339] on h2 "Scheduling" at bounding box center [546, 343] width 58 height 12
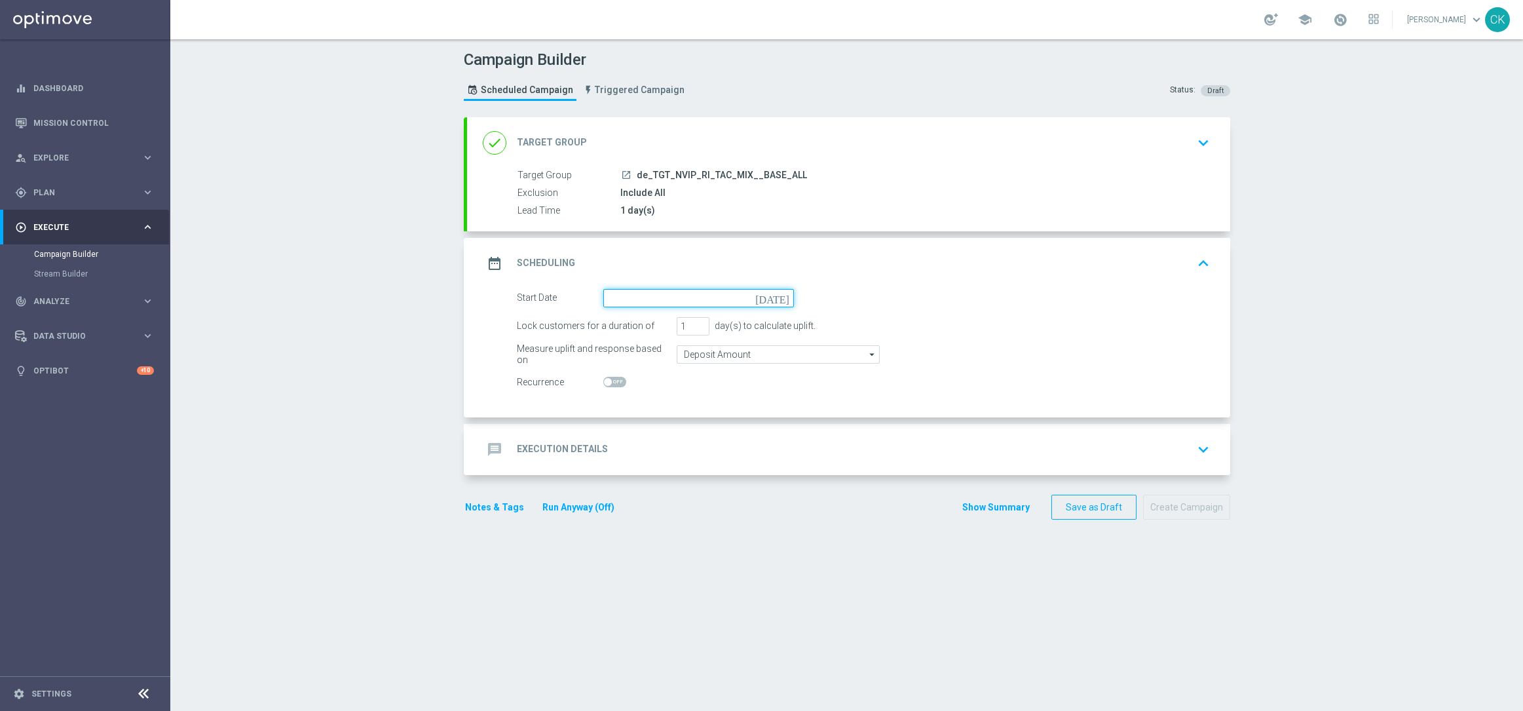
click at [645, 294] on input at bounding box center [698, 298] width 191 height 18
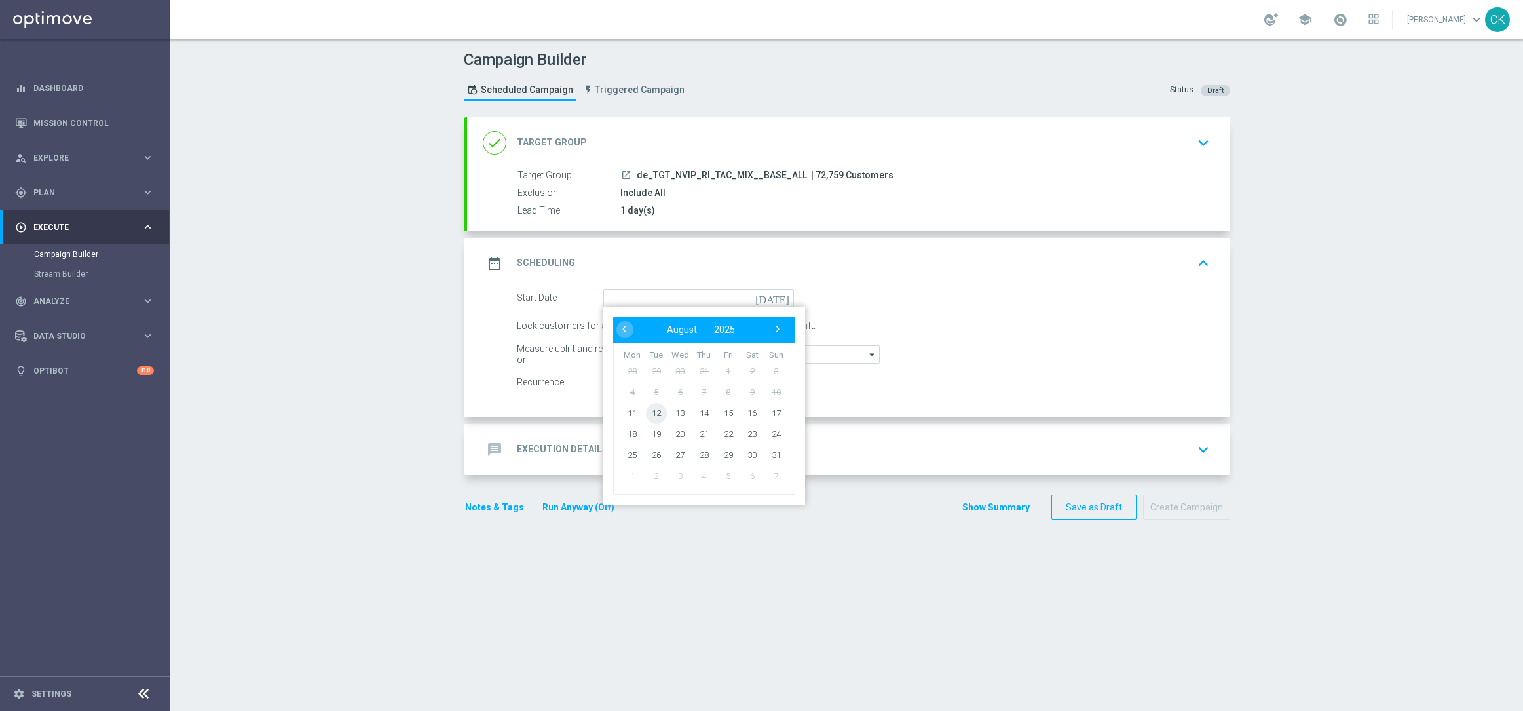
click at [649, 411] on span "12" at bounding box center [655, 412] width 21 height 21
type input "[DATE]"
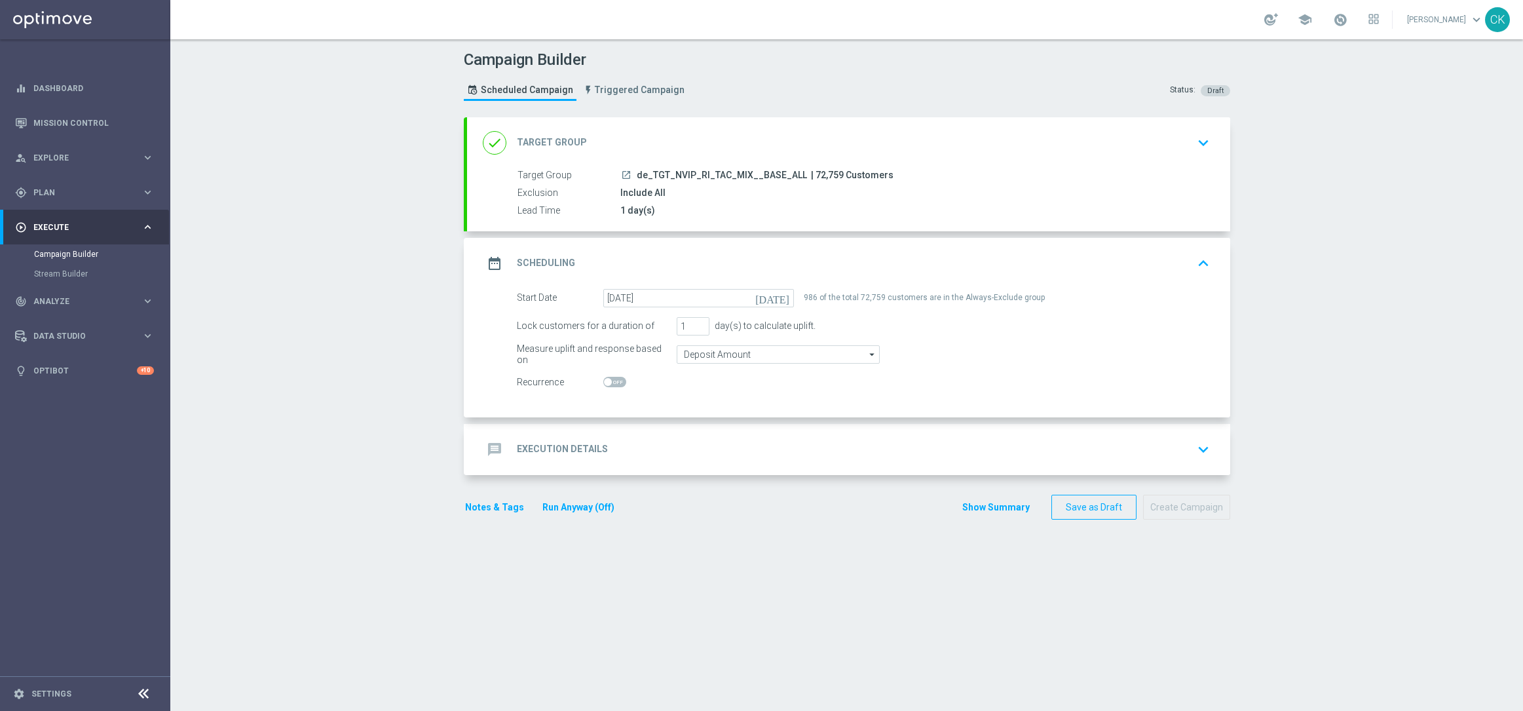
click at [552, 447] on h2 "Execution Details" at bounding box center [562, 449] width 91 height 12
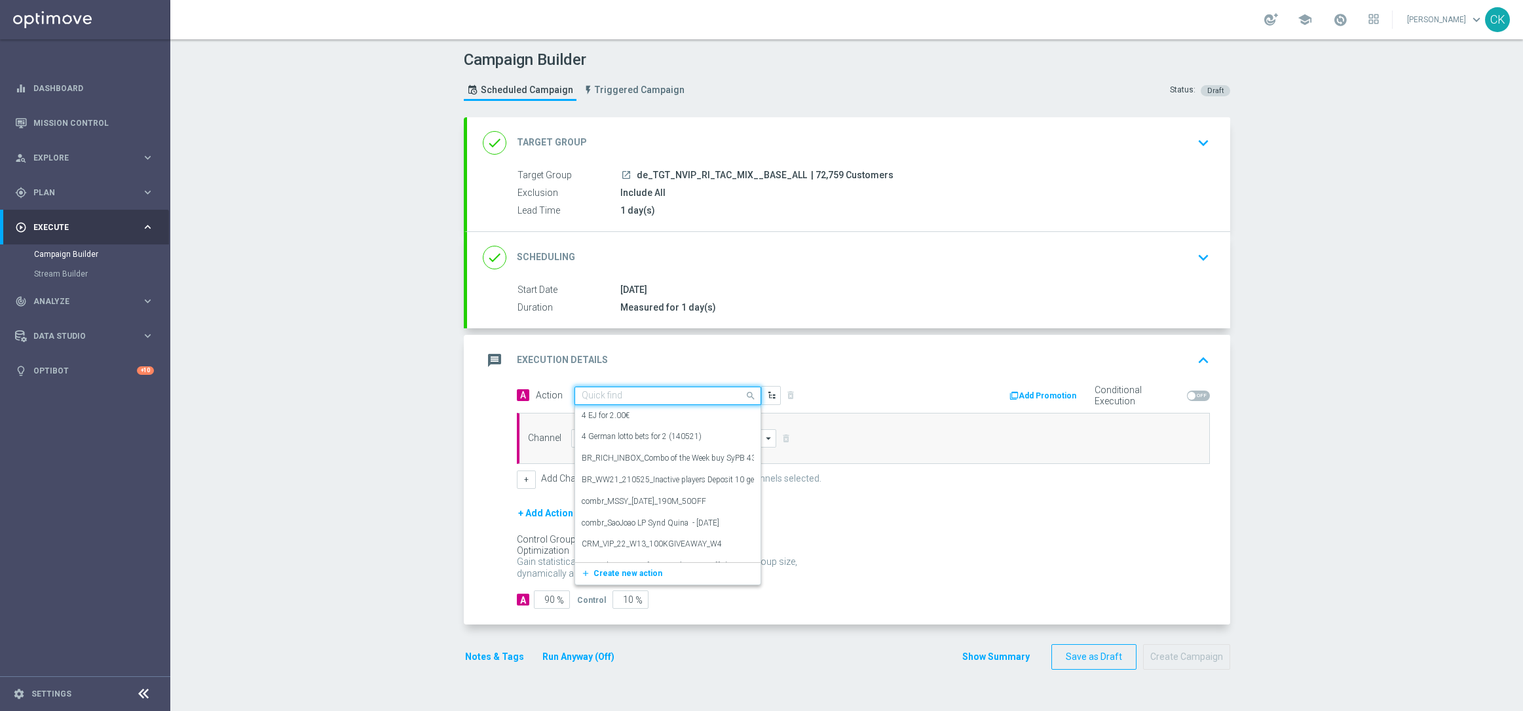
click at [625, 390] on input "text" at bounding box center [655, 395] width 146 height 11
paste input "EuroMillions Exklusiv with 20% off"
type input "EuroMillions Exklusiv with 20% off"
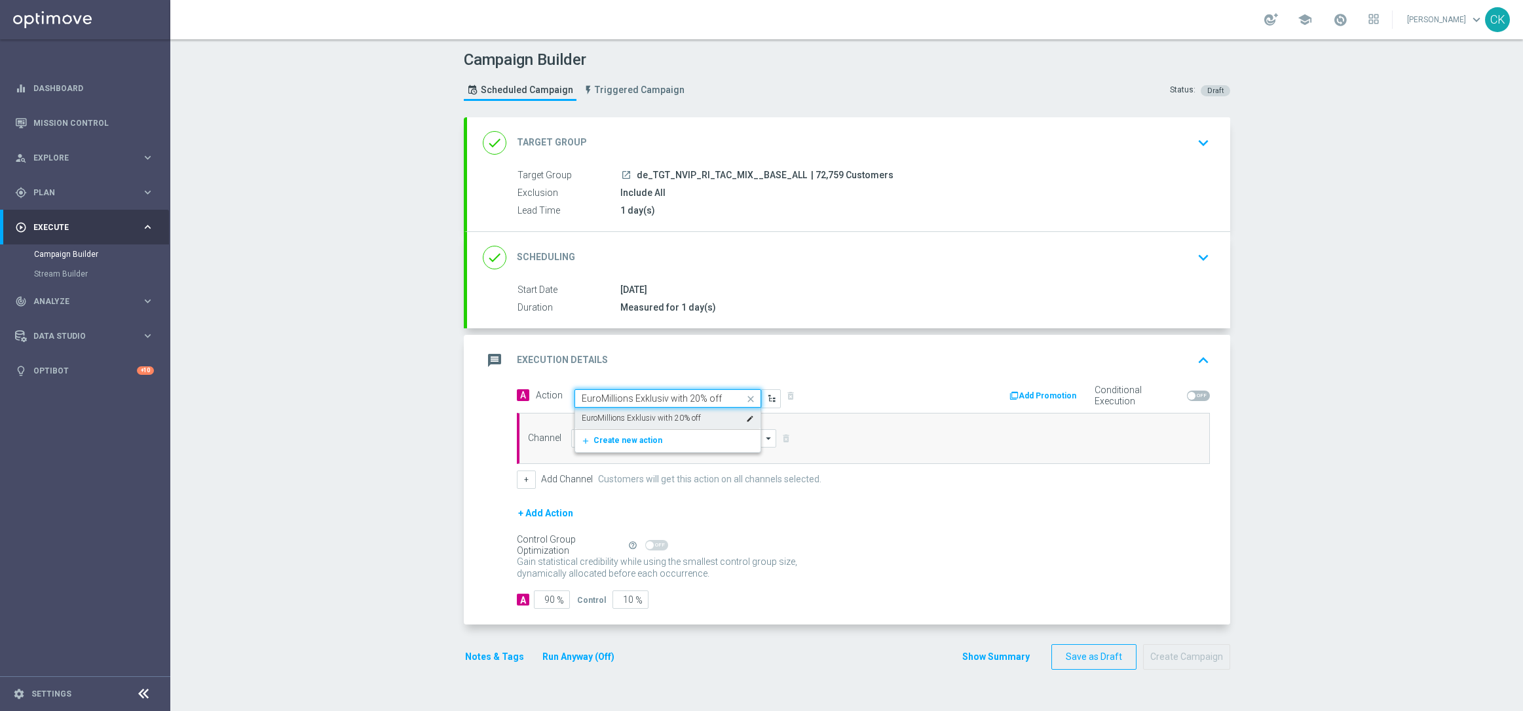
click at [632, 418] on label "EuroMillions Exklusiv with 20% off" at bounding box center [641, 418] width 119 height 11
click at [625, 435] on input at bounding box center [674, 438] width 206 height 18
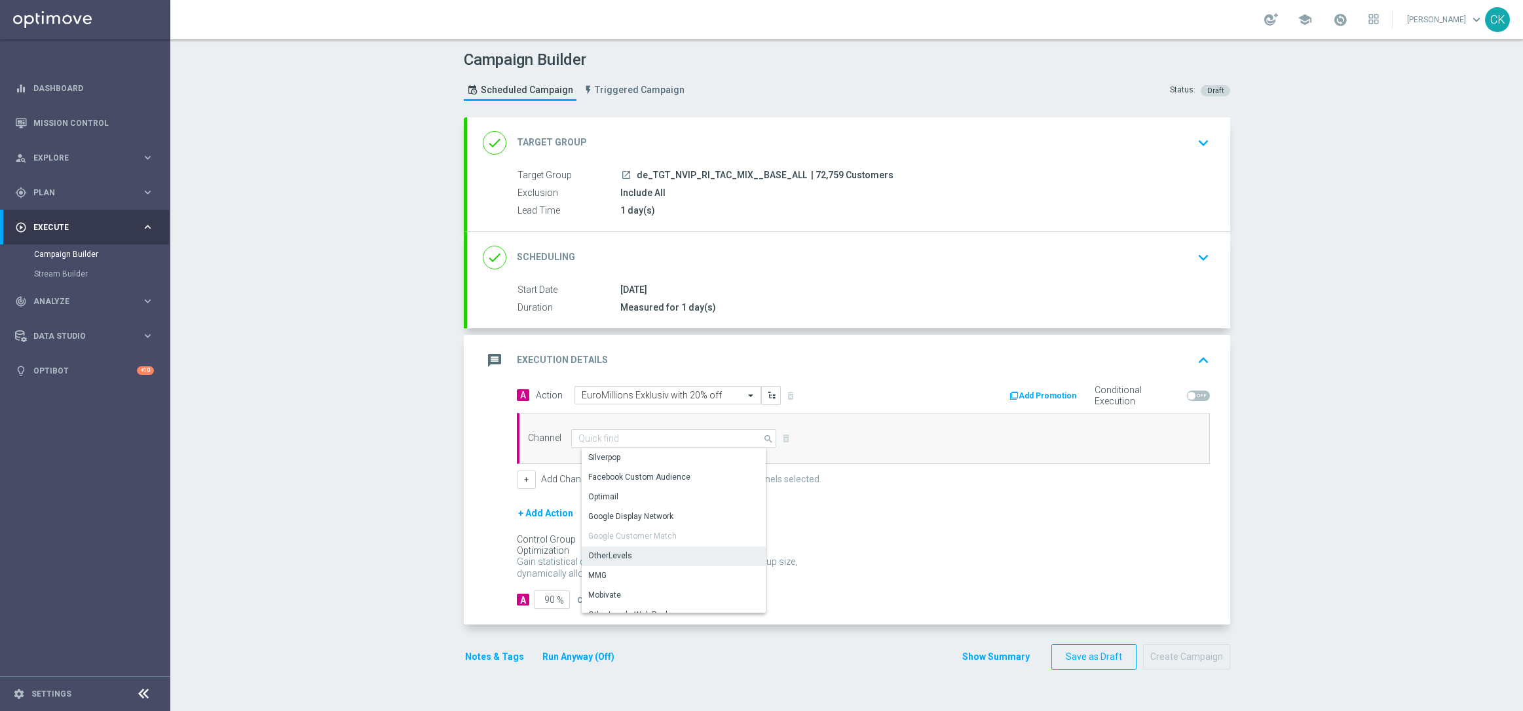
click at [603, 556] on div "OtherLevels" at bounding box center [610, 556] width 44 height 12
type input "OtherLevels"
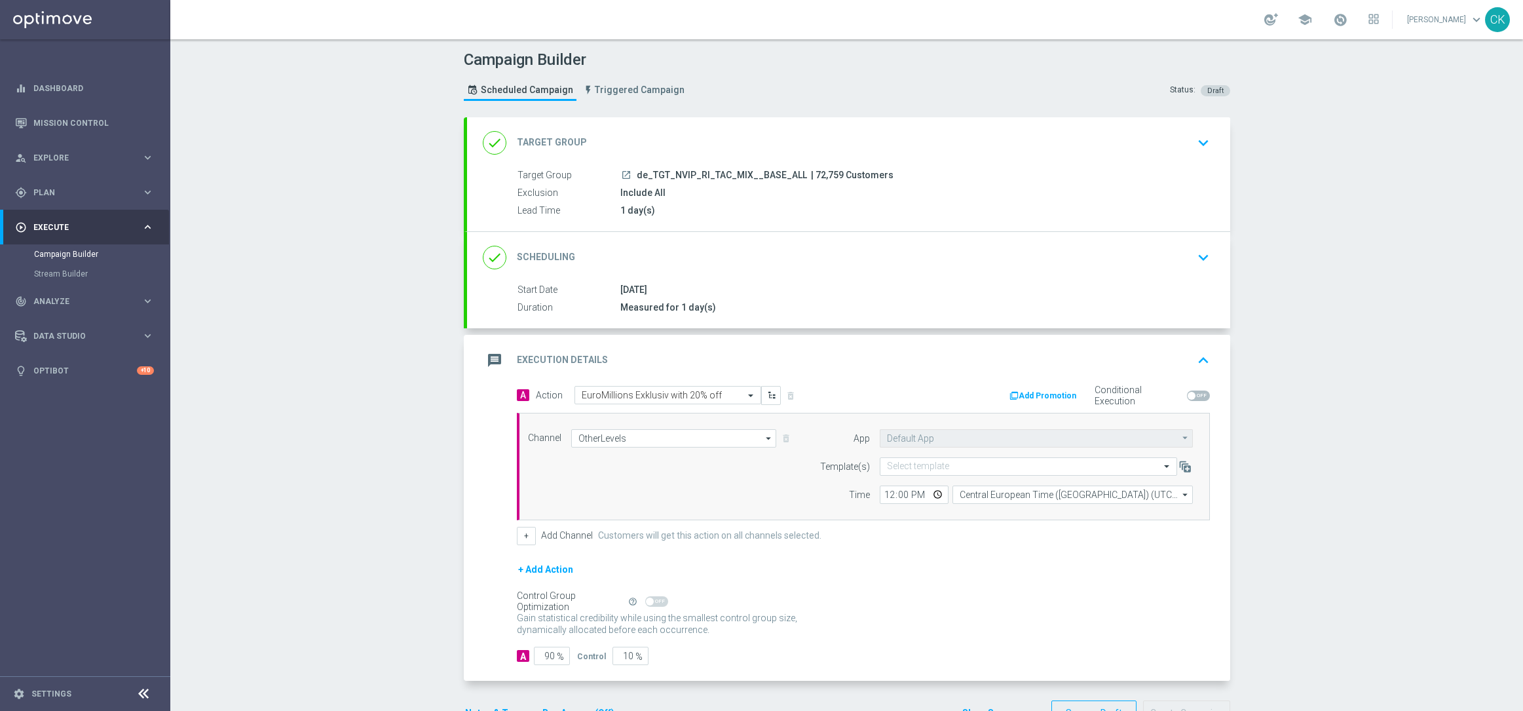
scroll to position [43, 0]
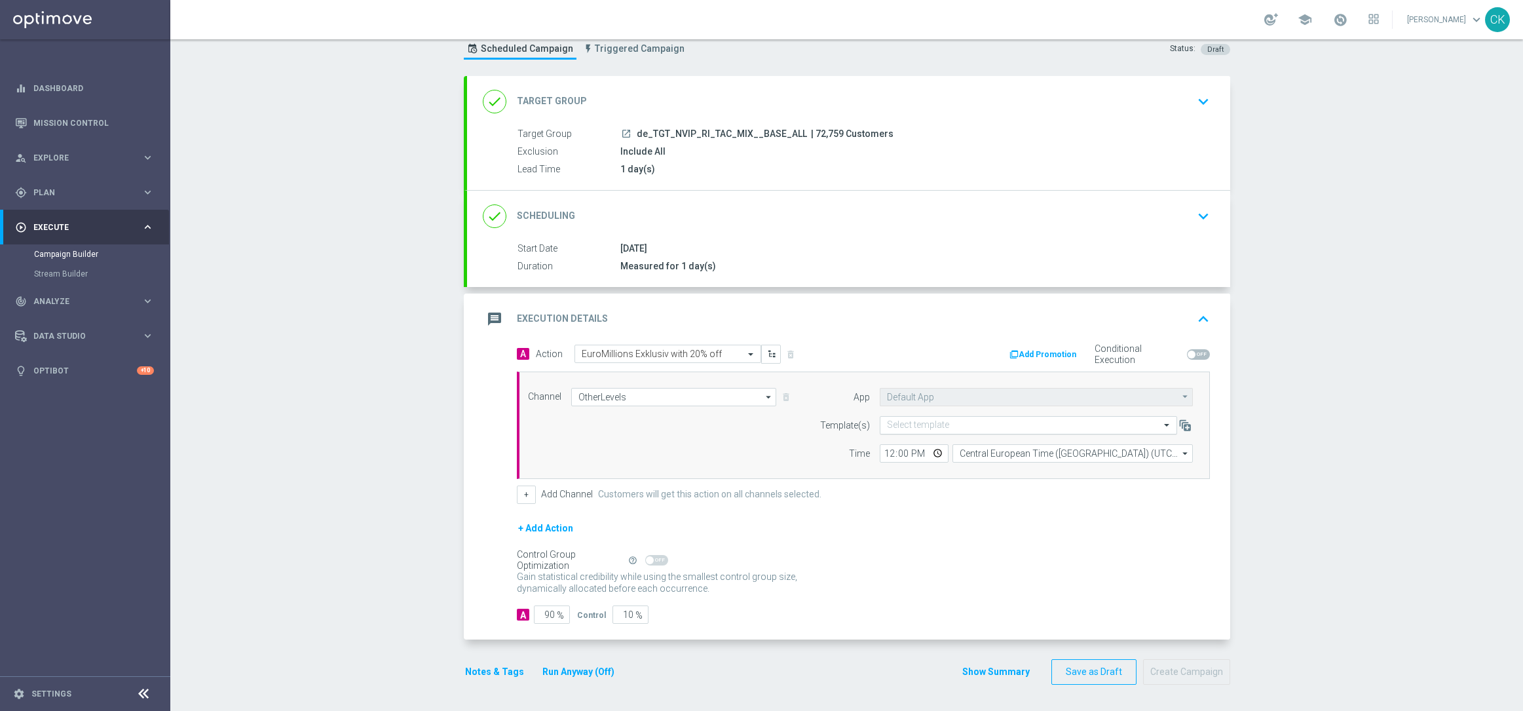
click at [941, 421] on input "text" at bounding box center [1015, 425] width 257 height 11
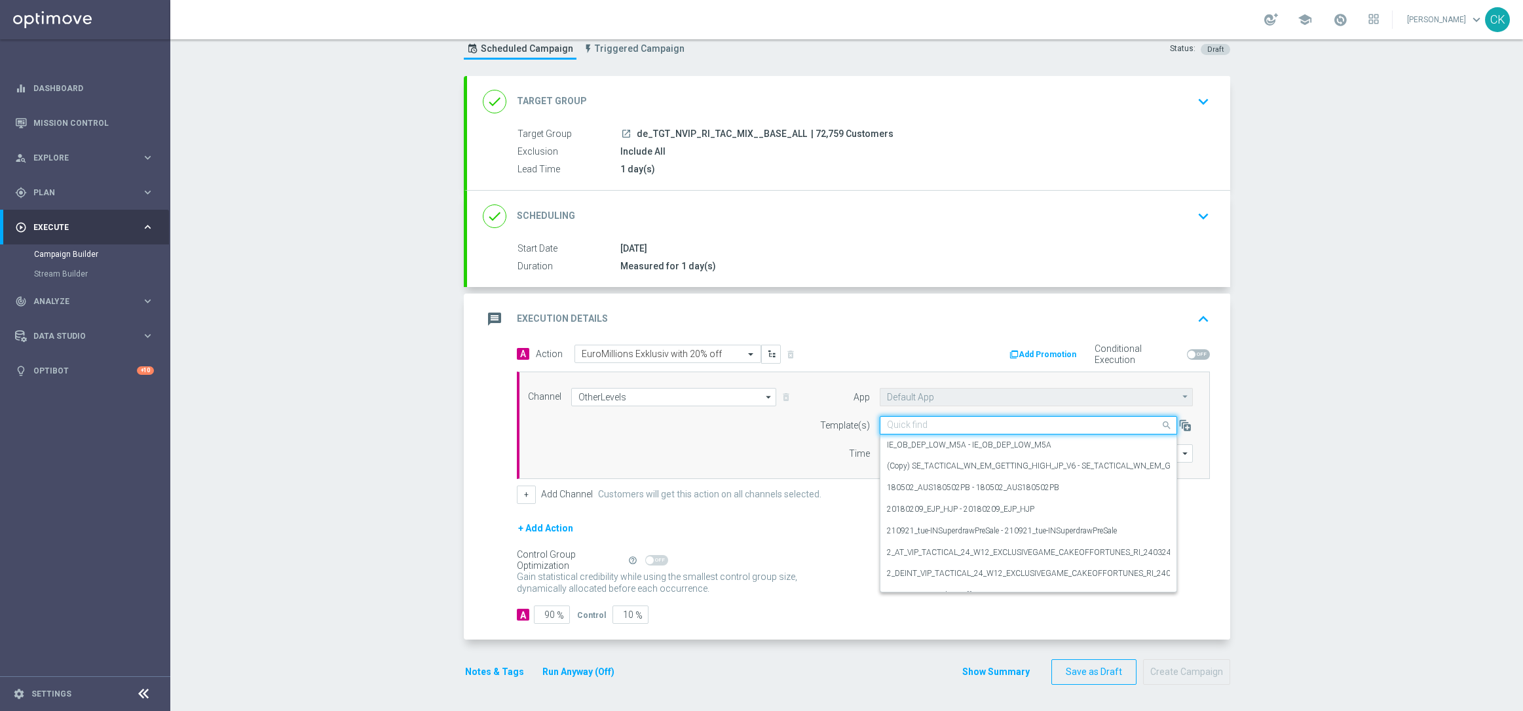
paste input "DE_INT__EM_250812__NVIP_RI_TAC_LT"
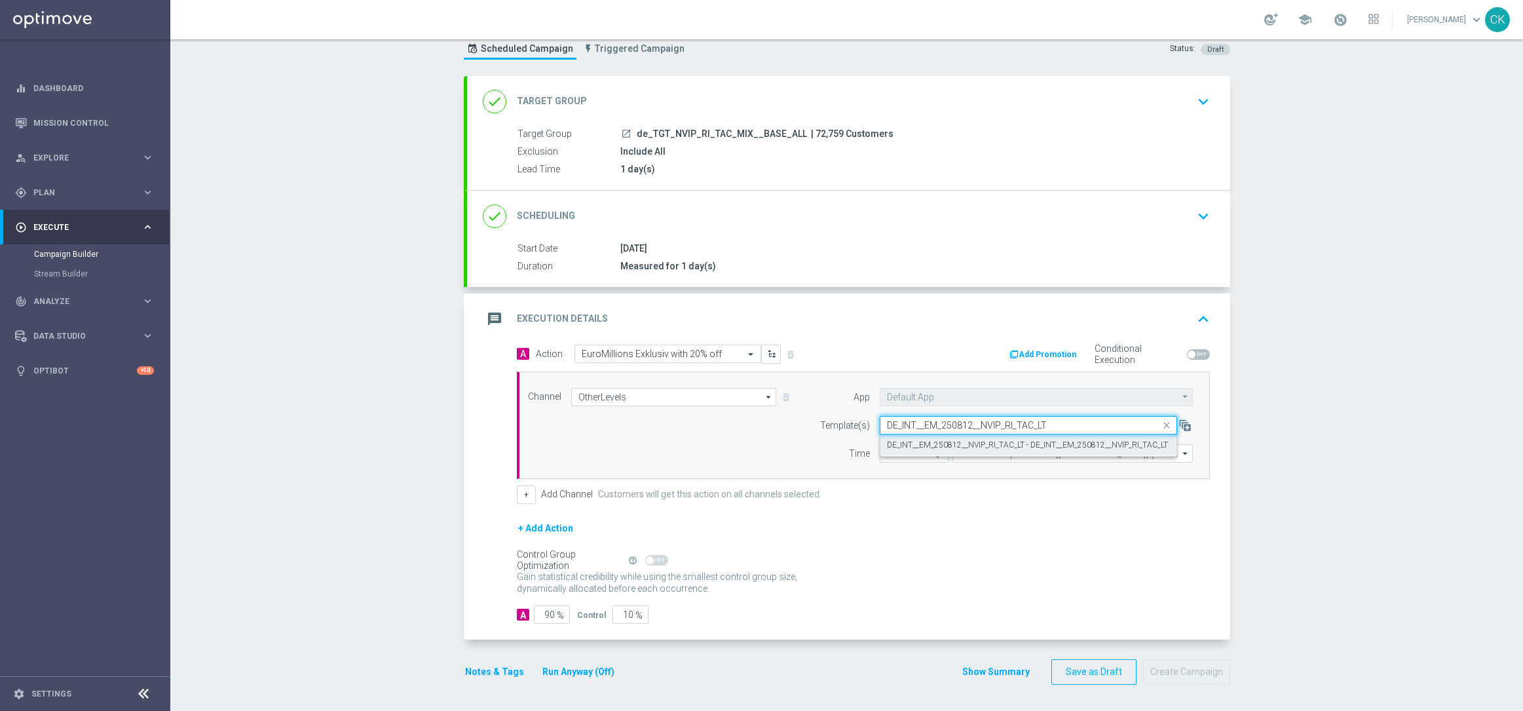
click at [941, 440] on label "DE_INT__EM_250812__NVIP_RI_TAC_LT - DE_INT__EM_250812__NVIP_RI_TAC_LT" at bounding box center [1027, 445] width 281 height 11
type input "DE_INT__EM_250812__NVIP_RI_TAC_LT"
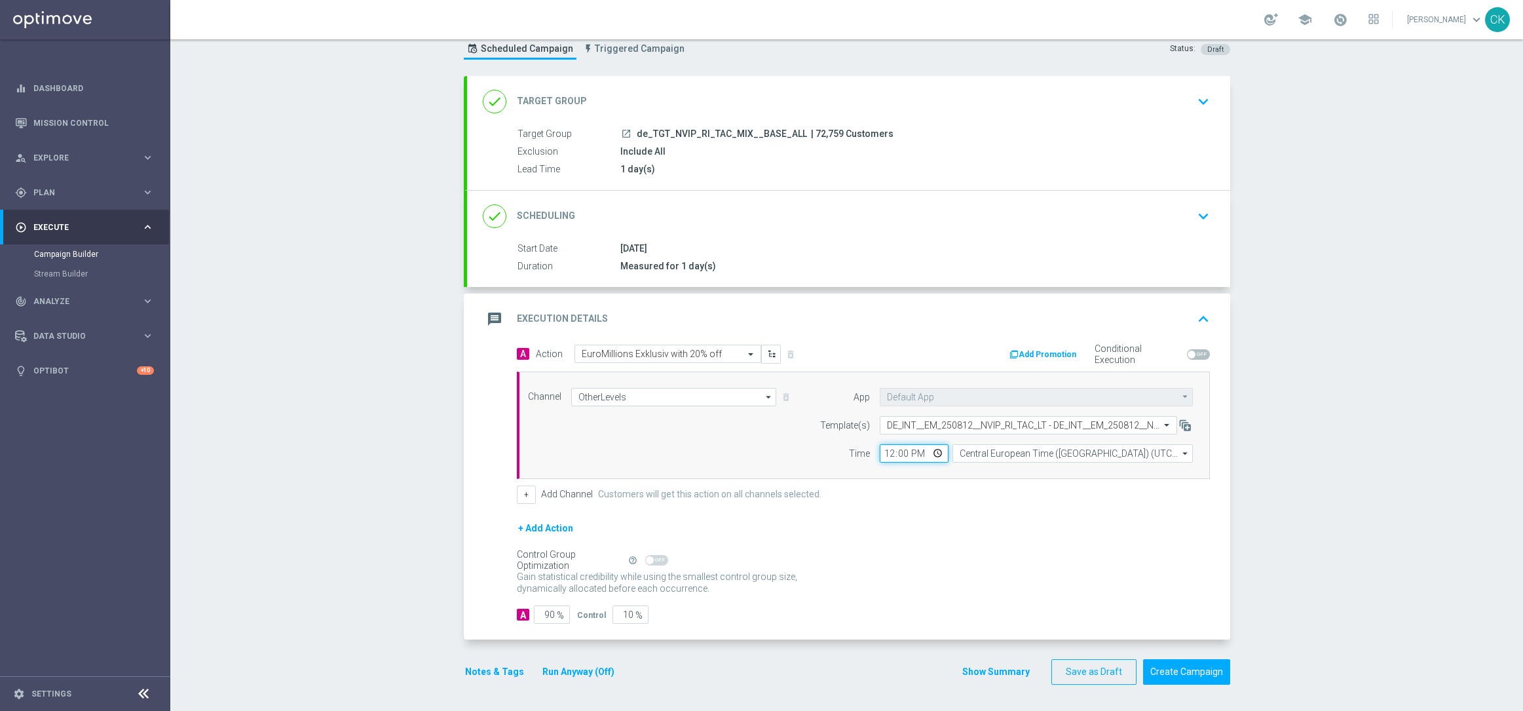
click at [883, 451] on input "12:00" at bounding box center [914, 453] width 69 height 18
type input "06:00"
click at [1001, 457] on input "Central European Time ([GEOGRAPHIC_DATA]) (UTC +02:00)" at bounding box center [1073, 453] width 240 height 18
click at [994, 470] on div "Central European Time ([GEOGRAPHIC_DATA]) (UTC +02:00)" at bounding box center [1077, 472] width 214 height 12
type input "Central European Time ([GEOGRAPHIC_DATA]) (UTC +02:00)"
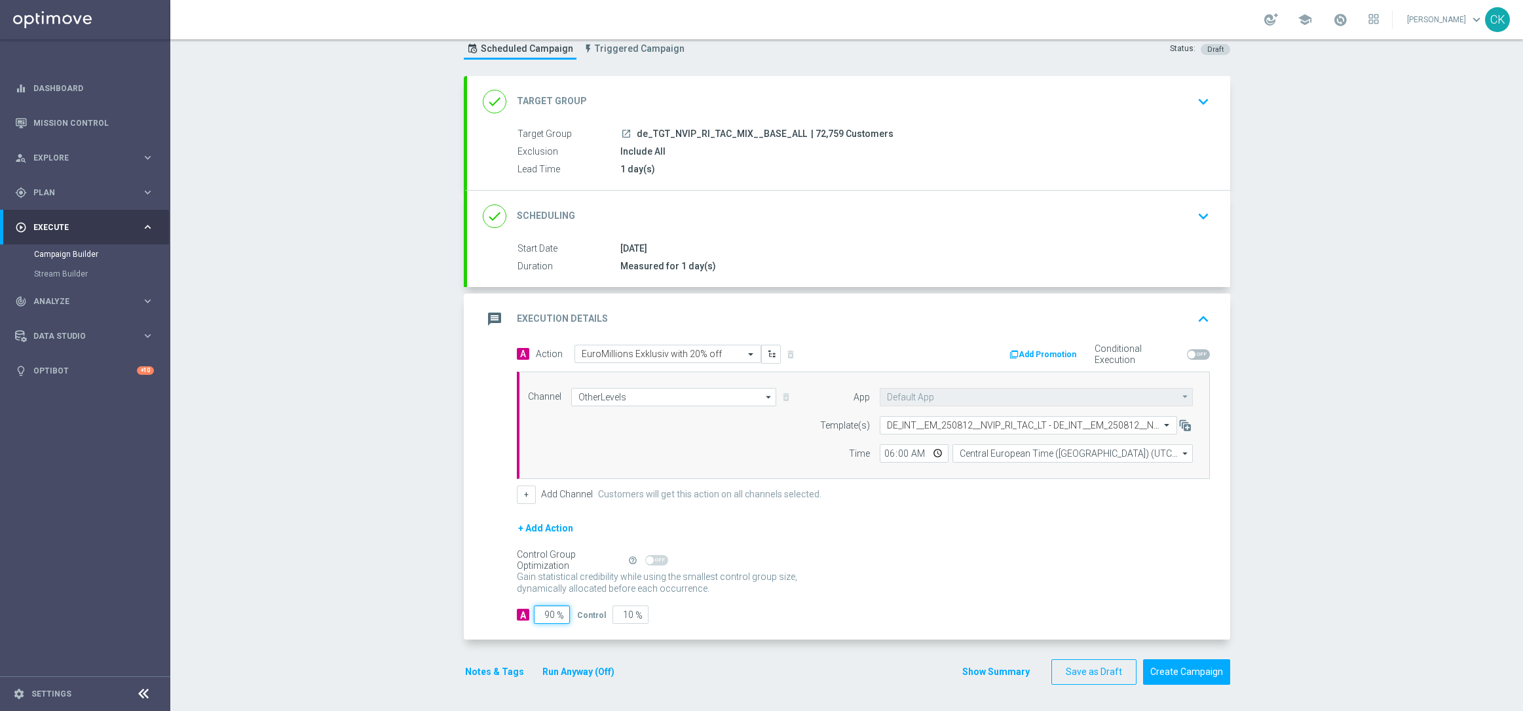
click at [550, 615] on input "90" at bounding box center [552, 614] width 36 height 18
type input "9"
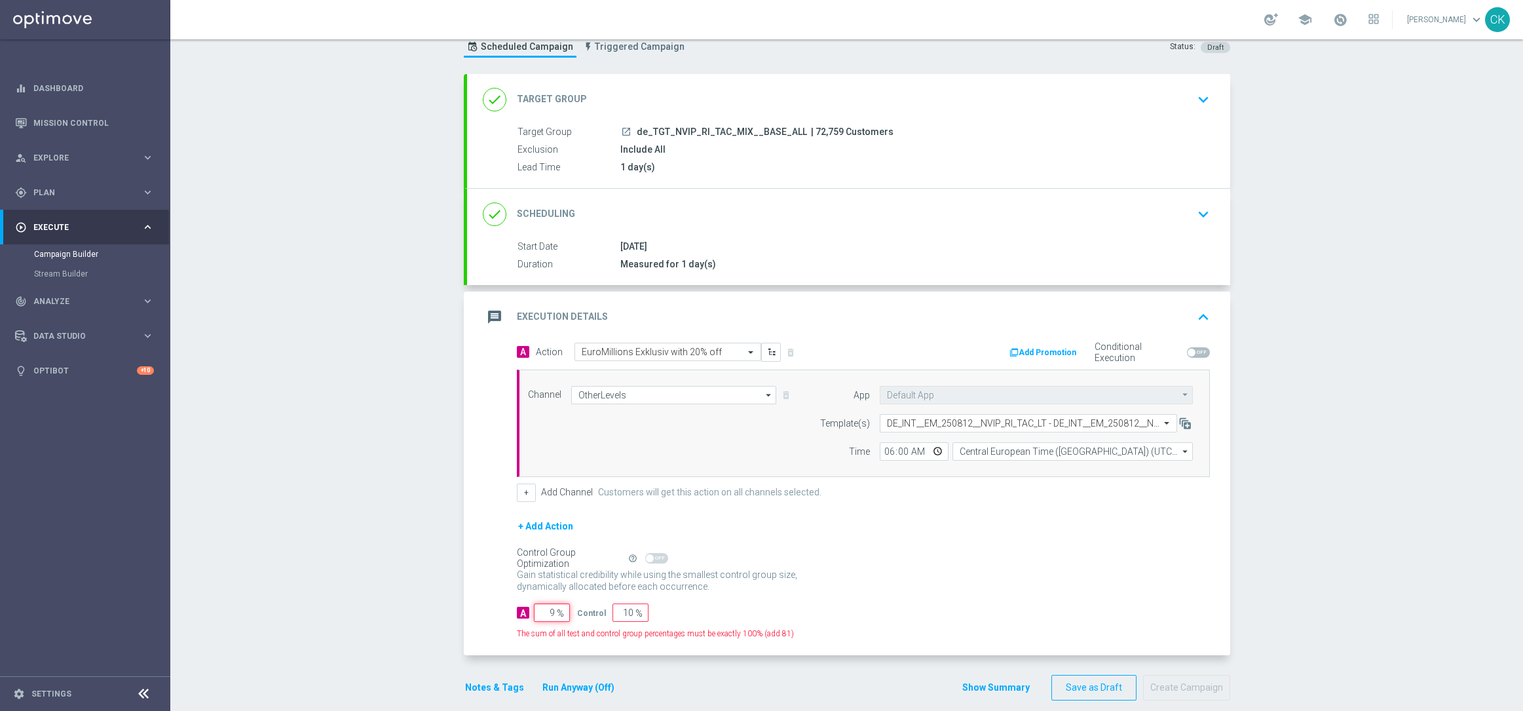
type input "91"
type input "98"
type input "2"
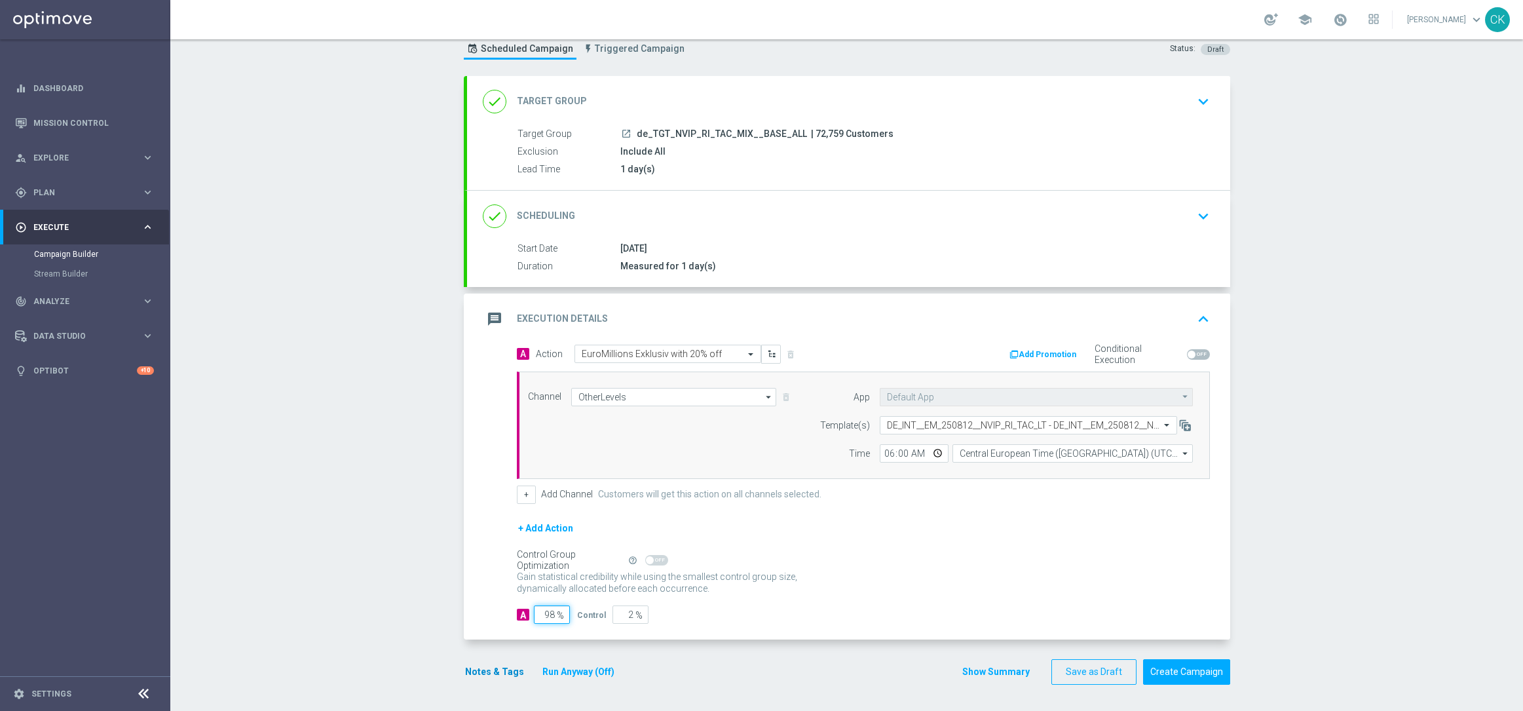
type input "98"
click at [475, 678] on button "Notes & Tags" at bounding box center [495, 672] width 62 height 16
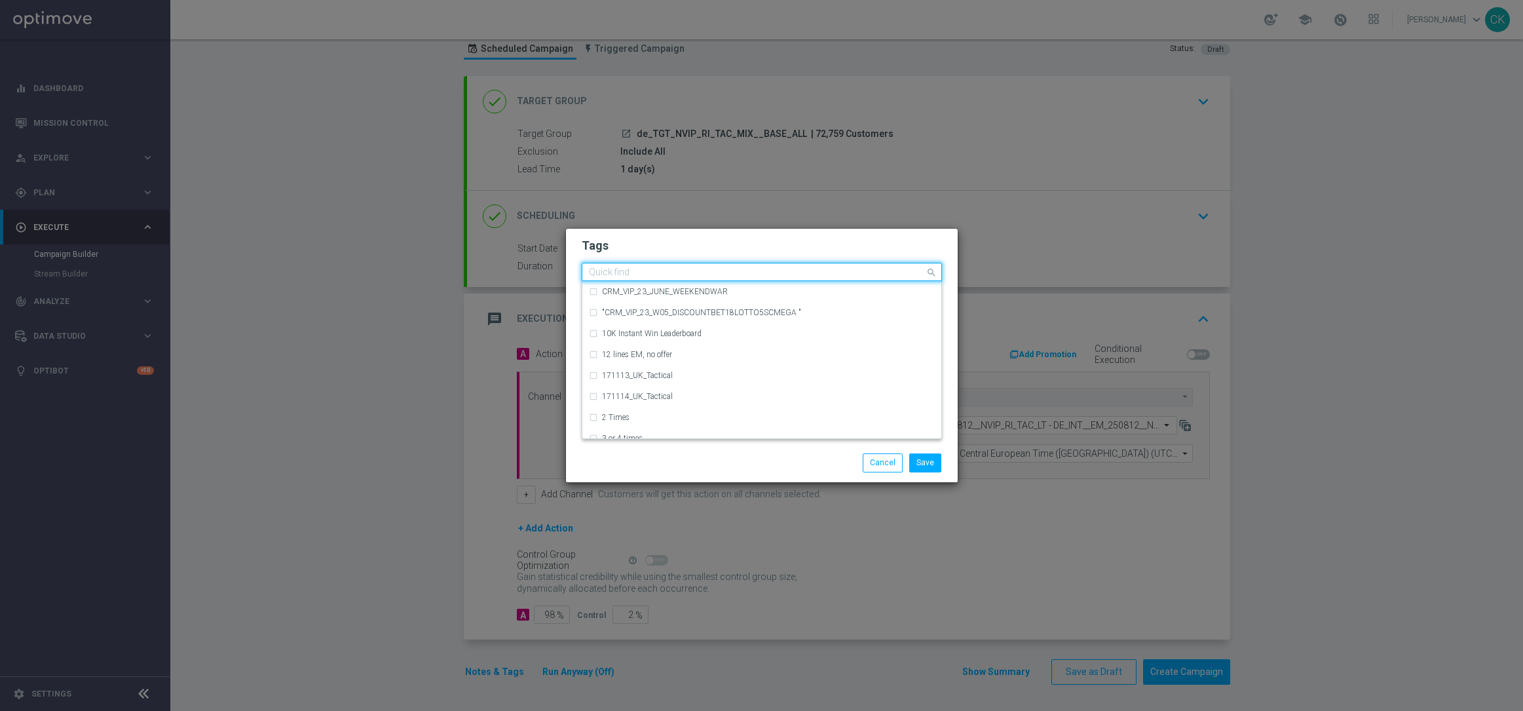
click at [689, 280] on div at bounding box center [756, 273] width 338 height 13
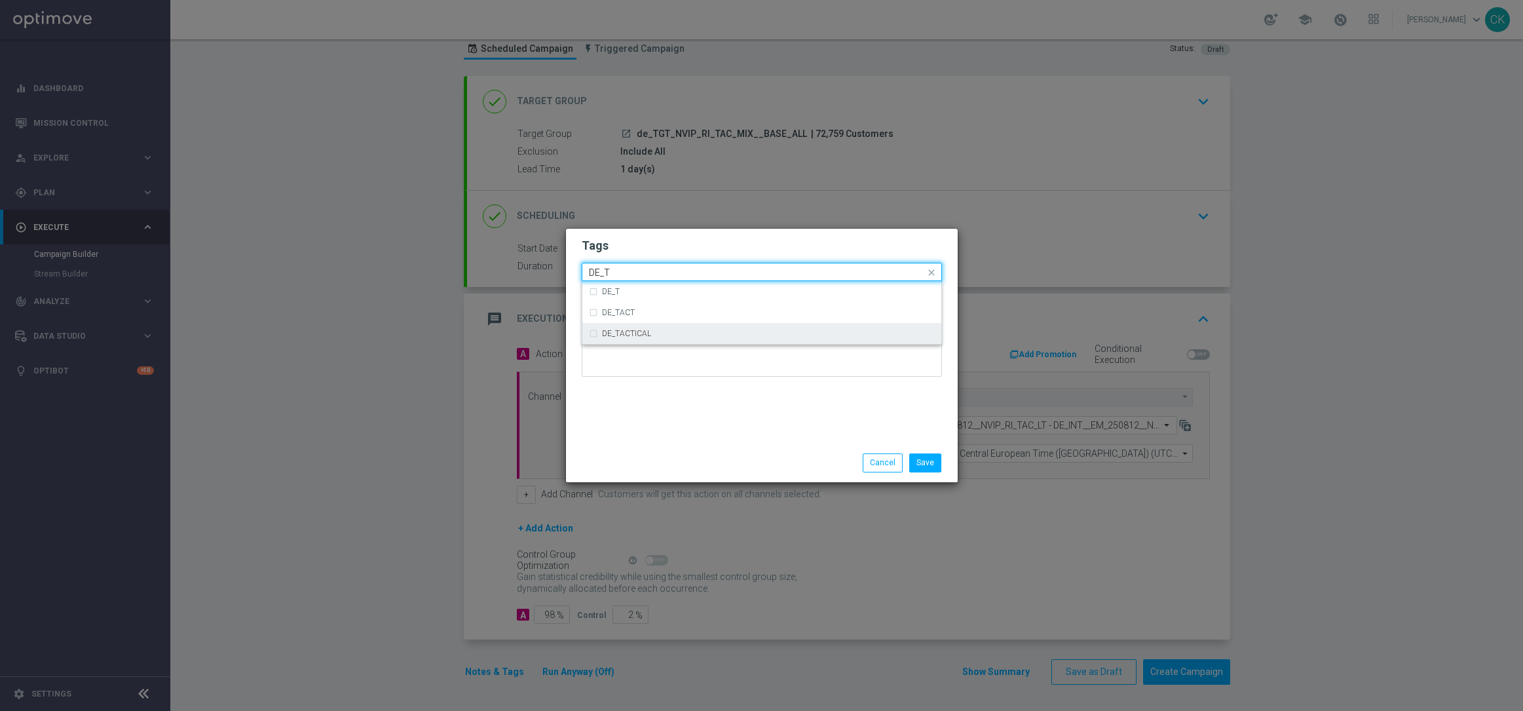
click at [704, 340] on div "DE_TACTICAL" at bounding box center [762, 333] width 346 height 21
type input "DE_T"
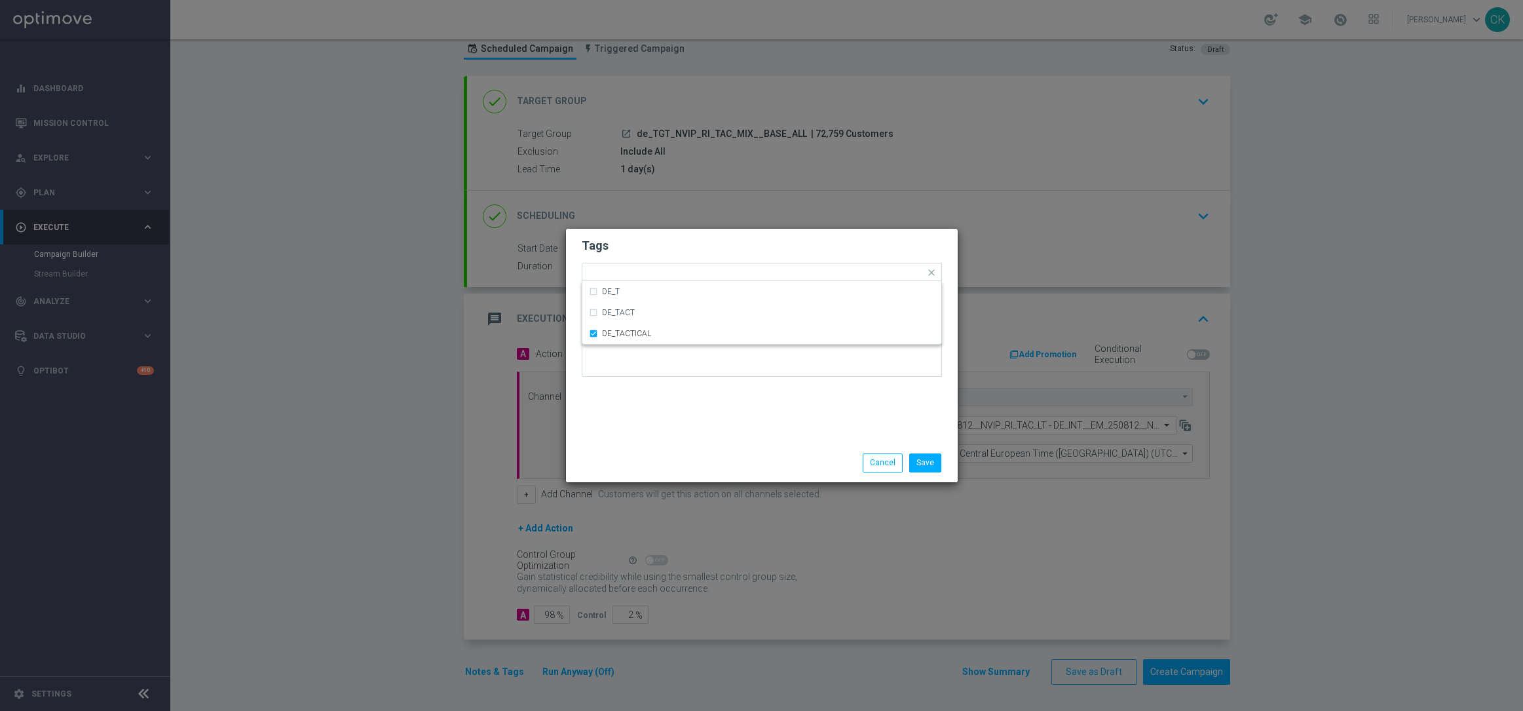
click at [684, 424] on div "Tags Quick find × DE_TACTICAL DE_T DE_TACT DE_TACTICAL Notes" at bounding box center [762, 336] width 392 height 215
click at [926, 460] on button "Save" at bounding box center [925, 462] width 32 height 18
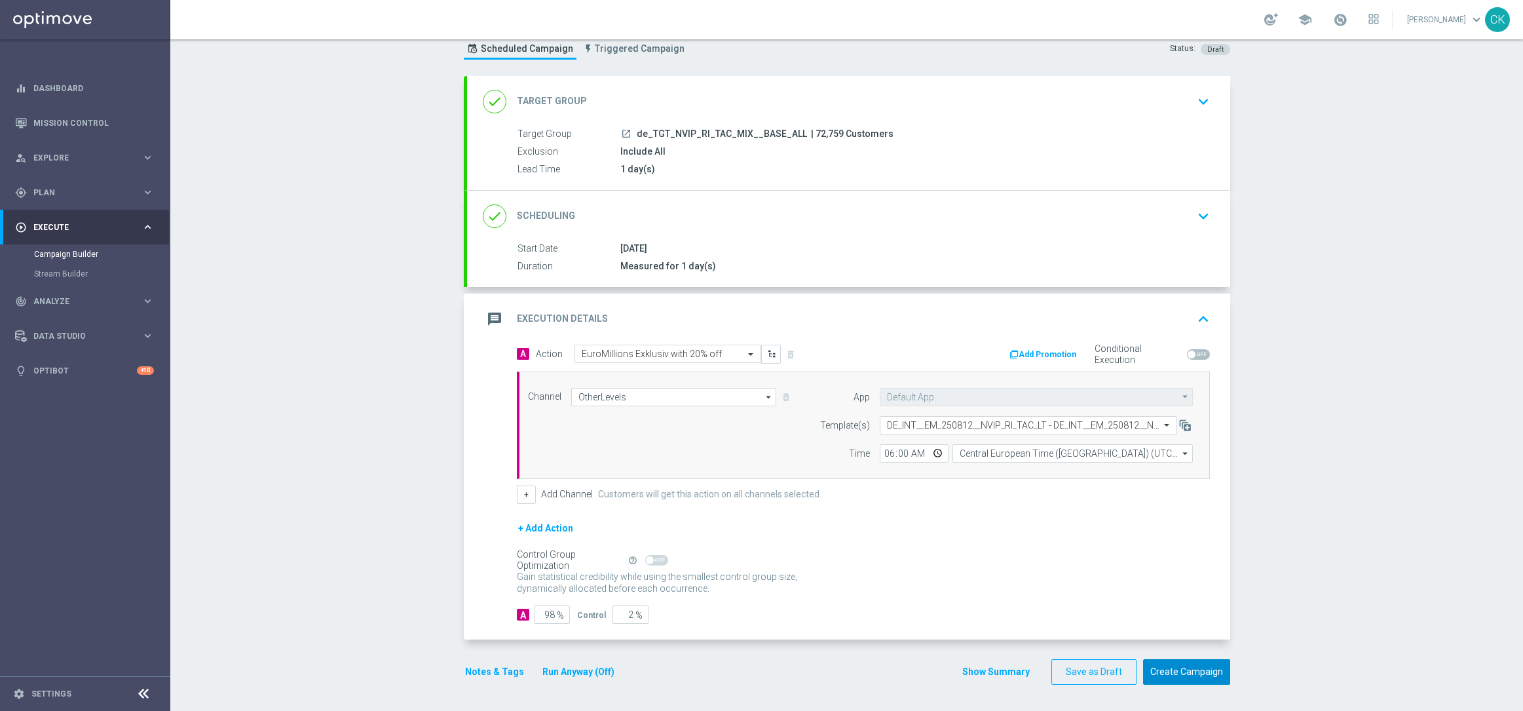
click at [1177, 672] on button "Create Campaign" at bounding box center [1186, 672] width 87 height 26
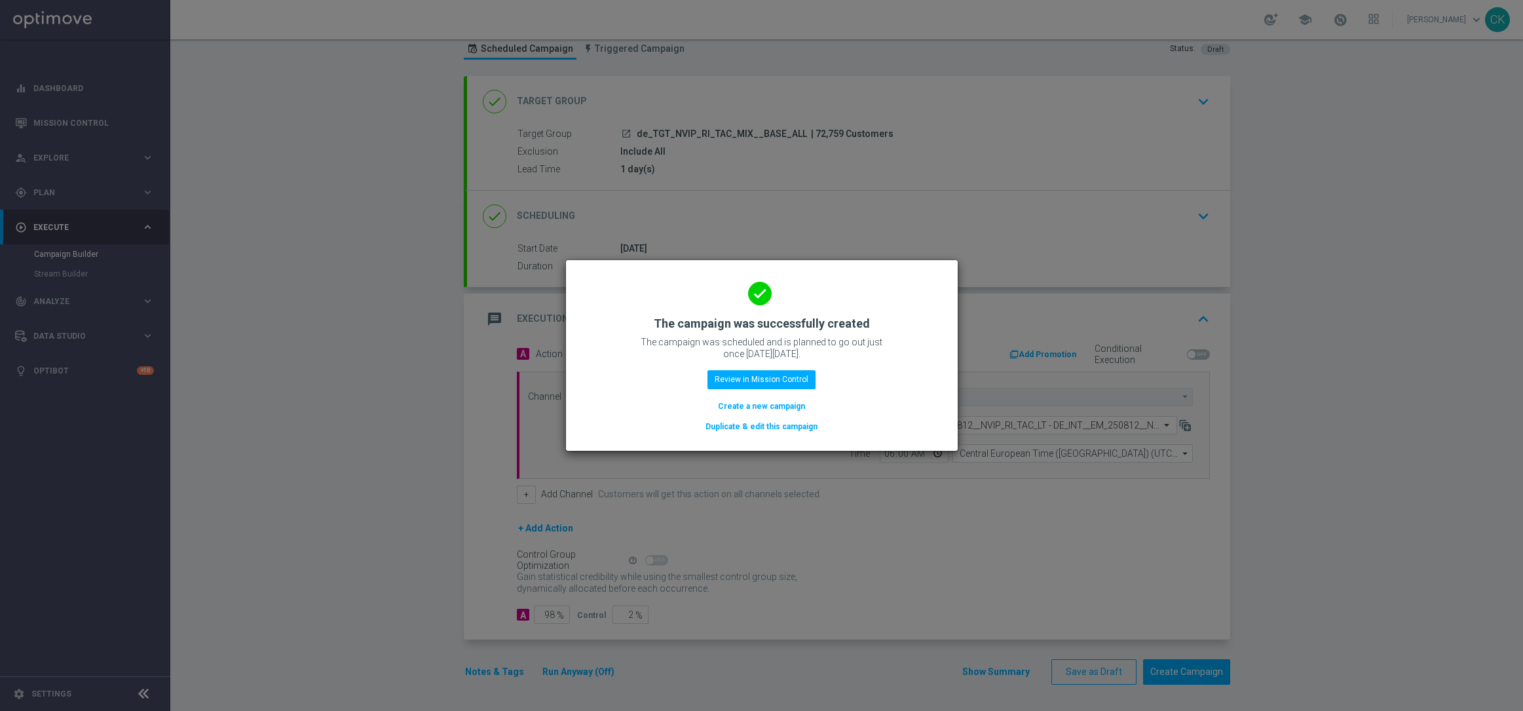
click at [732, 405] on button "Create a new campaign" at bounding box center [762, 406] width 90 height 14
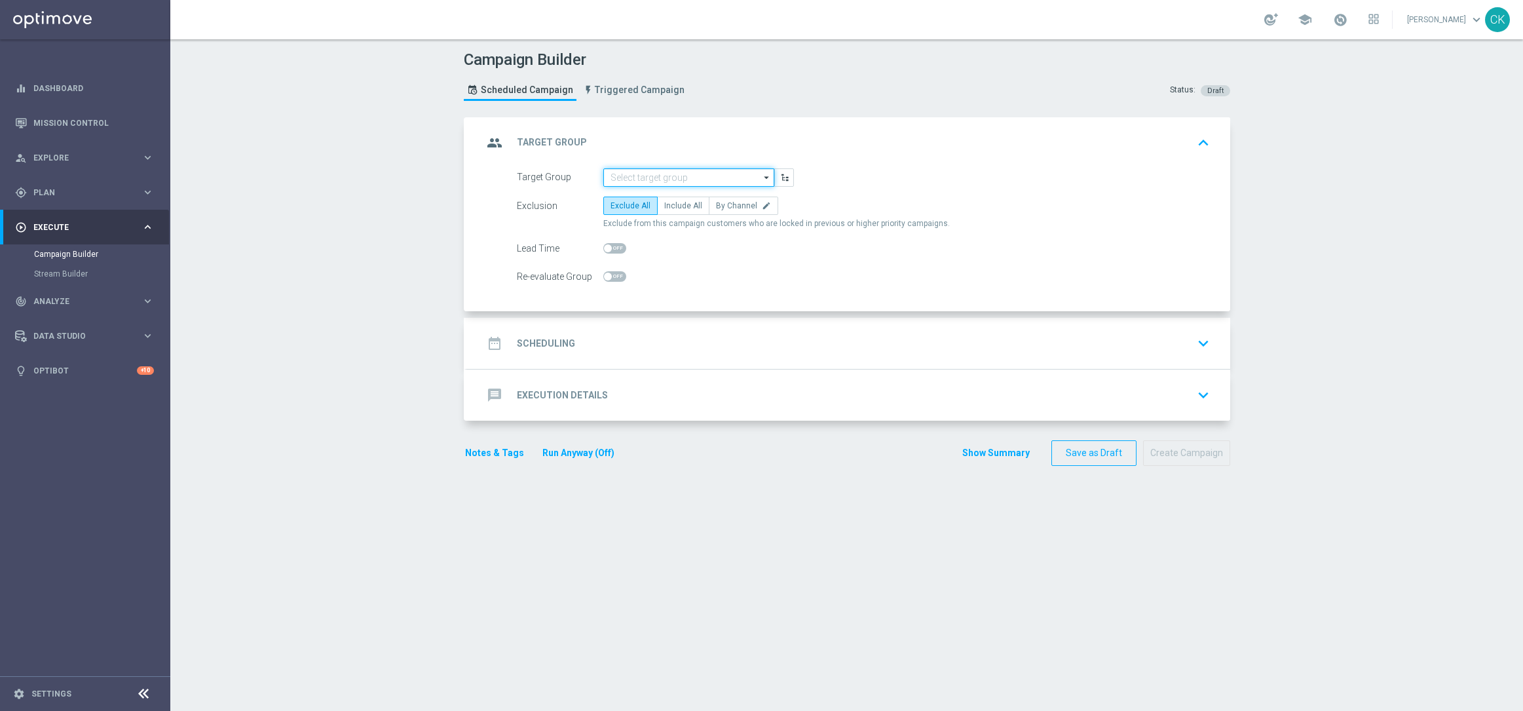
click at [664, 177] on input at bounding box center [688, 177] width 171 height 18
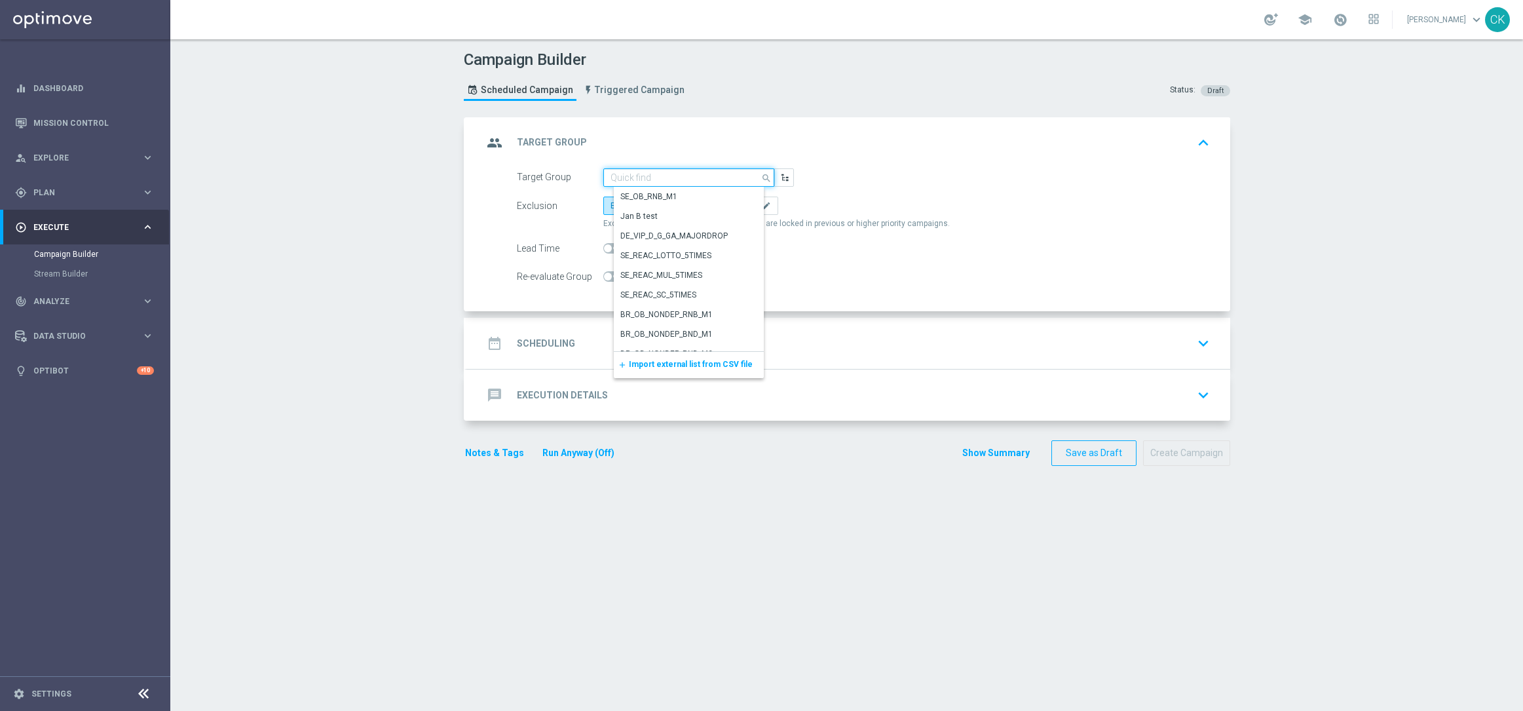
paste input "de_AT_TGT_NVIP_EM_TAC_MIX__ACTIVE_ALL_HIGHJACKPOT"
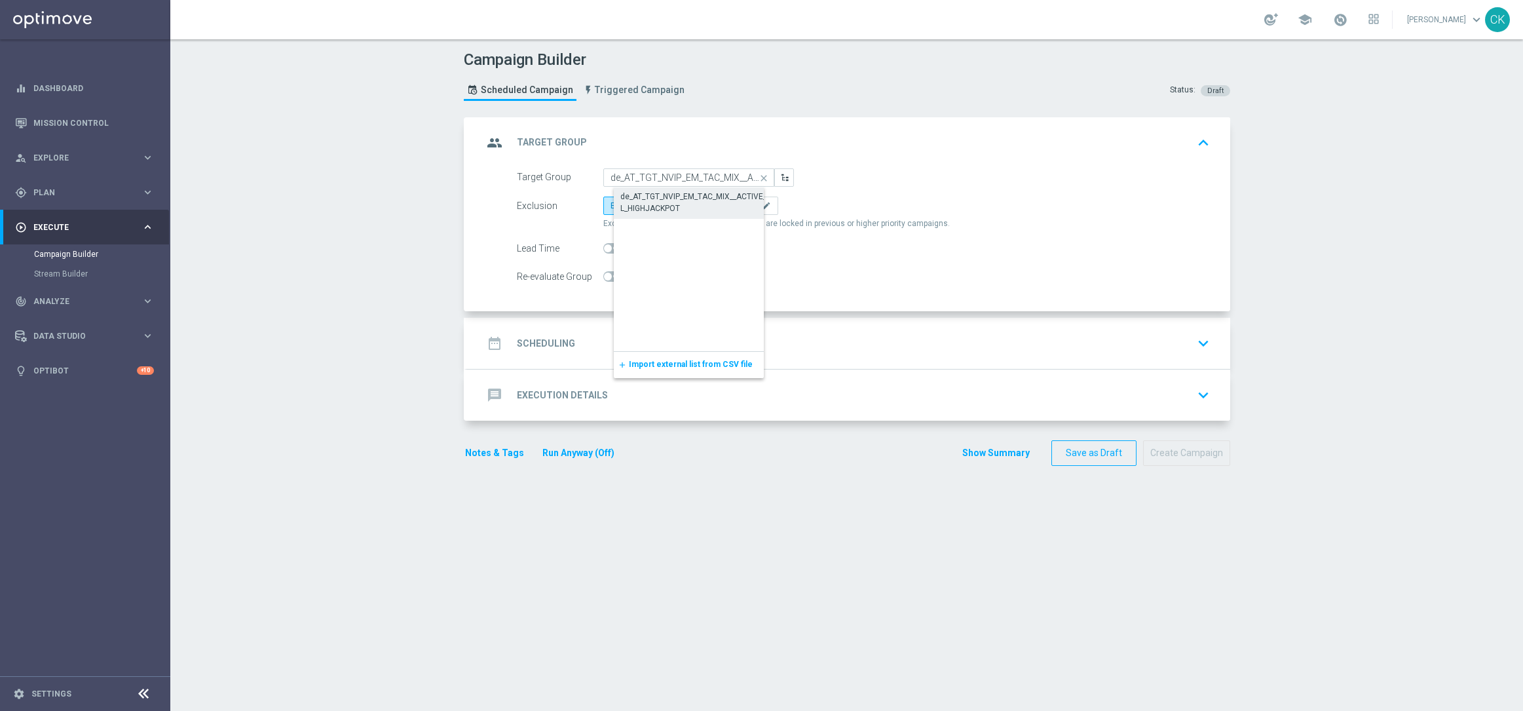
click at [662, 203] on div "de_AT_TGT_NVIP_EM_TAC_MIX__ACTIVE_ALL_HIGHJACKPOT" at bounding box center [699, 203] width 158 height 24
type input "de_AT_TGT_NVIP_EM_TAC_MIX__ACTIVE_ALL_HIGHJACKPOT"
click at [677, 203] on span "Include All" at bounding box center [683, 205] width 38 height 9
click at [673, 204] on input "Include All" at bounding box center [668, 208] width 9 height 9
radio input "true"
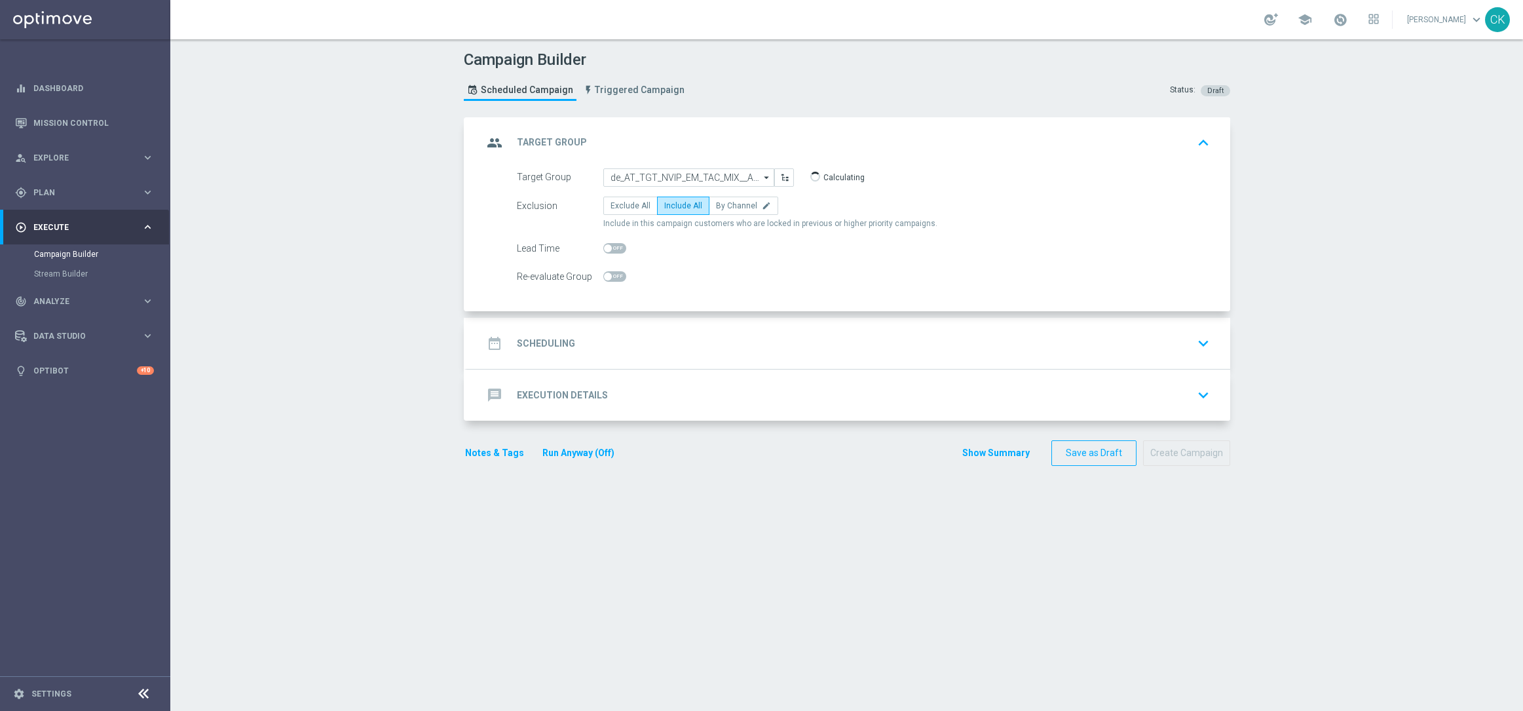
click at [605, 250] on span at bounding box center [608, 248] width 8 height 8
click at [605, 250] on input "checkbox" at bounding box center [614, 248] width 23 height 10
checkbox input "true"
click at [542, 341] on h2 "Scheduling" at bounding box center [546, 343] width 58 height 12
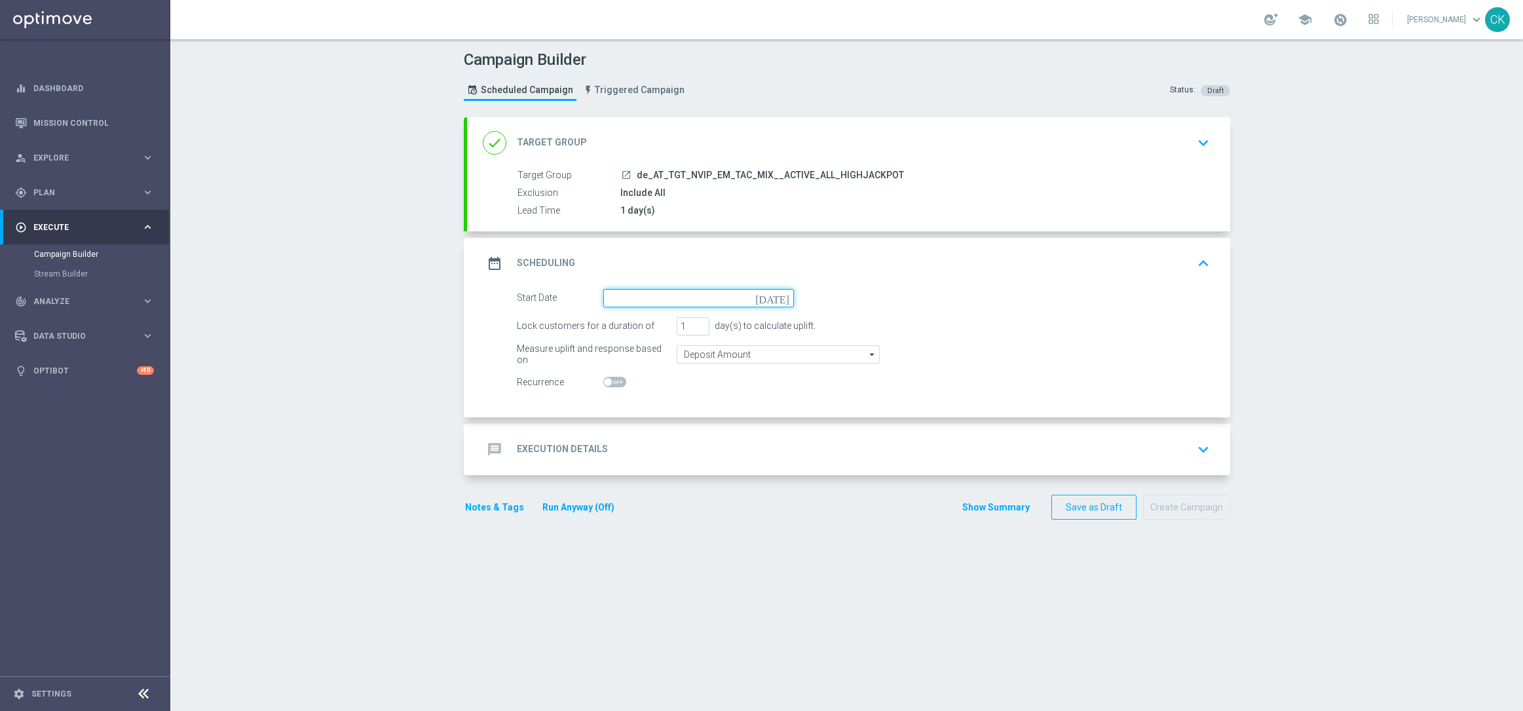
click at [694, 292] on input at bounding box center [698, 298] width 191 height 18
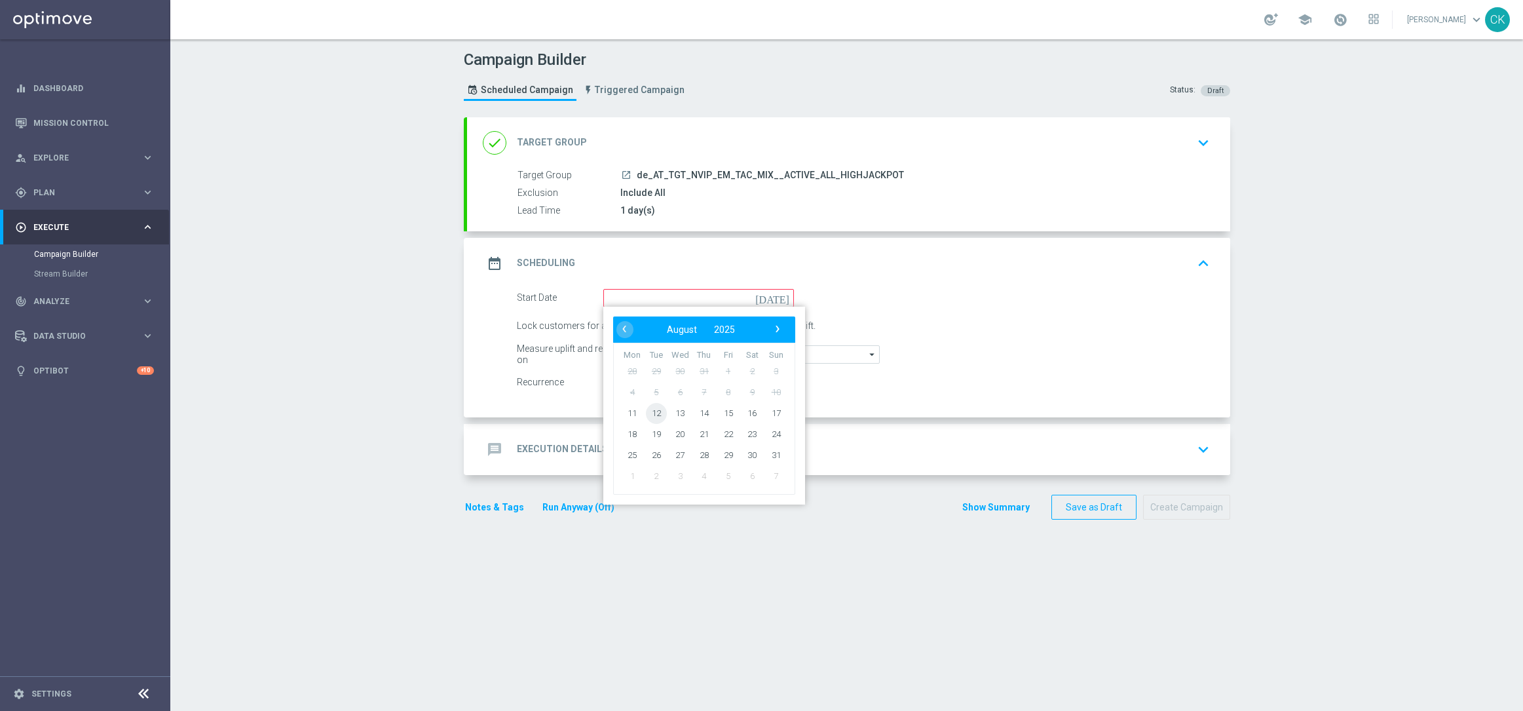
click at [650, 409] on span "12" at bounding box center [655, 412] width 21 height 21
type input "[DATE]"
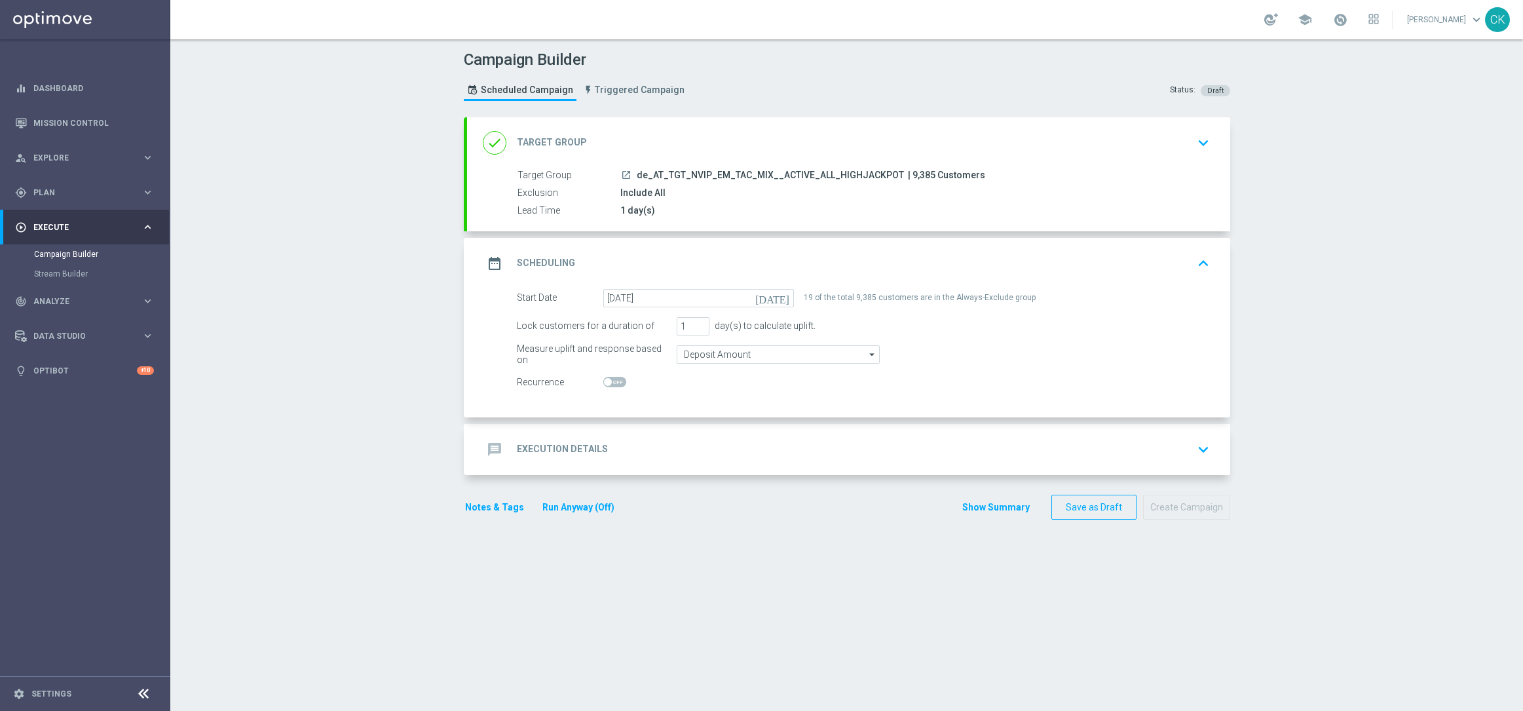
click at [556, 447] on h2 "Execution Details" at bounding box center [562, 449] width 91 height 12
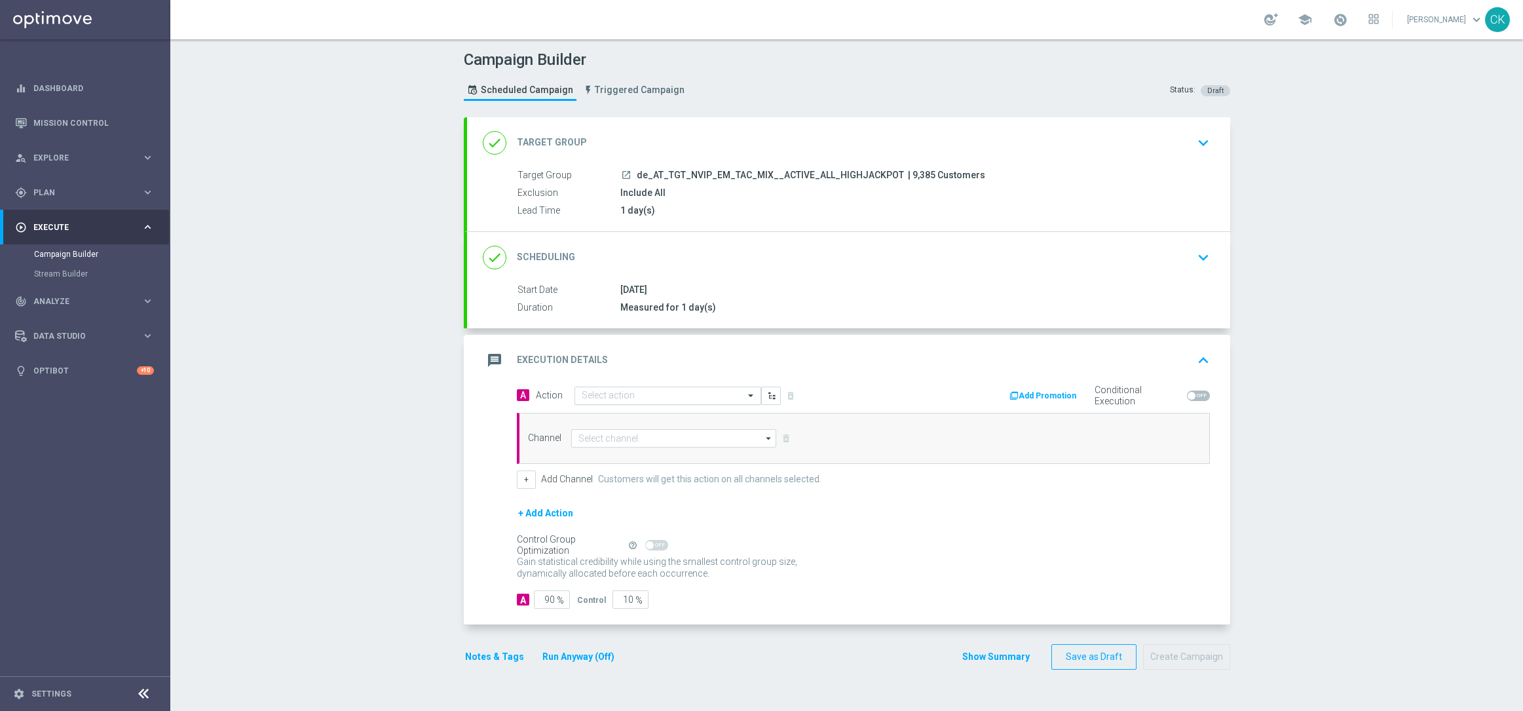
click at [637, 394] on input "text" at bounding box center [655, 395] width 146 height 11
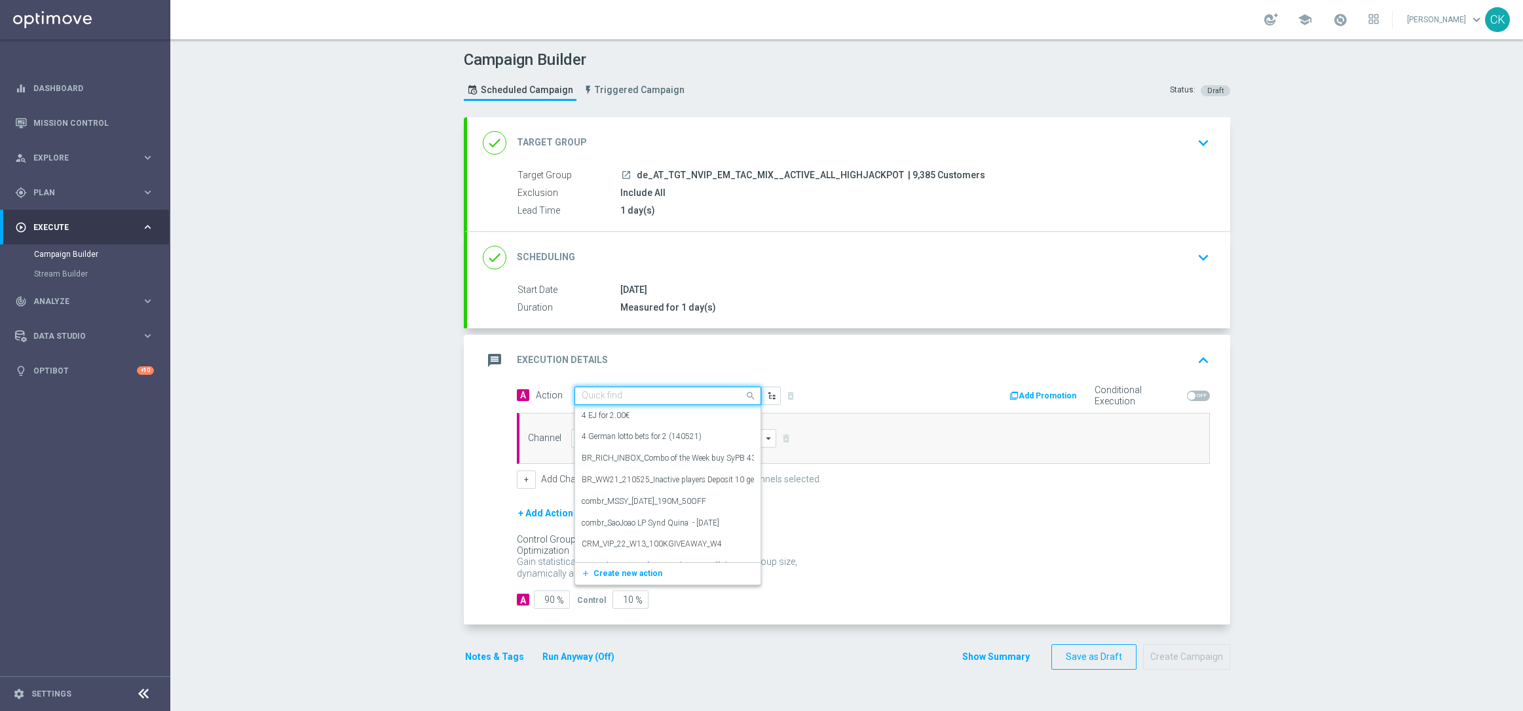
paste input "EuroMillions Exklusiv with 20% off"
type input "EuroMillions Exklusiv with 20% off"
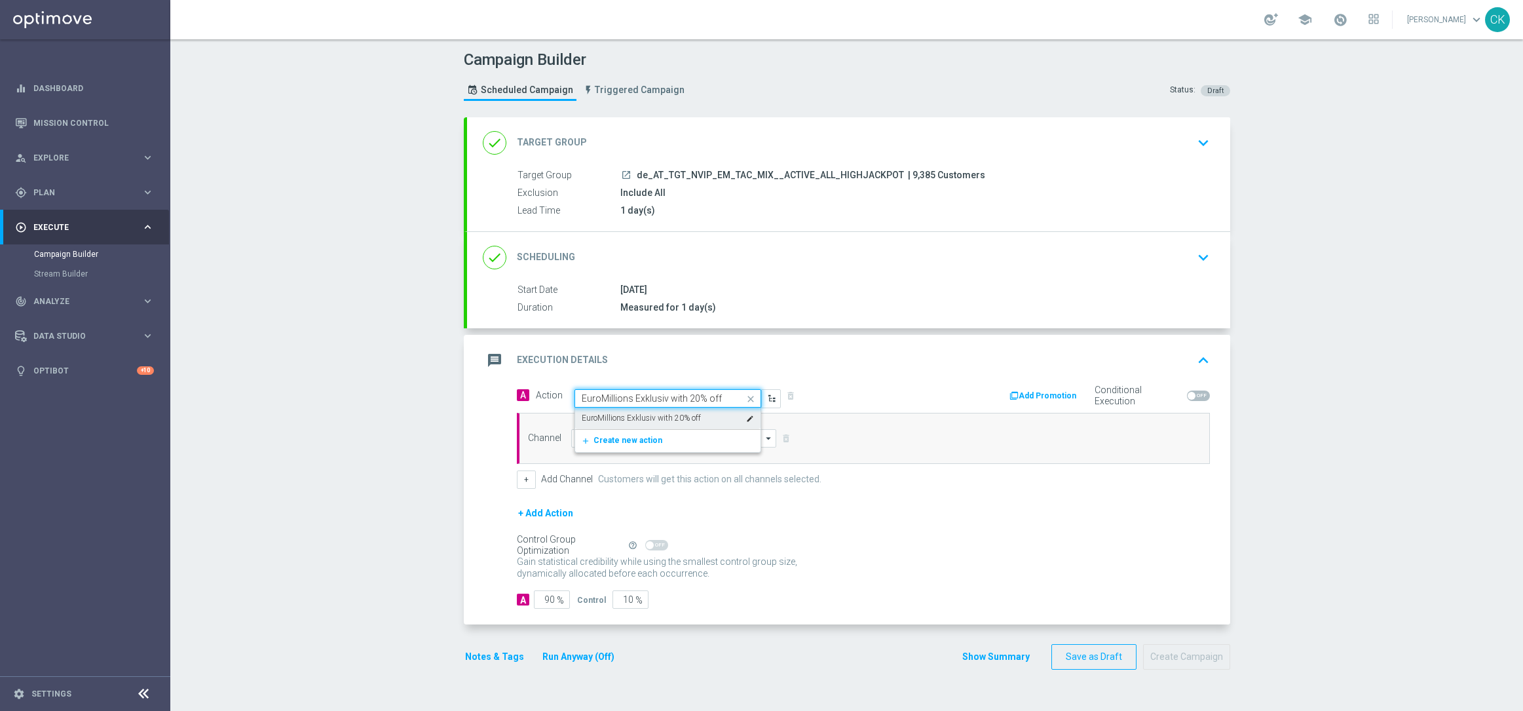
click at [636, 417] on label "EuroMillions Exklusiv with 20% off" at bounding box center [641, 418] width 119 height 11
click at [620, 440] on input at bounding box center [674, 438] width 206 height 18
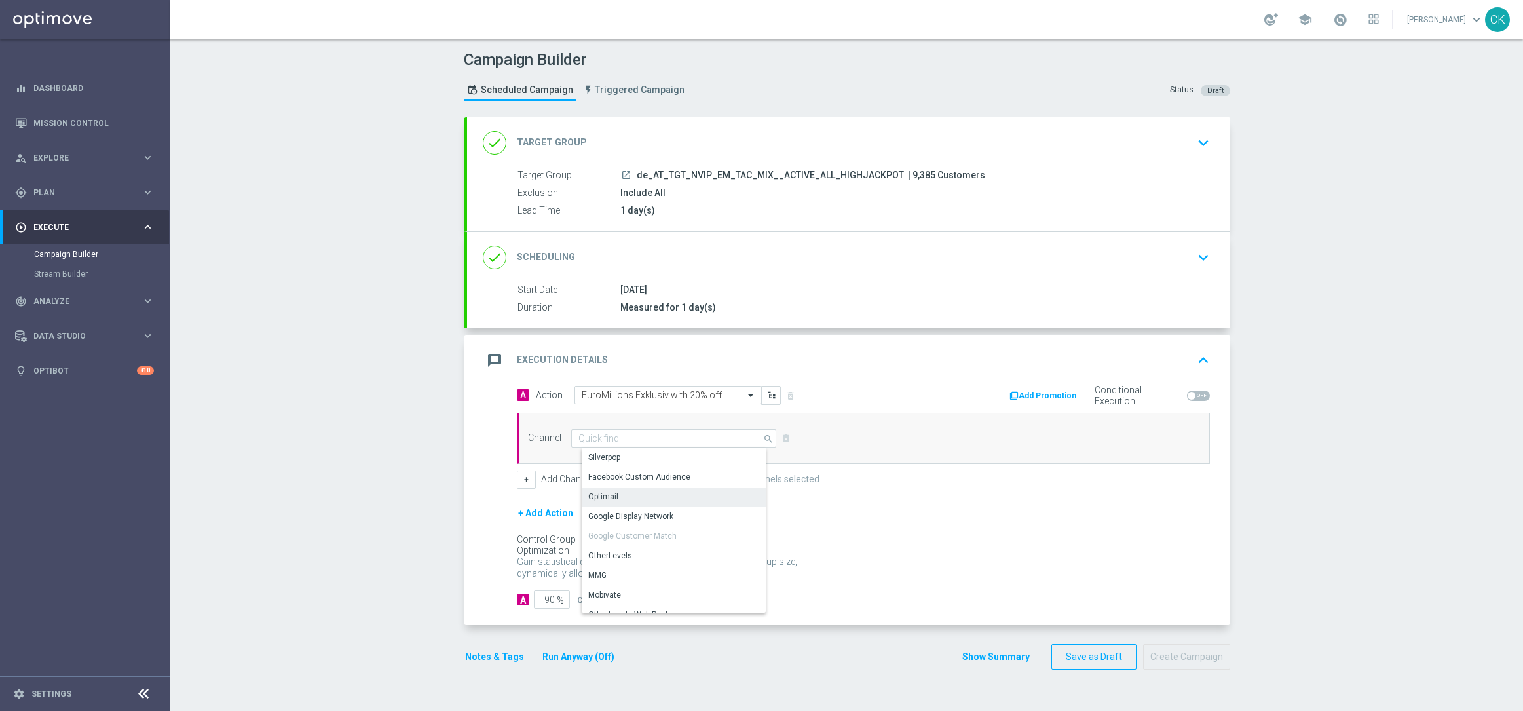
click at [618, 495] on div "Optimail" at bounding box center [679, 496] width 195 height 18
type input "Optimail"
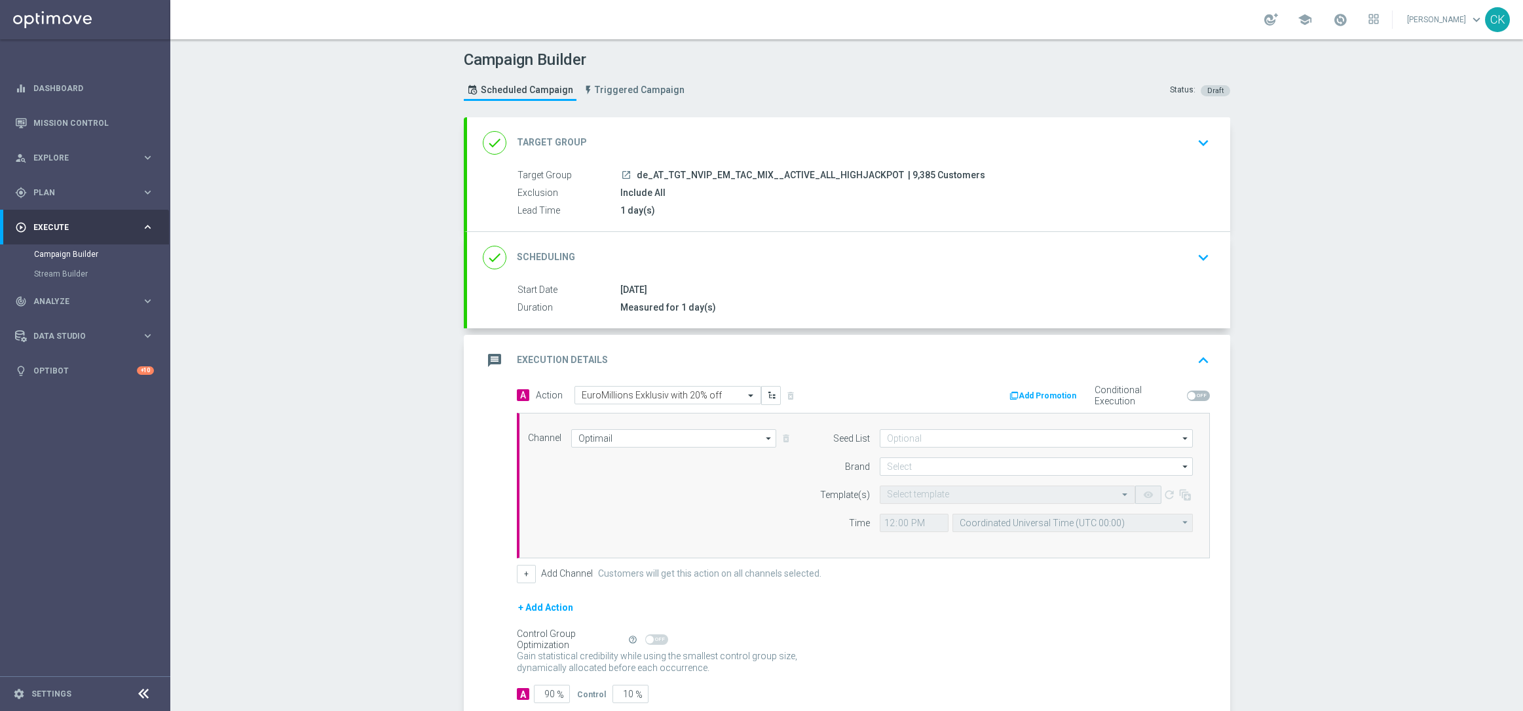
scroll to position [81, 0]
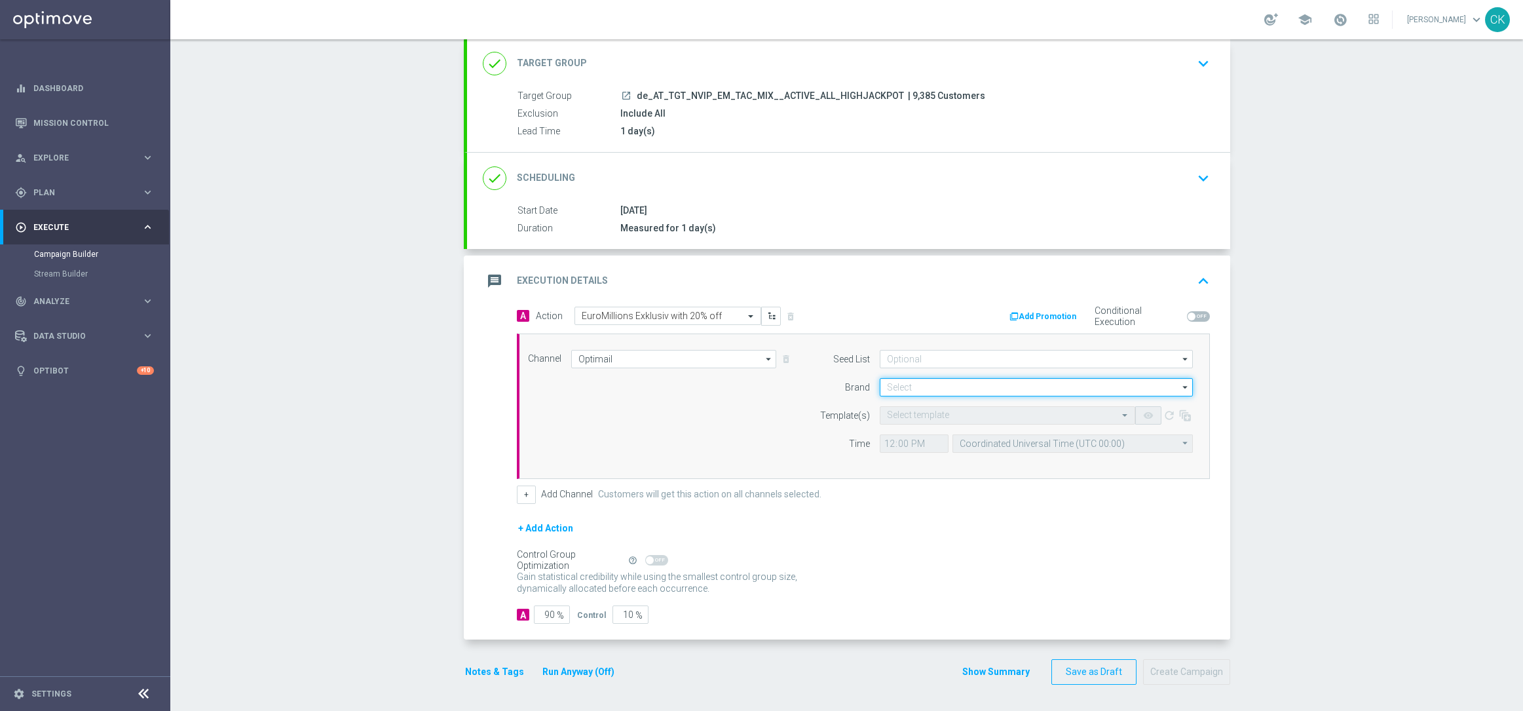
click at [926, 385] on input at bounding box center [1036, 387] width 313 height 18
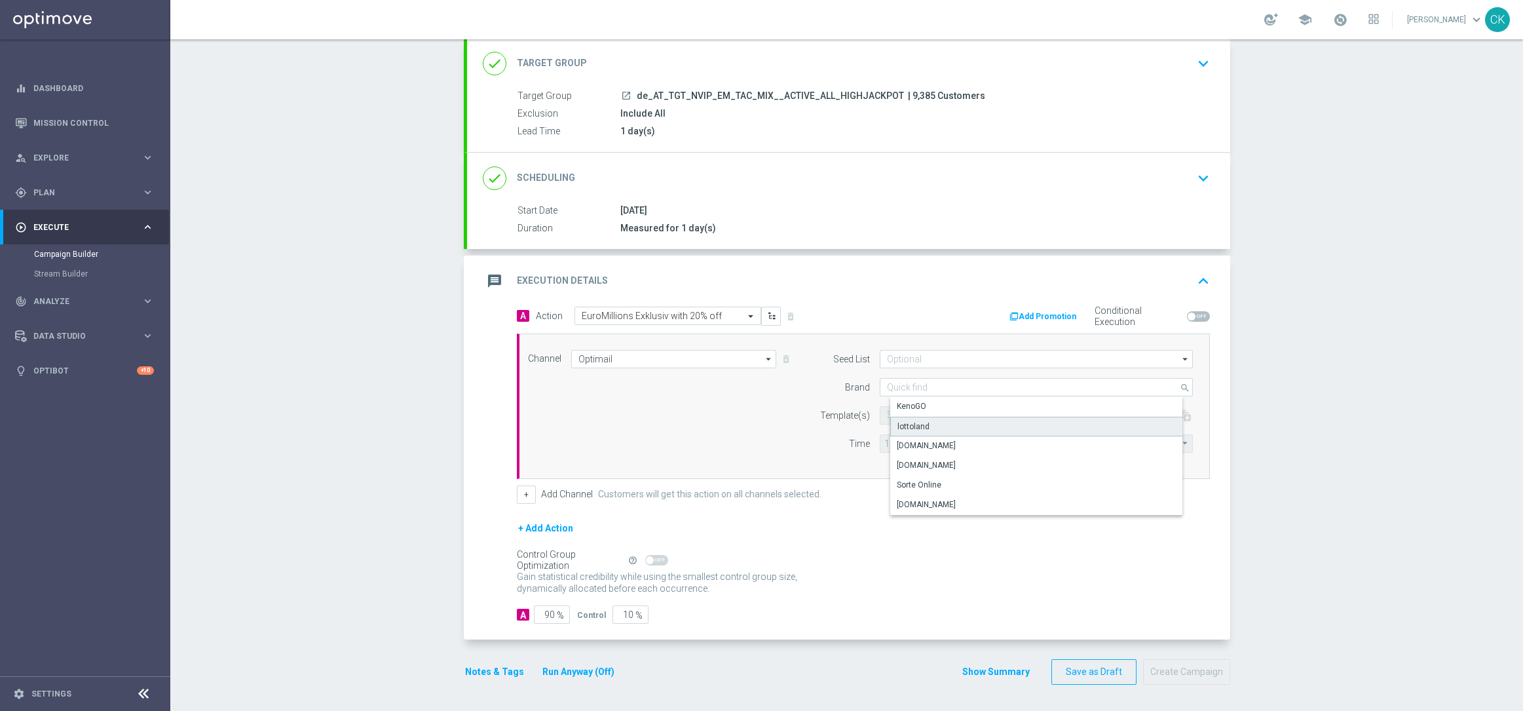
click at [925, 422] on div "lottoland" at bounding box center [1046, 427] width 313 height 20
type input "lottoland"
click at [913, 417] on input "text" at bounding box center [994, 415] width 215 height 11
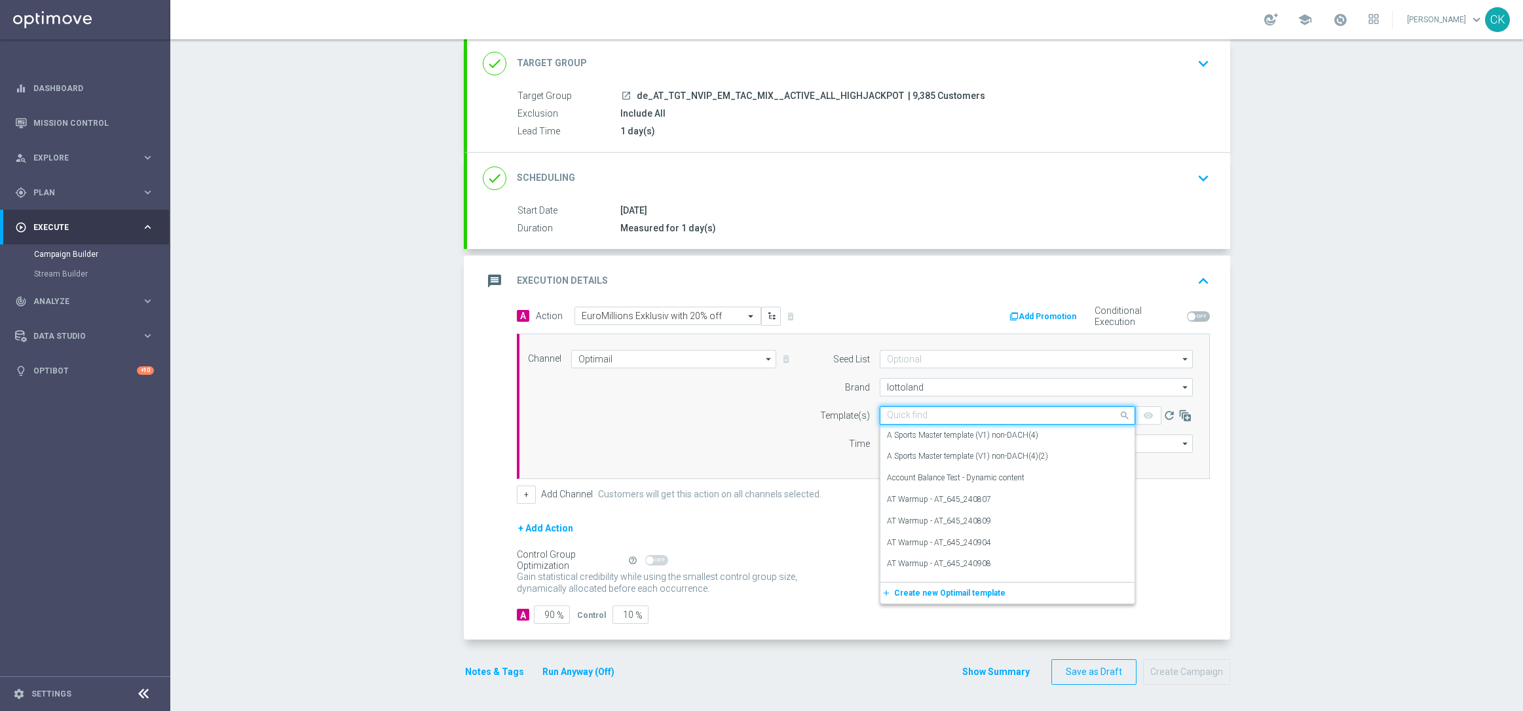
paste input "AT__EM_250812__NVIP_EMA_TAC_LT"
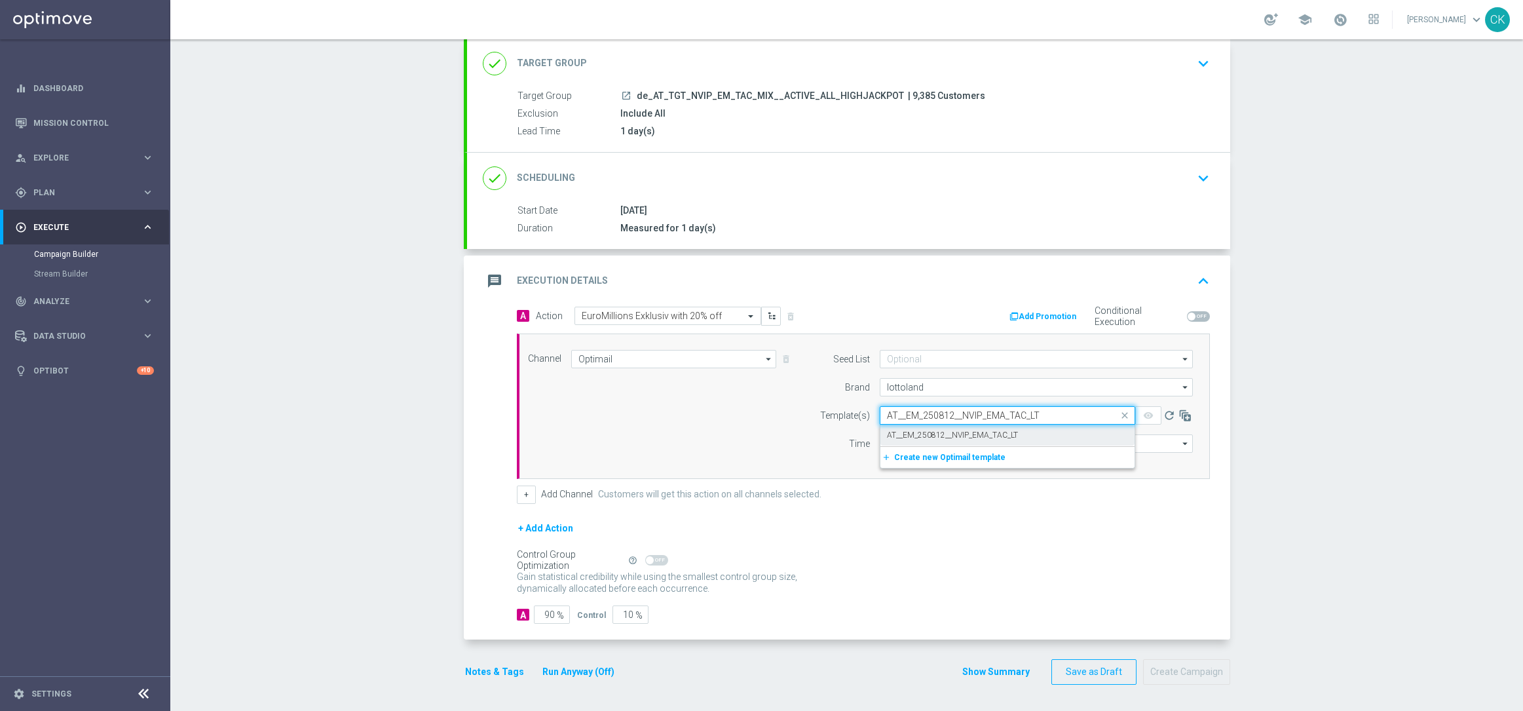
click at [911, 430] on label "AT__EM_250812__NVIP_EMA_TAC_LT" at bounding box center [952, 435] width 131 height 11
type input "AT__EM_250812__NVIP_EMA_TAC_LT"
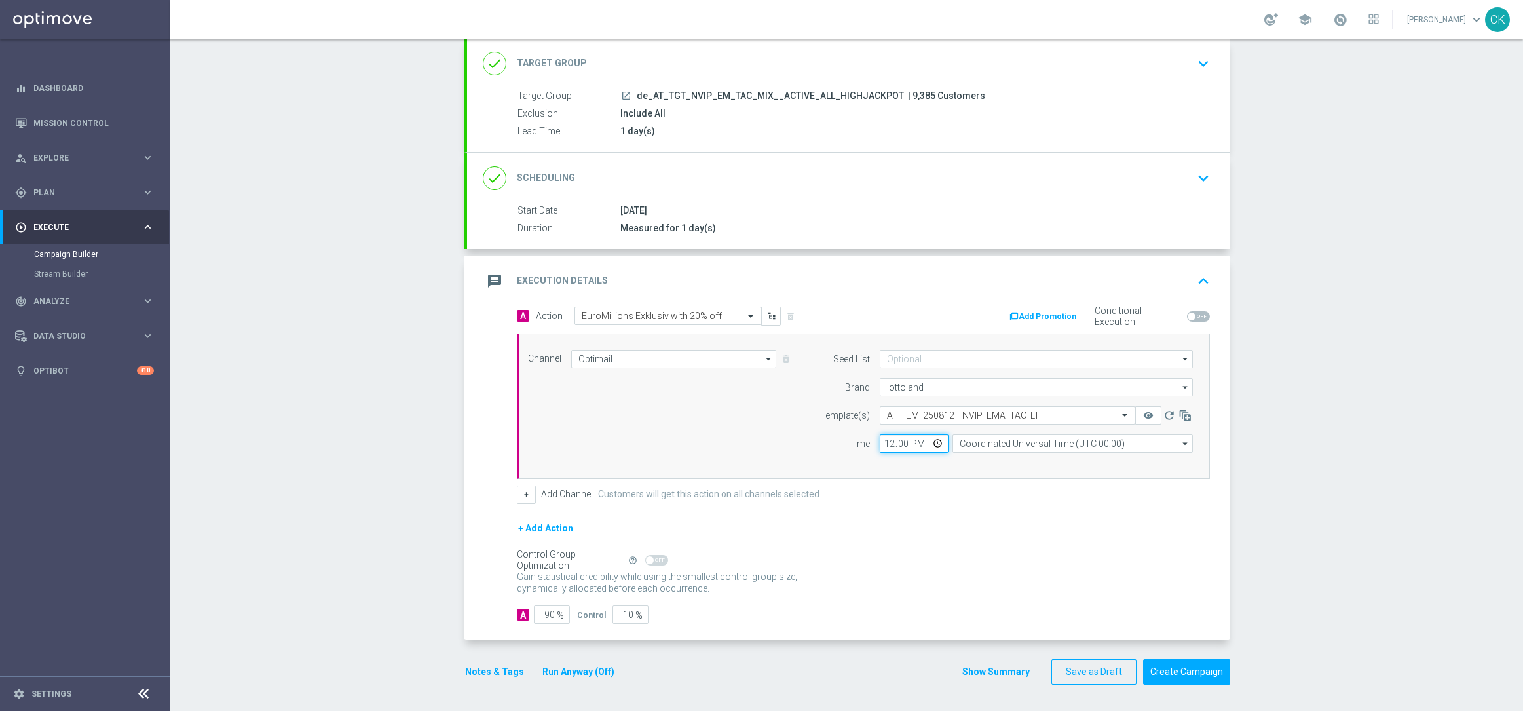
click at [881, 439] on input "12:00" at bounding box center [914, 443] width 69 height 18
click at [1063, 441] on input "Coordinated Universal Time (UTC 00:00)" at bounding box center [1073, 443] width 240 height 18
click at [1082, 465] on div "Central European Time ([GEOGRAPHIC_DATA]) (UTC +02:00)" at bounding box center [1077, 463] width 214 height 12
click at [549, 613] on input "90" at bounding box center [552, 614] width 36 height 18
click at [485, 668] on button "Notes & Tags" at bounding box center [495, 672] width 62 height 16
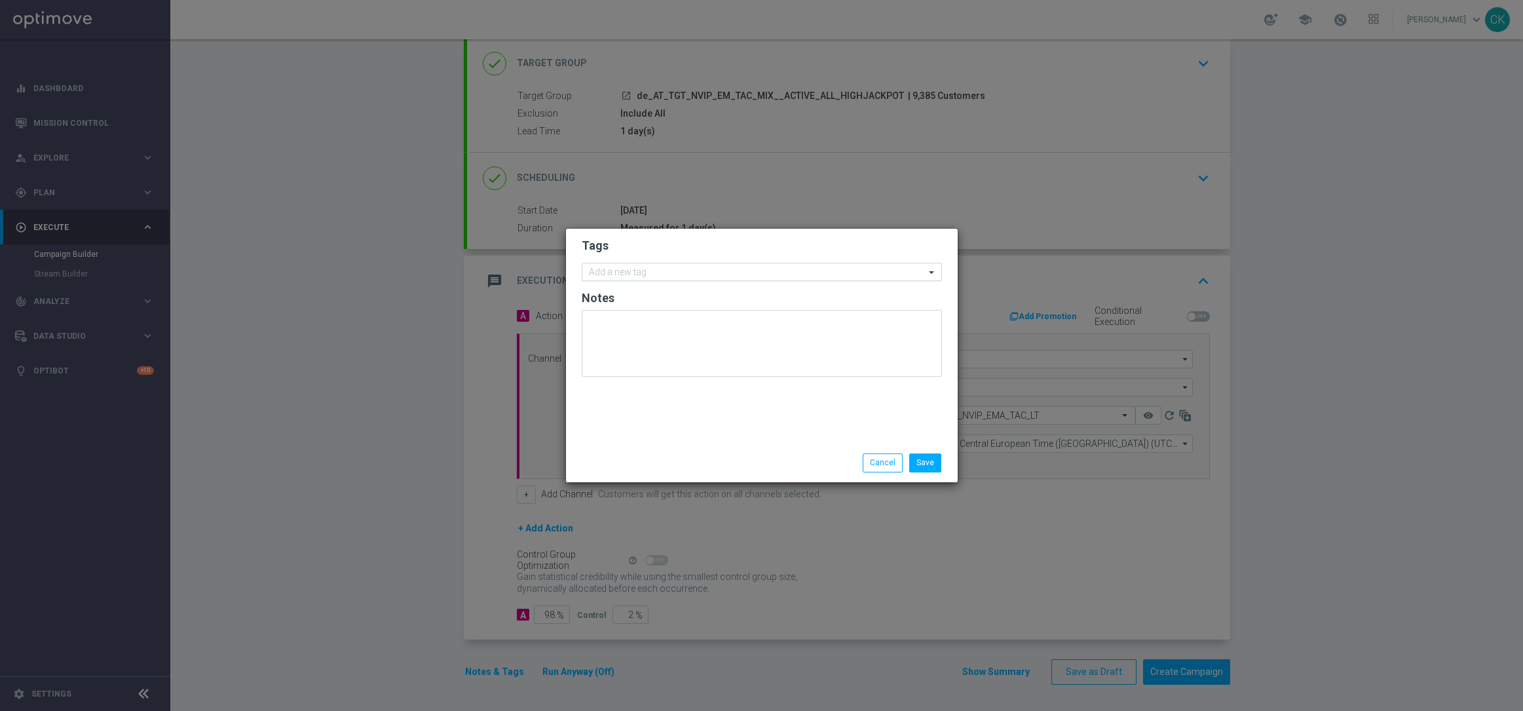
click at [624, 269] on input "text" at bounding box center [757, 272] width 336 height 11
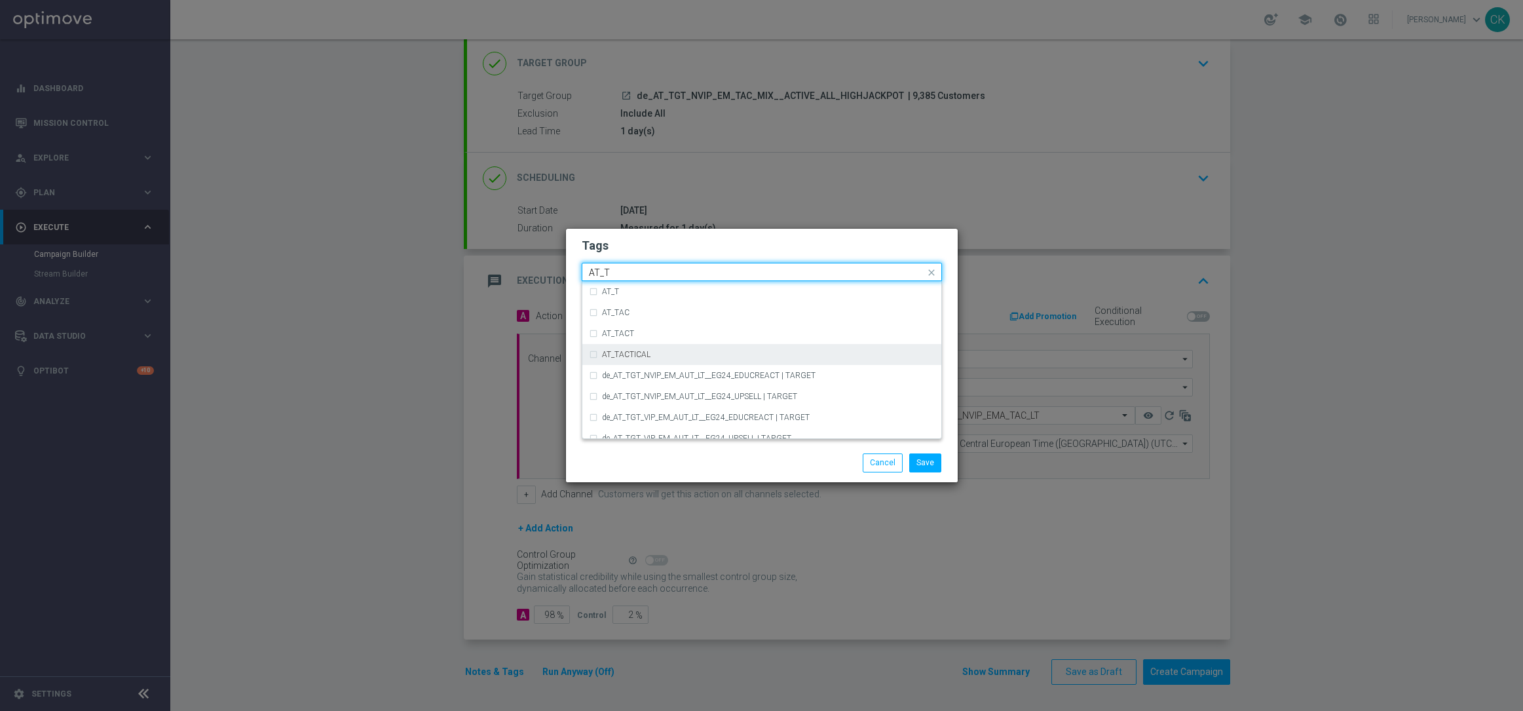
click at [649, 353] on label "AT_TACTICAL" at bounding box center [626, 355] width 48 height 8
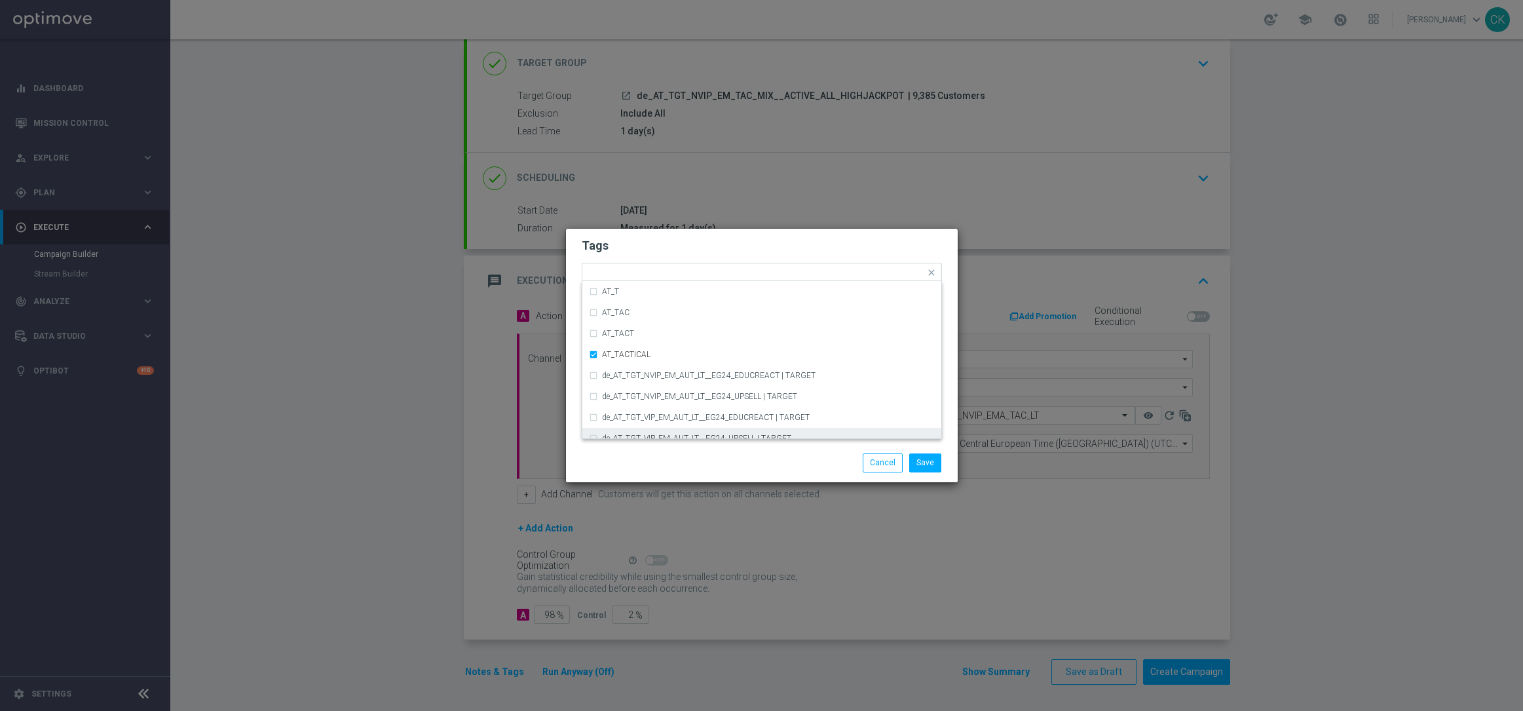
click at [649, 453] on div at bounding box center [635, 453] width 126 height 1
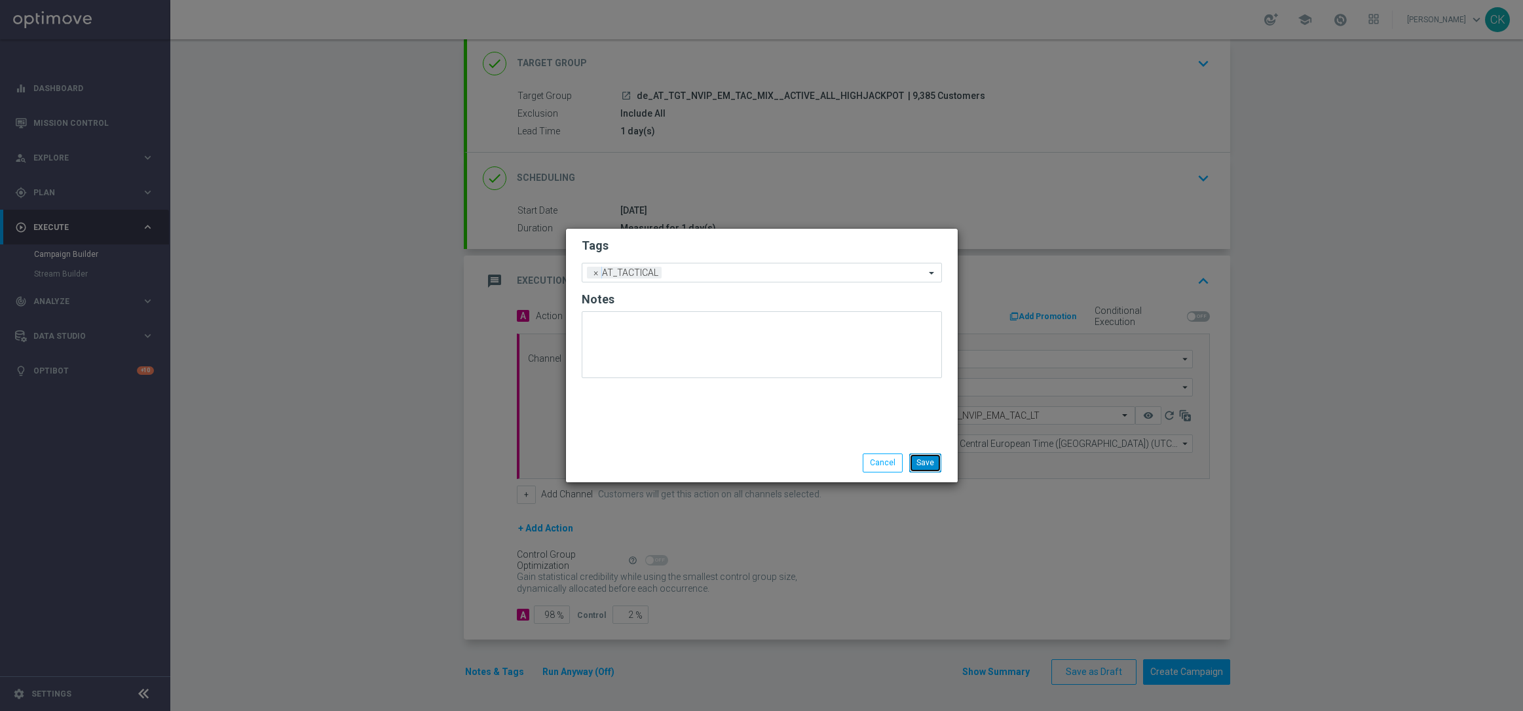
click at [931, 463] on button "Save" at bounding box center [925, 462] width 32 height 18
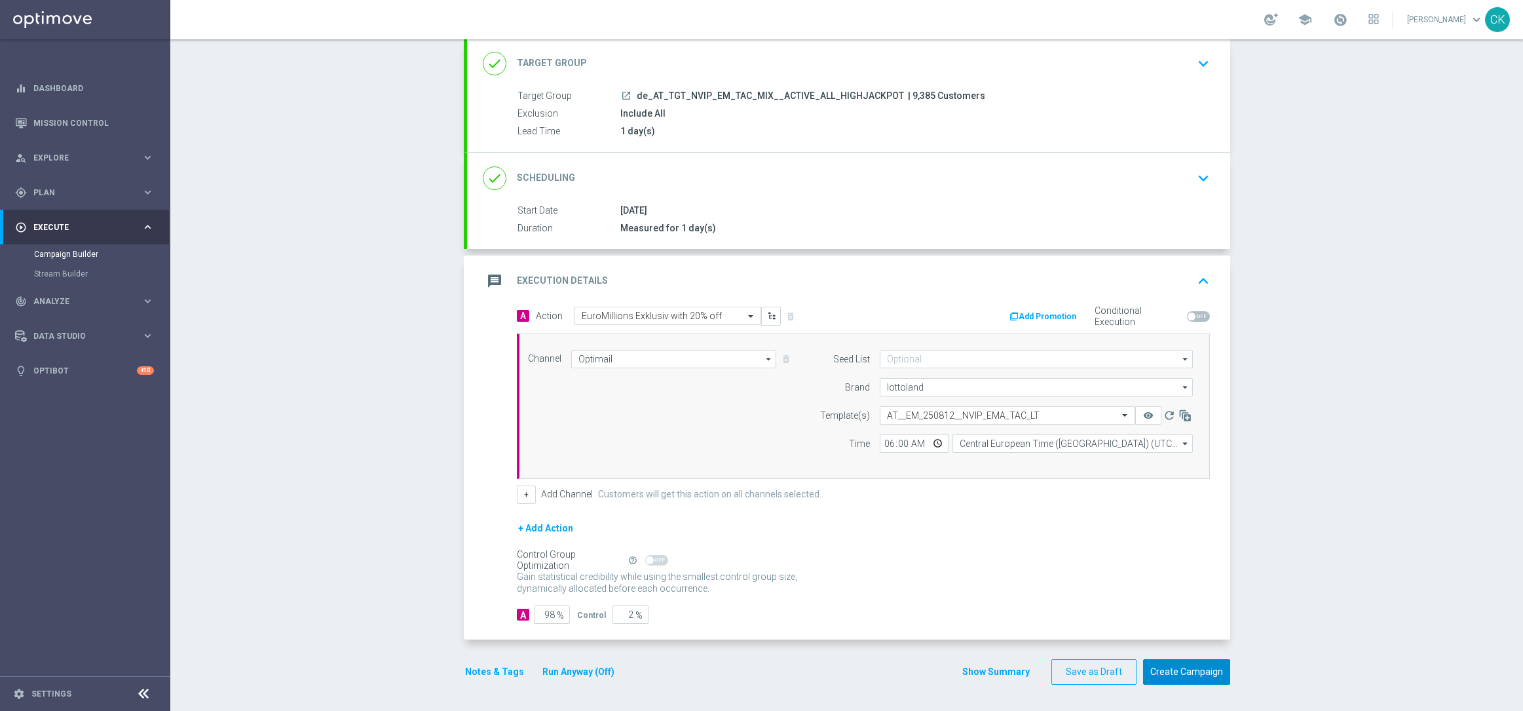
click at [1183, 670] on button "Create Campaign" at bounding box center [1186, 672] width 87 height 26
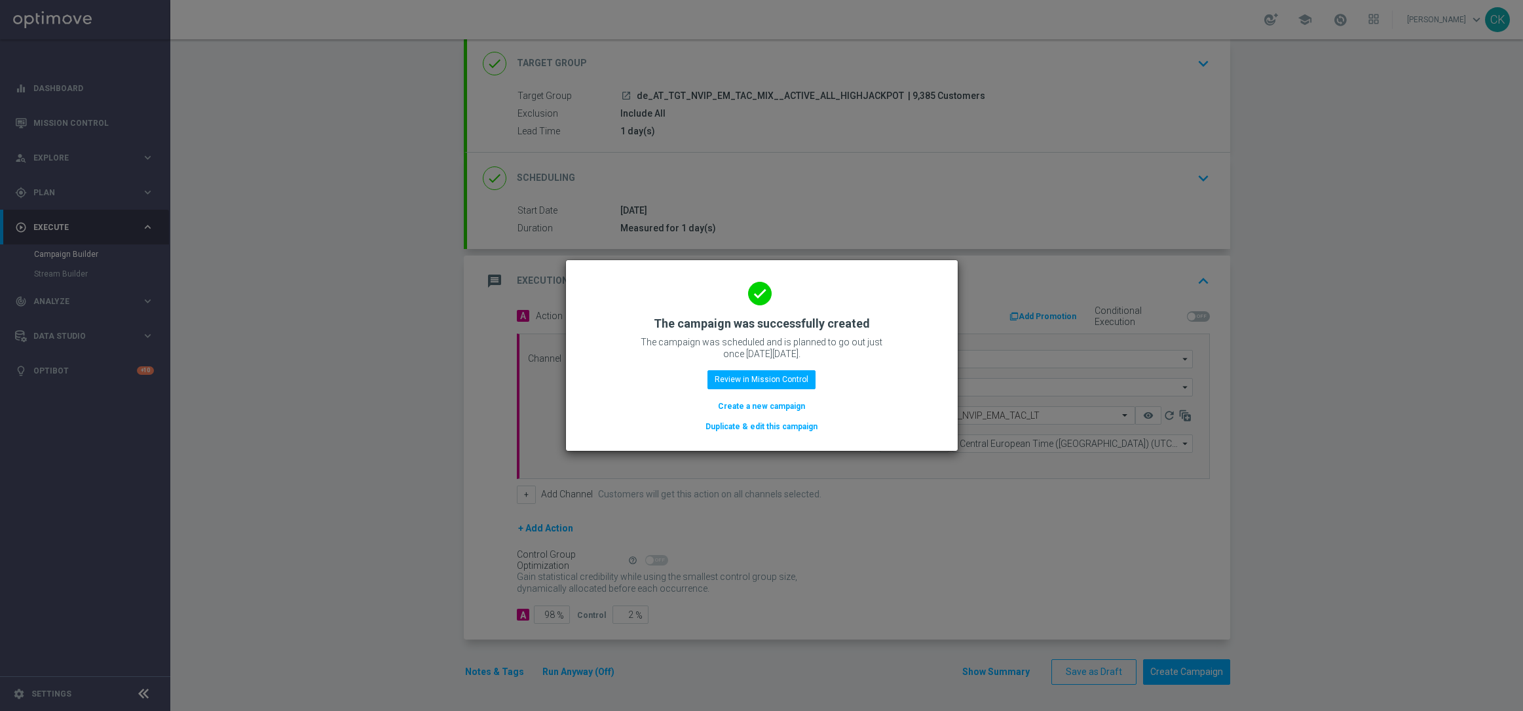
click at [734, 406] on button "Create a new campaign" at bounding box center [762, 406] width 90 height 14
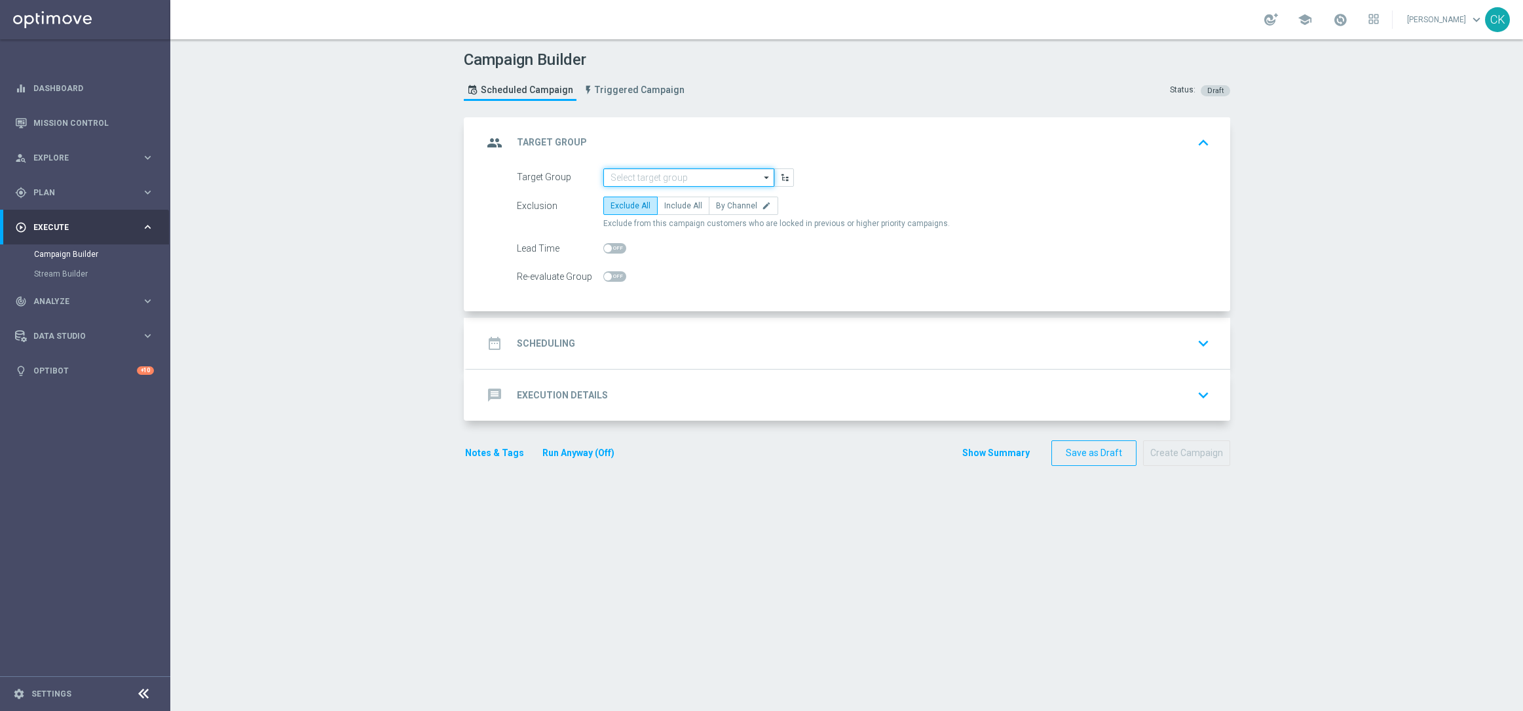
click at [650, 172] on input at bounding box center [688, 177] width 171 height 18
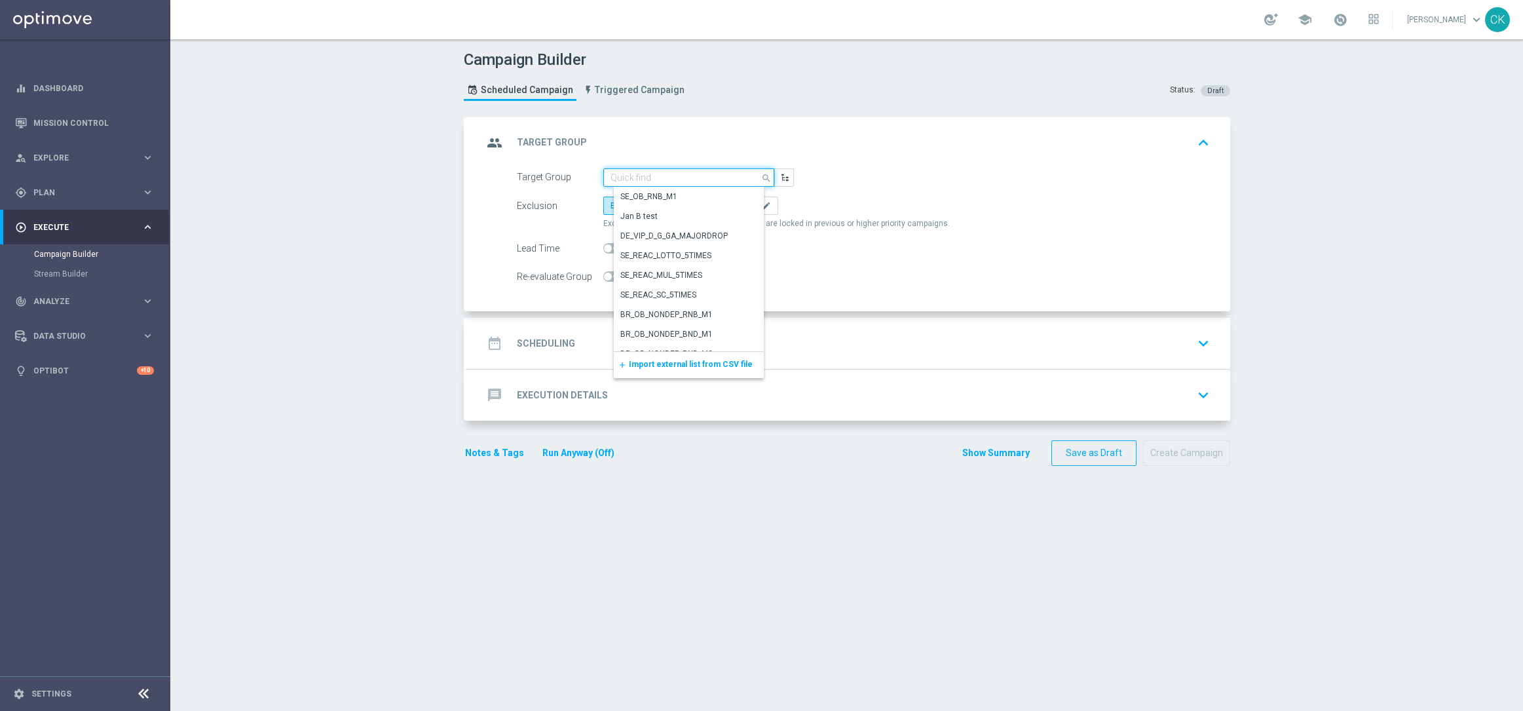
paste input "de_AT_TGT_NVIP_EM_TAC_MIX__REACTIVATED_HIGHJACKPOT"
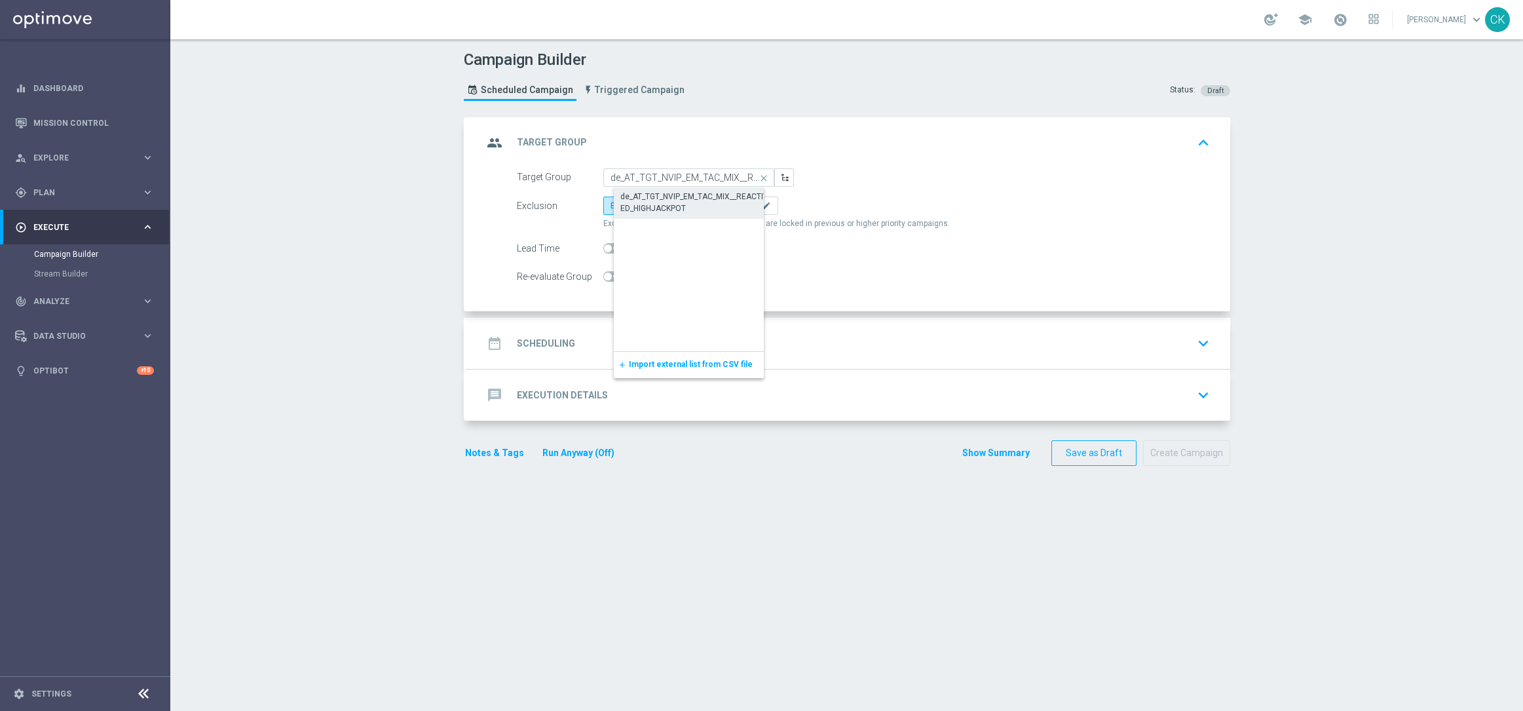
click at [650, 189] on div "de_AT_TGT_NVIP_EM_TAC_MIX__REACTIVATED_HIGHJACKPOT" at bounding box center [699, 202] width 171 height 30
click at [668, 201] on span "Include All" at bounding box center [683, 205] width 38 height 9
click at [668, 204] on input "Include All" at bounding box center [668, 208] width 9 height 9
click at [604, 251] on span at bounding box center [608, 248] width 8 height 8
click at [603, 251] on input "checkbox" at bounding box center [614, 248] width 23 height 10
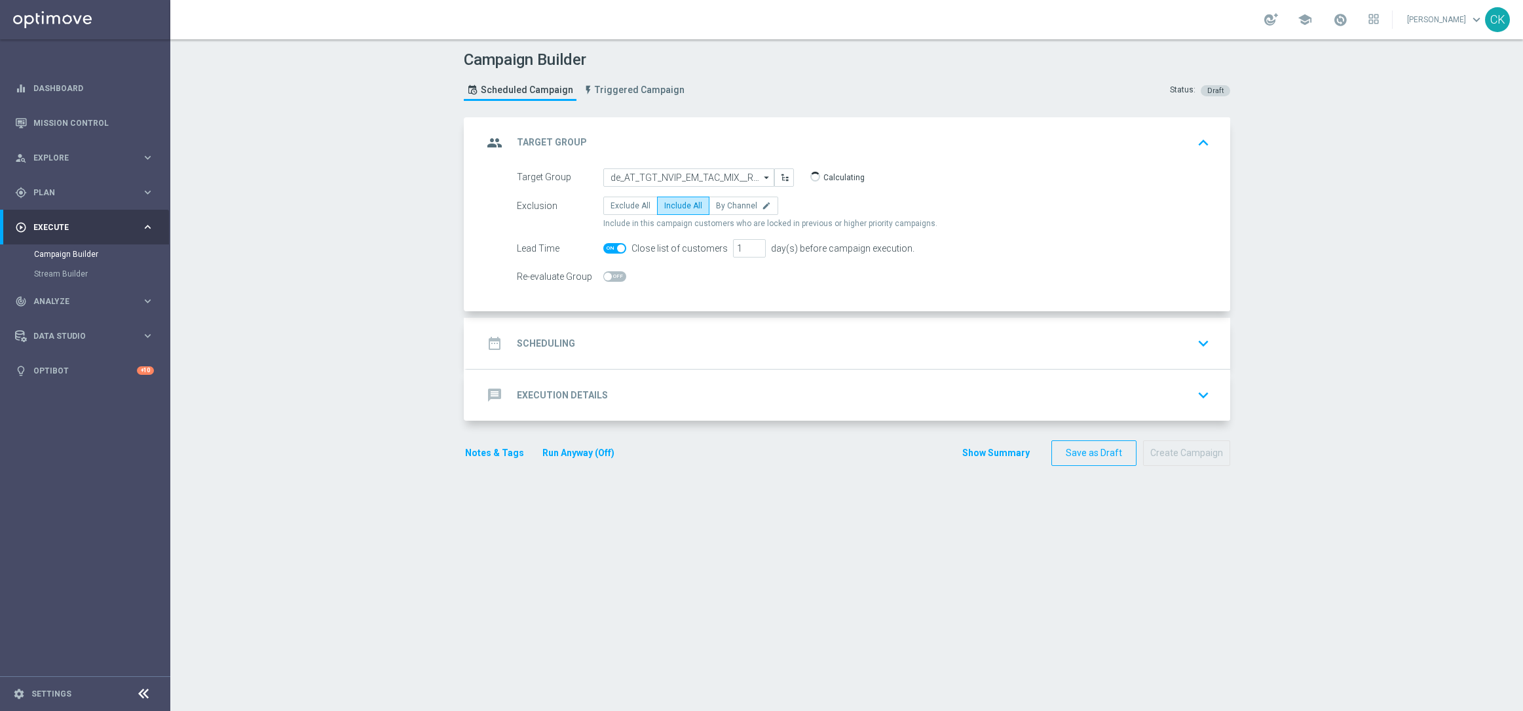
click at [539, 343] on h2 "Scheduling" at bounding box center [546, 343] width 58 height 12
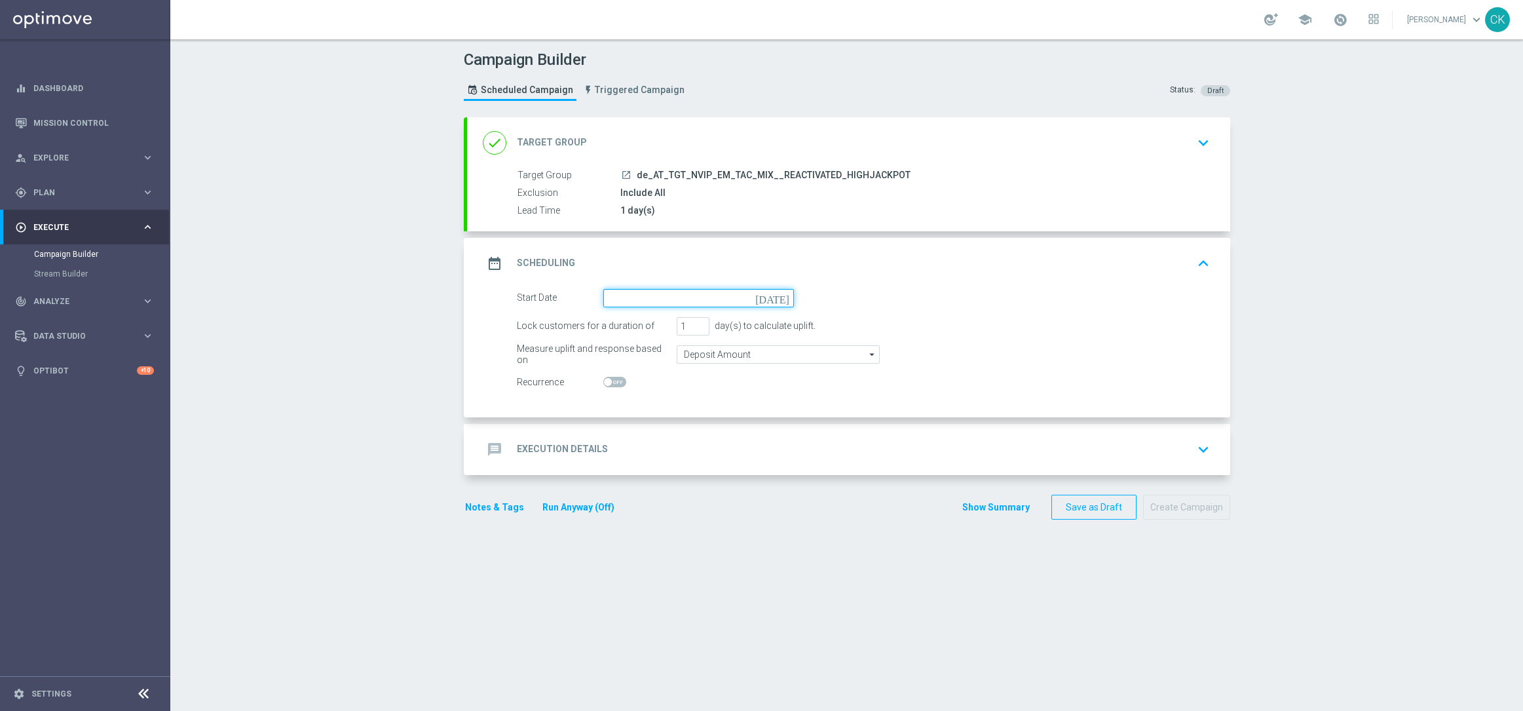
click at [664, 299] on input at bounding box center [698, 298] width 191 height 18
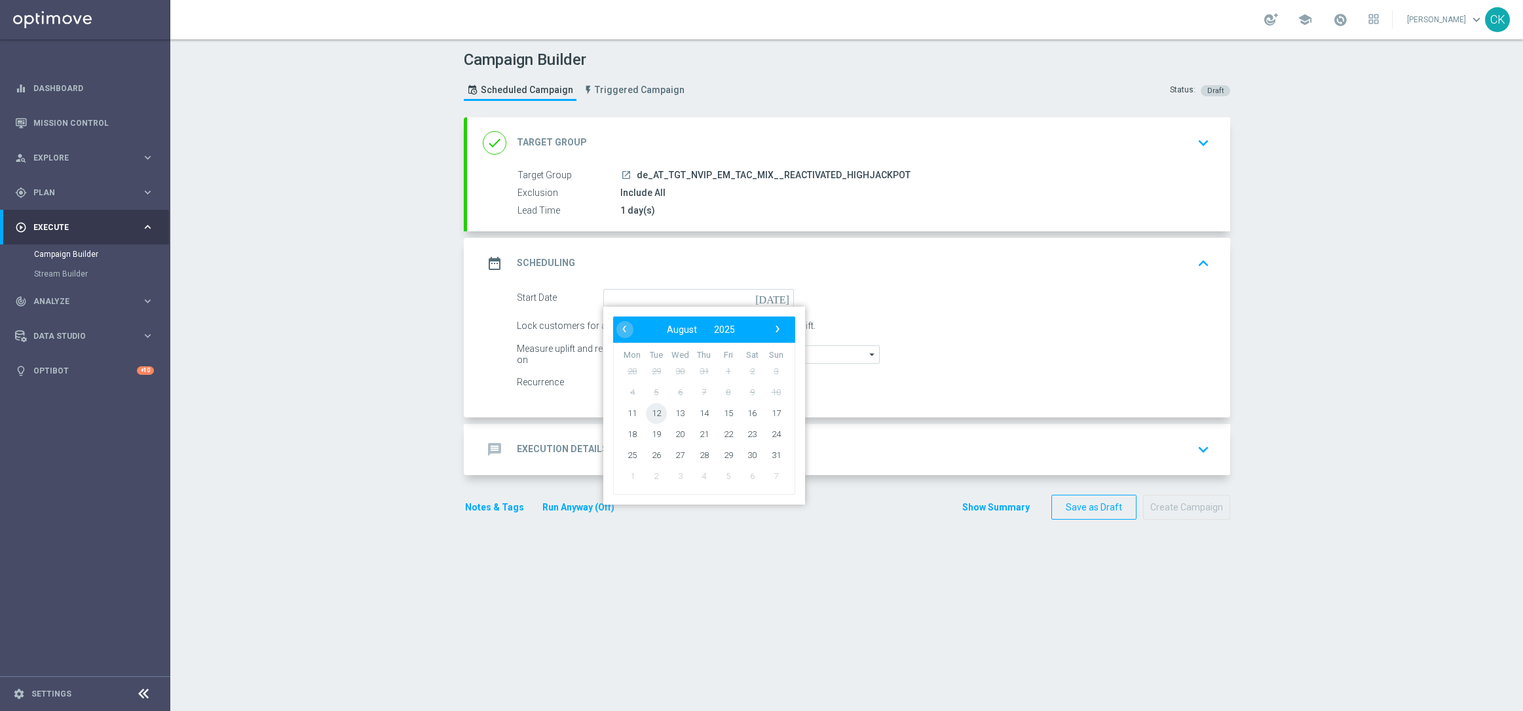
click at [649, 411] on span "12" at bounding box center [655, 412] width 21 height 21
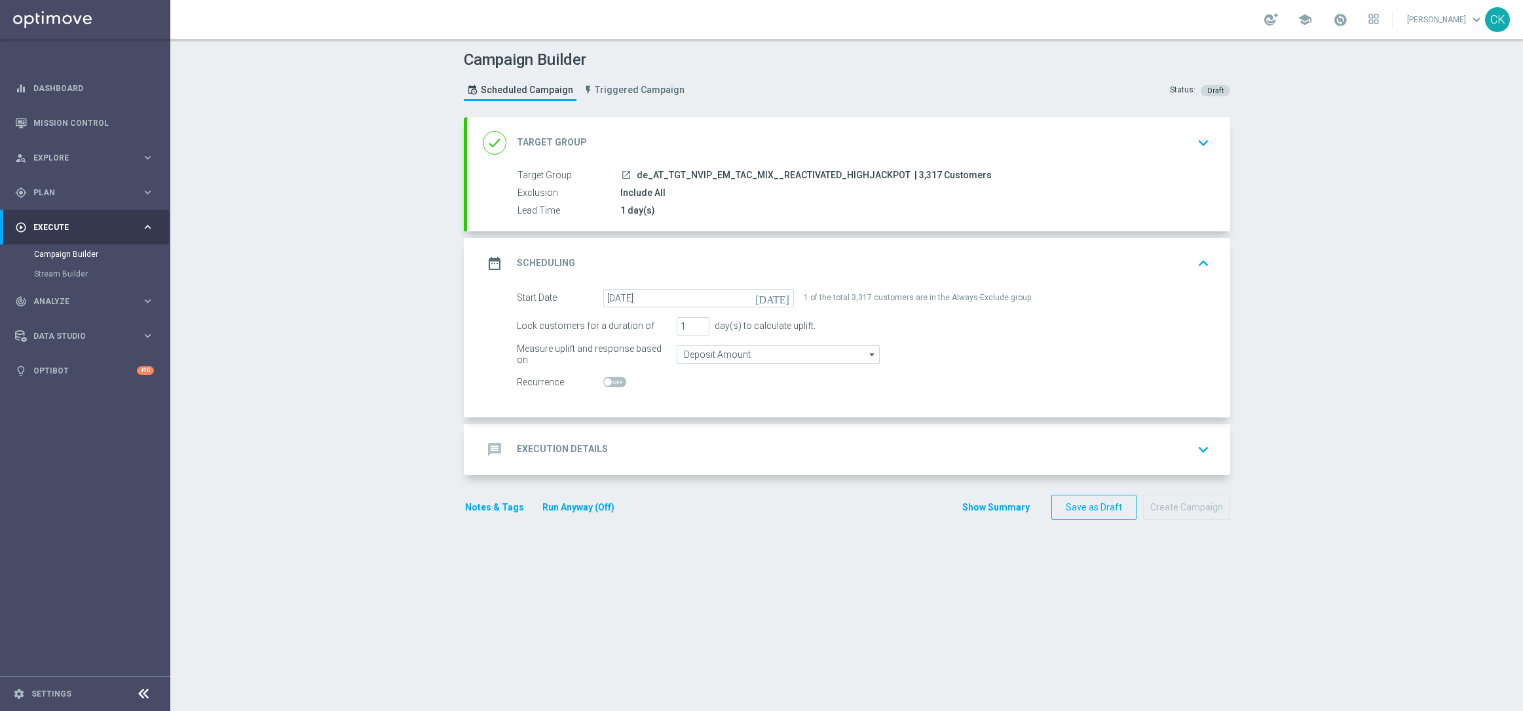
click at [548, 449] on h2 "Execution Details" at bounding box center [562, 449] width 91 height 12
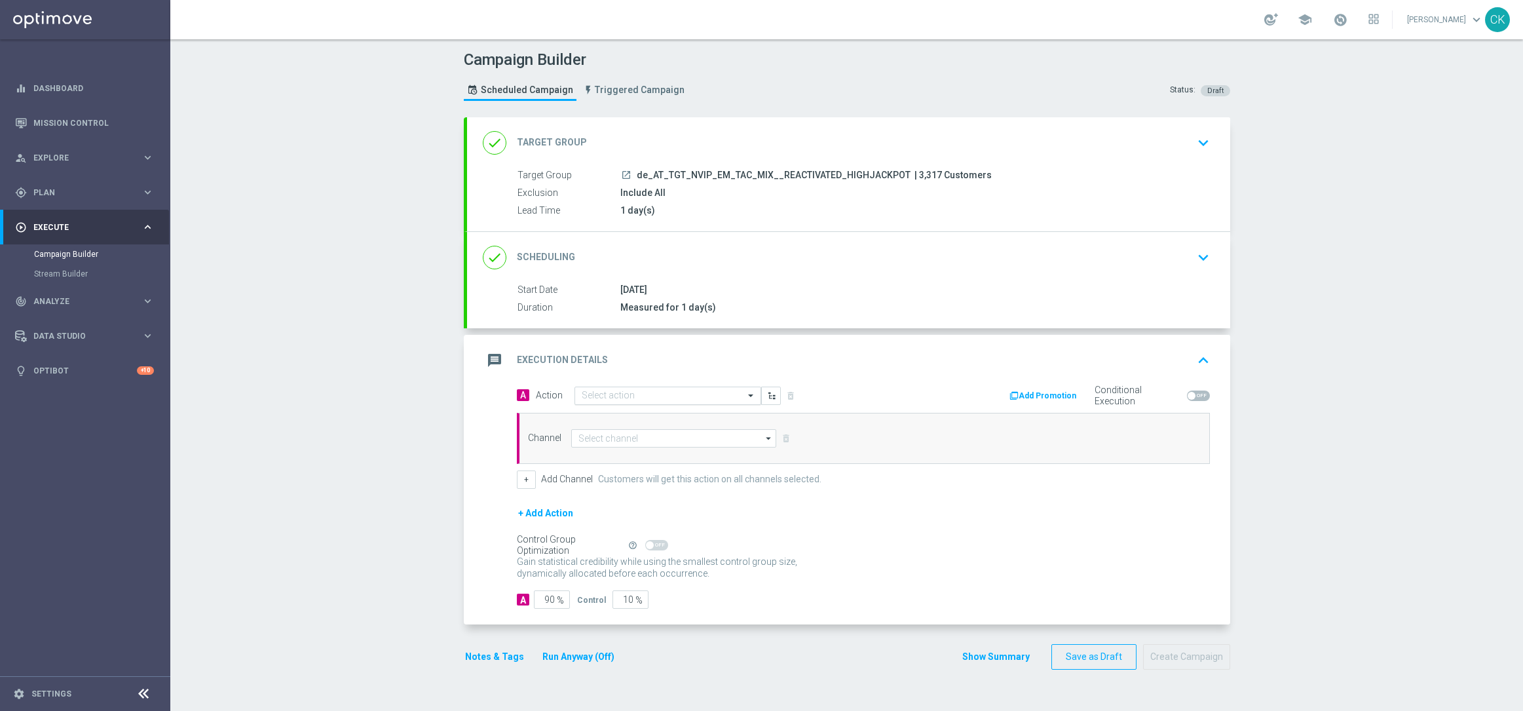
click at [615, 394] on input "text" at bounding box center [655, 395] width 146 height 11
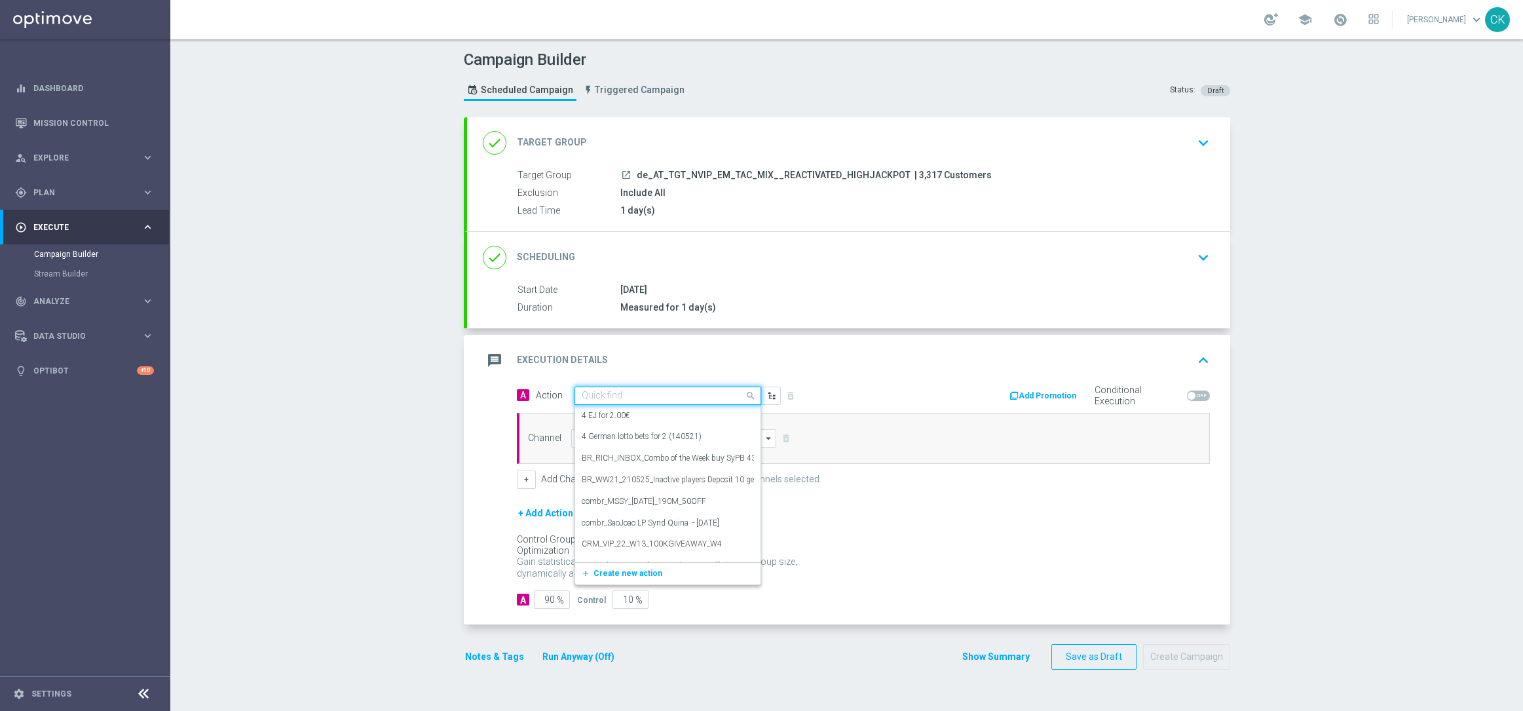
paste input "EuroMillions Exklusiv with 20% off"
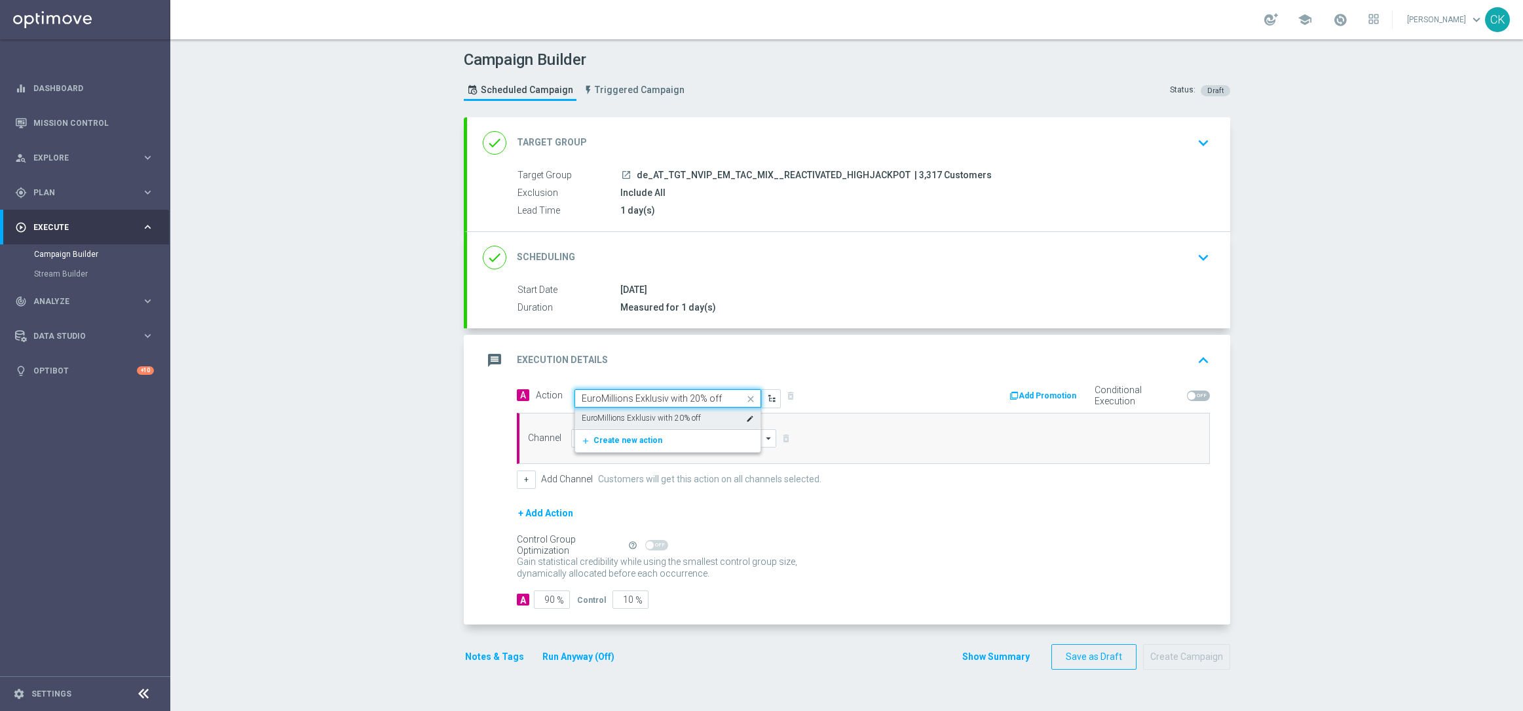
click at [615, 413] on label "EuroMillions Exklusiv with 20% off" at bounding box center [641, 418] width 119 height 11
click at [609, 439] on input at bounding box center [674, 438] width 206 height 18
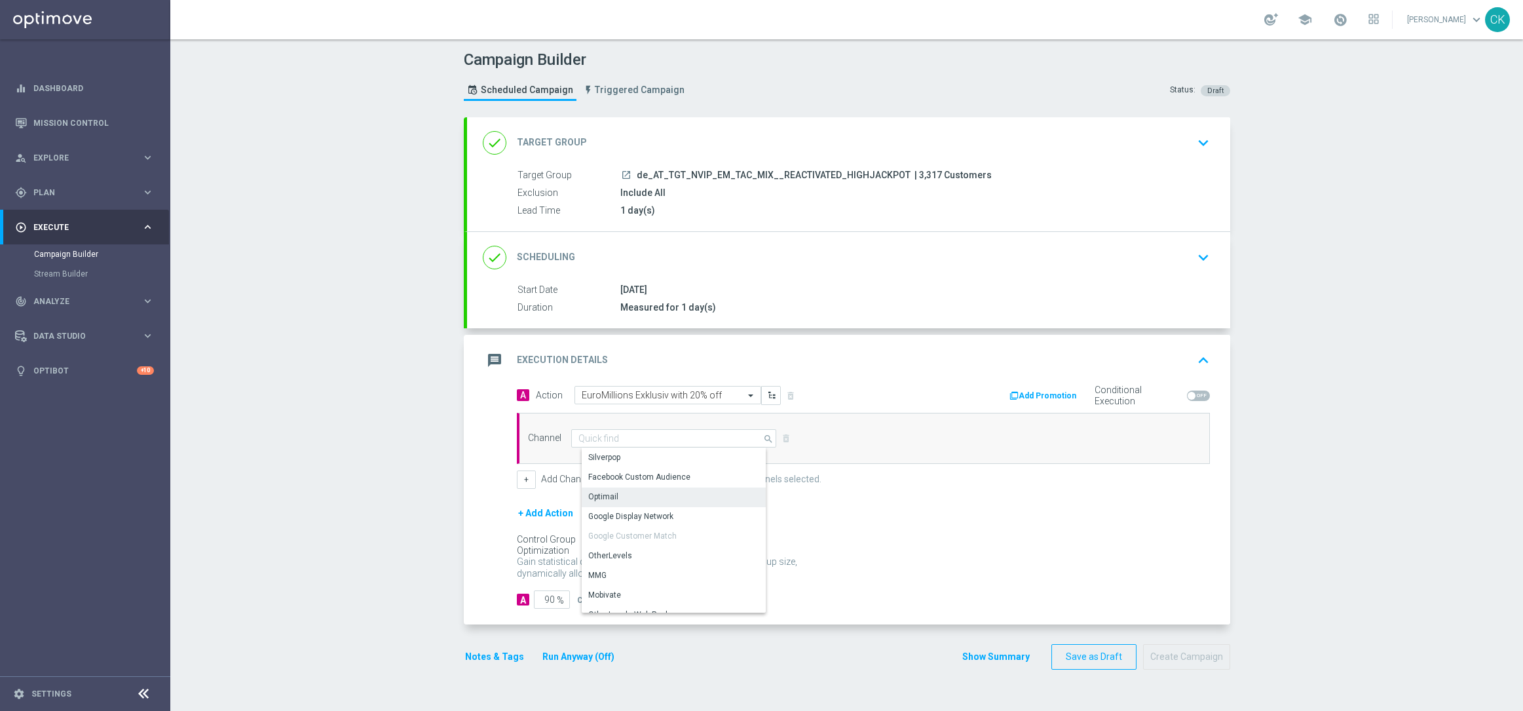
click at [613, 490] on div "Optimail" at bounding box center [679, 496] width 195 height 18
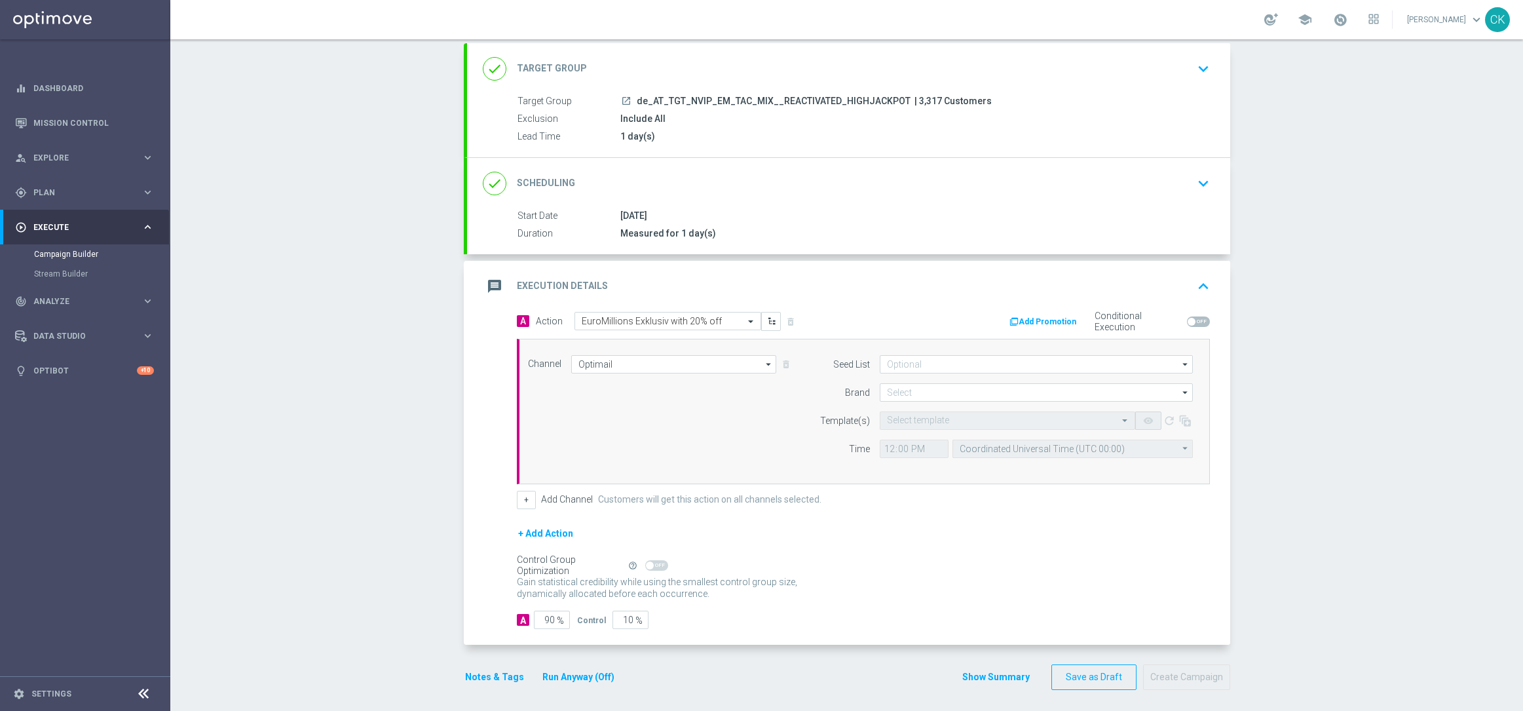
scroll to position [81, 0]
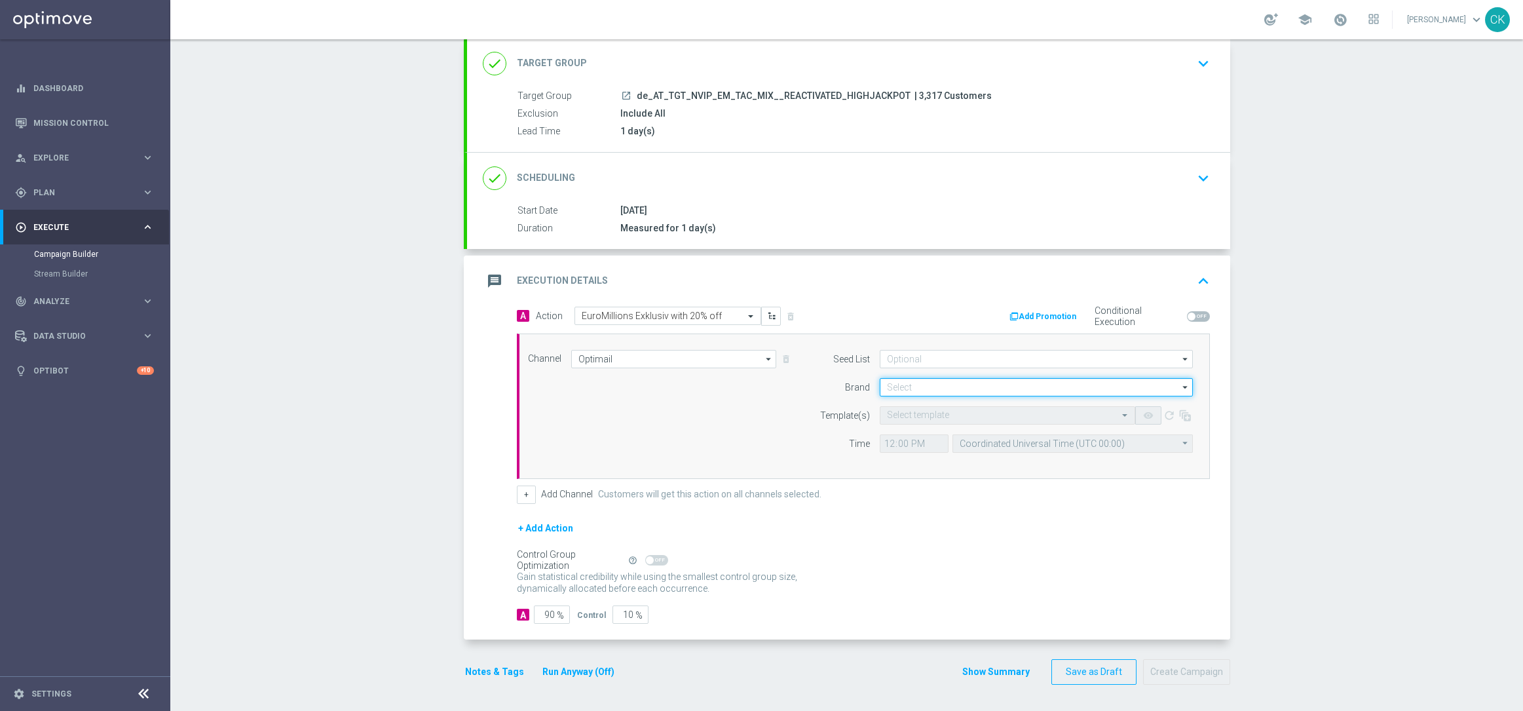
click at [920, 387] on input at bounding box center [1036, 387] width 313 height 18
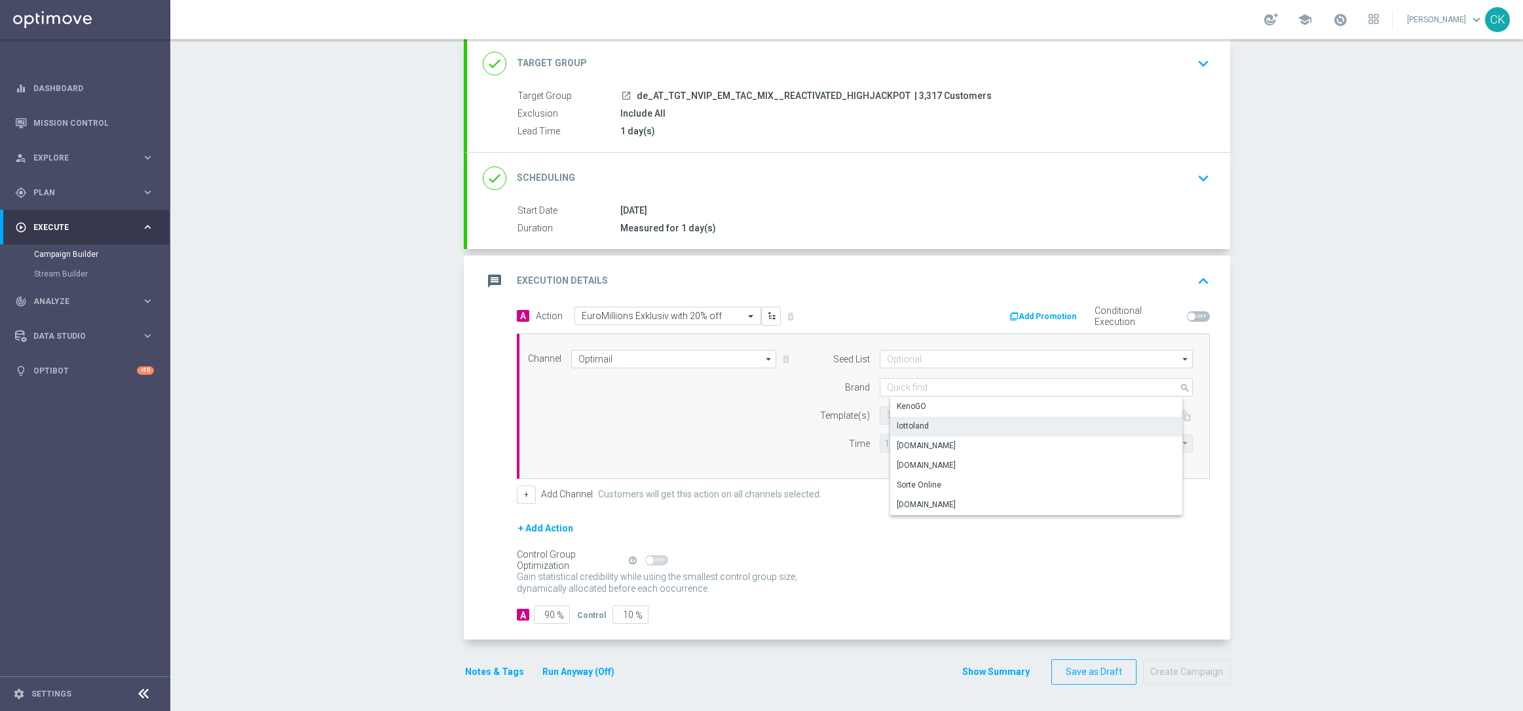
click at [920, 423] on div "lottoland" at bounding box center [913, 426] width 32 height 12
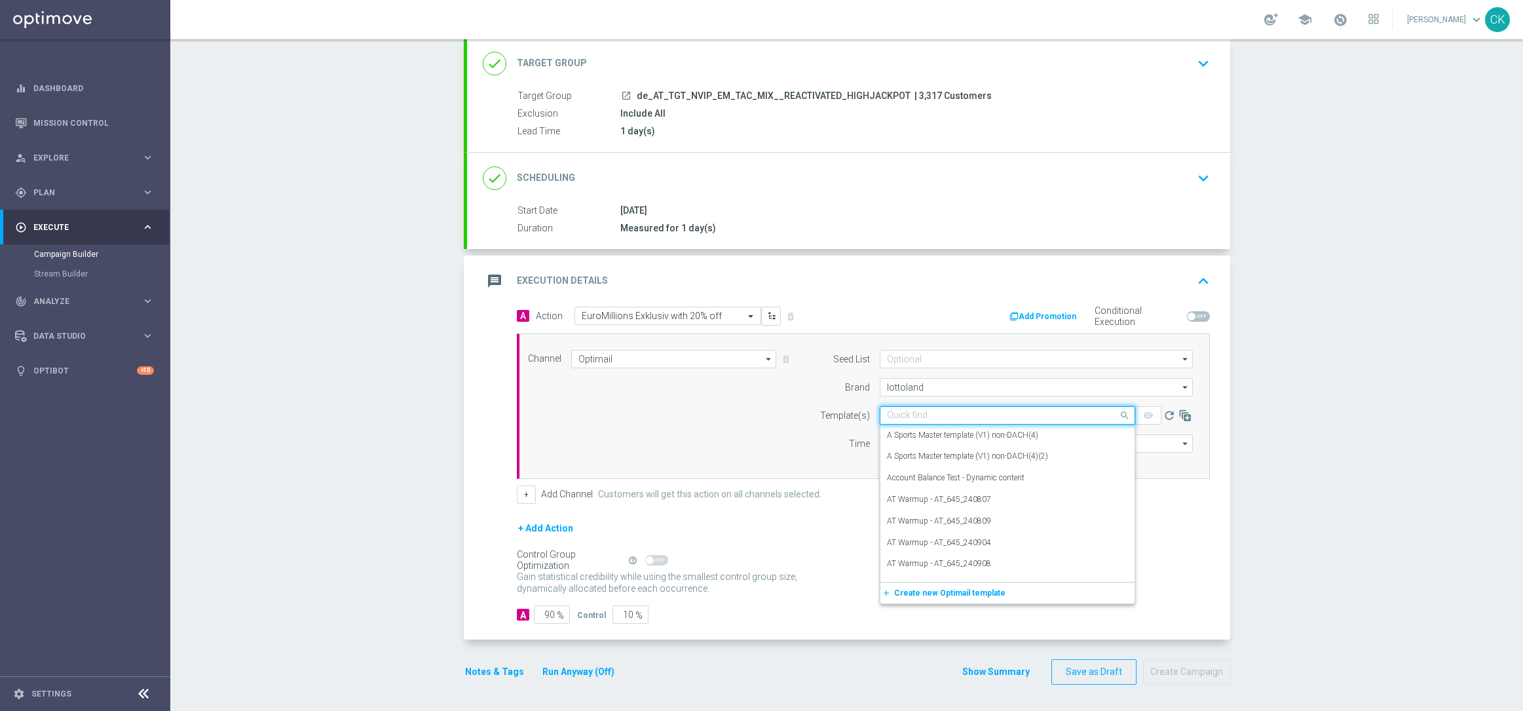
click at [919, 415] on input "text" at bounding box center [994, 415] width 215 height 11
paste input "AT__EM_250812__NVIP_EMA_TAC_LT"
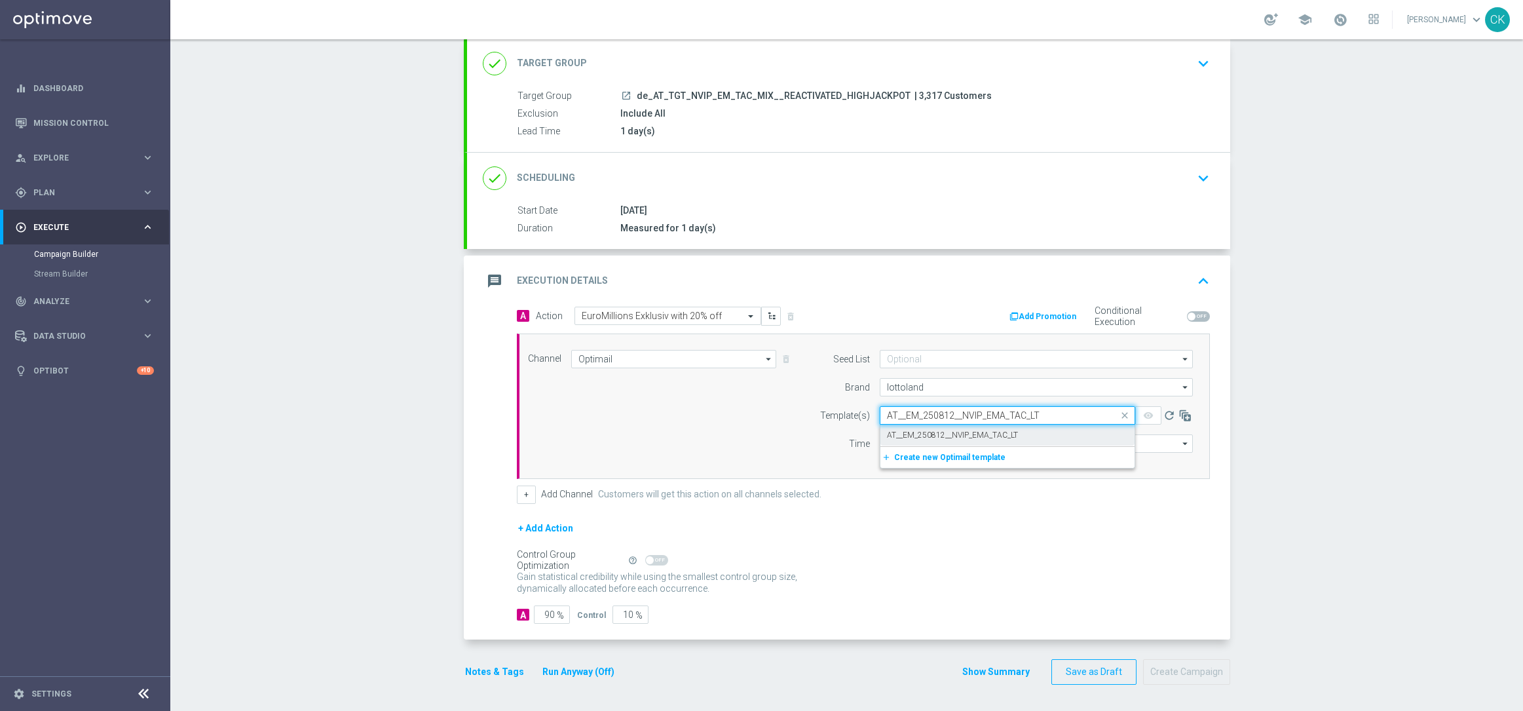
click at [907, 438] on label "AT__EM_250812__NVIP_EMA_TAC_LT" at bounding box center [952, 435] width 131 height 11
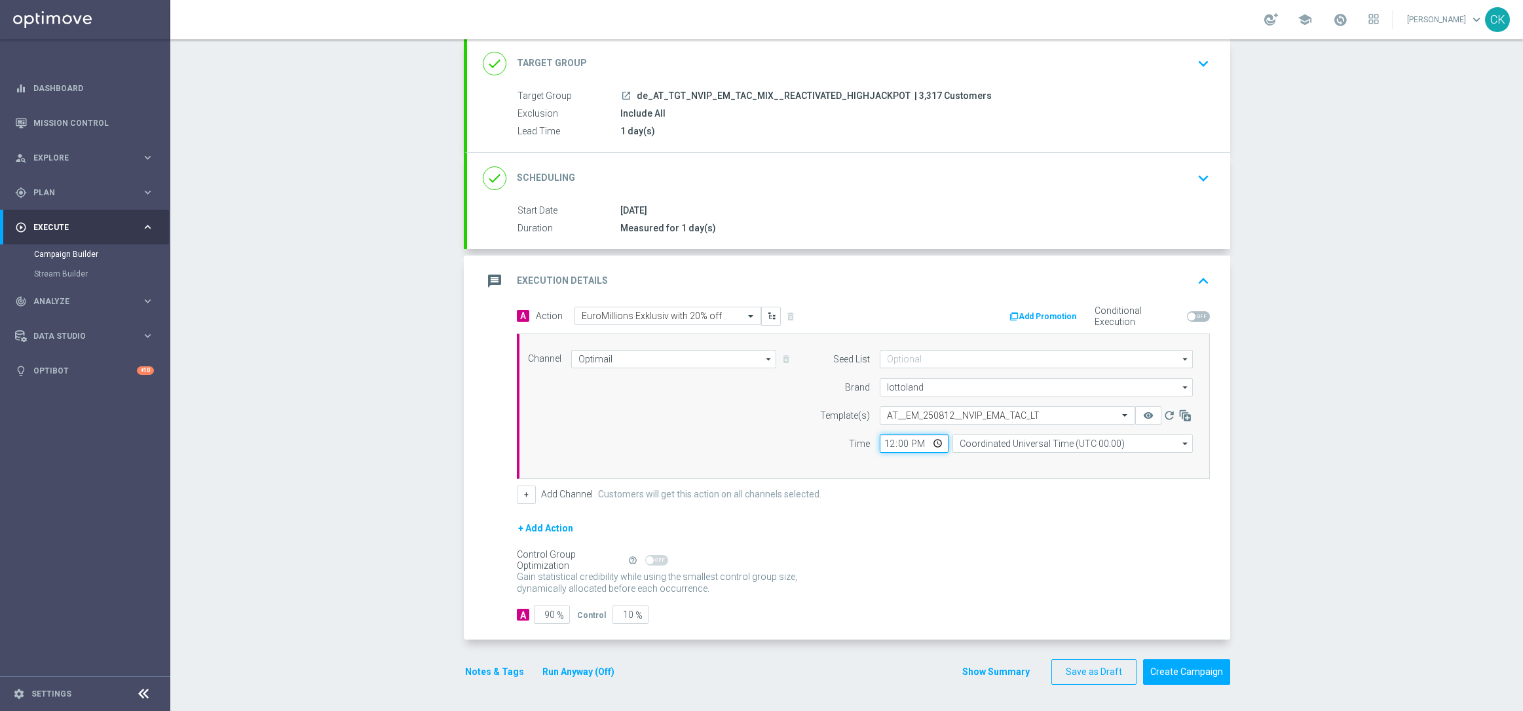
click at [880, 442] on input "12:00" at bounding box center [914, 443] width 69 height 18
click at [1042, 438] on input "Coordinated Universal Time (UTC 00:00)" at bounding box center [1073, 443] width 240 height 18
click at [1048, 466] on div "Central European Time ([GEOGRAPHIC_DATA]) (UTC +02:00)" at bounding box center [1077, 463] width 214 height 12
click at [550, 616] on input "90" at bounding box center [552, 614] width 36 height 18
click at [478, 664] on button "Notes & Tags" at bounding box center [495, 672] width 62 height 16
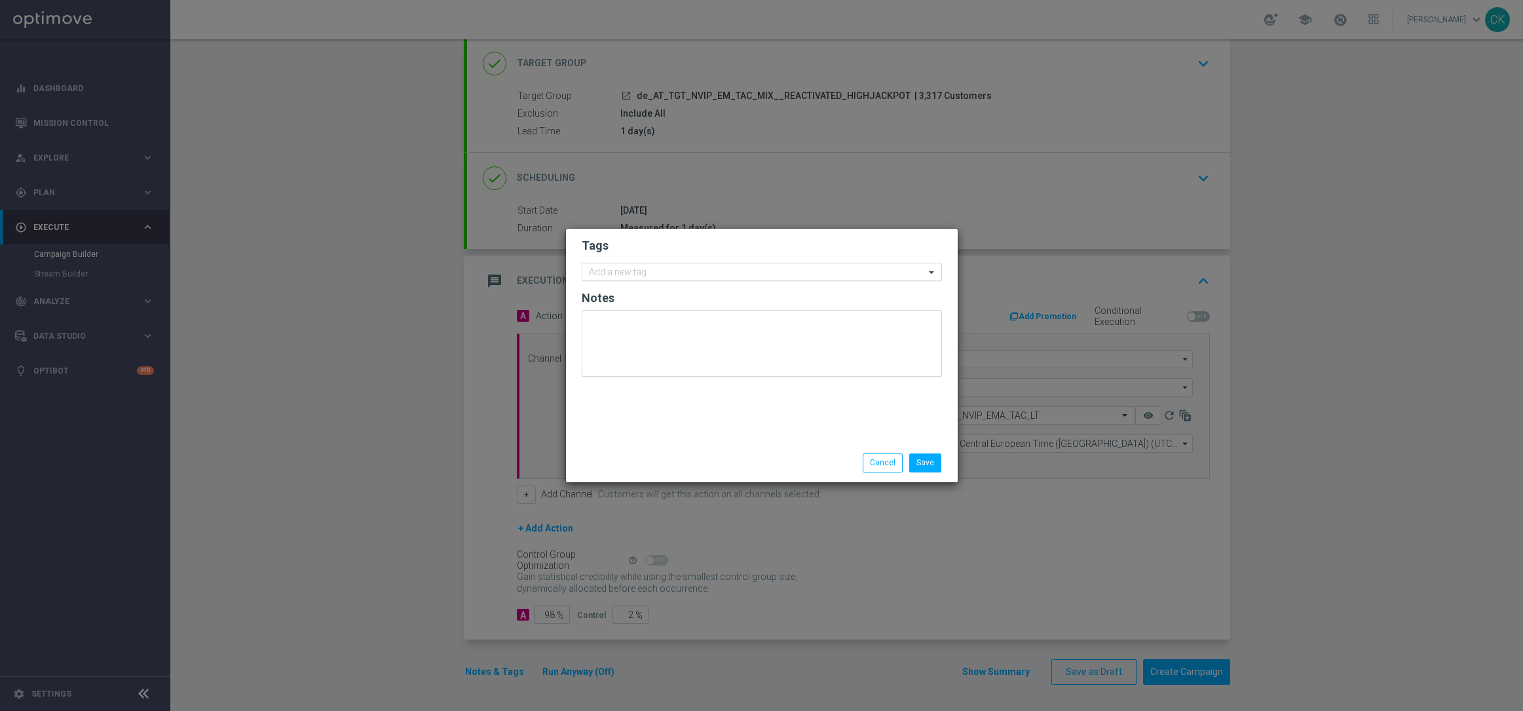
click at [672, 275] on input "text" at bounding box center [757, 272] width 336 height 11
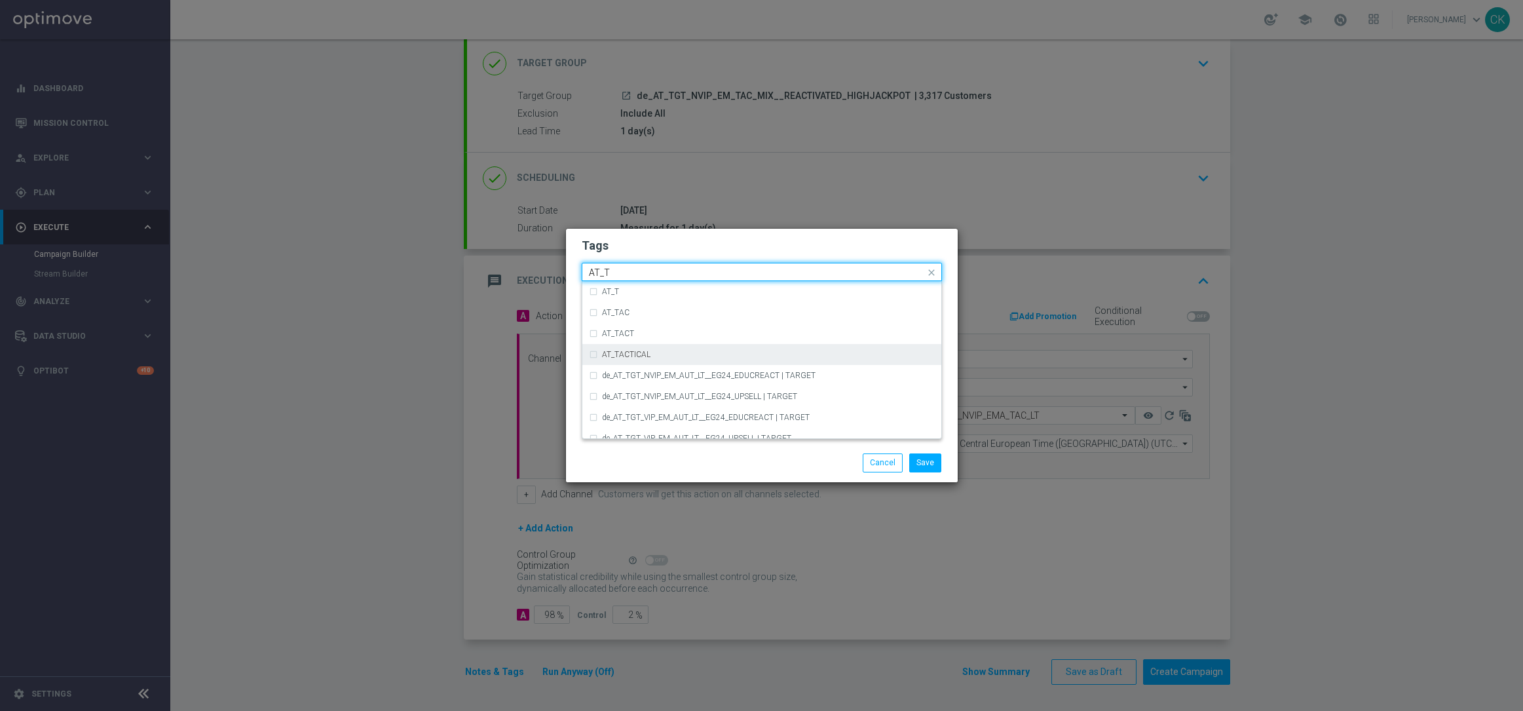
click at [676, 356] on div "AT_TACTICAL" at bounding box center [768, 355] width 333 height 8
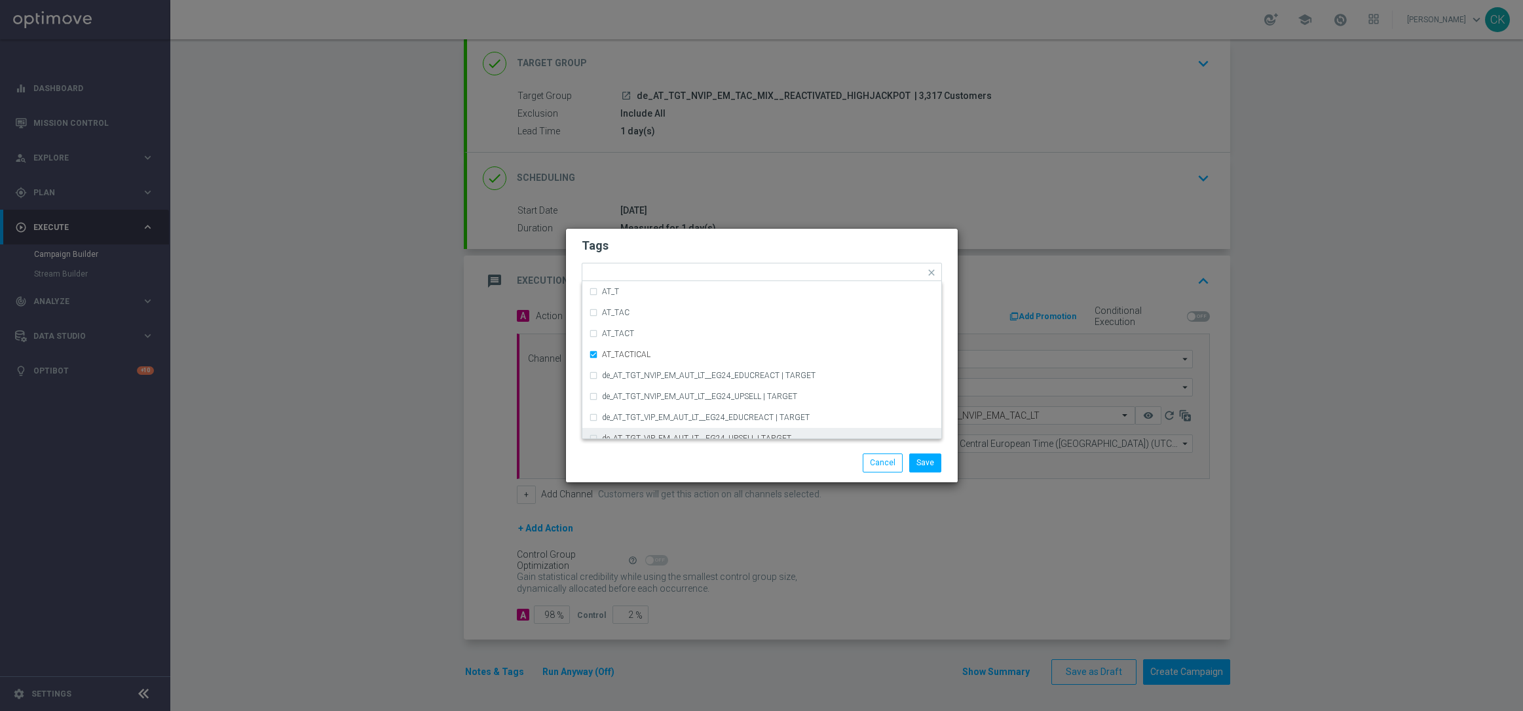
click at [670, 464] on div "Save Cancel" at bounding box center [762, 462] width 380 height 18
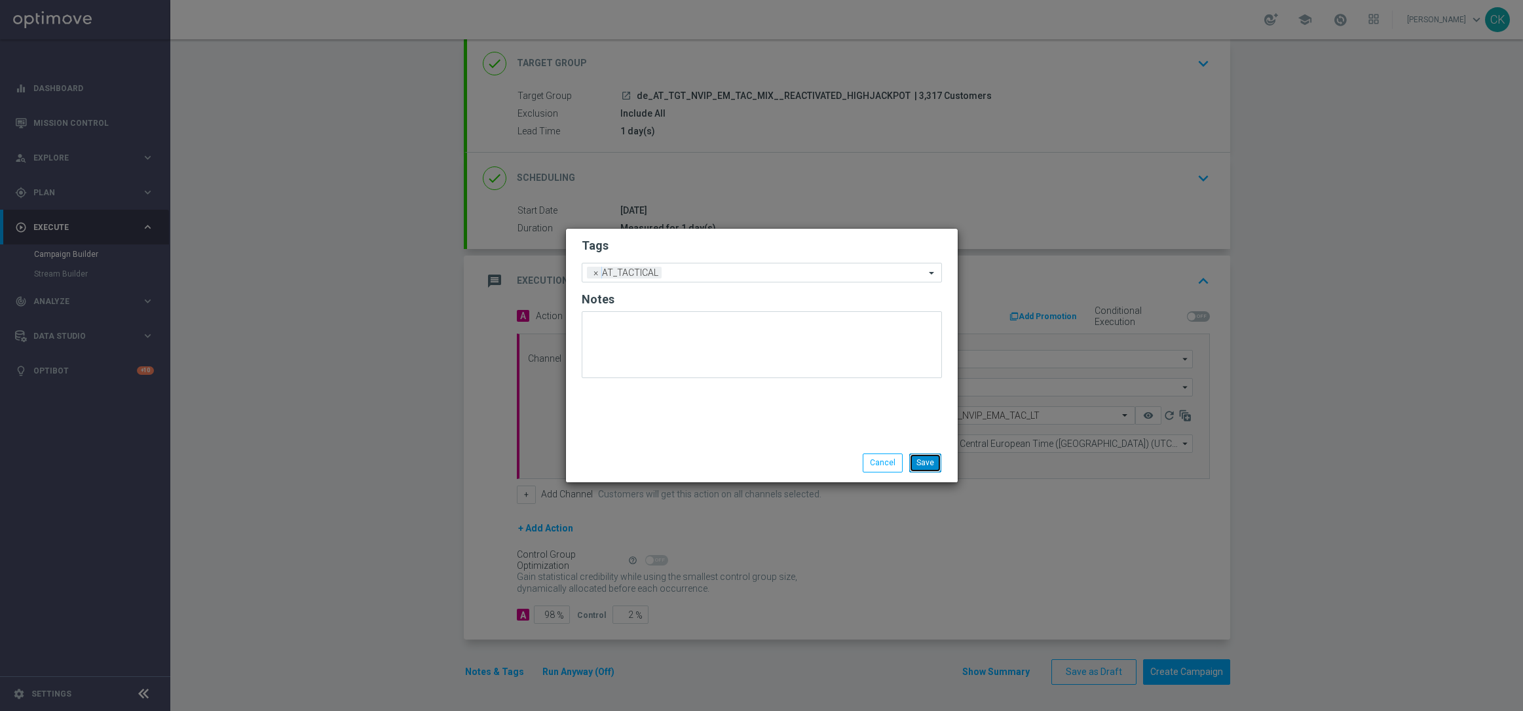
click at [930, 465] on button "Save" at bounding box center [925, 462] width 32 height 18
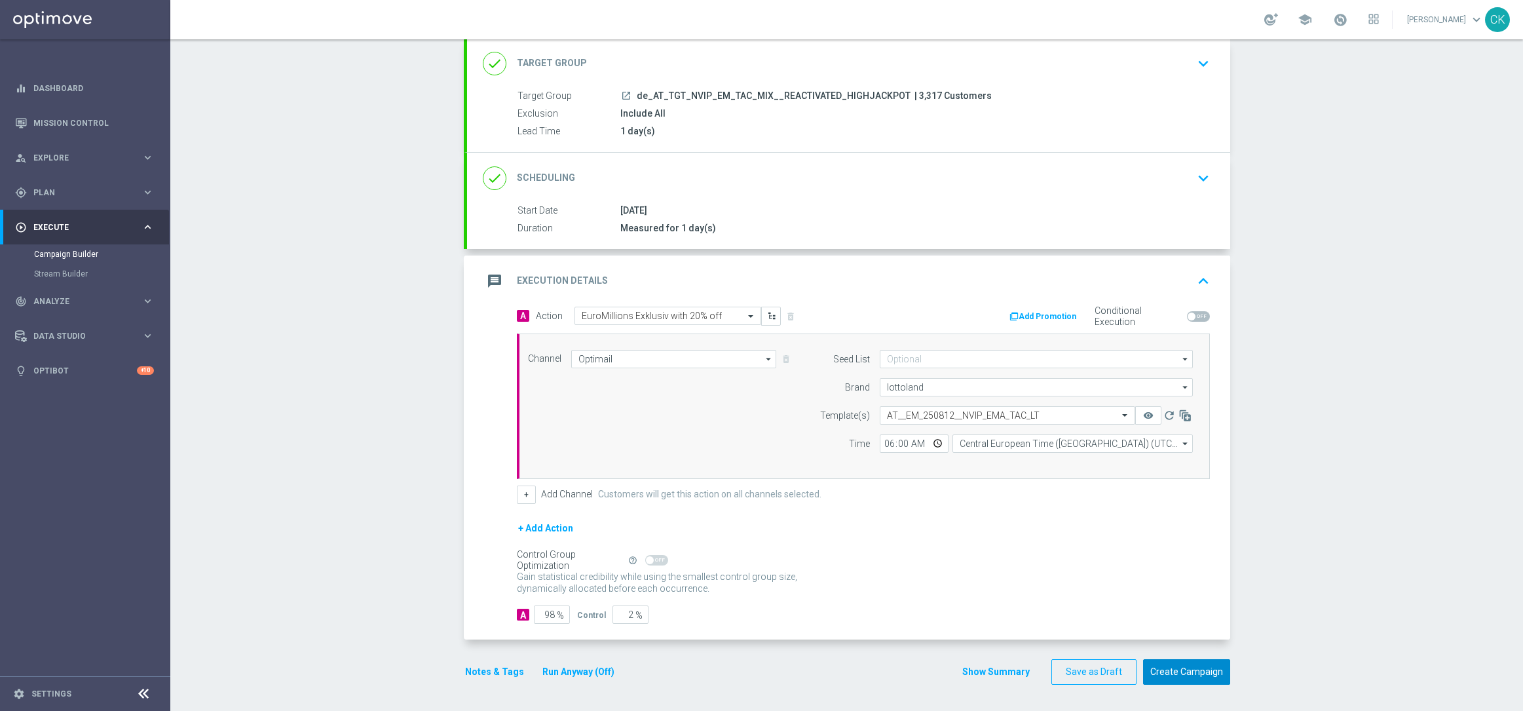
click at [1177, 668] on button "Create Campaign" at bounding box center [1186, 672] width 87 height 26
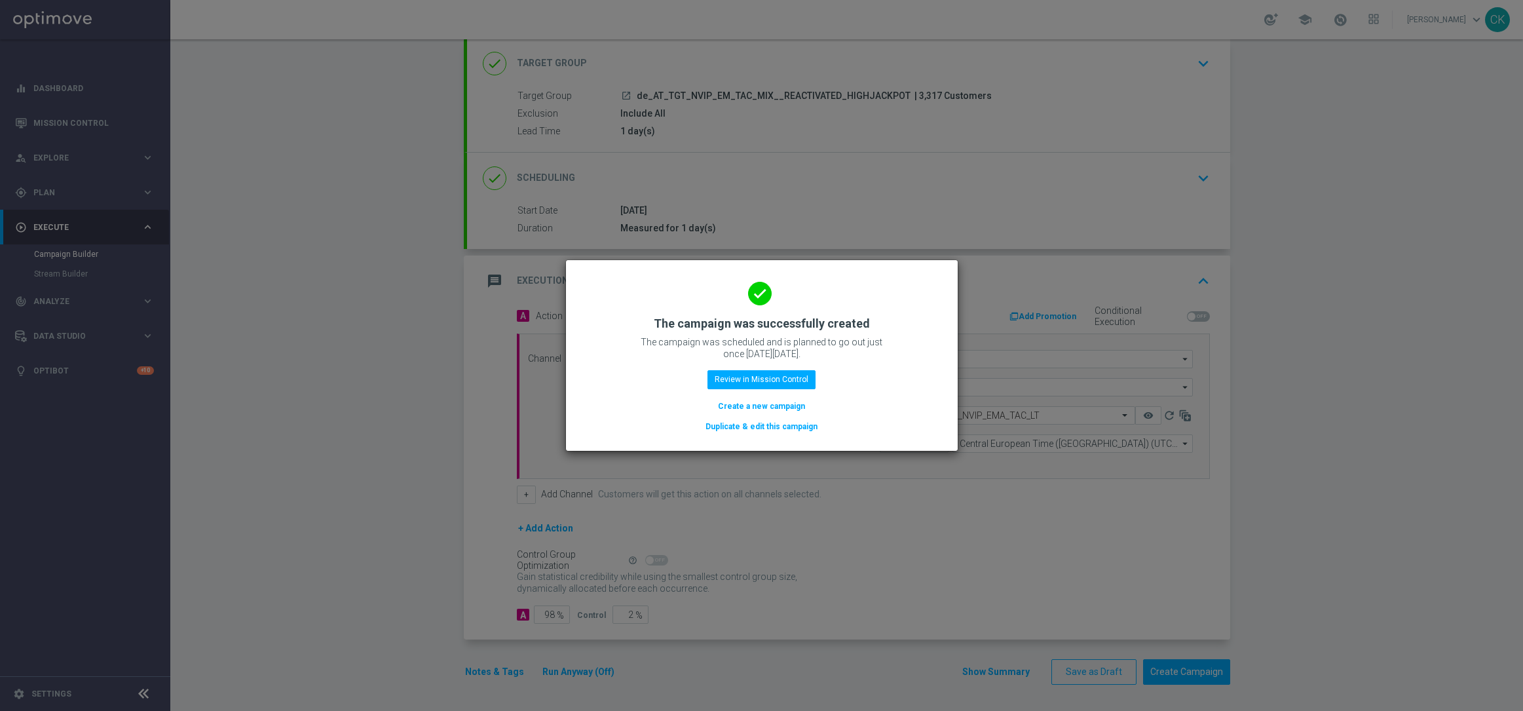
click at [759, 401] on button "Create a new campaign" at bounding box center [762, 406] width 90 height 14
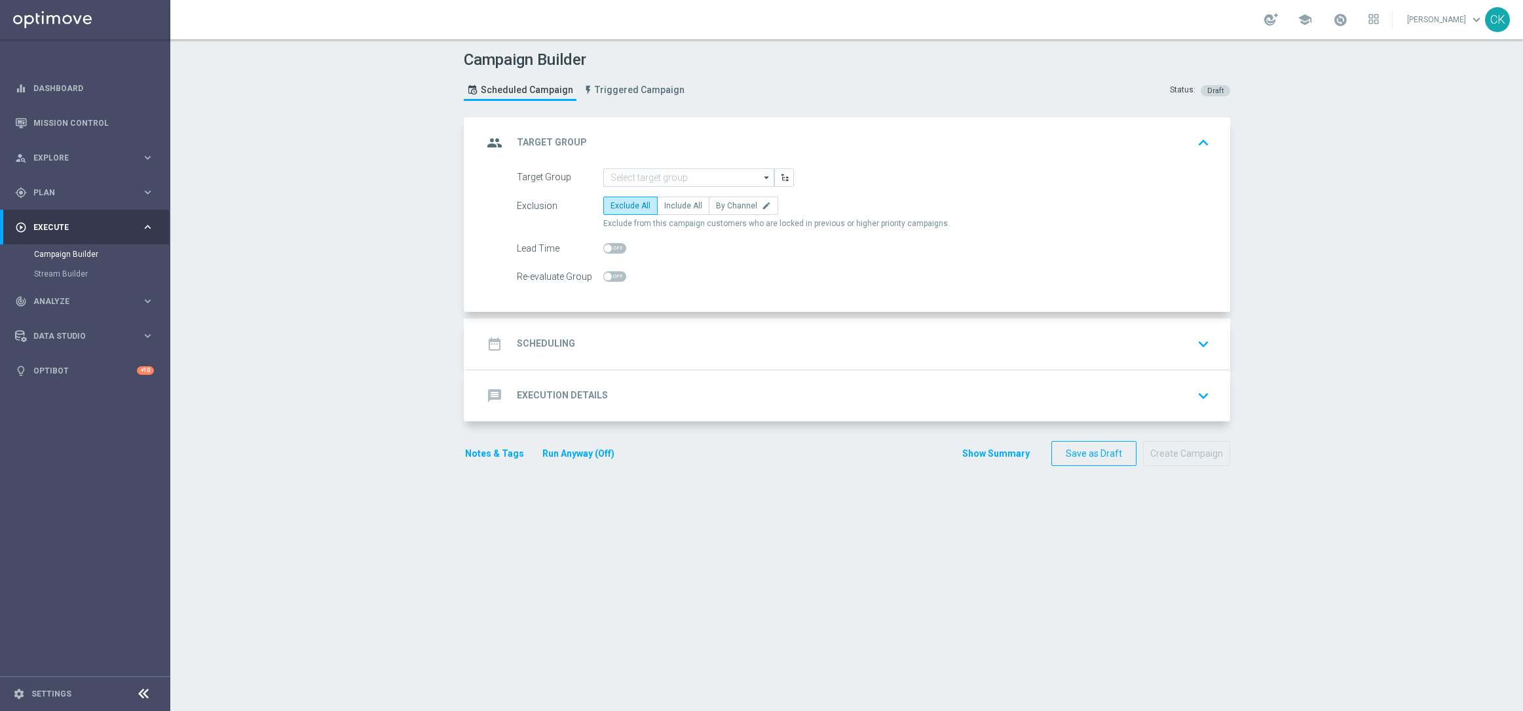
scroll to position [0, 0]
click at [648, 180] on input at bounding box center [688, 177] width 171 height 18
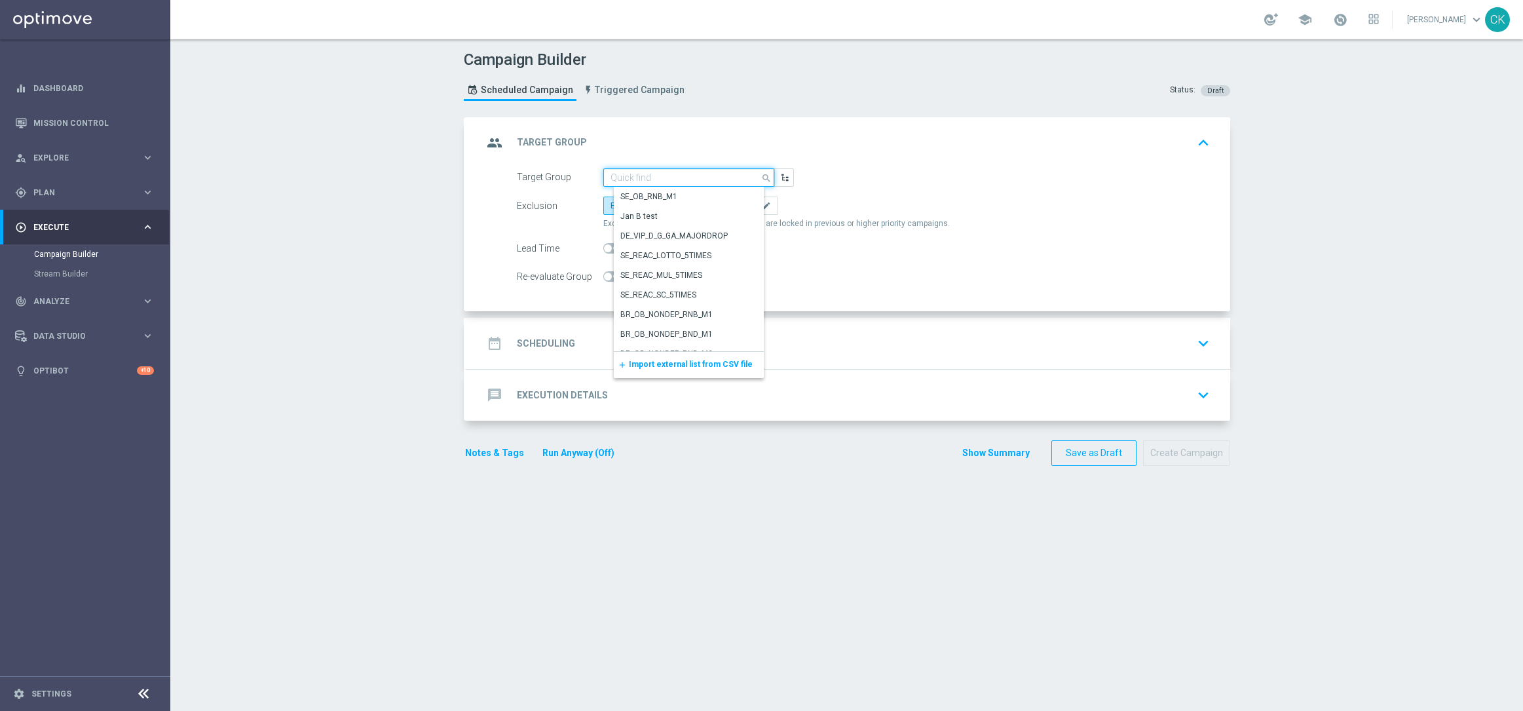
paste input "de_AT_TGT_NVIP_EM_TAC_MIX__CHURNED_HIGHJACKPOT"
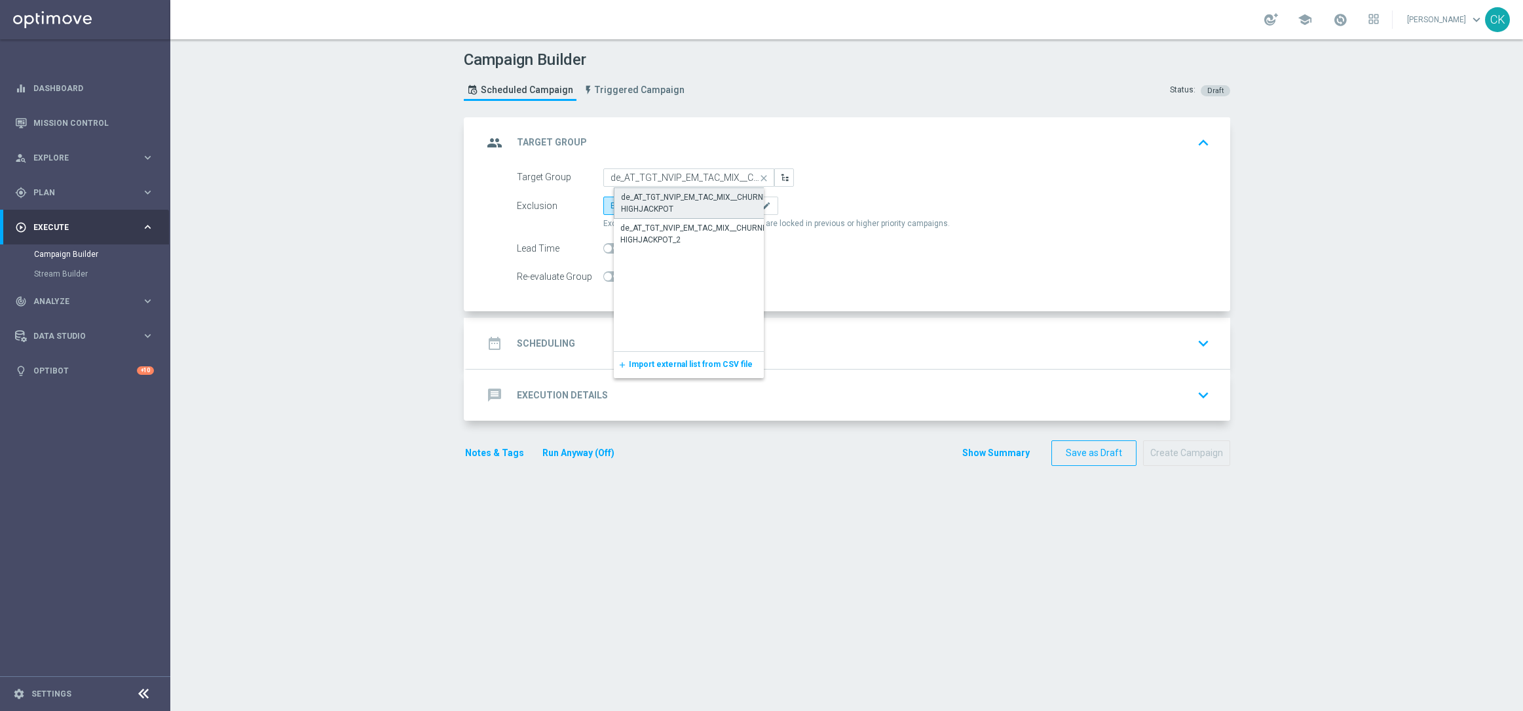
click at [687, 204] on div "de_AT_TGT_NVIP_EM_TAC_MIX__CHURNED_HIGHJACKPOT" at bounding box center [699, 203] width 157 height 24
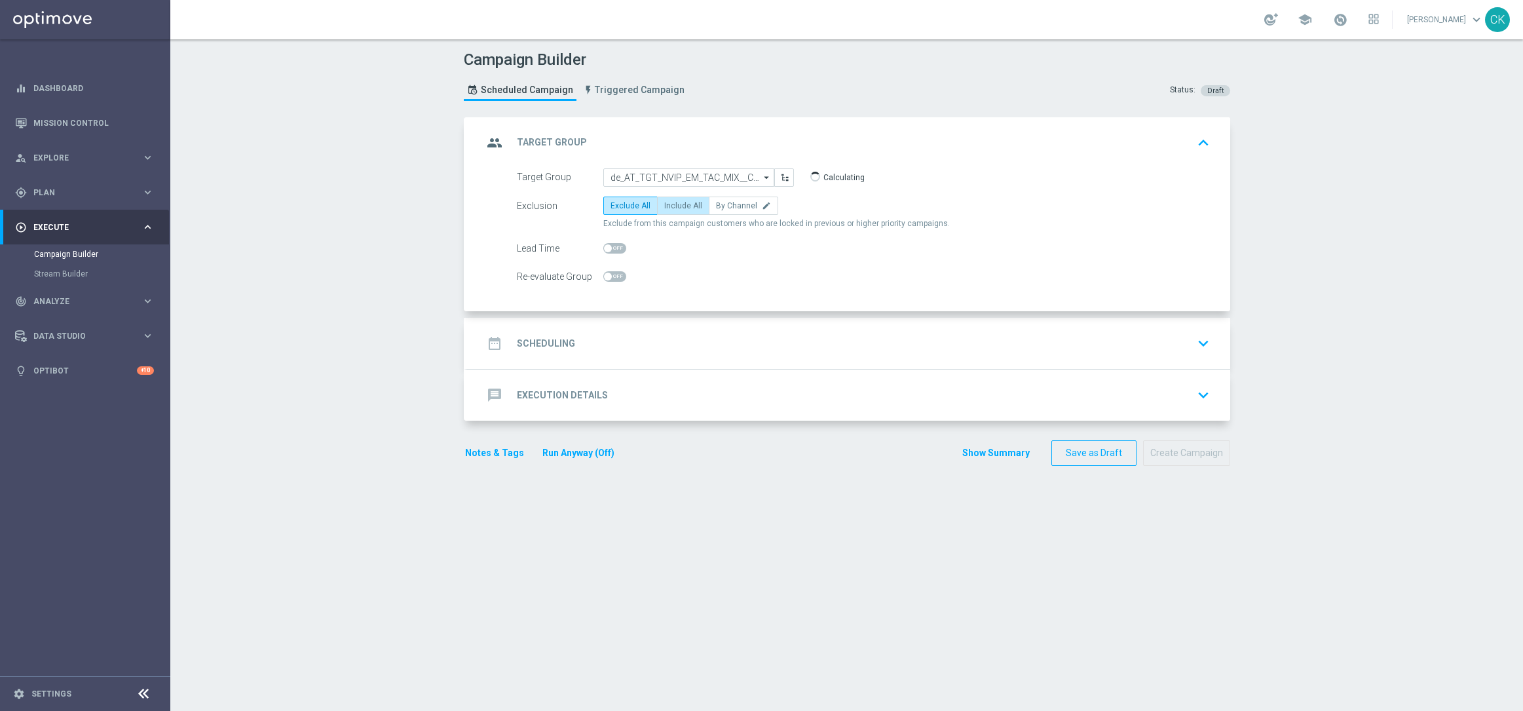
click at [684, 210] on label "Include All" at bounding box center [683, 206] width 52 height 18
click at [673, 210] on input "Include All" at bounding box center [668, 208] width 9 height 9
click at [604, 244] on span at bounding box center [608, 248] width 8 height 8
click at [603, 244] on input "checkbox" at bounding box center [614, 248] width 23 height 10
click at [524, 340] on h2 "Scheduling" at bounding box center [546, 343] width 58 height 12
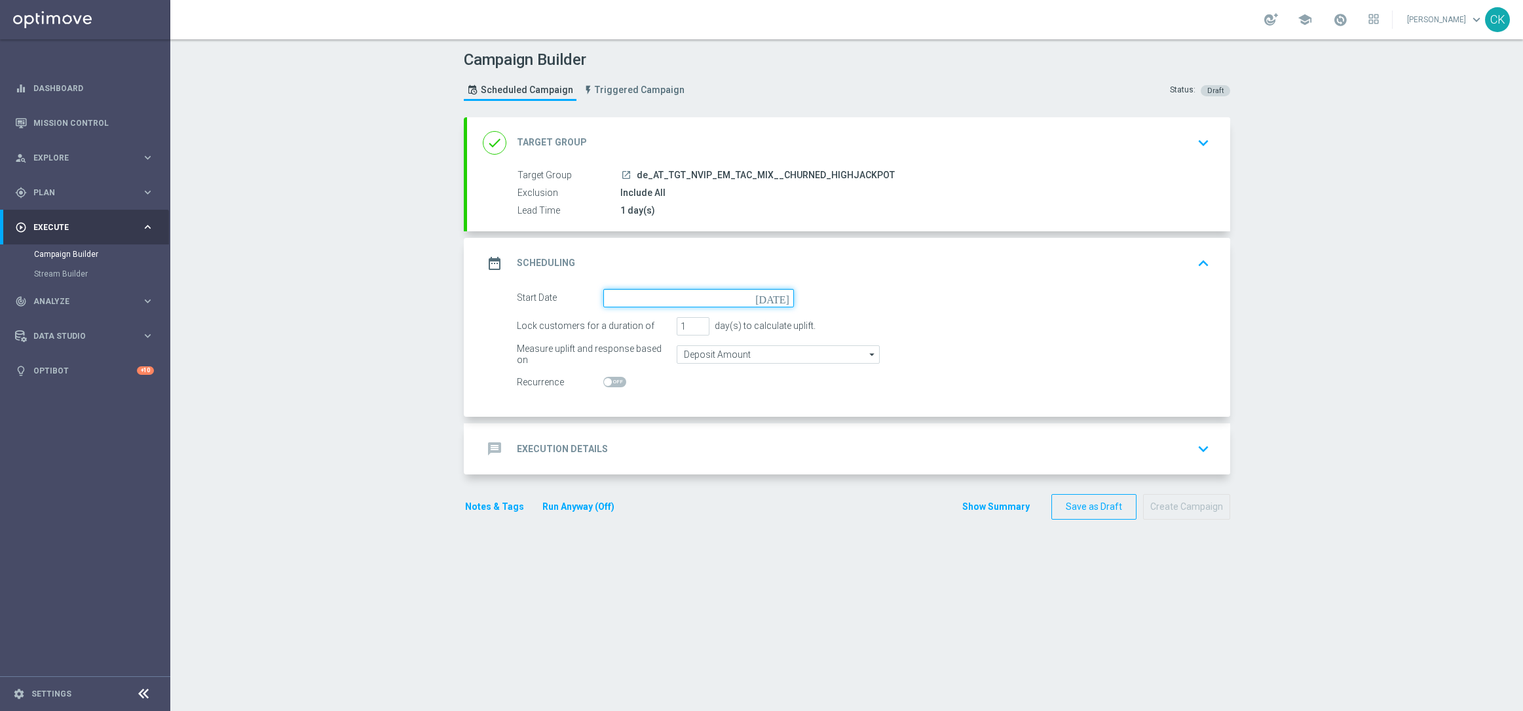
click at [653, 295] on input at bounding box center [698, 298] width 191 height 18
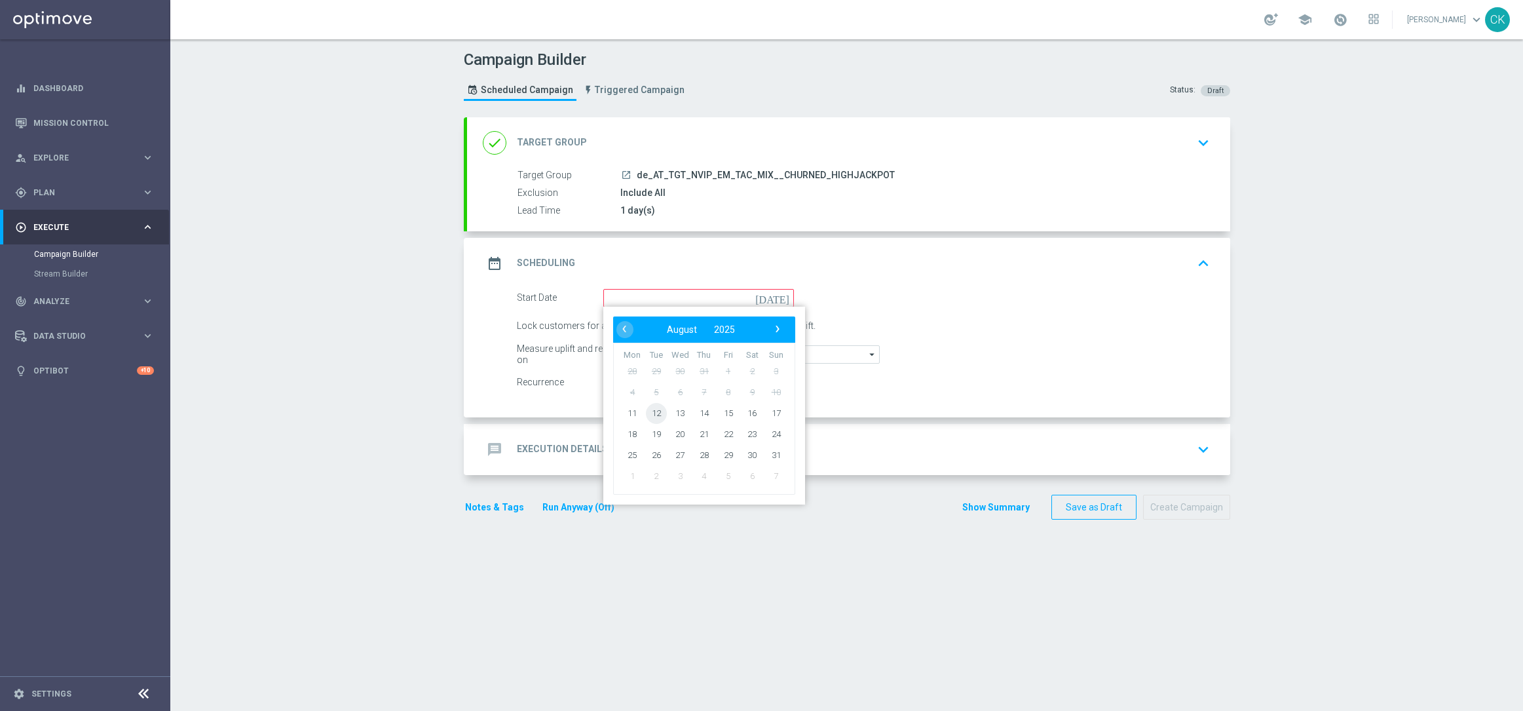
click at [651, 411] on span "12" at bounding box center [655, 412] width 21 height 21
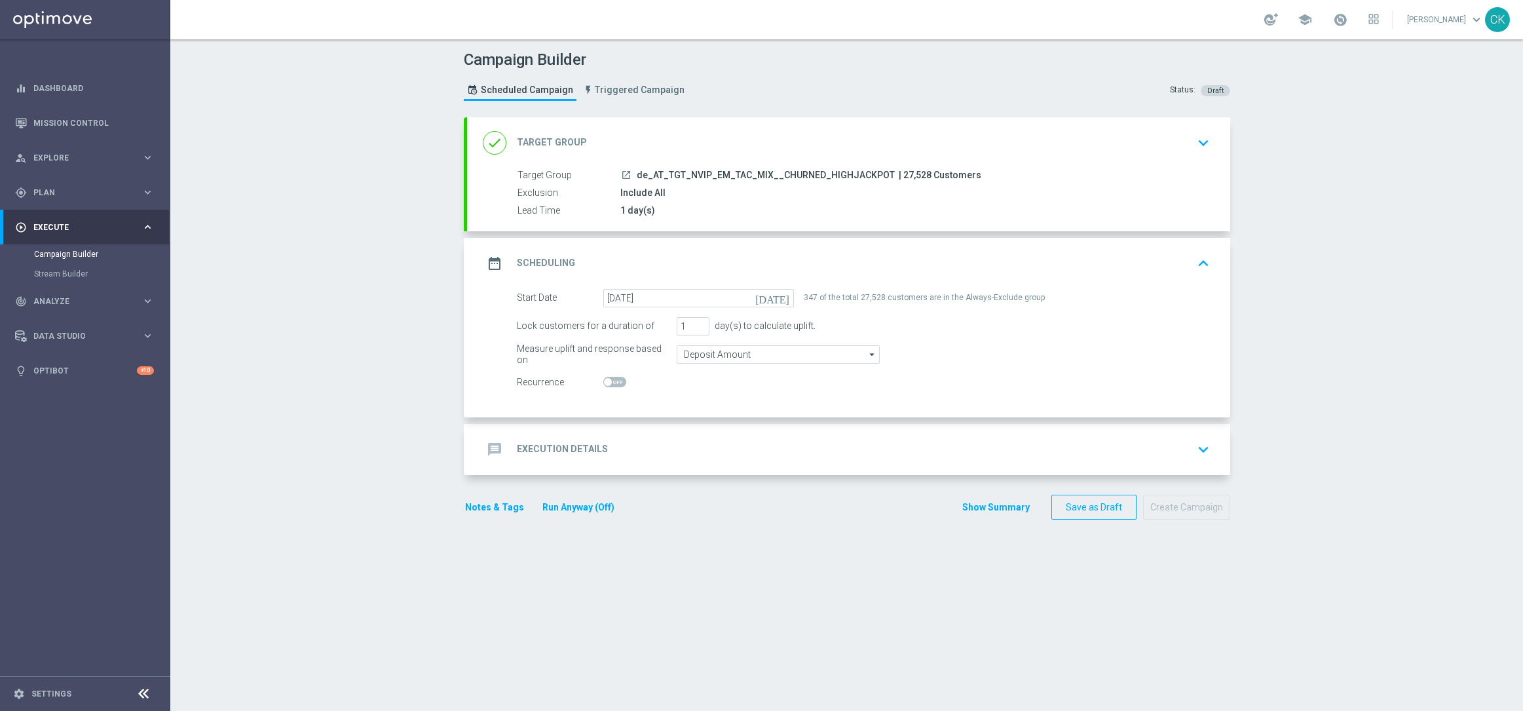
click at [539, 446] on h2 "Execution Details" at bounding box center [562, 449] width 91 height 12
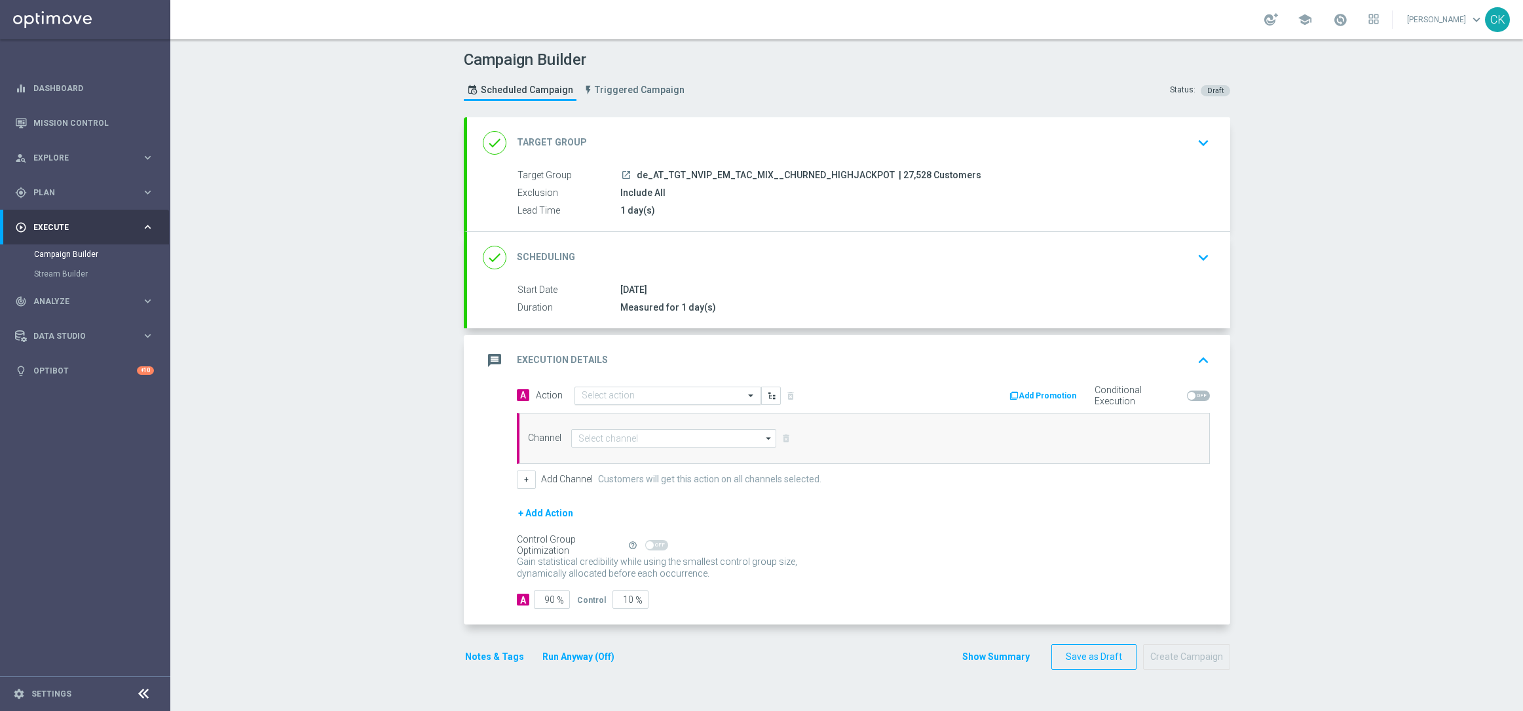
click at [681, 387] on div "Select action" at bounding box center [668, 396] width 187 height 18
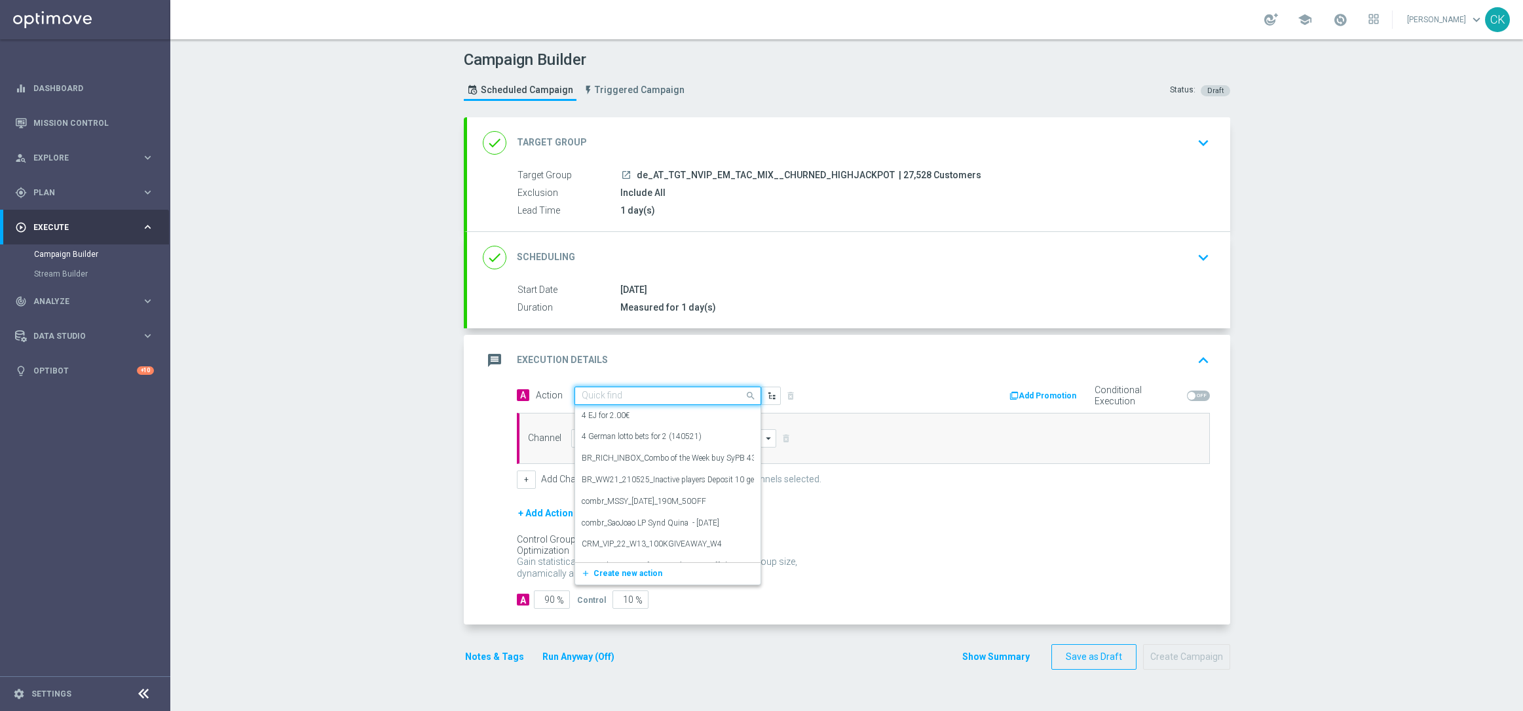
paste input "EuroMillions Exklusiv with 20% off"
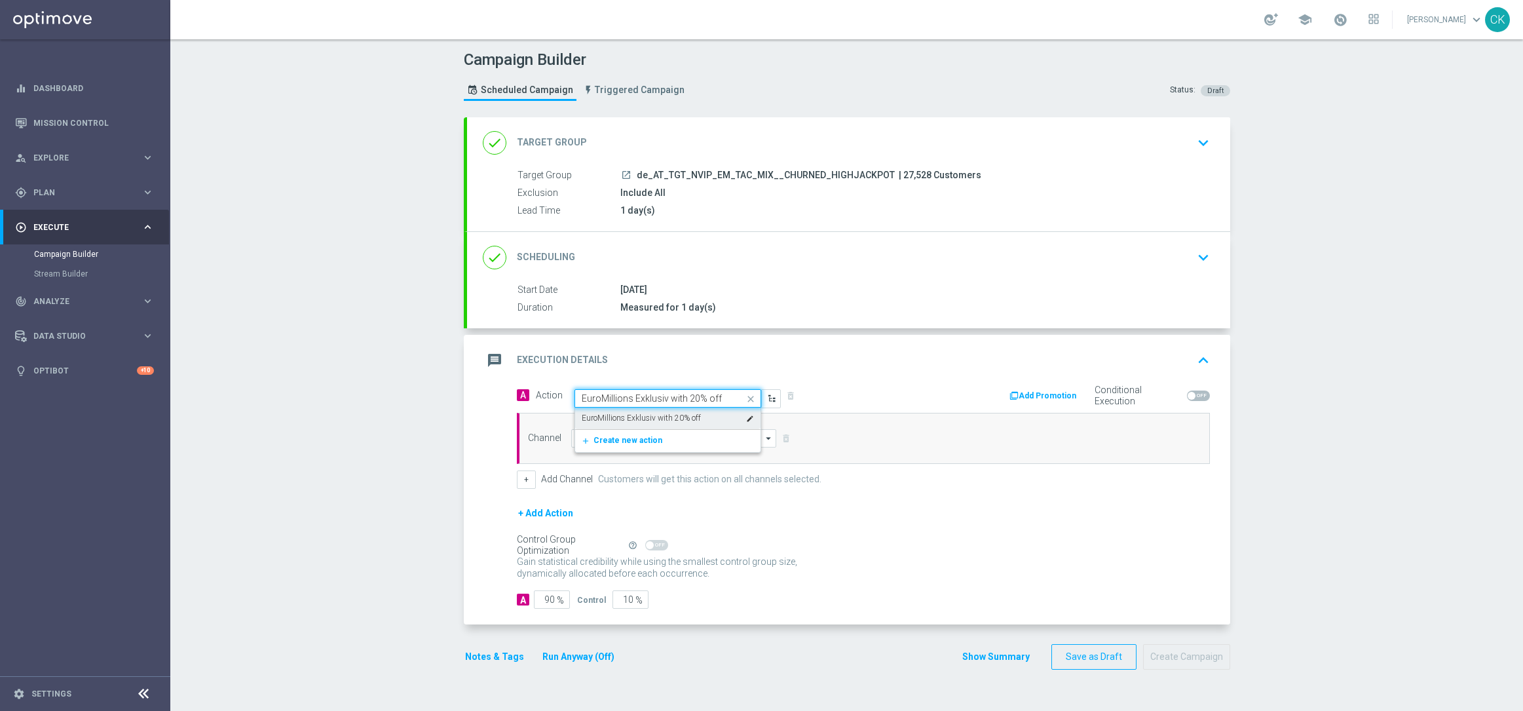
click at [664, 415] on label "EuroMillions Exklusiv with 20% off" at bounding box center [641, 418] width 119 height 11
click at [628, 431] on input at bounding box center [674, 438] width 206 height 18
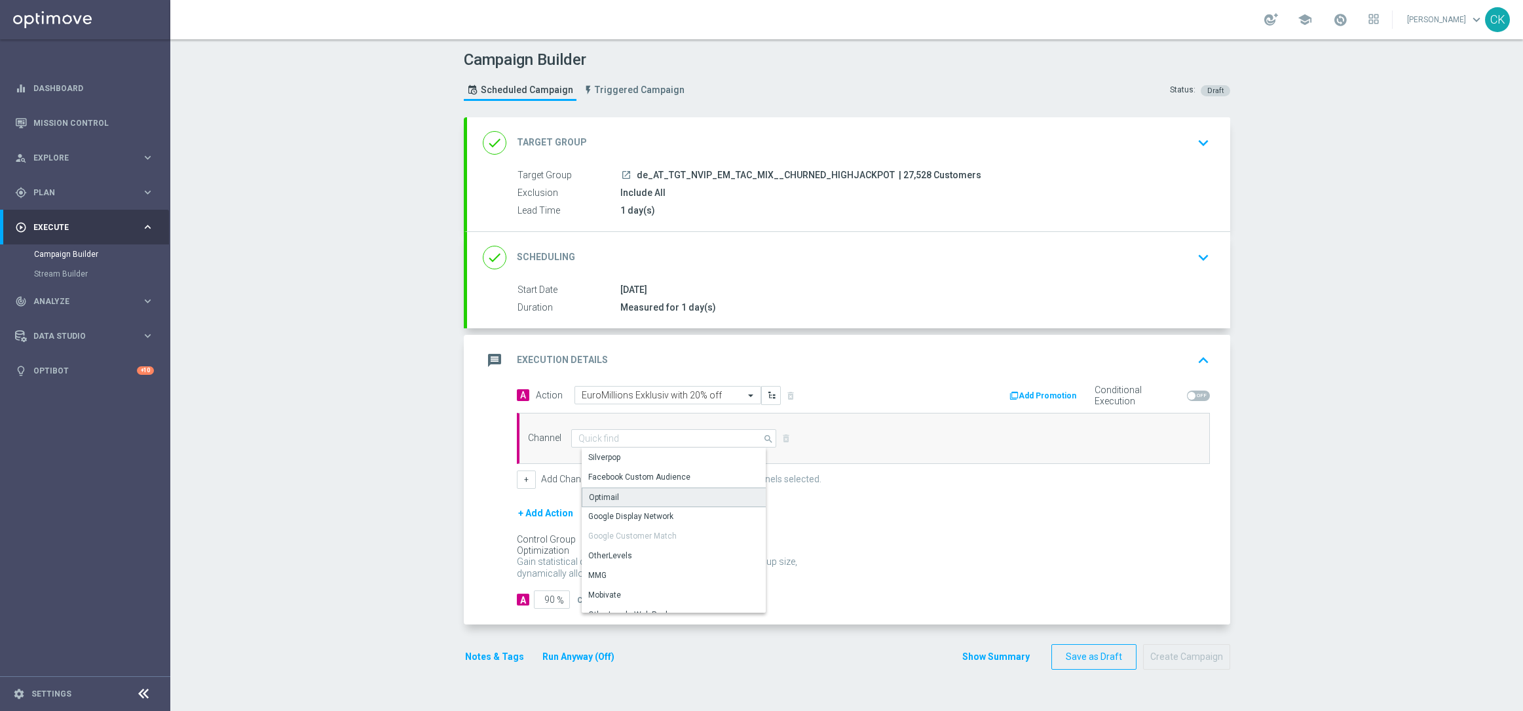
click at [624, 497] on div "Optimail" at bounding box center [679, 497] width 195 height 20
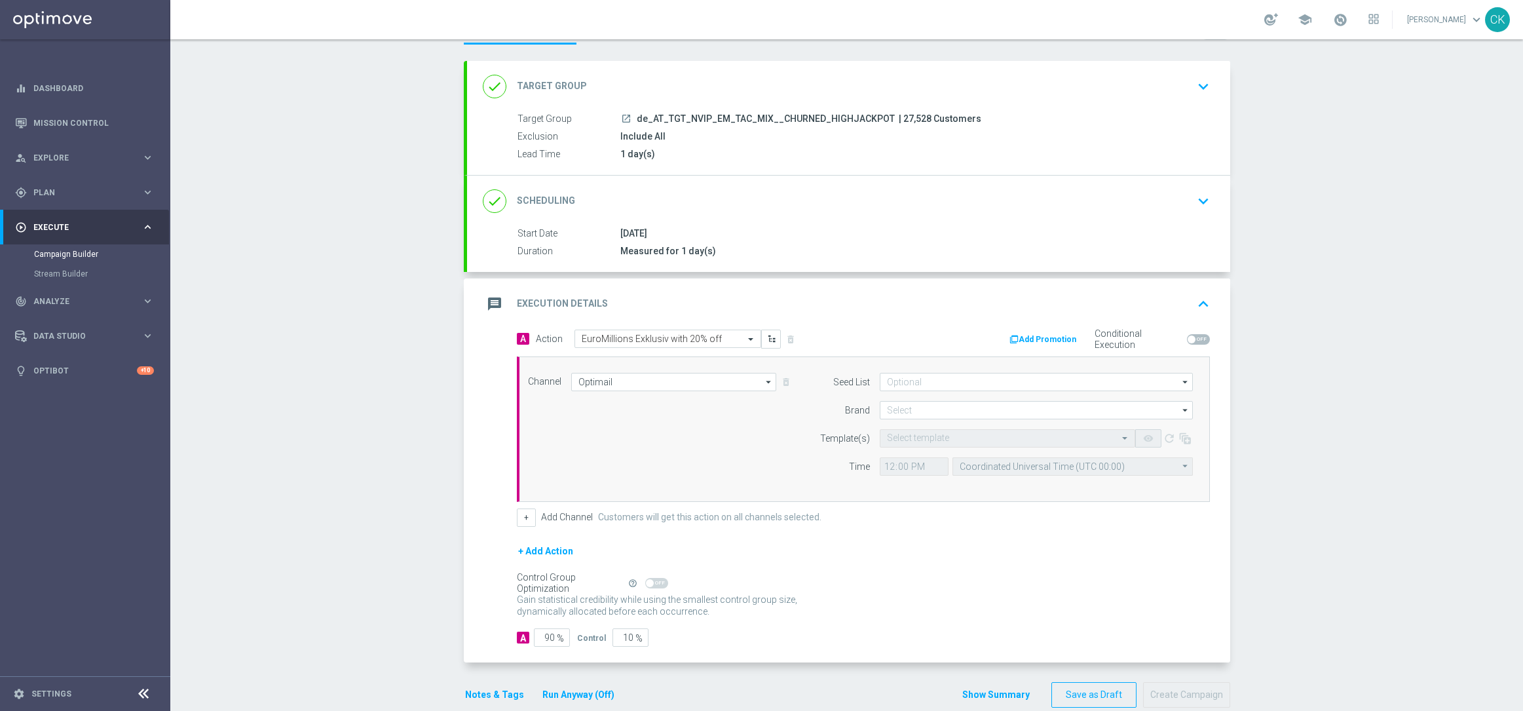
scroll to position [81, 0]
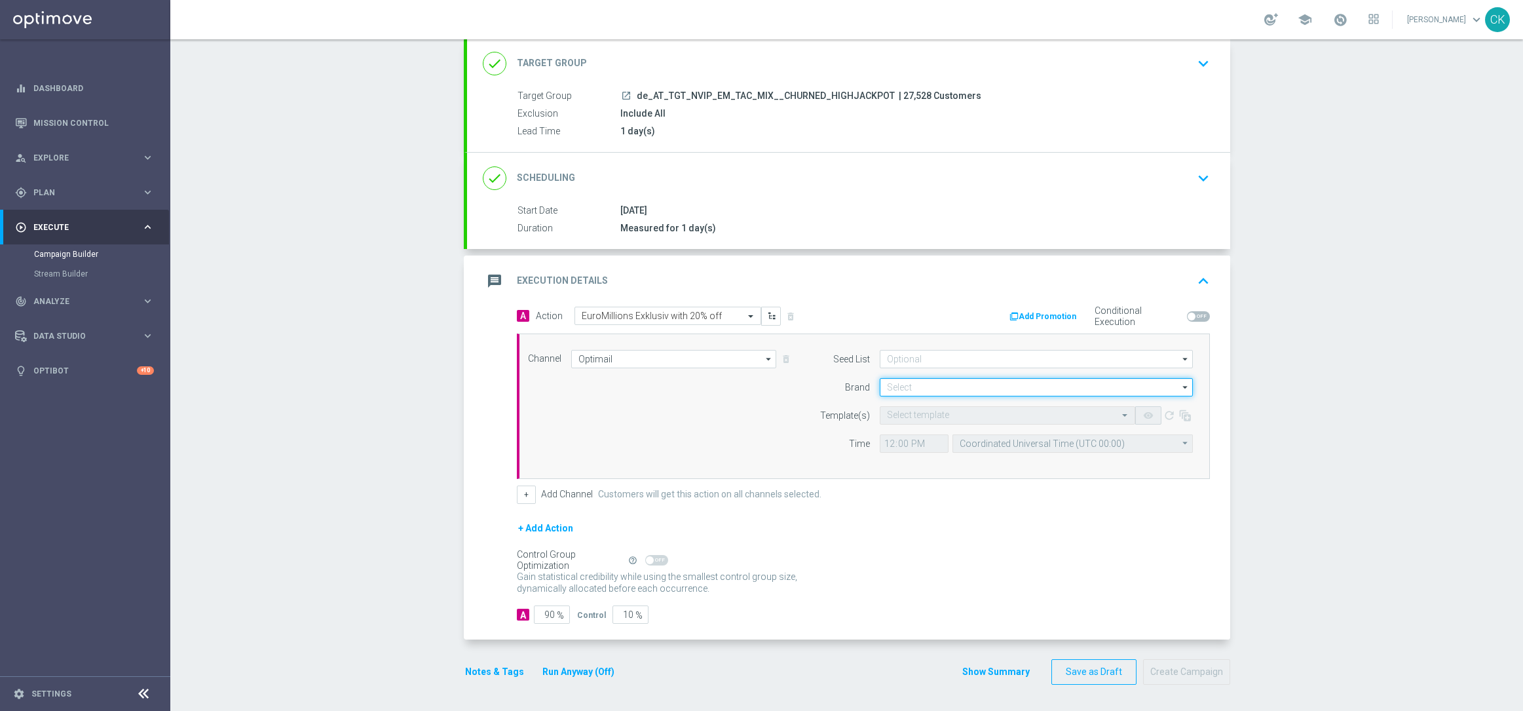
click at [942, 389] on input at bounding box center [1036, 387] width 313 height 18
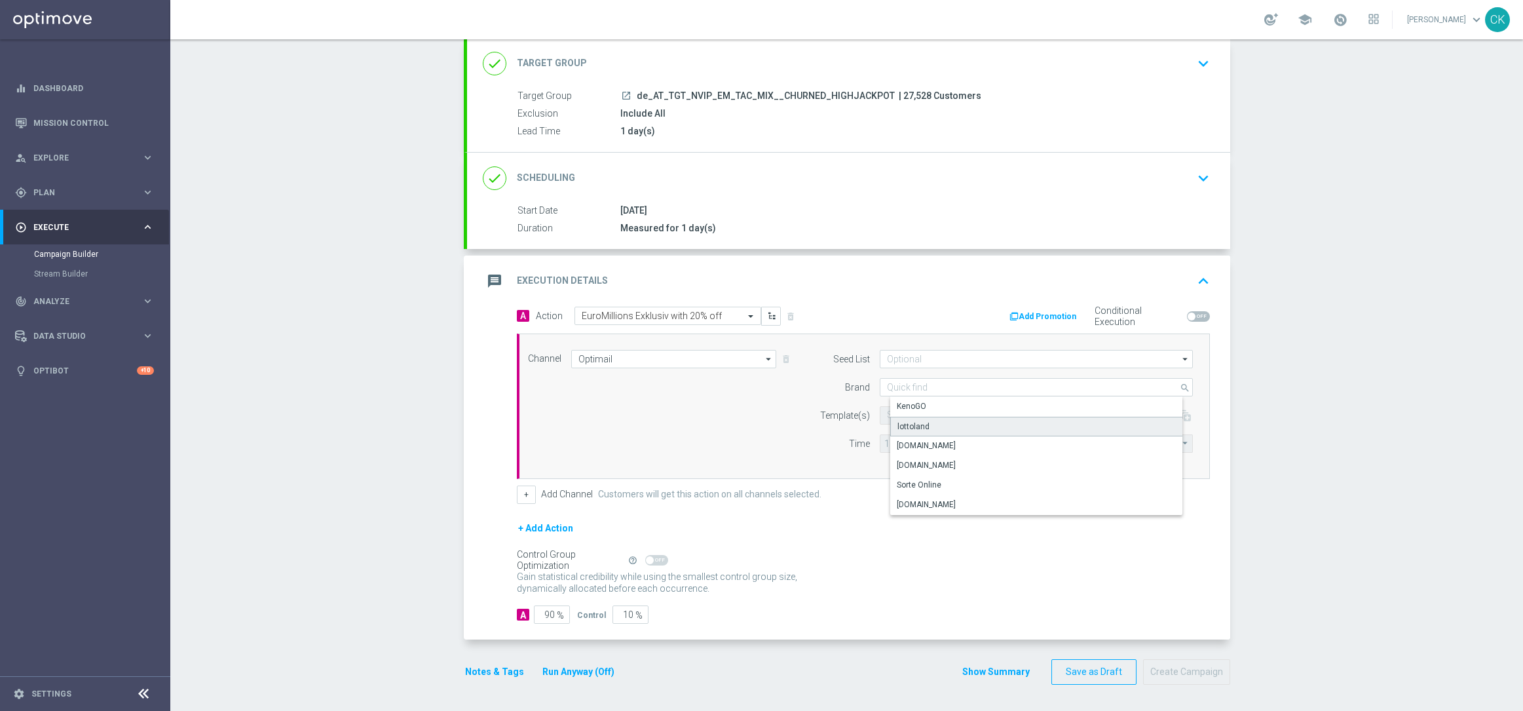
click at [928, 420] on div "lottoland" at bounding box center [1046, 427] width 313 height 20
click at [921, 411] on input "text" at bounding box center [994, 415] width 215 height 11
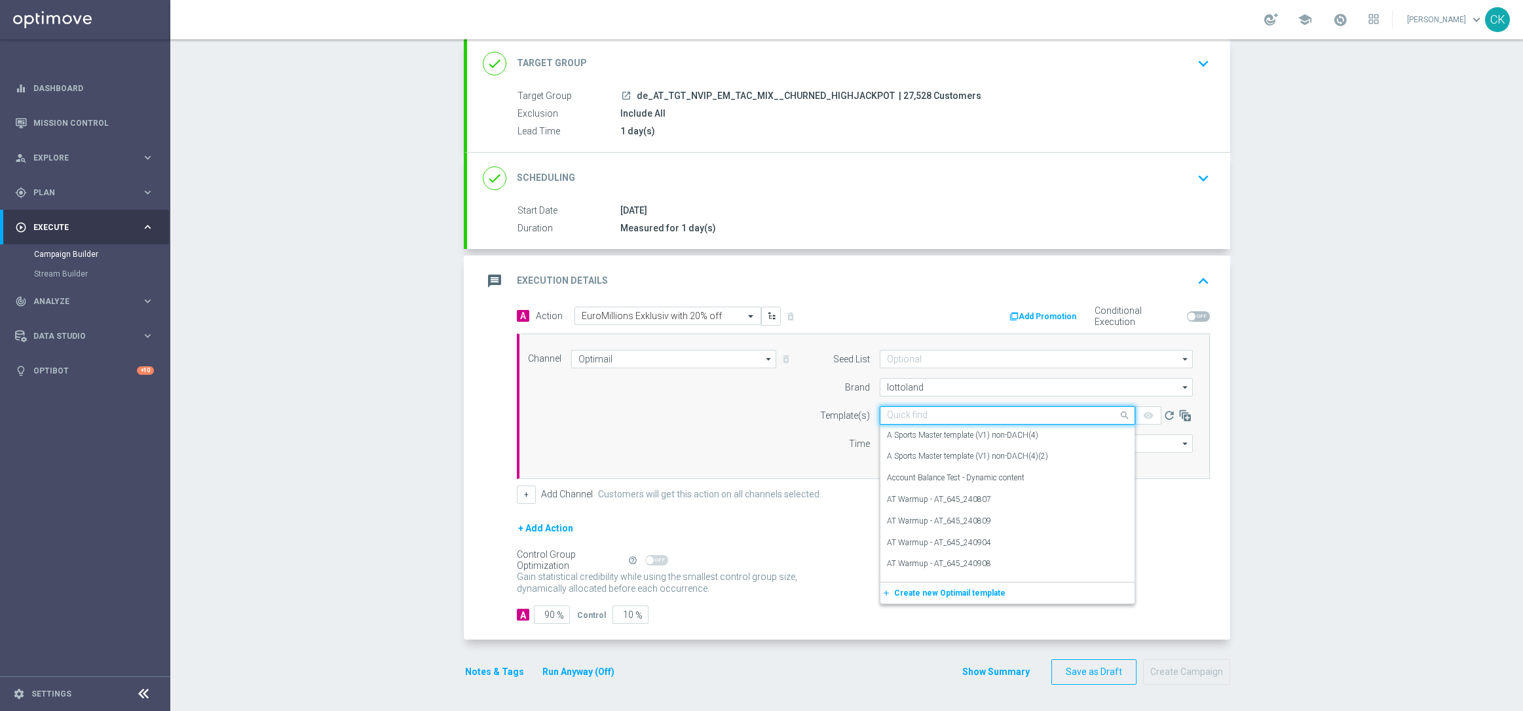
paste input "AT__EM_250812__NVIP_EMA_TAC_LT"
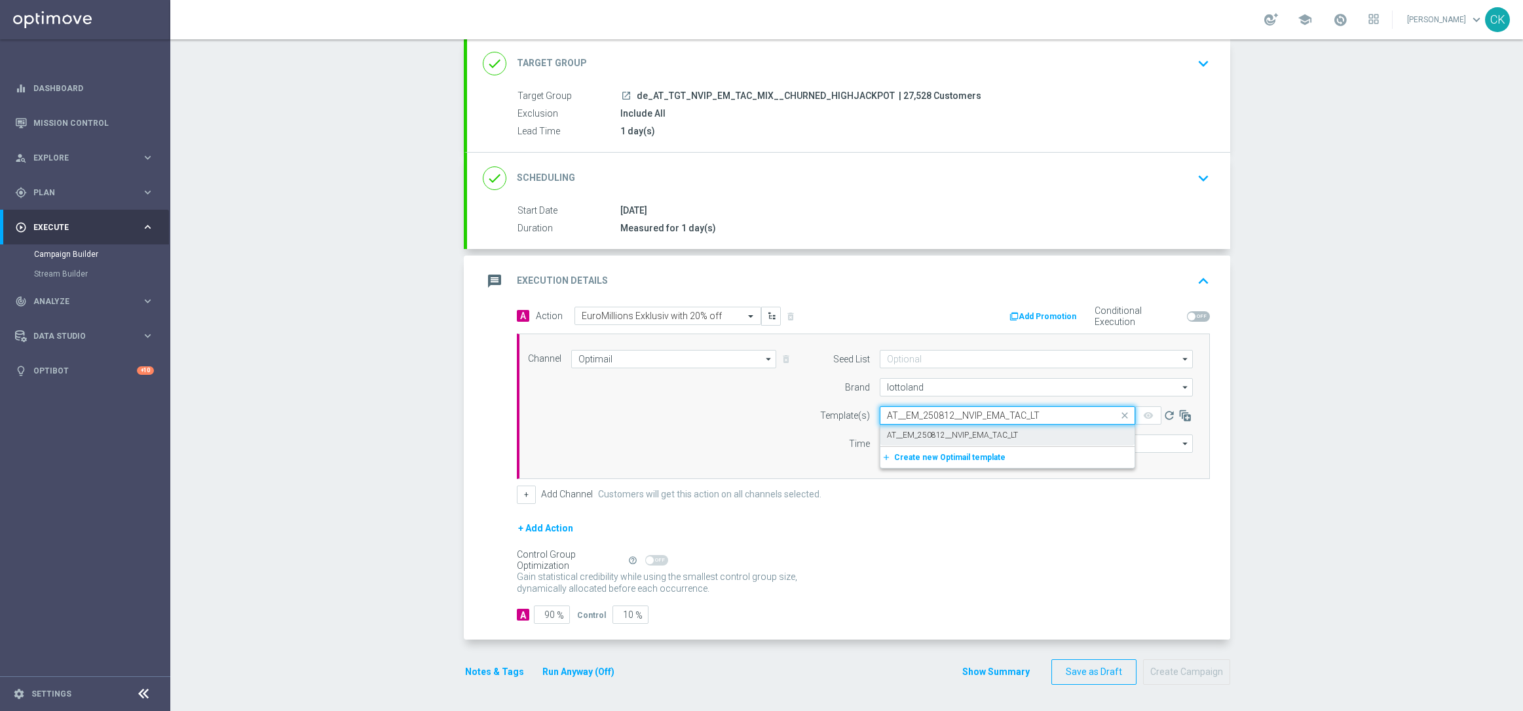
click at [909, 435] on label "AT__EM_250812__NVIP_EMA_TAC_LT" at bounding box center [952, 435] width 131 height 11
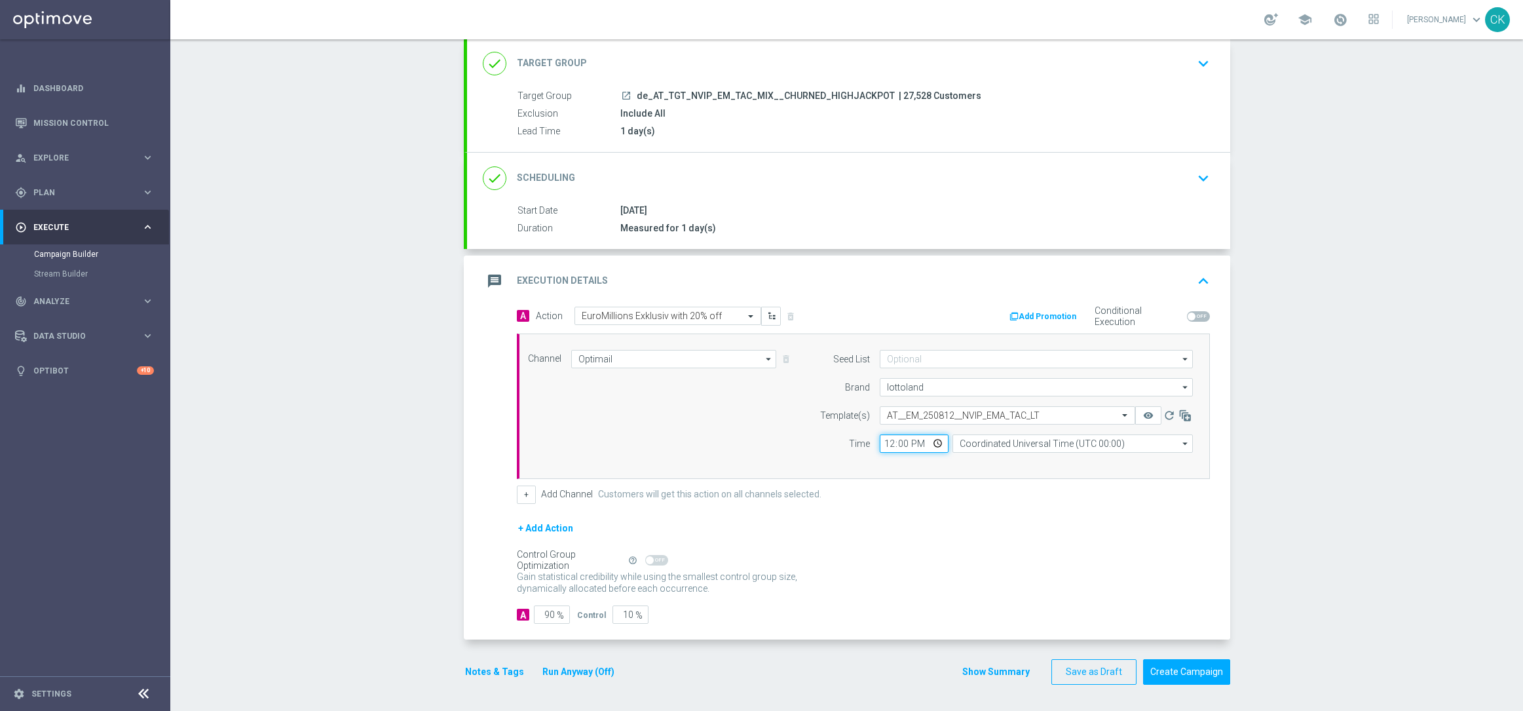
click at [881, 449] on input "12:00" at bounding box center [914, 443] width 69 height 18
click at [883, 438] on input "08:00" at bounding box center [914, 443] width 69 height 18
click at [1044, 442] on input "Coordinated Universal Time (UTC 00:00)" at bounding box center [1073, 443] width 240 height 18
click at [1035, 460] on div "Central European Time ([GEOGRAPHIC_DATA]) (UTC +02:00)" at bounding box center [1077, 463] width 214 height 12
click at [547, 612] on input "90" at bounding box center [552, 614] width 36 height 18
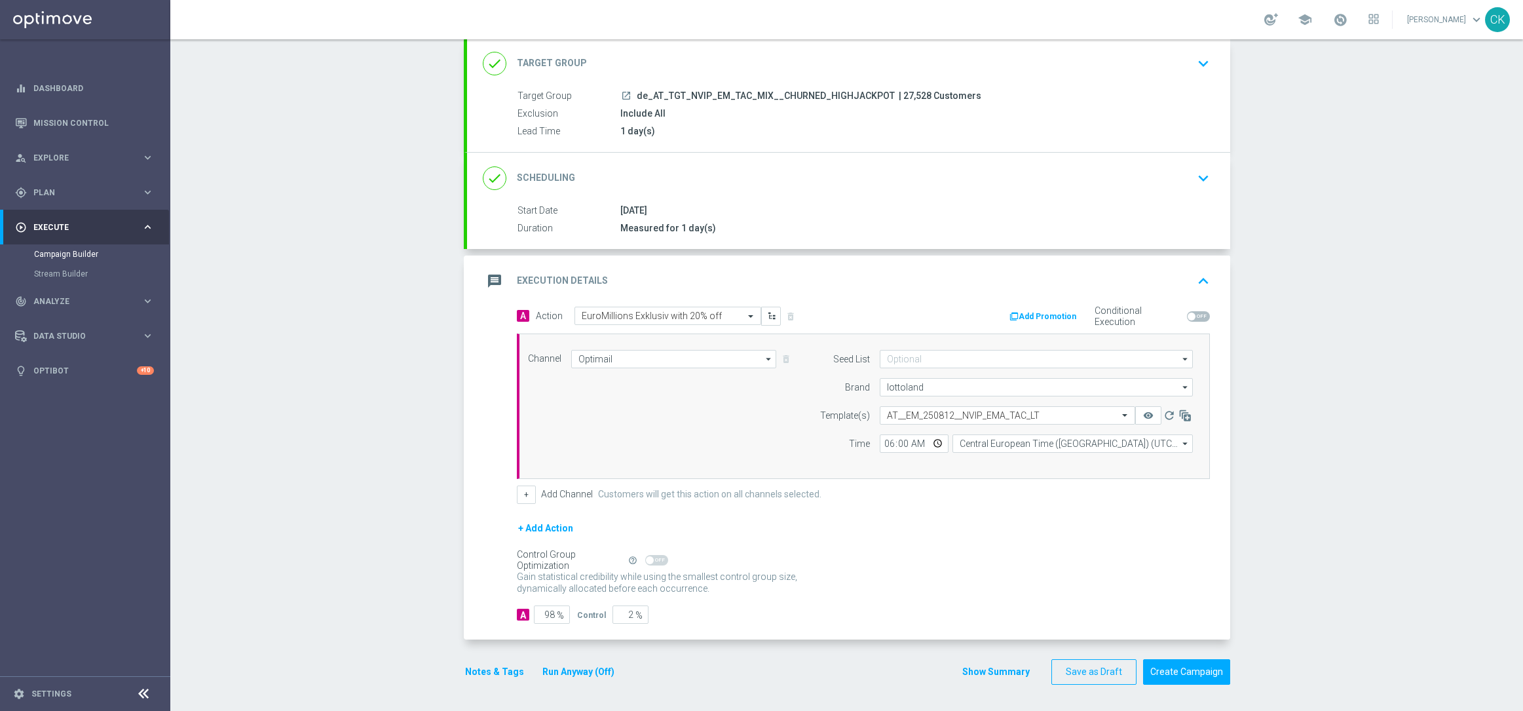
click at [479, 668] on button "Notes & Tags" at bounding box center [495, 672] width 62 height 16
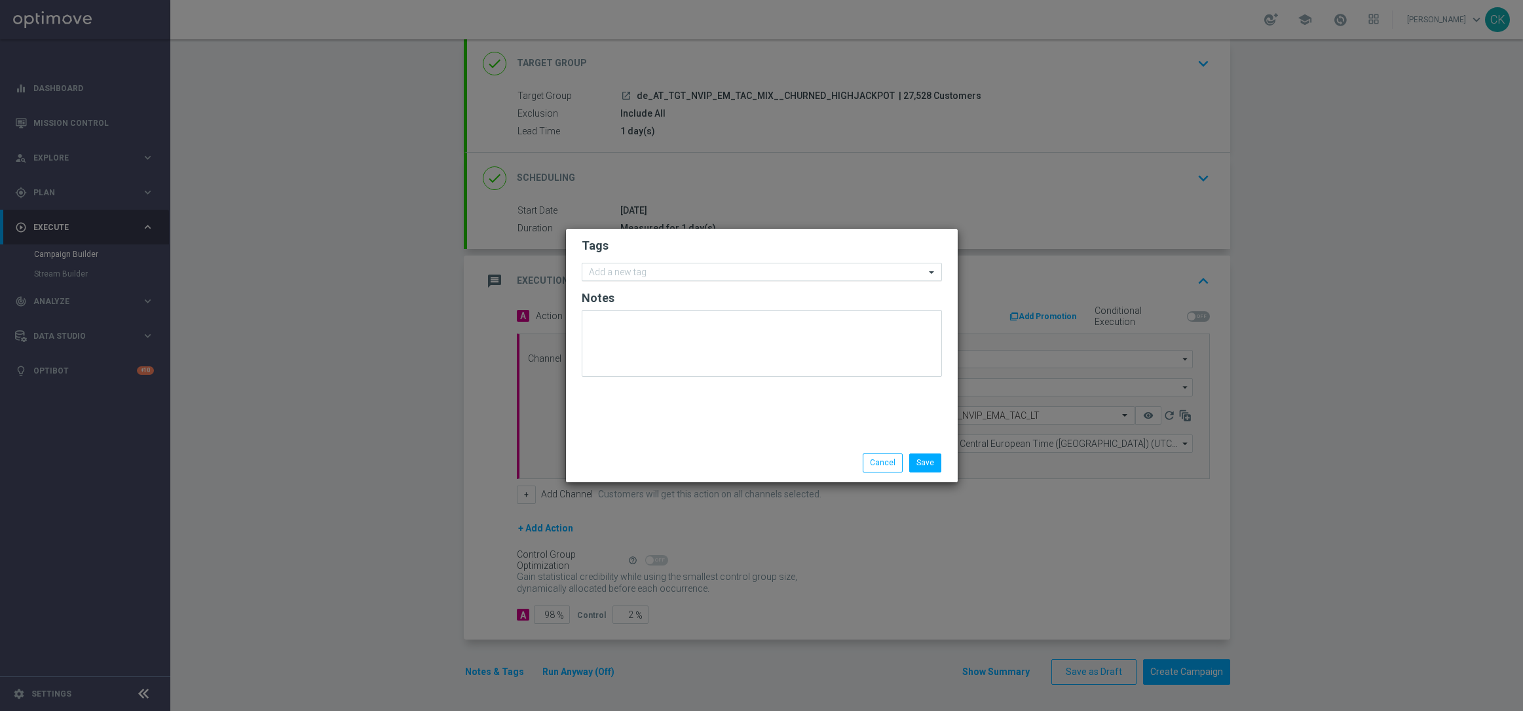
click at [672, 269] on input "text" at bounding box center [757, 272] width 336 height 11
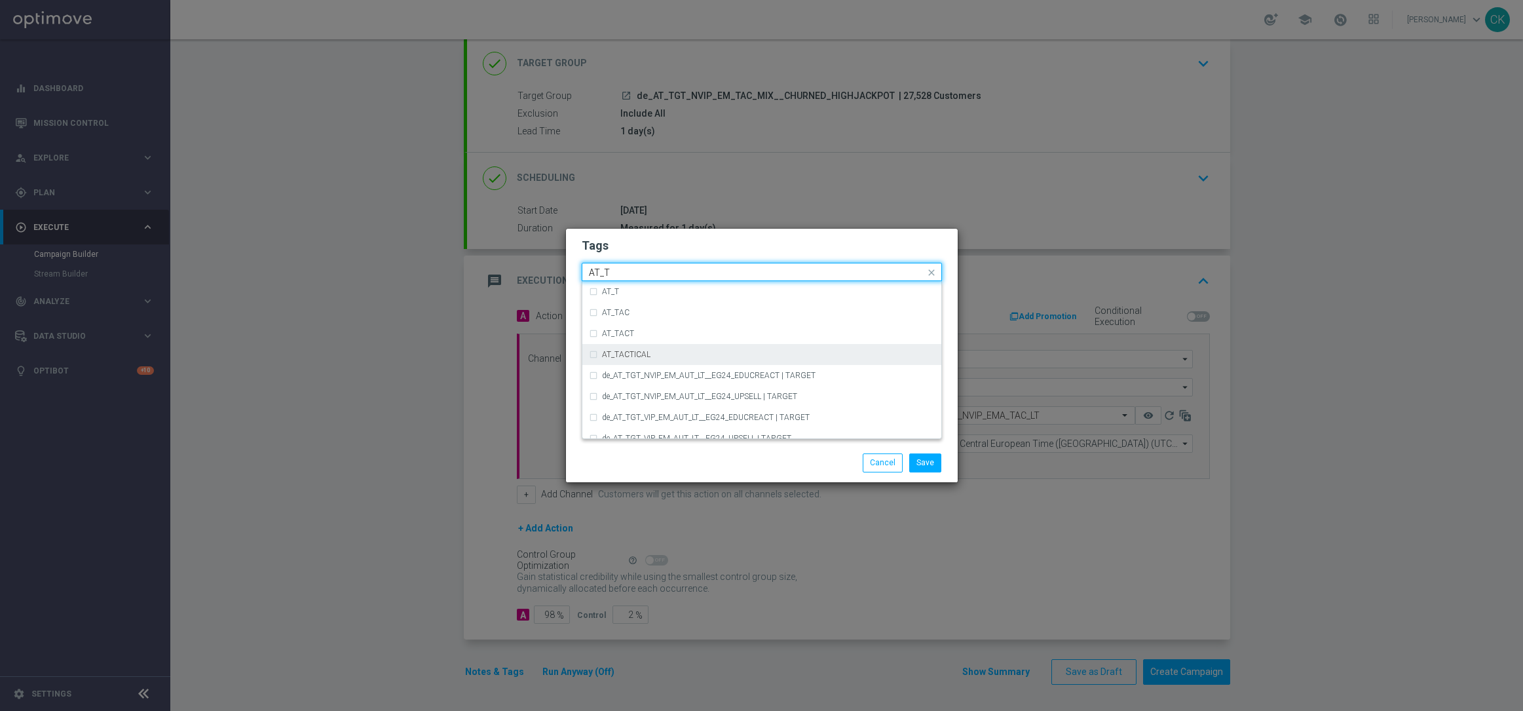
click at [699, 354] on div "AT_TACTICAL" at bounding box center [768, 355] width 333 height 8
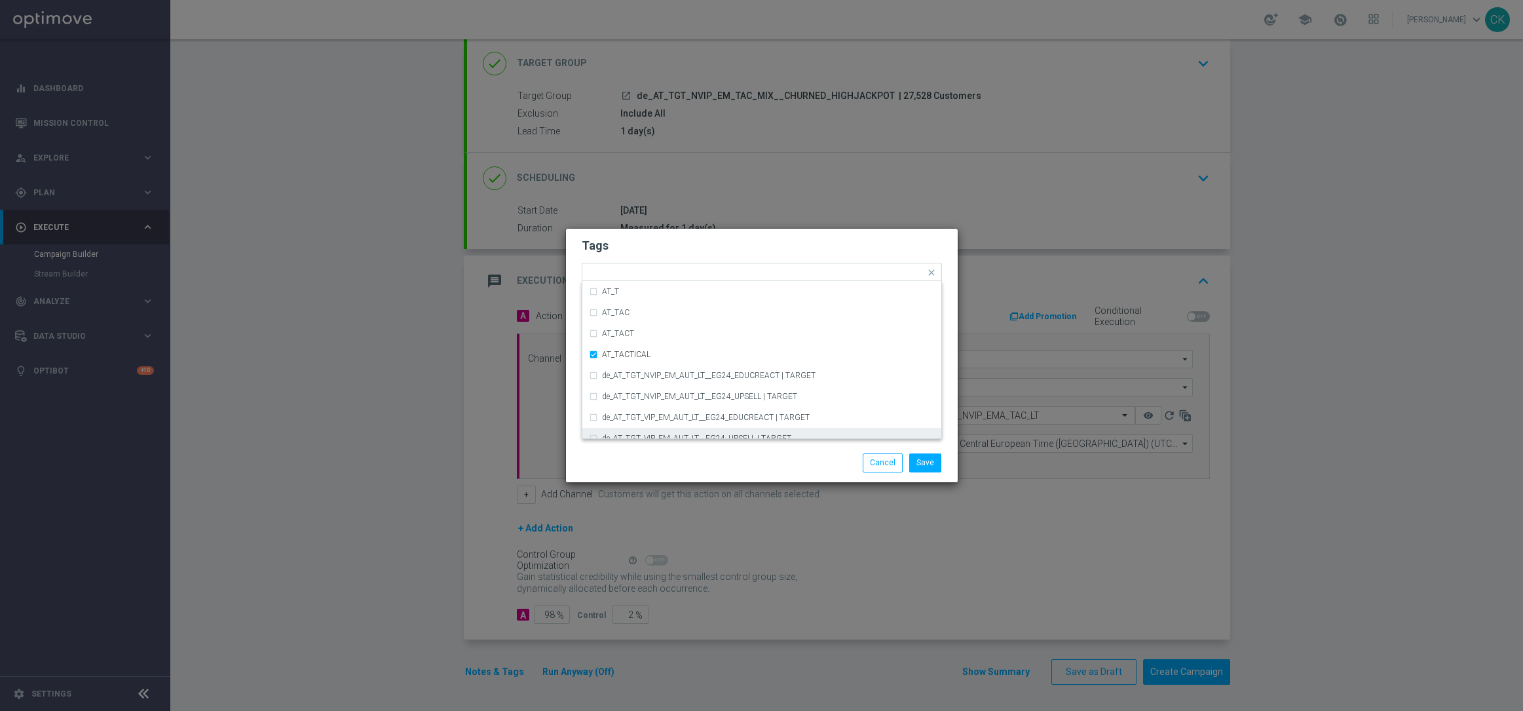
click at [691, 461] on div "Save Cancel" at bounding box center [762, 462] width 380 height 18
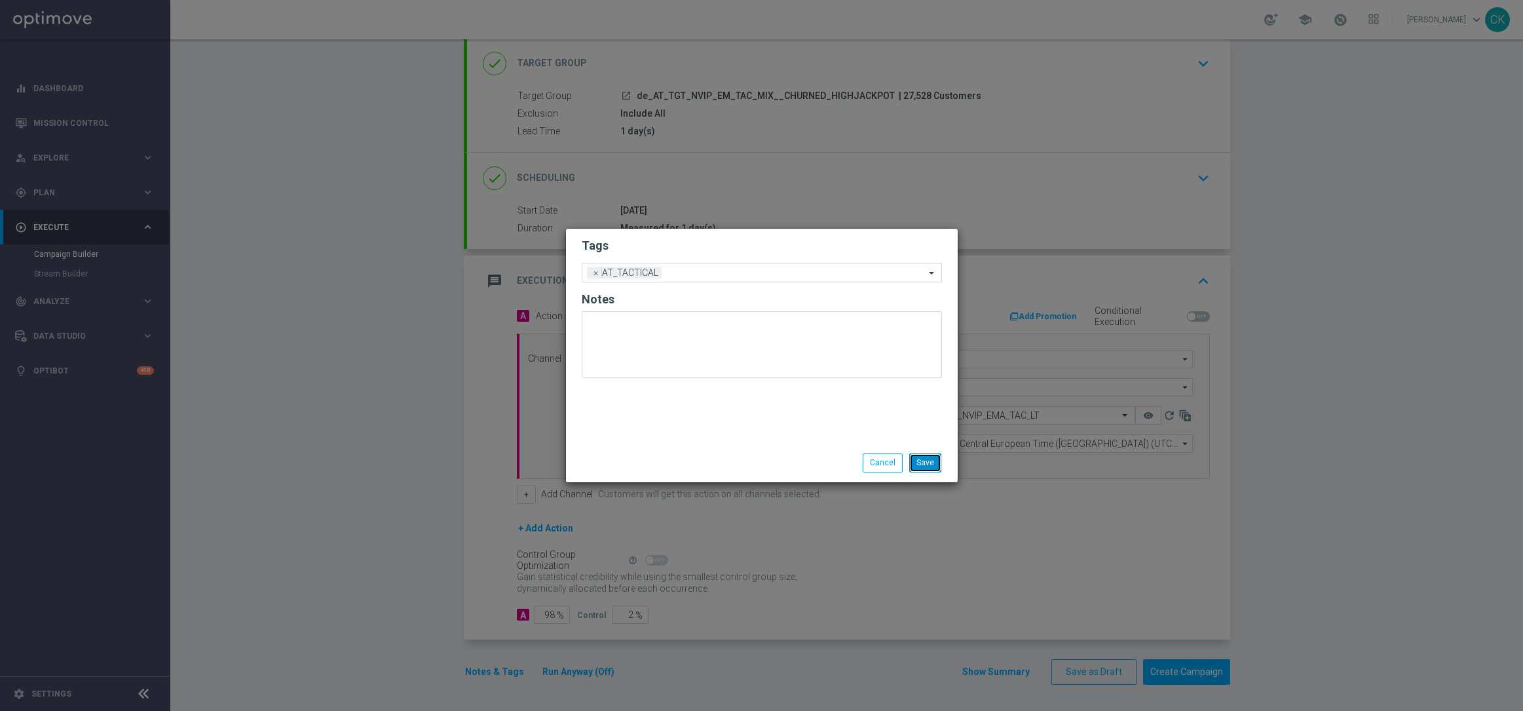
click at [930, 460] on button "Save" at bounding box center [925, 462] width 32 height 18
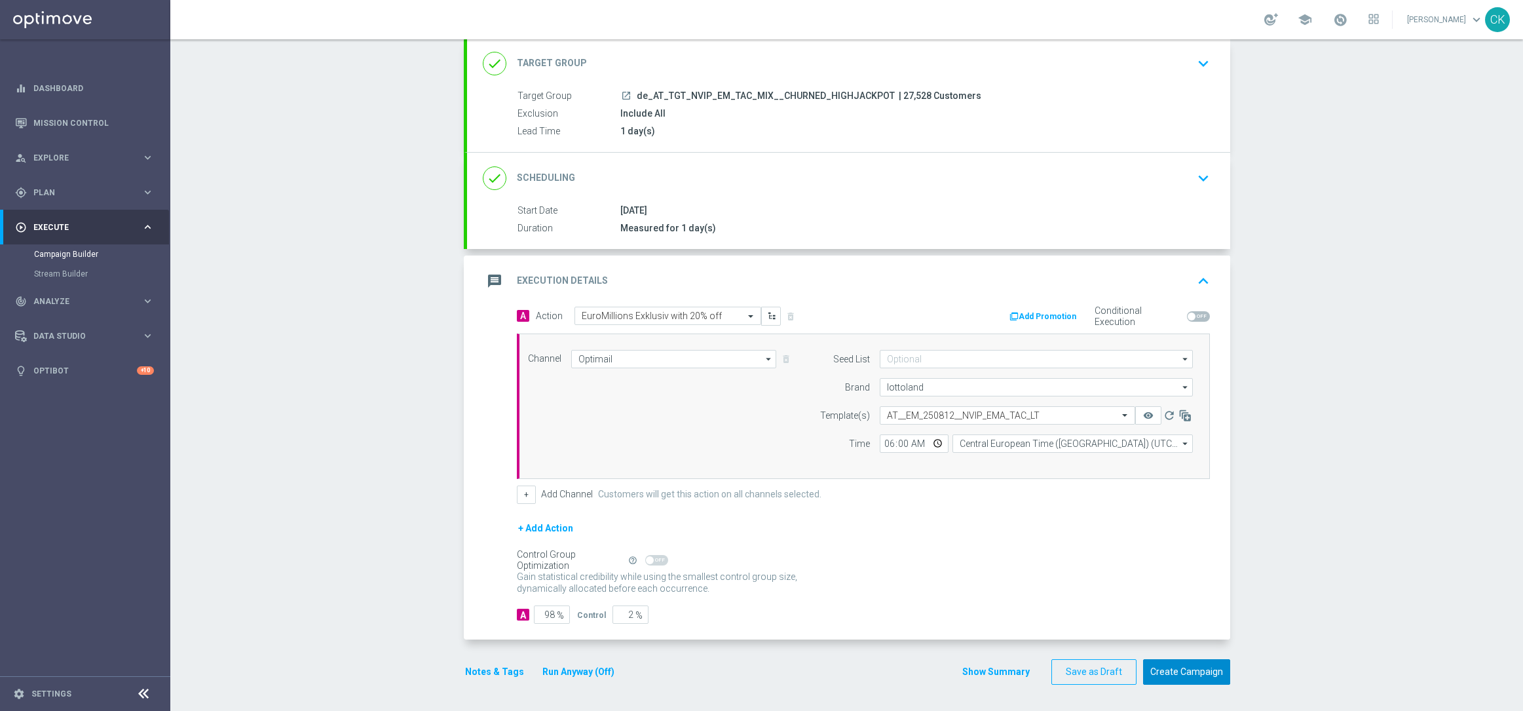
click at [1182, 675] on button "Create Campaign" at bounding box center [1186, 672] width 87 height 26
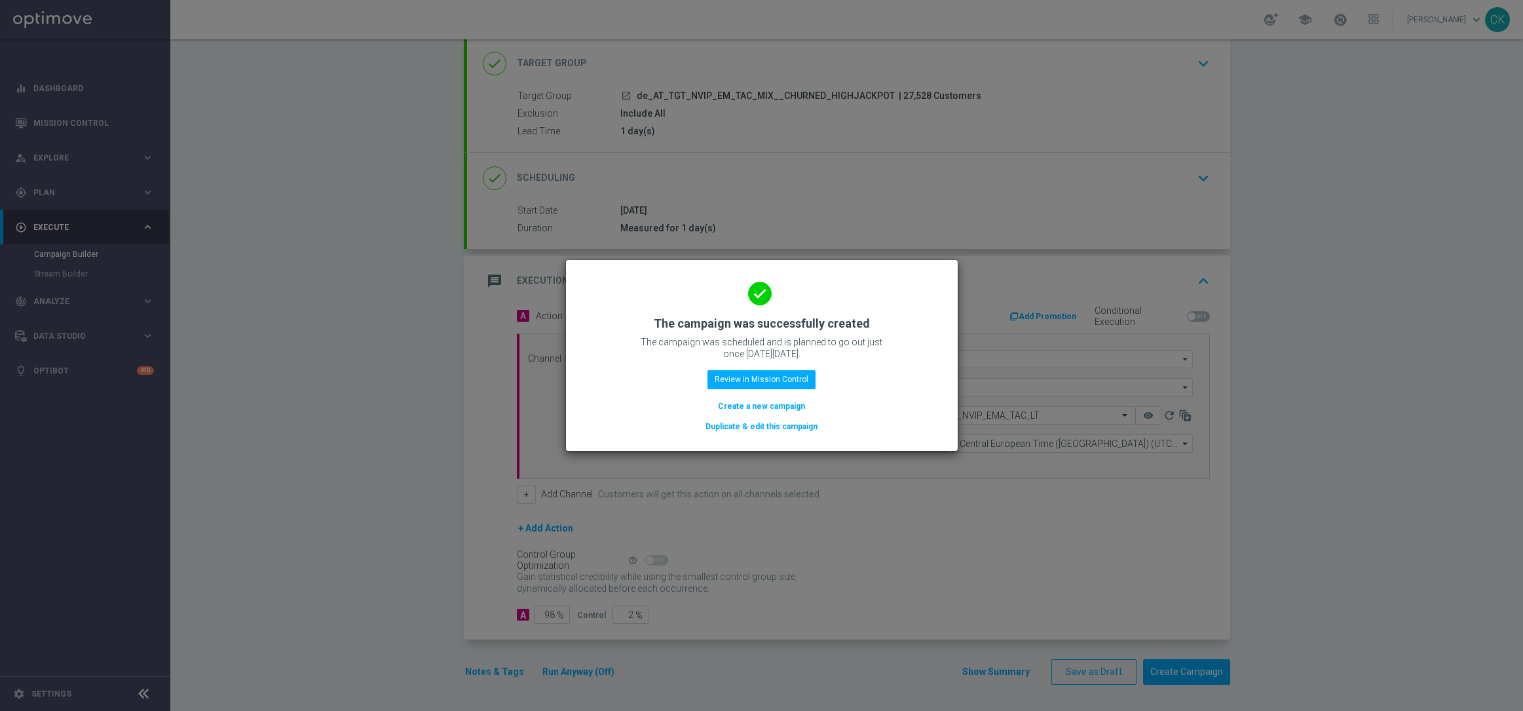
click at [764, 401] on button "Create a new campaign" at bounding box center [762, 406] width 90 height 14
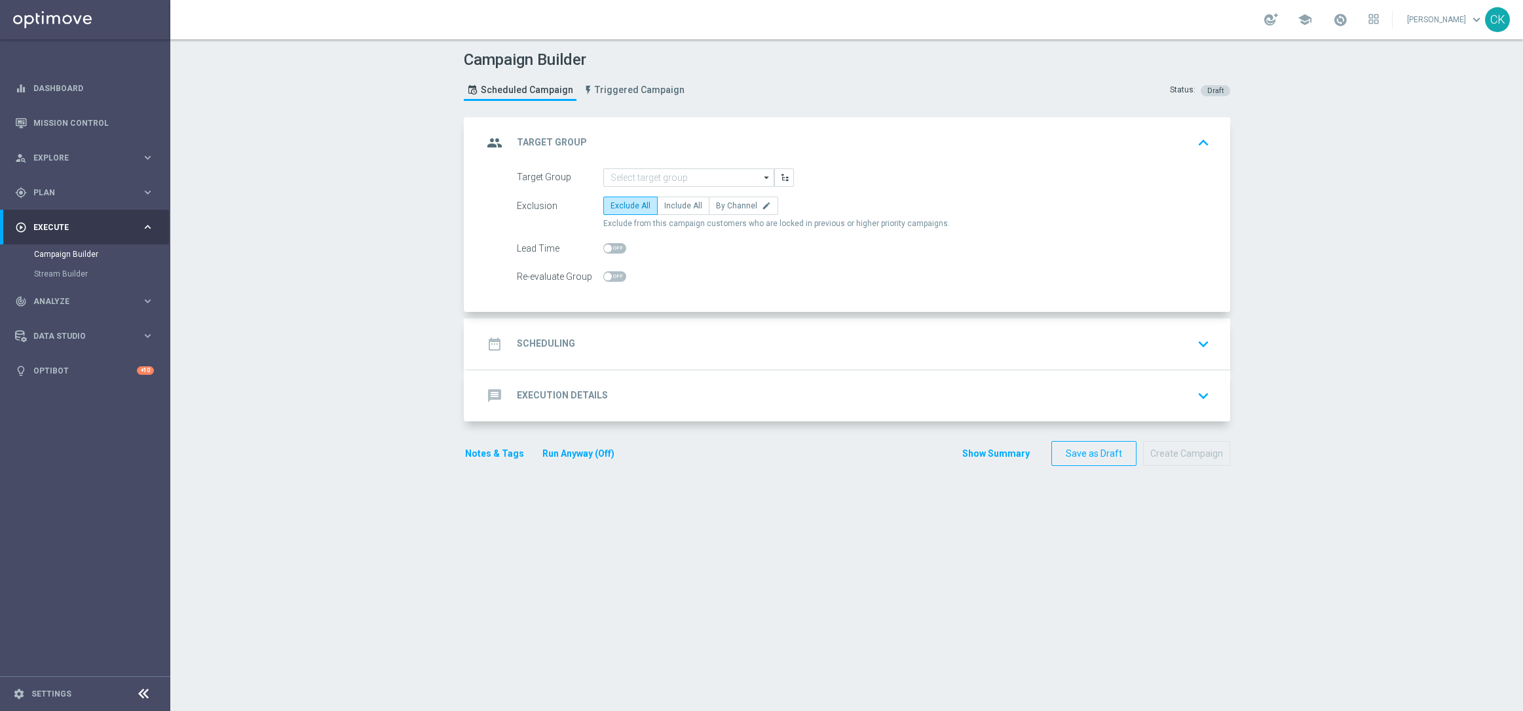
scroll to position [0, 0]
click at [675, 176] on input at bounding box center [688, 177] width 171 height 18
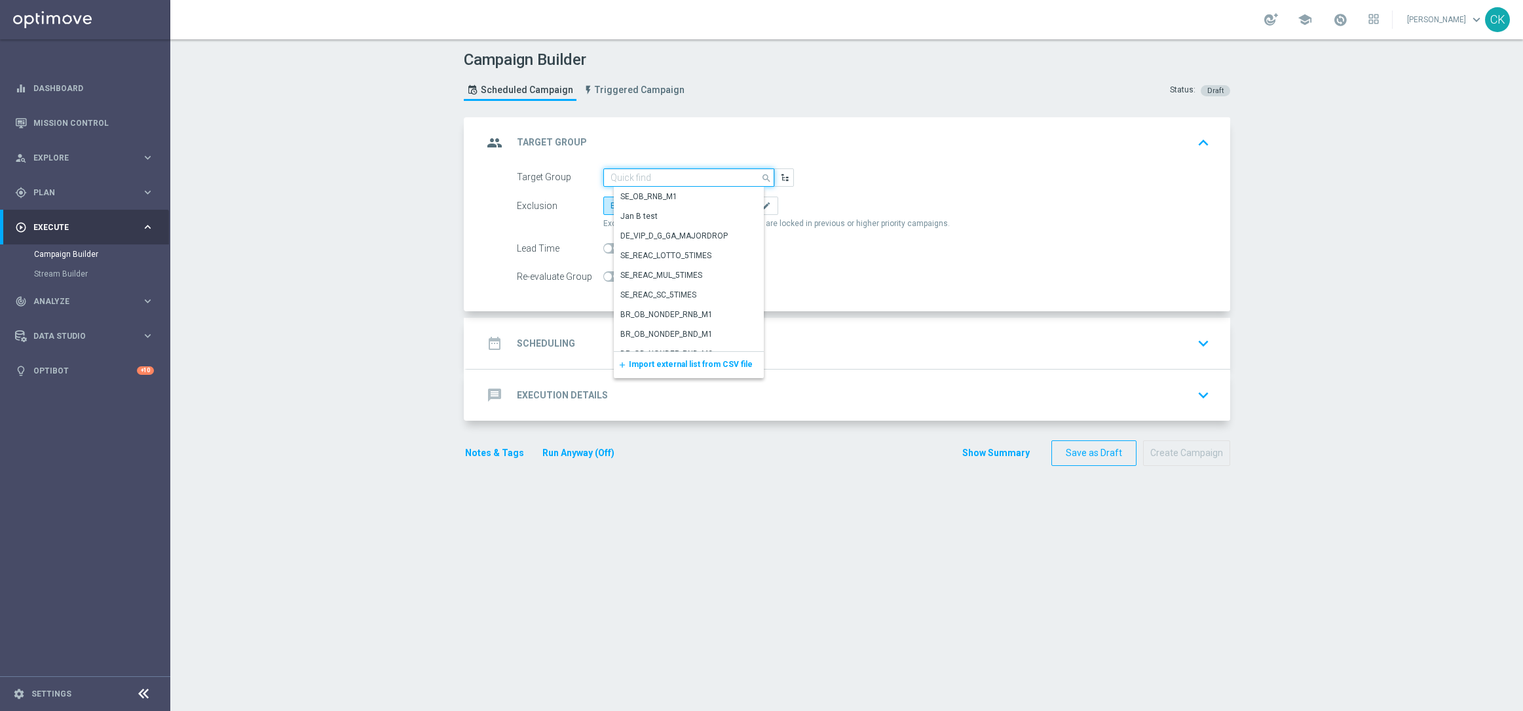
paste input "AT__DORMANT_HIGHJACKPOT_EM_NGR__NVIP_EMA_TAC_LT"
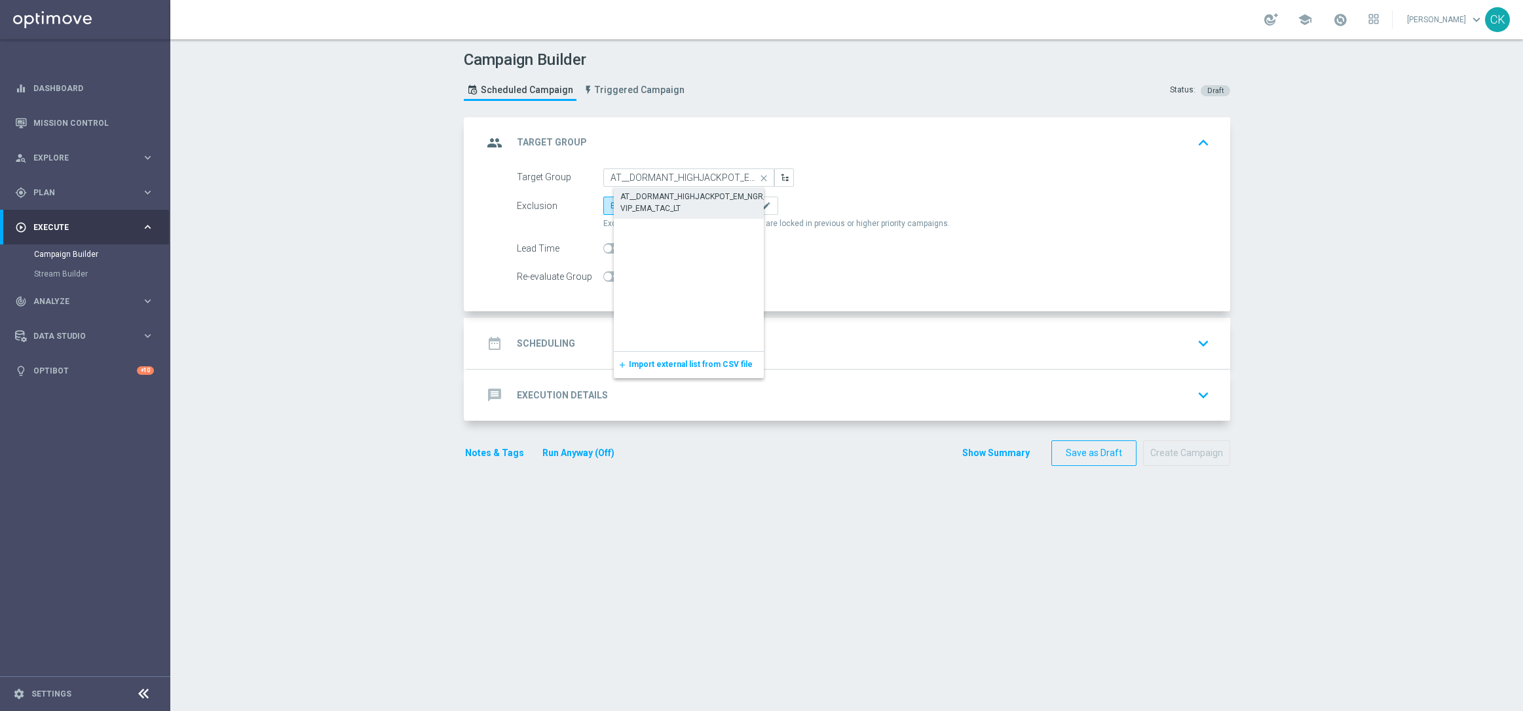
click at [667, 196] on div "AT__DORMANT_HIGHJACKPOT_EM_NGR__NVIP_EMA_TAC_LT" at bounding box center [699, 203] width 158 height 24
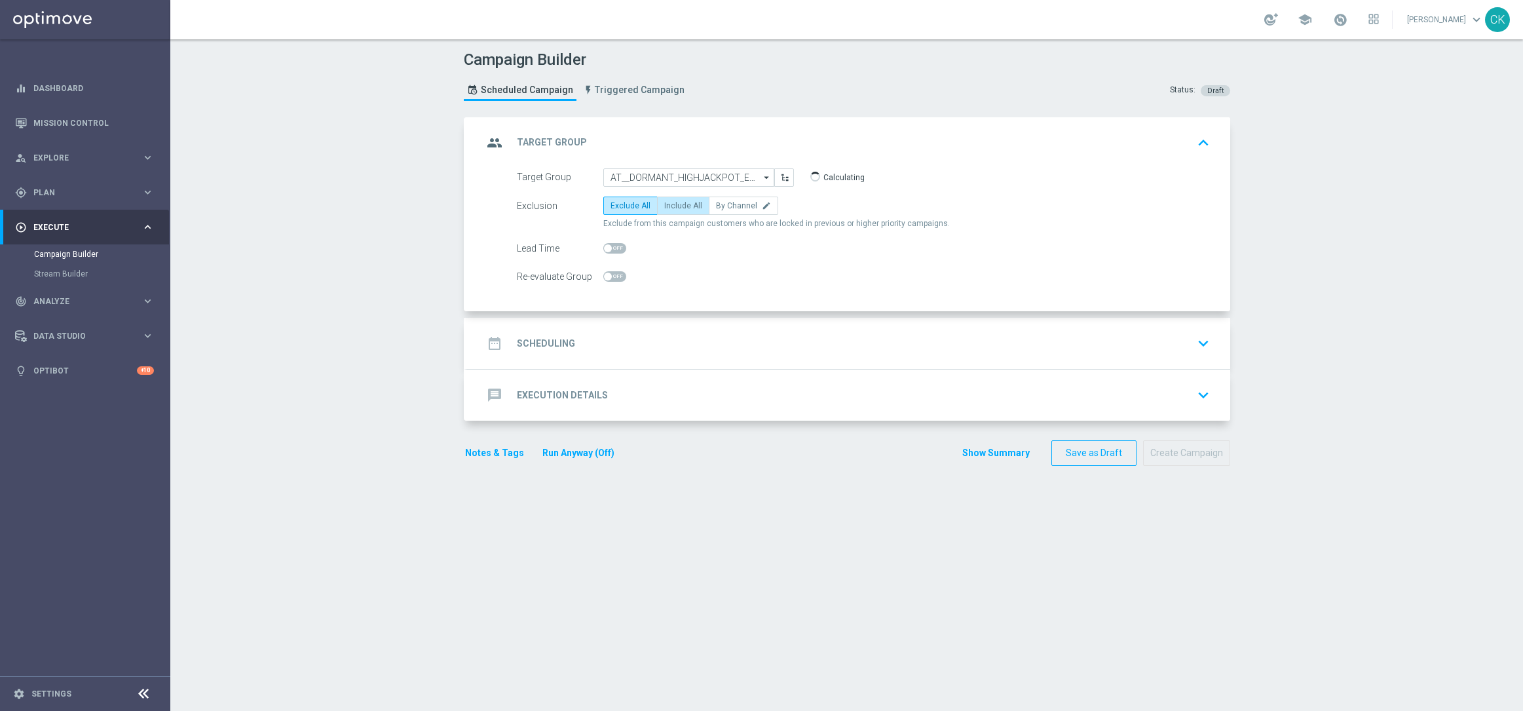
click at [668, 197] on label "Include All" at bounding box center [683, 206] width 52 height 18
click at [668, 204] on input "Include All" at bounding box center [668, 208] width 9 height 9
click at [607, 239] on div at bounding box center [614, 248] width 23 height 18
click at [607, 243] on span at bounding box center [614, 248] width 23 height 10
click at [607, 243] on input "checkbox" at bounding box center [614, 248] width 23 height 10
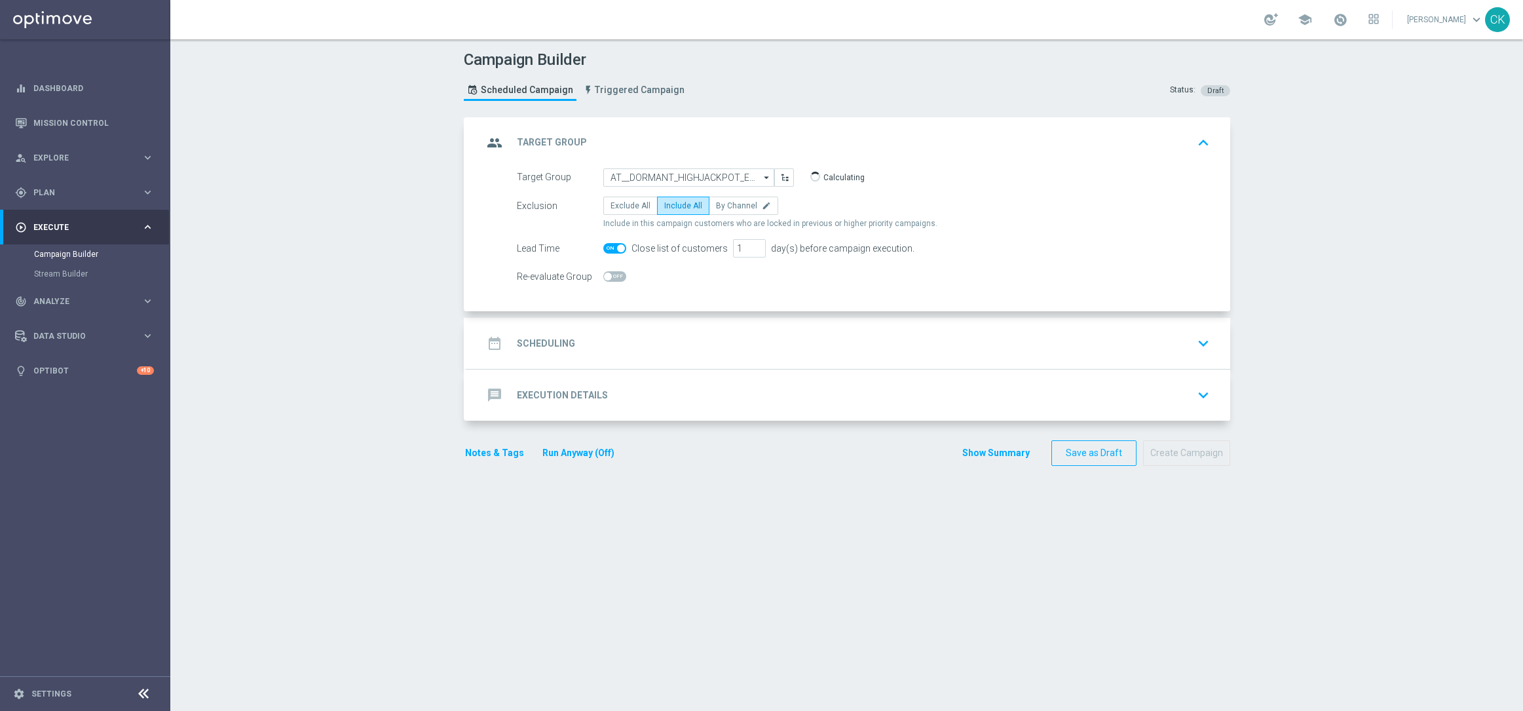
click at [531, 342] on h2 "Scheduling" at bounding box center [546, 343] width 58 height 12
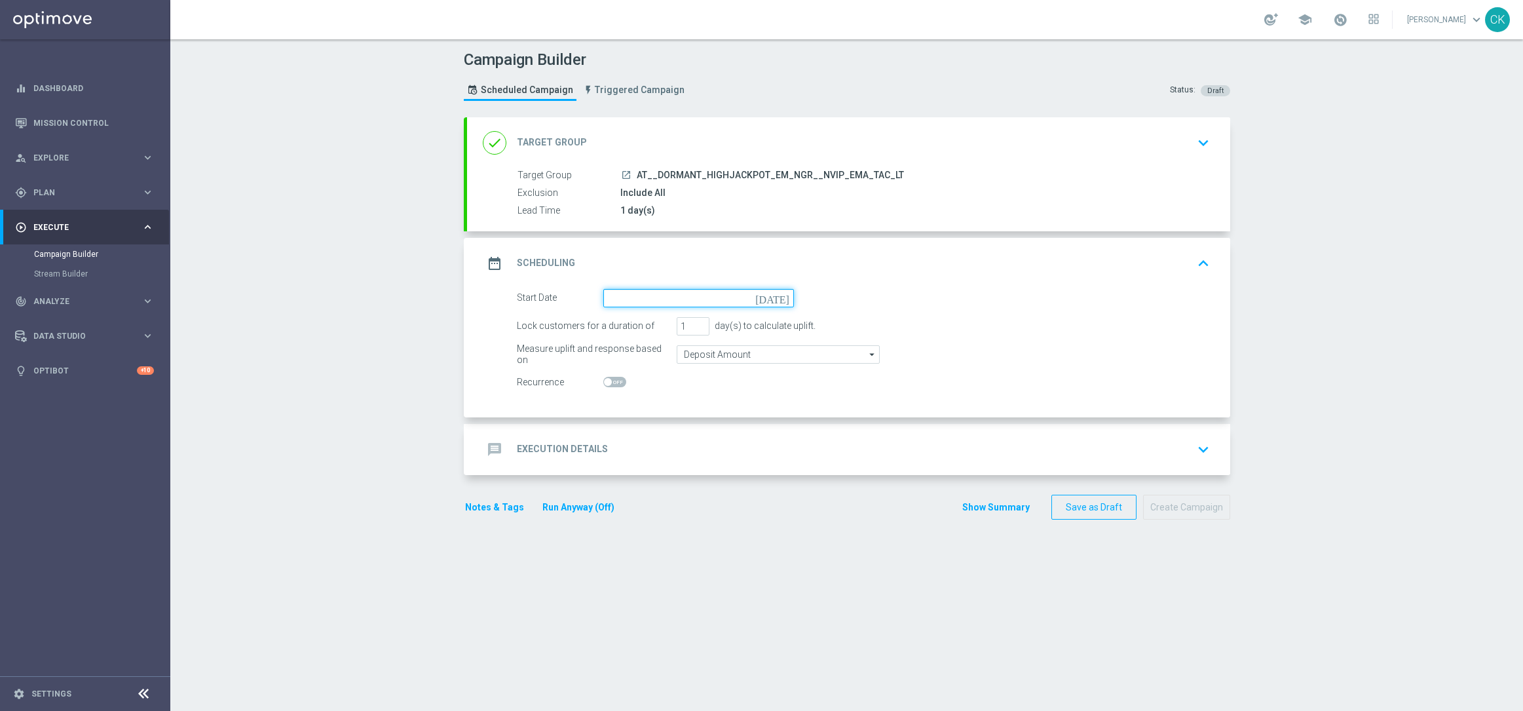
click at [662, 293] on input at bounding box center [698, 298] width 191 height 18
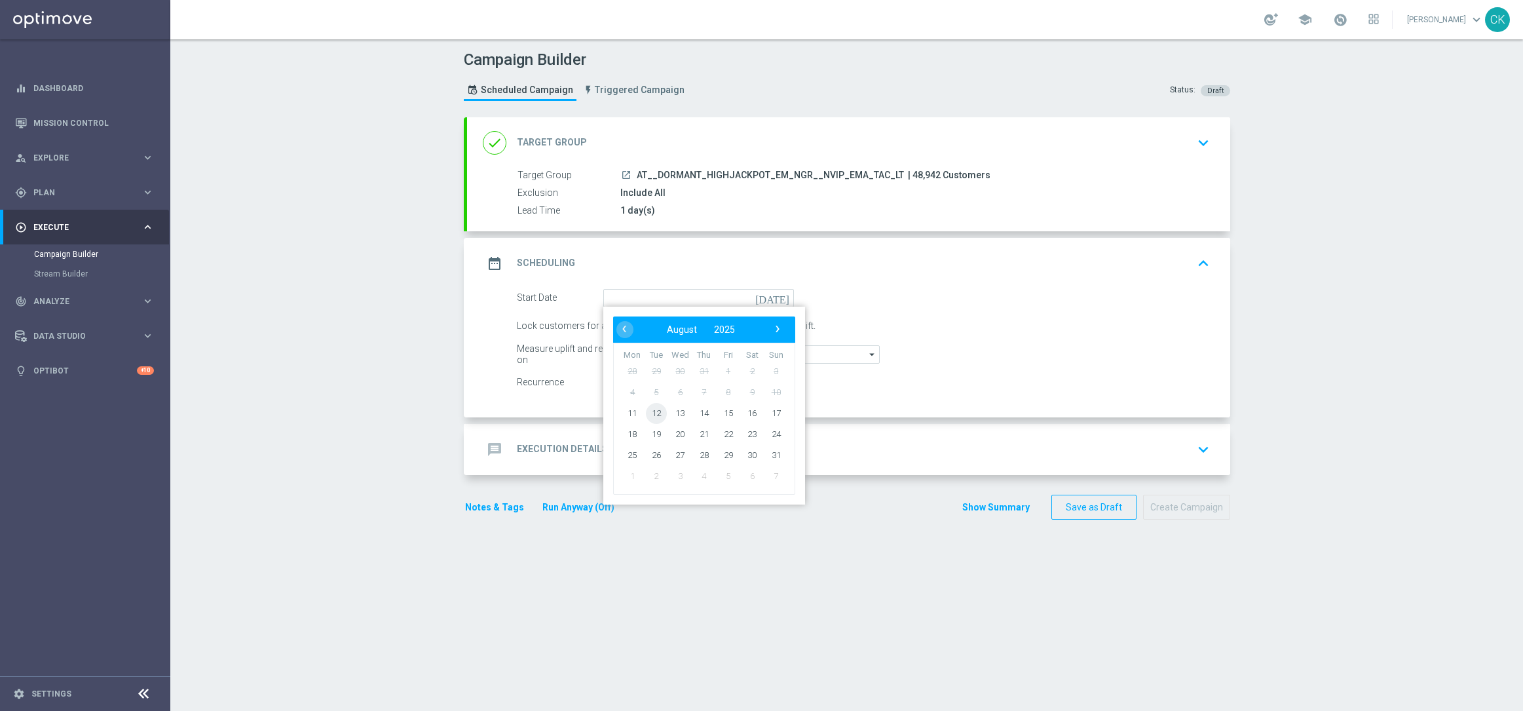
click at [653, 404] on span "12" at bounding box center [655, 412] width 21 height 21
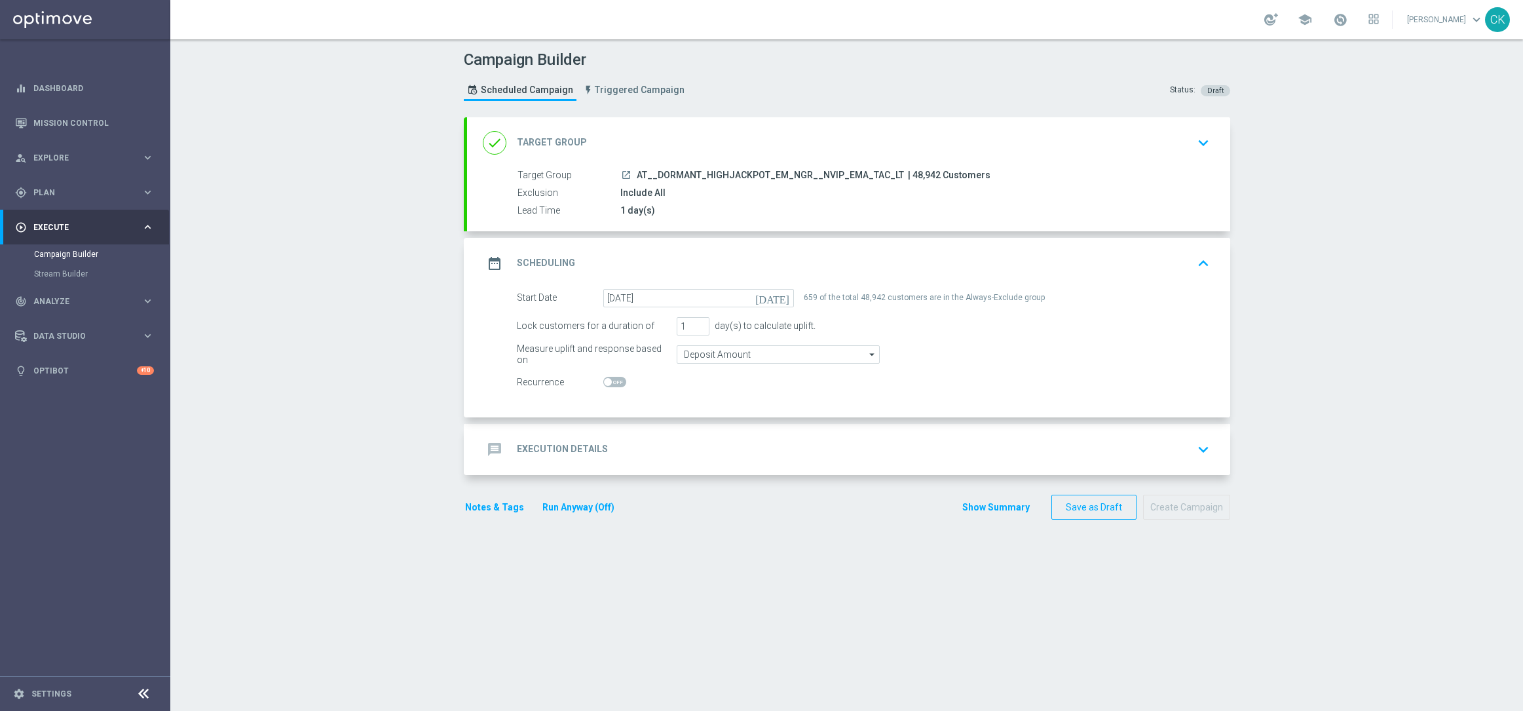
click at [542, 447] on h2 "Execution Details" at bounding box center [562, 449] width 91 height 12
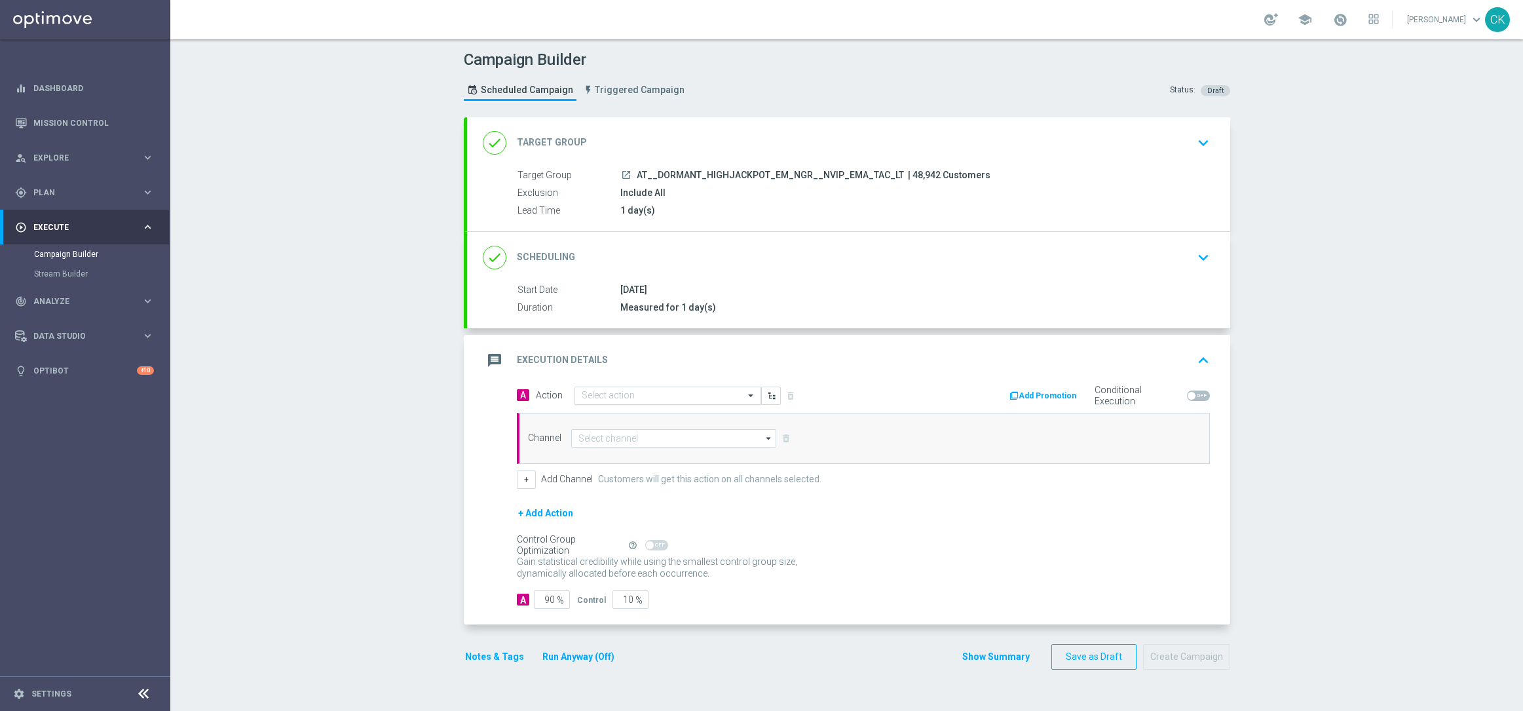
click at [616, 396] on input "text" at bounding box center [655, 395] width 146 height 11
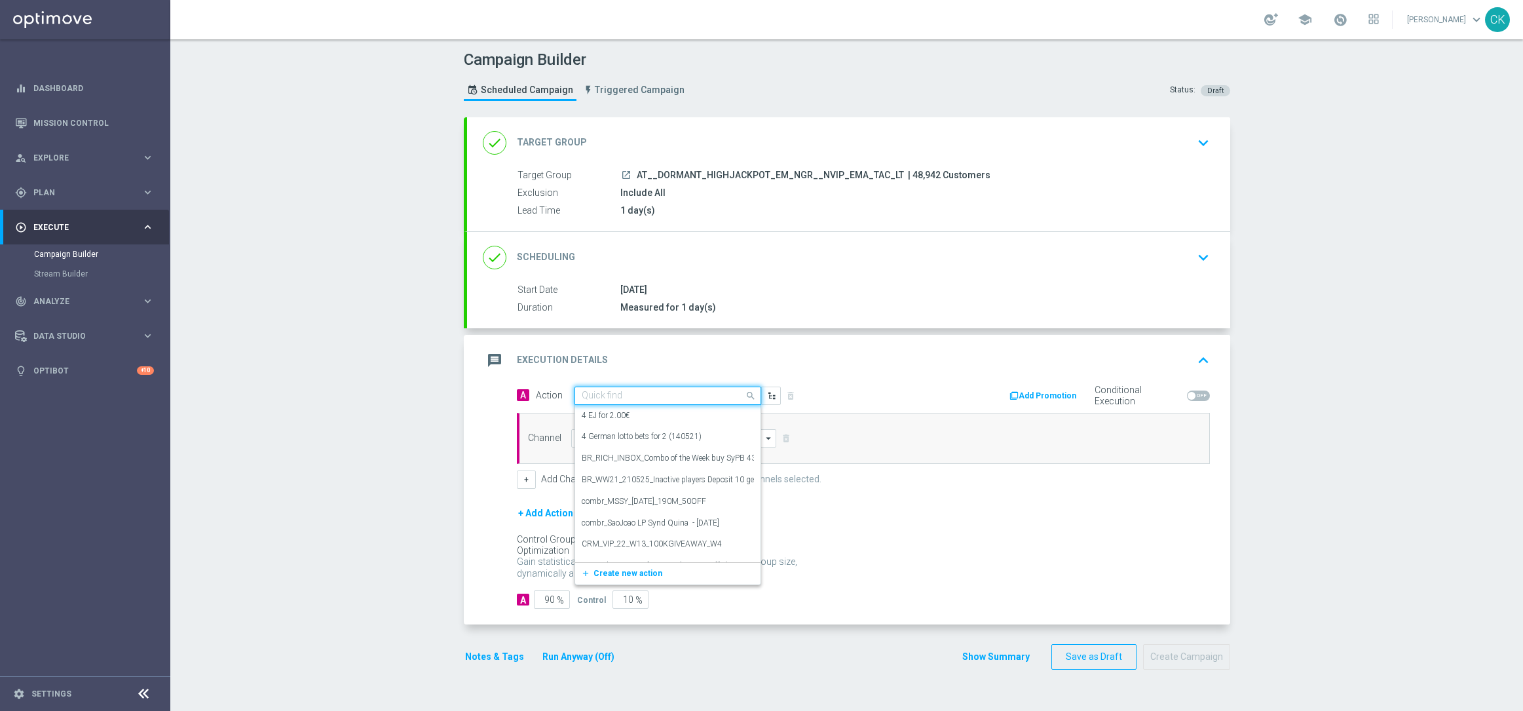
paste input "EuroMillions Exklusiv with 20% off"
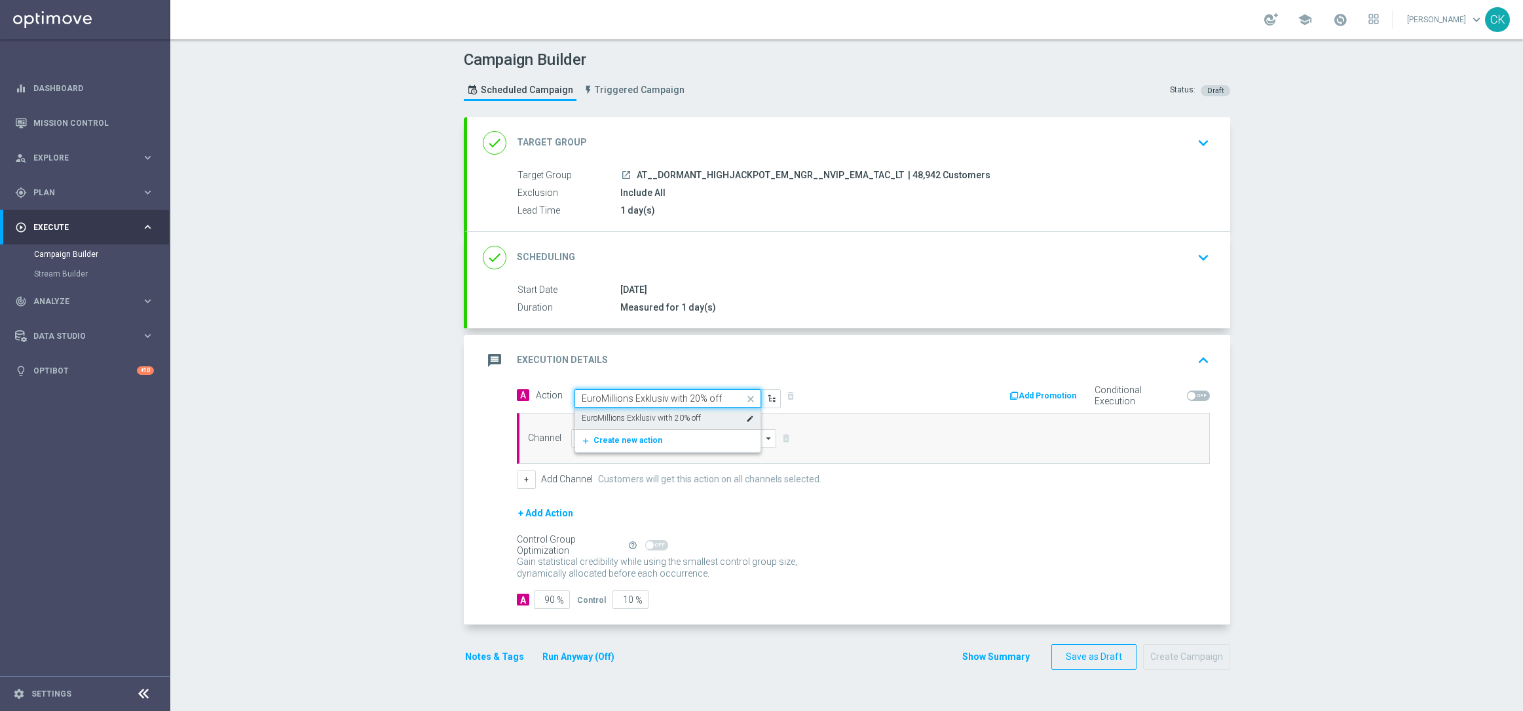
click at [614, 419] on label "EuroMillions Exklusiv with 20% off" at bounding box center [641, 418] width 119 height 11
click at [610, 436] on input at bounding box center [674, 438] width 206 height 18
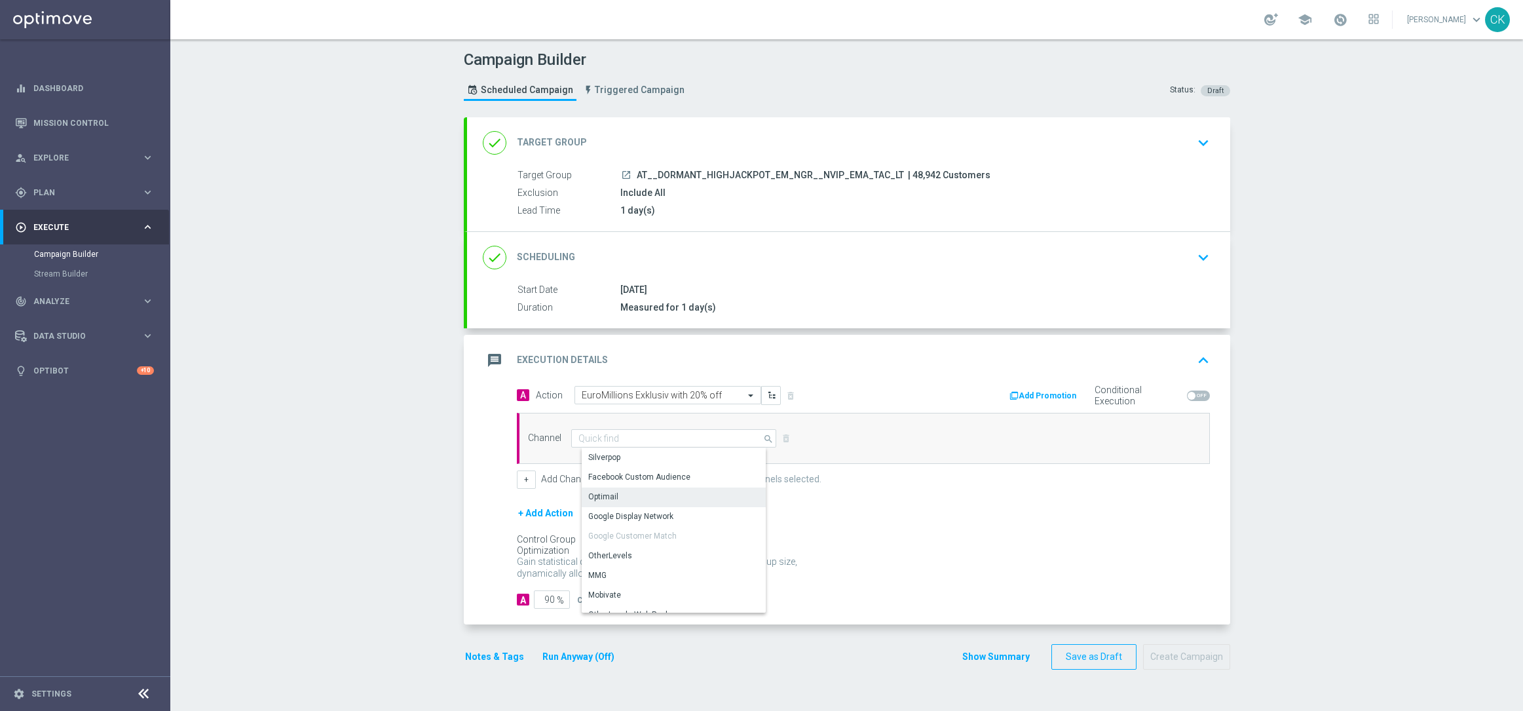
click at [609, 494] on div "Optimail" at bounding box center [603, 497] width 30 height 12
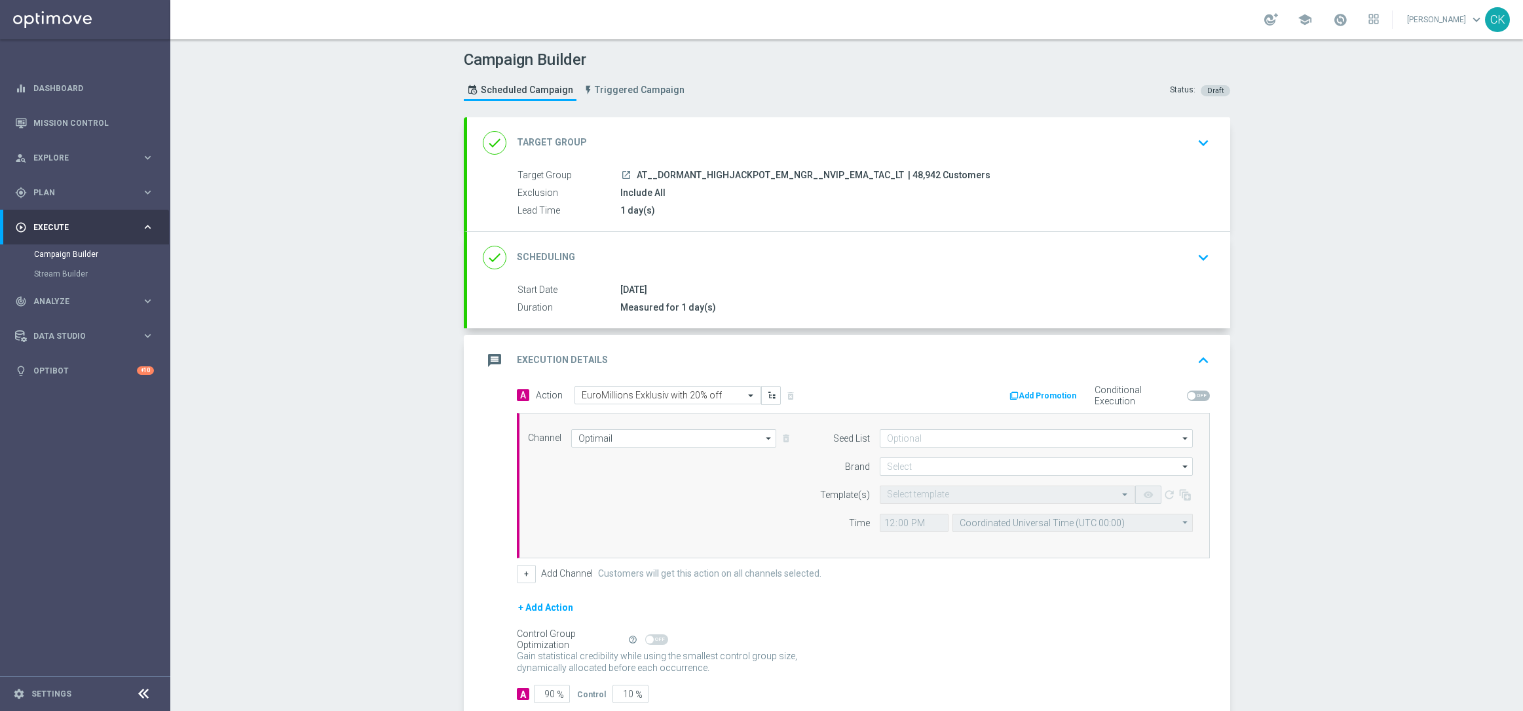
scroll to position [81, 0]
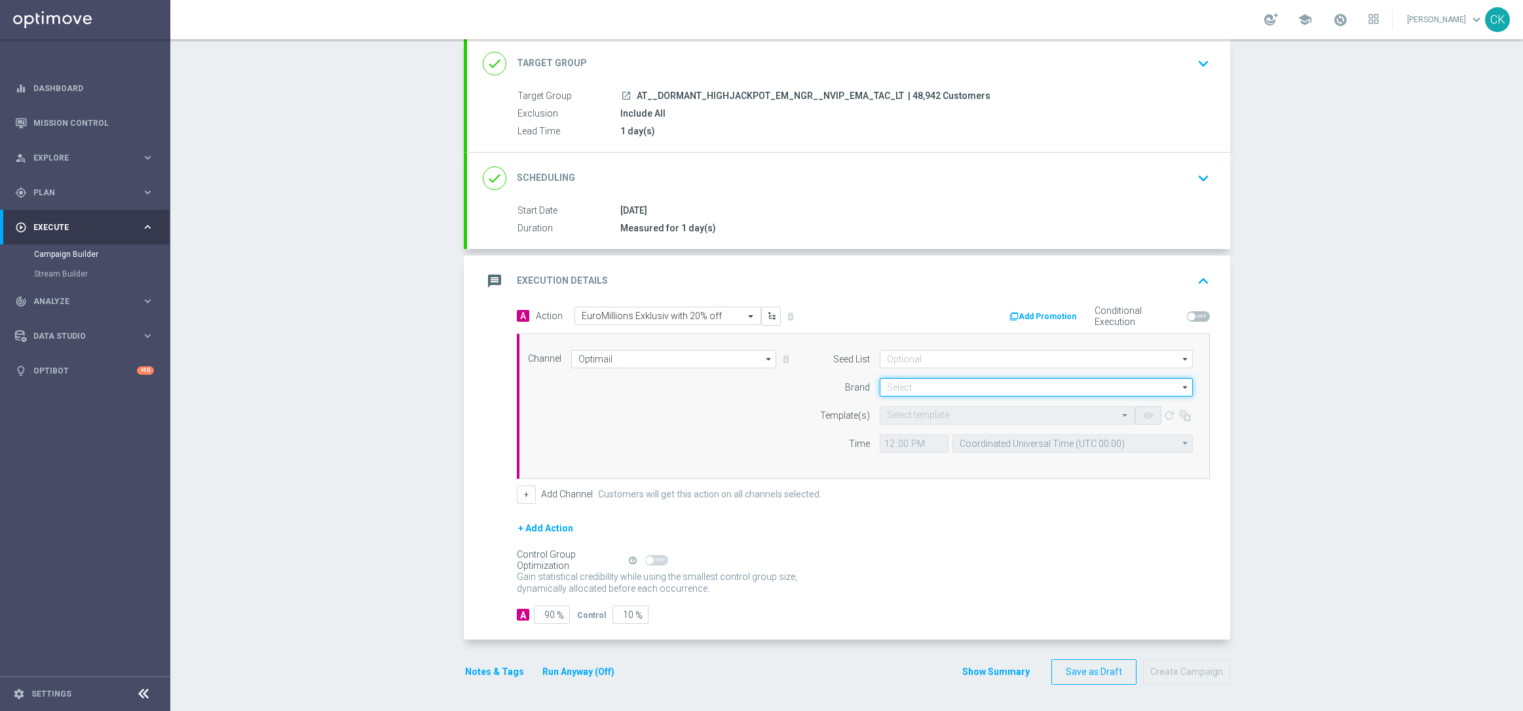
click at [981, 386] on input at bounding box center [1036, 387] width 313 height 18
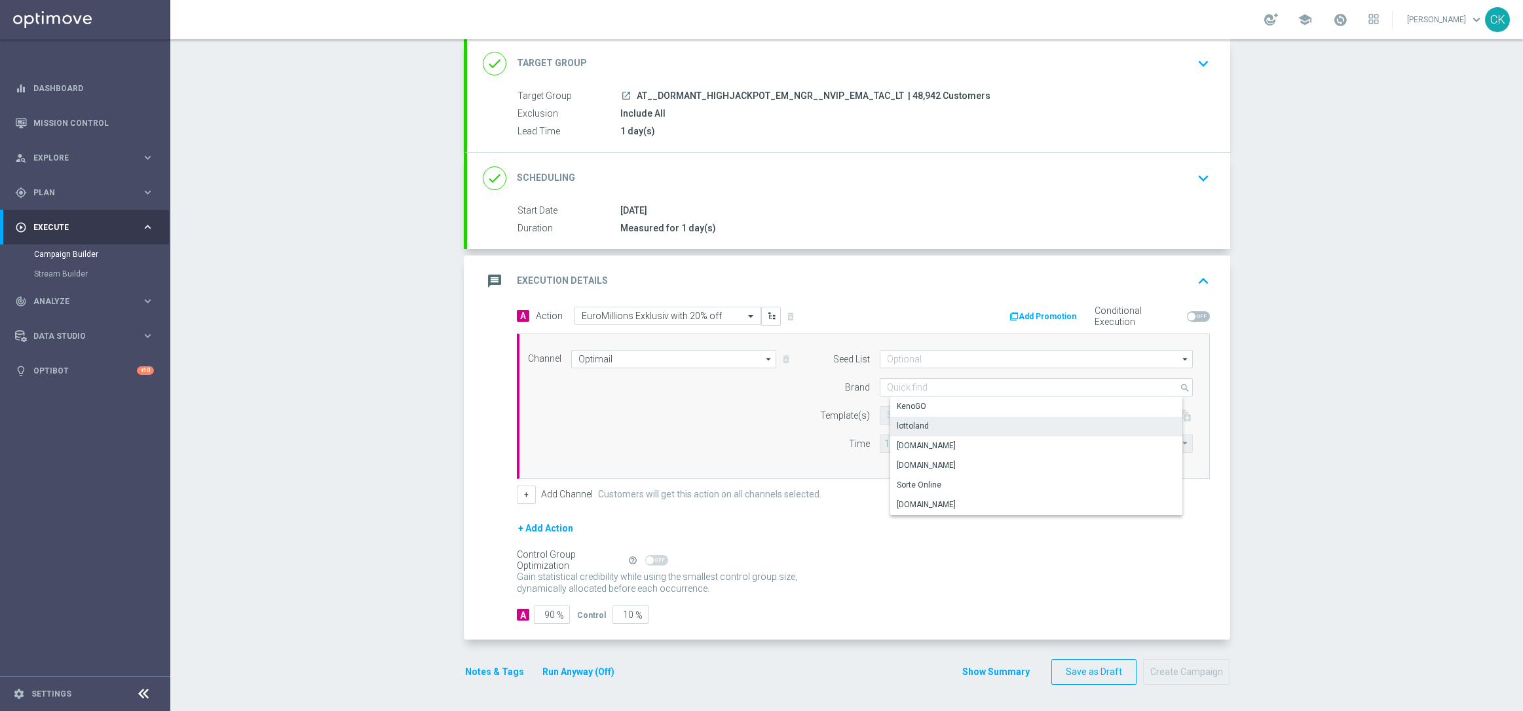
click at [942, 419] on div "lottoland" at bounding box center [1046, 426] width 313 height 18
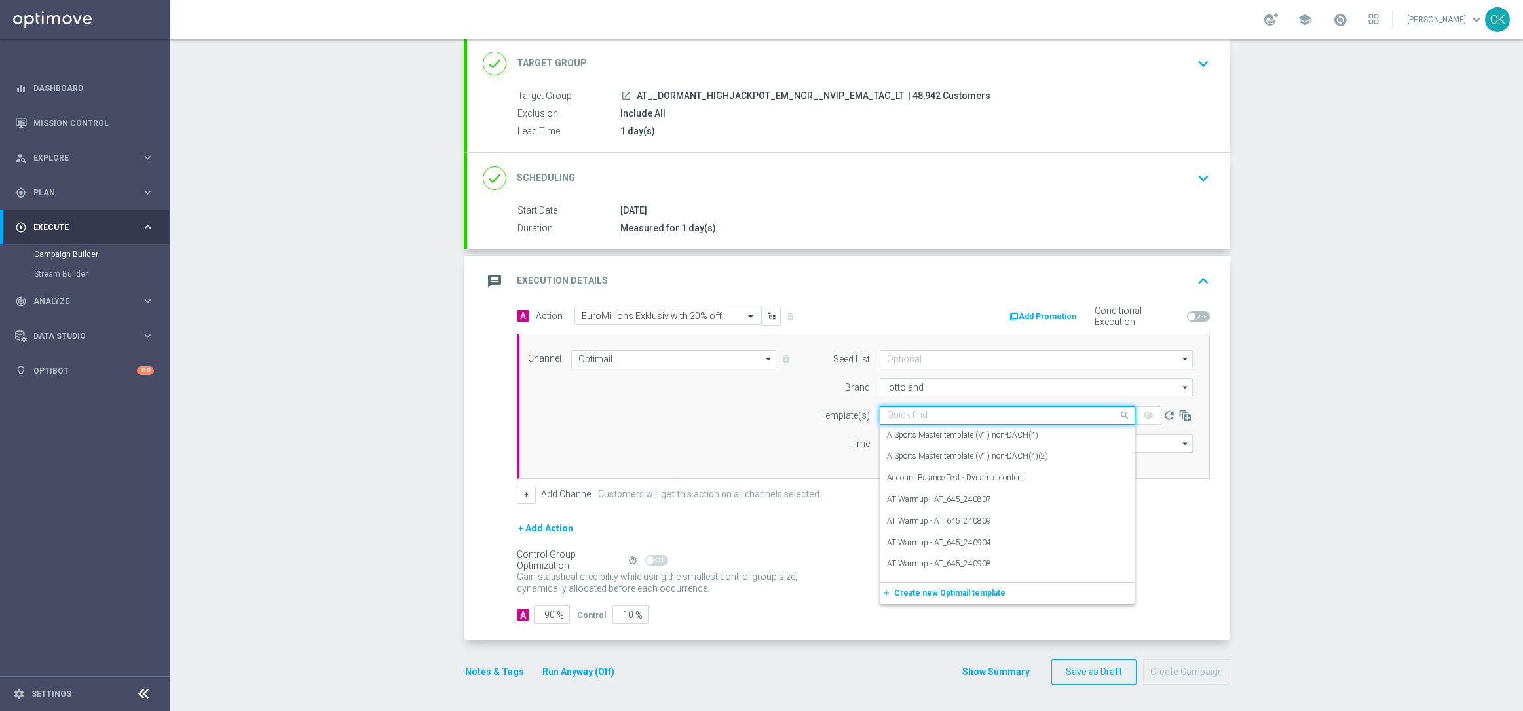
click at [913, 410] on input "text" at bounding box center [994, 415] width 215 height 11
paste input "AT__EM_250812__NVIP_EMA_TAC_LT"
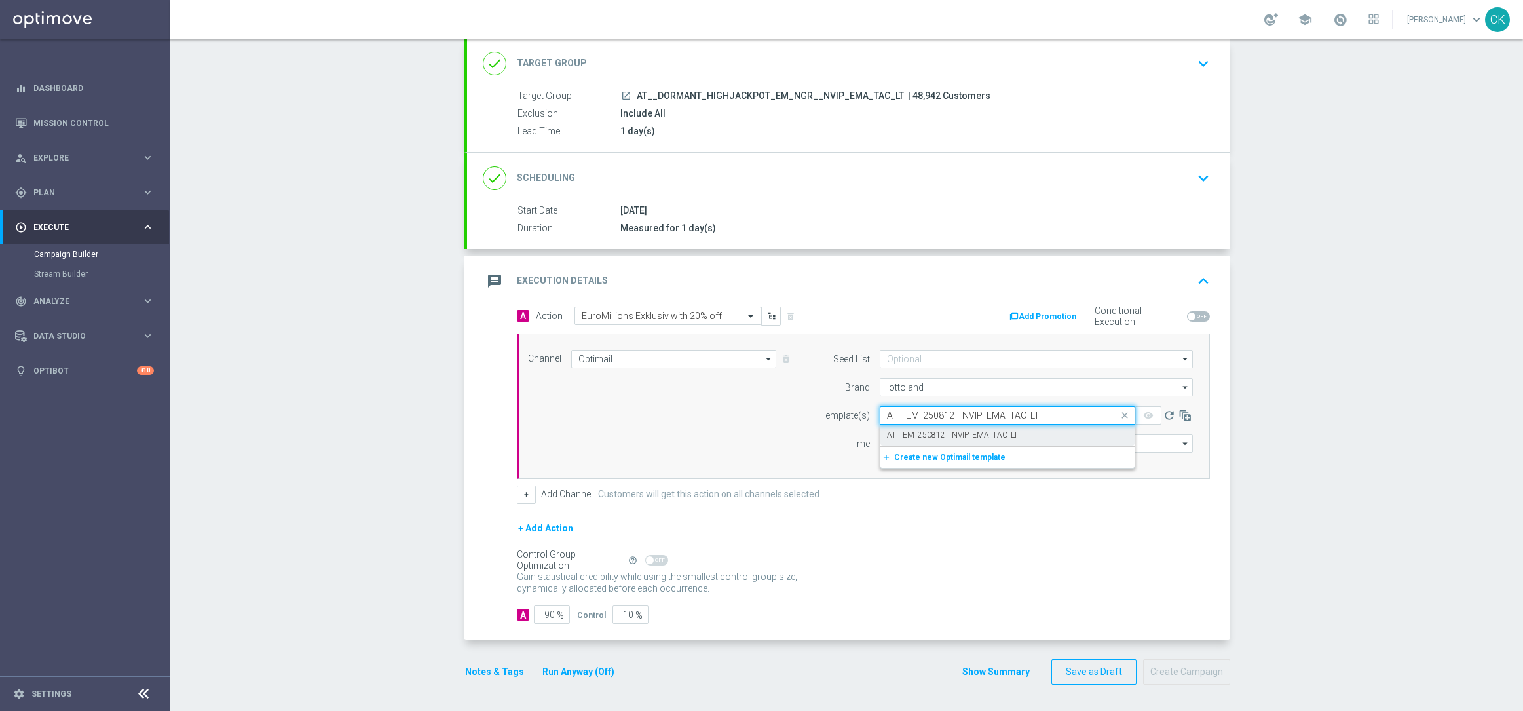
click at [909, 427] on div "AT__EM_250812__NVIP_EMA_TAC_LT" at bounding box center [1007, 436] width 241 height 22
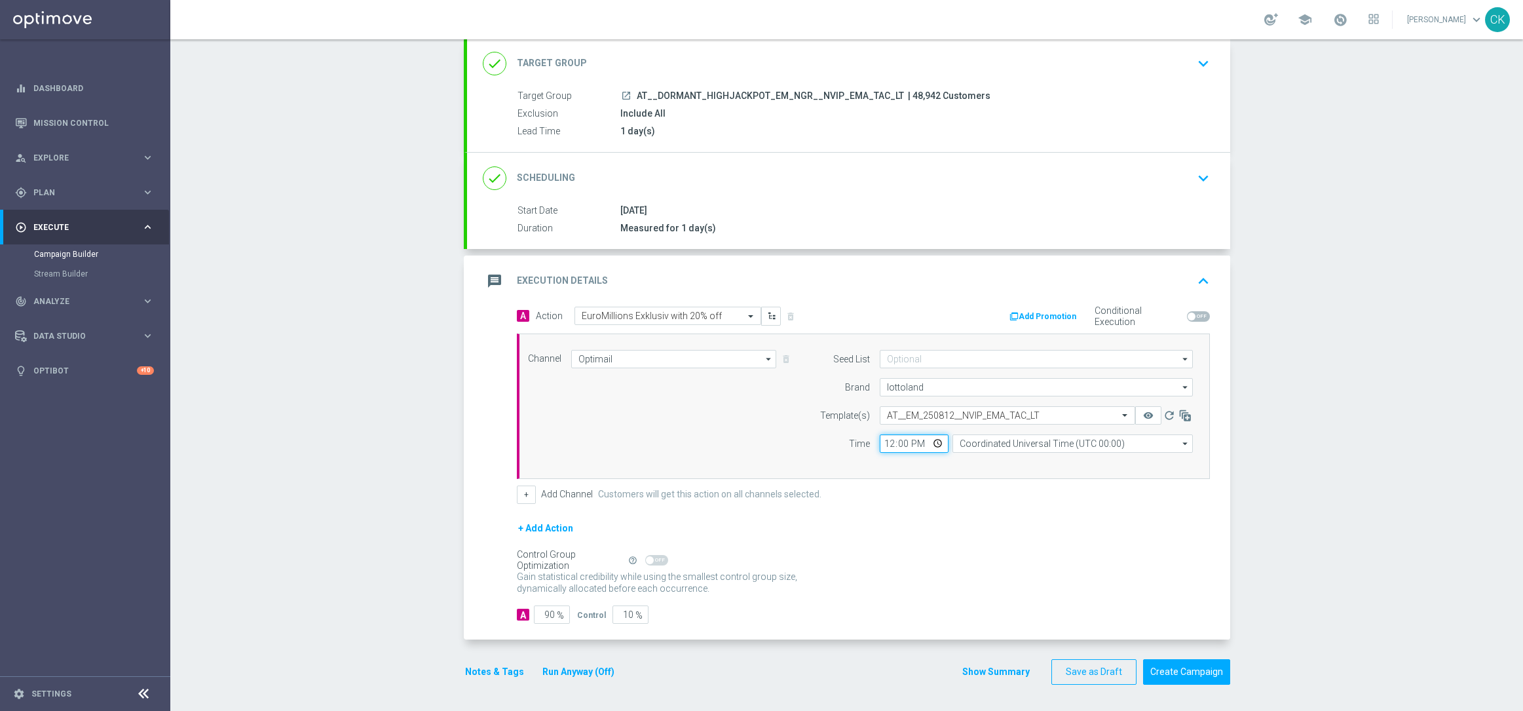
click at [882, 443] on input "12:00" at bounding box center [914, 443] width 69 height 18
click at [1054, 443] on input "Coordinated Universal Time (UTC 00:00)" at bounding box center [1073, 443] width 240 height 18
click at [1054, 464] on div "Central European Time ([GEOGRAPHIC_DATA]) (UTC +02:00)" at bounding box center [1077, 463] width 214 height 12
click at [549, 614] on input "90" at bounding box center [552, 614] width 36 height 18
click at [484, 677] on button "Notes & Tags" at bounding box center [495, 672] width 62 height 16
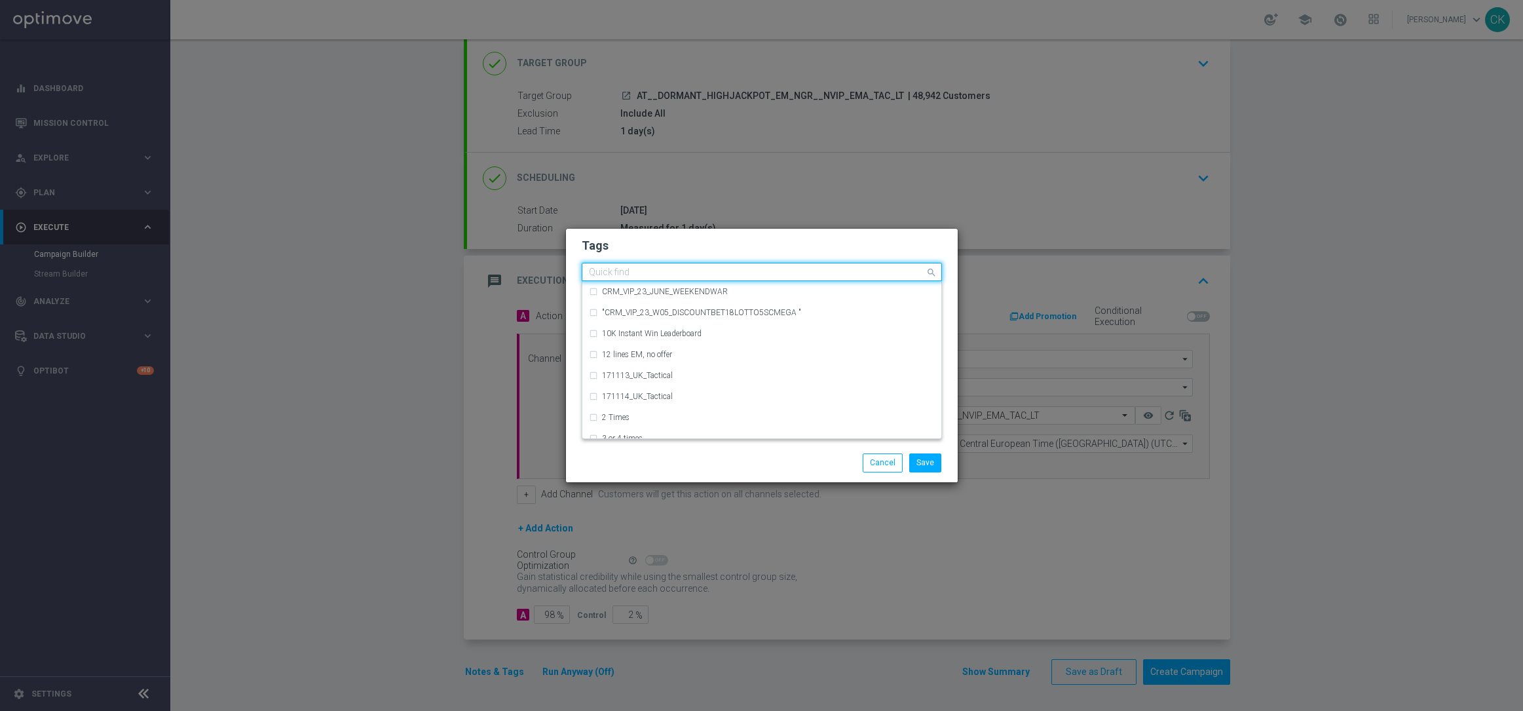
click at [681, 264] on div "Quick find" at bounding box center [753, 272] width 343 height 16
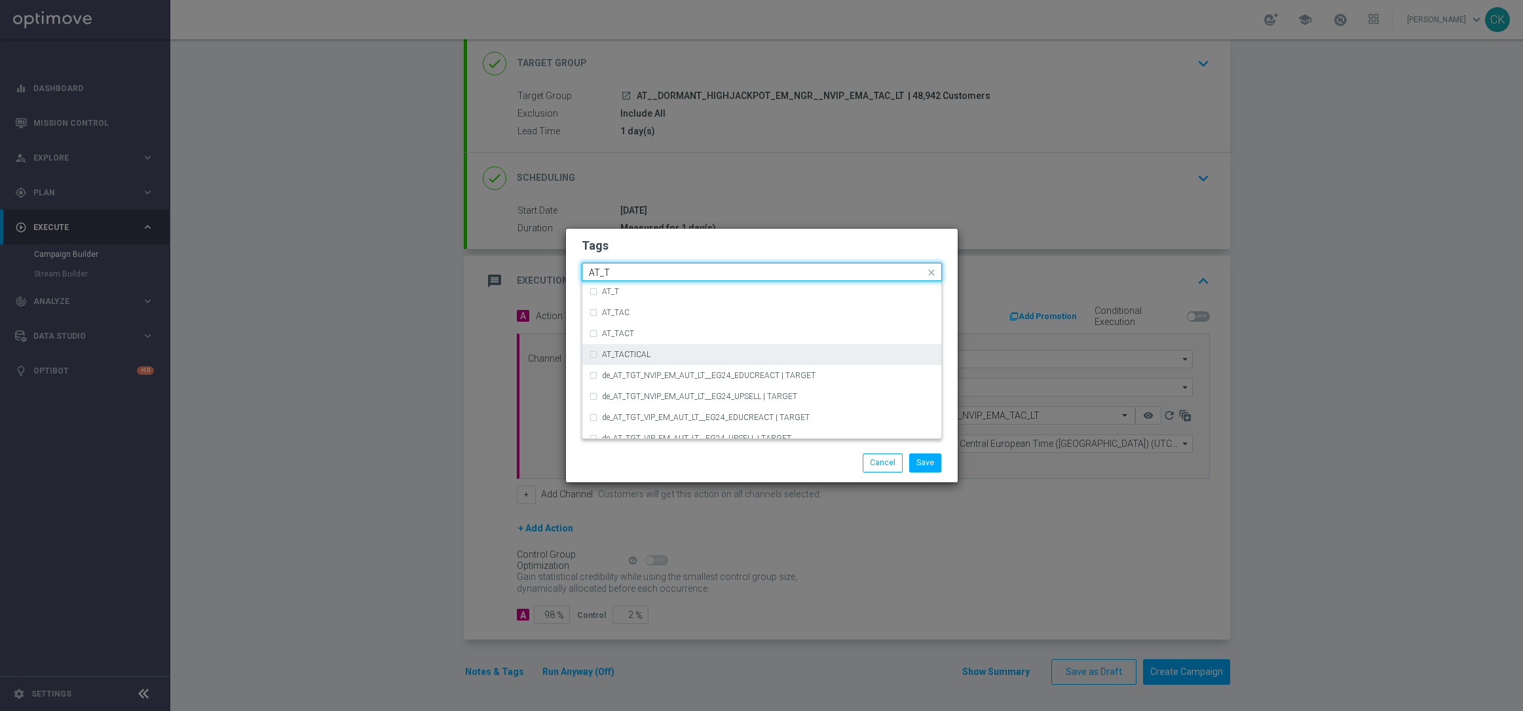
click at [683, 347] on div "AT_TACTICAL" at bounding box center [762, 354] width 346 height 21
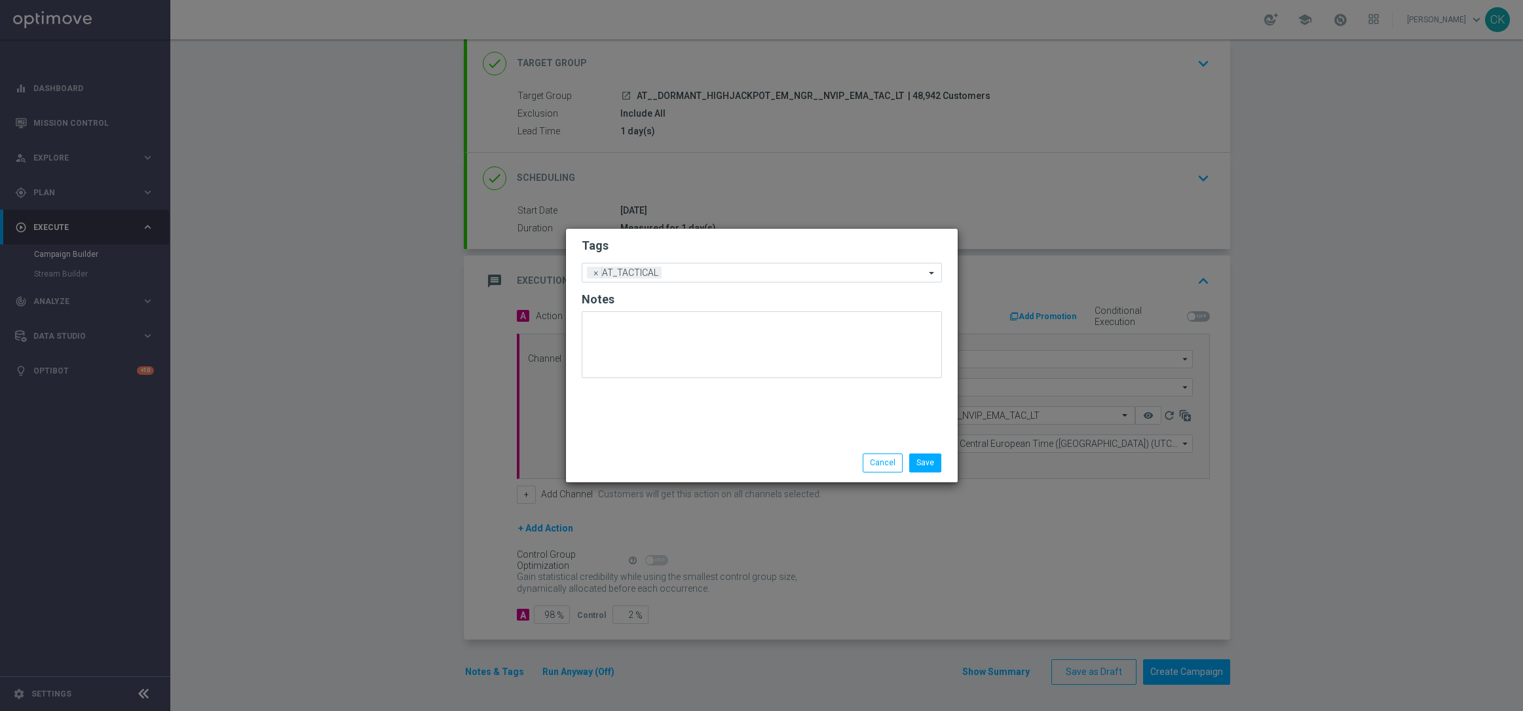
click at [679, 482] on div "Tags Add a new tag × AT_TACTICAL Notes Save Cancel" at bounding box center [761, 355] width 393 height 254
click at [920, 466] on button "Save" at bounding box center [925, 462] width 32 height 18
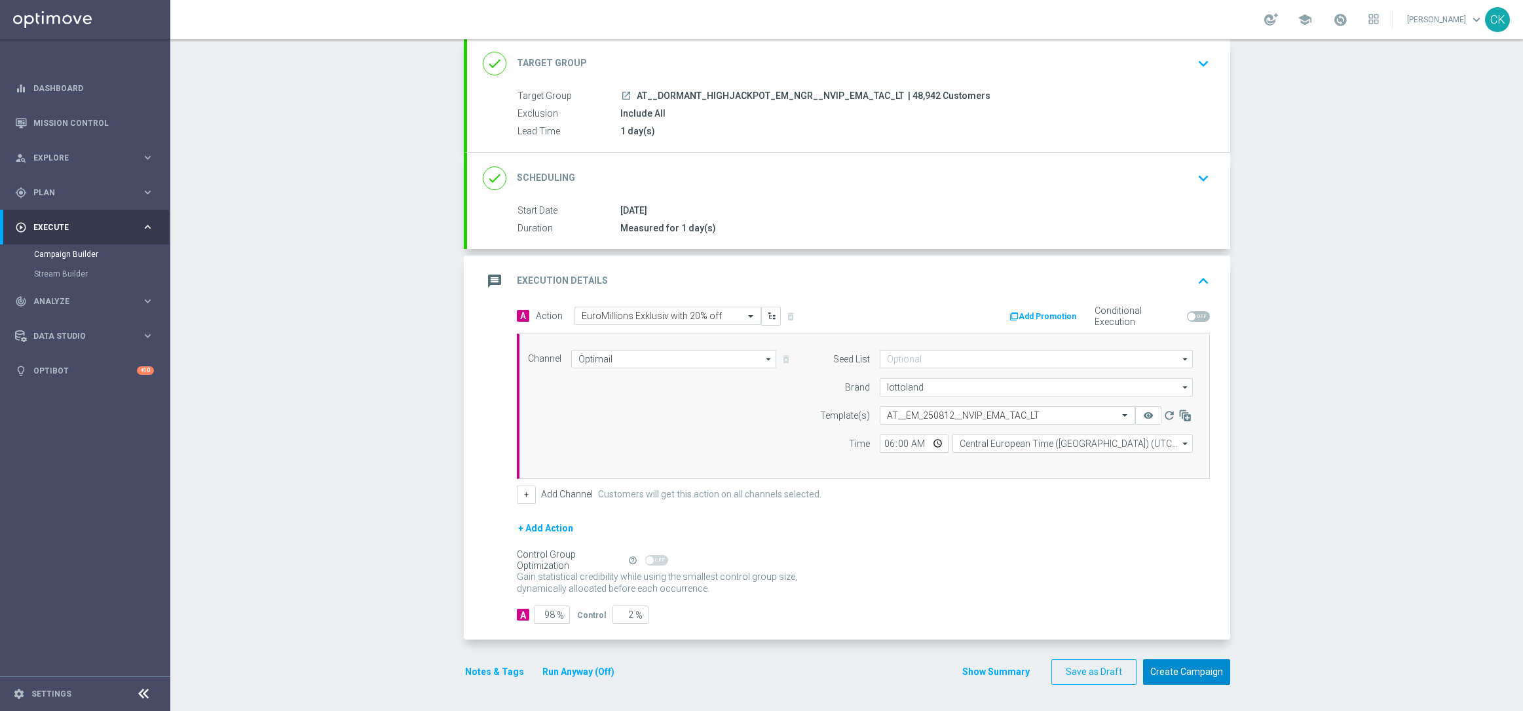
click at [1171, 678] on button "Create Campaign" at bounding box center [1186, 672] width 87 height 26
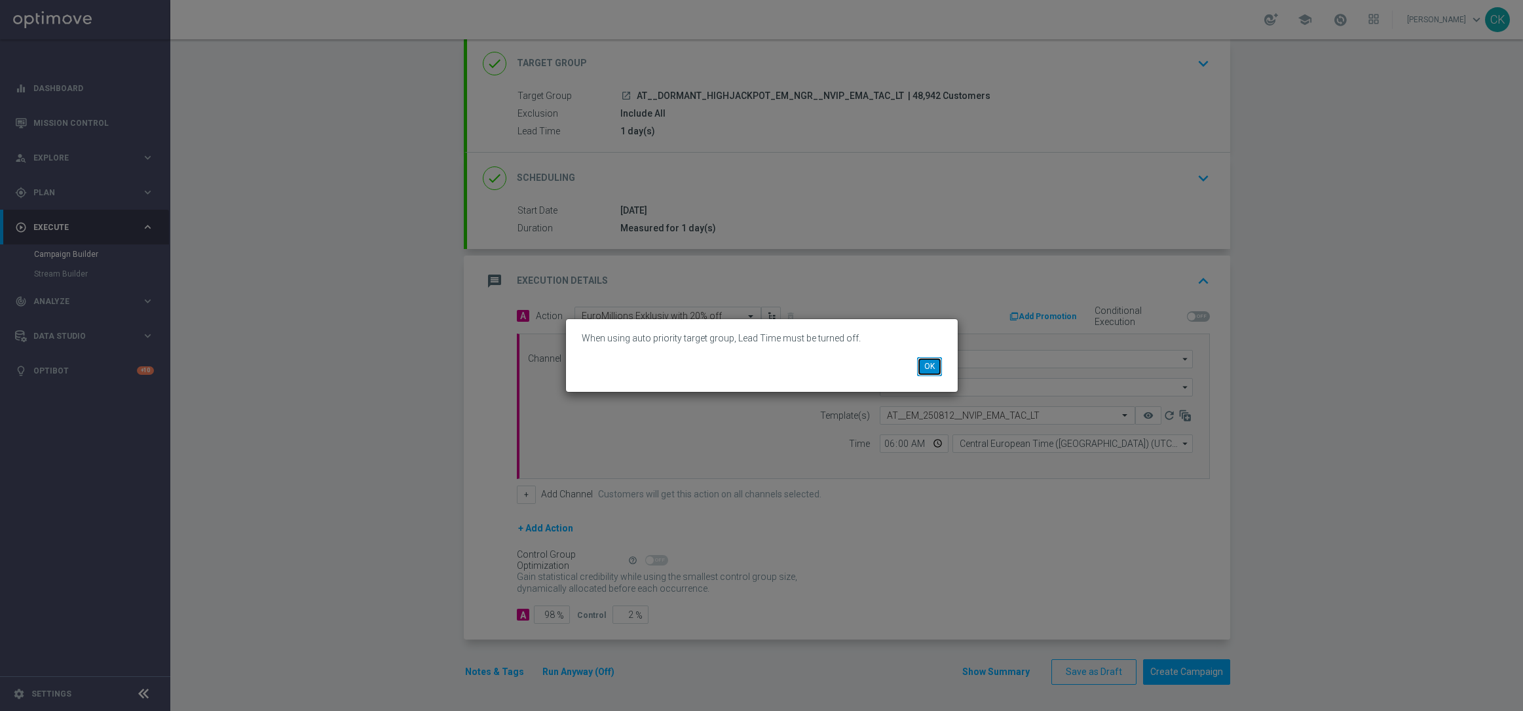
click at [919, 369] on button "OK" at bounding box center [929, 366] width 25 height 18
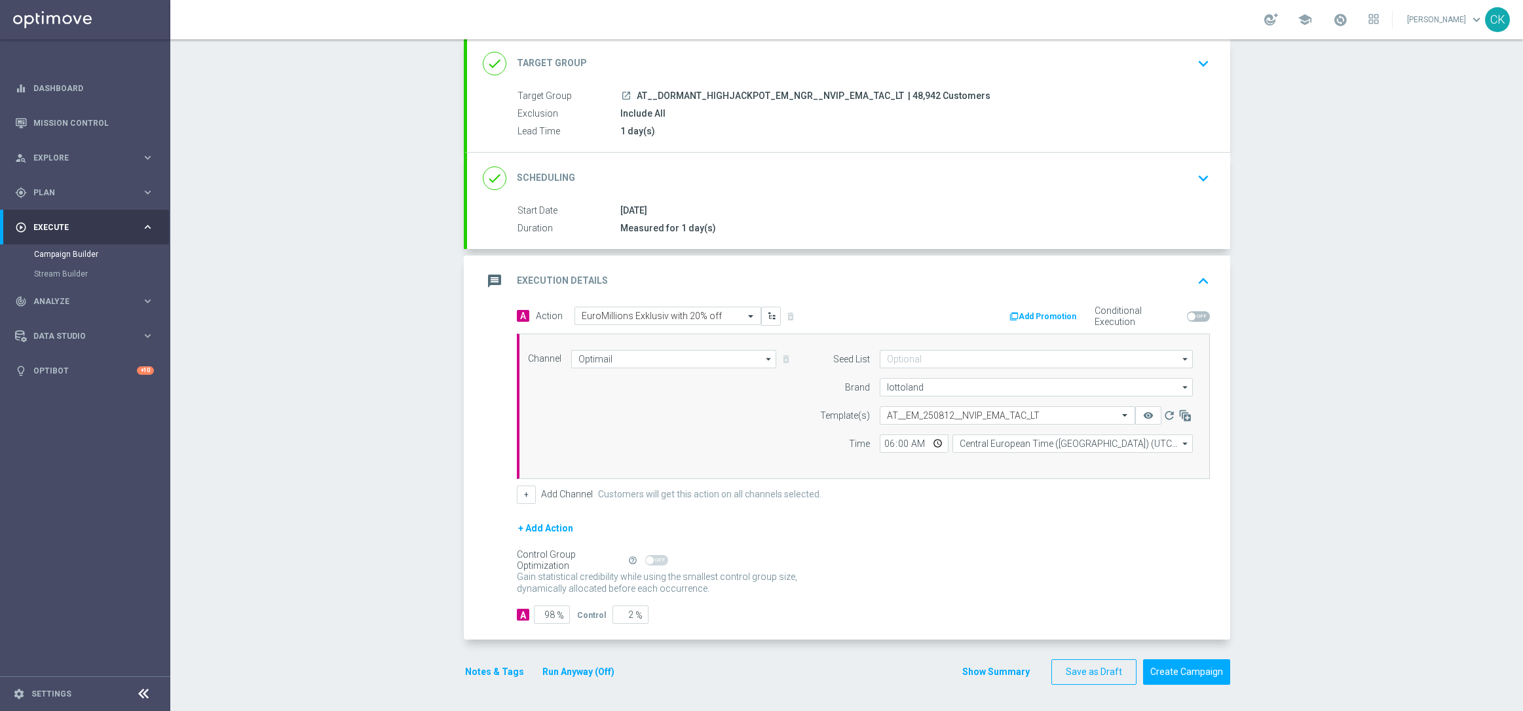
click at [616, 54] on div "done Target Group keyboard_arrow_down" at bounding box center [849, 63] width 732 height 25
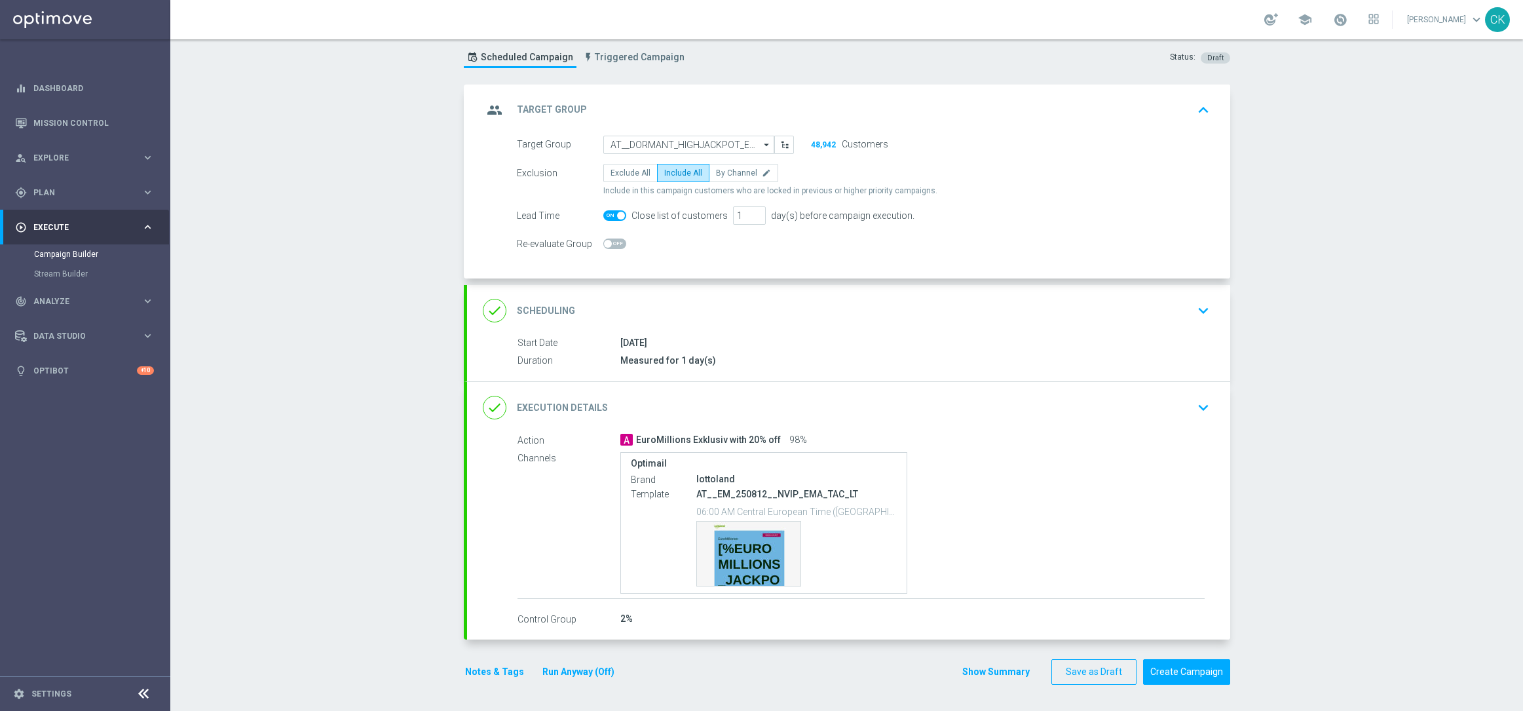
scroll to position [34, 0]
click at [610, 212] on span at bounding box center [614, 215] width 23 height 10
click at [610, 212] on input "checkbox" at bounding box center [614, 215] width 23 height 10
click at [563, 668] on button "Run Anyway (Off)" at bounding box center [578, 672] width 75 height 16
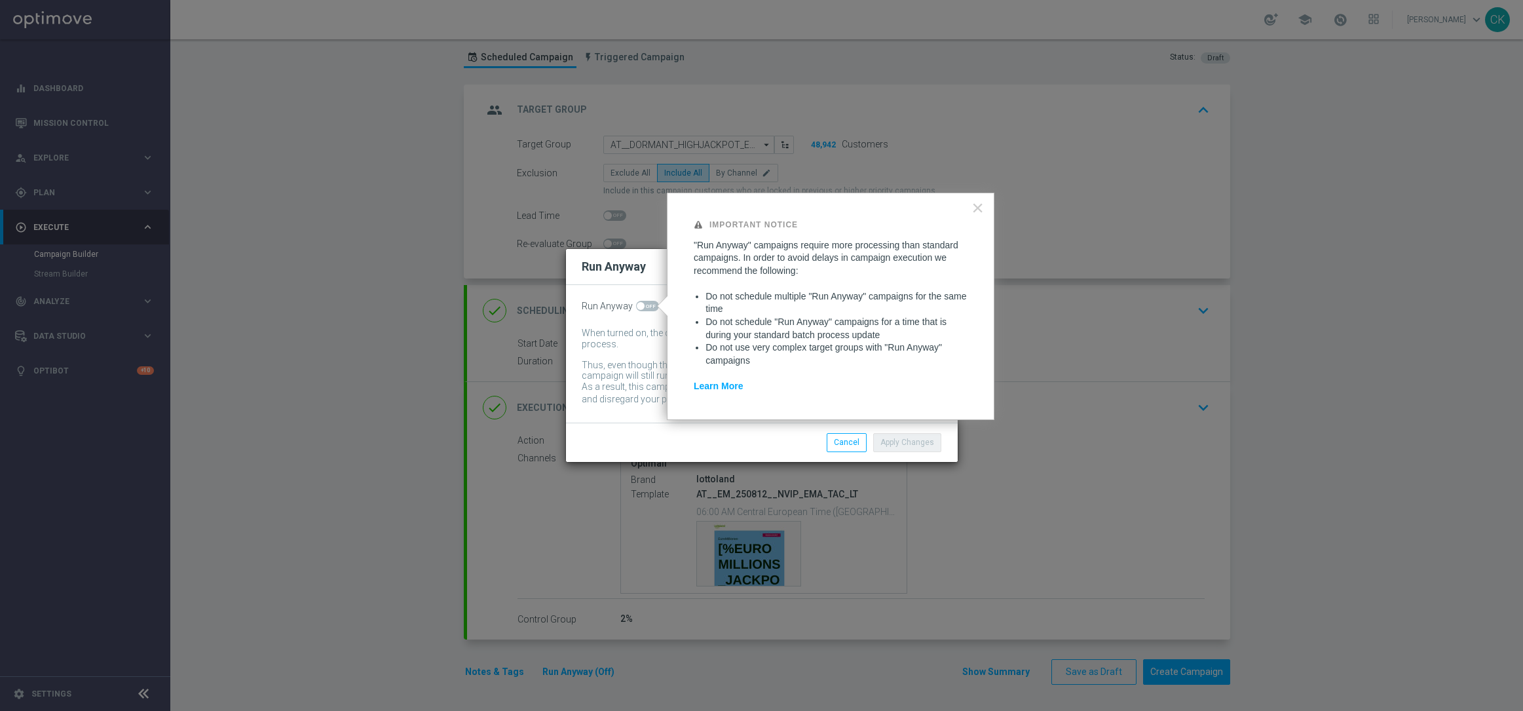
click at [639, 302] on span at bounding box center [641, 306] width 8 height 8
click at [639, 301] on input "checkbox" at bounding box center [647, 306] width 23 height 10
click at [916, 443] on button "Apply Changes" at bounding box center [907, 442] width 68 height 18
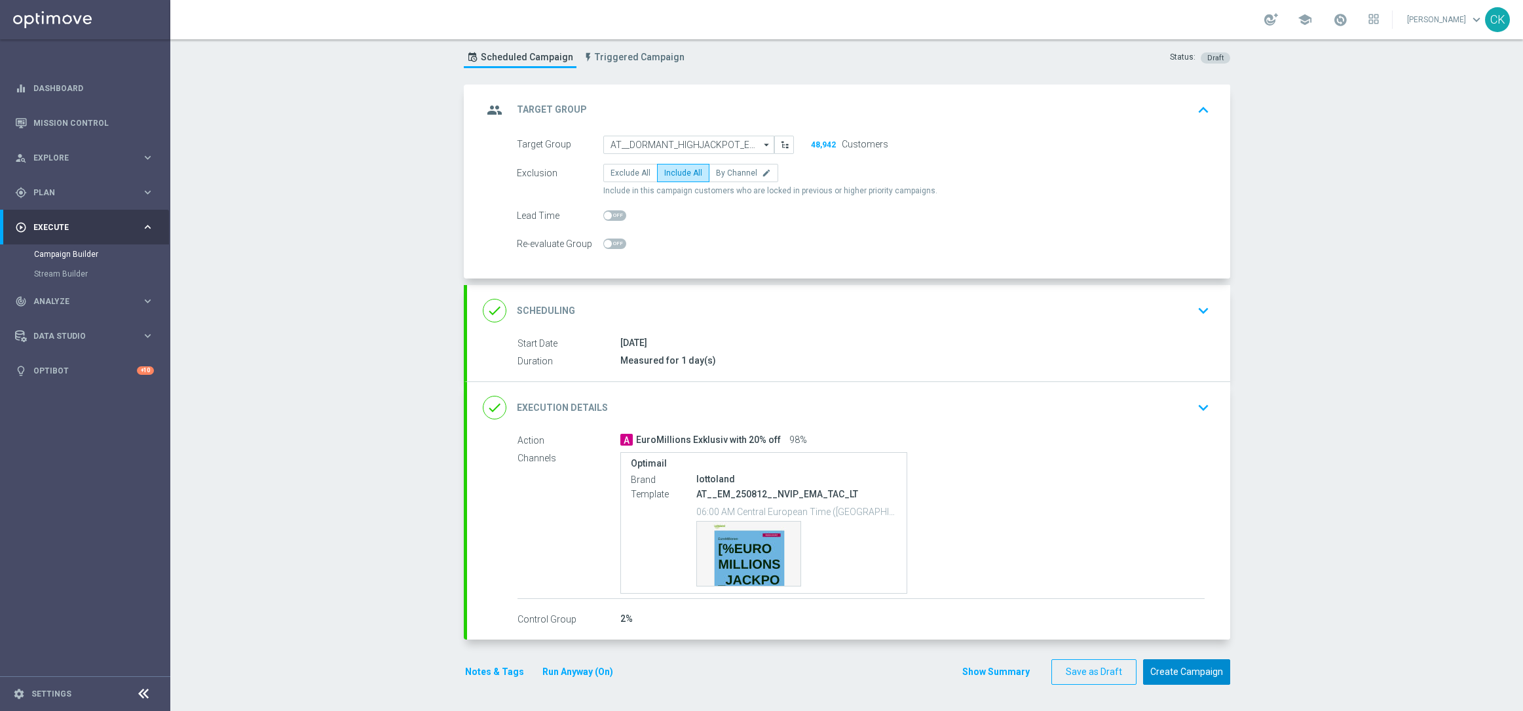
click at [1190, 675] on button "Create Campaign" at bounding box center [1186, 672] width 87 height 26
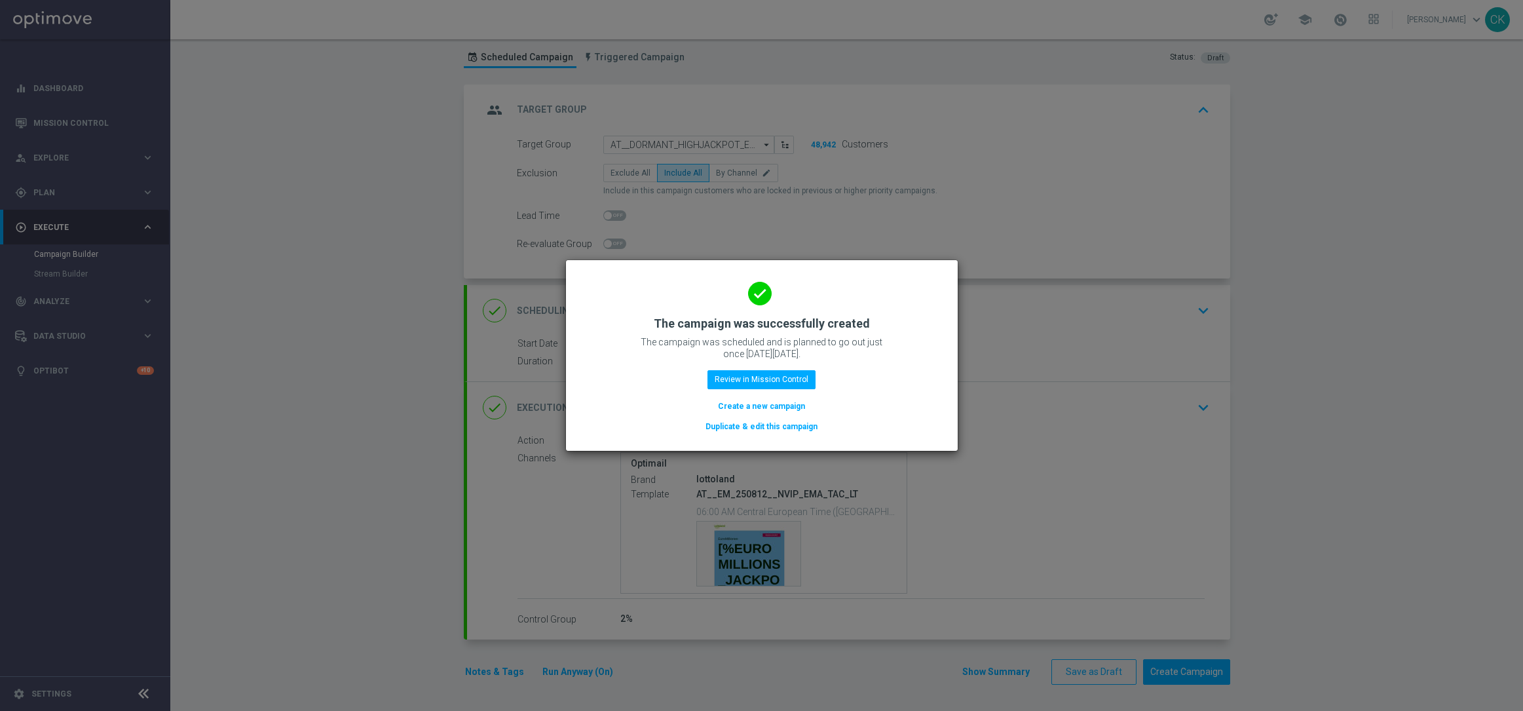
click at [725, 402] on button "Create a new campaign" at bounding box center [762, 406] width 90 height 14
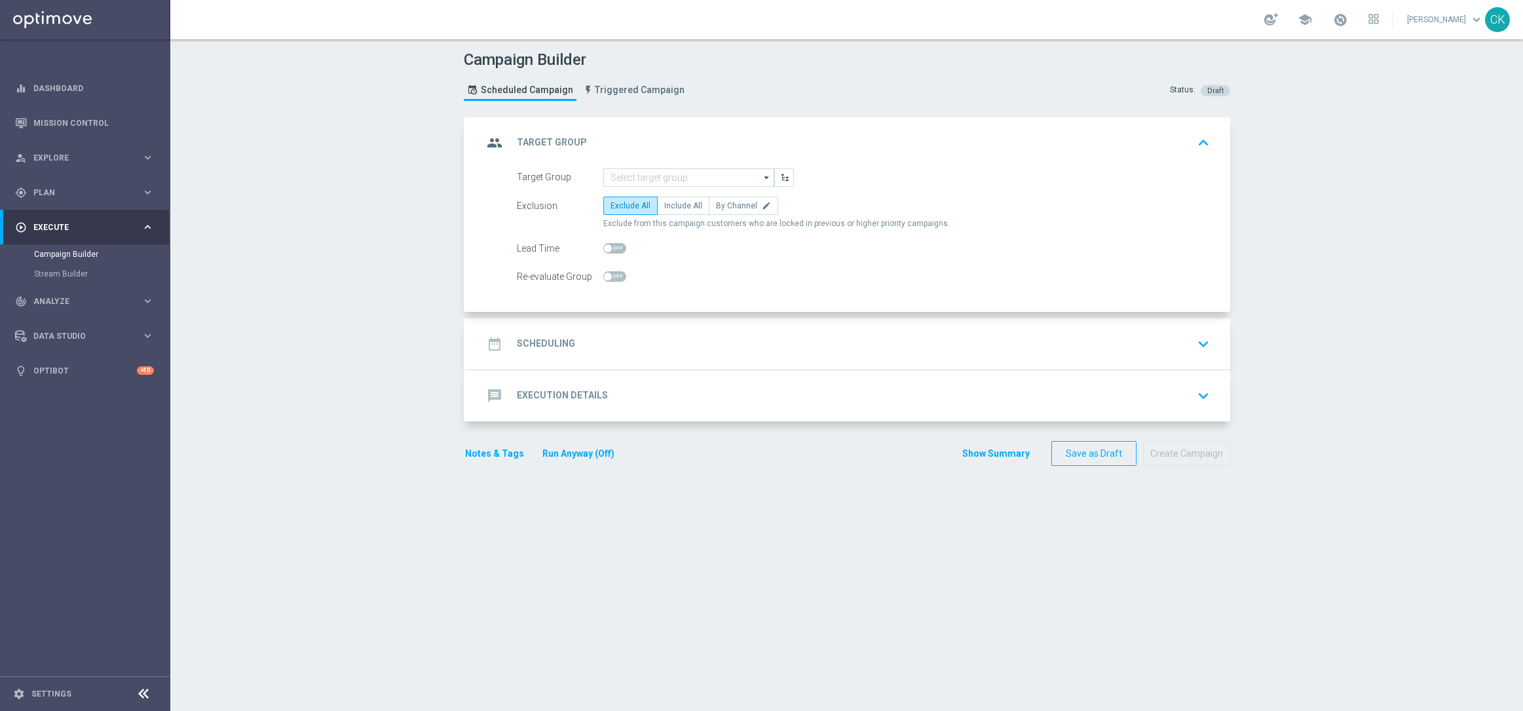
scroll to position [0, 0]
click at [670, 180] on input at bounding box center [688, 177] width 171 height 18
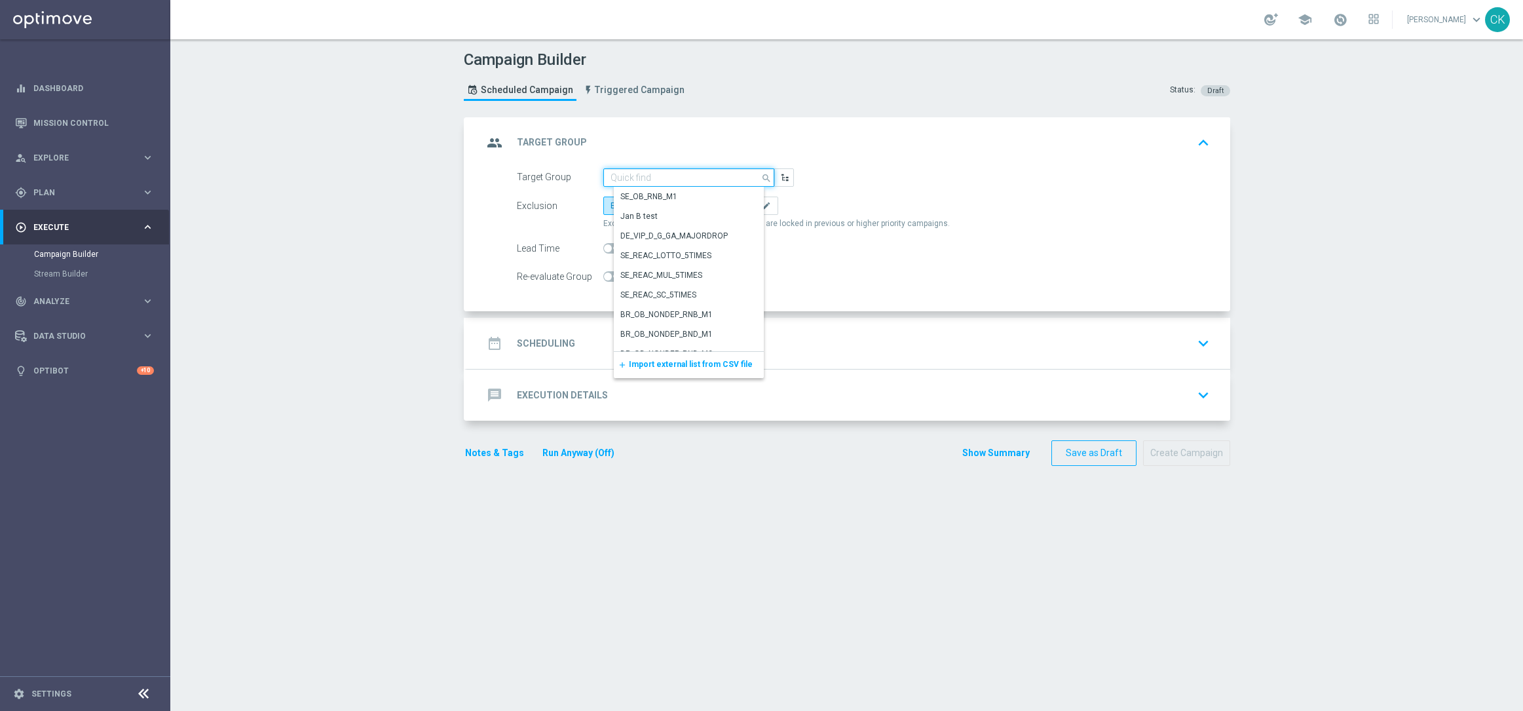
paste input "de_AT_TGT_NVIP_RI_TAC_MIX__BASE_ALL"
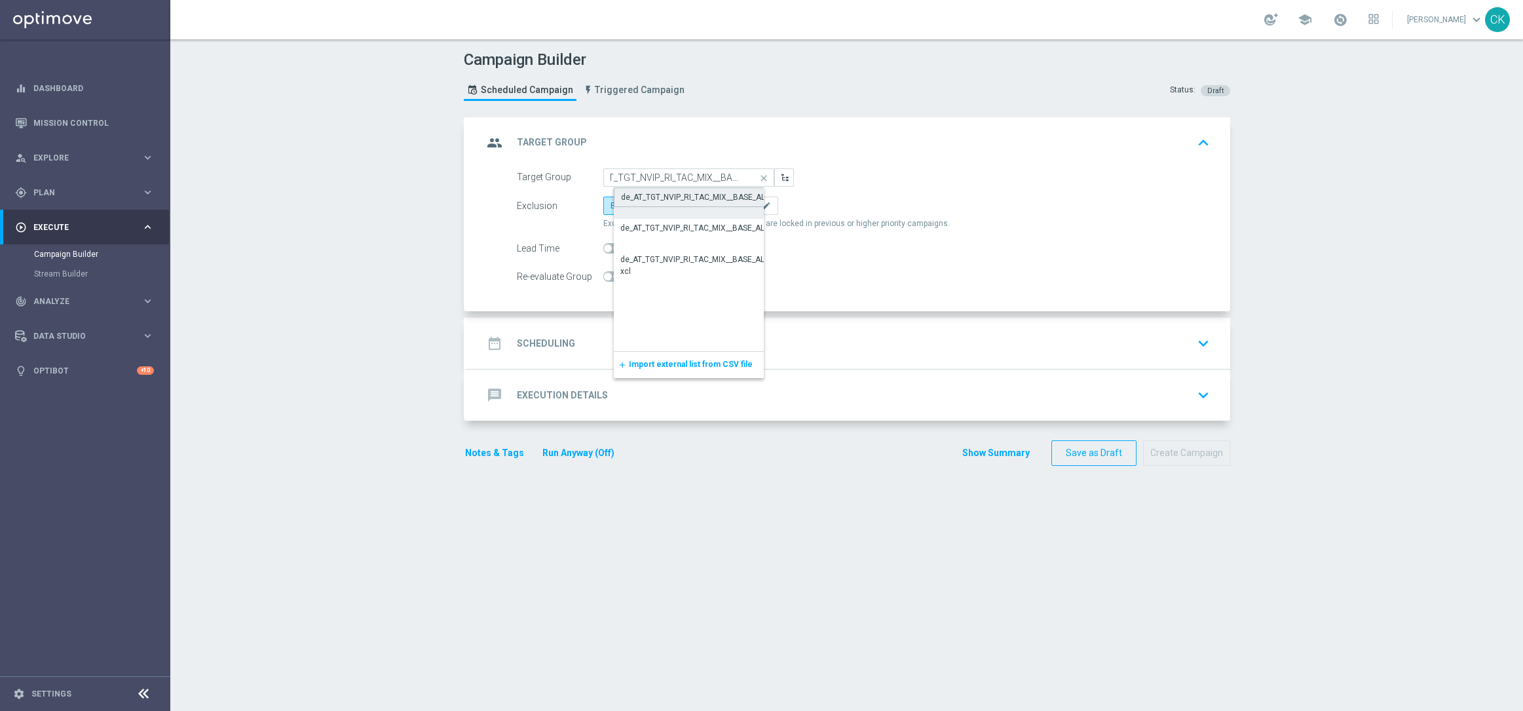
click at [670, 197] on div "de_AT_TGT_NVIP_RI_TAC_MIX__BASE_ALL" at bounding box center [695, 197] width 148 height 12
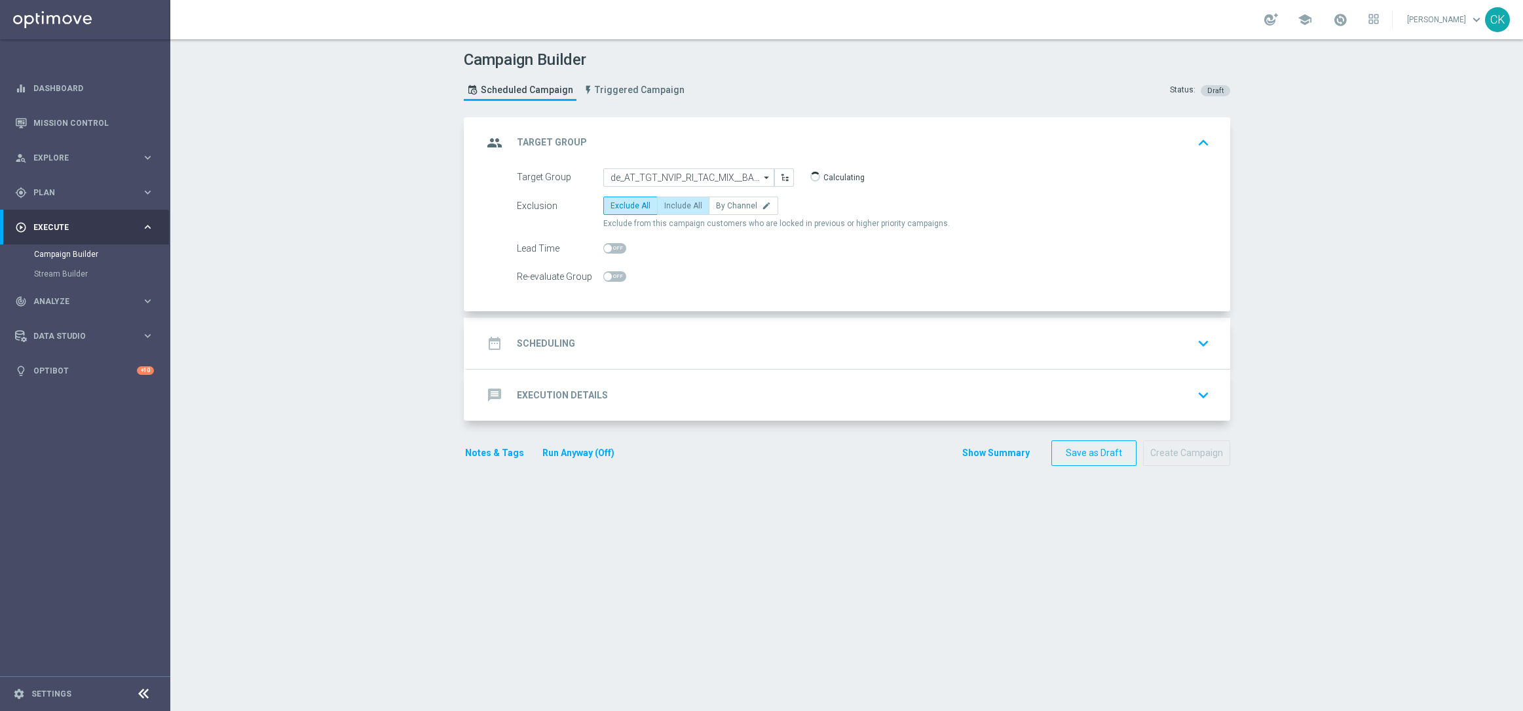
click at [672, 203] on span "Include All" at bounding box center [683, 205] width 38 height 9
click at [672, 204] on input "Include All" at bounding box center [668, 208] width 9 height 9
click at [604, 249] on span at bounding box center [608, 248] width 8 height 8
click at [603, 249] on input "checkbox" at bounding box center [614, 248] width 23 height 10
click at [540, 335] on div "date_range Scheduling" at bounding box center [529, 344] width 92 height 24
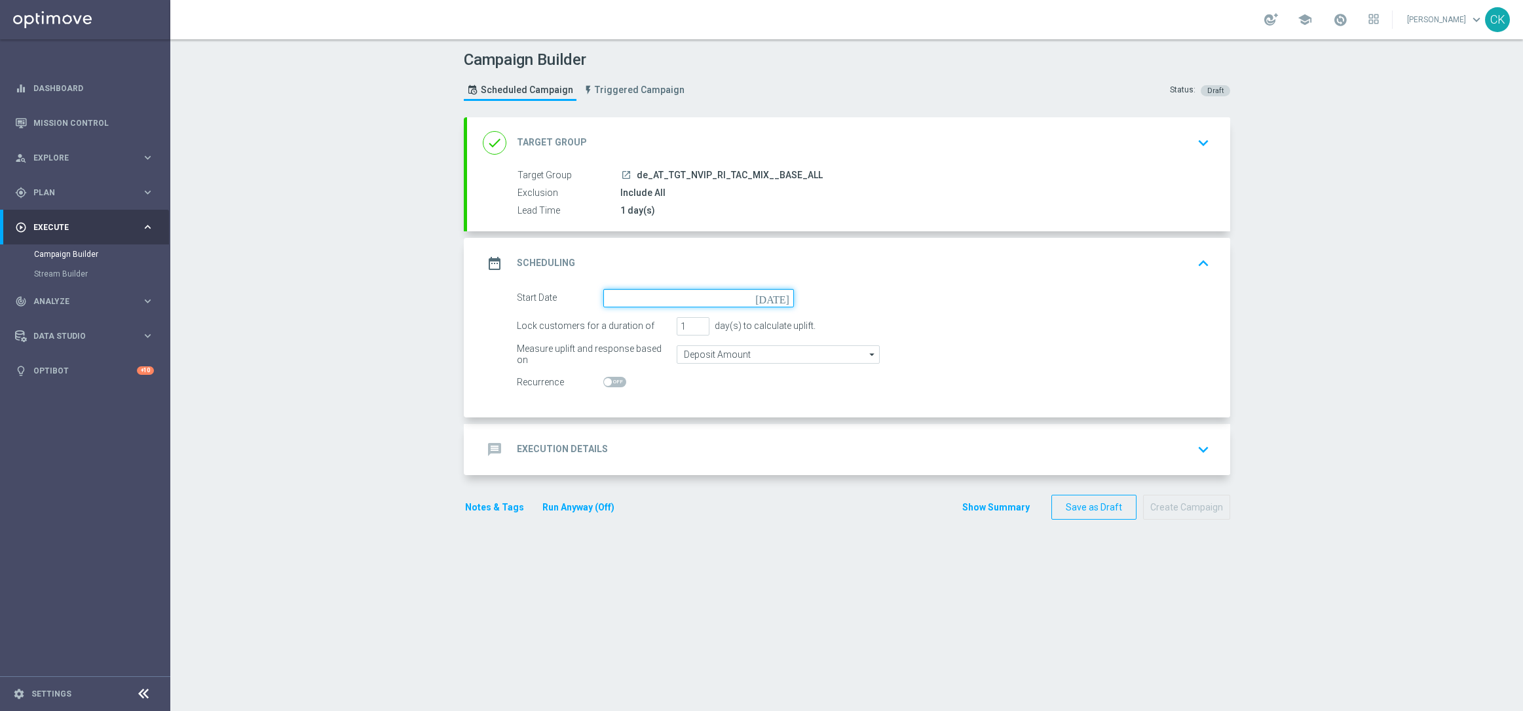
click at [676, 296] on input at bounding box center [698, 298] width 191 height 18
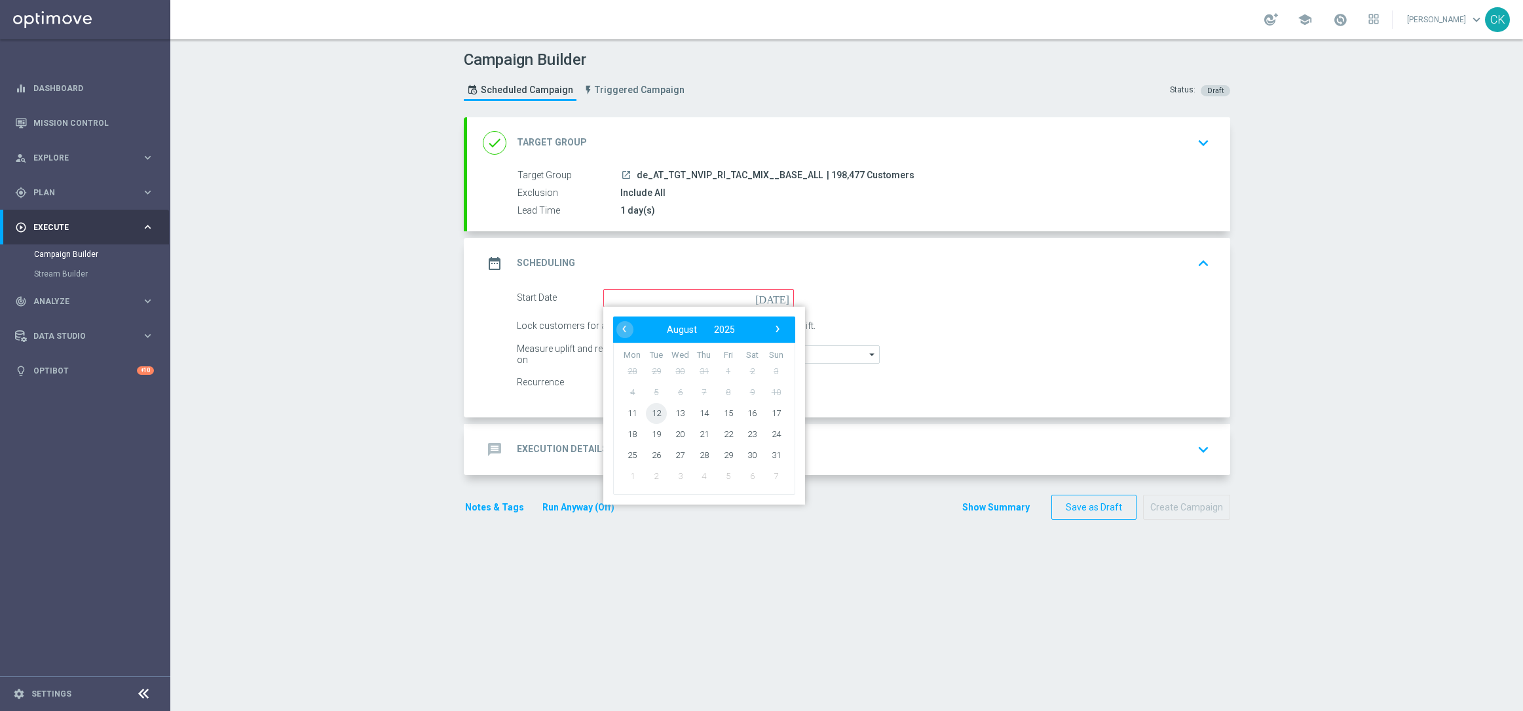
click at [652, 409] on span "12" at bounding box center [655, 412] width 21 height 21
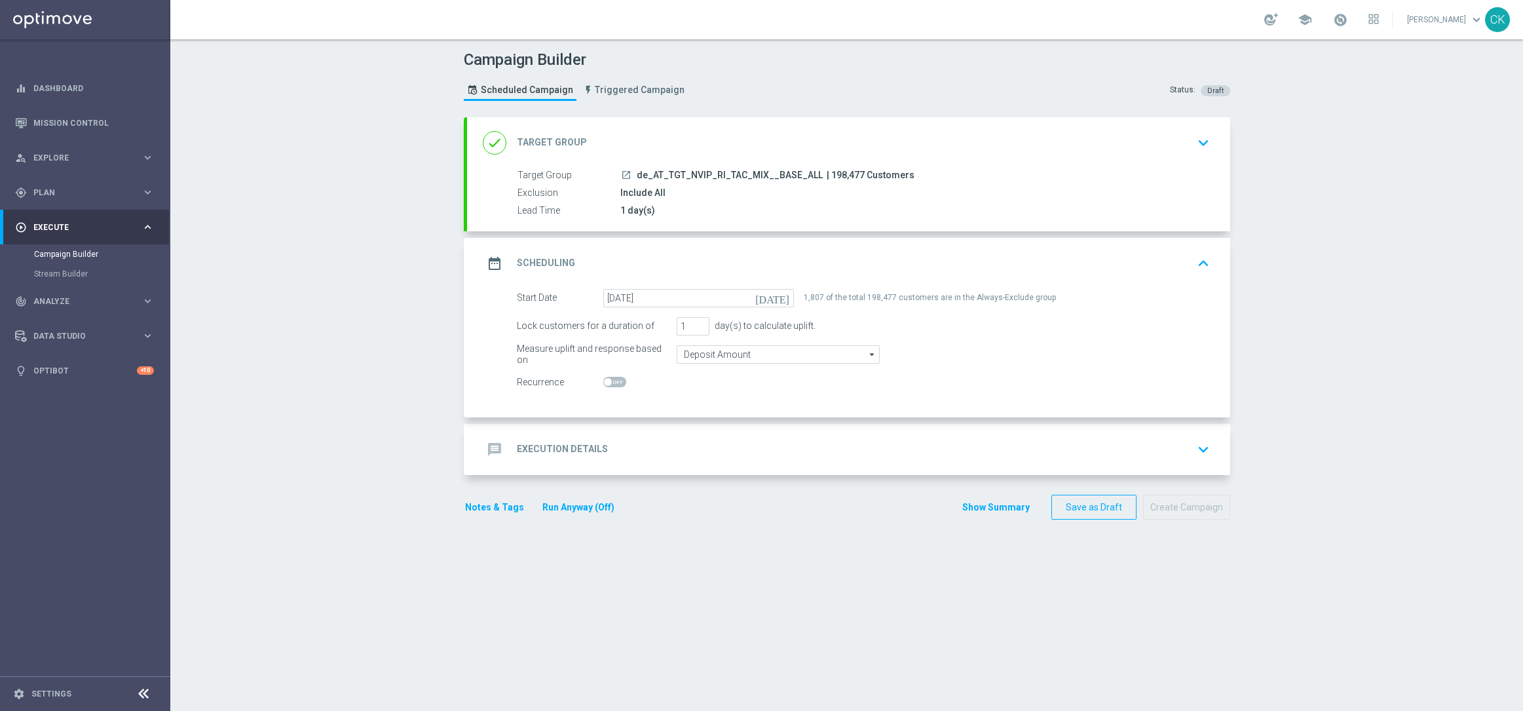
click at [554, 446] on h2 "Execution Details" at bounding box center [562, 449] width 91 height 12
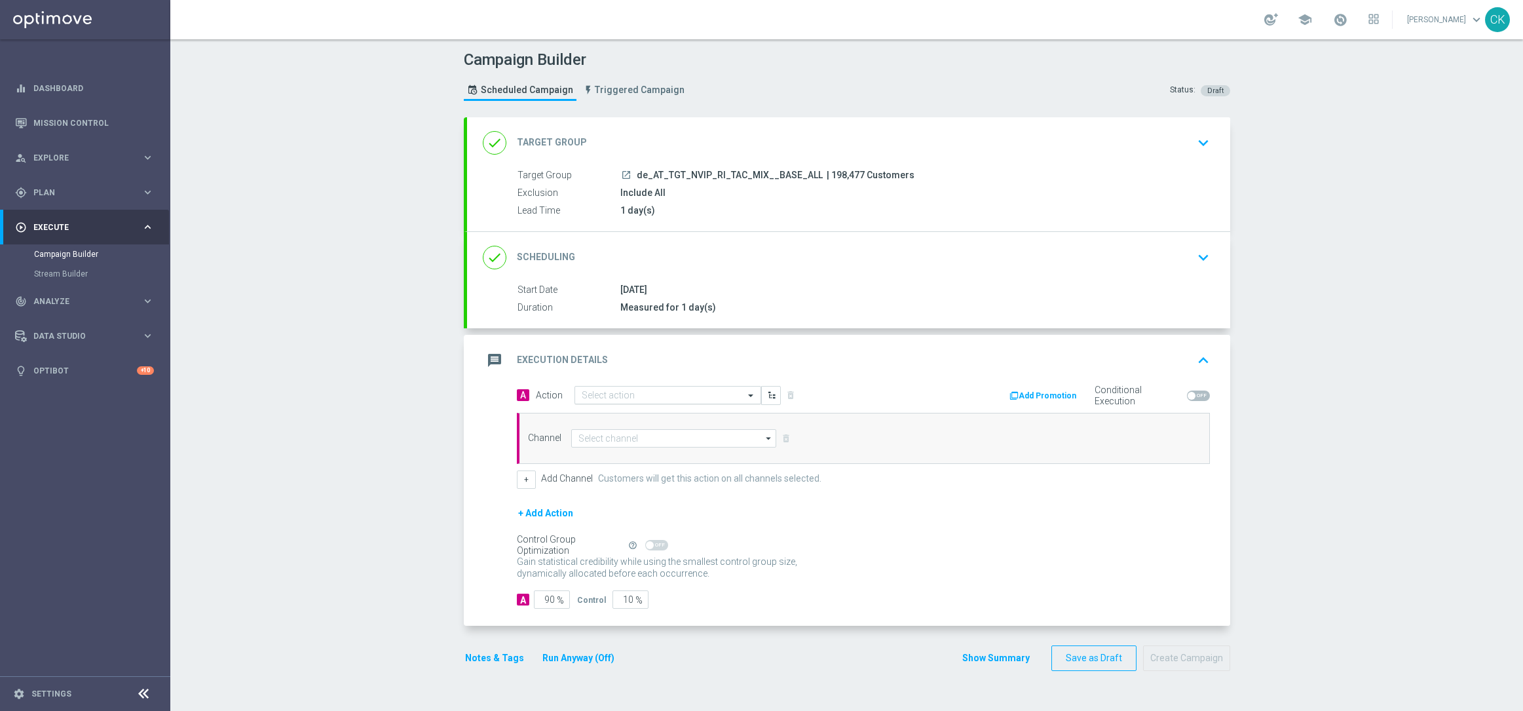
click at [636, 392] on input "text" at bounding box center [655, 395] width 146 height 11
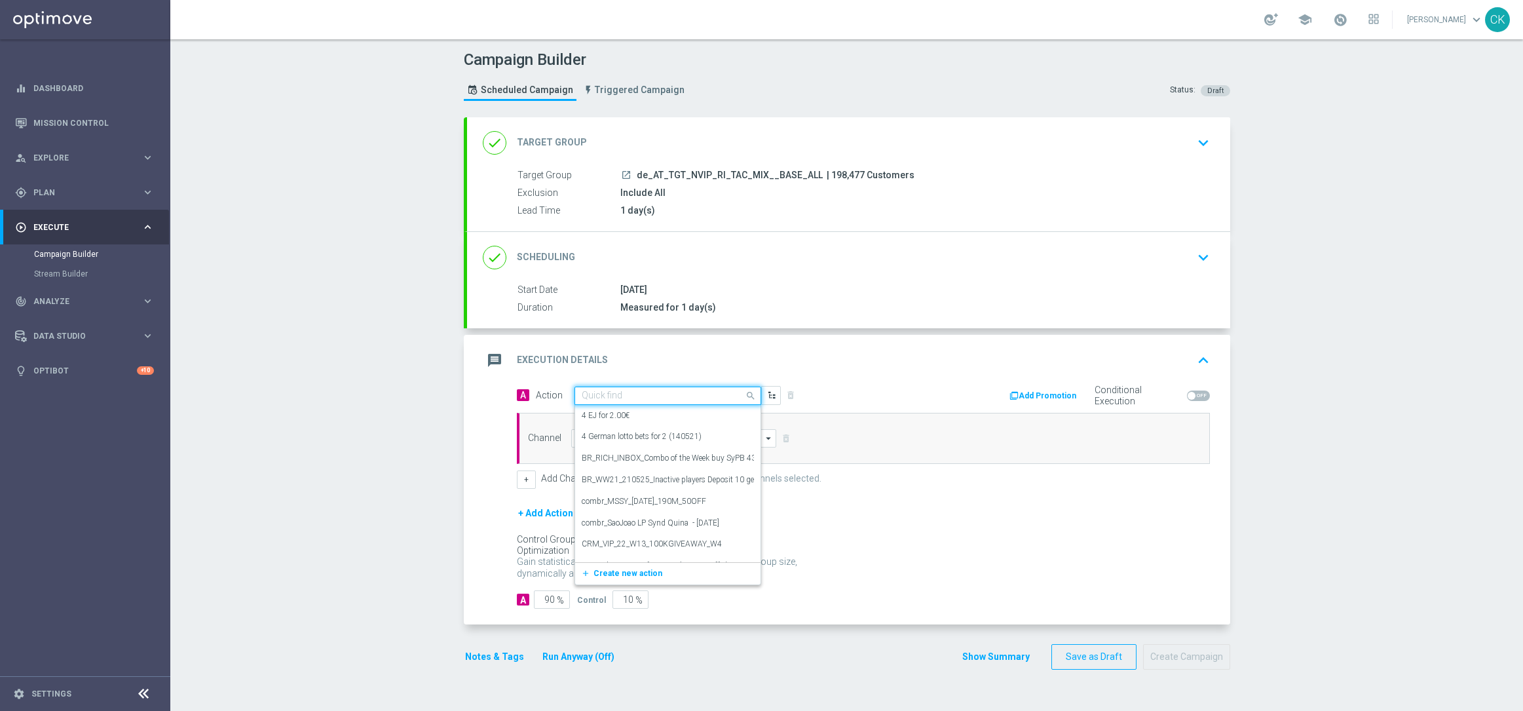
paste input "EuroMillions Exklusiv with 20% off"
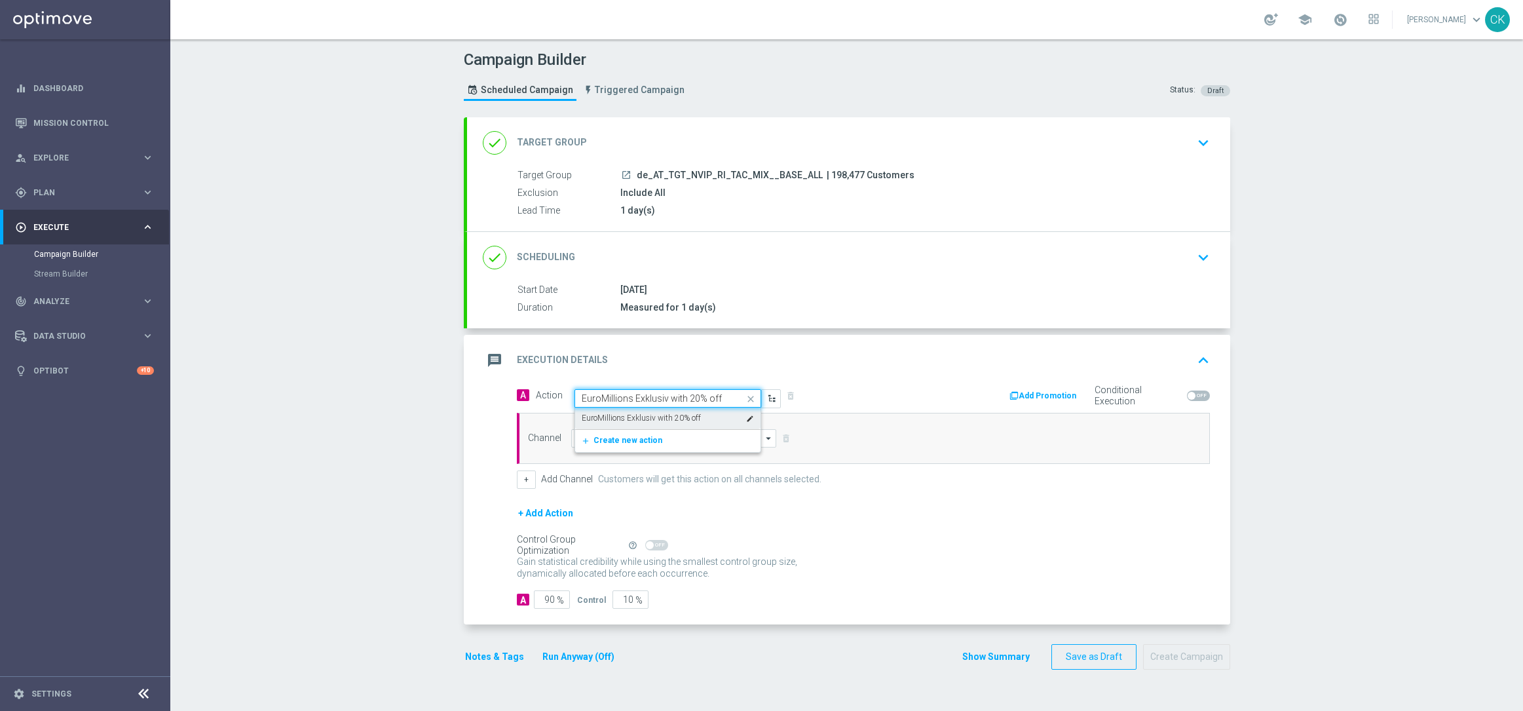
click at [645, 410] on div "EuroMillions Exklusiv with 20% off edit" at bounding box center [668, 419] width 172 height 22
click at [622, 432] on input at bounding box center [674, 438] width 206 height 18
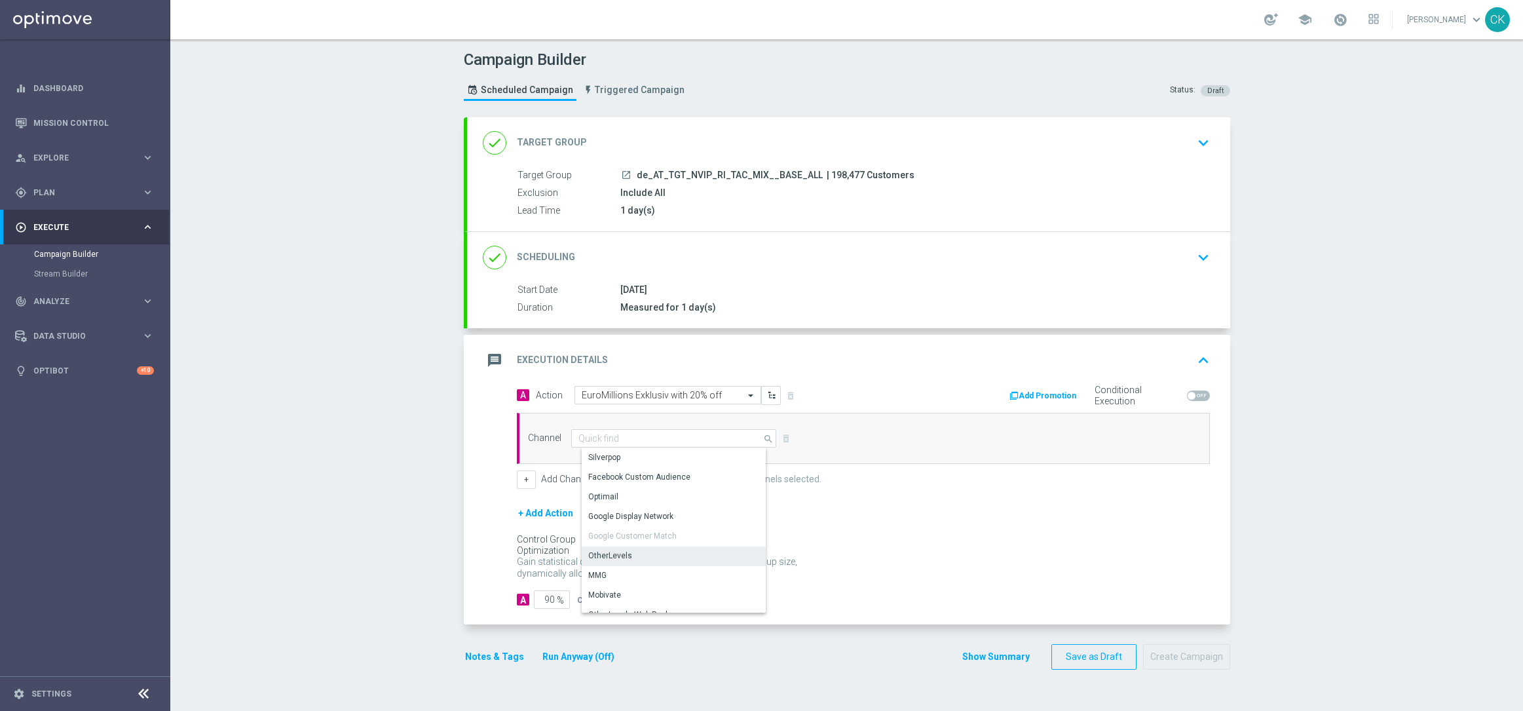
click at [614, 550] on div "OtherLevels" at bounding box center [610, 556] width 44 height 12
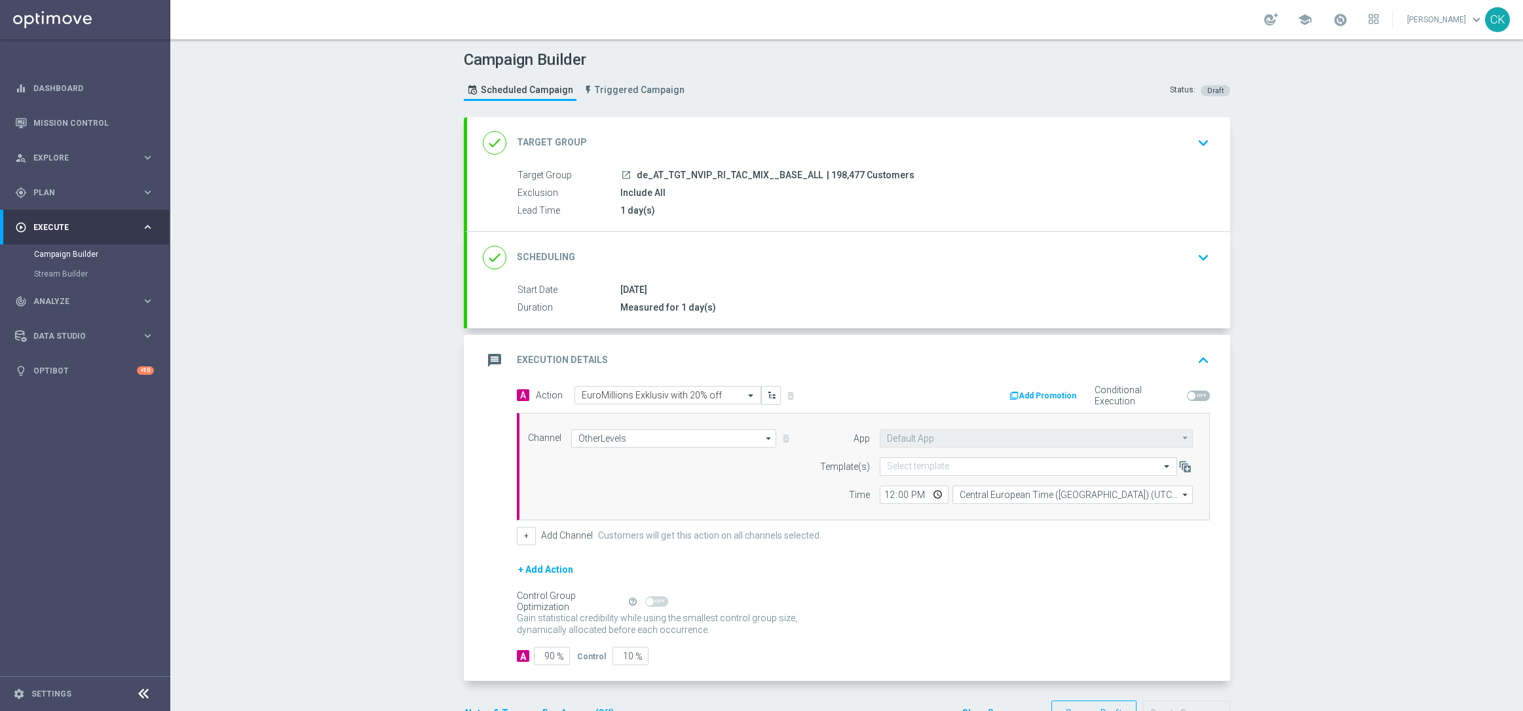
scroll to position [43, 0]
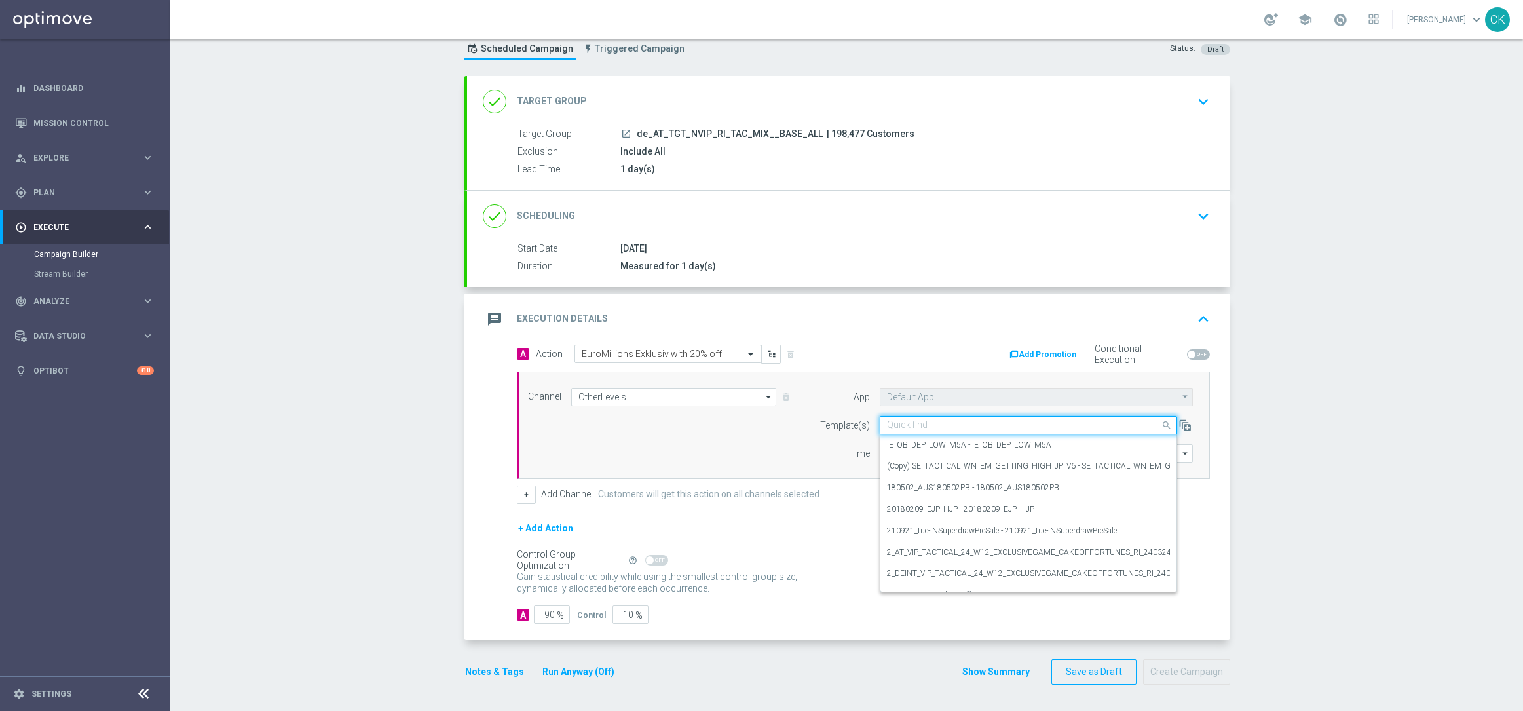
click at [921, 421] on input "text" at bounding box center [1015, 425] width 257 height 11
paste input "AT__EM_250812__NVIP_RI_TAC_LT"
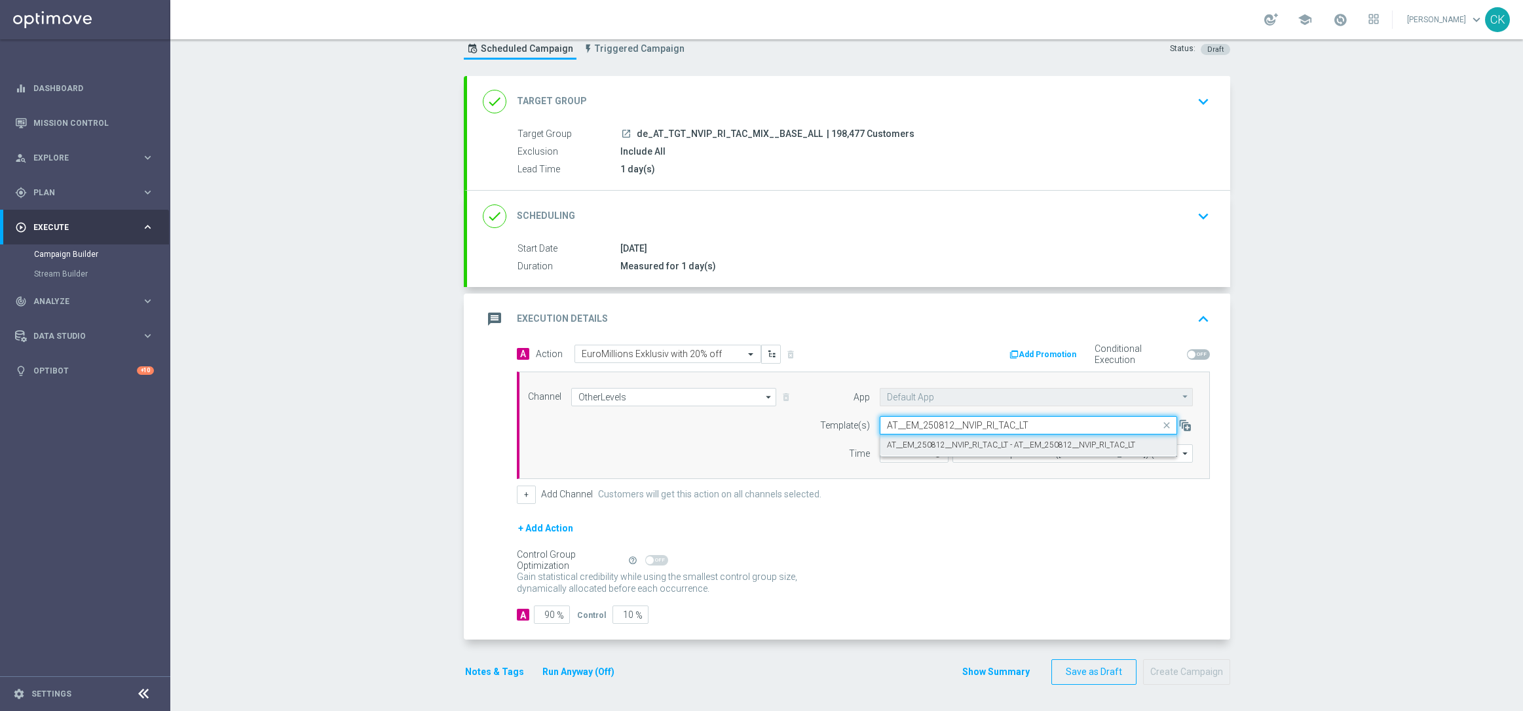
click at [905, 435] on div "AT__EM_250812__NVIP_RI_TAC_LT - AT__EM_250812__NVIP_RI_TAC_LT" at bounding box center [1028, 445] width 283 height 22
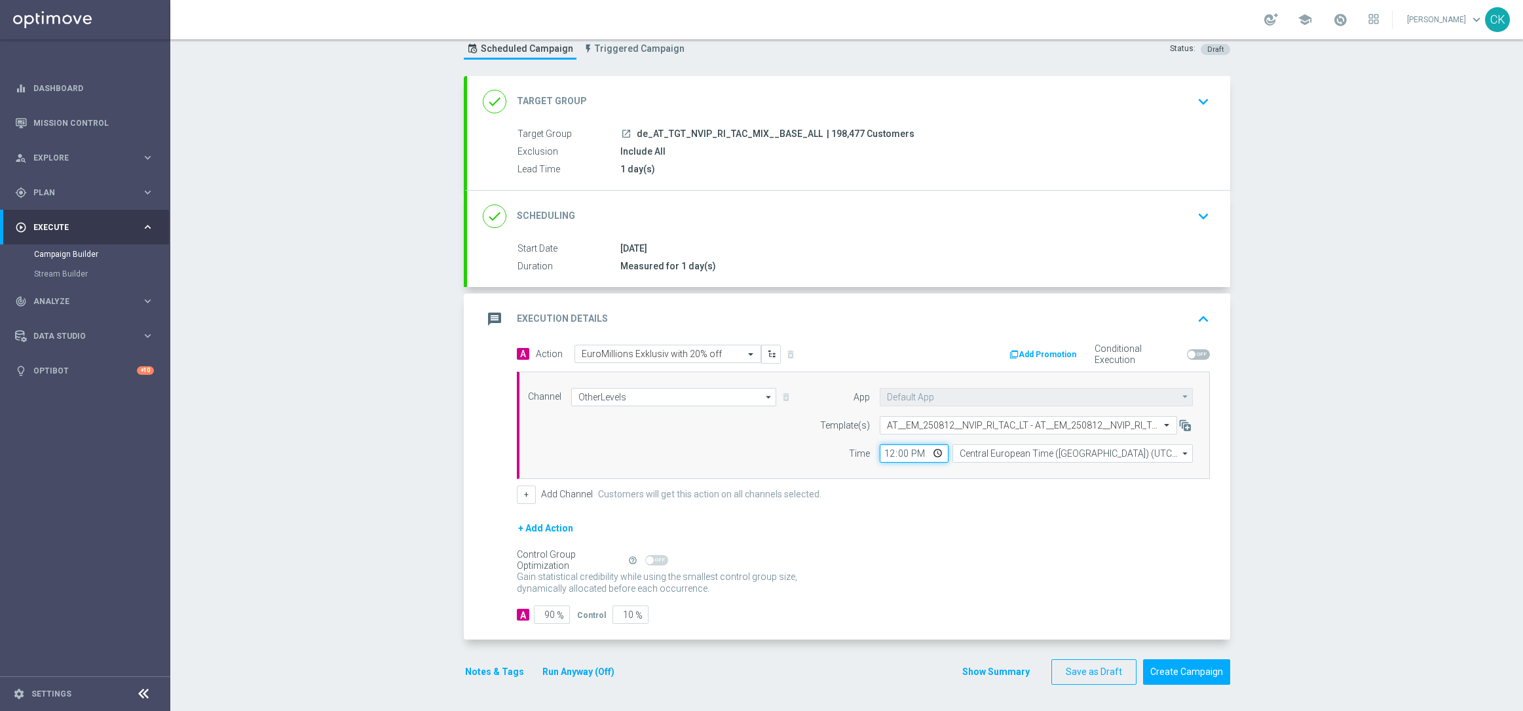
click at [883, 451] on input "12:00" at bounding box center [914, 453] width 69 height 18
click at [875, 544] on div "+ Add Action" at bounding box center [863, 536] width 693 height 33
click at [548, 614] on input "90" at bounding box center [552, 614] width 36 height 18
click at [482, 666] on button "Notes & Tags" at bounding box center [495, 672] width 62 height 16
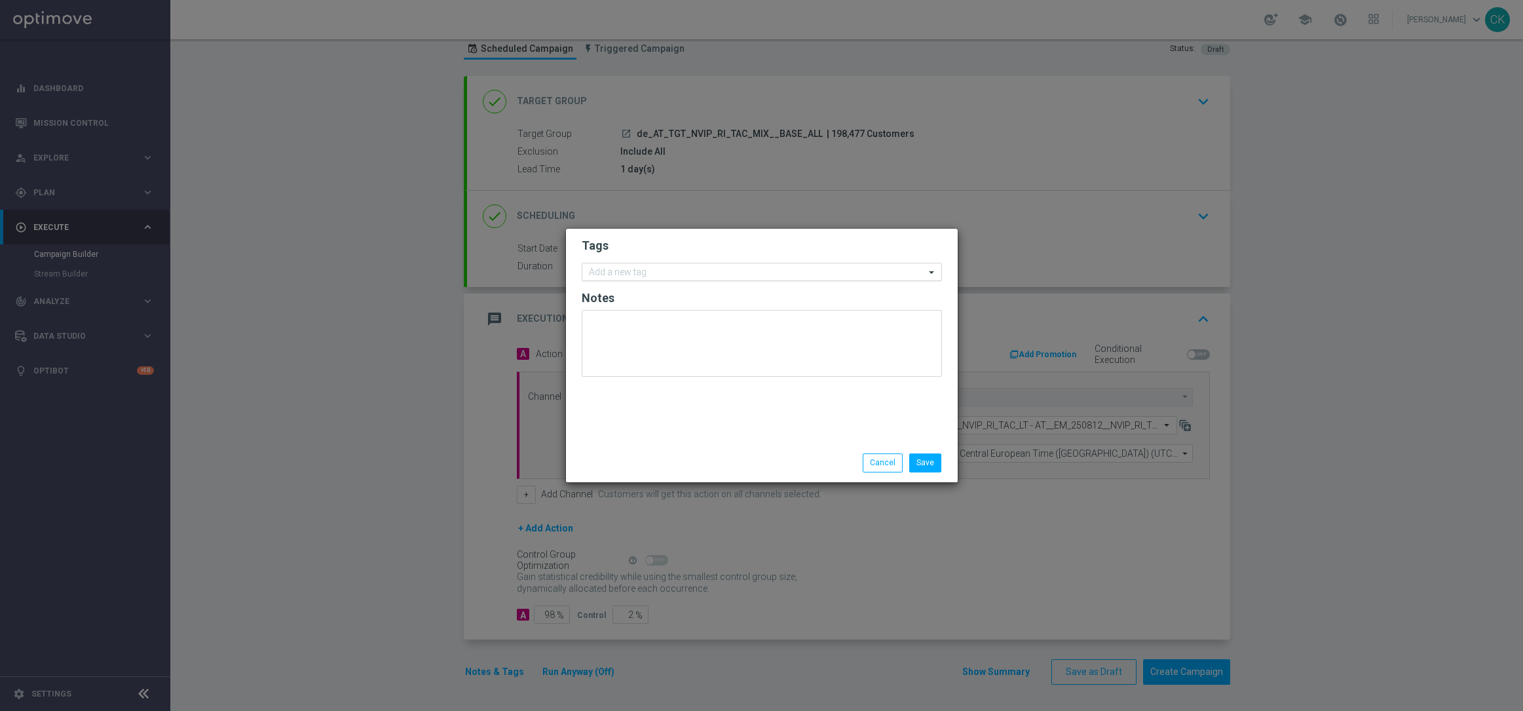
click at [634, 275] on input "text" at bounding box center [757, 272] width 336 height 11
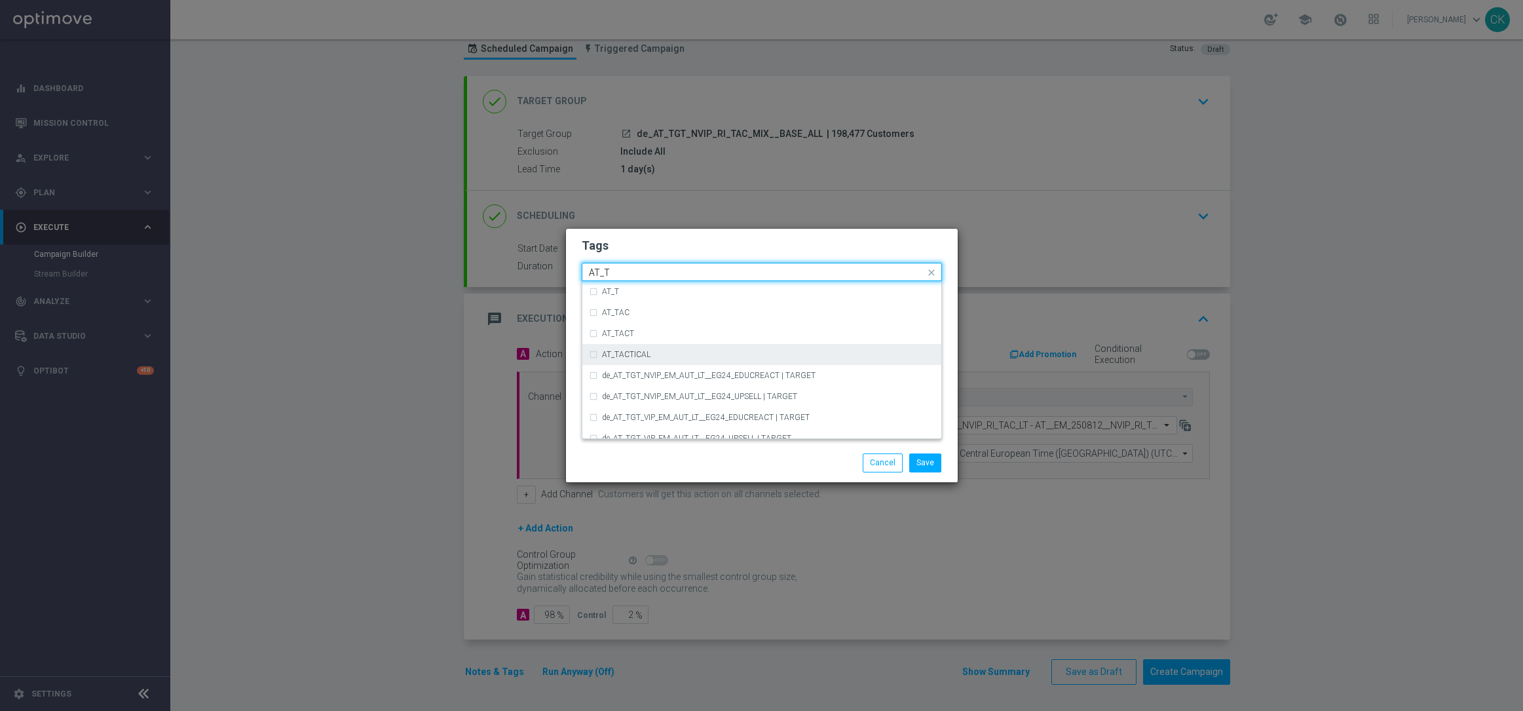
click at [666, 351] on div "AT_TACTICAL" at bounding box center [768, 355] width 333 height 8
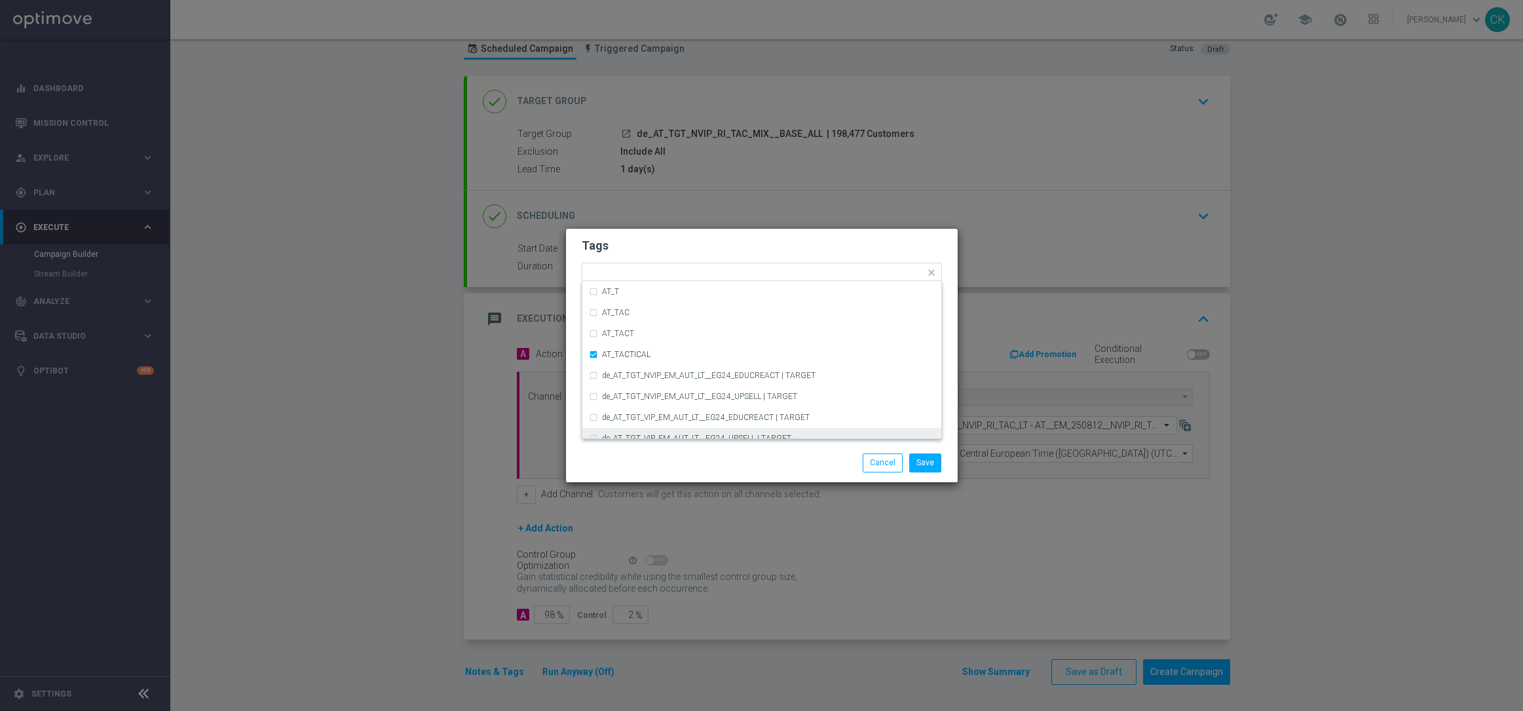
click at [666, 463] on div "Save Cancel" at bounding box center [762, 462] width 380 height 18
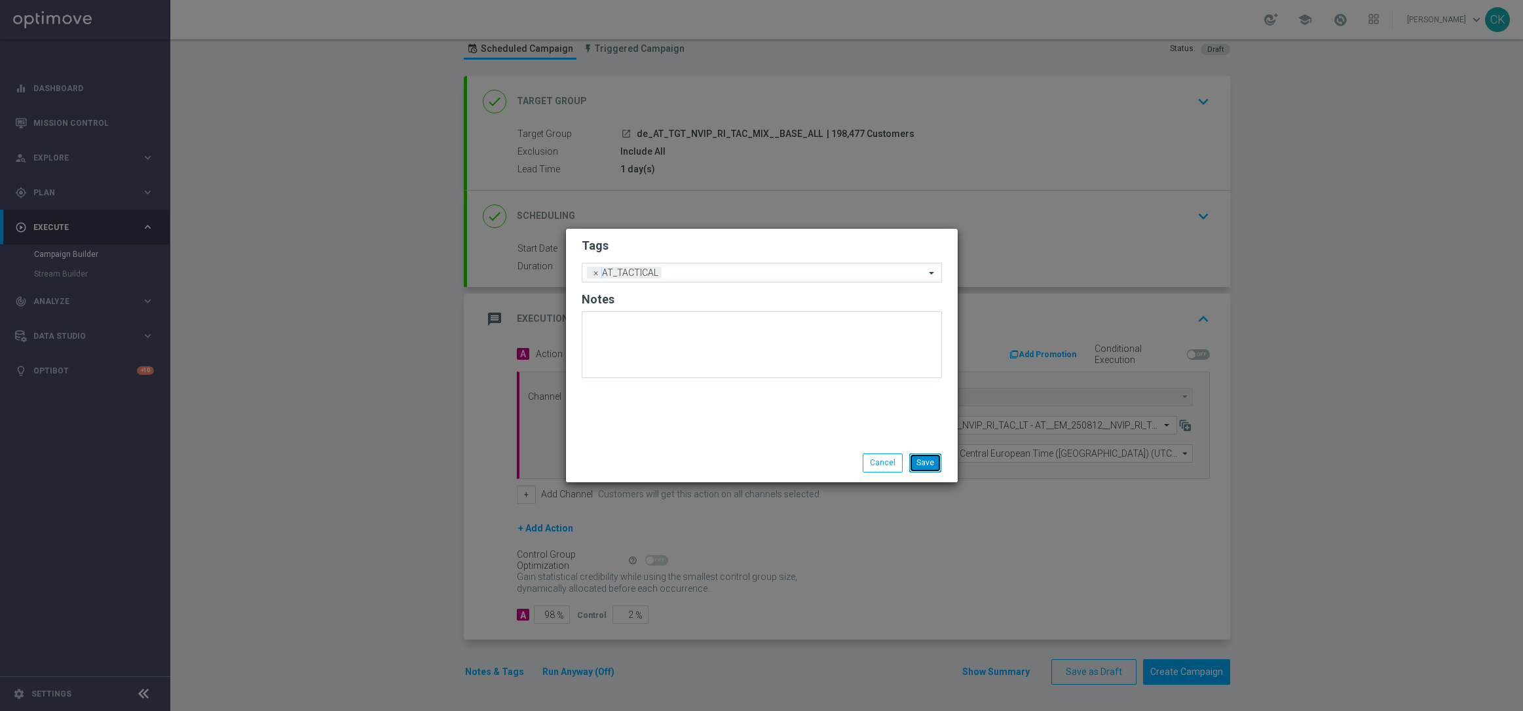
click at [928, 464] on button "Save" at bounding box center [925, 462] width 32 height 18
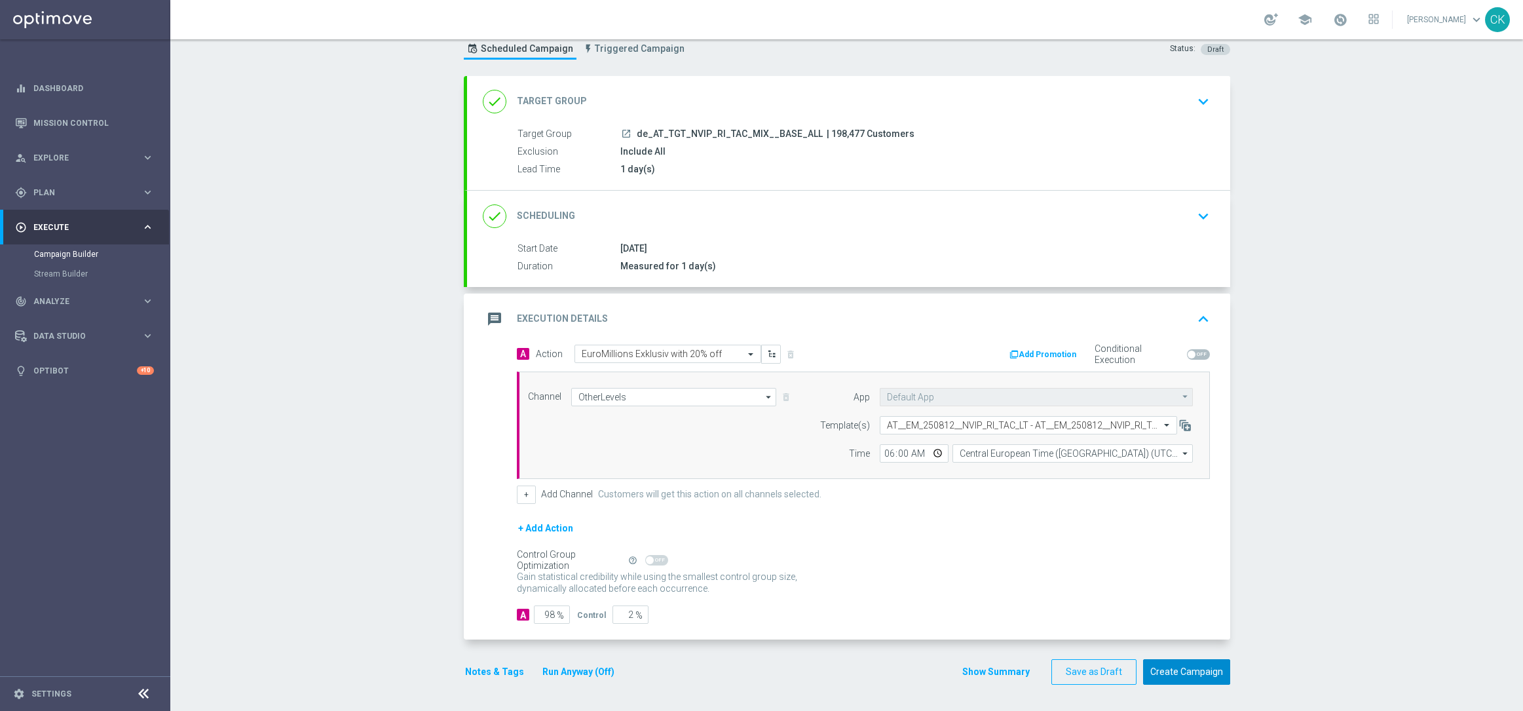
click at [1180, 661] on button "Create Campaign" at bounding box center [1186, 672] width 87 height 26
click at [1168, 675] on div at bounding box center [748, 355] width 1523 height 711
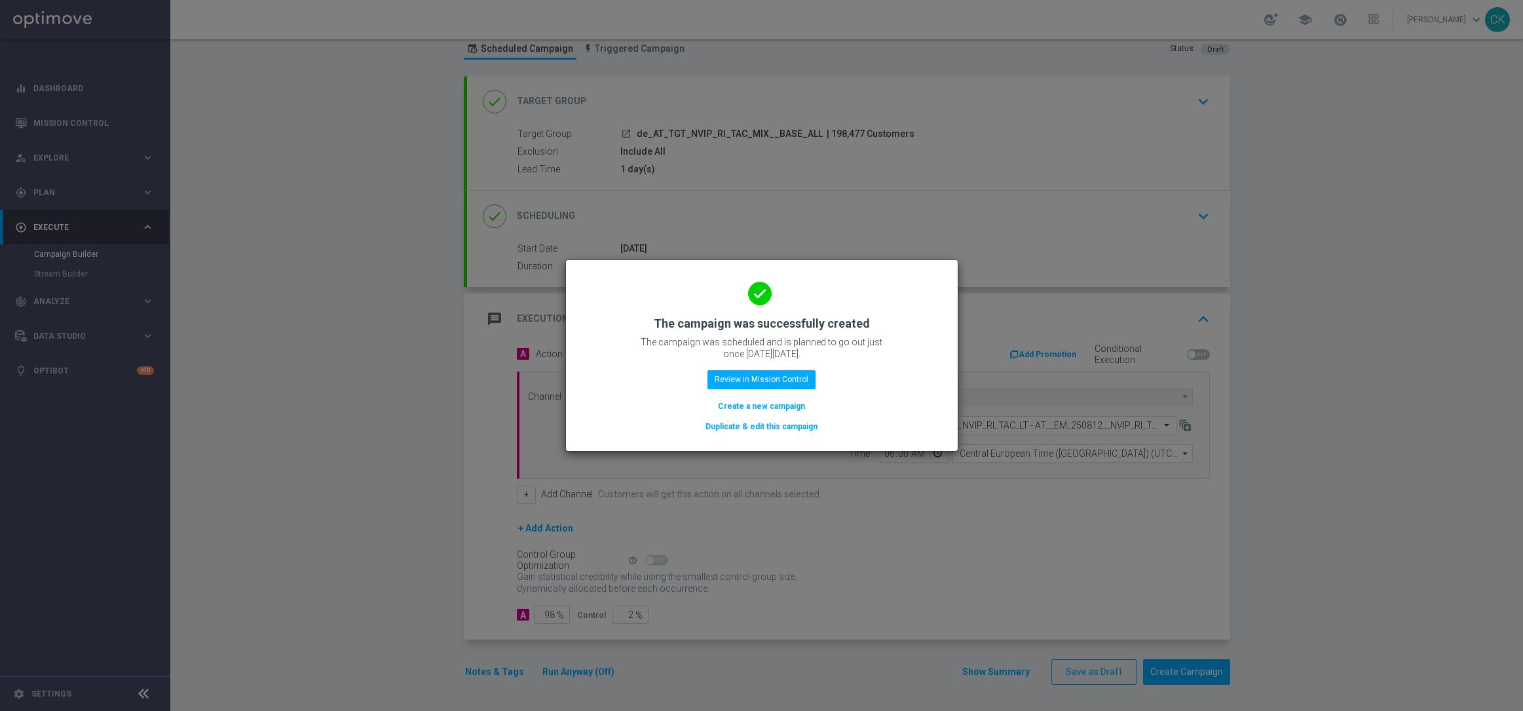
click at [763, 403] on button "Create a new campaign" at bounding box center [762, 406] width 90 height 14
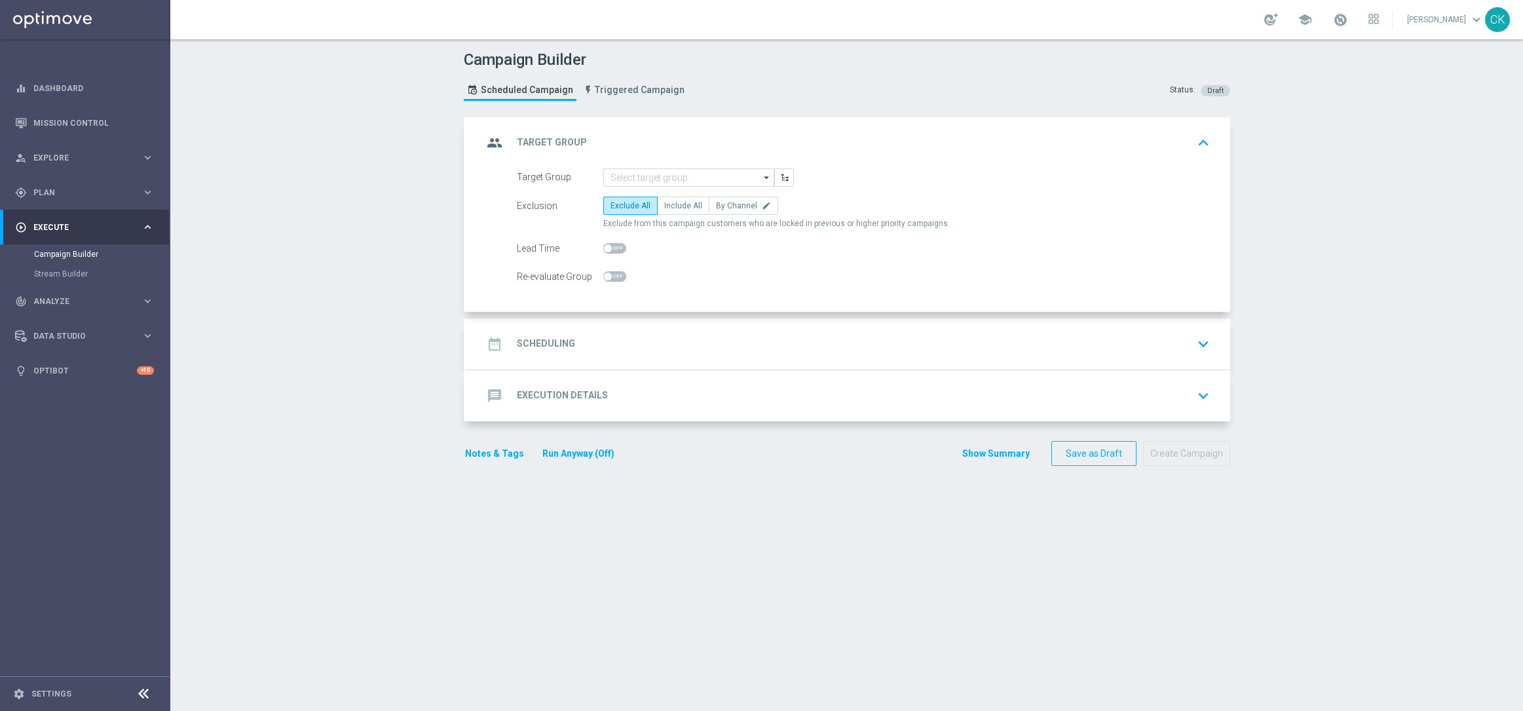
scroll to position [0, 0]
click at [649, 178] on input at bounding box center [688, 177] width 171 height 18
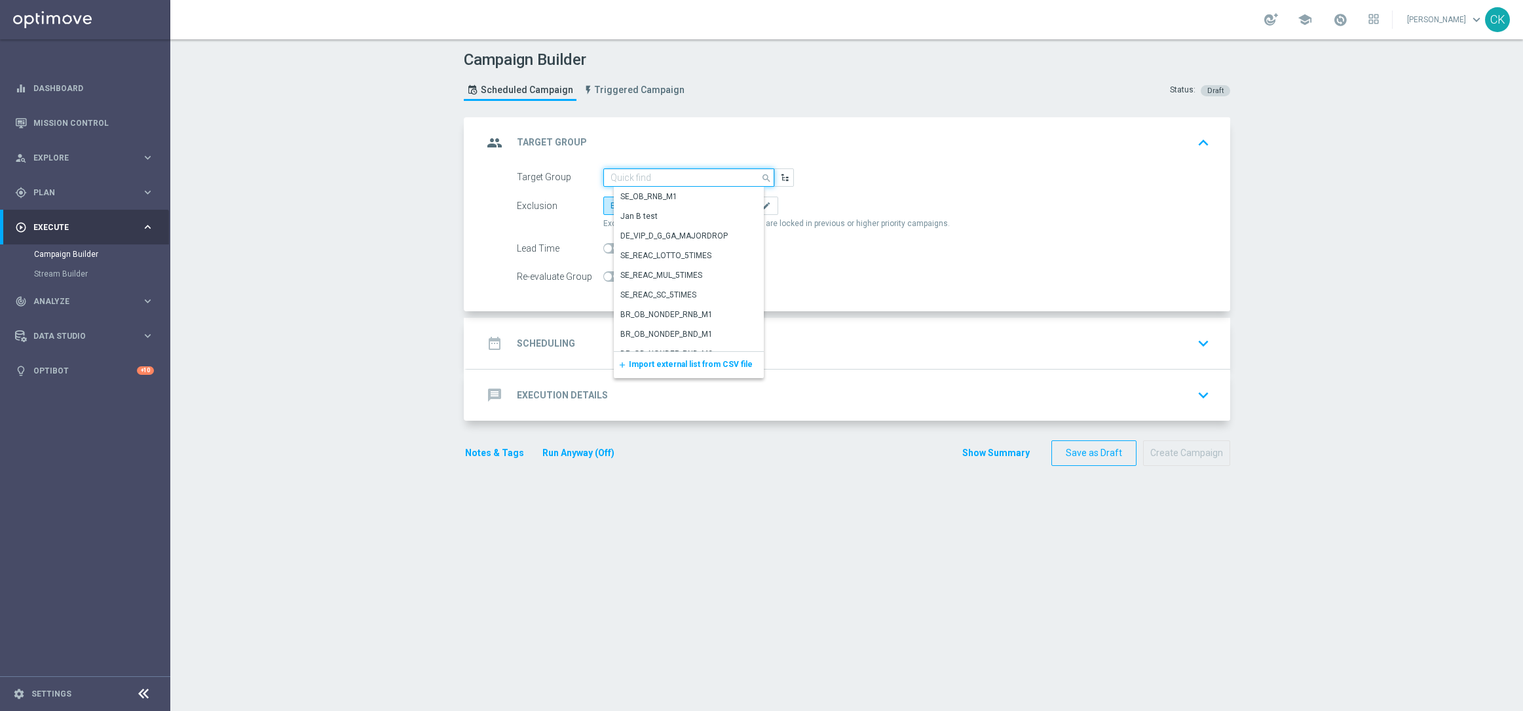
paste input "de_AT_TGT_VIP_RI_TAC_LT__ALL_EUR10_300DAYS"
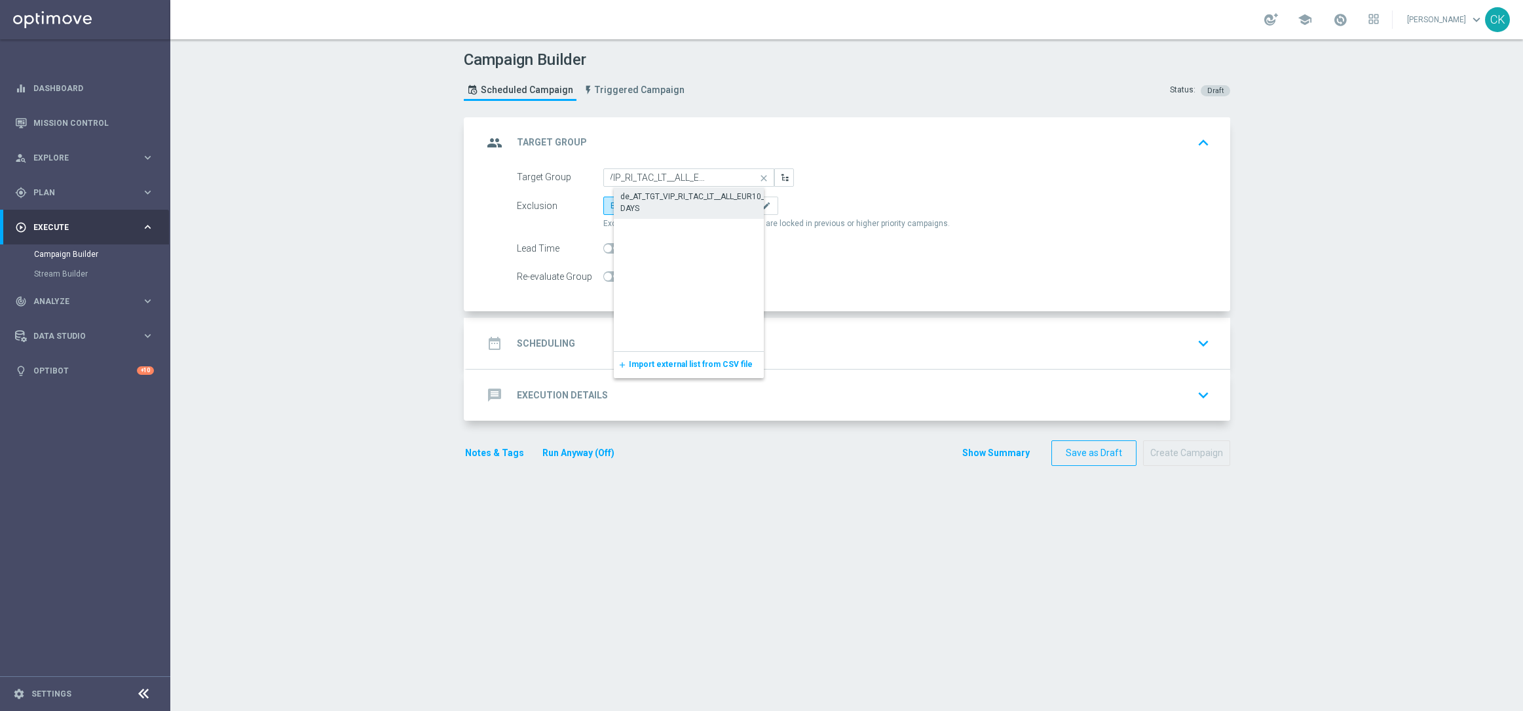
click at [649, 195] on div "de_AT_TGT_VIP_RI_TAC_LT__ALL_EUR10_300DAYS" at bounding box center [699, 203] width 158 height 24
click at [667, 199] on label "Include All" at bounding box center [683, 206] width 52 height 18
click at [667, 204] on input "Include All" at bounding box center [668, 208] width 9 height 9
click at [603, 252] on span at bounding box center [614, 248] width 23 height 10
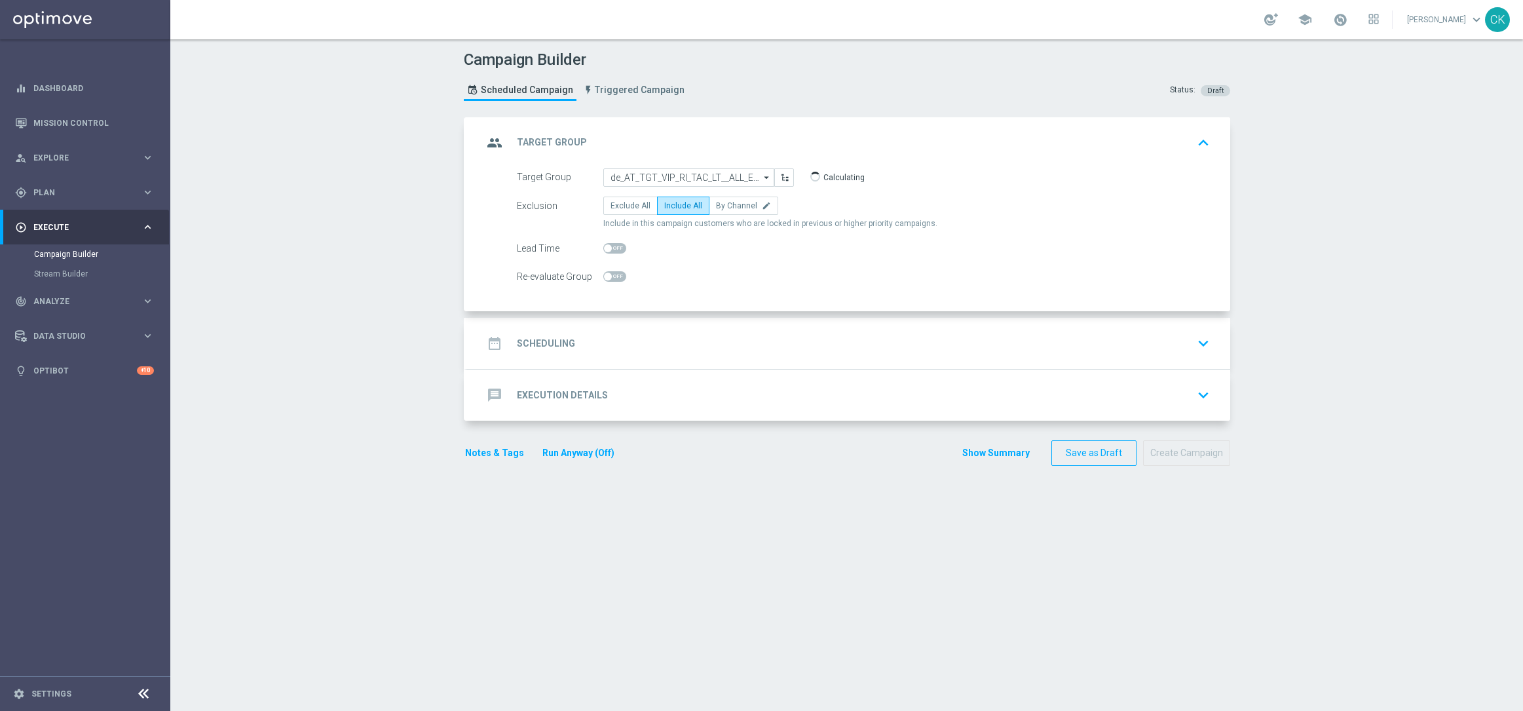
click at [603, 252] on input "checkbox" at bounding box center [614, 248] width 23 height 10
click at [546, 349] on h2 "Scheduling" at bounding box center [546, 343] width 58 height 12
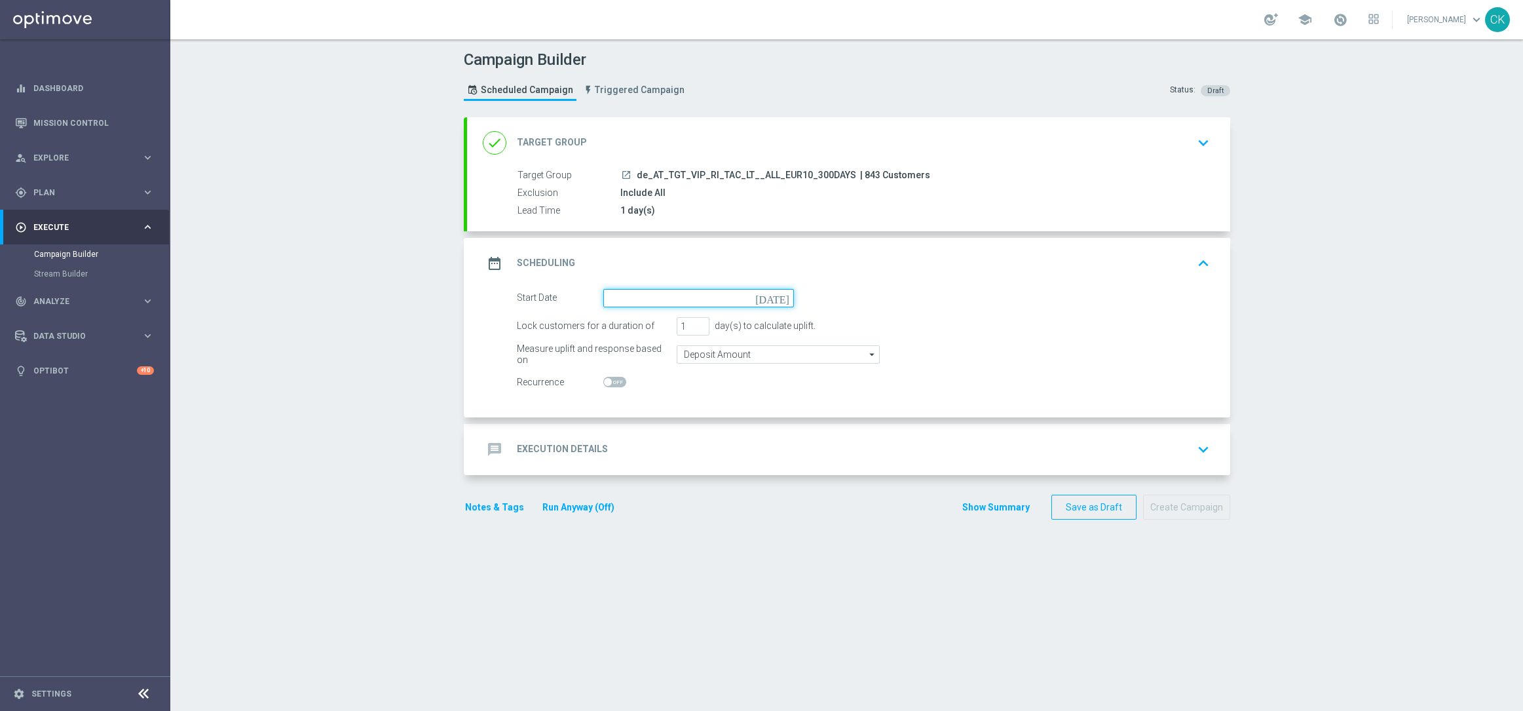
click at [694, 297] on input at bounding box center [698, 298] width 191 height 18
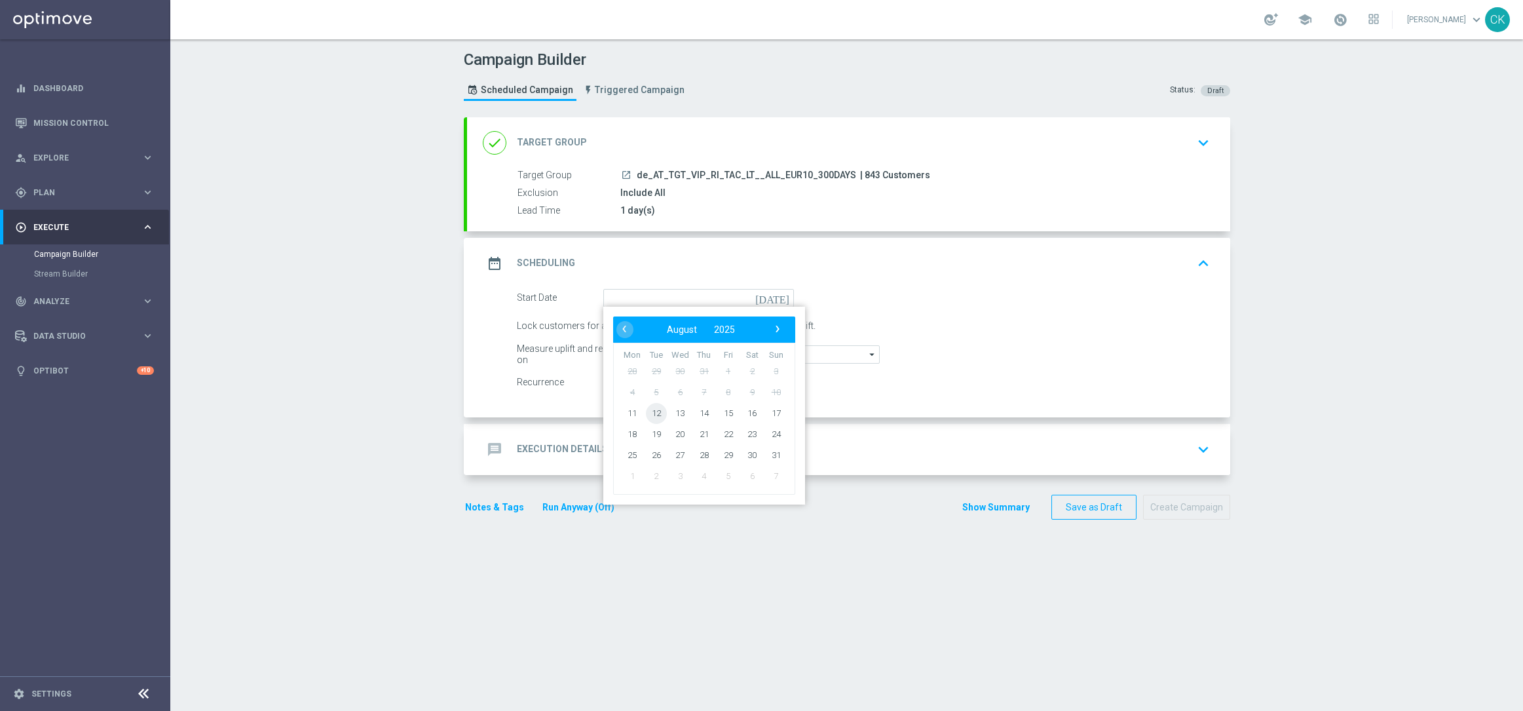
click at [651, 412] on span "12" at bounding box center [655, 412] width 21 height 21
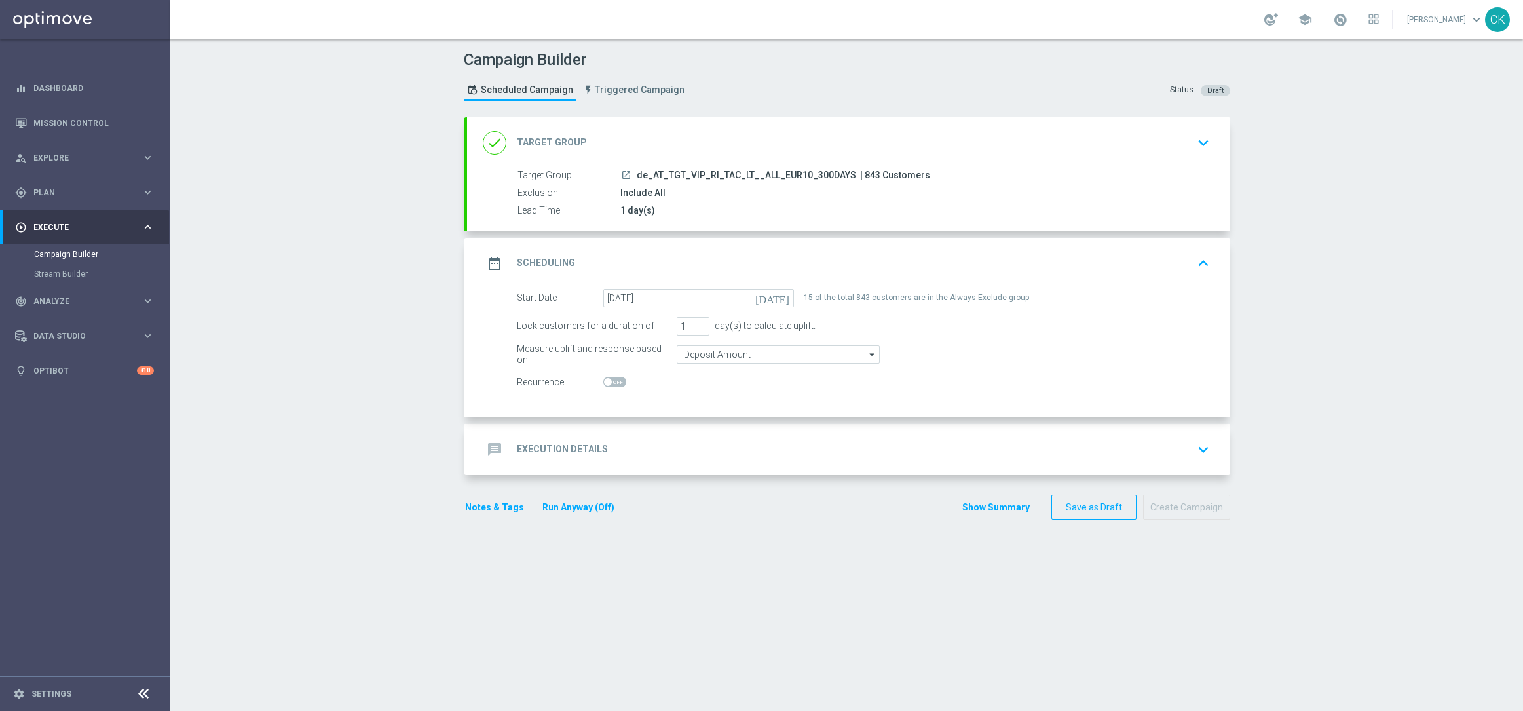
click at [531, 446] on h2 "Execution Details" at bounding box center [562, 449] width 91 height 12
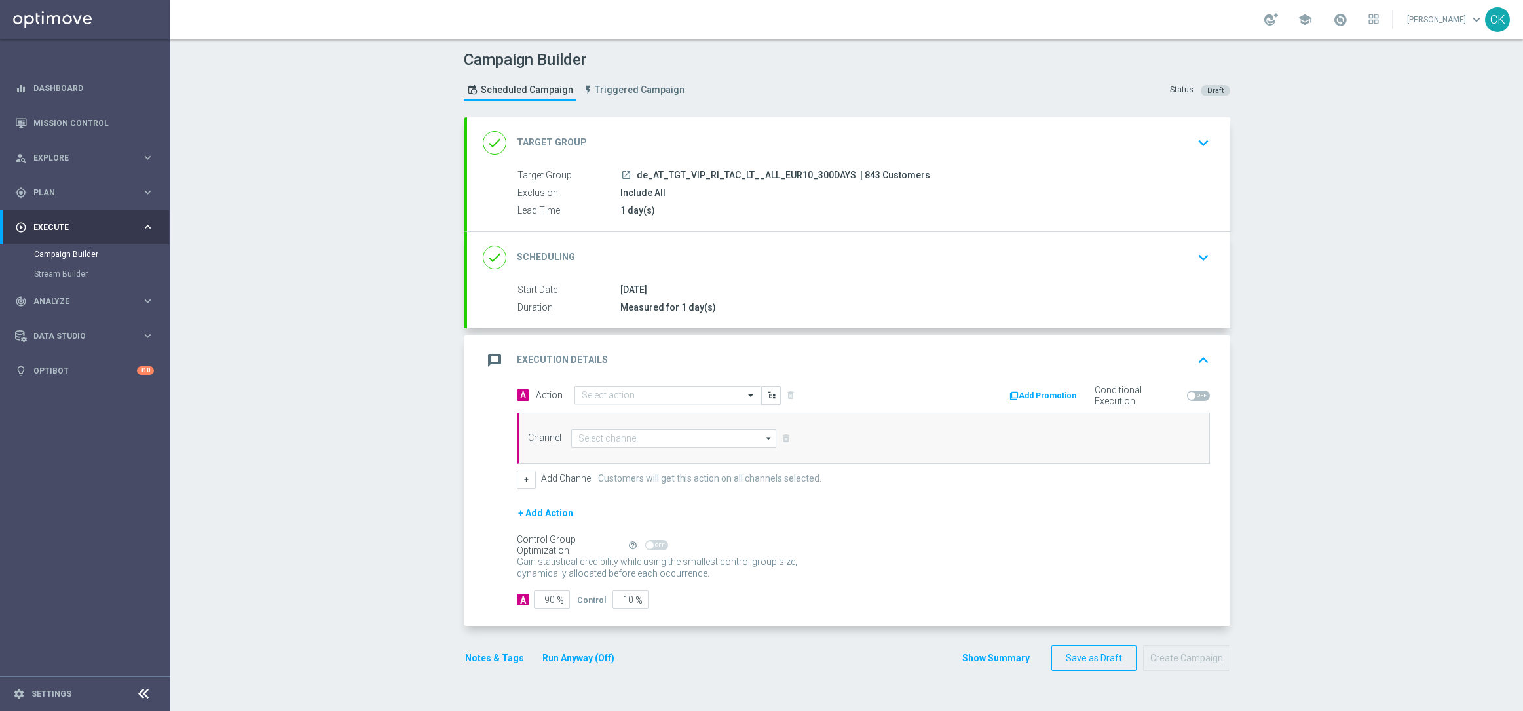
click at [607, 396] on input "text" at bounding box center [655, 395] width 146 height 11
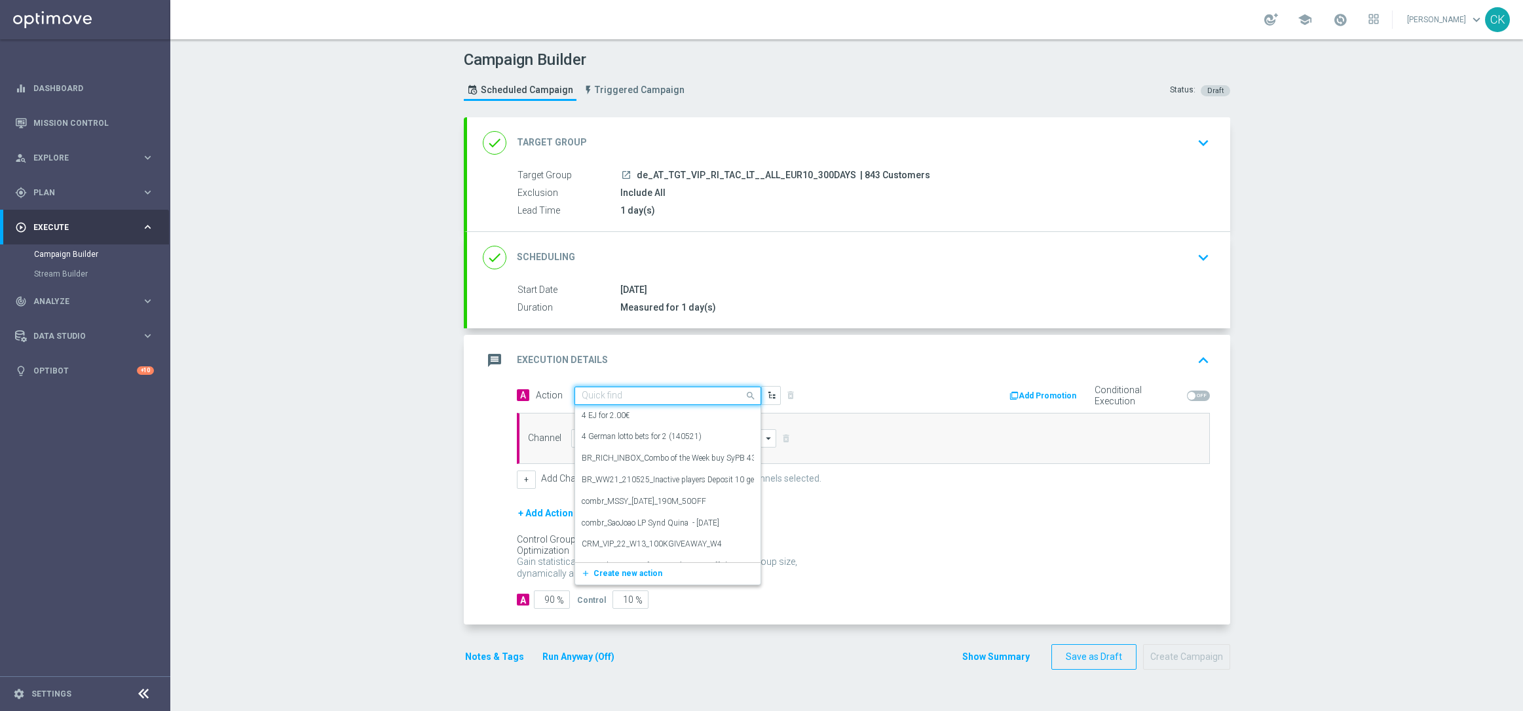
paste input "EuroMillions Exklusiv - buy 2 get 1 free"
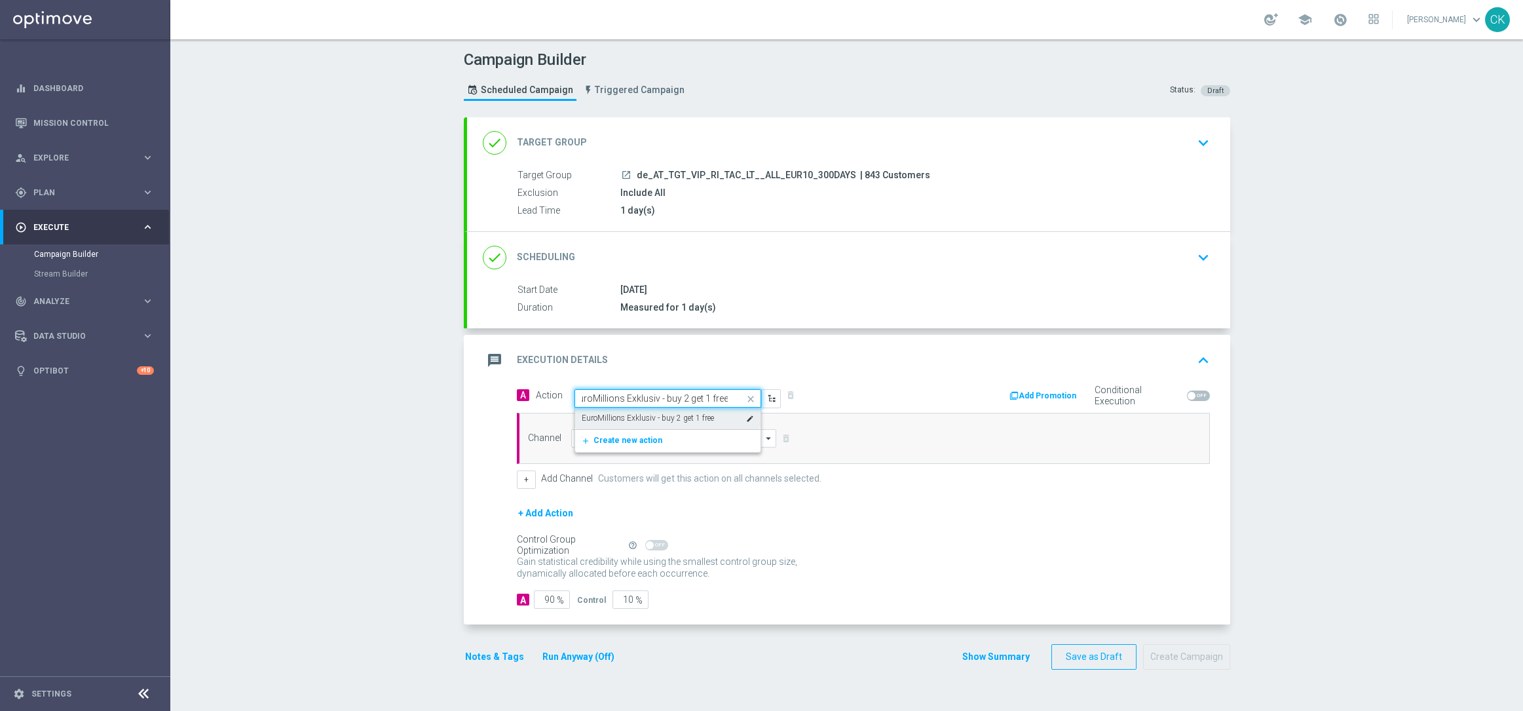
click at [613, 411] on div "EuroMillions Exklusiv - buy 2 get 1 free edit" at bounding box center [668, 419] width 172 height 22
click at [613, 434] on input at bounding box center [674, 438] width 206 height 18
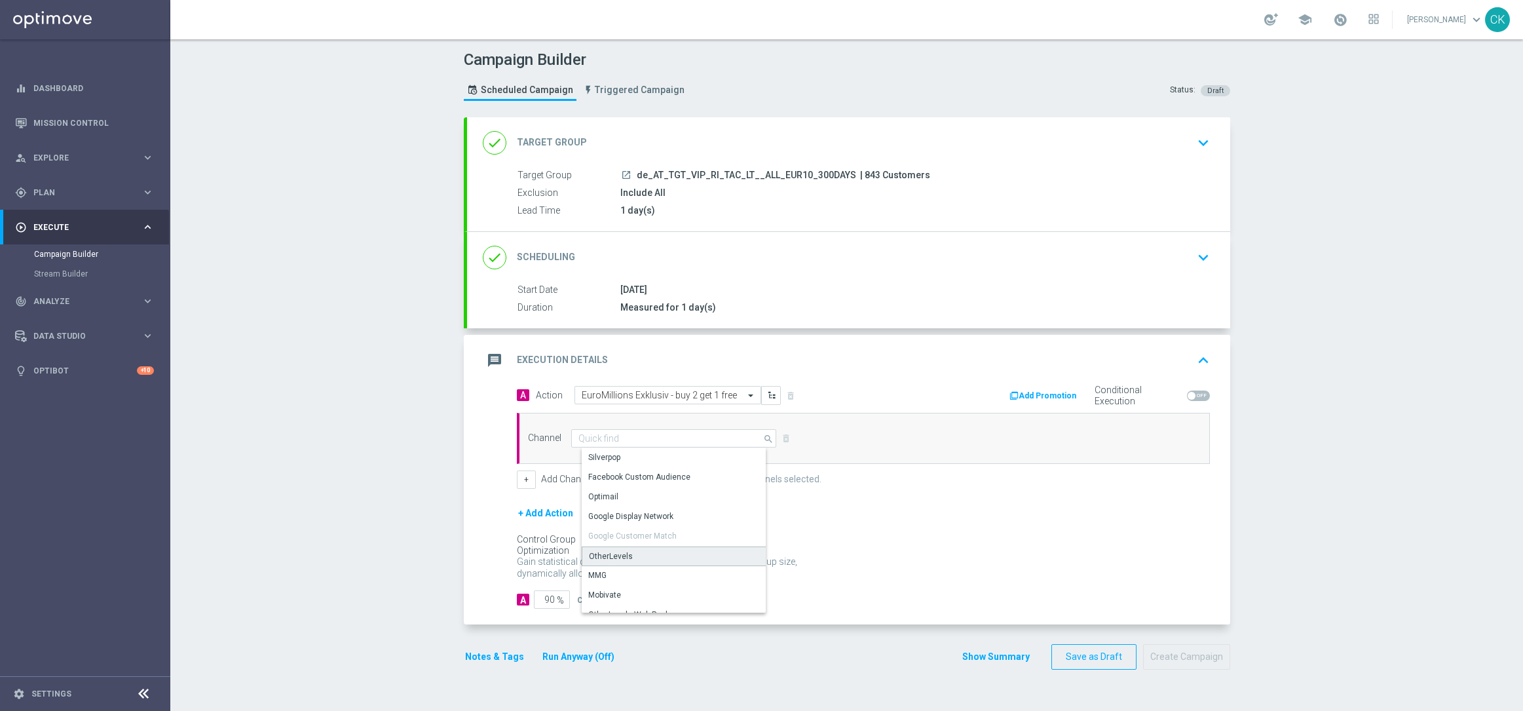
click at [607, 556] on div "OtherLevels" at bounding box center [611, 556] width 44 height 12
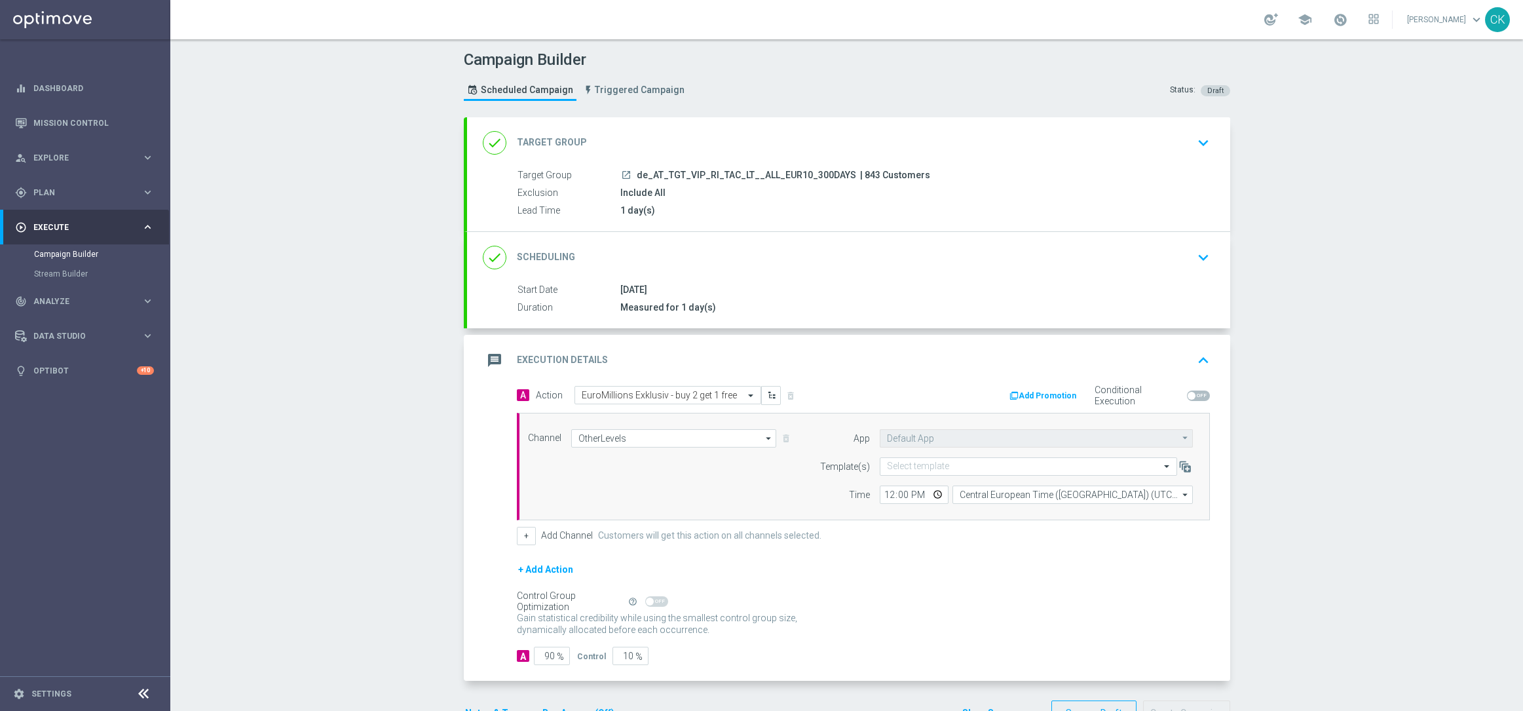
scroll to position [43, 0]
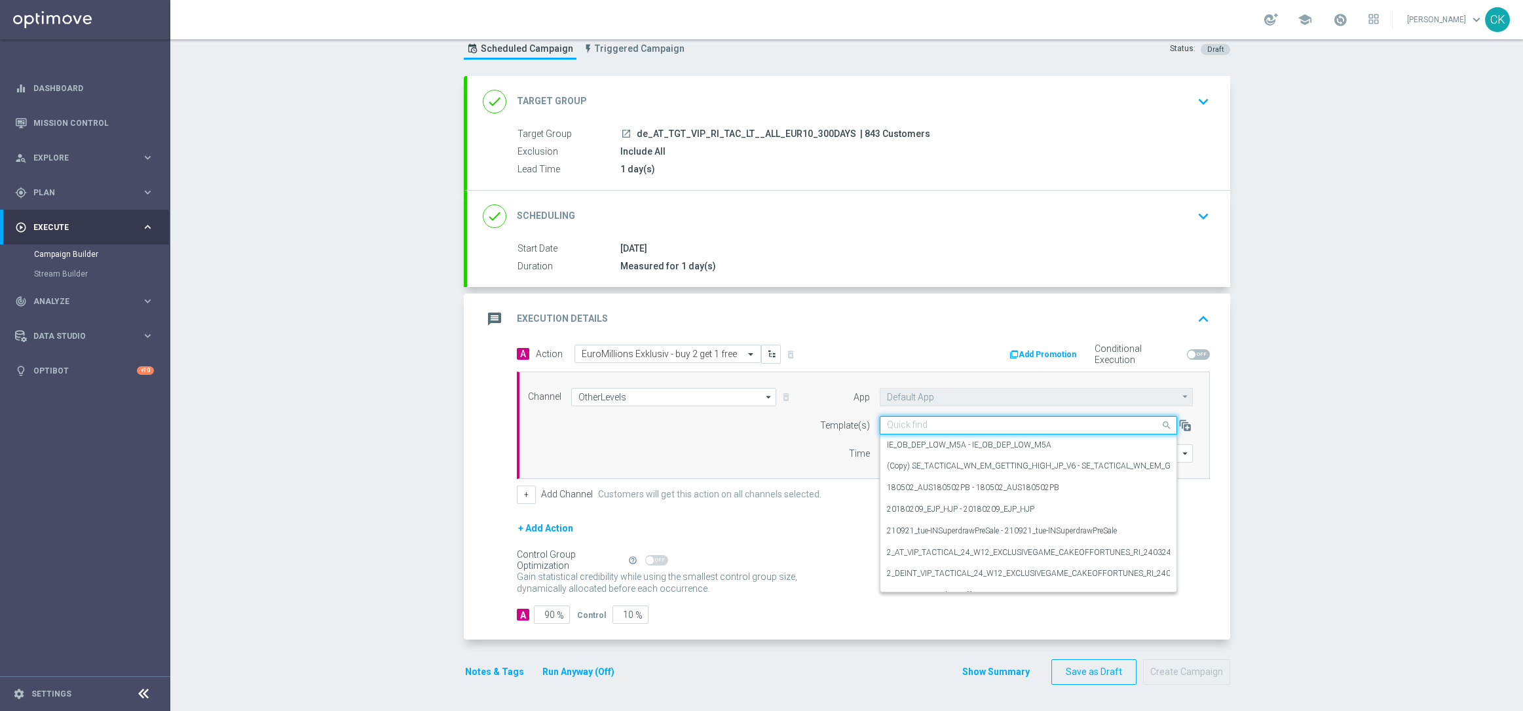
click at [924, 420] on input "text" at bounding box center [1015, 425] width 257 height 11
paste input "AT__EM_250812__VIP_RI_TAC_LT"
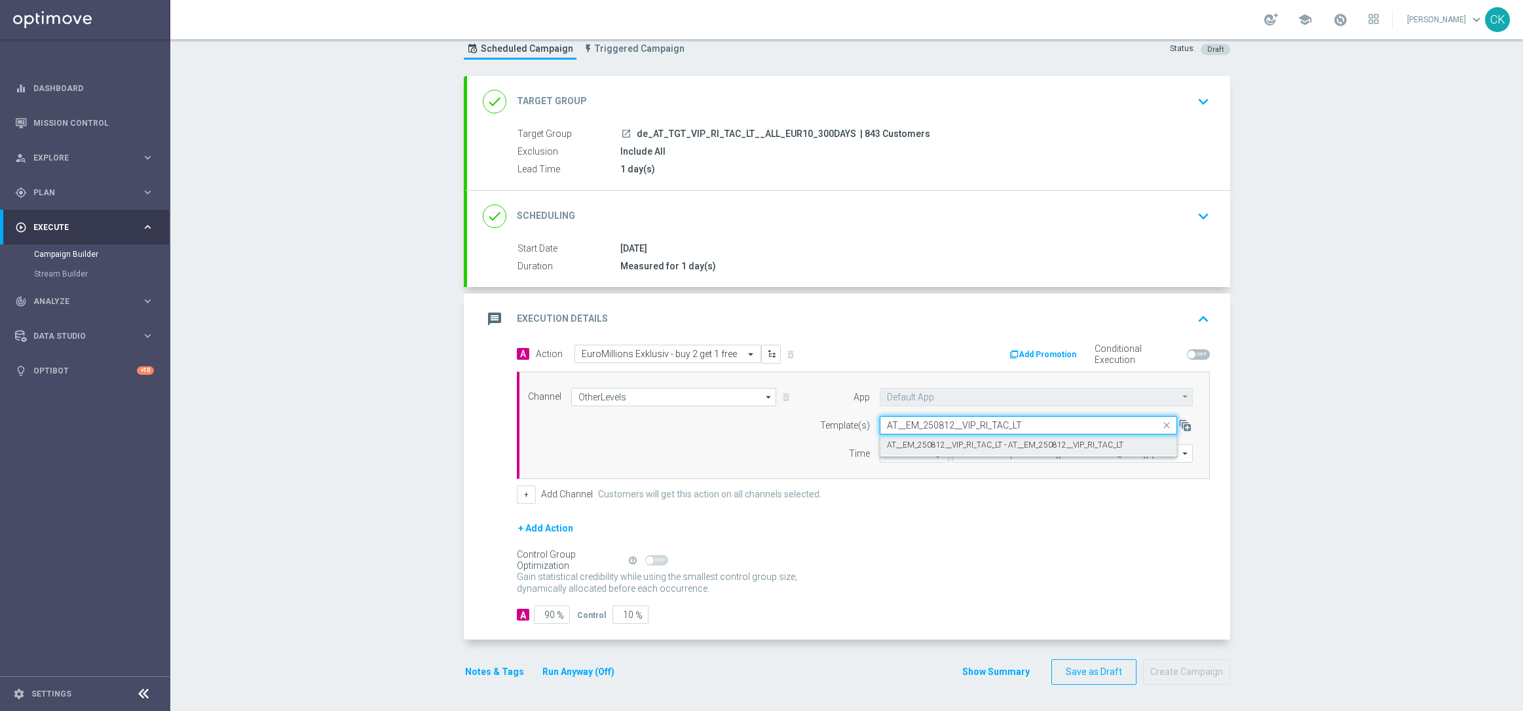
click at [916, 440] on label "AT__EM_250812__VIP_RI_TAC_LT - AT__EM_250812__VIP_RI_TAC_LT" at bounding box center [1005, 445] width 237 height 11
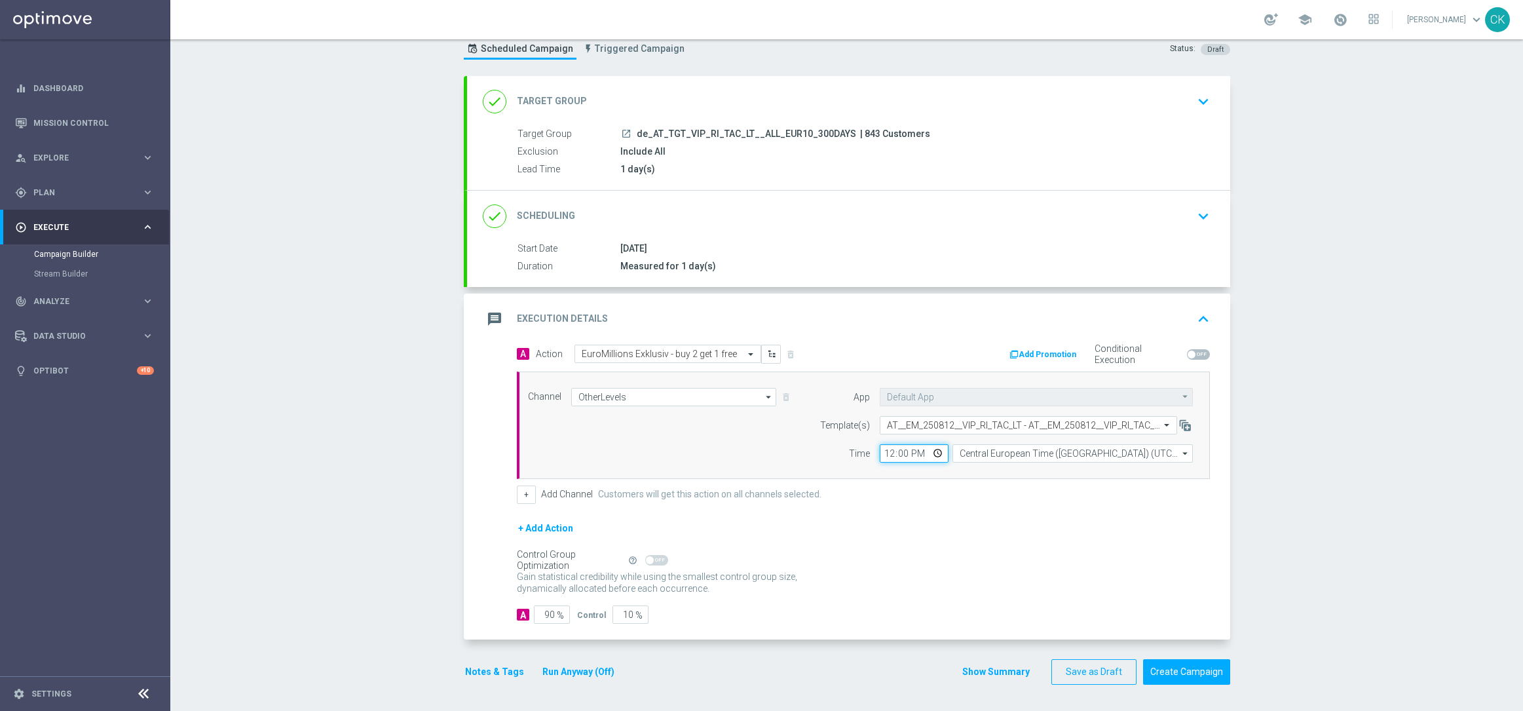
click at [880, 449] on input "12:00" at bounding box center [914, 453] width 69 height 18
click at [890, 501] on div "+ Add Channel Customers will get this action on all channels selected." at bounding box center [863, 494] width 693 height 18
click at [548, 615] on input "90" at bounding box center [552, 614] width 36 height 18
click at [472, 667] on button "Notes & Tags" at bounding box center [495, 672] width 62 height 16
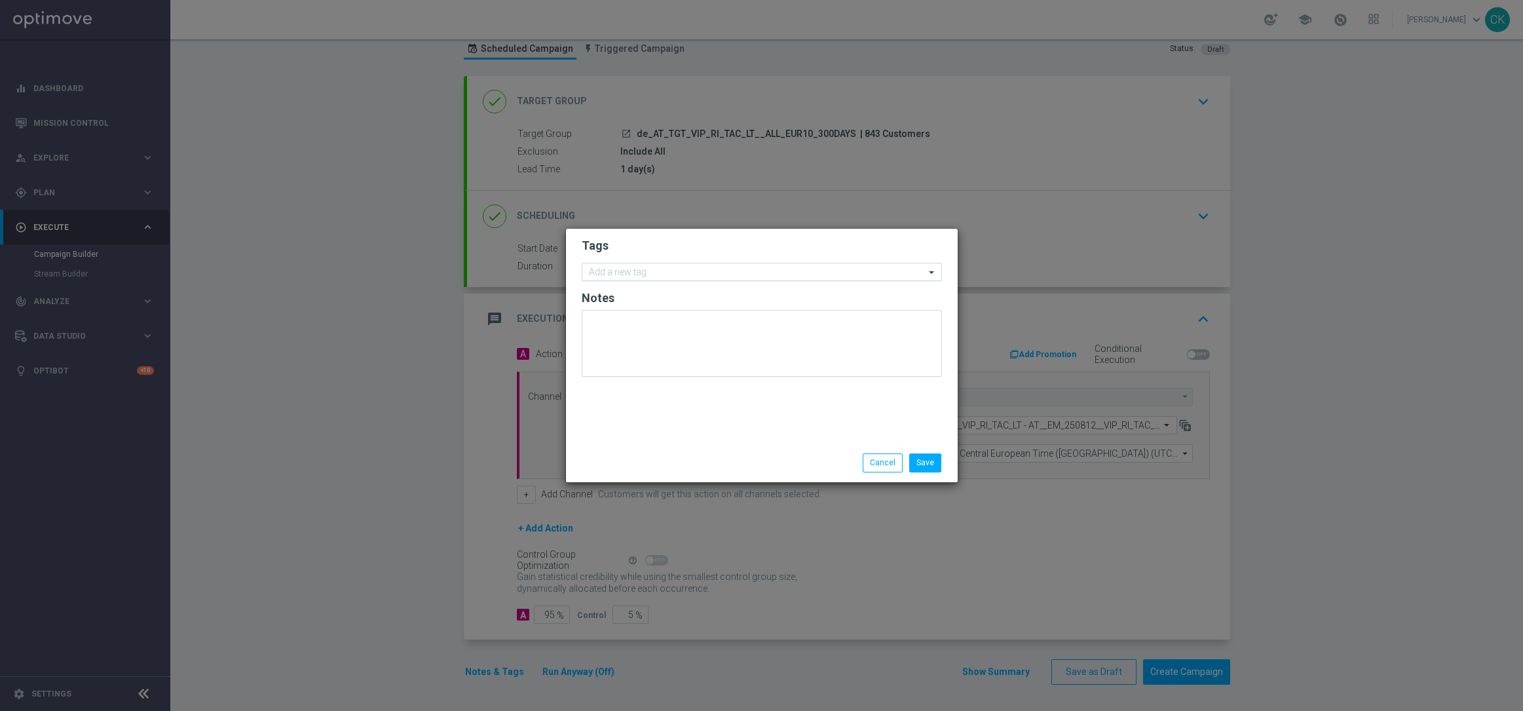
click at [639, 269] on input "text" at bounding box center [757, 272] width 336 height 11
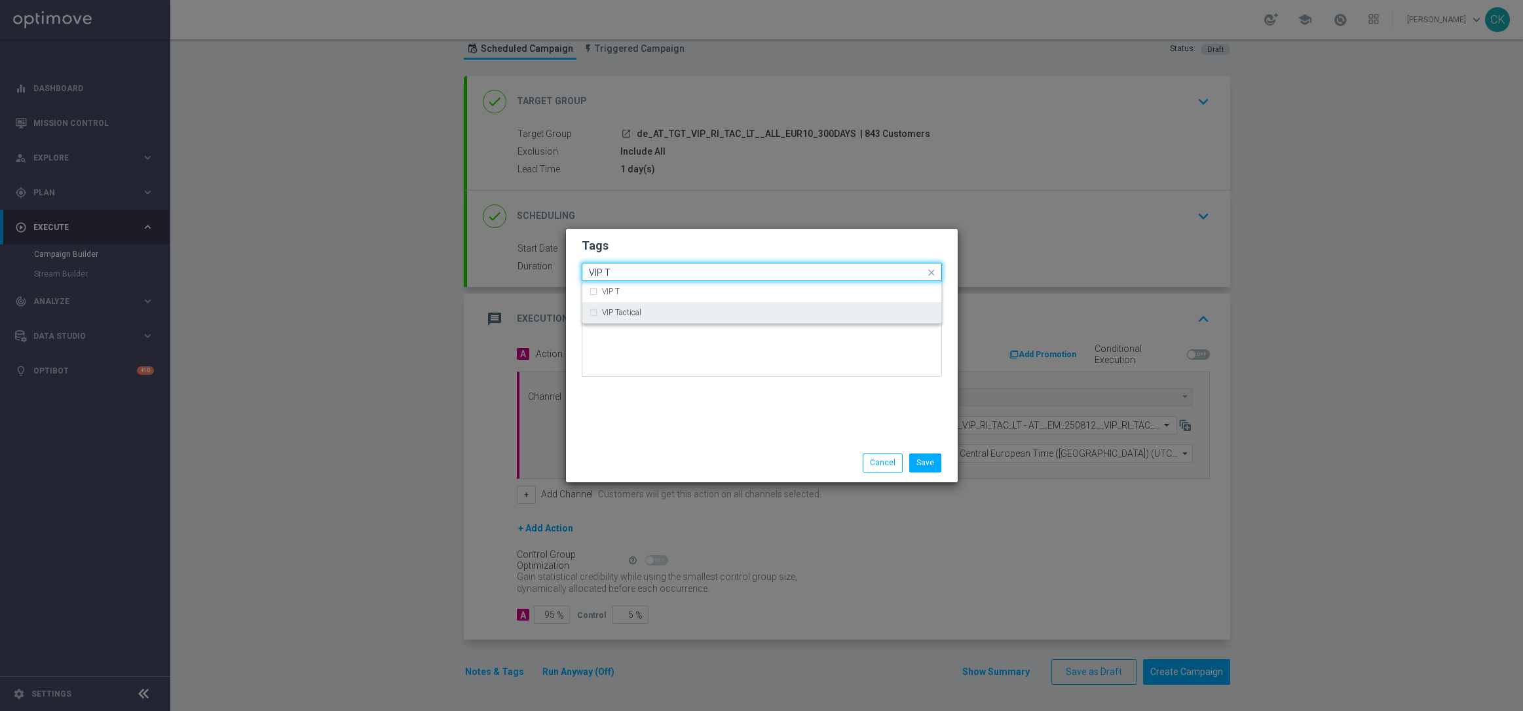
click at [637, 318] on div "VIP Tactical" at bounding box center [762, 312] width 346 height 21
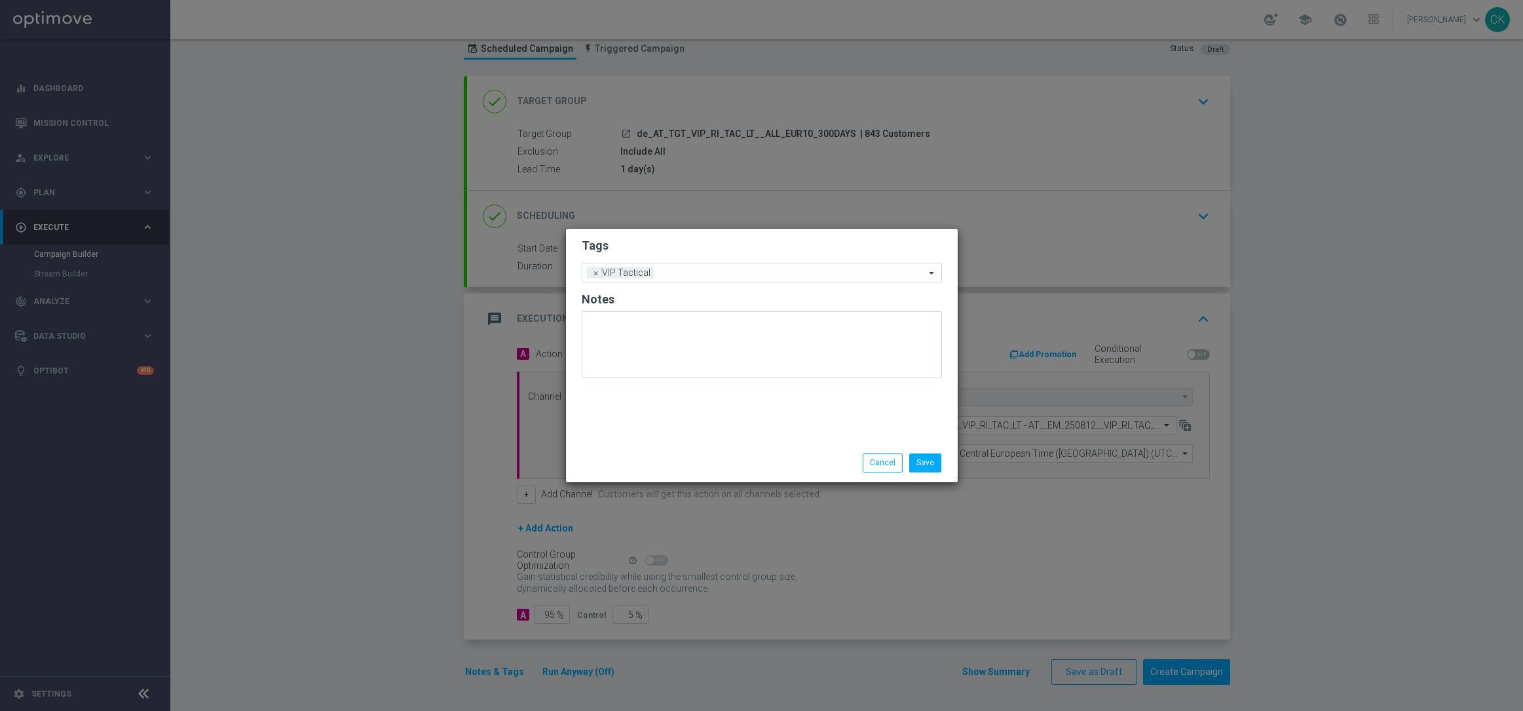
click at [636, 439] on div "Tags Add a new tag × VIP Tactical Notes" at bounding box center [762, 336] width 392 height 215
click at [926, 461] on button "Save" at bounding box center [925, 462] width 32 height 18
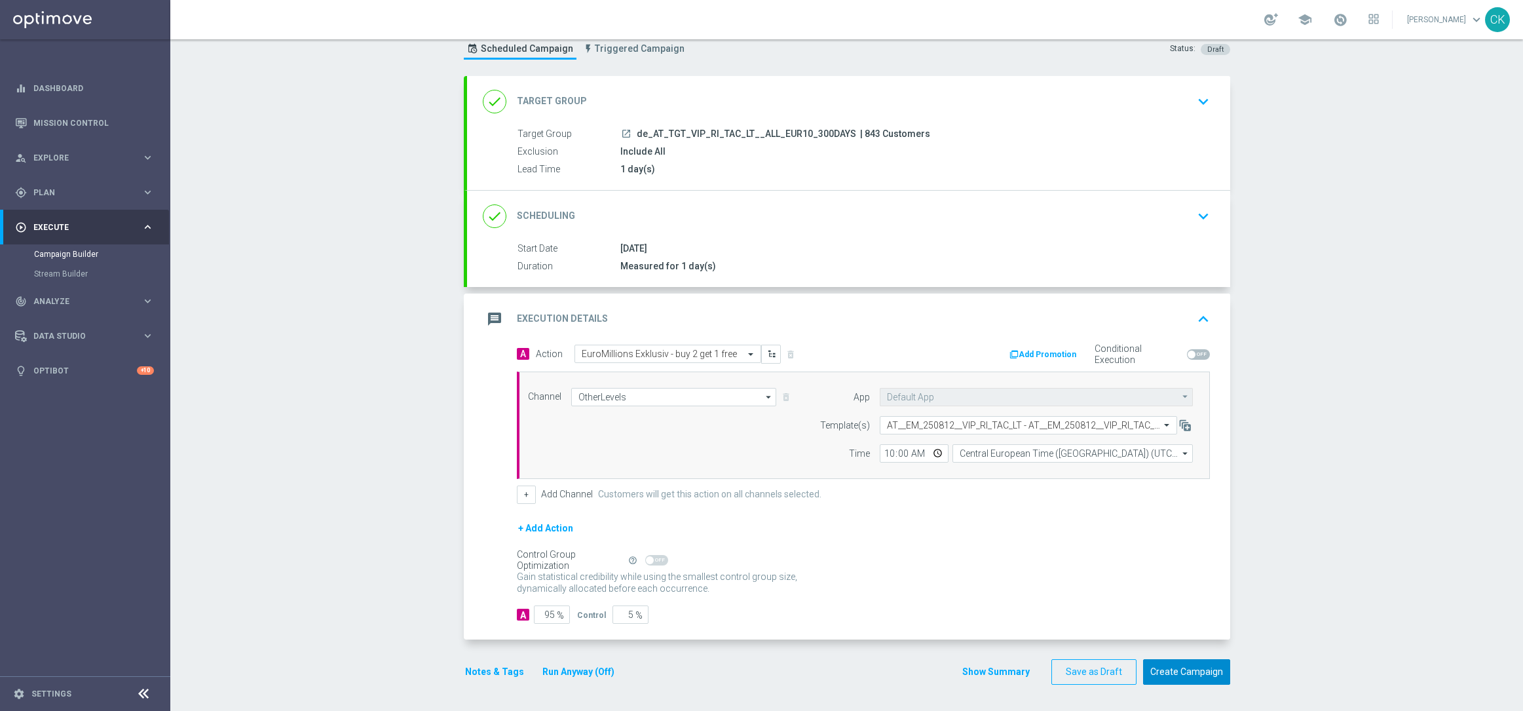
click at [1183, 673] on button "Create Campaign" at bounding box center [1186, 672] width 87 height 26
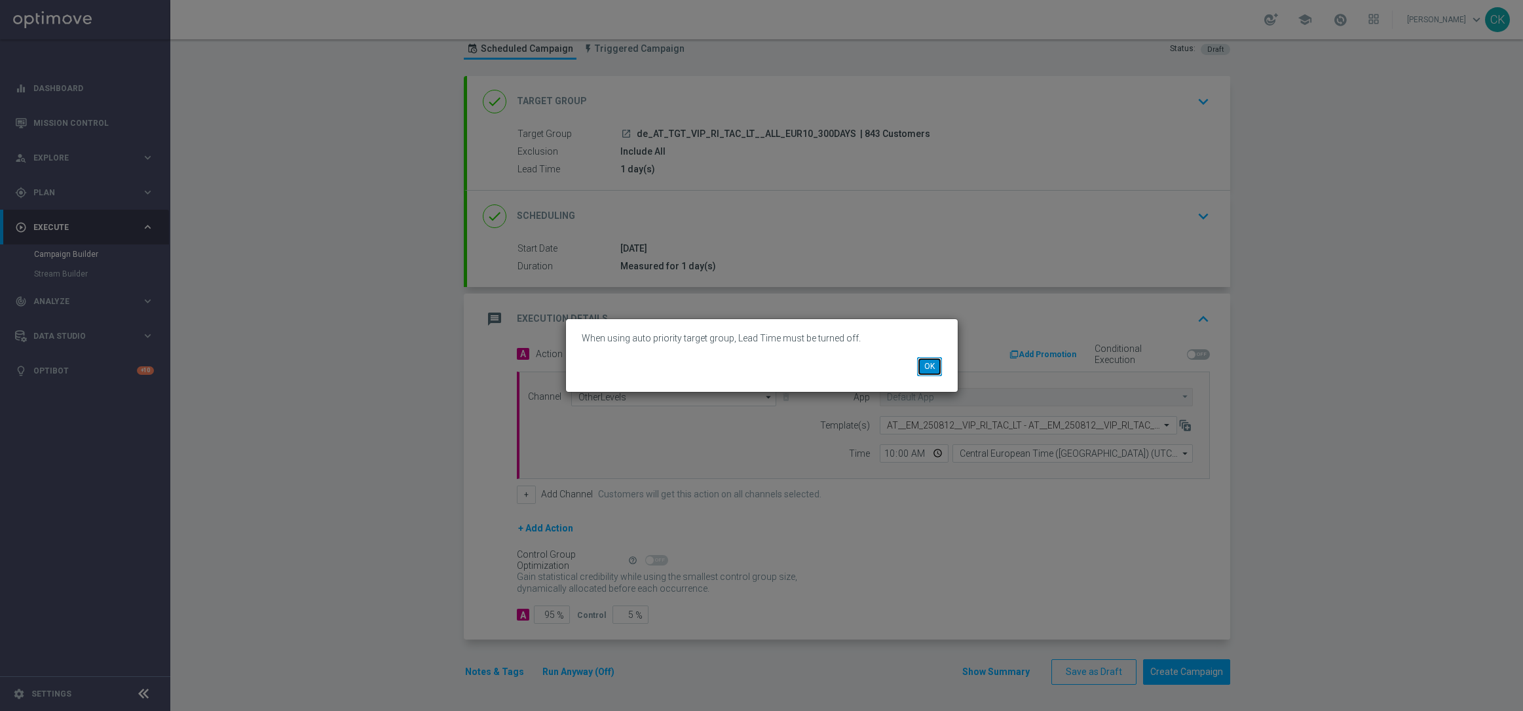
click at [930, 366] on button "OK" at bounding box center [929, 366] width 25 height 18
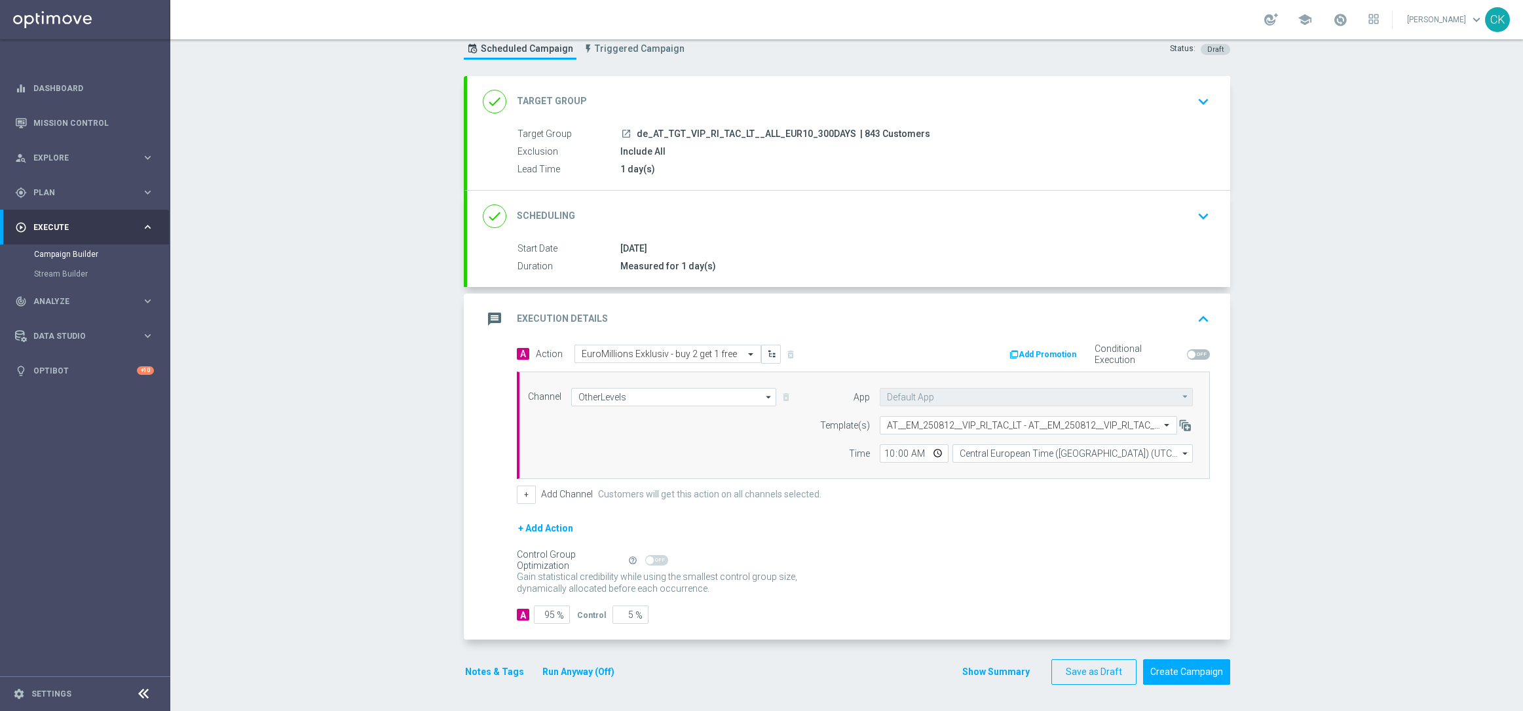
click at [630, 89] on div "done Target Group keyboard_arrow_down" at bounding box center [849, 101] width 732 height 25
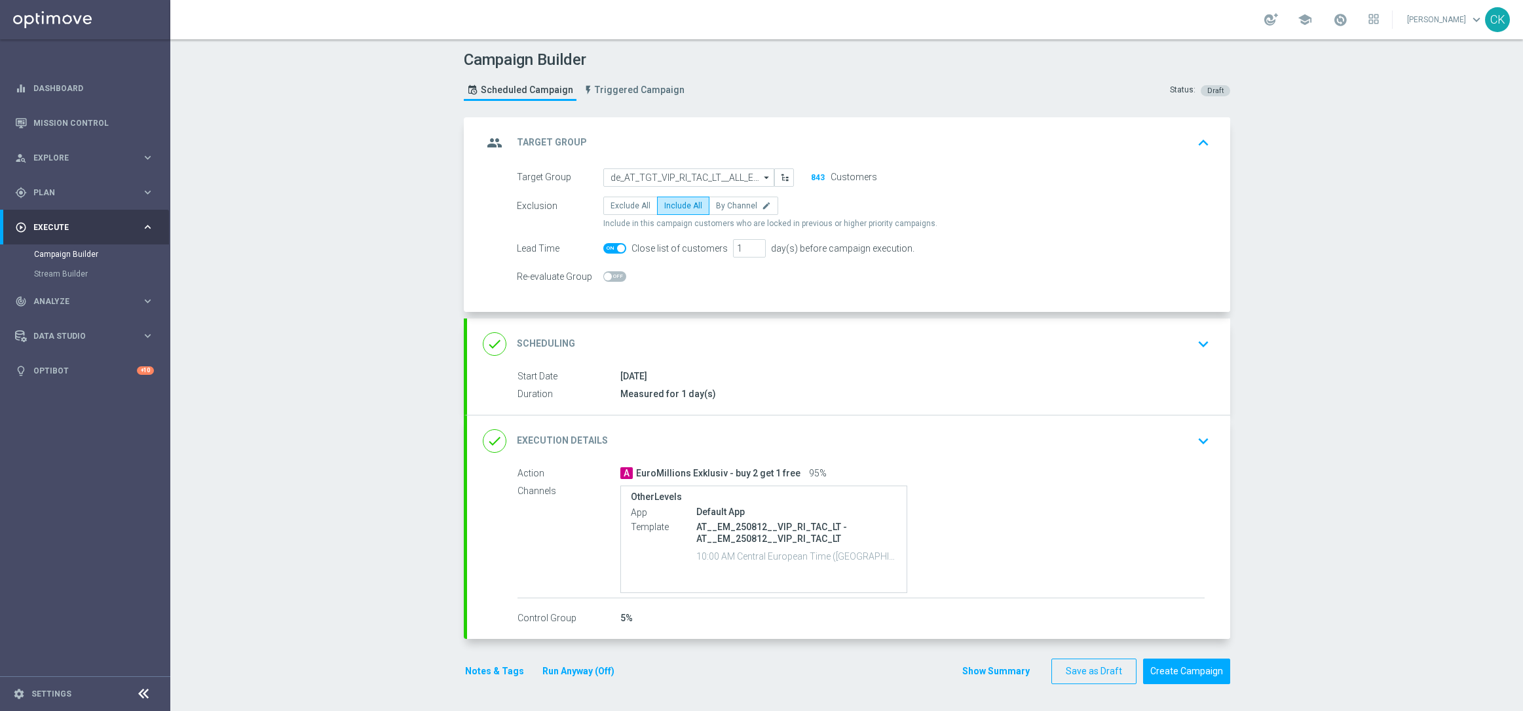
scroll to position [0, 0]
click at [617, 247] on span at bounding box center [621, 248] width 8 height 8
click at [610, 247] on input "checkbox" at bounding box center [614, 248] width 23 height 10
click at [562, 670] on button "Run Anyway (Off)" at bounding box center [578, 670] width 75 height 16
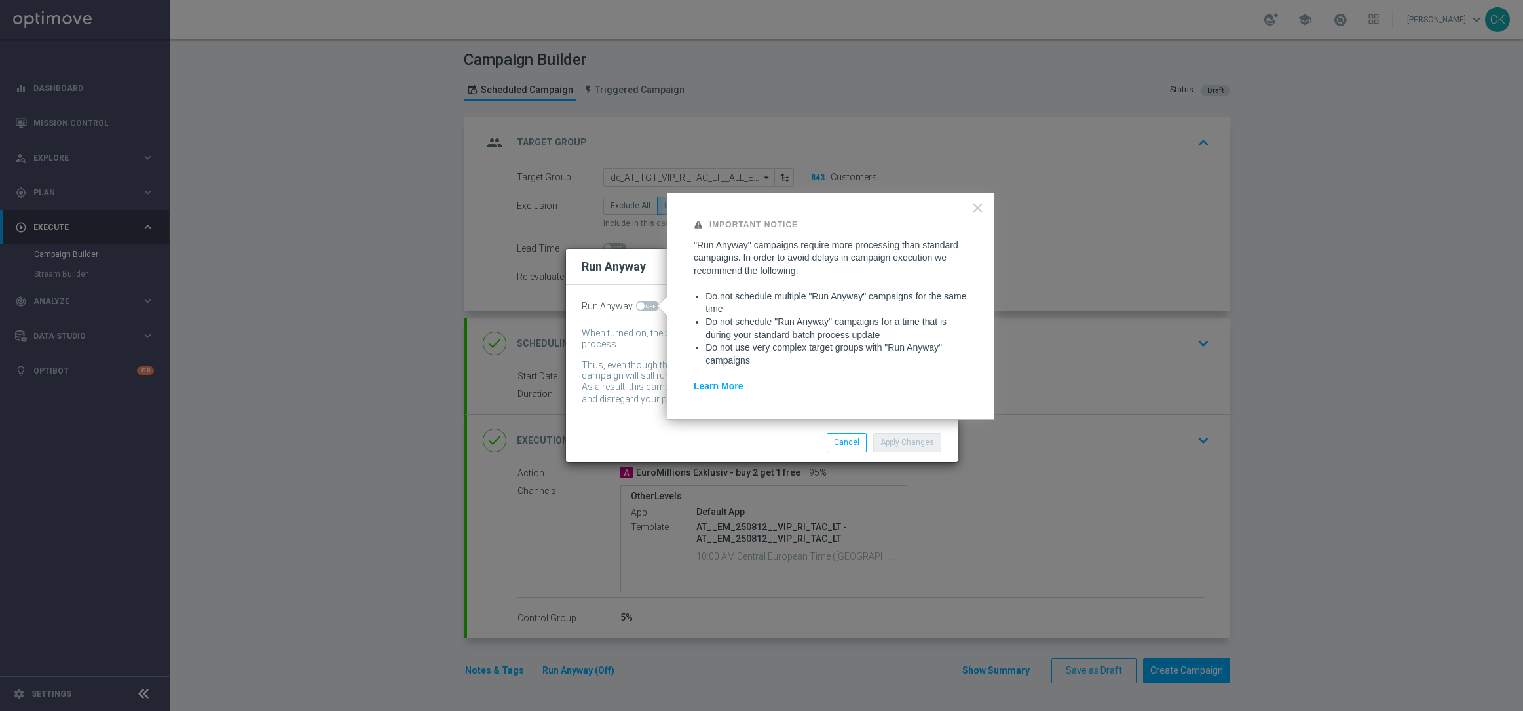
click at [645, 301] on span at bounding box center [647, 306] width 23 height 10
click at [645, 301] on input "checkbox" at bounding box center [647, 306] width 23 height 10
click at [905, 444] on button "Apply Changes" at bounding box center [907, 442] width 68 height 18
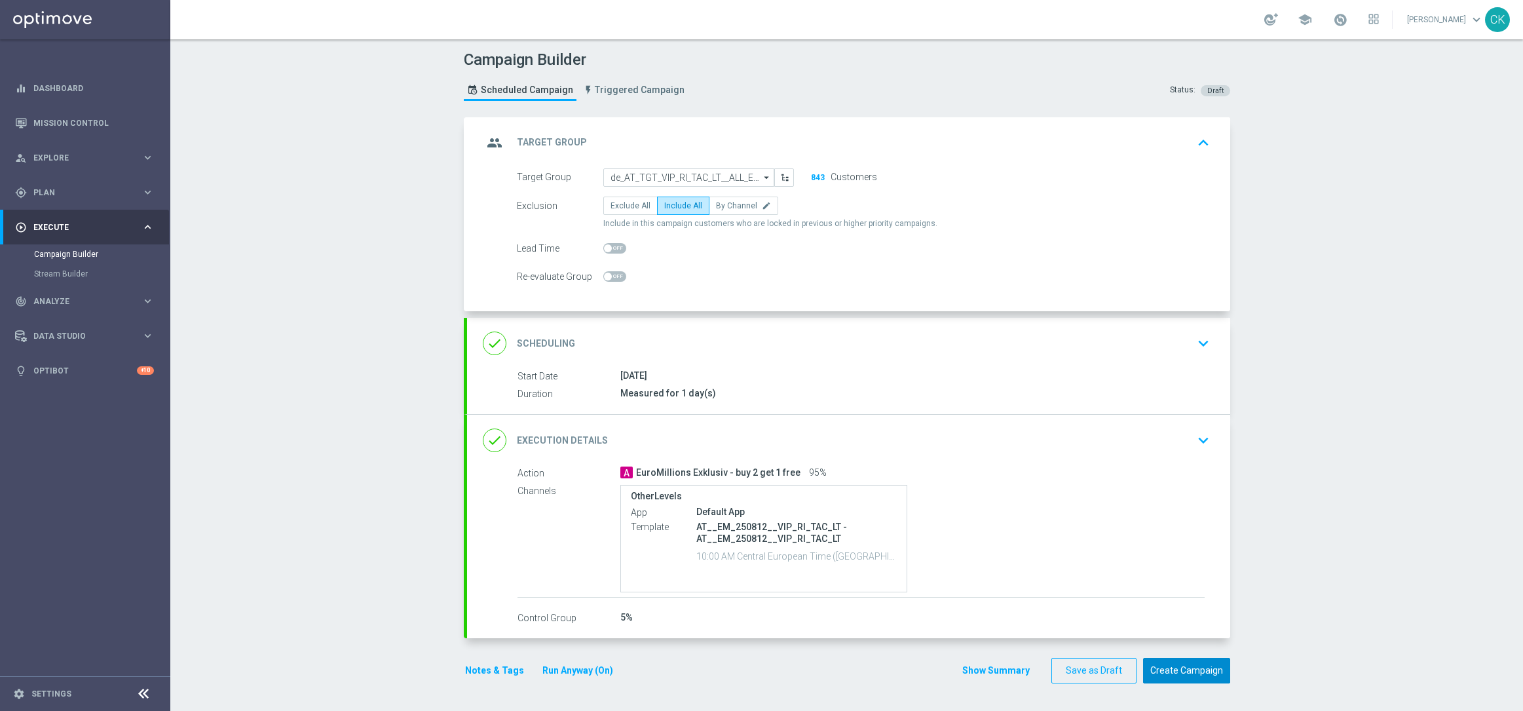
click at [1187, 675] on button "Create Campaign" at bounding box center [1186, 671] width 87 height 26
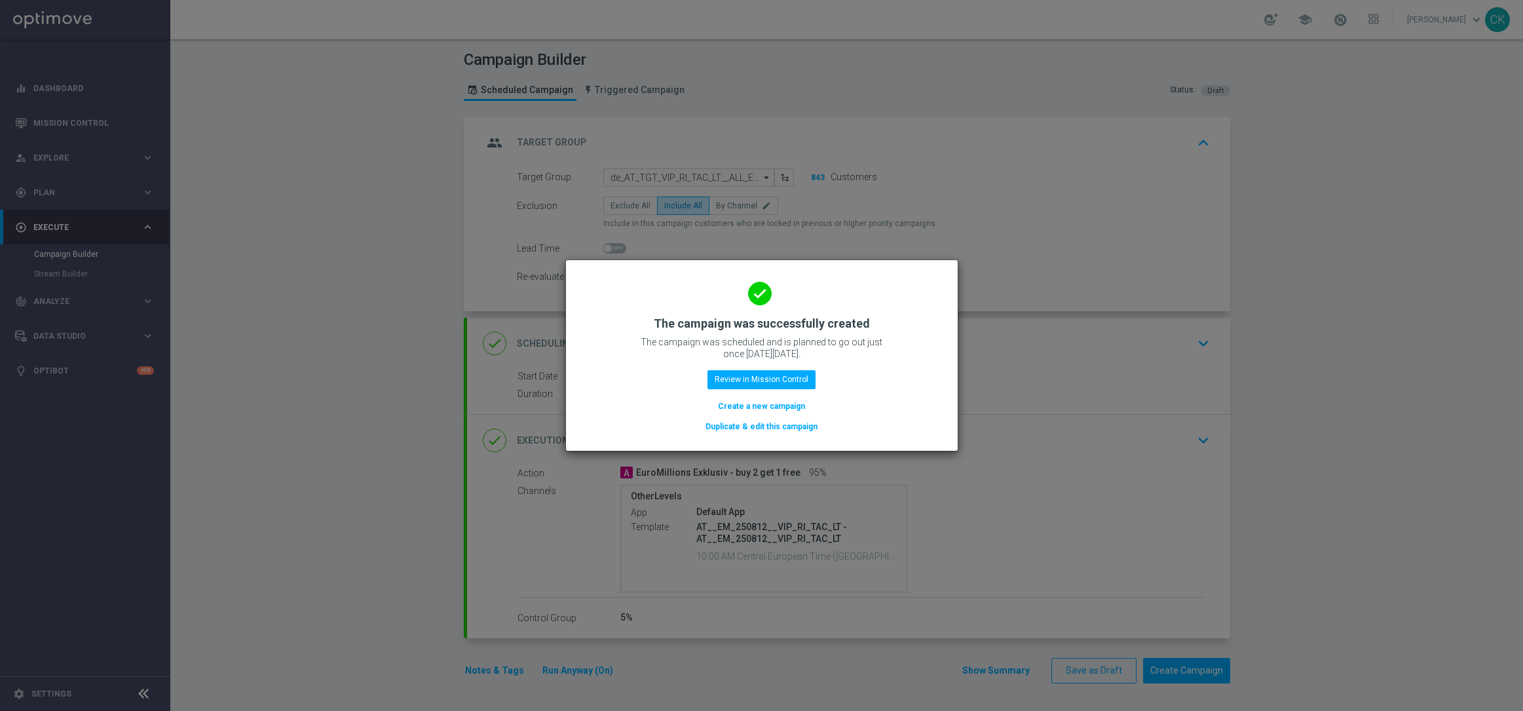
click at [736, 402] on button "Create a new campaign" at bounding box center [762, 406] width 90 height 14
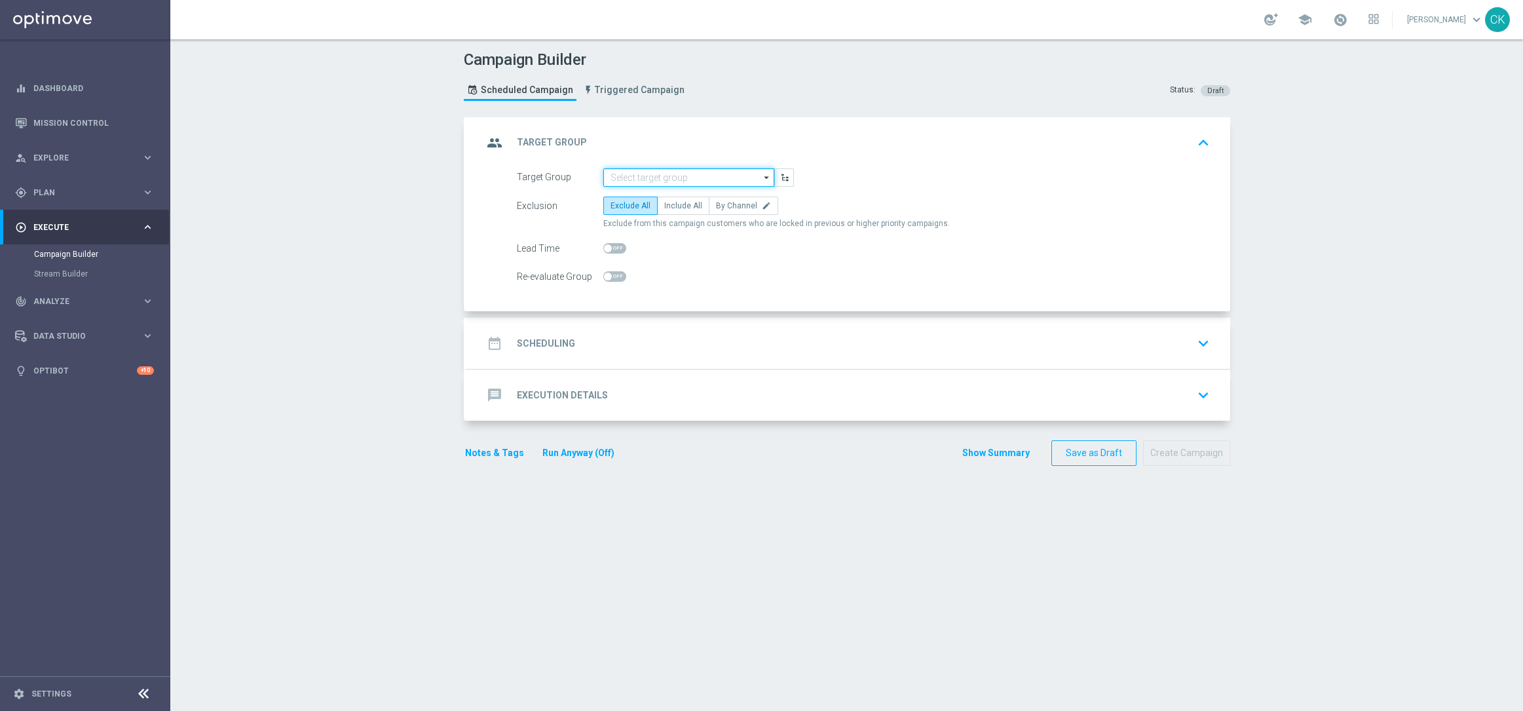
click at [635, 182] on input at bounding box center [688, 177] width 171 height 18
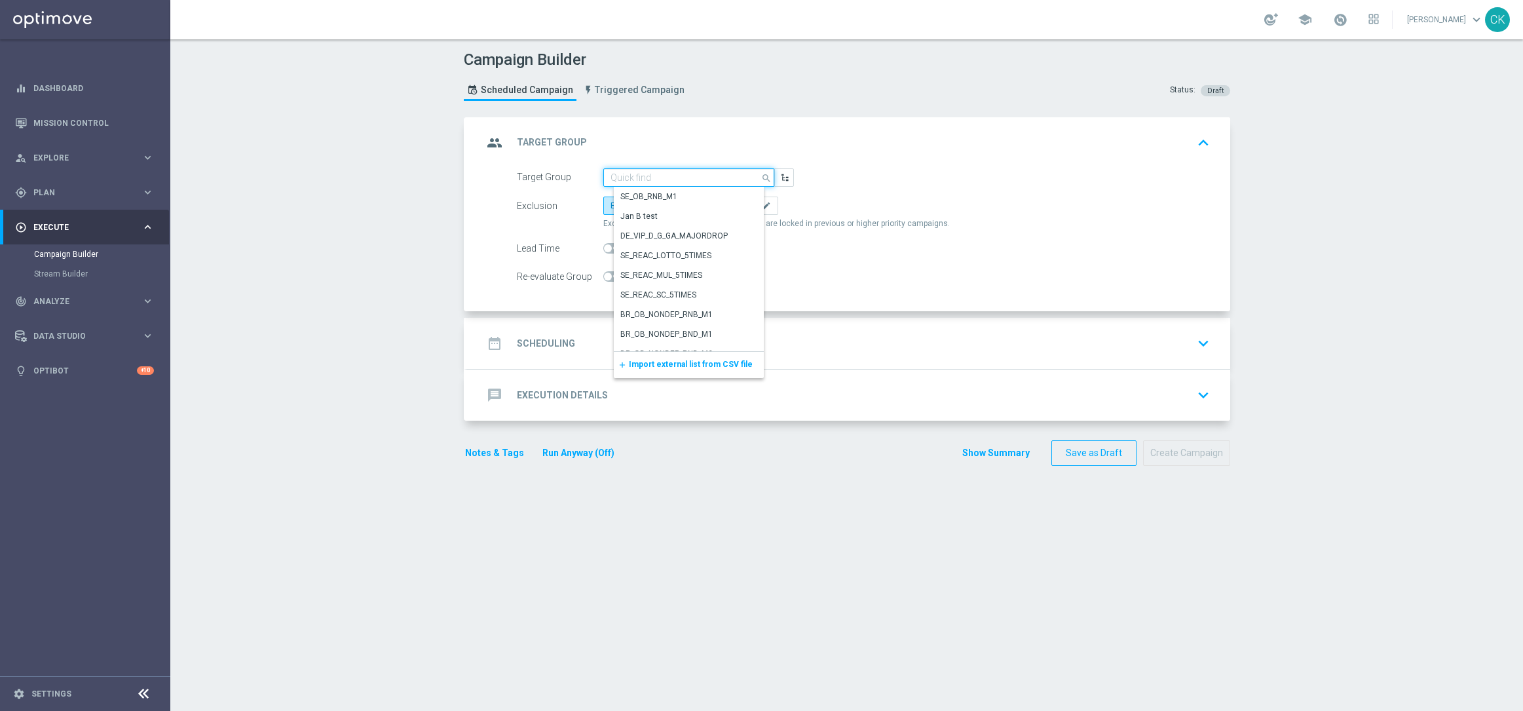
paste input "de_DE_TGT_VIP_RI_TAC_LT__ALL_EUR10_300DAYS"
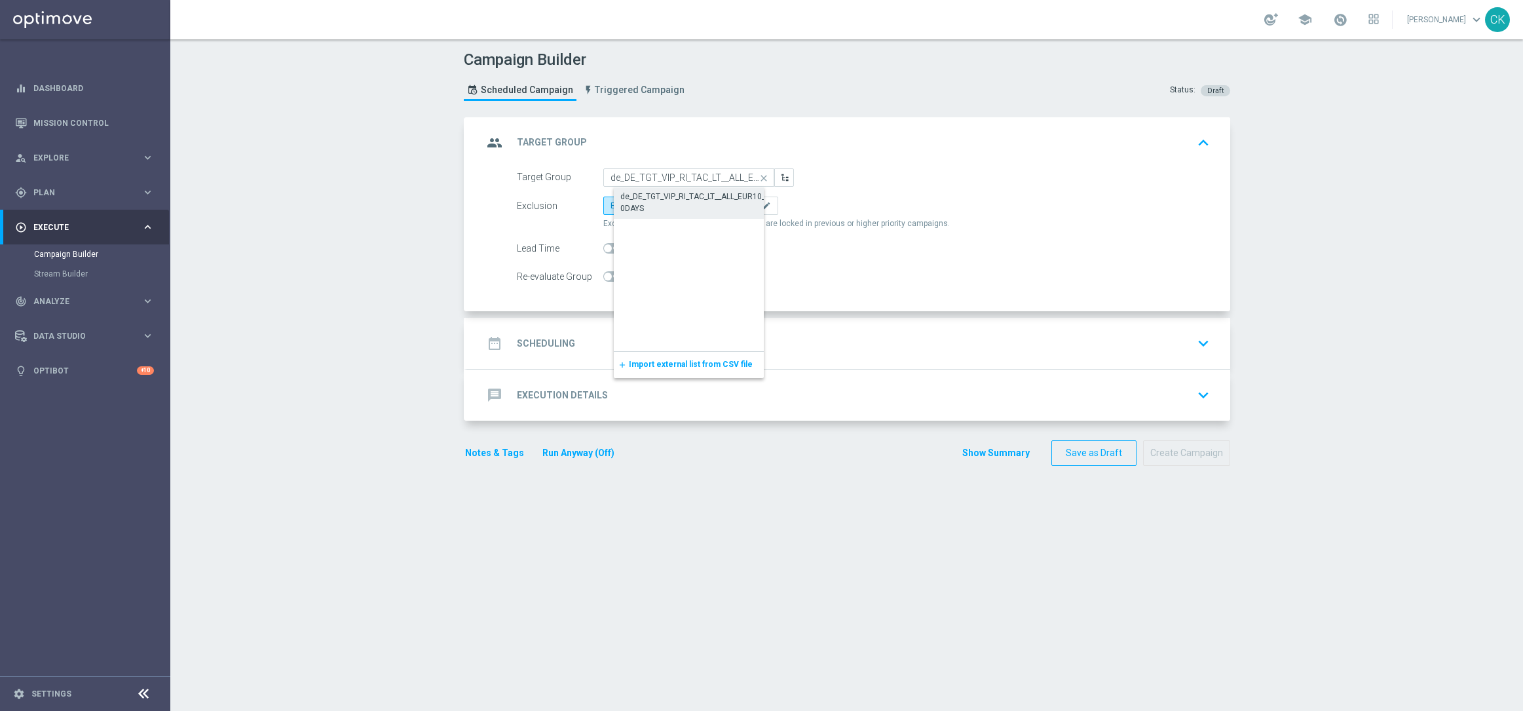
click at [639, 199] on div "de_DE_TGT_VIP_RI_TAC_LT__ALL_EUR10_300DAYS" at bounding box center [699, 203] width 158 height 24
click at [674, 201] on span "Include All" at bounding box center [683, 205] width 38 height 9
click at [673, 204] on input "Include All" at bounding box center [668, 208] width 9 height 9
click at [529, 332] on div "date_range Scheduling" at bounding box center [529, 344] width 92 height 24
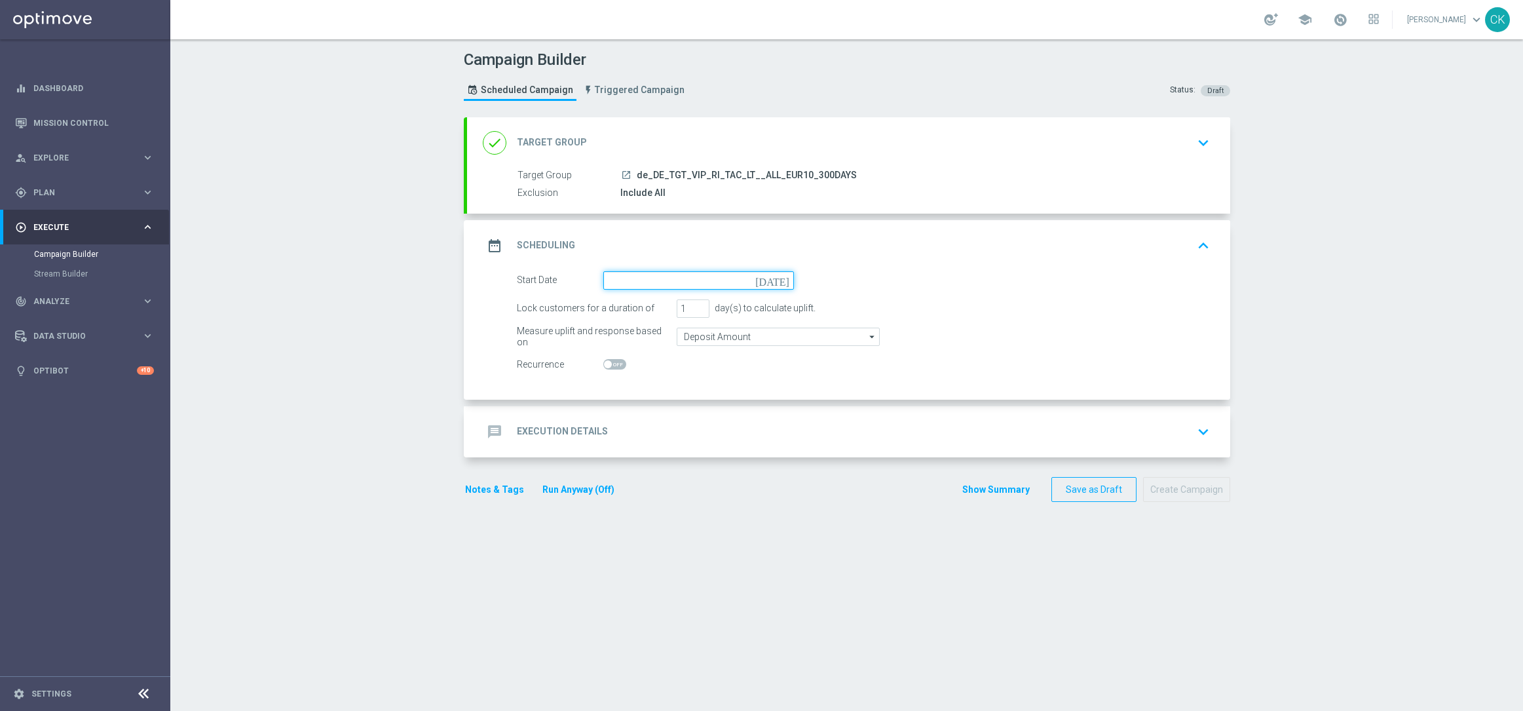
click at [666, 273] on input at bounding box center [698, 280] width 191 height 18
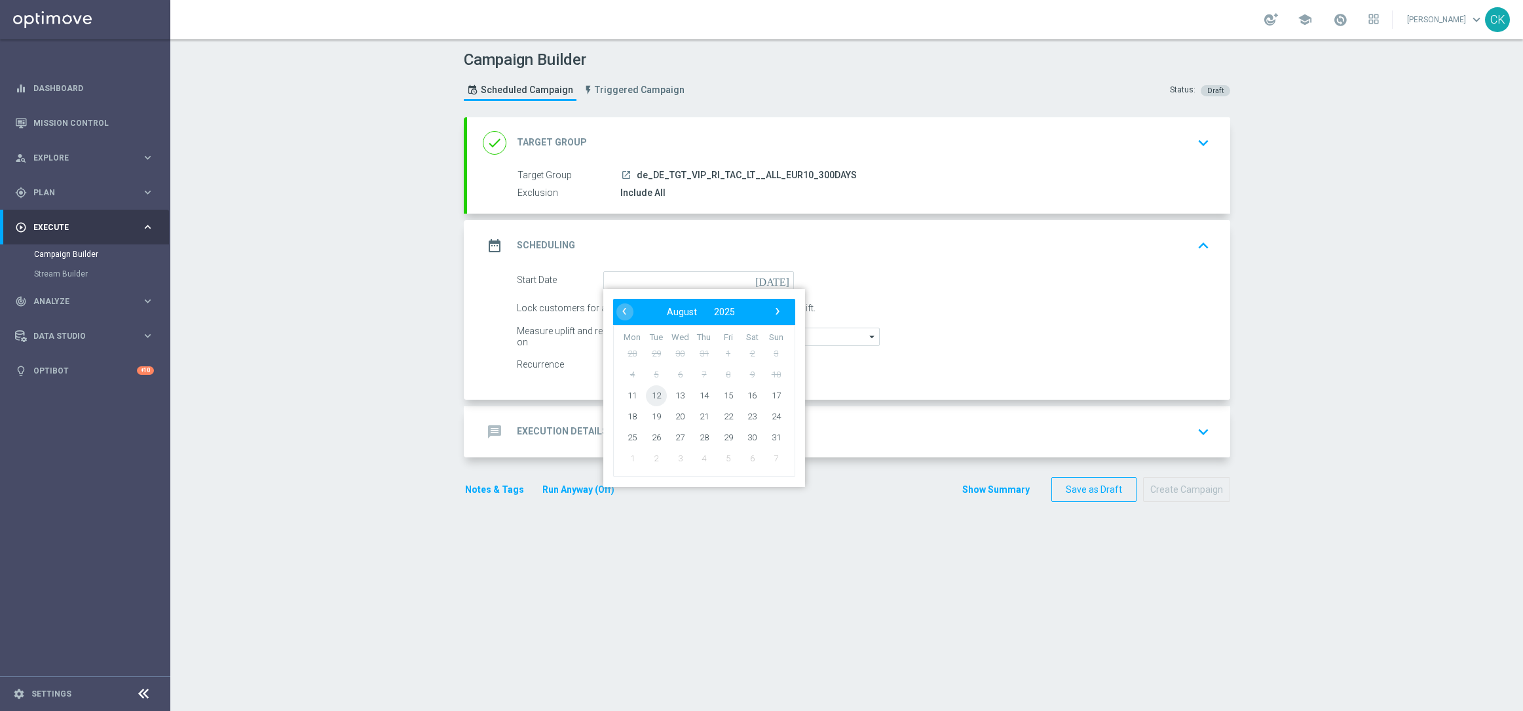
click at [651, 395] on span "12" at bounding box center [655, 395] width 21 height 21
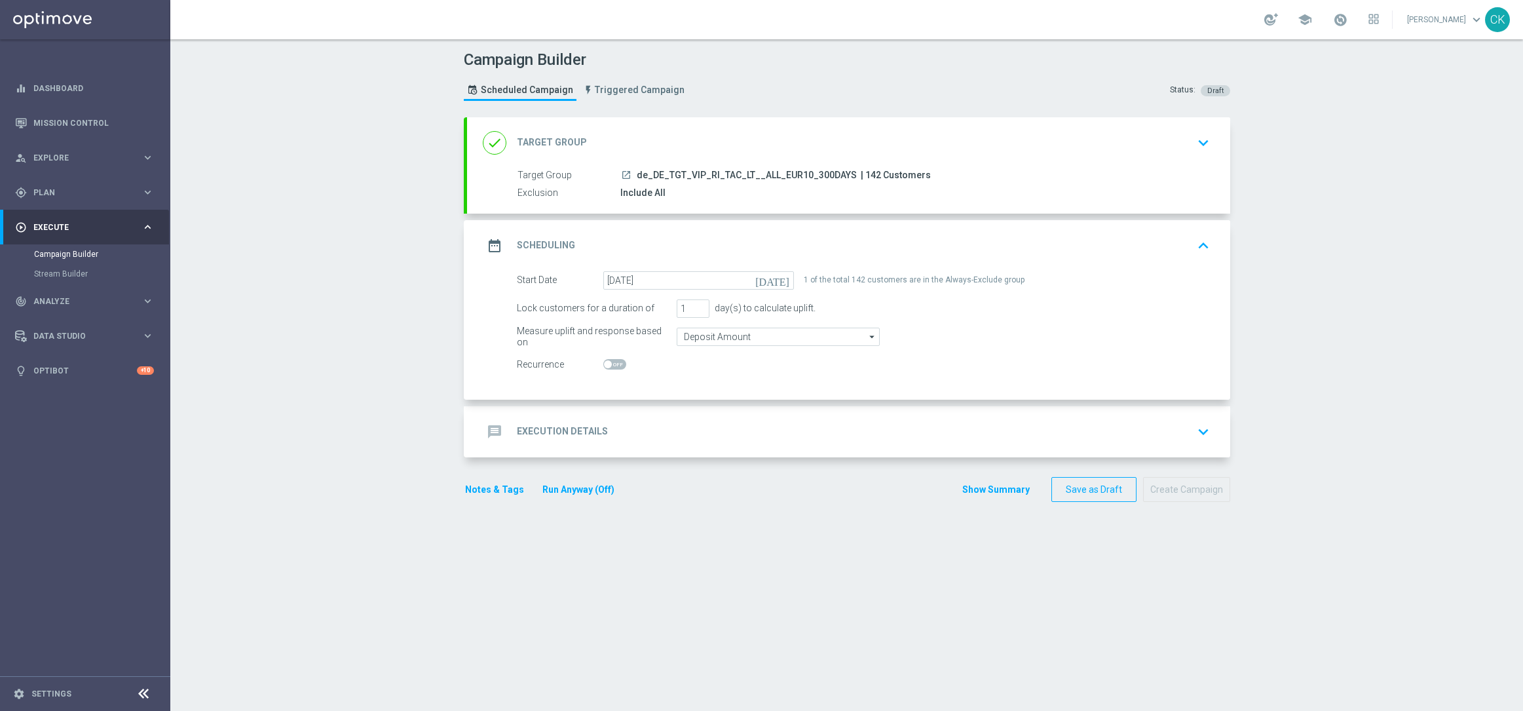
click at [541, 423] on div "message Execution Details" at bounding box center [545, 432] width 125 height 24
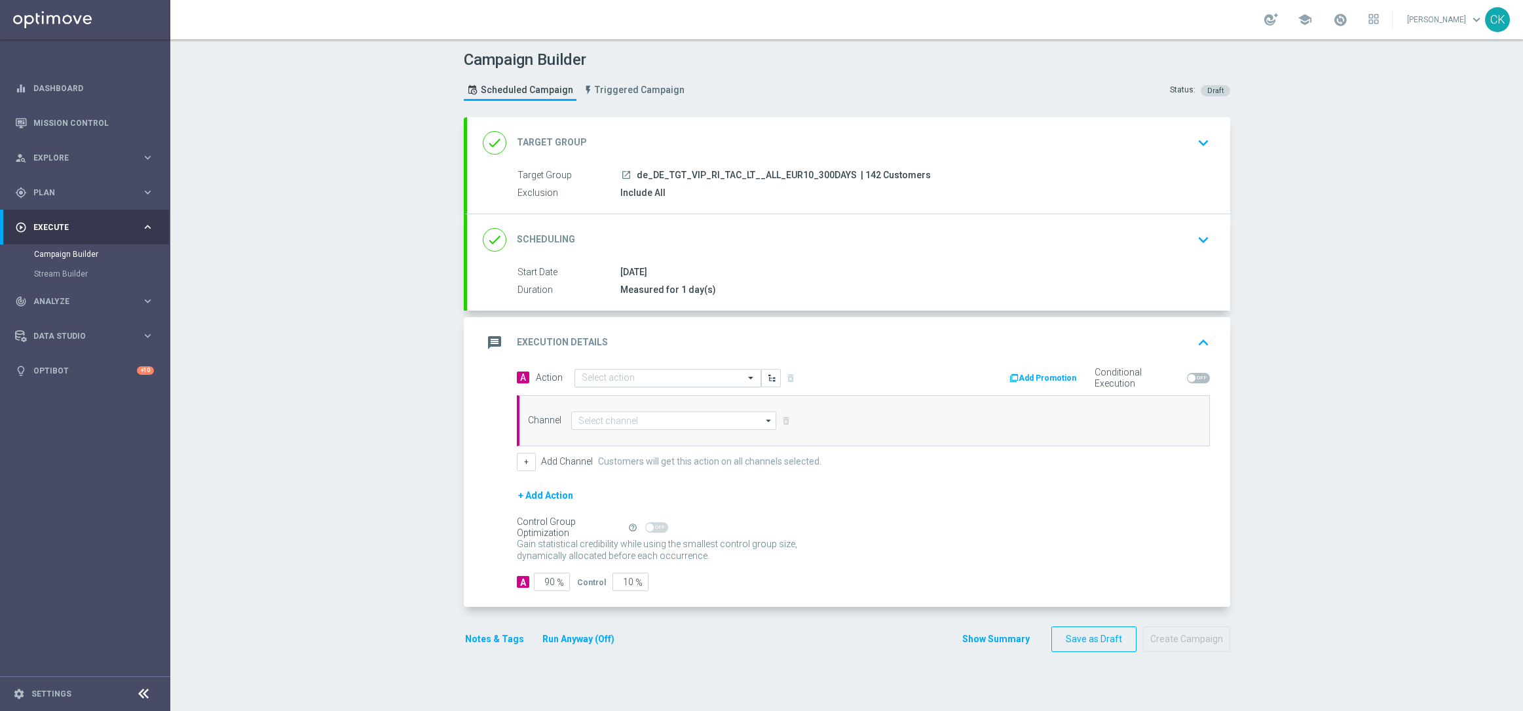
click at [647, 377] on input "text" at bounding box center [655, 378] width 146 height 11
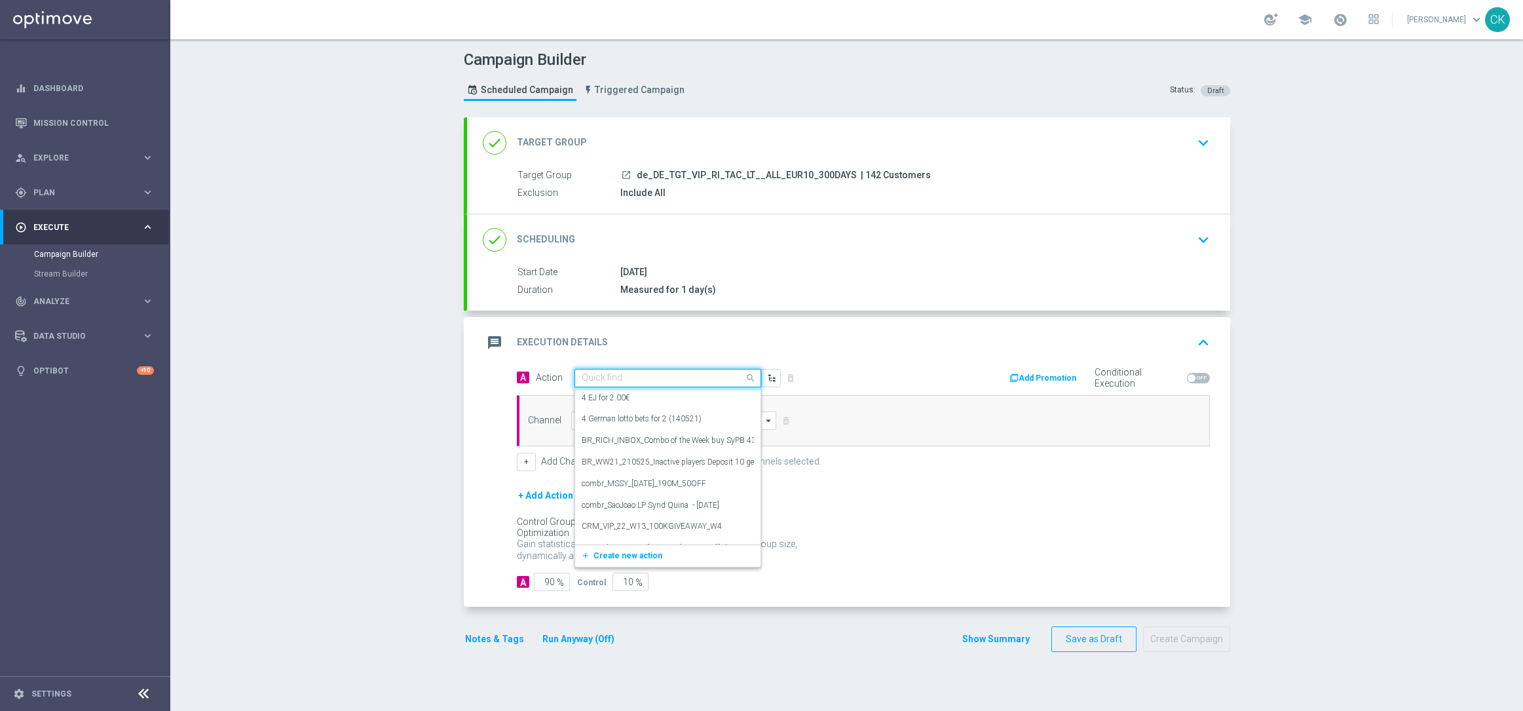
paste input "EuroMillions Exklusiv - buy 2 get 1 free"
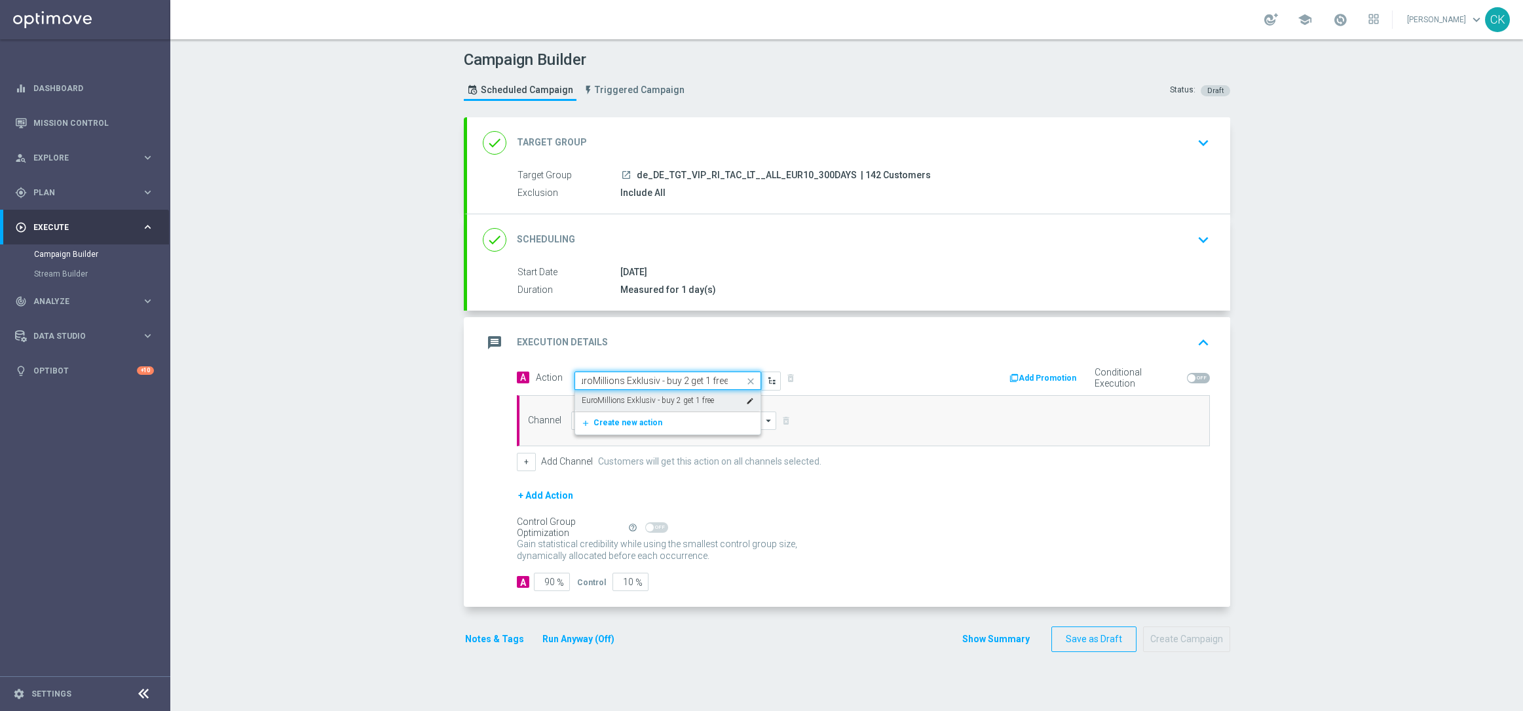
click at [662, 397] on label "EuroMillions Exklusiv - buy 2 get 1 free" at bounding box center [648, 400] width 132 height 11
click at [643, 413] on input at bounding box center [674, 420] width 206 height 18
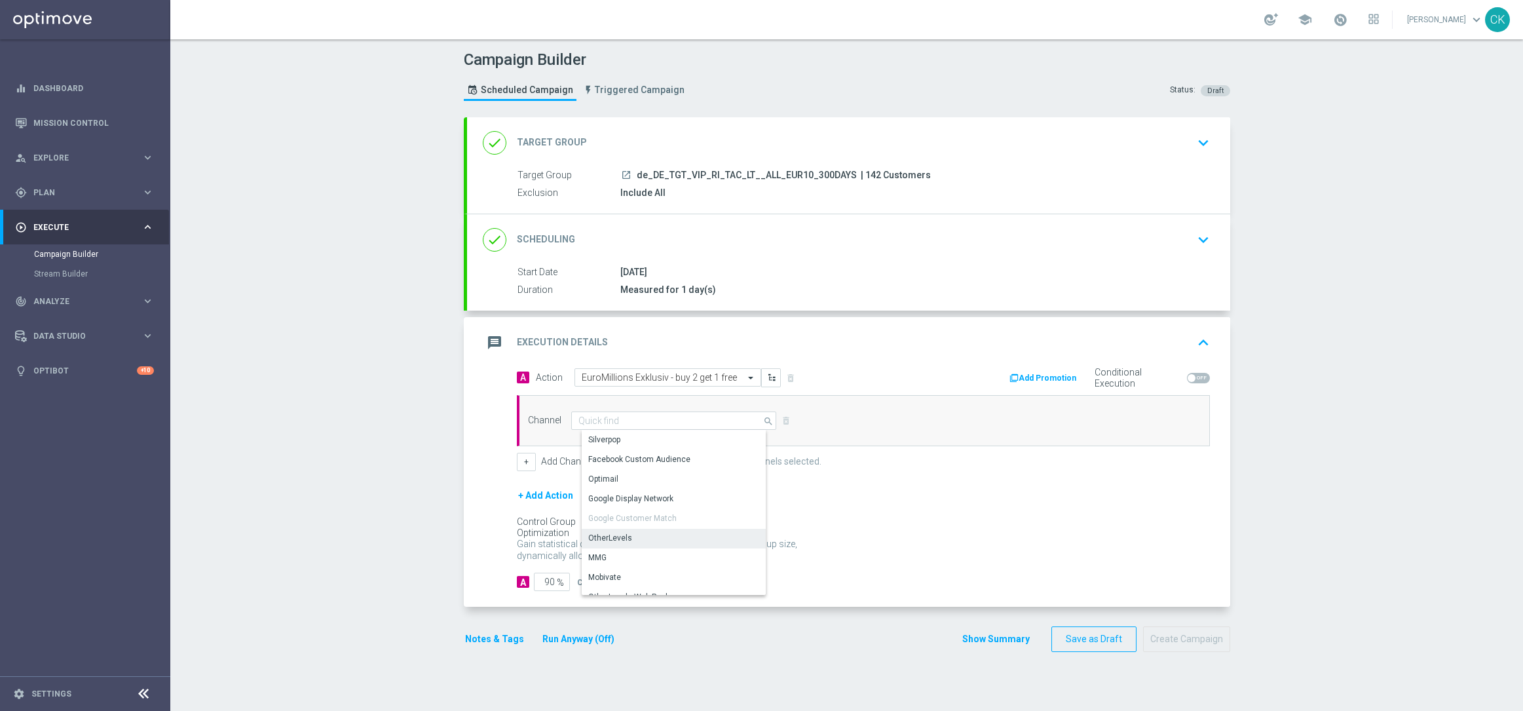
click at [632, 539] on div "OtherLevels" at bounding box center [679, 538] width 195 height 18
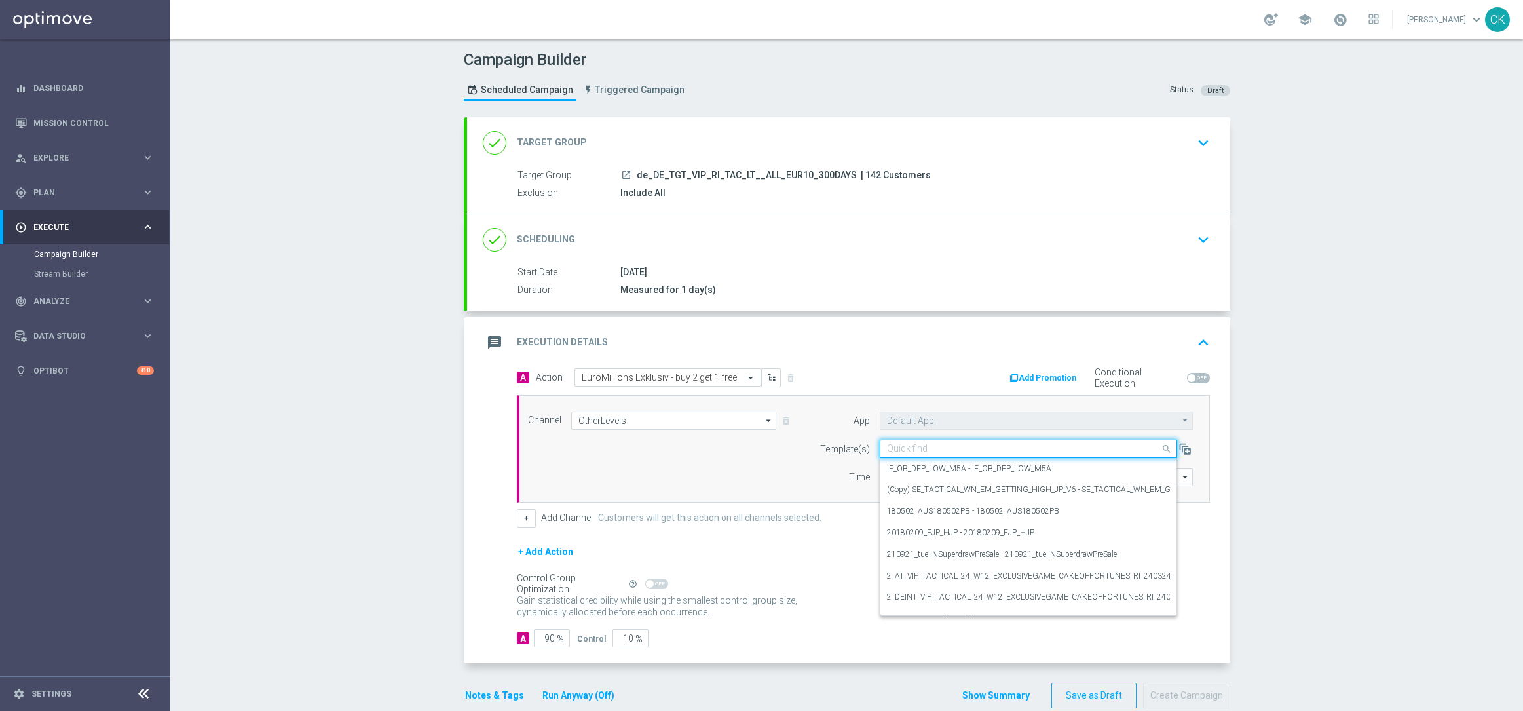
click at [969, 451] on input "text" at bounding box center [1015, 449] width 257 height 11
paste input "DE_REG__EM_250812__VIP_RI_TAC_LT"
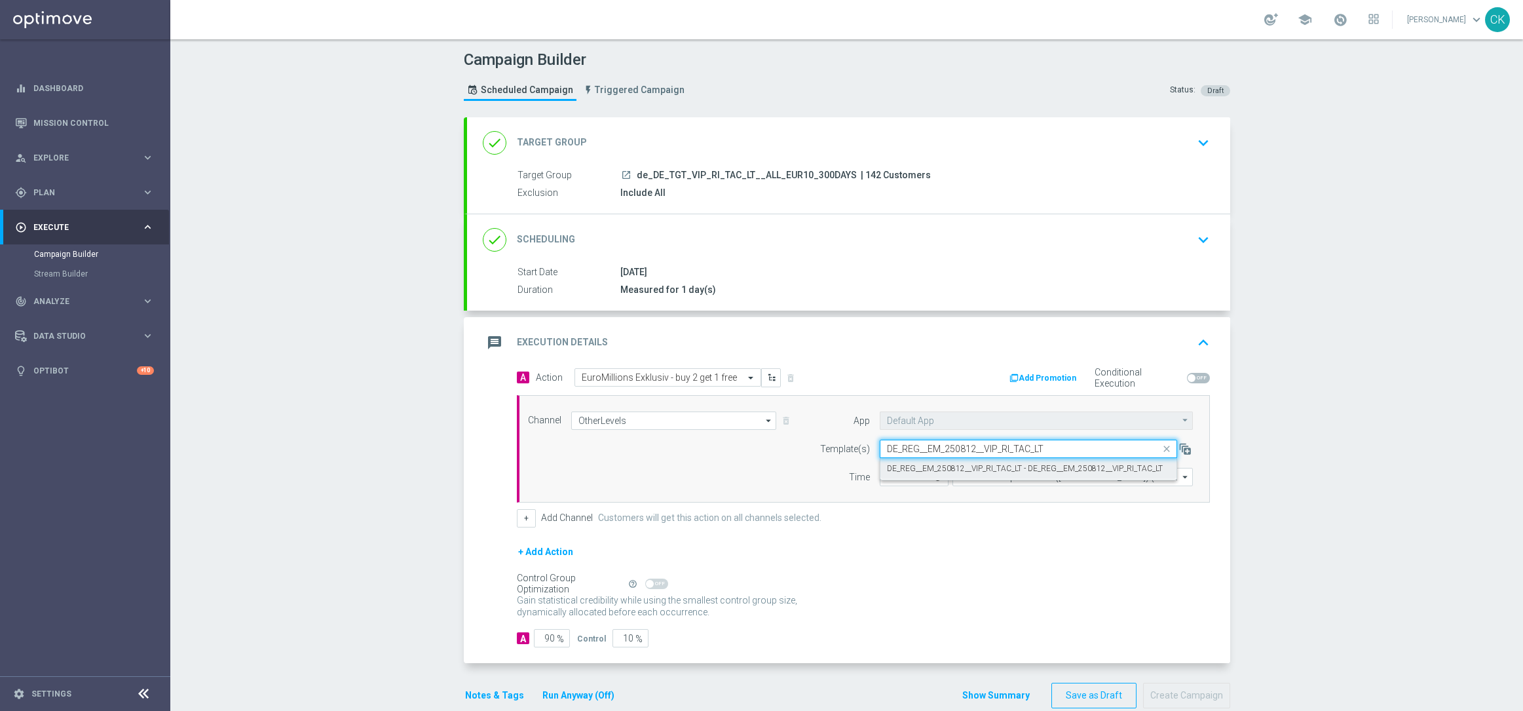
click at [960, 469] on label "DE_REG__EM_250812__VIP_RI_TAC_LT - DE_REG__EM_250812__VIP_RI_TAC_LT" at bounding box center [1025, 468] width 276 height 11
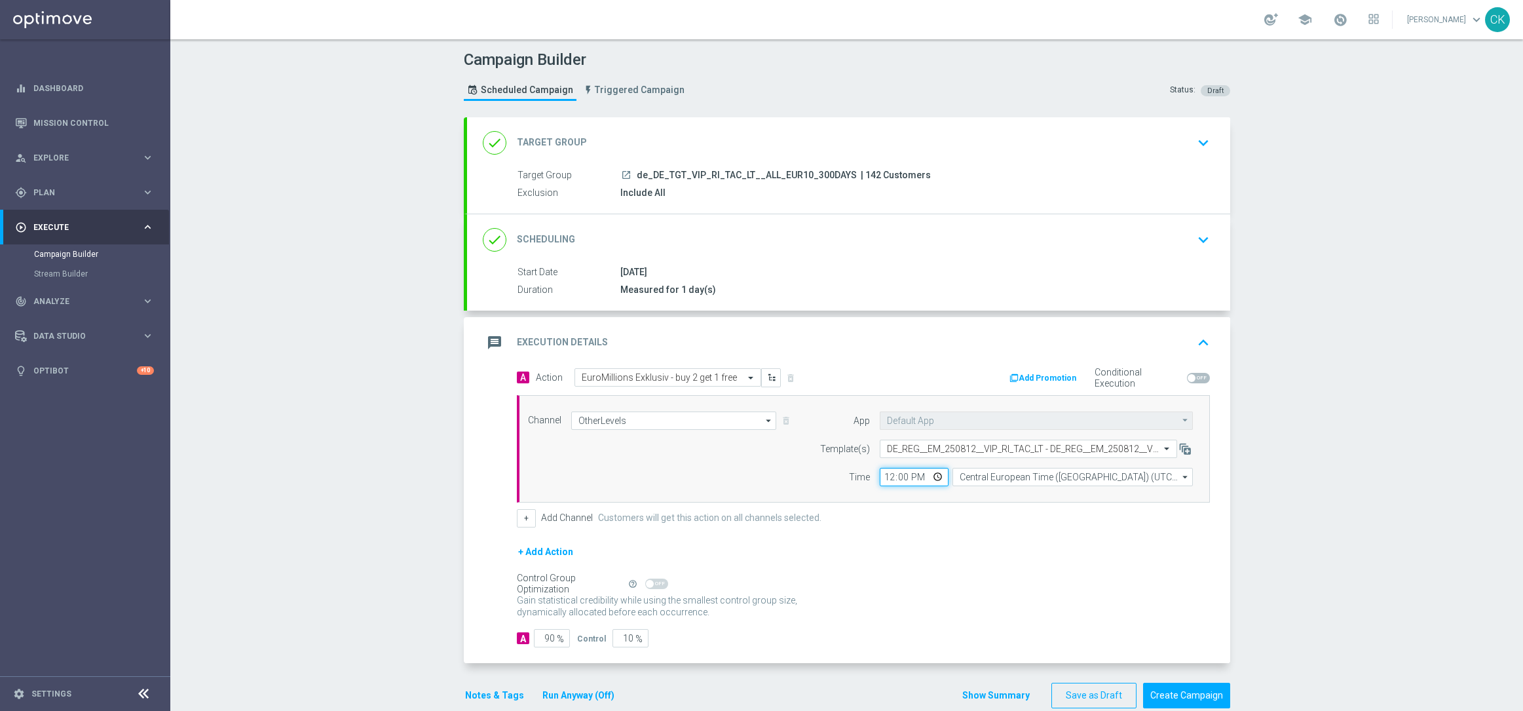
click at [882, 476] on input "12:00" at bounding box center [914, 477] width 69 height 18
click at [896, 579] on div "Control Group Optimization Self Optimizing Campaign help_outline" at bounding box center [863, 584] width 693 height 14
click at [546, 639] on input "90" at bounding box center [552, 638] width 36 height 18
click at [480, 699] on button "Notes & Tags" at bounding box center [495, 695] width 62 height 16
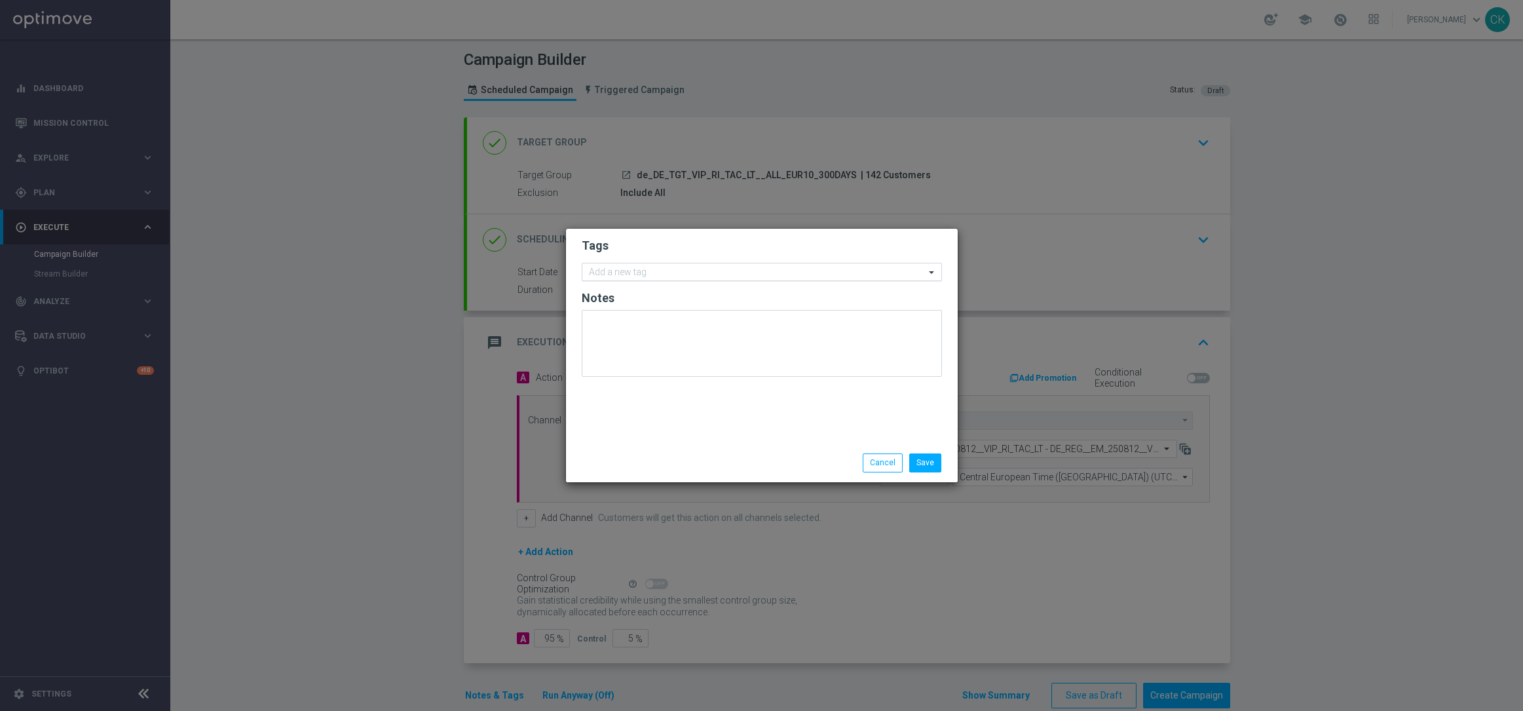
click at [622, 271] on input "text" at bounding box center [757, 272] width 336 height 11
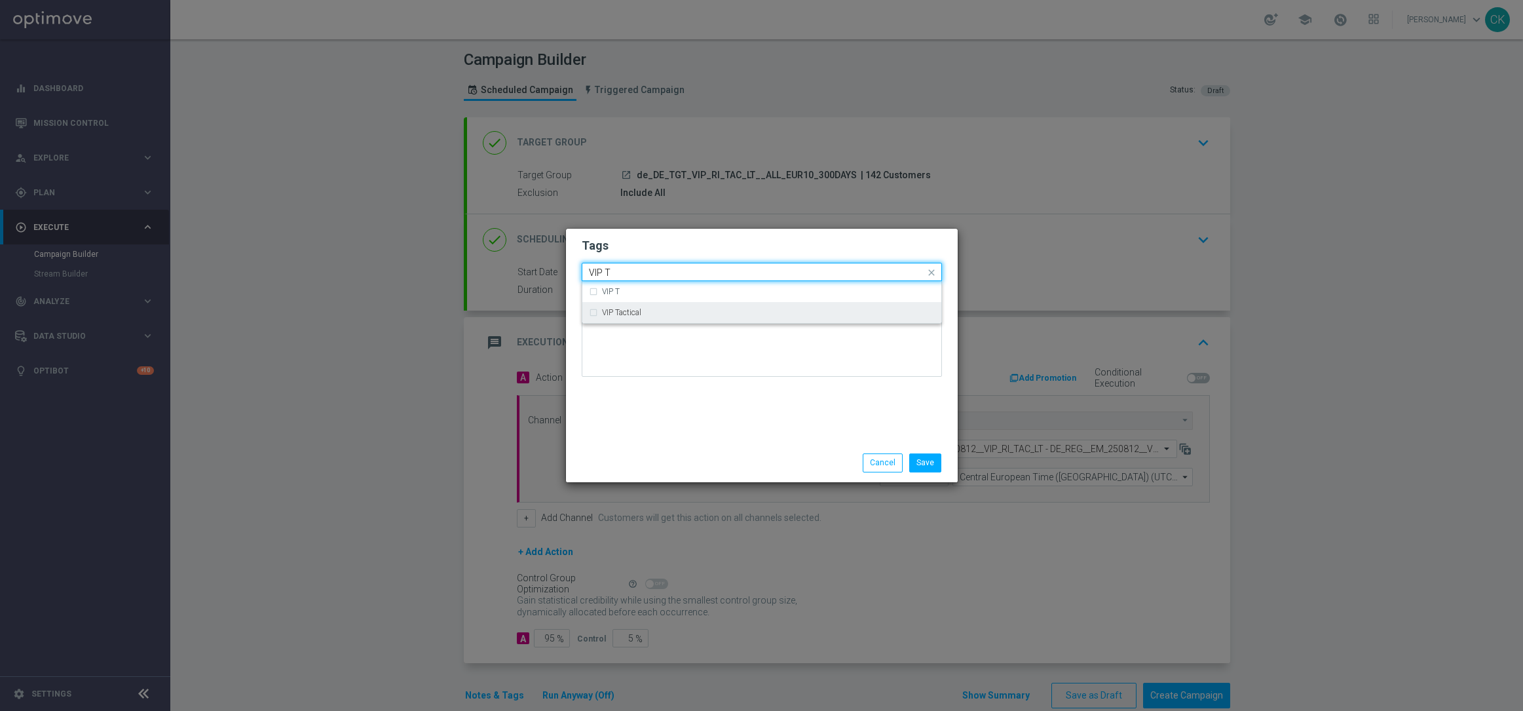
click at [624, 309] on label "VIP Tactical" at bounding box center [621, 313] width 39 height 8
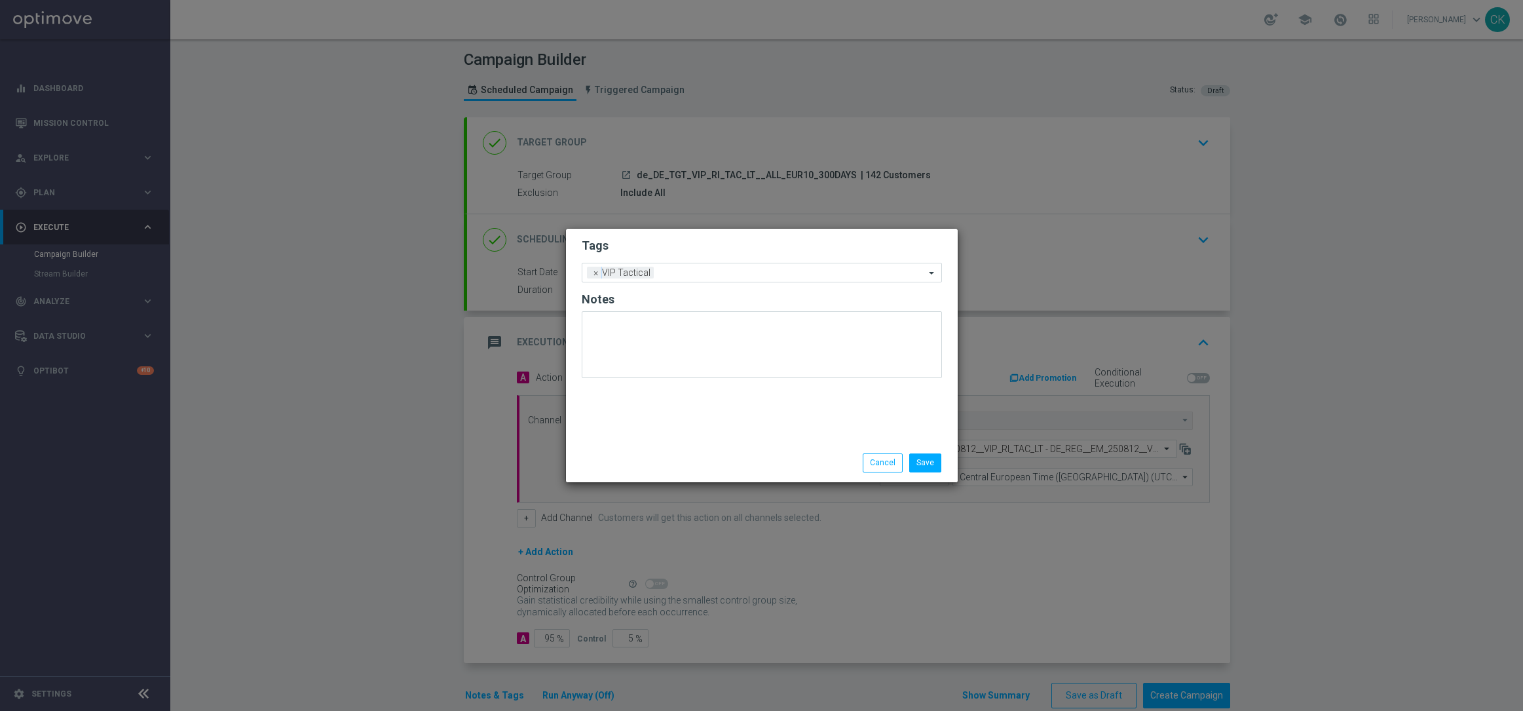
click at [629, 455] on div "Save Cancel" at bounding box center [762, 462] width 380 height 18
click at [938, 463] on button "Save" at bounding box center [925, 462] width 32 height 18
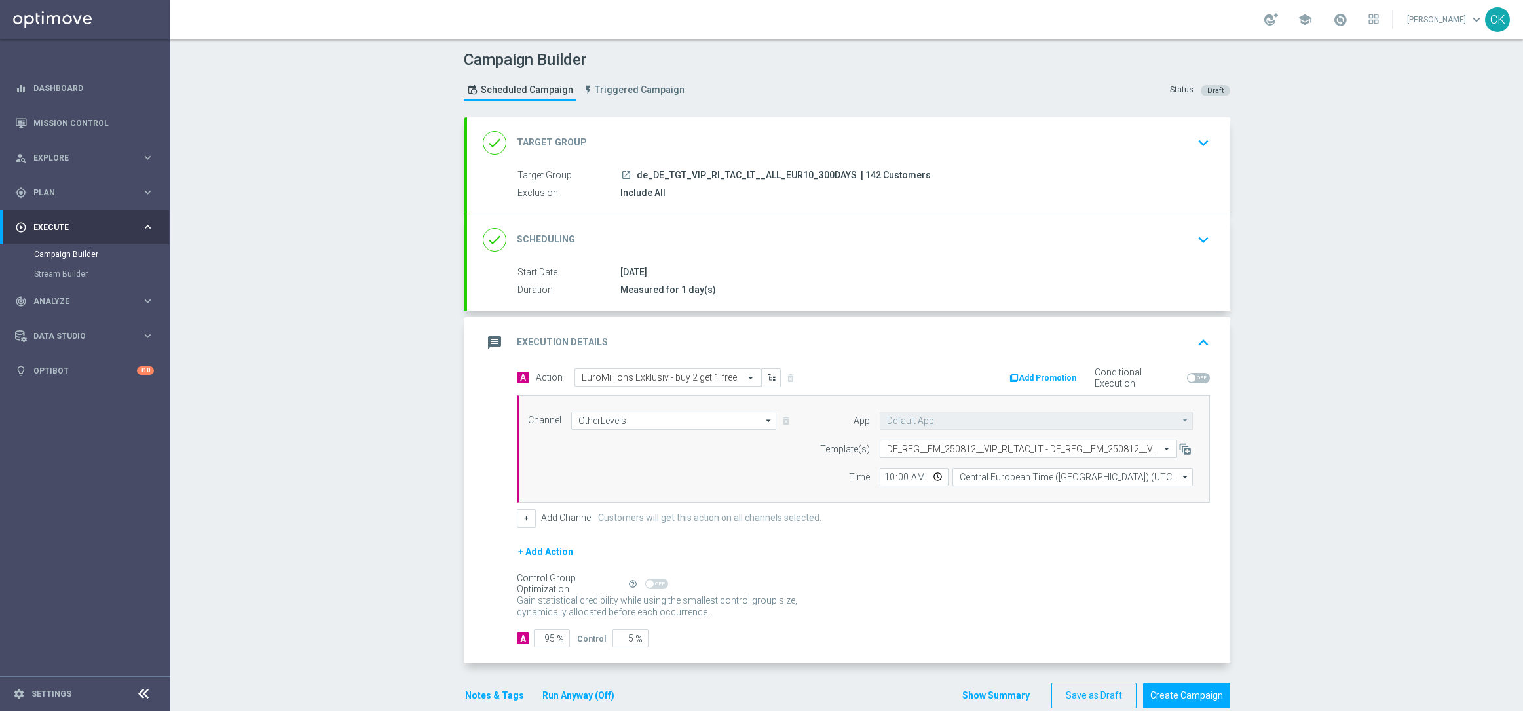
click at [578, 694] on button "Run Anyway (Off)" at bounding box center [578, 695] width 75 height 16
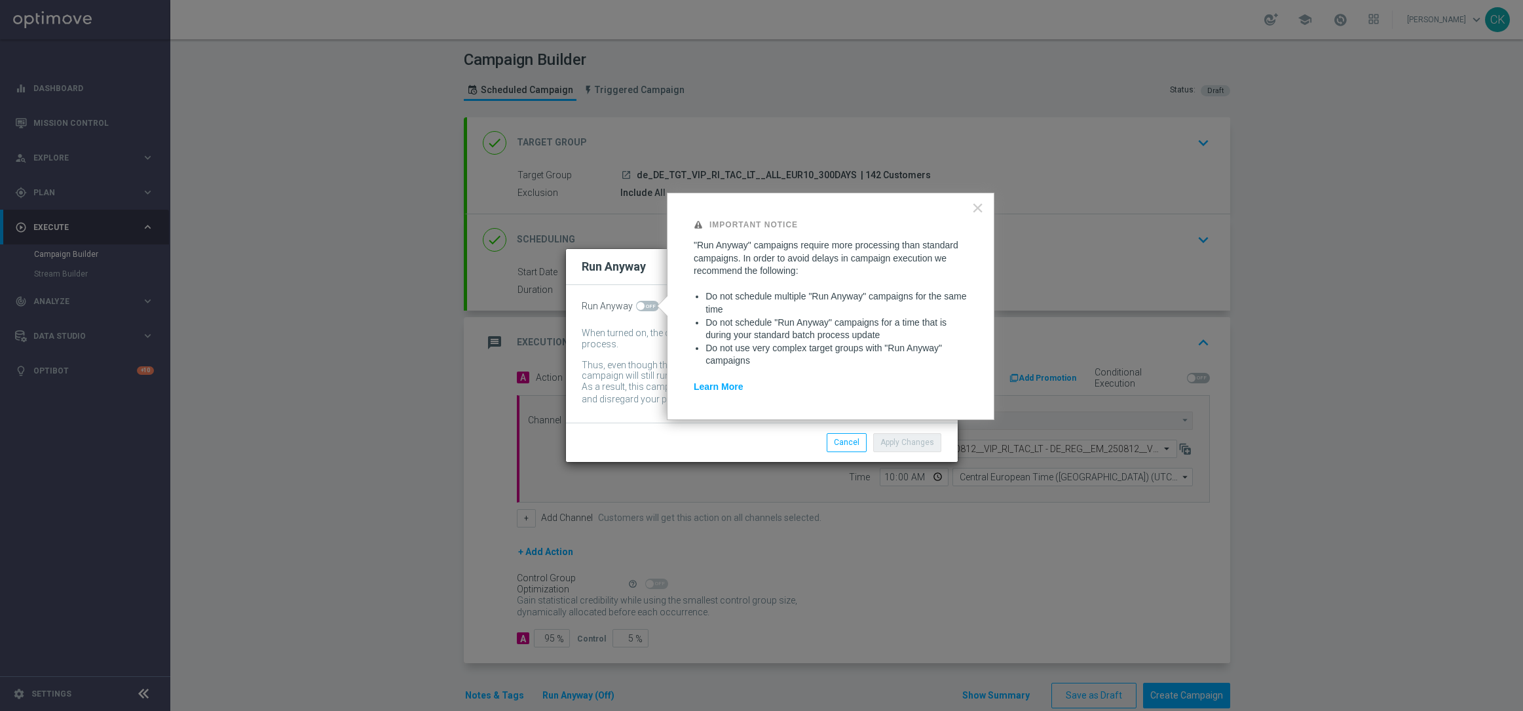
click at [647, 305] on span at bounding box center [647, 306] width 23 height 10
click at [647, 305] on input "checkbox" at bounding box center [647, 306] width 23 height 10
click at [919, 446] on button "Apply Changes" at bounding box center [907, 442] width 68 height 18
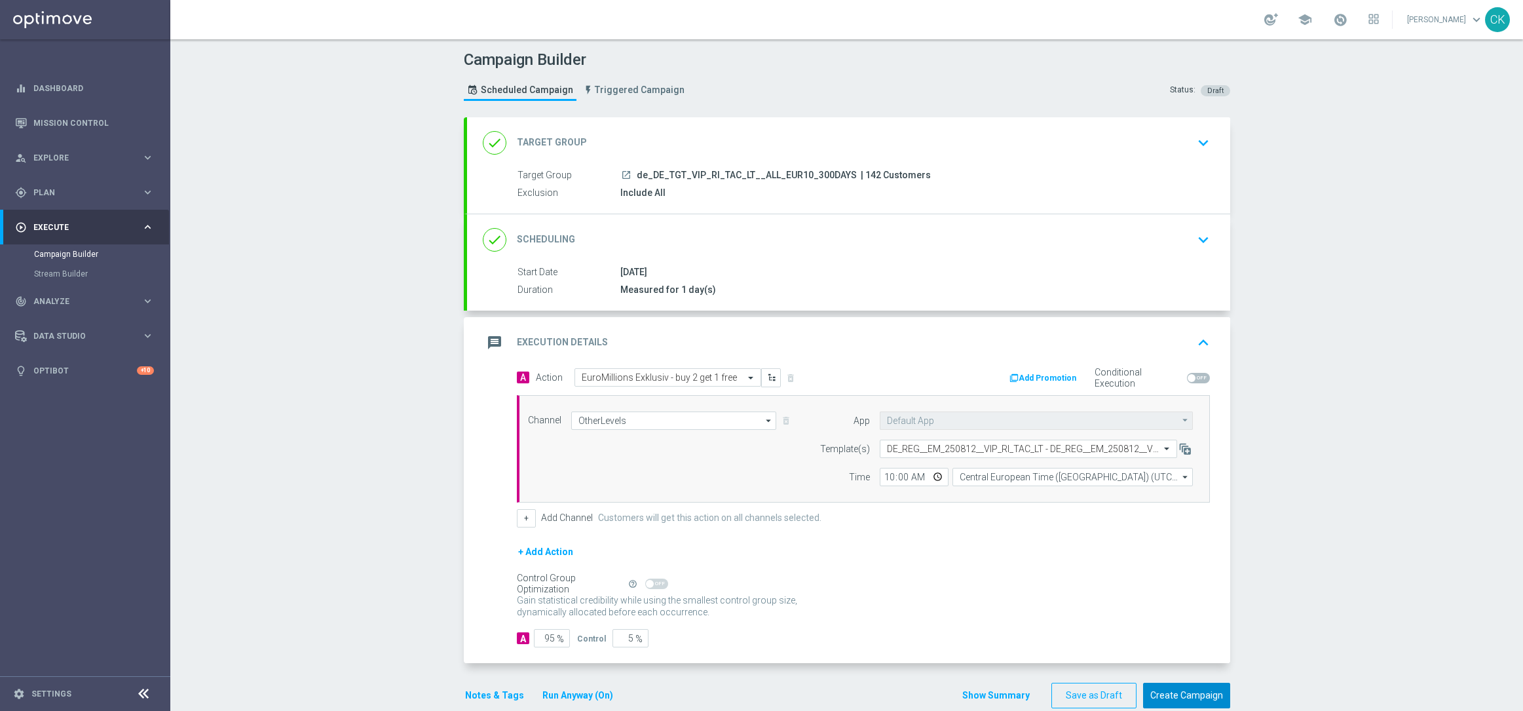
click at [1190, 698] on button "Create Campaign" at bounding box center [1186, 696] width 87 height 26
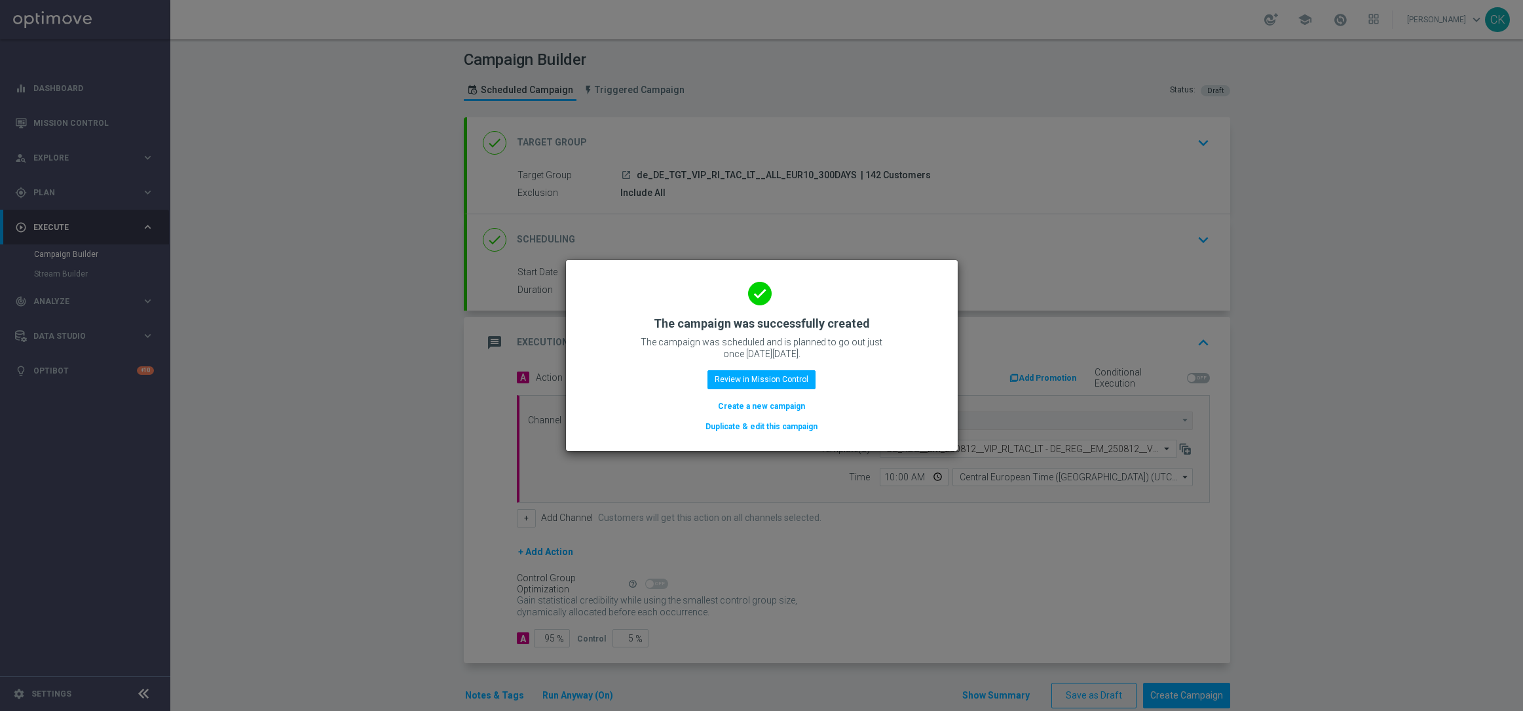
click at [751, 401] on button "Create a new campaign" at bounding box center [762, 406] width 90 height 14
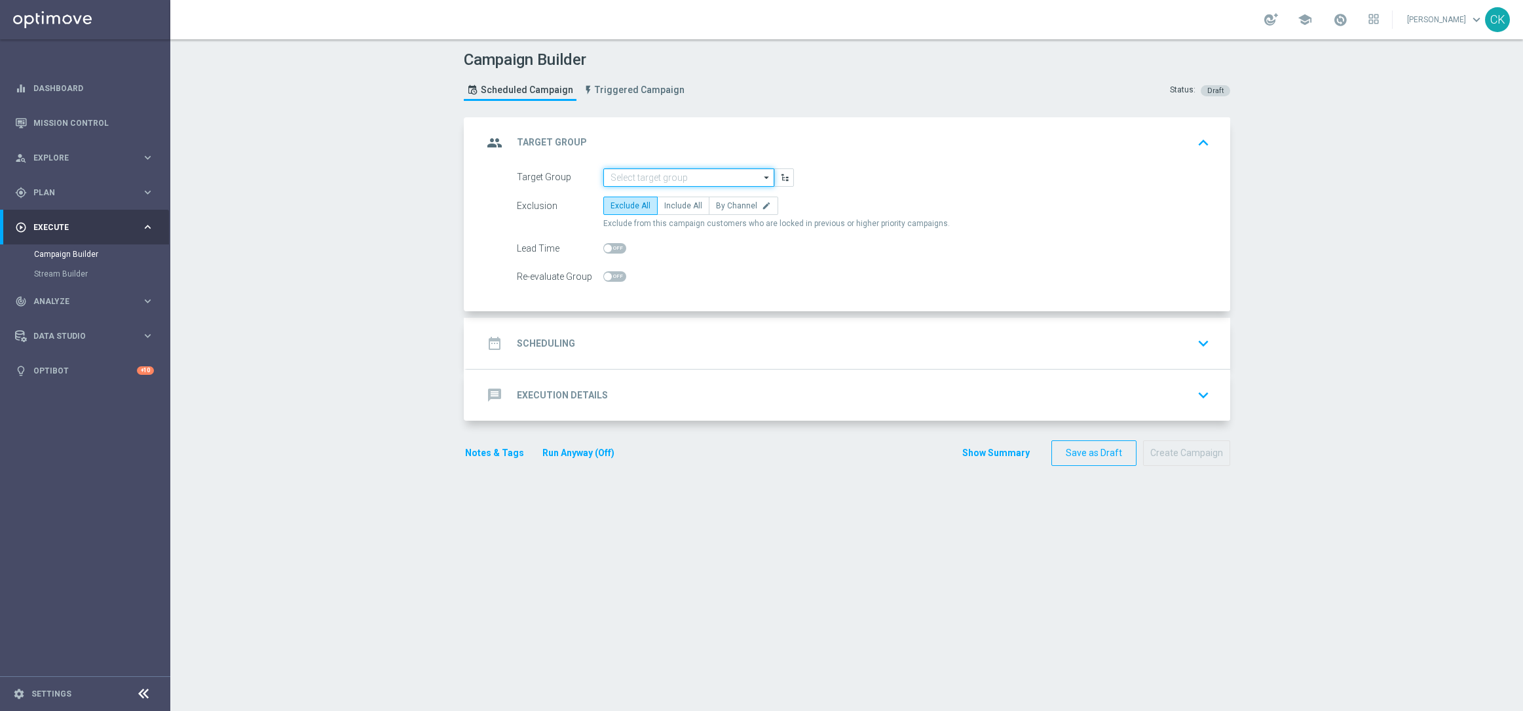
click at [655, 170] on input at bounding box center [688, 177] width 171 height 18
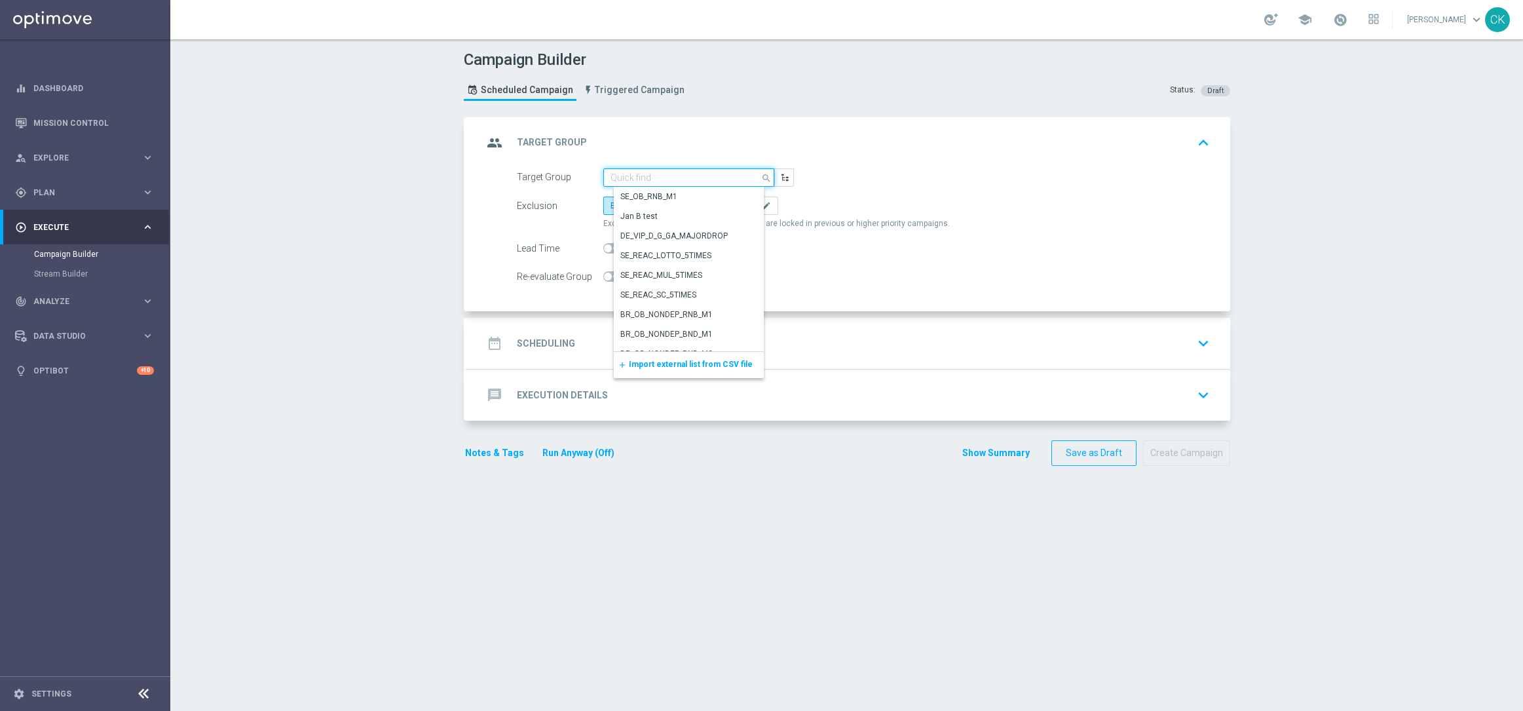
paste input "de_all_TGT_VIP_RI_TAC_LT__ALL_EUR10_300DAYS"
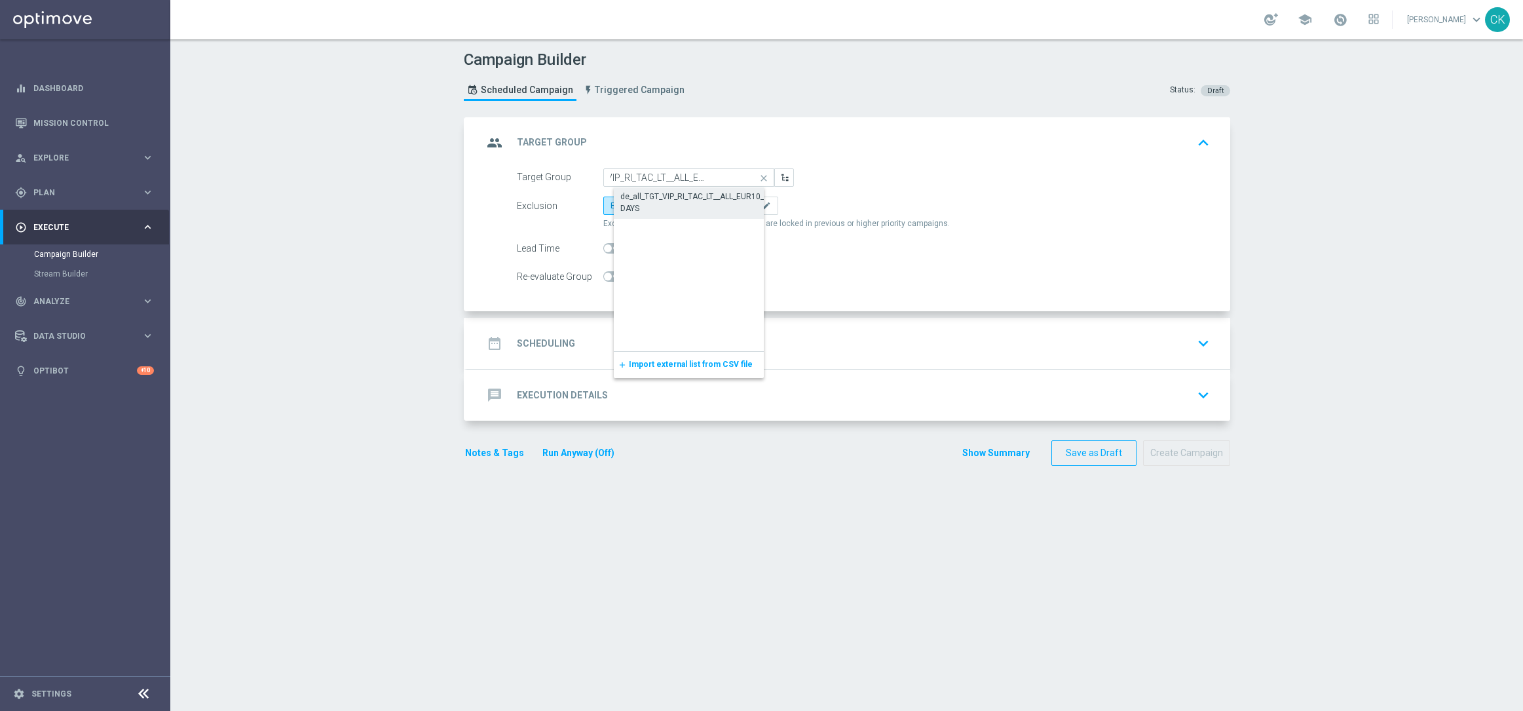
click at [656, 198] on div "de_all_TGT_VIP_RI_TAC_LT__ALL_EUR10_300DAYS" at bounding box center [699, 203] width 158 height 24
click at [664, 199] on label "Include All" at bounding box center [683, 206] width 52 height 18
click at [664, 204] on input "Include All" at bounding box center [668, 208] width 9 height 9
click at [527, 347] on h2 "Scheduling" at bounding box center [546, 343] width 58 height 12
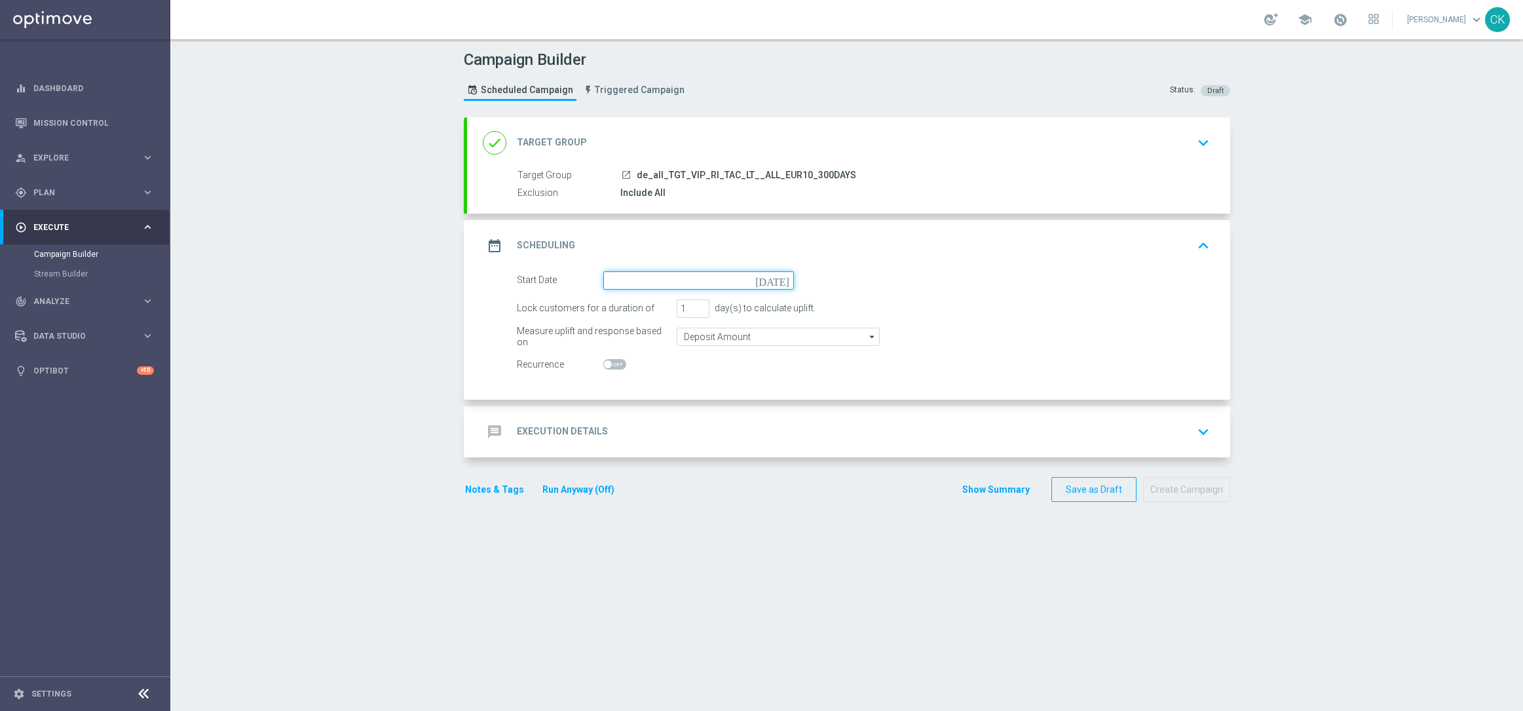
click at [645, 283] on input at bounding box center [698, 280] width 191 height 18
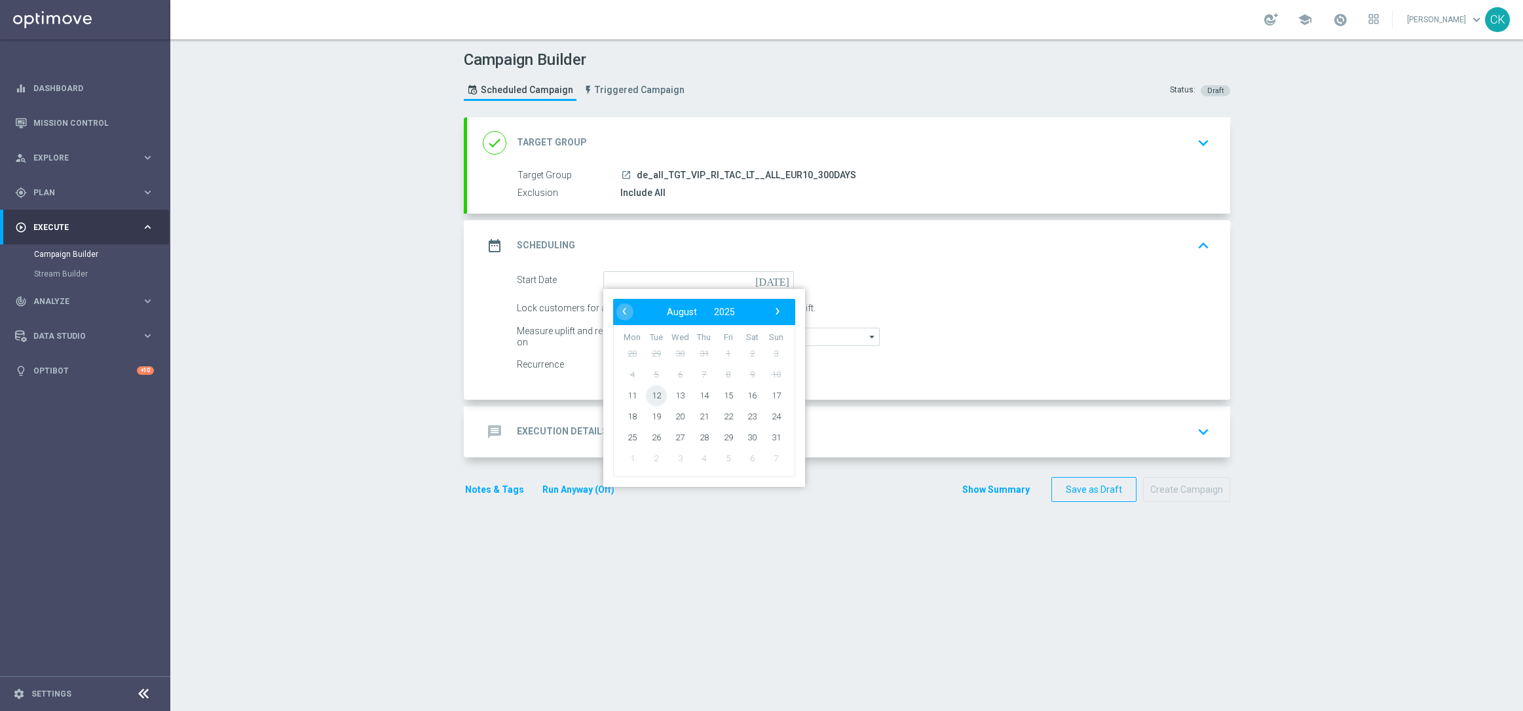
click at [653, 393] on span "12" at bounding box center [655, 395] width 21 height 21
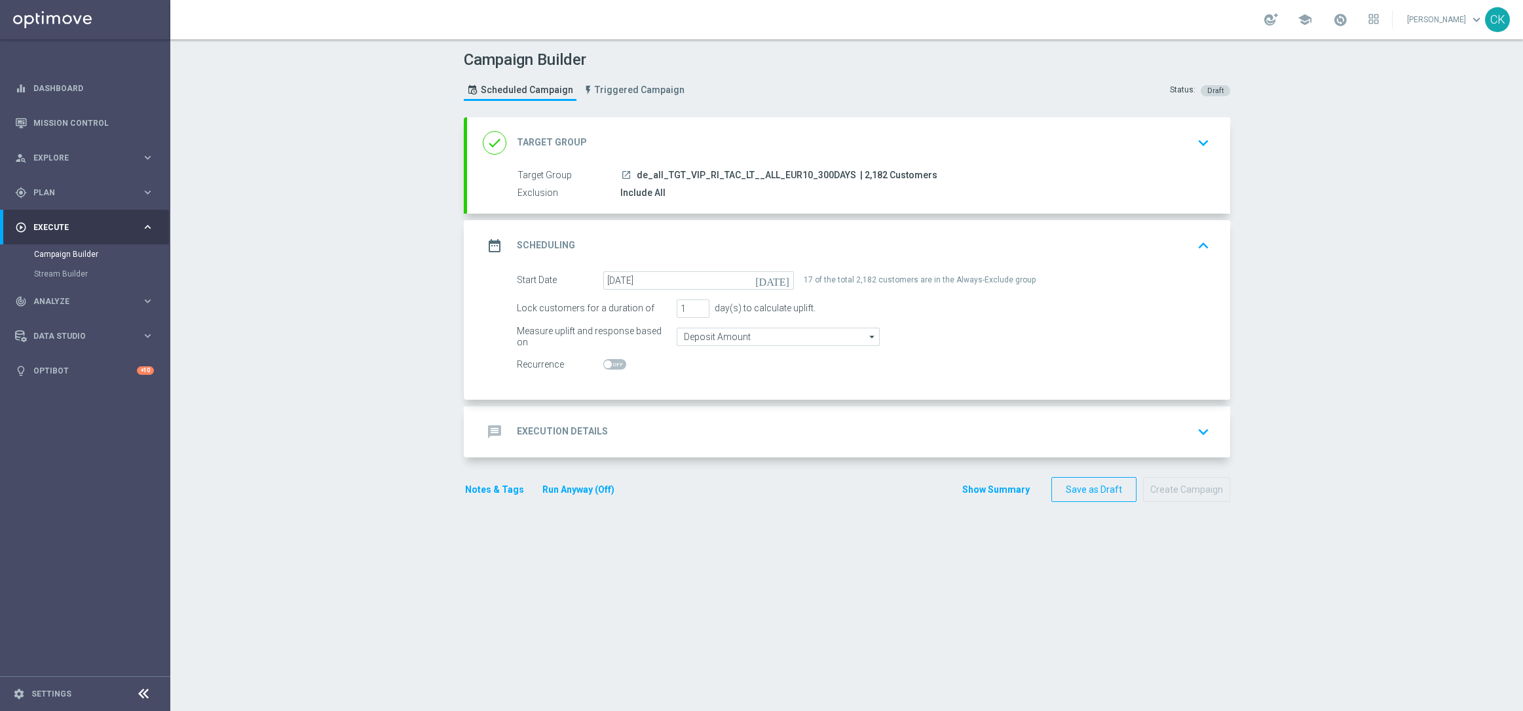
click at [535, 430] on h2 "Execution Details" at bounding box center [562, 431] width 91 height 12
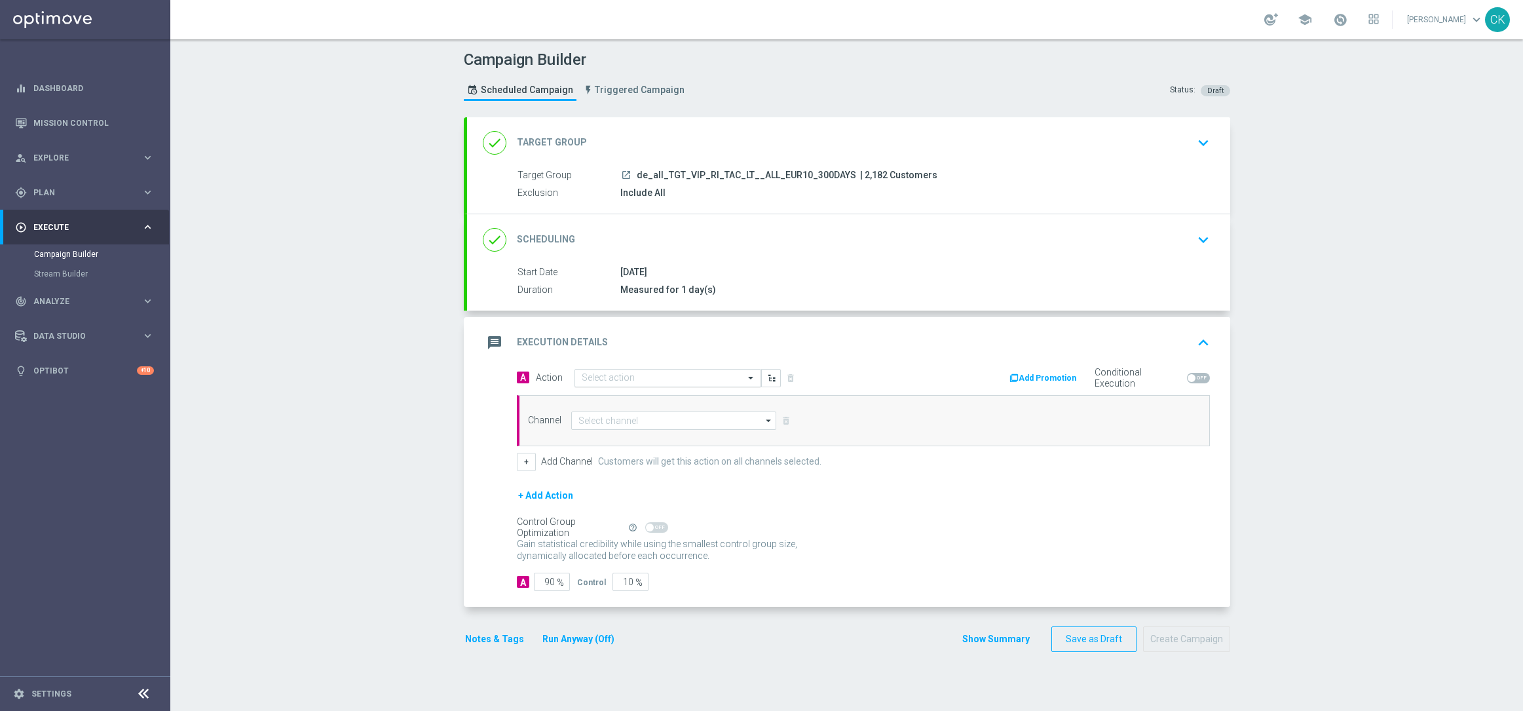
click at [662, 373] on input "text" at bounding box center [655, 378] width 146 height 11
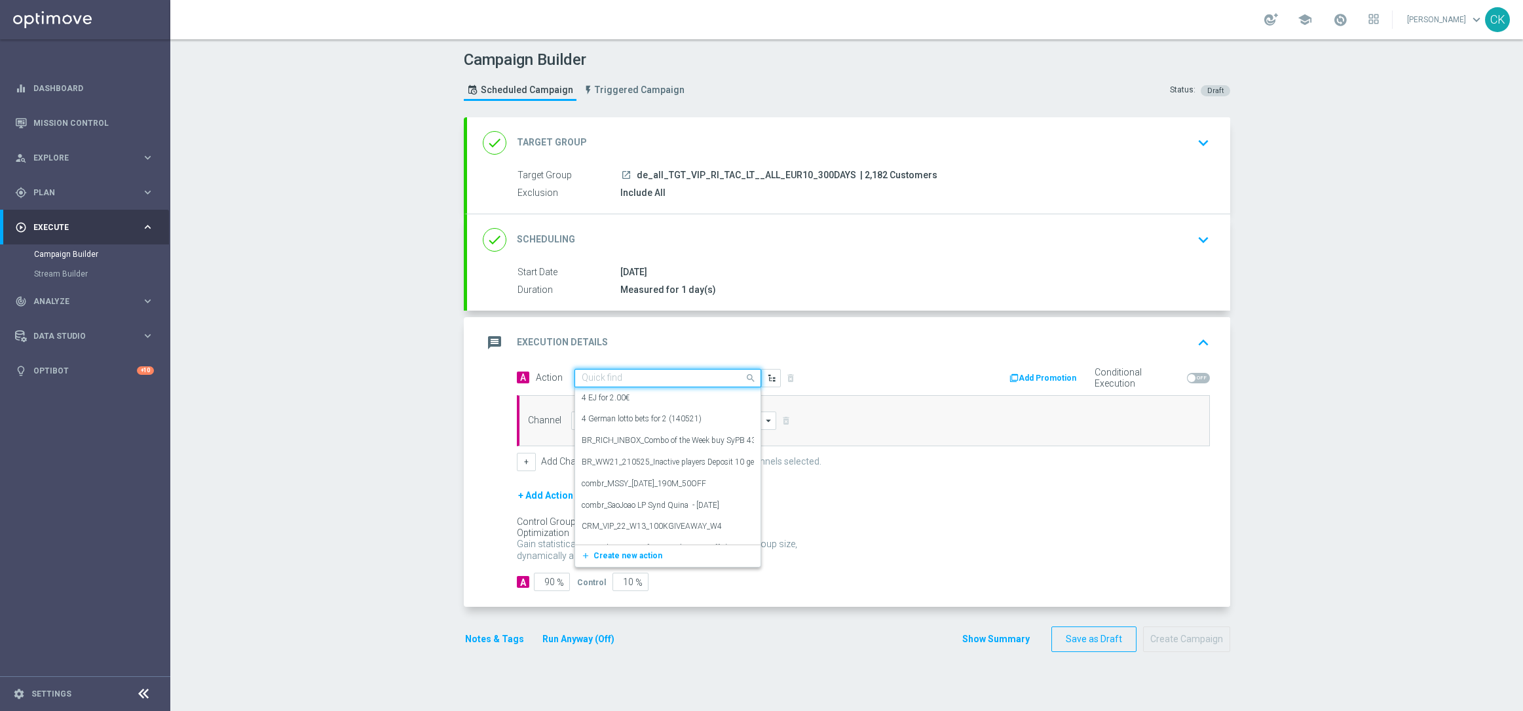
paste input "EuroMillions Exklusiv - buy 2 get 1 free"
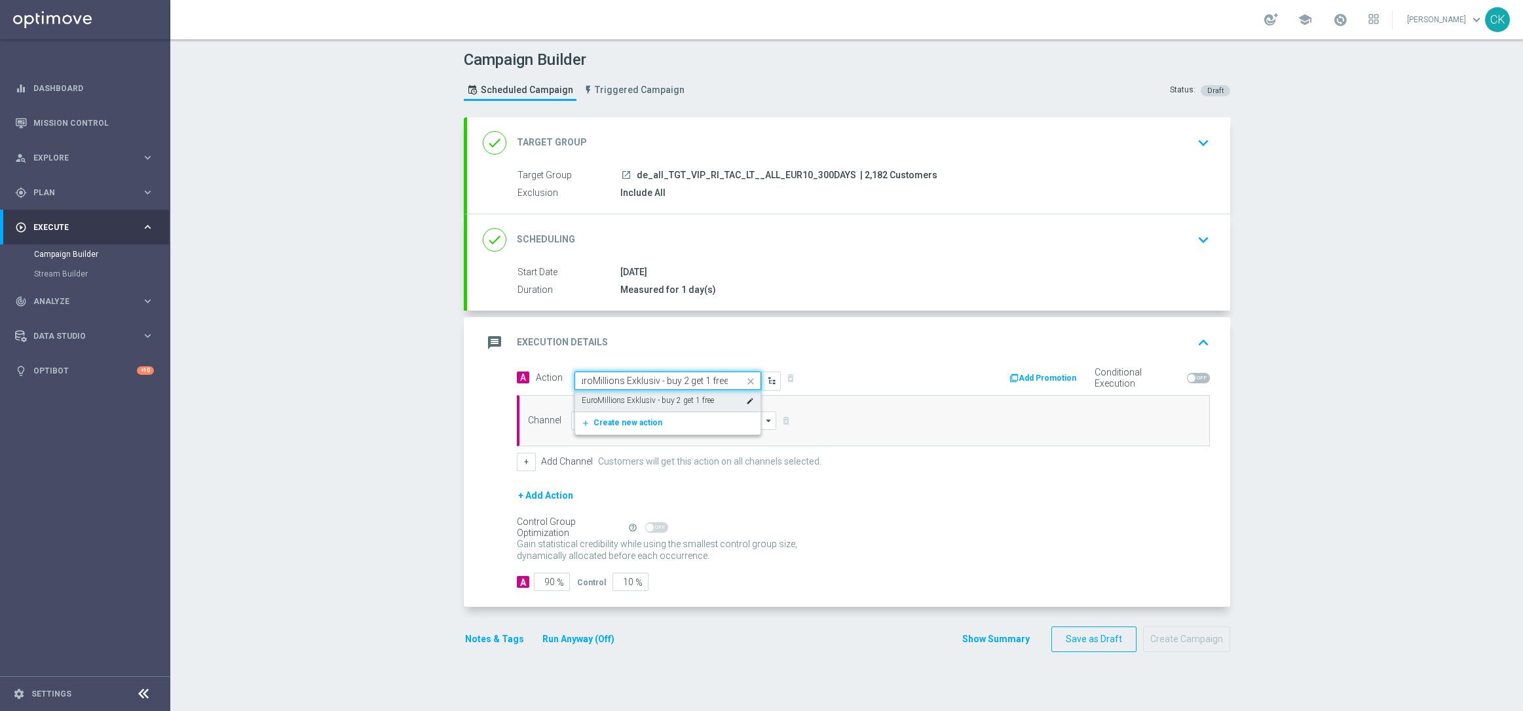
click at [663, 394] on div "EuroMillions Exklusiv - buy 2 get 1 free edit" at bounding box center [668, 401] width 172 height 22
click at [641, 419] on input at bounding box center [674, 420] width 206 height 18
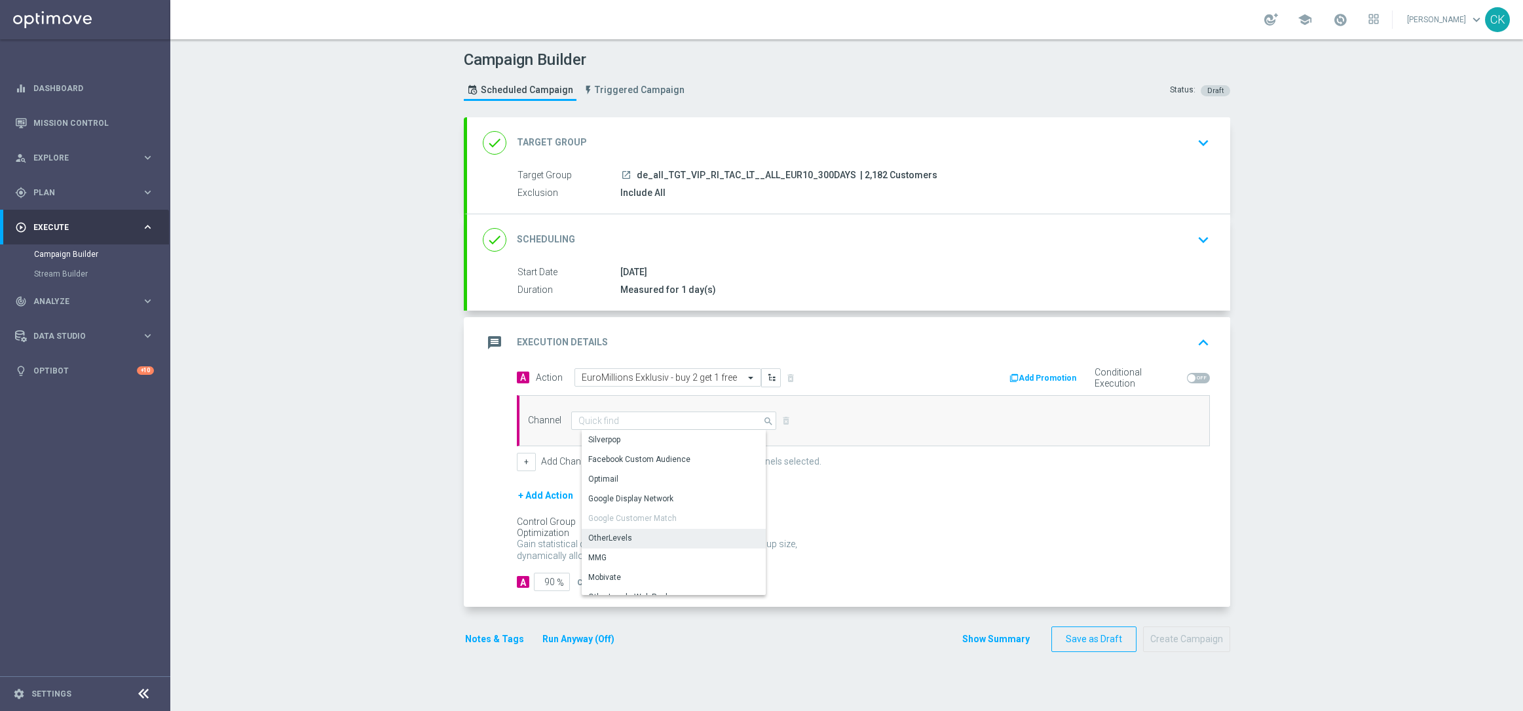
click at [620, 537] on div "OtherLevels" at bounding box center [610, 538] width 44 height 12
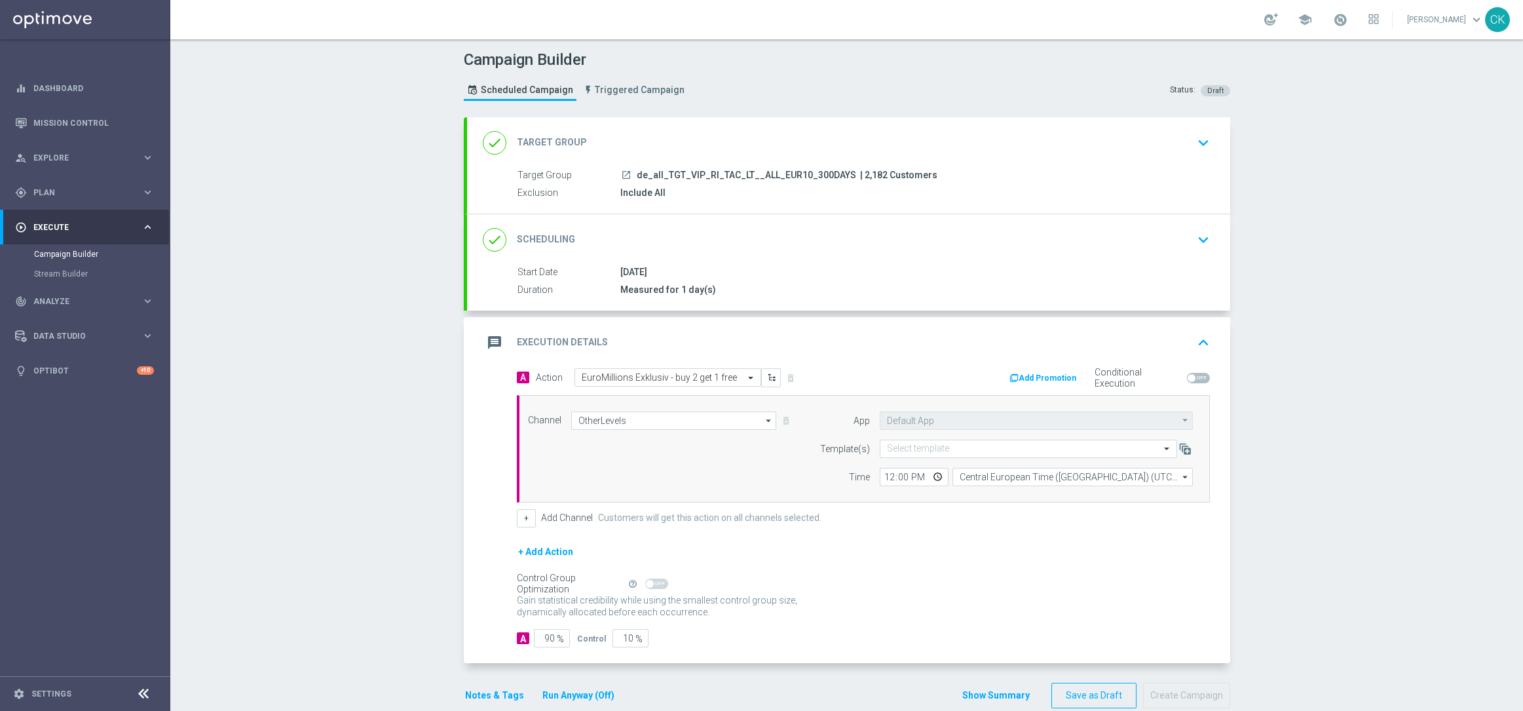
scroll to position [26, 0]
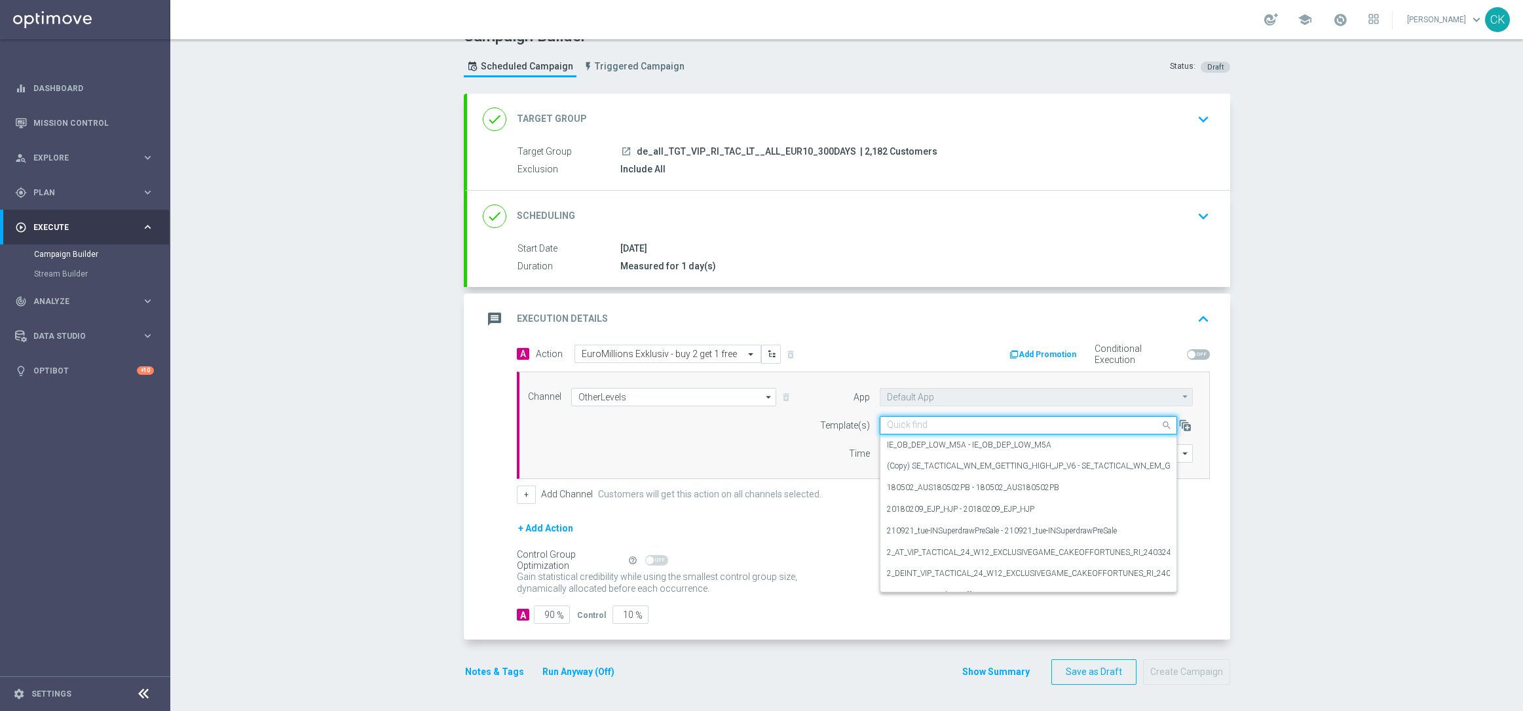
click at [902, 422] on input "text" at bounding box center [1015, 425] width 257 height 11
paste input "DE_INT__EM_250812__VIP_RI_TAC_LT"
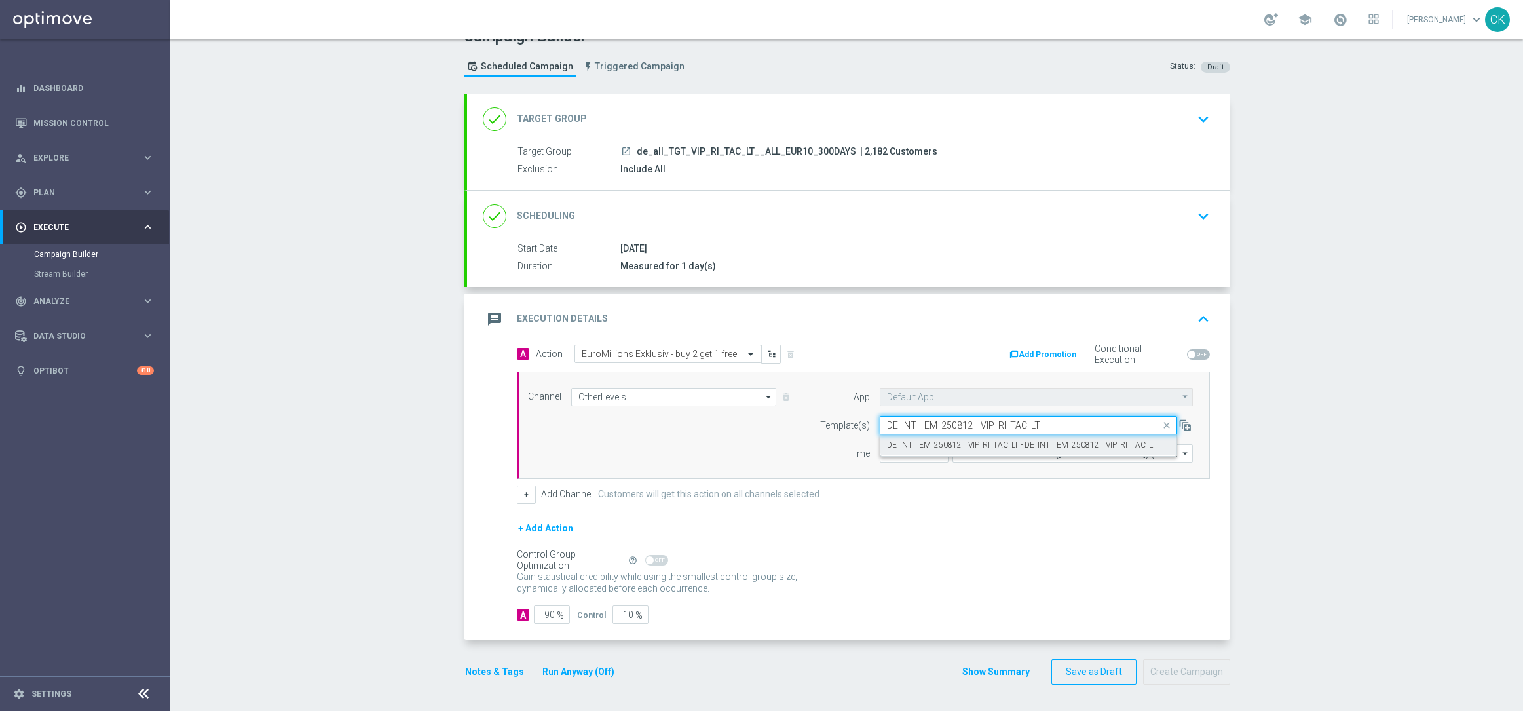
click at [900, 444] on label "DE_INT__EM_250812__VIP_RI_TAC_LT - DE_INT__EM_250812__VIP_RI_TAC_LT" at bounding box center [1021, 445] width 269 height 11
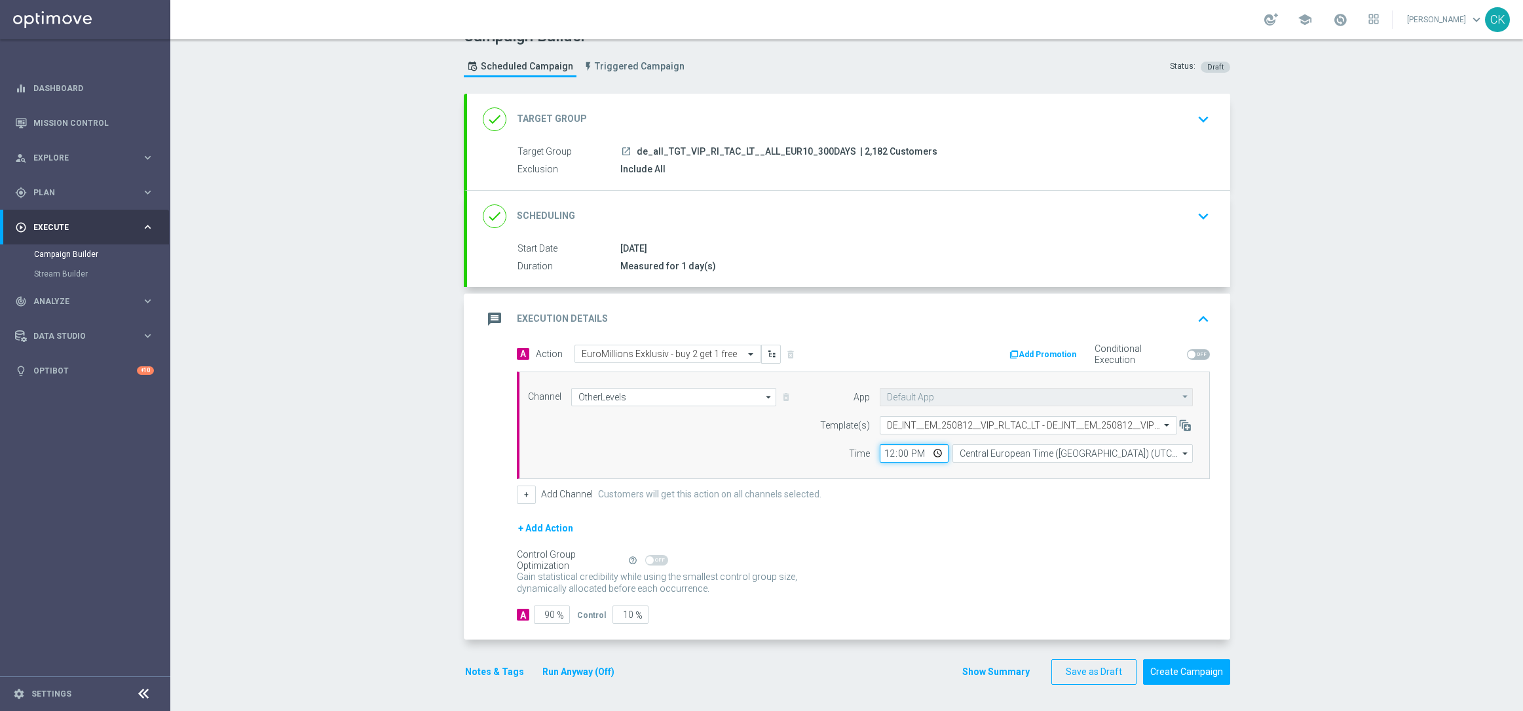
click at [880, 450] on input "12:00" at bounding box center [914, 453] width 69 height 18
click at [968, 536] on div "+ Add Action" at bounding box center [863, 536] width 693 height 33
click at [548, 616] on input "90" at bounding box center [552, 614] width 36 height 18
click at [484, 668] on button "Notes & Tags" at bounding box center [495, 672] width 62 height 16
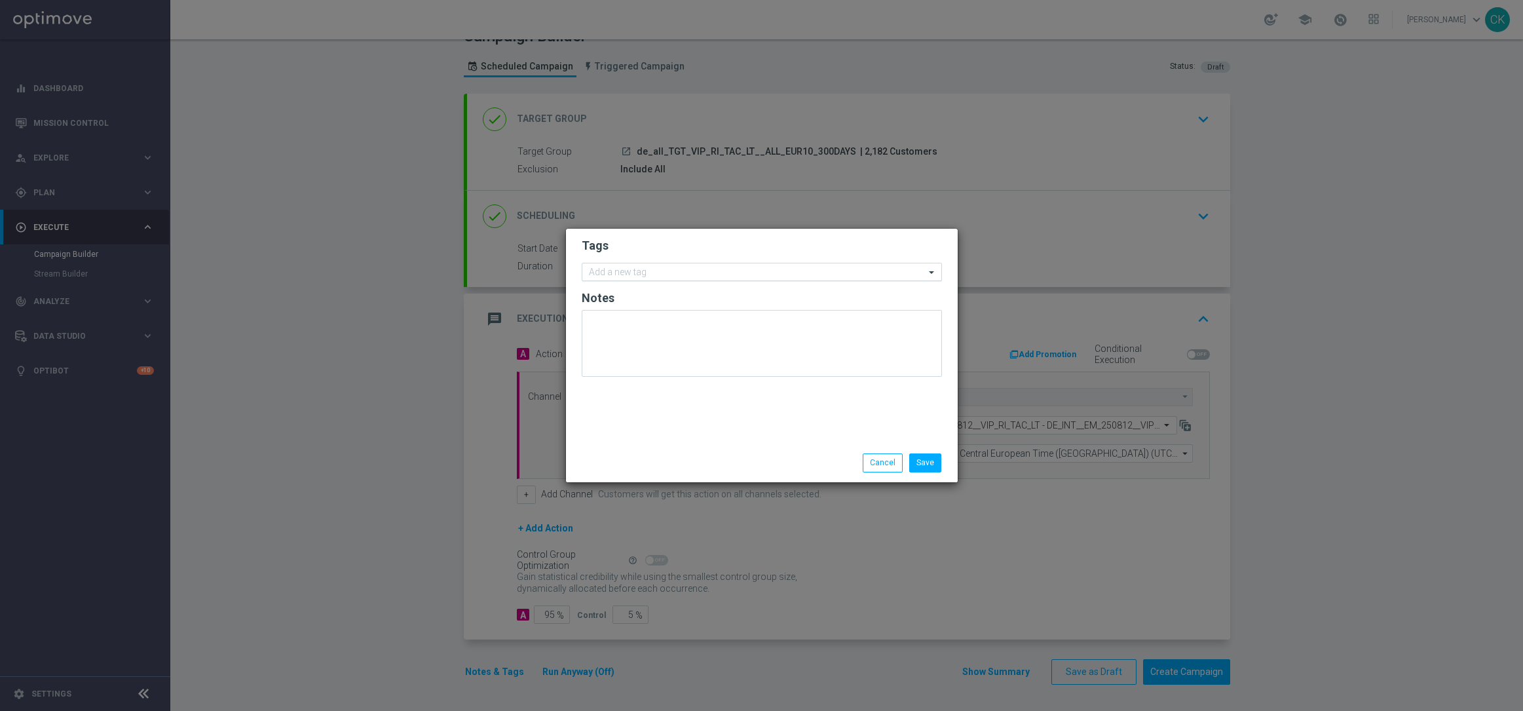
click at [623, 275] on input "text" at bounding box center [757, 272] width 336 height 11
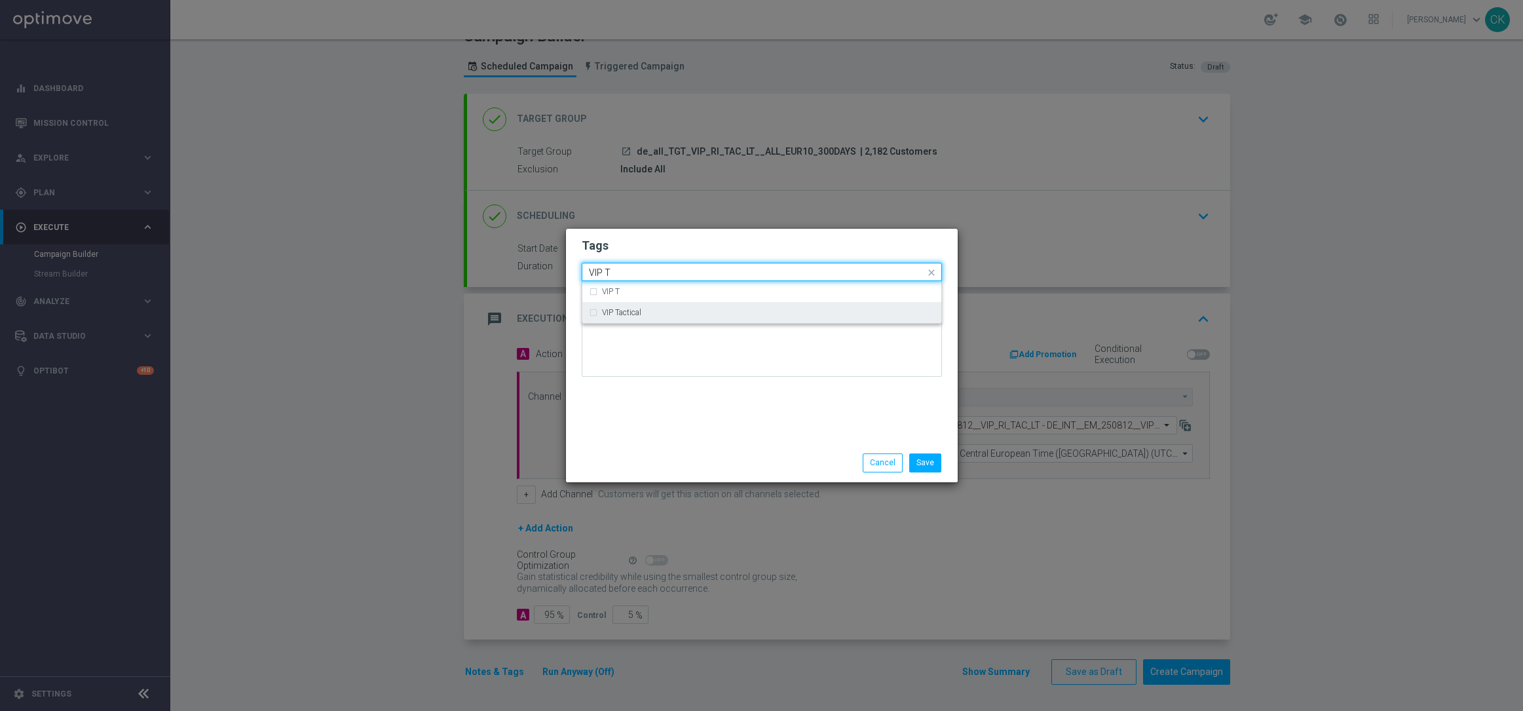
click at [643, 314] on div "VIP Tactical" at bounding box center [768, 313] width 333 height 8
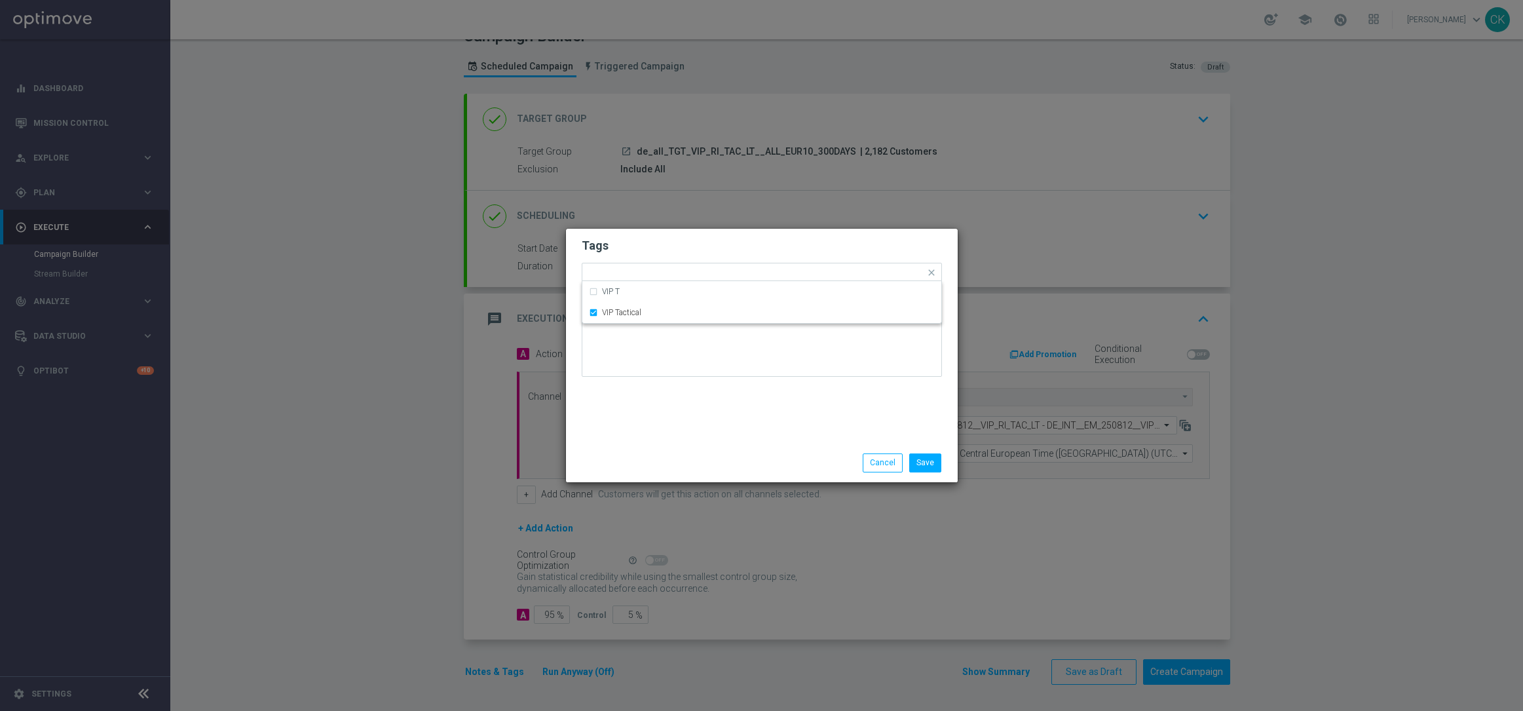
click at [643, 402] on div "Tags Quick find × VIP Tactical VIP T VIP Tactical Notes" at bounding box center [762, 336] width 392 height 215
click at [926, 461] on button "Save" at bounding box center [925, 462] width 32 height 18
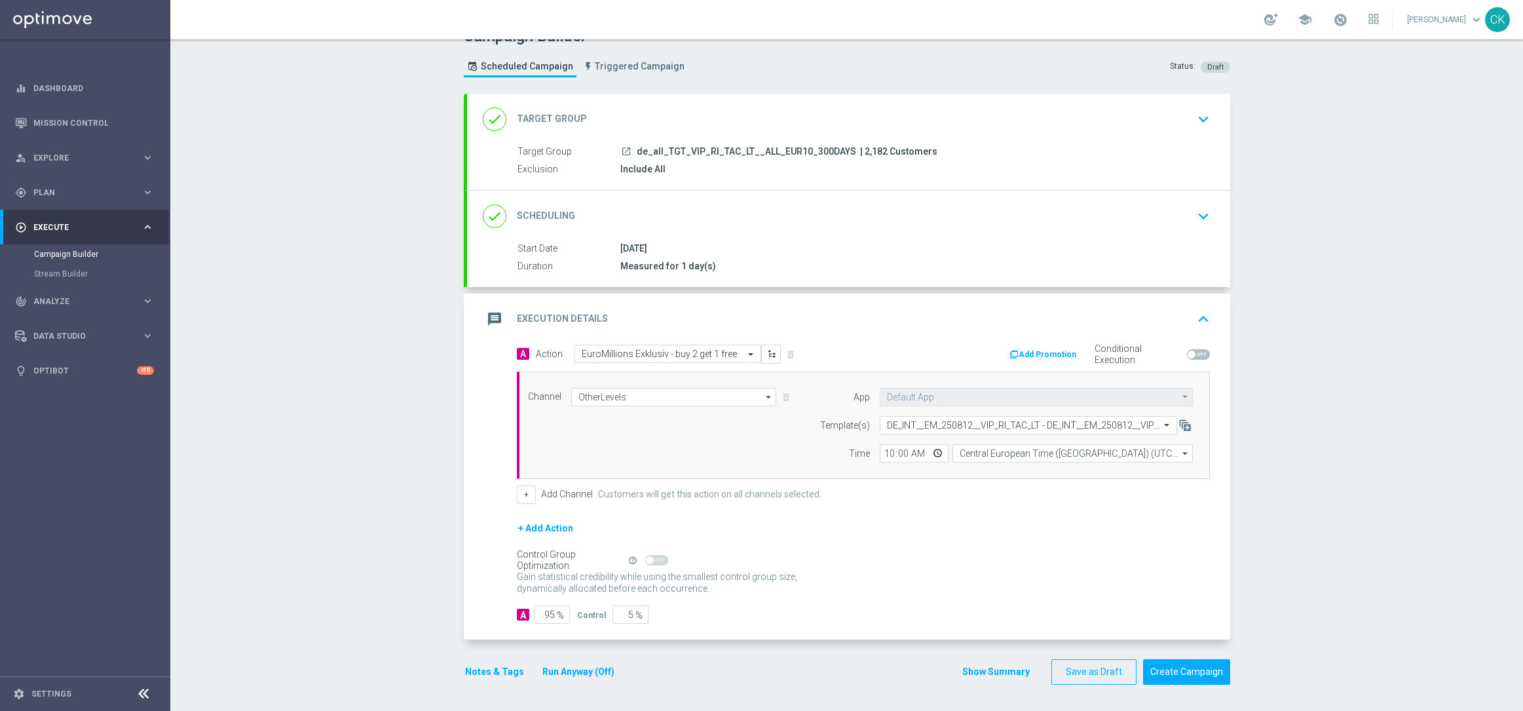
click at [570, 676] on button "Run Anyway (Off)" at bounding box center [578, 672] width 75 height 16
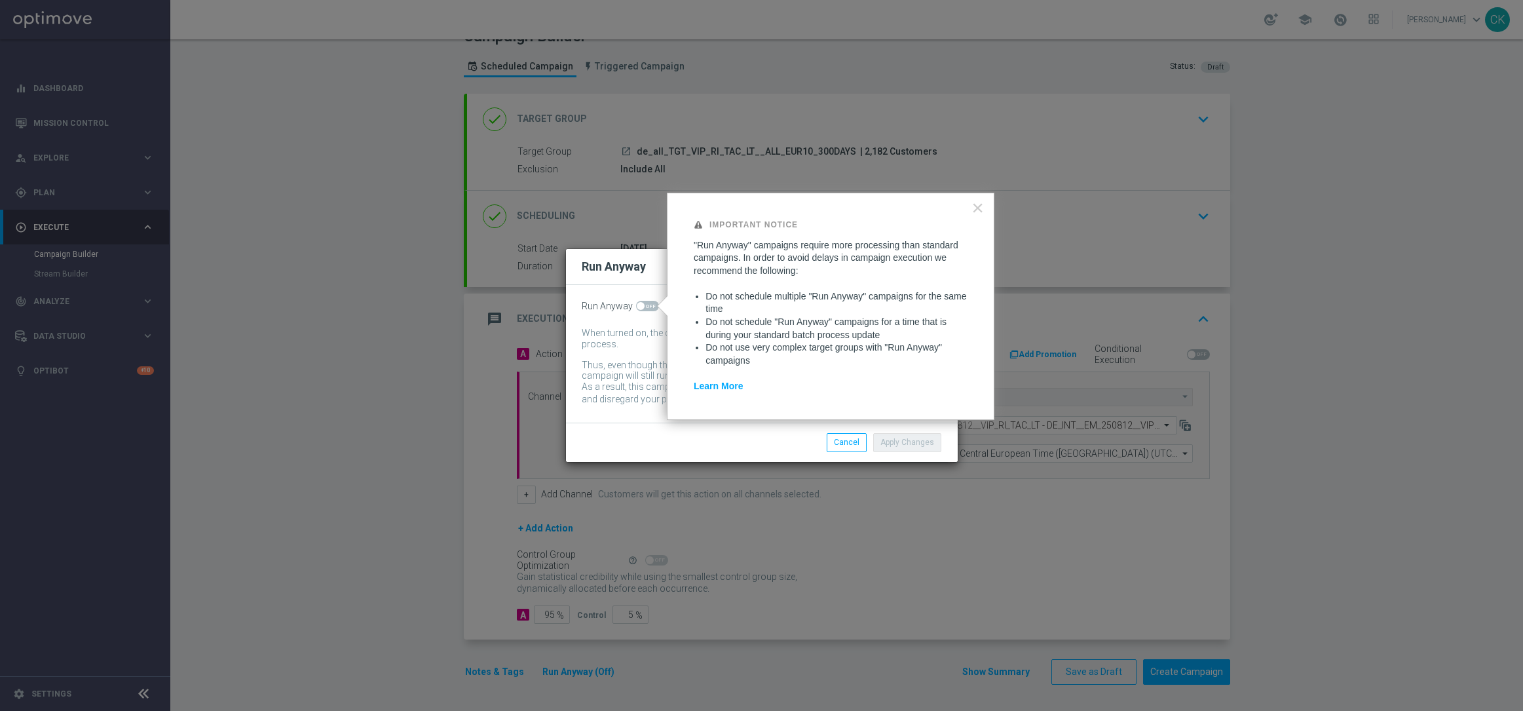
click at [641, 307] on span at bounding box center [641, 306] width 8 height 8
click at [641, 307] on input "checkbox" at bounding box center [647, 306] width 23 height 10
click at [912, 446] on button "Apply Changes" at bounding box center [907, 442] width 68 height 18
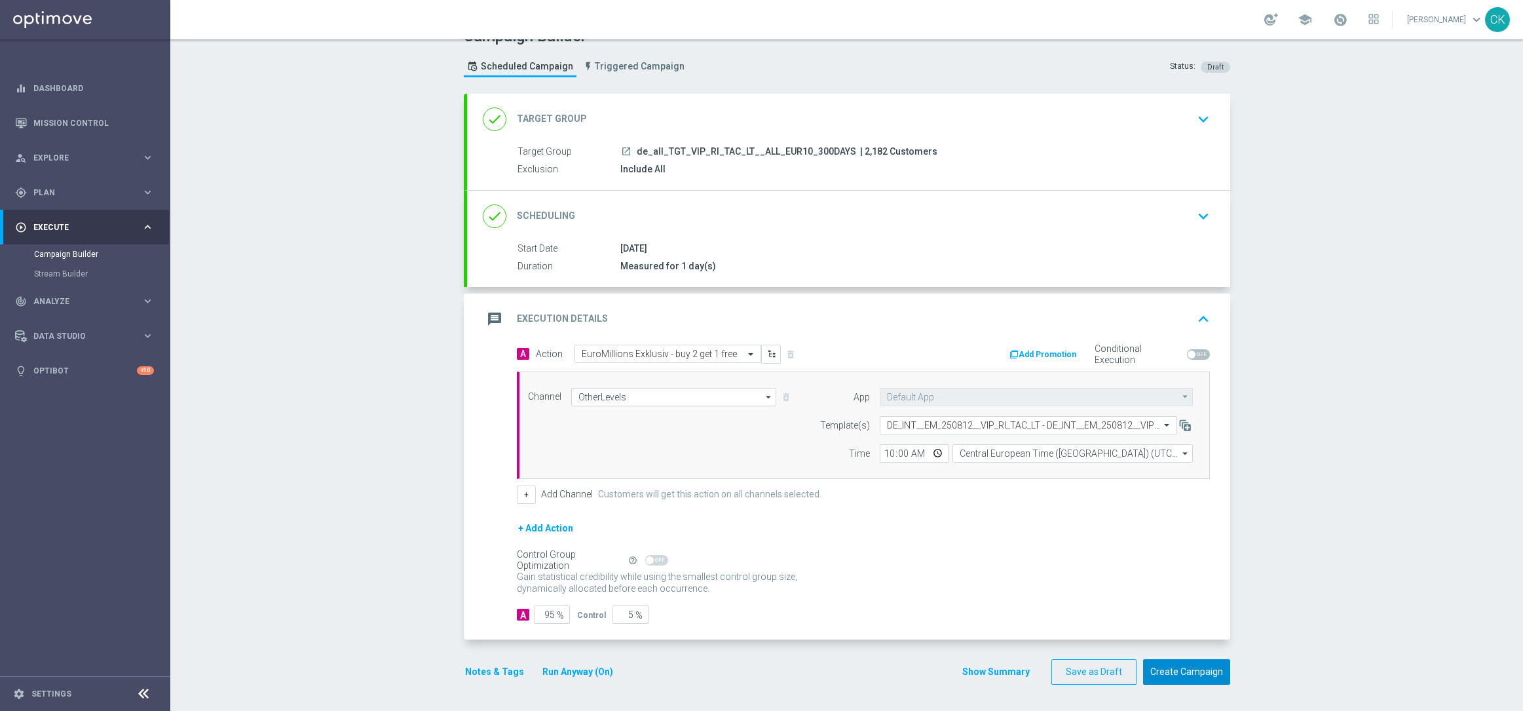
click at [1173, 676] on button "Create Campaign" at bounding box center [1186, 672] width 87 height 26
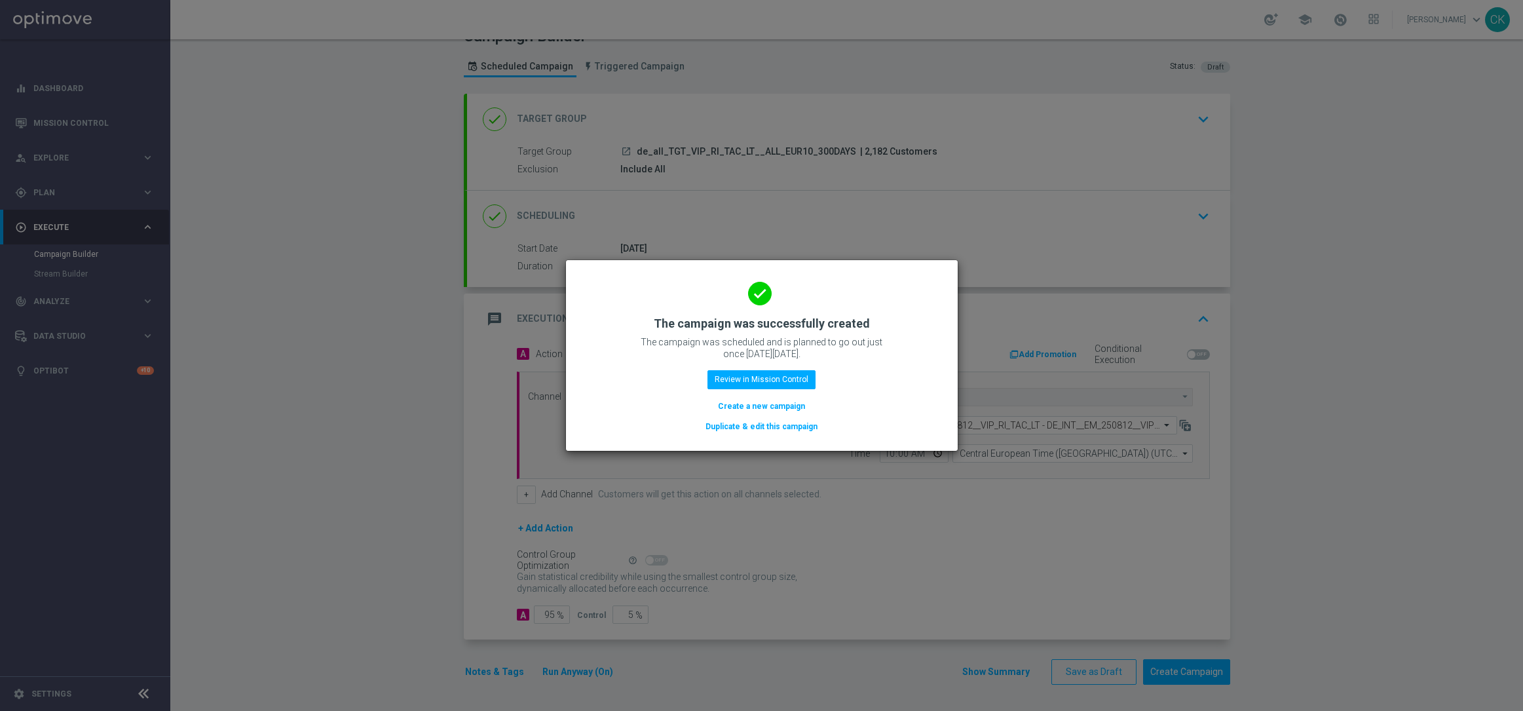
click at [766, 407] on button "Create a new campaign" at bounding box center [762, 406] width 90 height 14
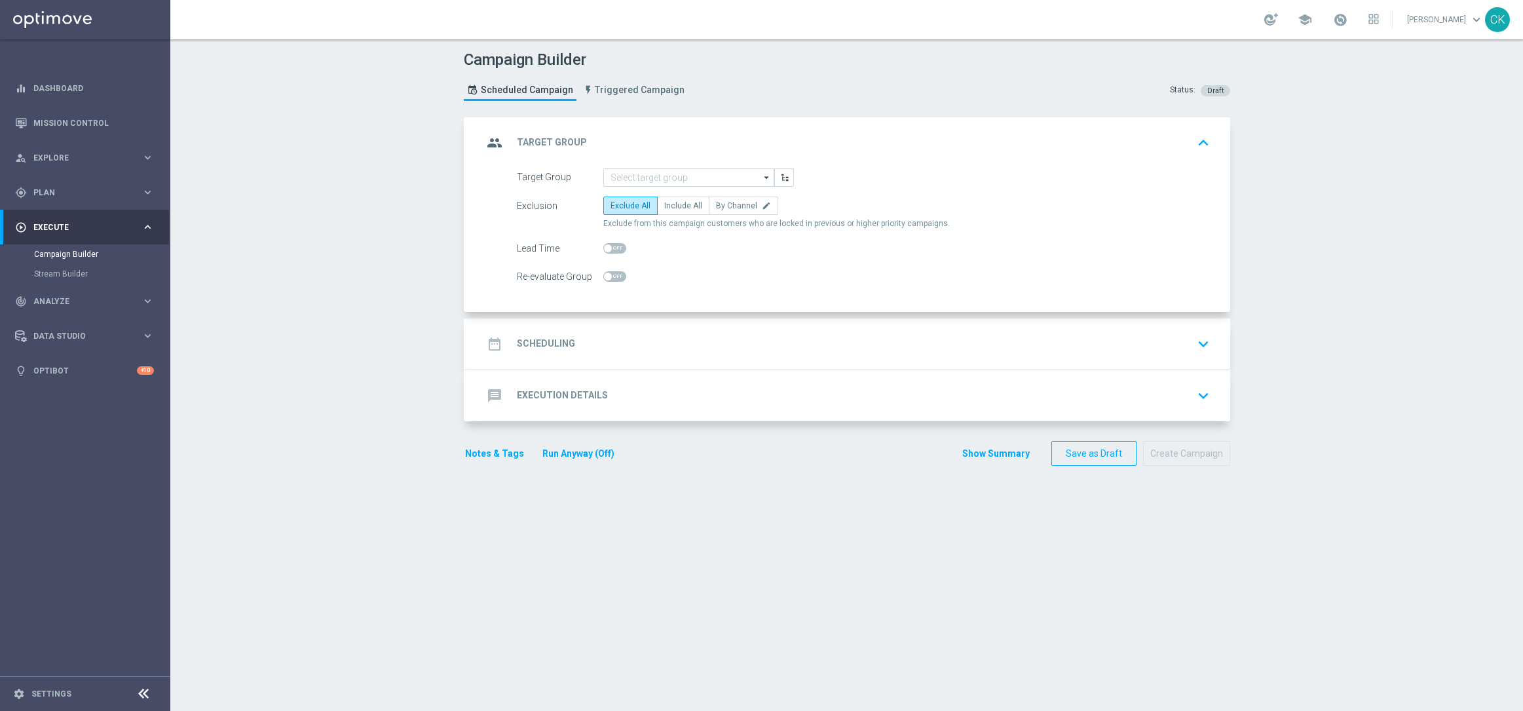
scroll to position [0, 0]
